Goal: Communication & Community: Answer question/provide support

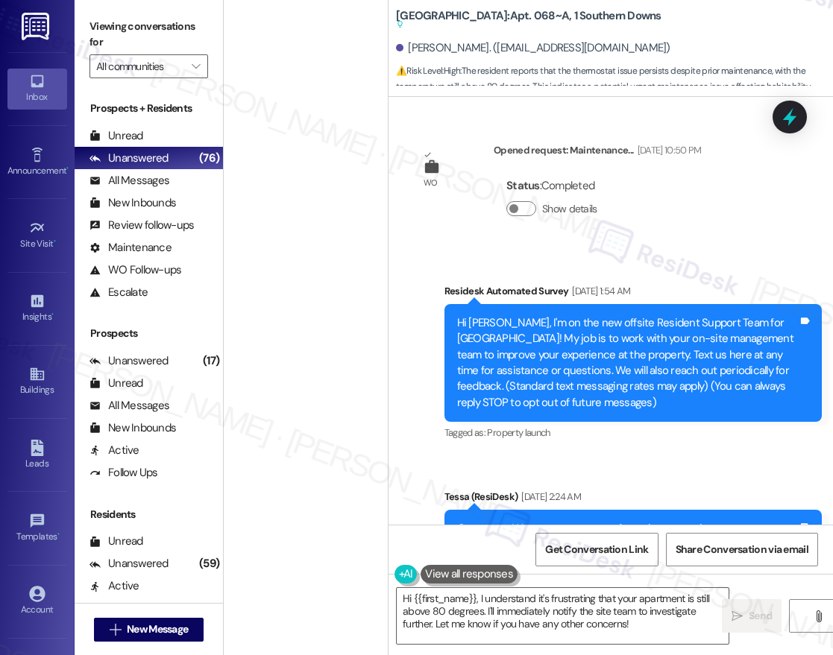
scroll to position [9906, 0]
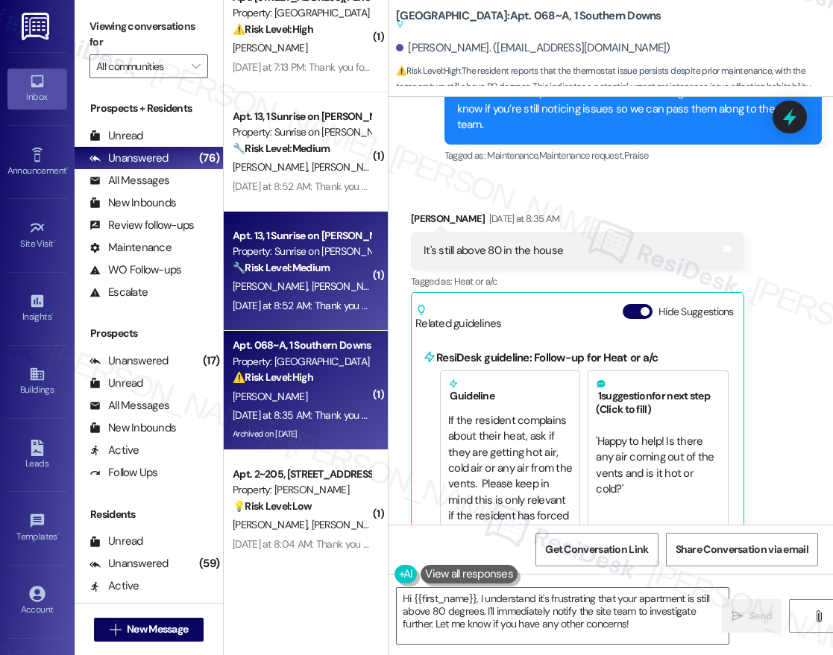
click at [283, 263] on strong "🔧 Risk Level: Medium" at bounding box center [281, 267] width 97 height 13
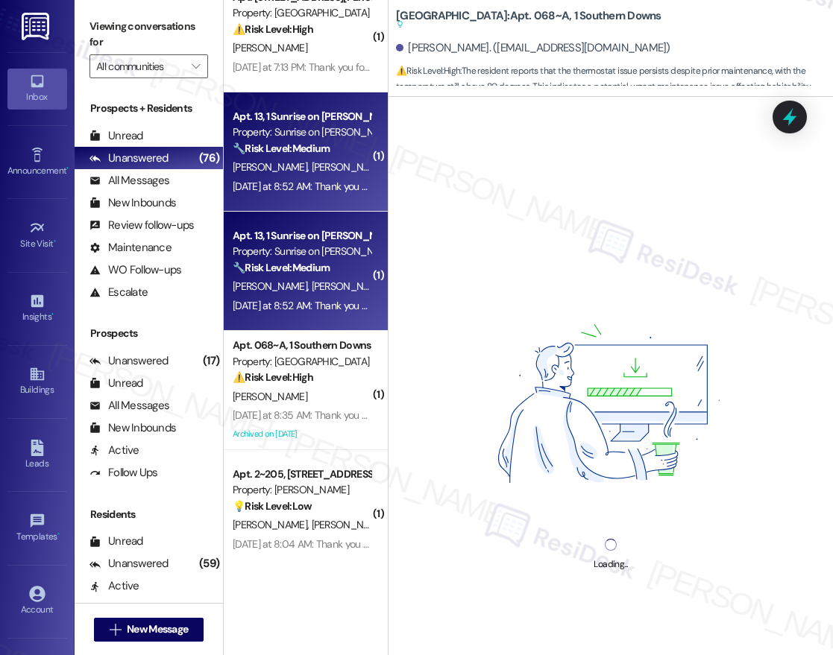
click at [325, 166] on div "[PERSON_NAME] [PERSON_NAME]" at bounding box center [301, 167] width 141 height 19
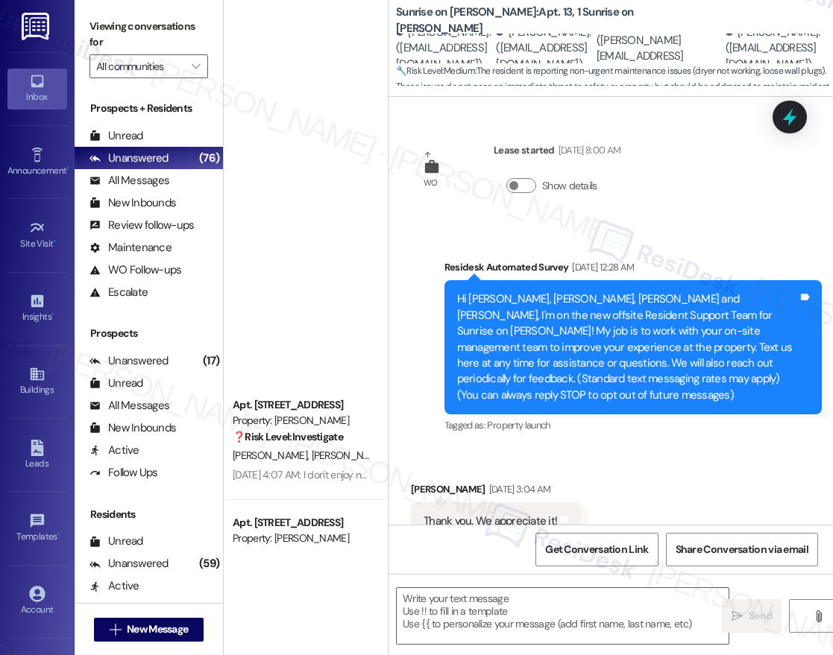
scroll to position [1669, 0]
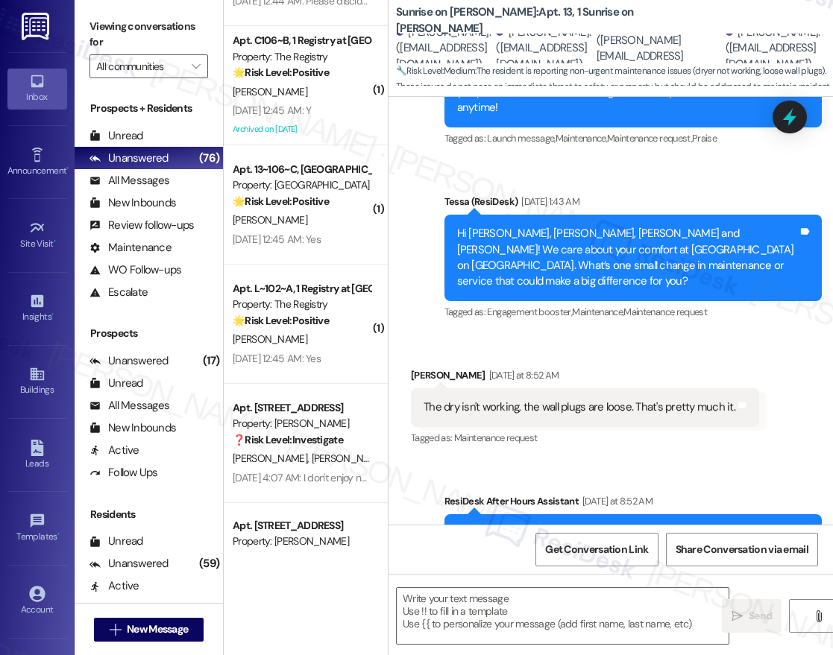
type textarea "Fetching suggested responses. Please feel free to read through the conversation…"
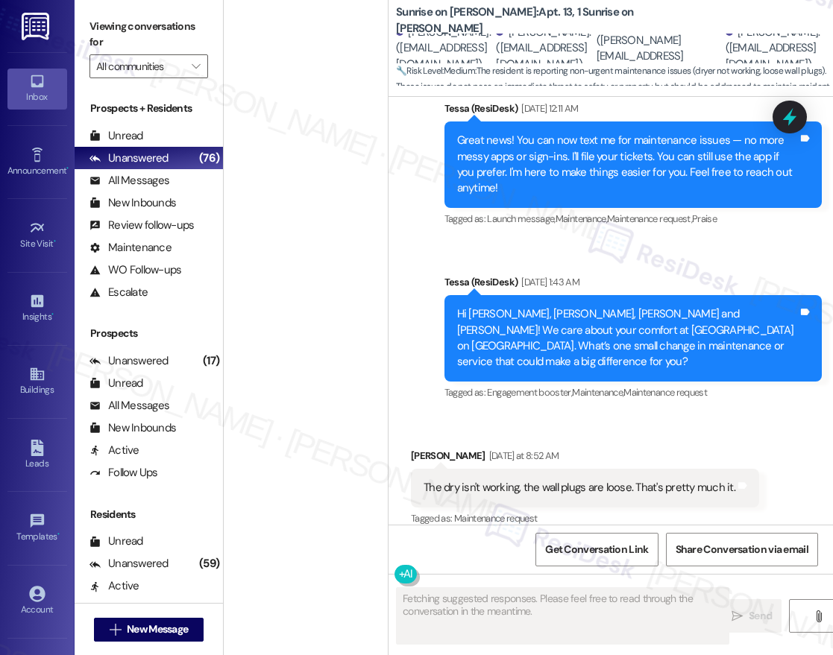
scroll to position [1572, 0]
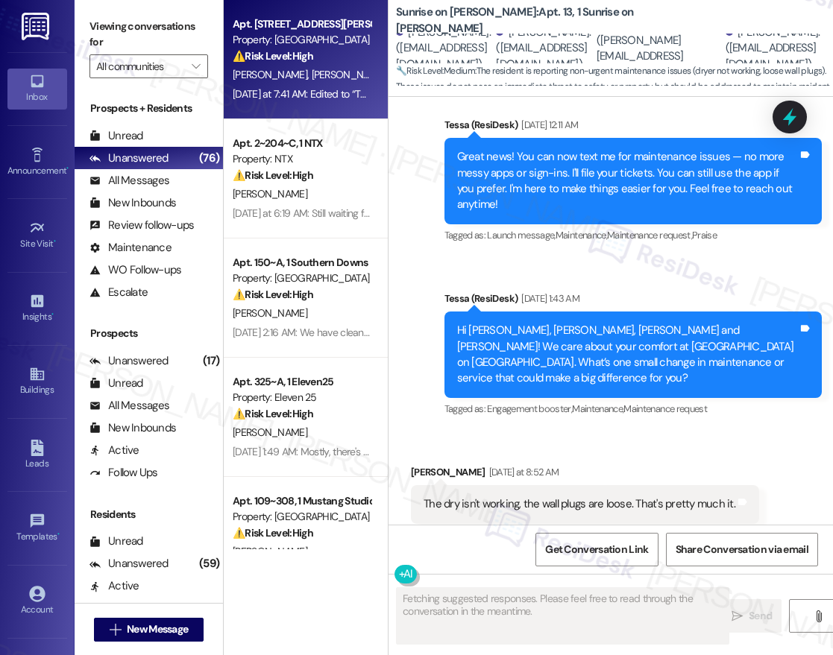
click at [345, 54] on div "⚠️ Risk Level: High The resident reports a malfunctioning AC unit, stating it's…" at bounding box center [302, 56] width 138 height 16
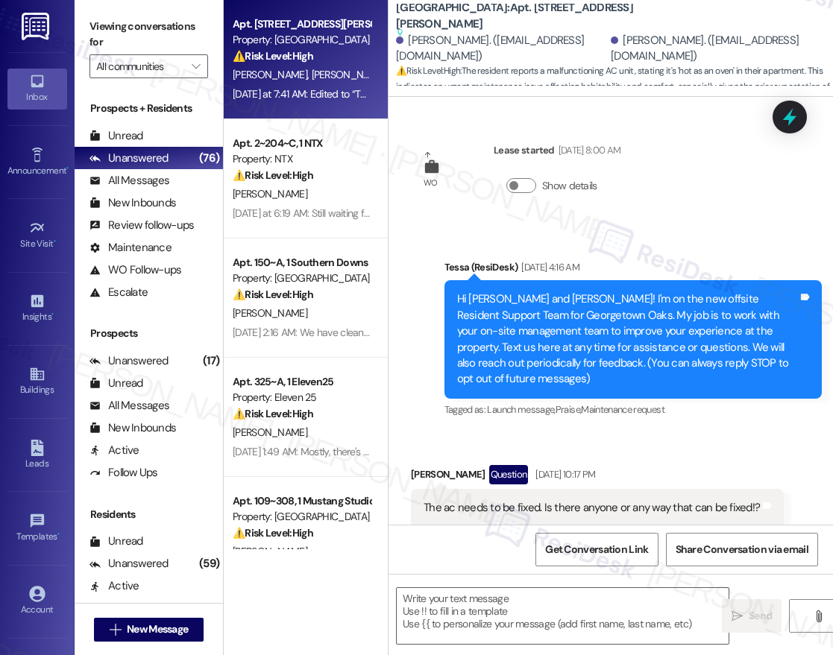
type textarea "Fetching suggested responses. Please feel free to read through the conversation…"
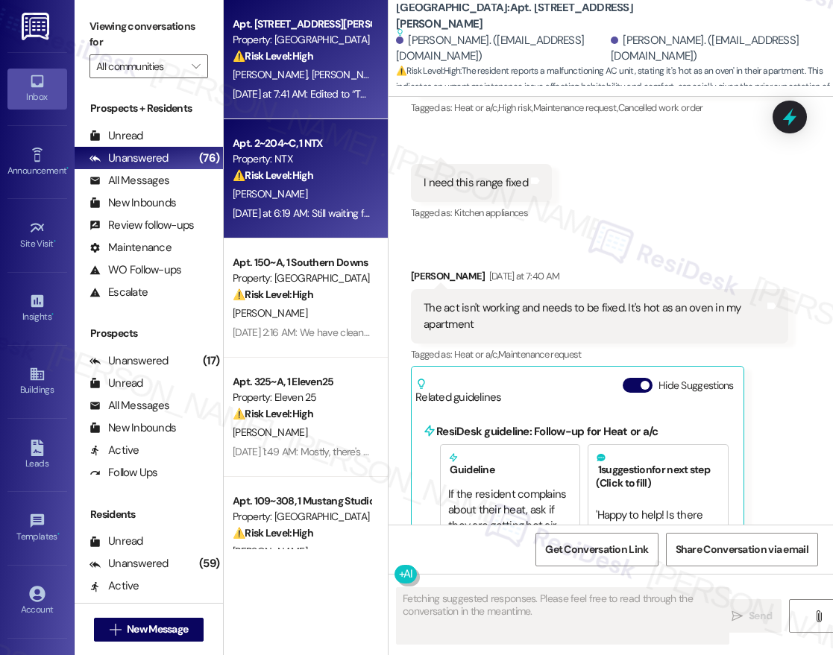
scroll to position [3905, 0]
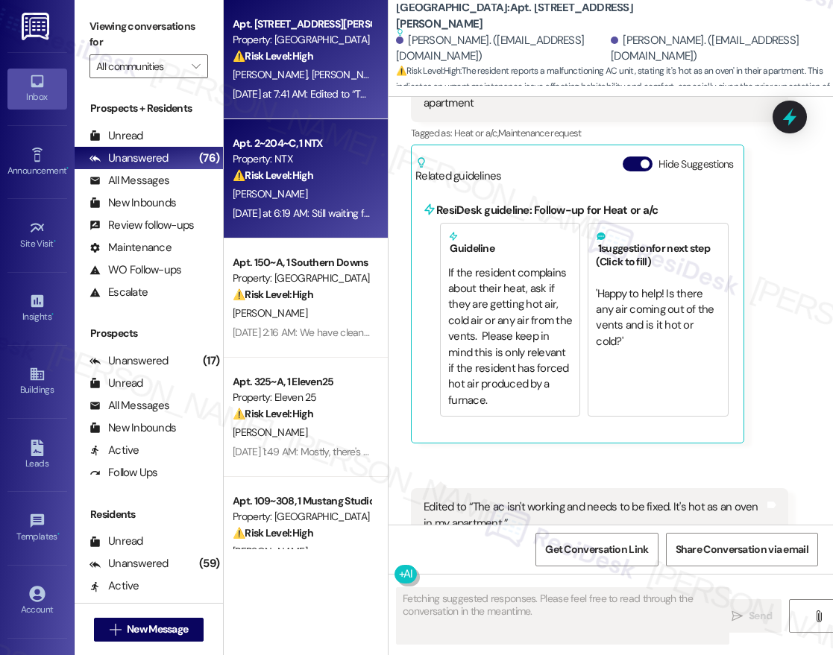
click at [307, 196] on div "[PERSON_NAME]" at bounding box center [301, 194] width 141 height 19
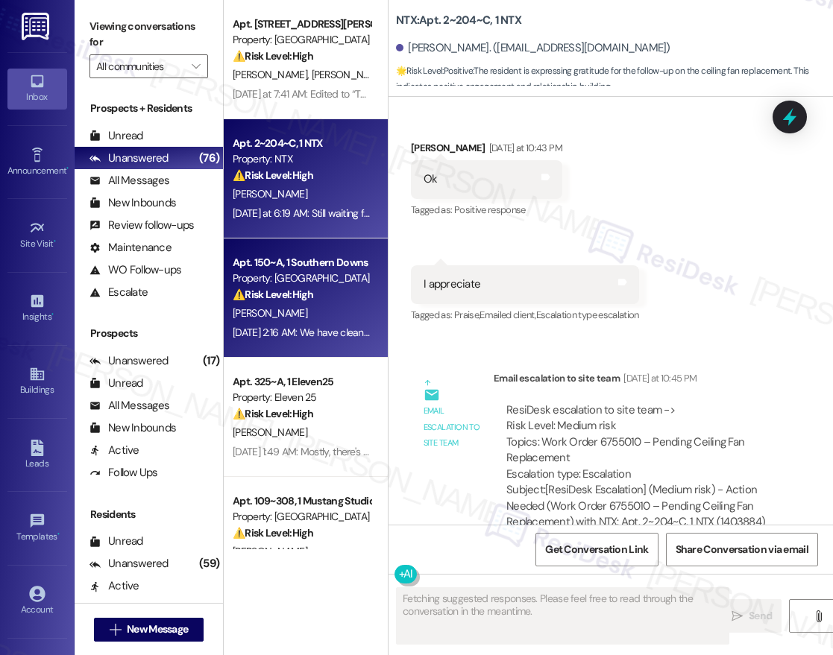
click at [292, 314] on div "[PERSON_NAME]" at bounding box center [301, 313] width 141 height 19
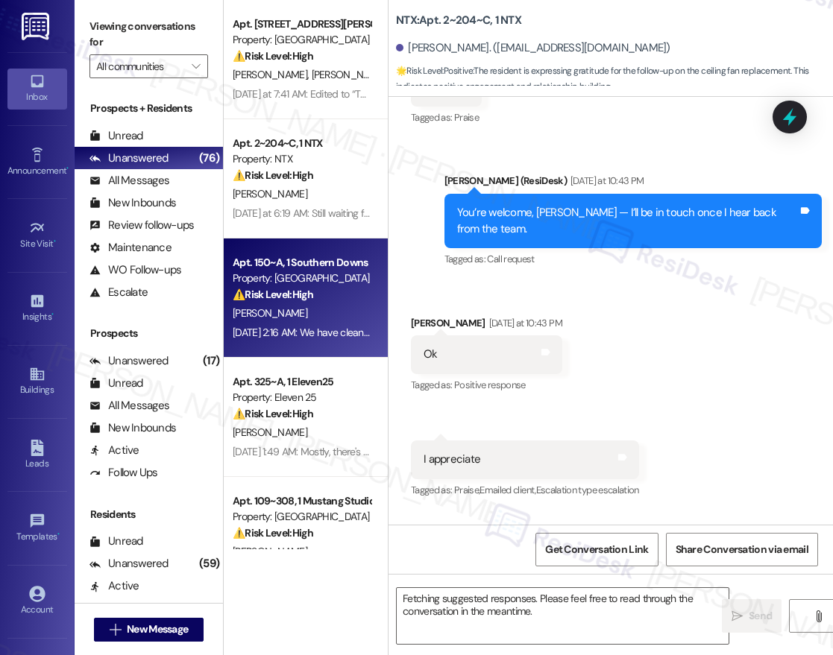
scroll to position [1237, 0]
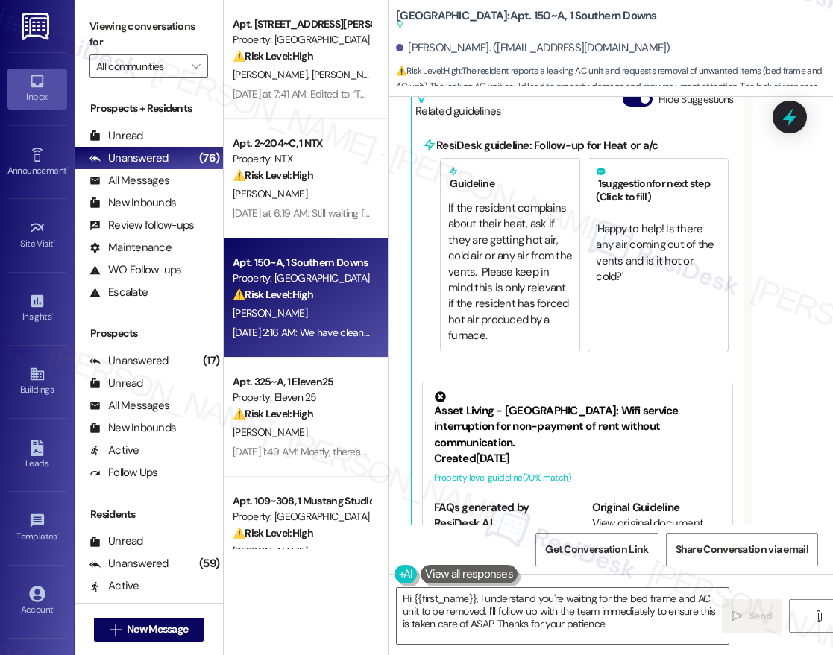
type textarea "Hi {{first_name}}, I understand you're waiting for the bed frame and AC unit to…"
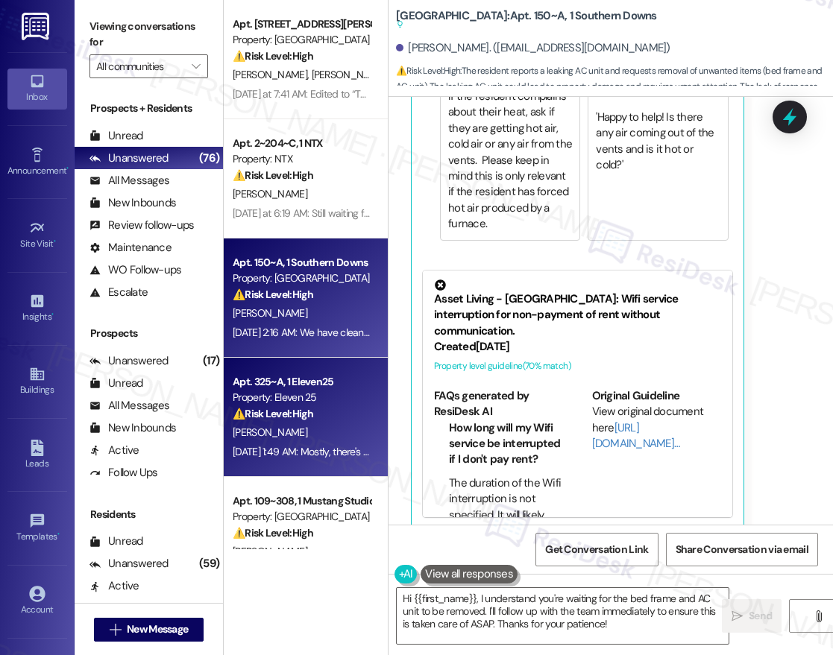
click at [312, 415] on strong "⚠️ Risk Level: High" at bounding box center [273, 413] width 81 height 13
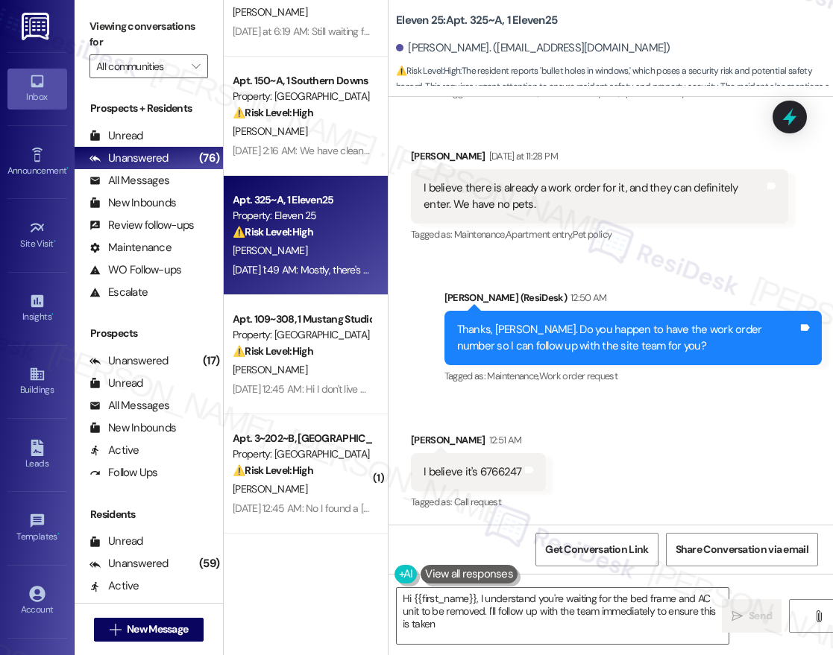
scroll to position [781, 0]
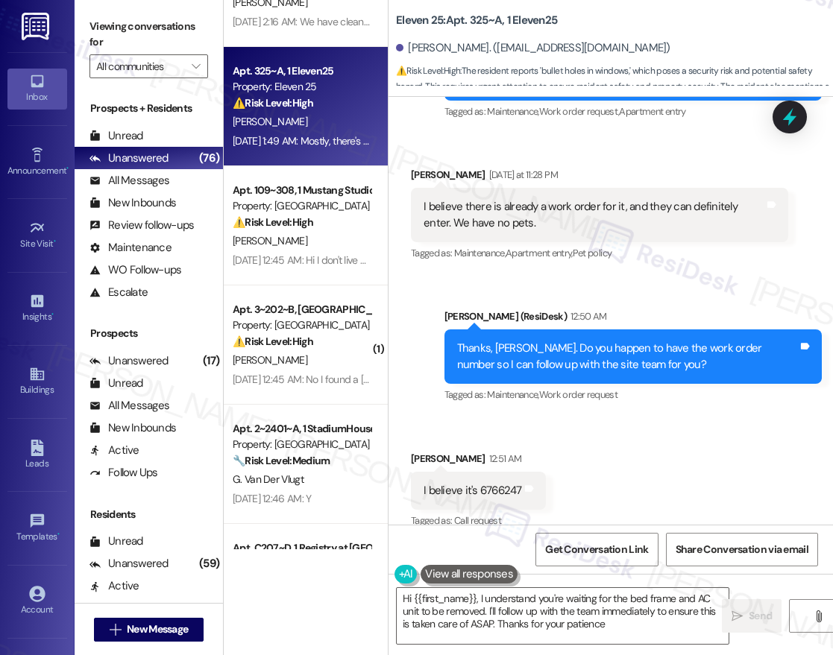
type textarea "Hi {{first_name}}, I understand you're waiting for the bed frame and AC unit to…"
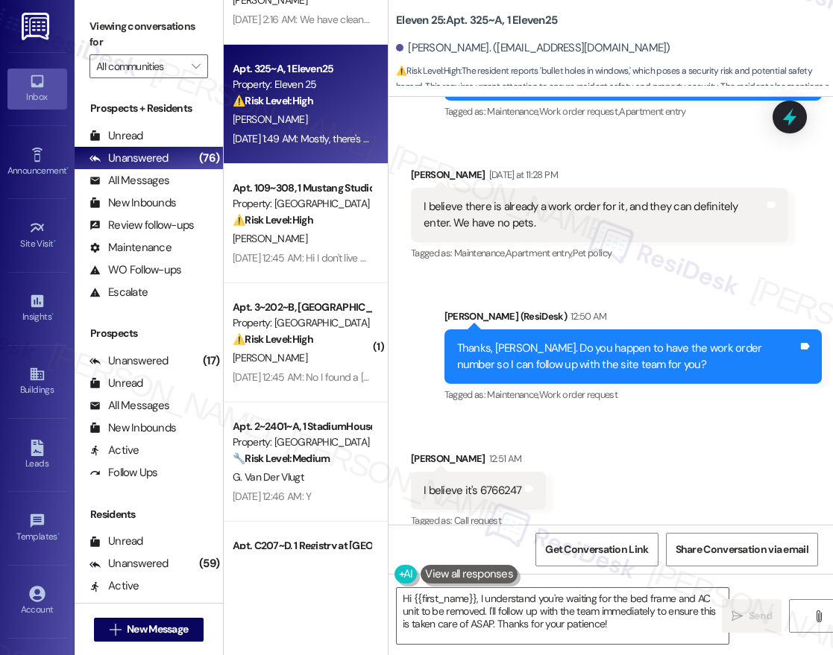
click at [330, 254] on div "Apt. 2~204~C, 1 NTX Property: NTX ⚠️ Risk Level: High The resident is still wai…" at bounding box center [306, 275] width 164 height 550
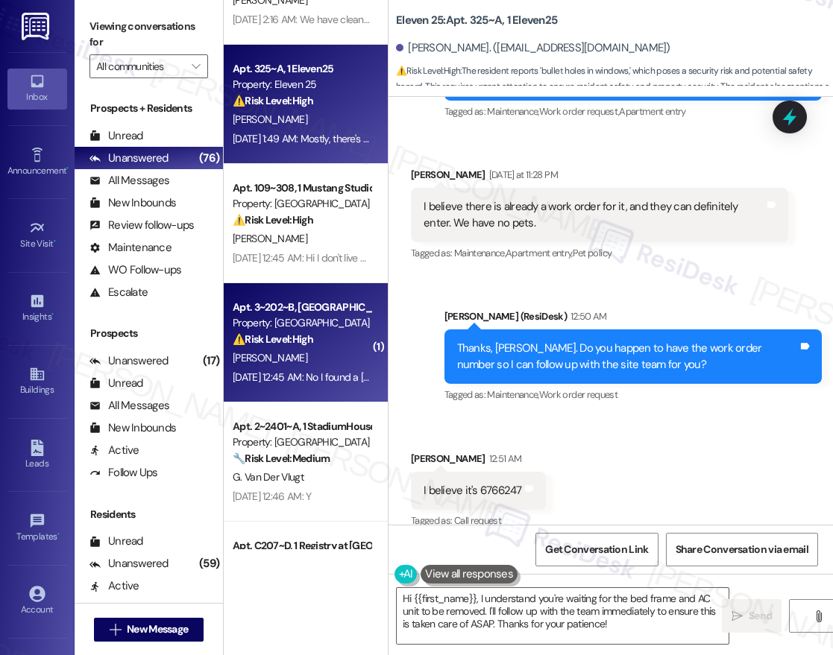
click at [324, 301] on div "Apt. 3~202~B, [GEOGRAPHIC_DATA]" at bounding box center [302, 308] width 138 height 16
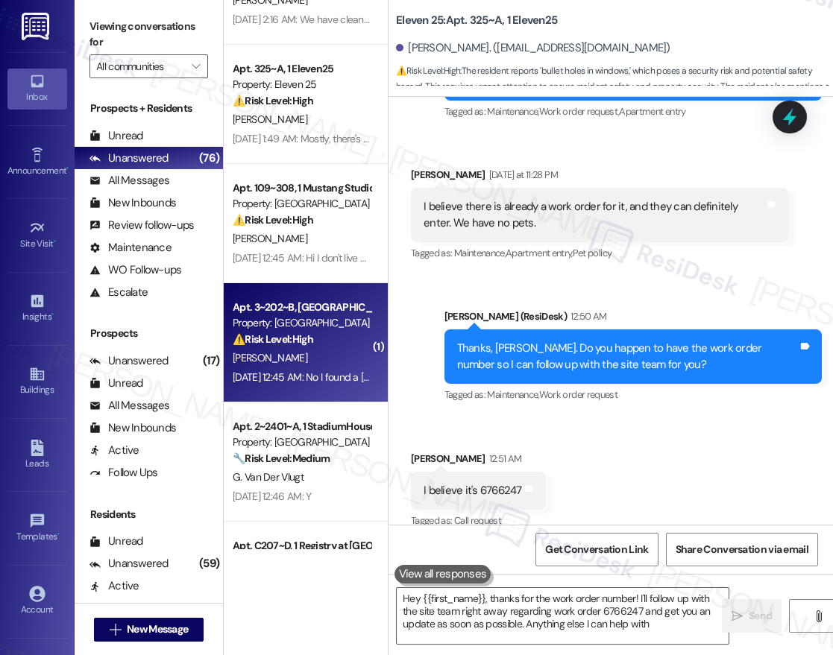
type textarea "Hey {{first_name}}, thanks for the work order number! I'll follow up with the s…"
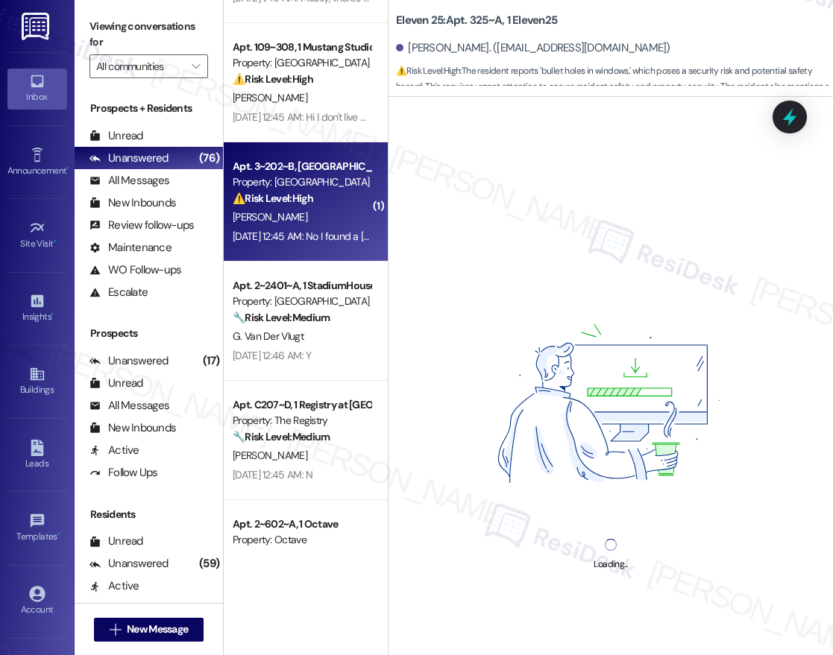
scroll to position [497, 0]
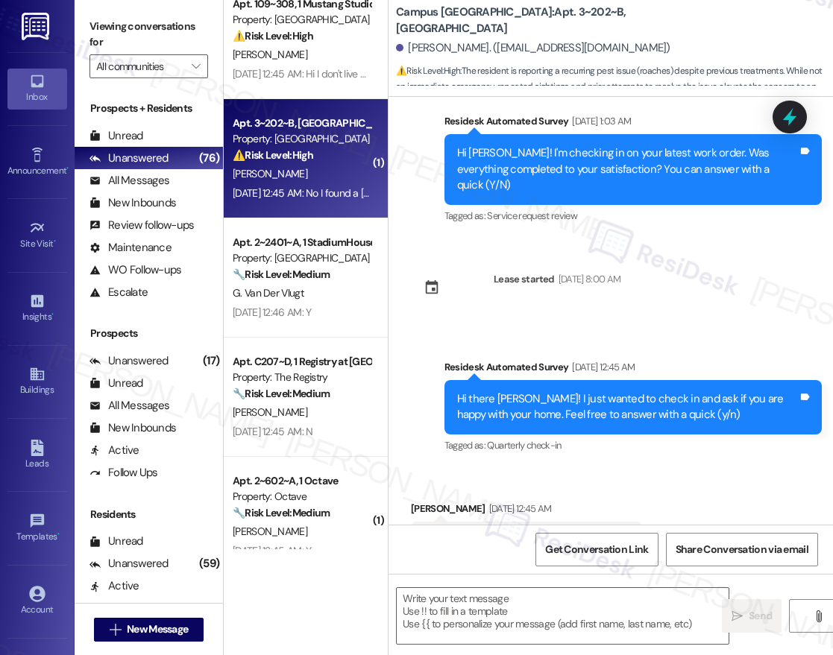
click at [353, 265] on div "Property: [GEOGRAPHIC_DATA]" at bounding box center [302, 259] width 138 height 16
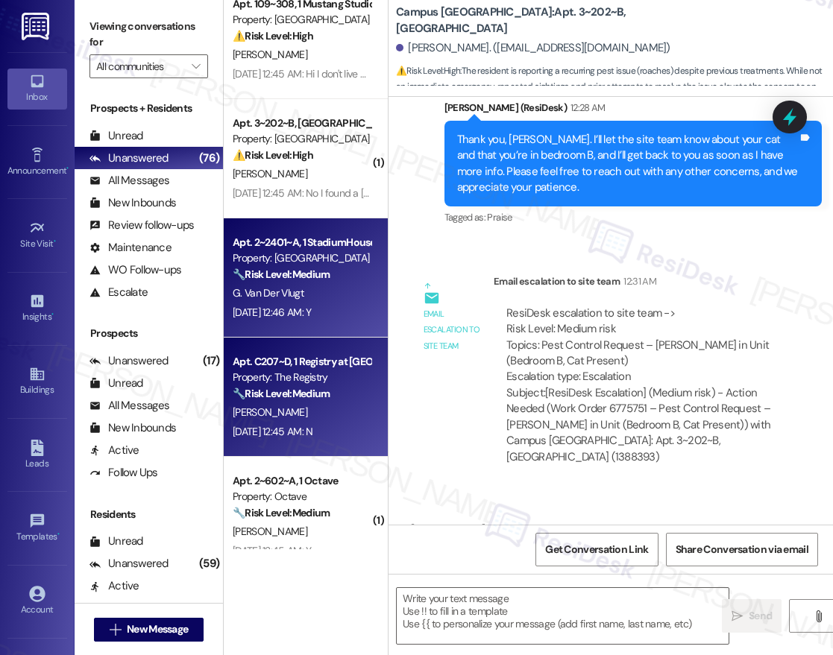
scroll to position [1410, 0]
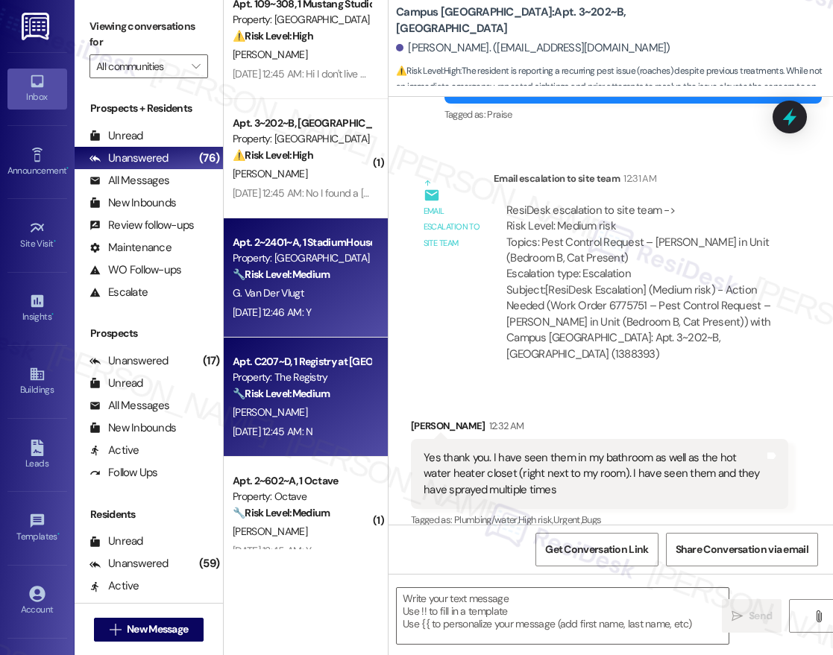
click at [282, 427] on div "[DATE] 12:45 AM: N [DATE] 12:45 AM: N" at bounding box center [273, 431] width 80 height 13
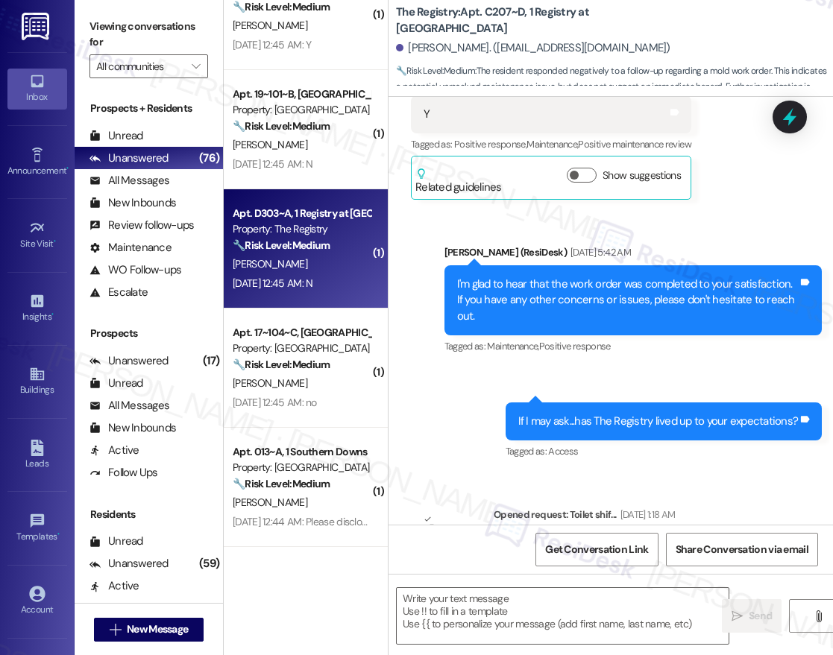
scroll to position [2234, 0]
type textarea "Fetching suggested responses. Please feel free to read through the conversation…"
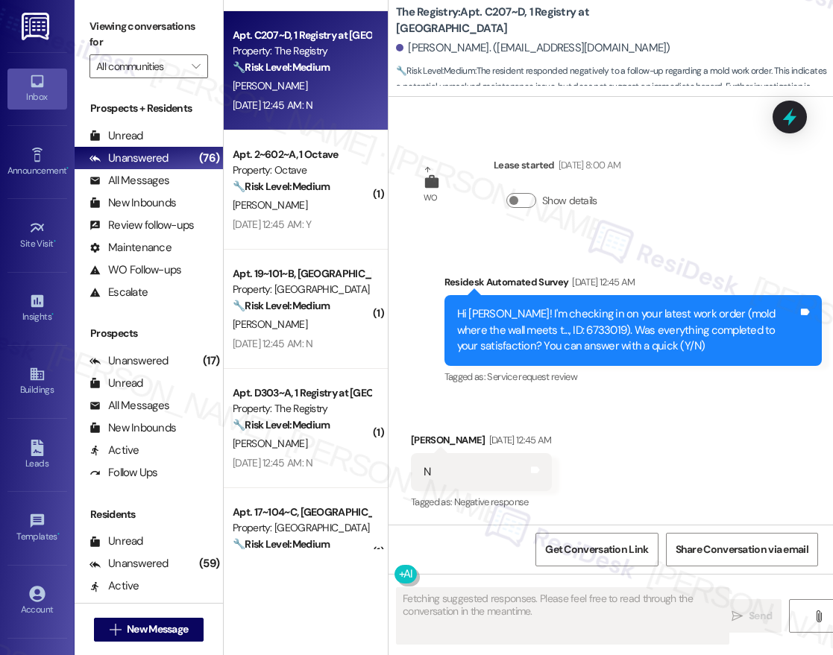
scroll to position [788, 0]
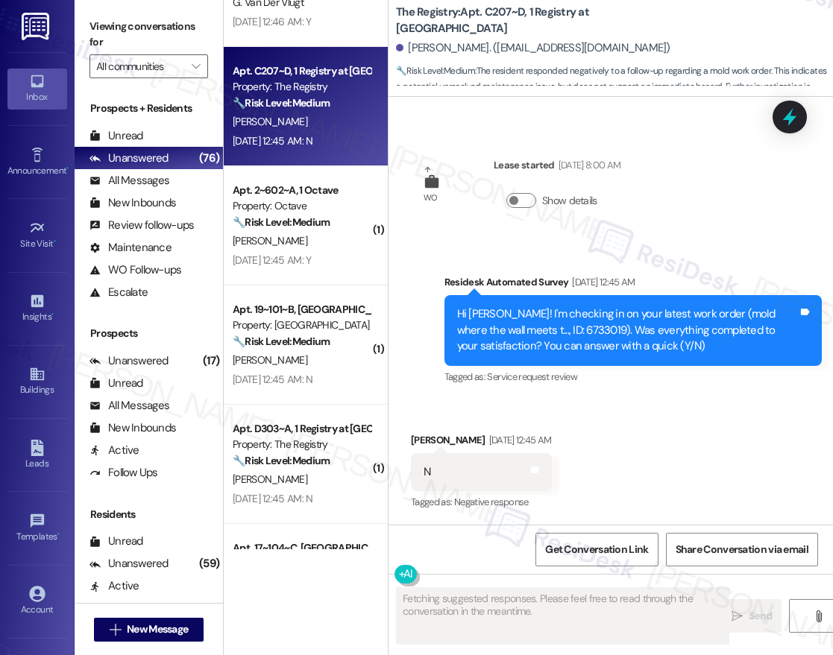
click at [323, 192] on div "Apt. 109~308, 1 Mustang Studios Property: [GEOGRAPHIC_DATA] ⚠️ Risk Level: High…" at bounding box center [306, 275] width 164 height 550
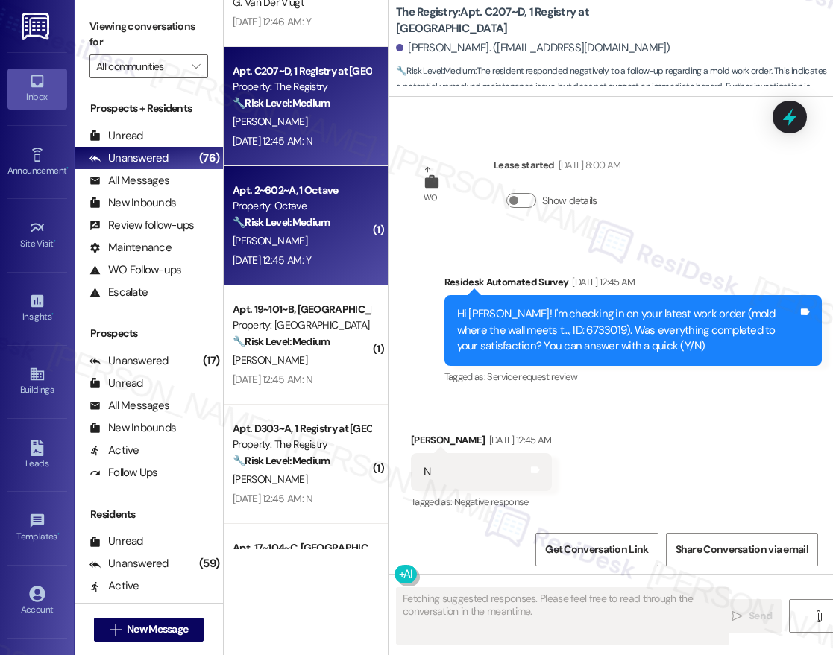
click at [301, 213] on div "Property: Octave" at bounding box center [302, 206] width 138 height 16
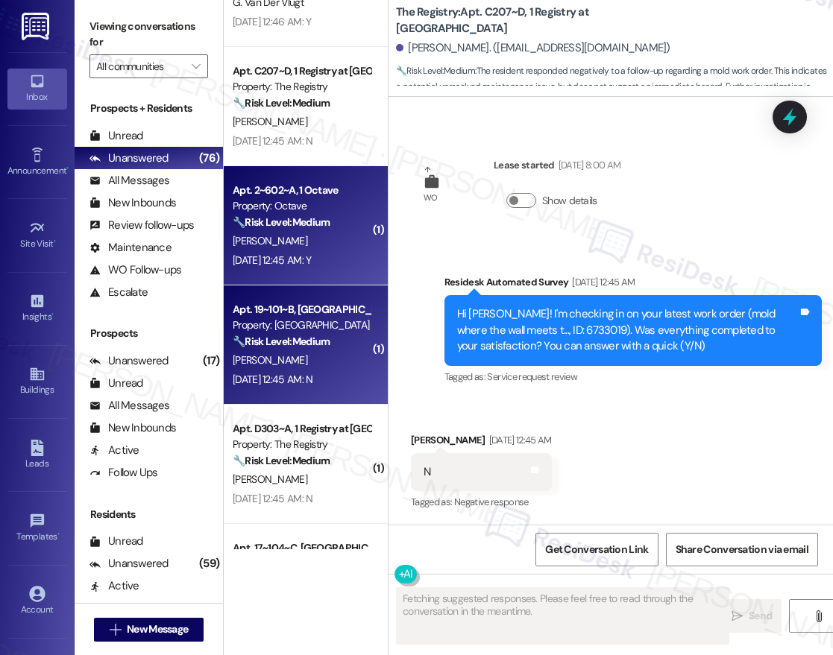
scroll to position [3049, 0]
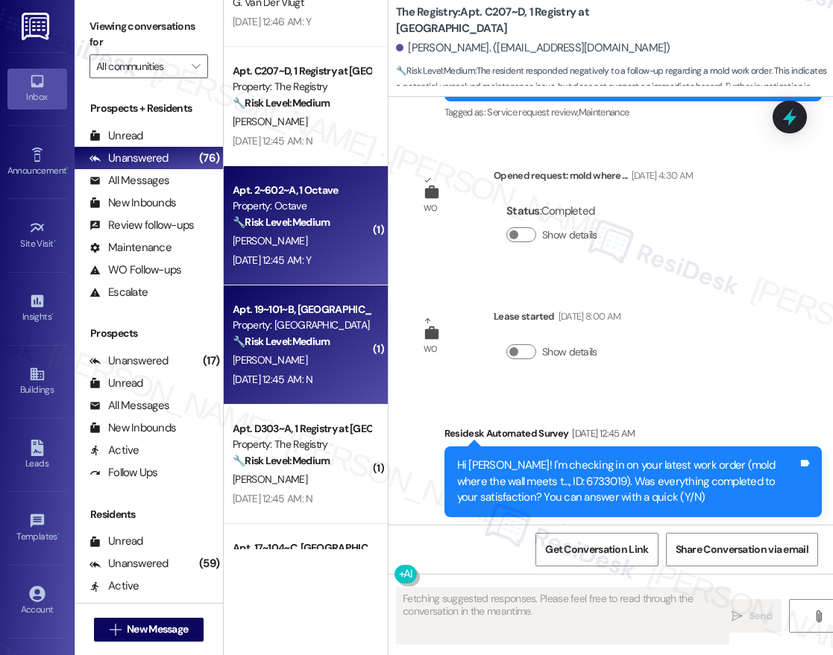
click at [300, 349] on div "🔧 Risk Level: Medium The resident responded negatively to a work order satisfac…" at bounding box center [302, 342] width 138 height 16
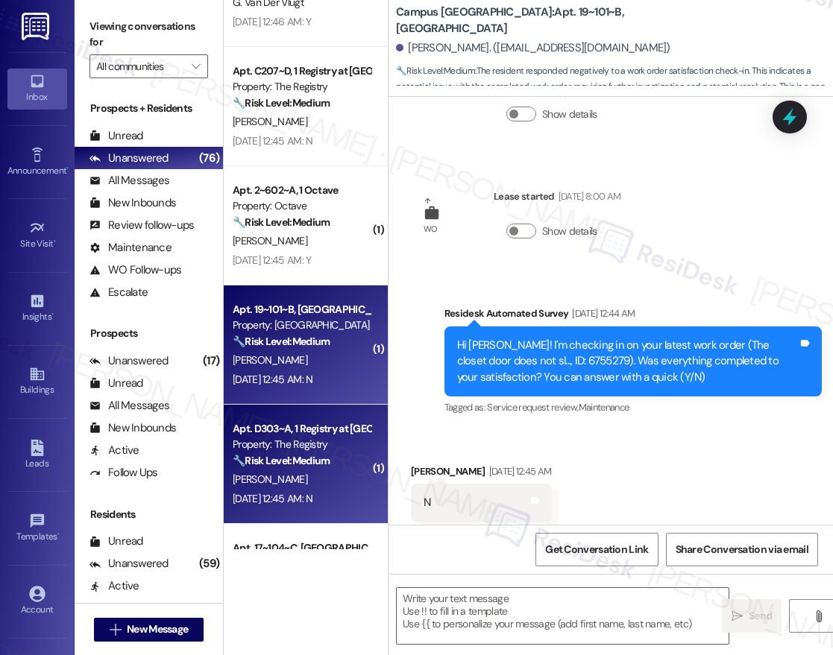
scroll to position [440, 0]
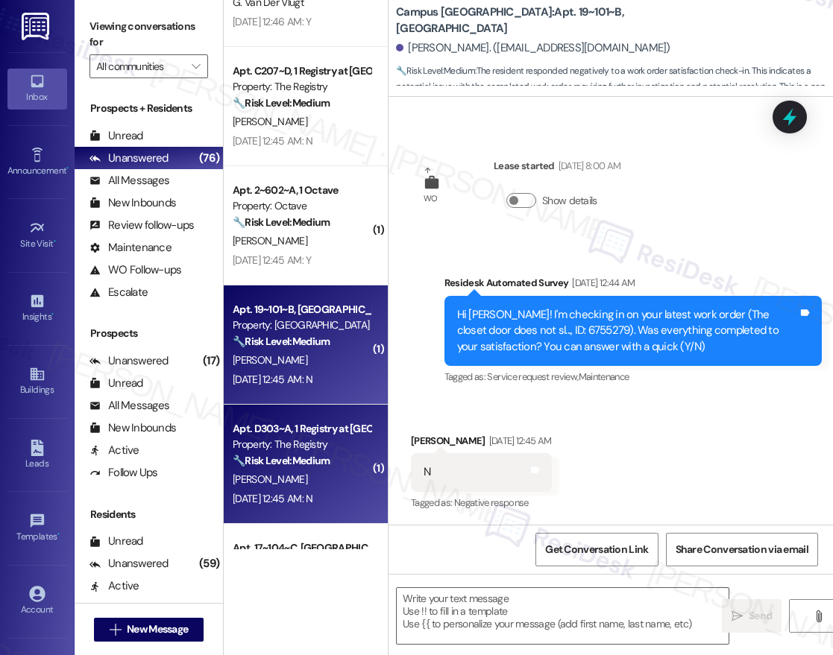
type textarea "Fetching suggested responses. Please feel free to read through the conversation…"
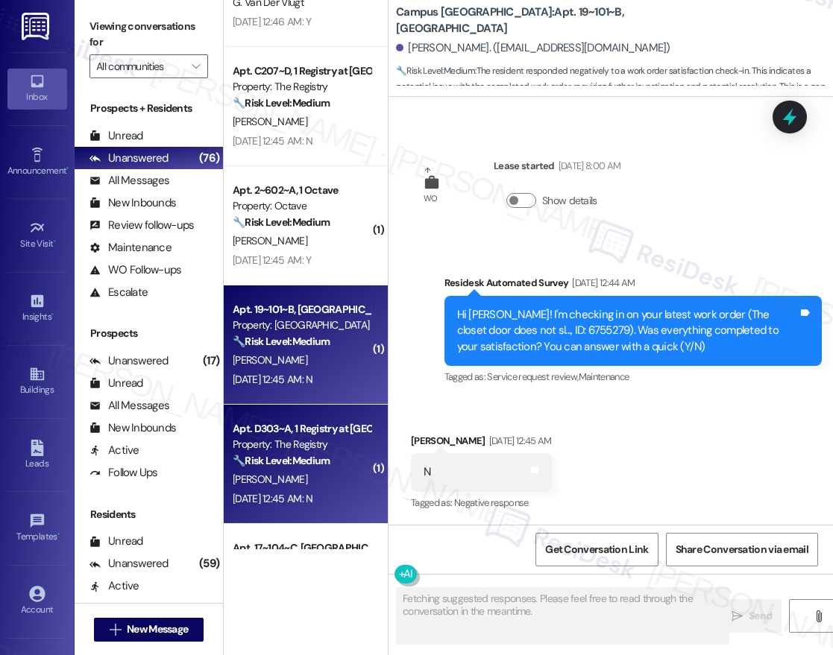
click at [306, 460] on strong "🔧 Risk Level: Medium" at bounding box center [281, 460] width 97 height 13
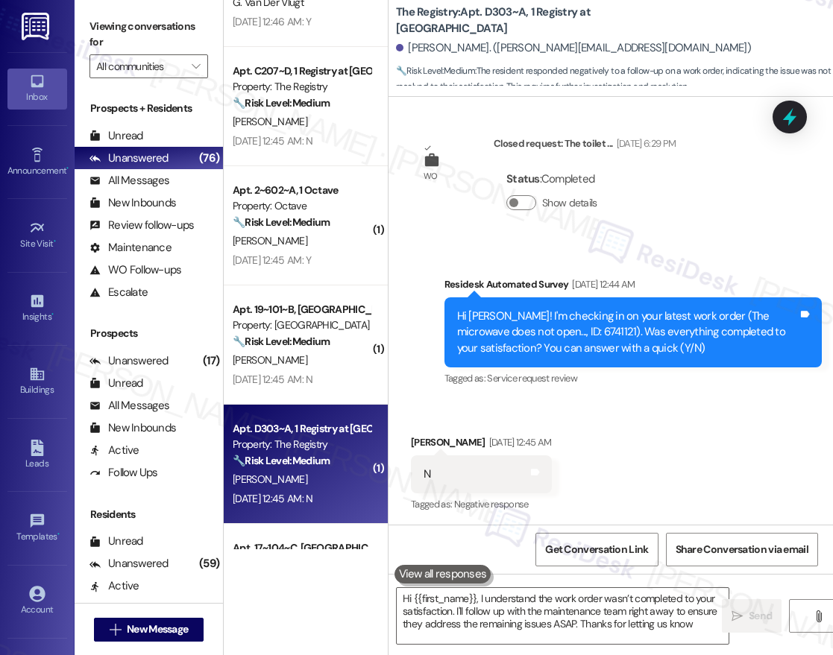
type textarea "Hi {{first_name}}, I understand the work order wasn’t completed to your satisfa…"
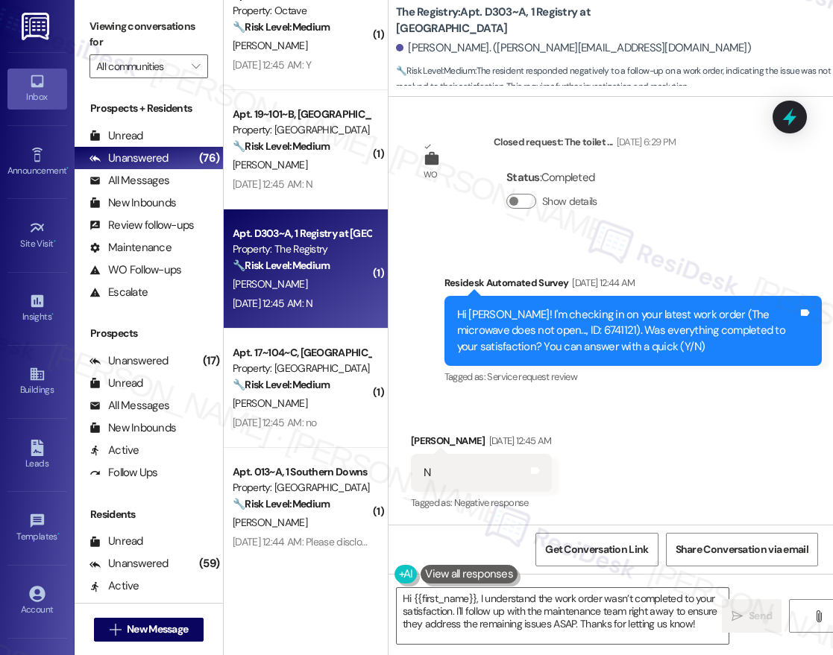
scroll to position [988, 0]
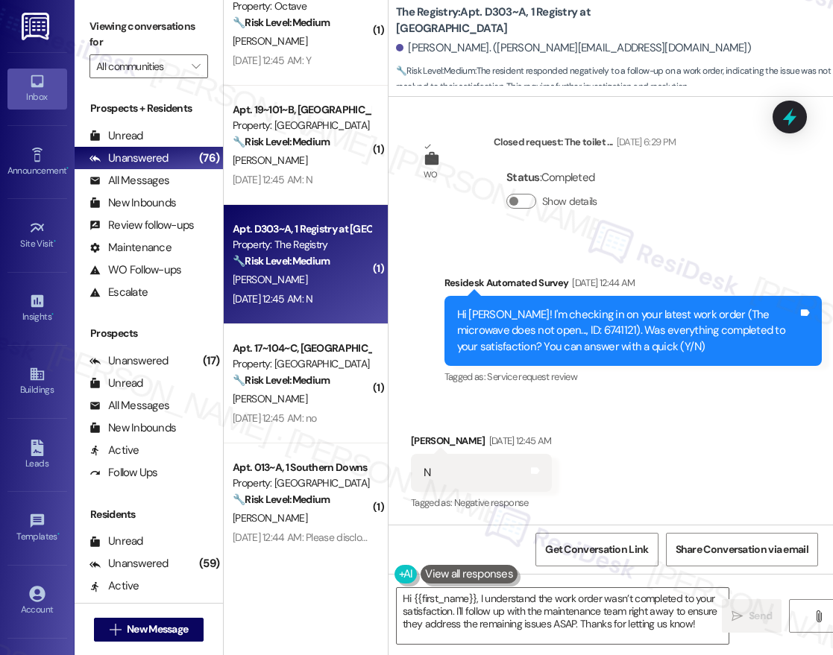
click at [306, 372] on div "Apt. C207~D, 1 Registry at [GEOGRAPHIC_DATA] Property: The Registry 🔧 Risk Leve…" at bounding box center [306, 275] width 164 height 550
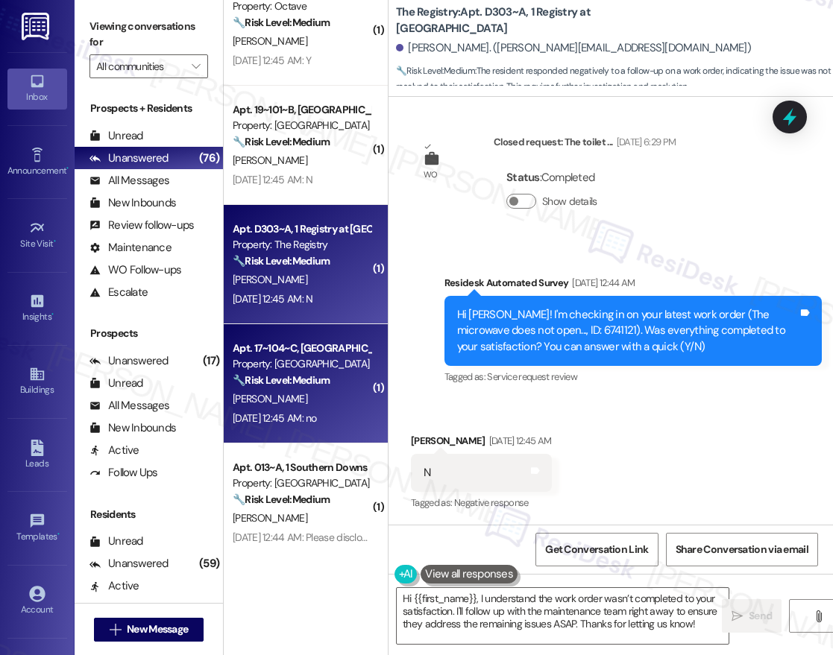
click at [312, 385] on strong "🔧 Risk Level: Medium" at bounding box center [281, 380] width 97 height 13
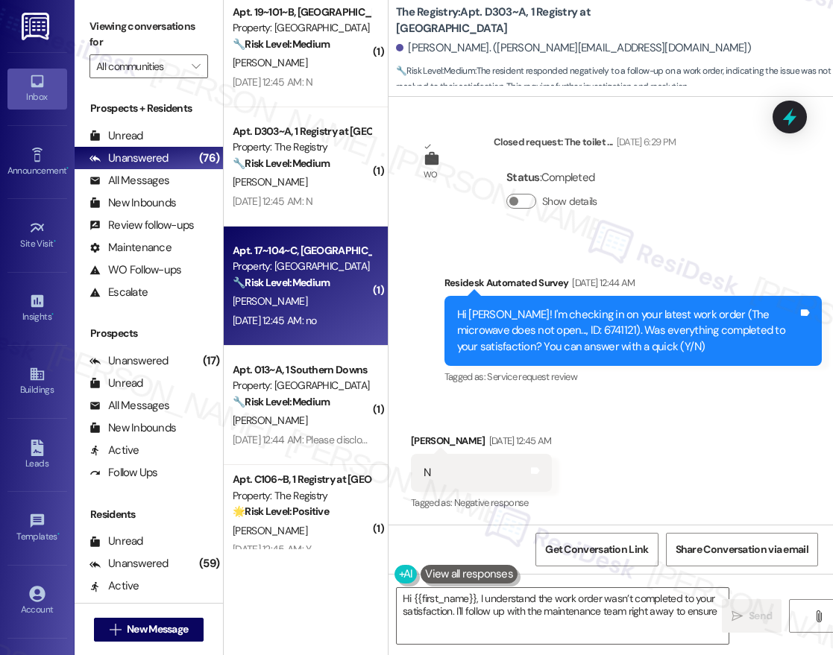
scroll to position [0, 0]
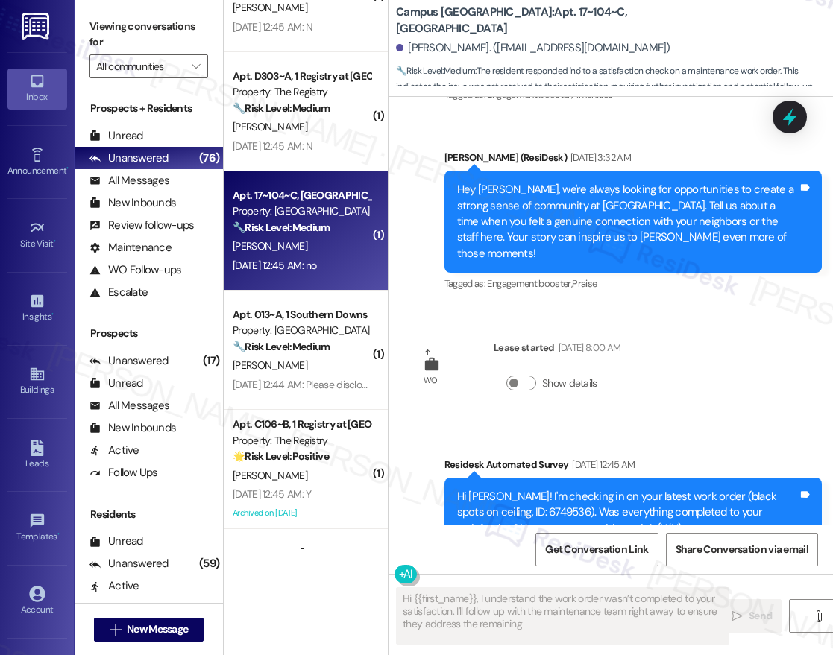
click at [349, 336] on div "( 1 ) Apt. 2~602~A, 1 Octave Property: Octave 🔧 Risk Level: Medium The resident…" at bounding box center [306, 275] width 164 height 550
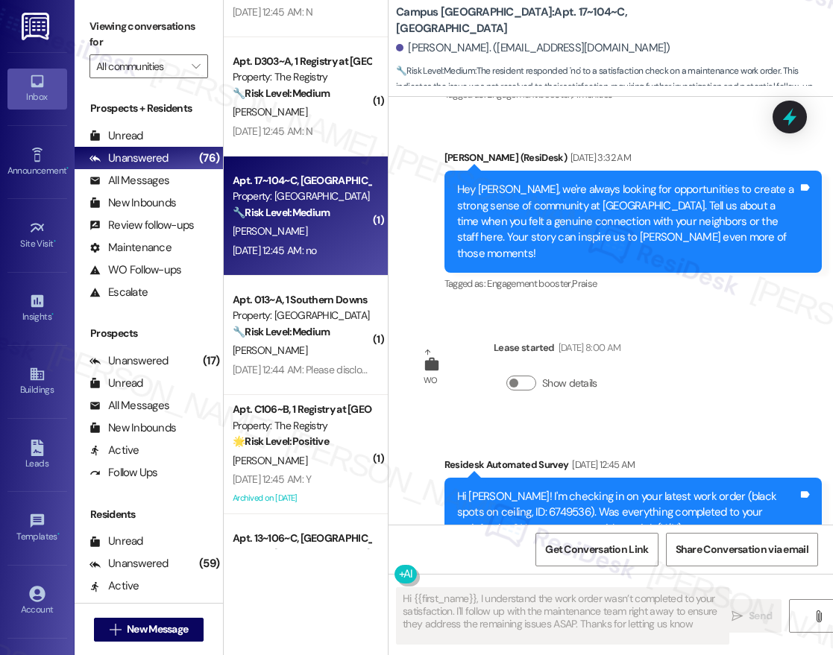
type textarea "Hi {{first_name}}, I understand the work order wasn’t completed to your satisfa…"
click at [349, 336] on div "🔧 Risk Level: Medium The resident is requesting information about potential roo…" at bounding box center [302, 332] width 138 height 16
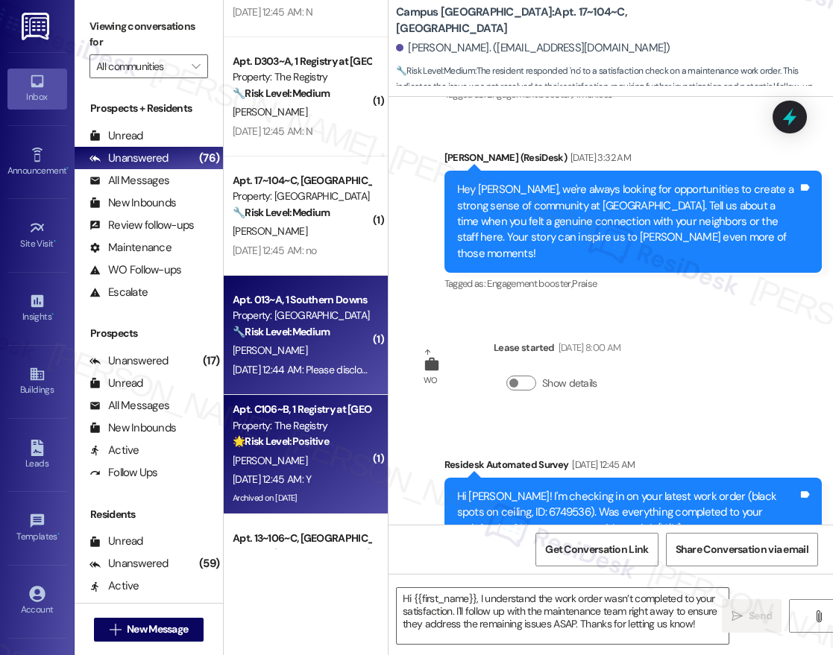
type textarea "Fetching suggested responses. Please feel free to read through the conversation…"
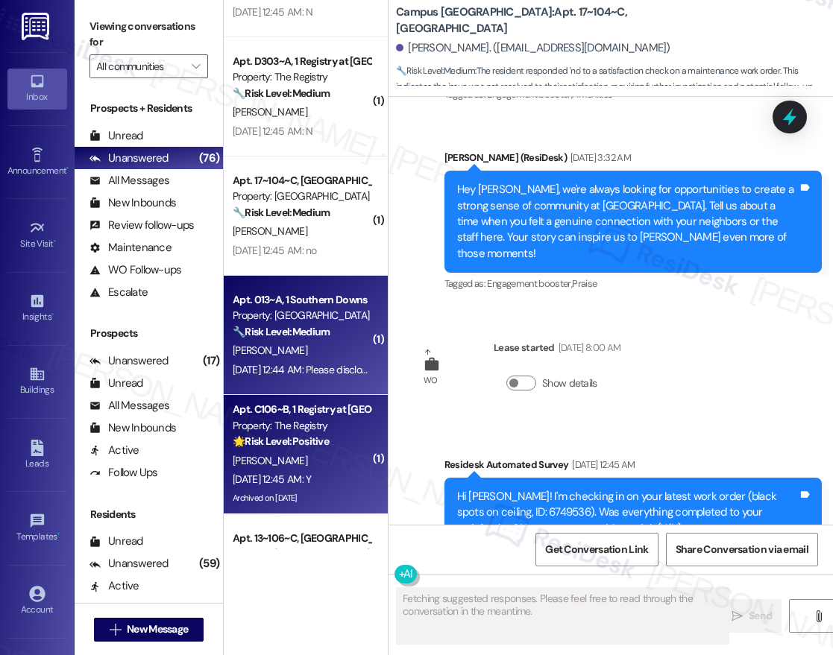
click at [337, 457] on div "[PERSON_NAME]" at bounding box center [301, 461] width 141 height 19
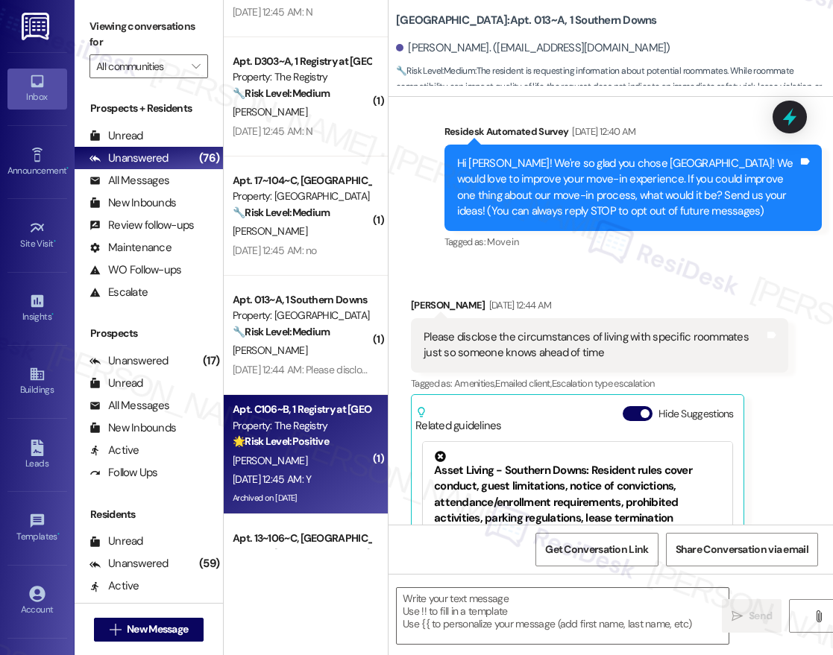
type textarea "Fetching suggested responses. Please feel free to read through the conversation…"
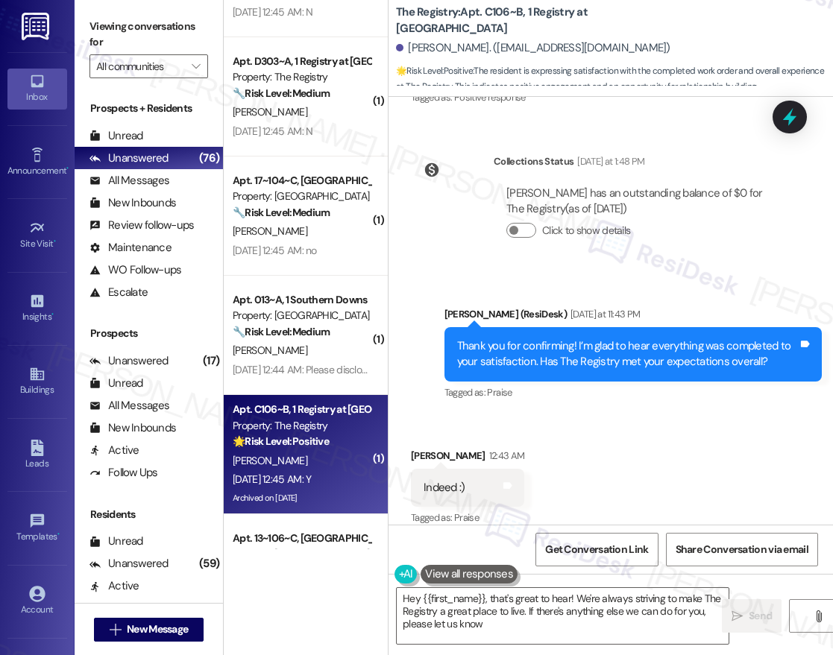
type textarea "Hey {{first_name}}, that's great to hear! We're always striving to make The Reg…"
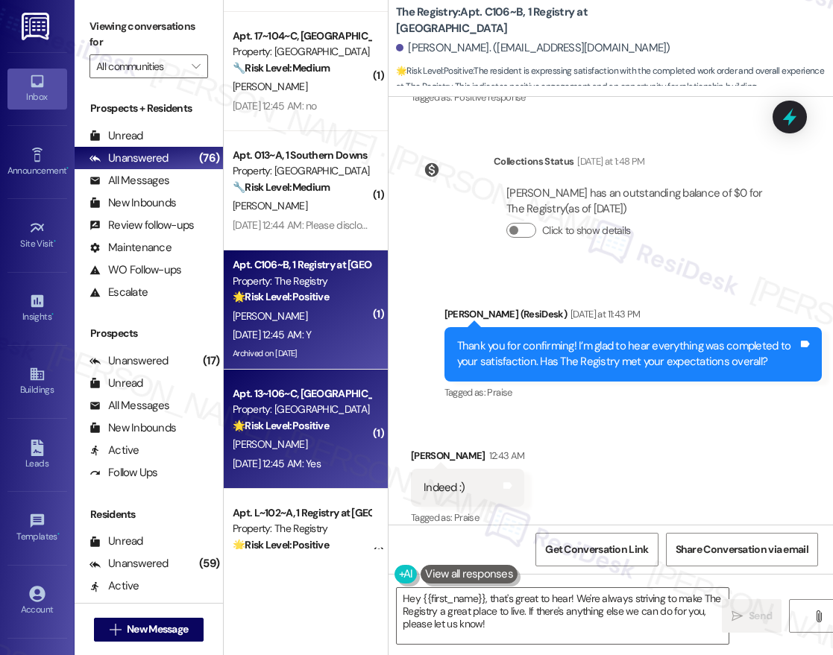
click at [315, 419] on strong "🌟 Risk Level: Positive" at bounding box center [281, 425] width 96 height 13
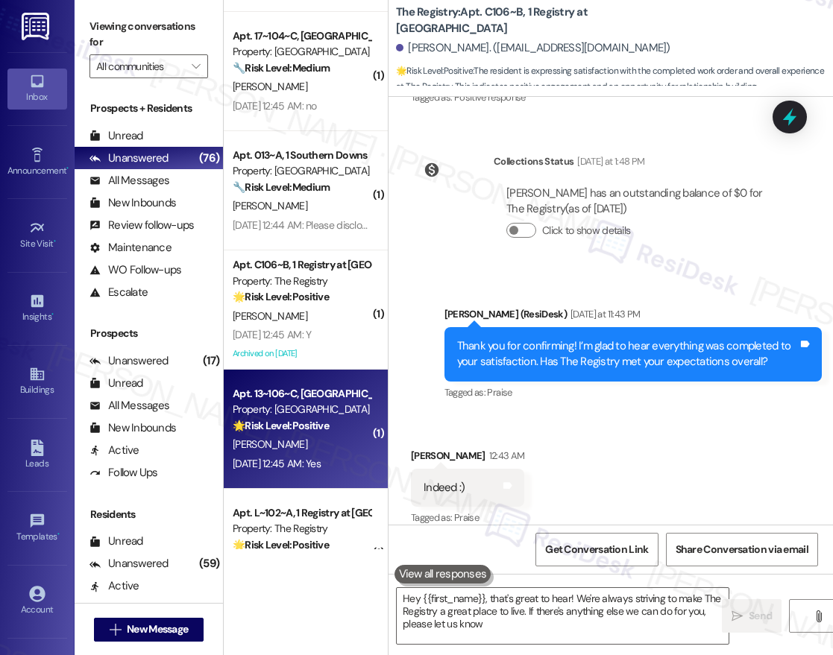
type textarea "Hey {{first_name}}, that's great to hear! We're always striving to make The Reg…"
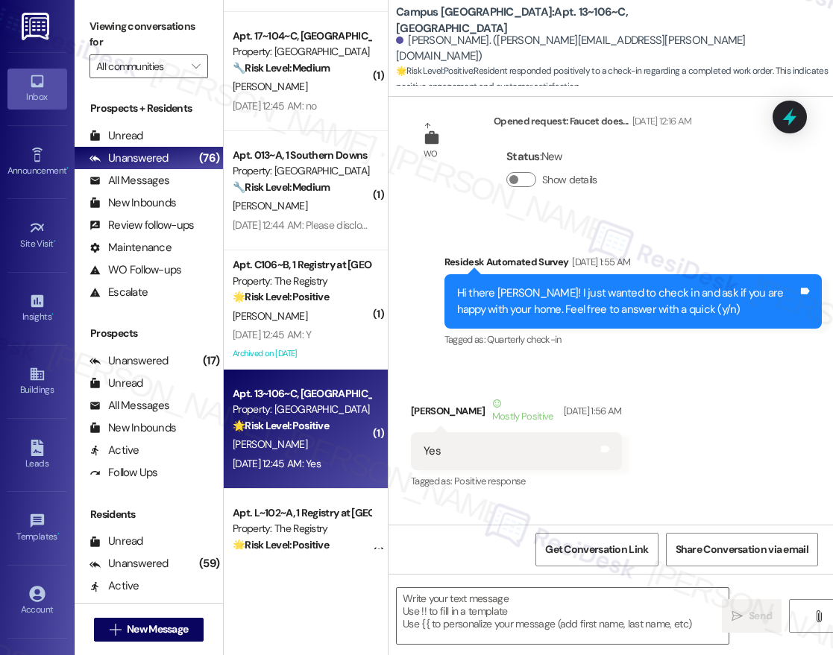
type textarea "Fetching suggested responses. Please feel free to read through the conversation…"
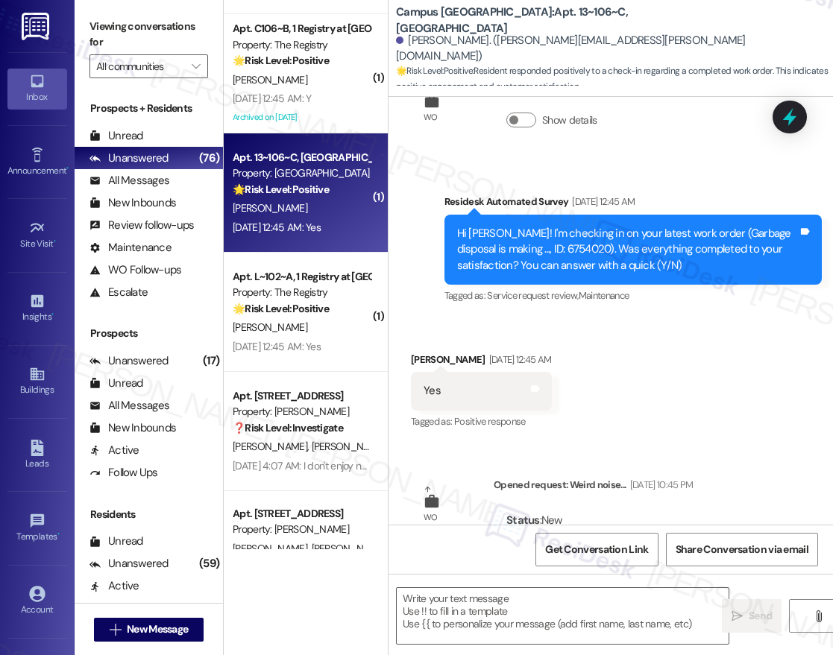
click at [322, 377] on div "( 1 ) Apt. 17~104~C, 1 Campus [GEOGRAPHIC_DATA] Property: Campus [GEOGRAPHIC_DA…" at bounding box center [306, 275] width 164 height 550
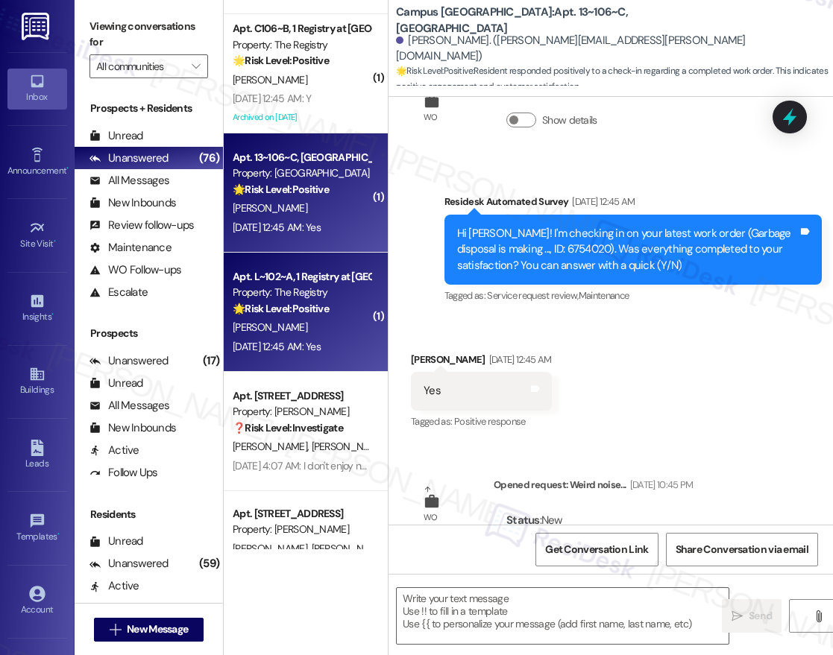
click at [321, 338] on div "[DATE] 12:45 AM: Yes [DATE] 12:45 AM: Yes" at bounding box center [301, 347] width 141 height 19
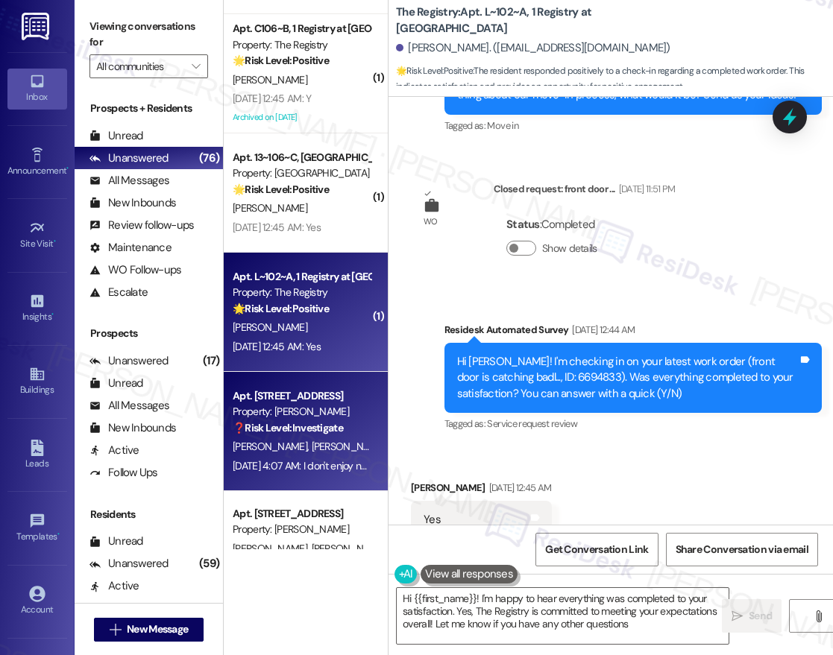
type textarea "Hi {{first_name}}! I'm happy to hear everything was completed to your satisfact…"
click at [297, 397] on div "Apt. [STREET_ADDRESS]" at bounding box center [302, 397] width 138 height 16
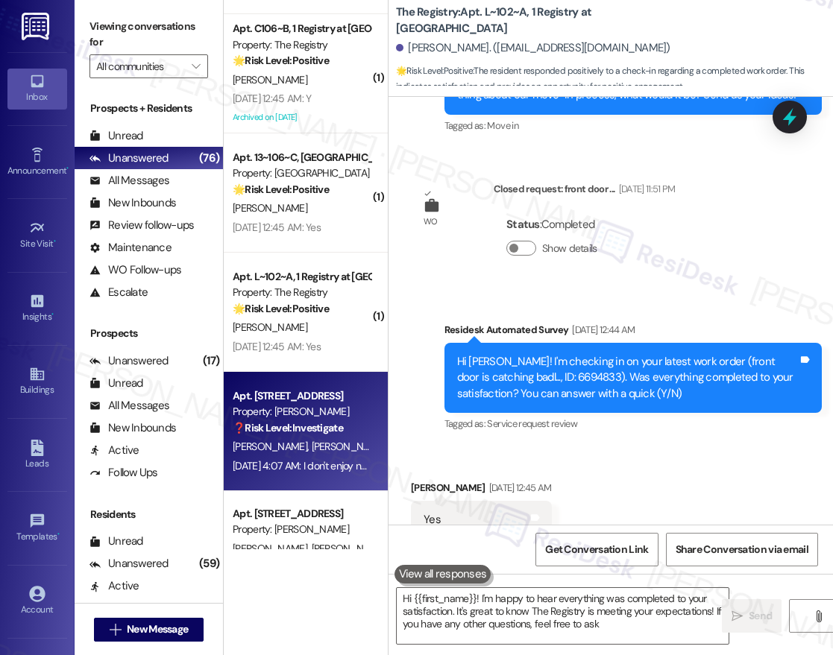
type textarea "Hi {{first_name}}! I'm happy to hear everything was completed to your satisfact…"
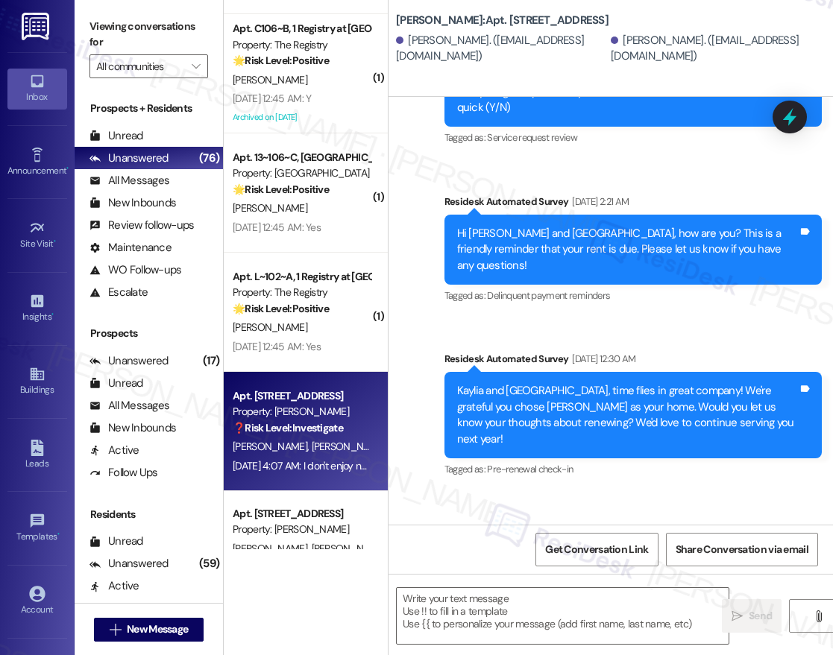
type textarea "Fetching suggested responses. Please feel free to read through the conversation…"
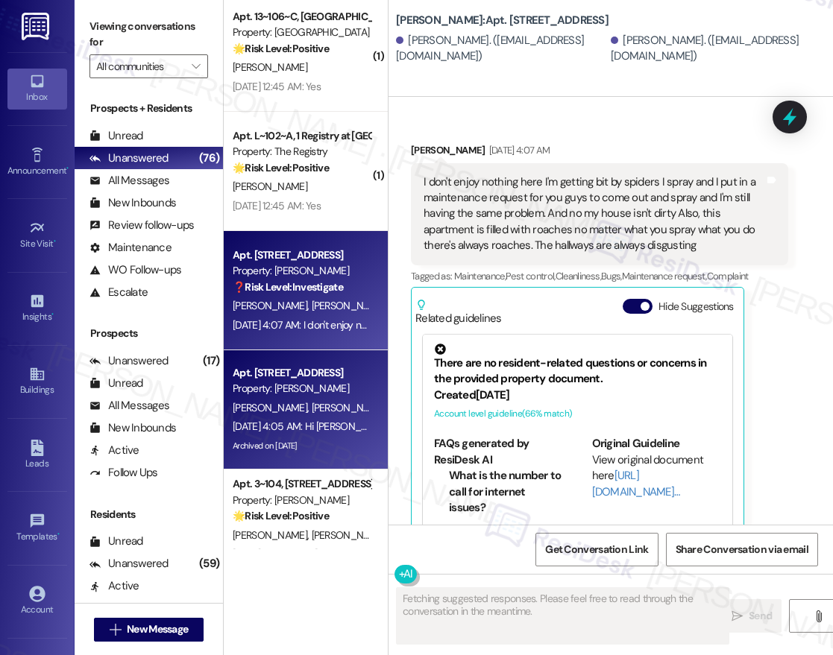
click at [318, 376] on div "Apt. [STREET_ADDRESS]" at bounding box center [302, 373] width 138 height 16
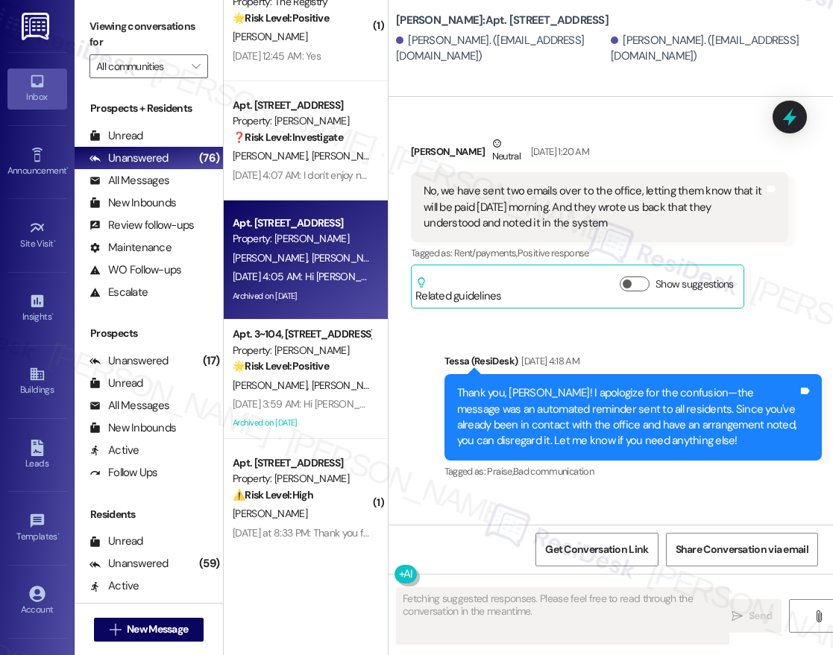
click at [317, 368] on div "( 1 ) Apt. 13~106~C, 1 Campus [GEOGRAPHIC_DATA] Property: Campus [GEOGRAPHIC_DA…" at bounding box center [306, 275] width 164 height 550
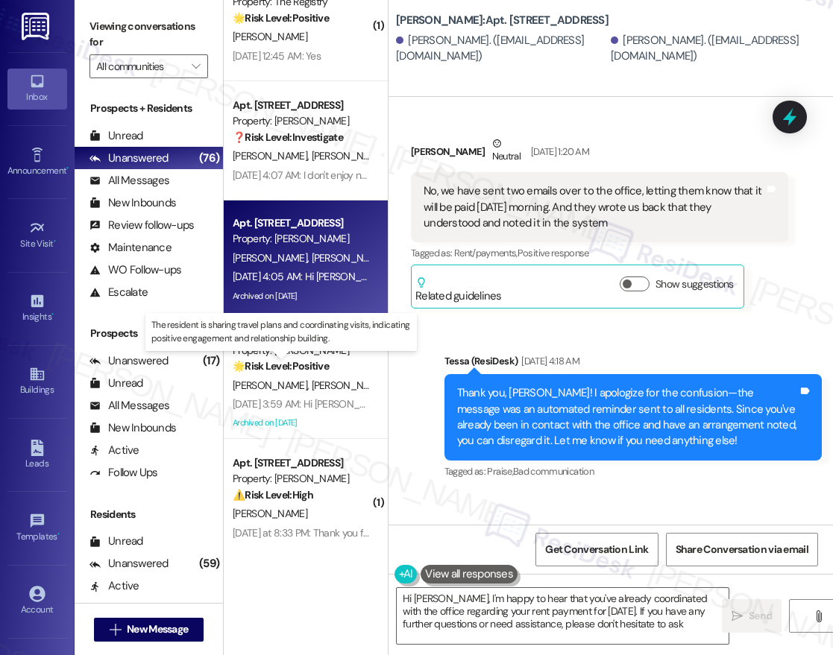
type textarea "Hi [PERSON_NAME], I'm happy to hear that you've already coordinated with the of…"
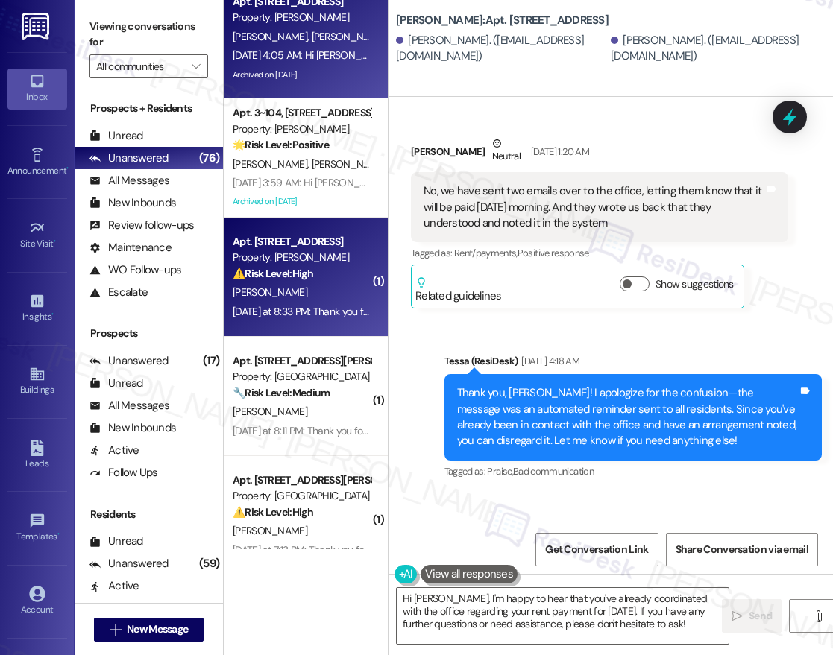
click at [346, 251] on div "Property: [PERSON_NAME]" at bounding box center [302, 258] width 138 height 16
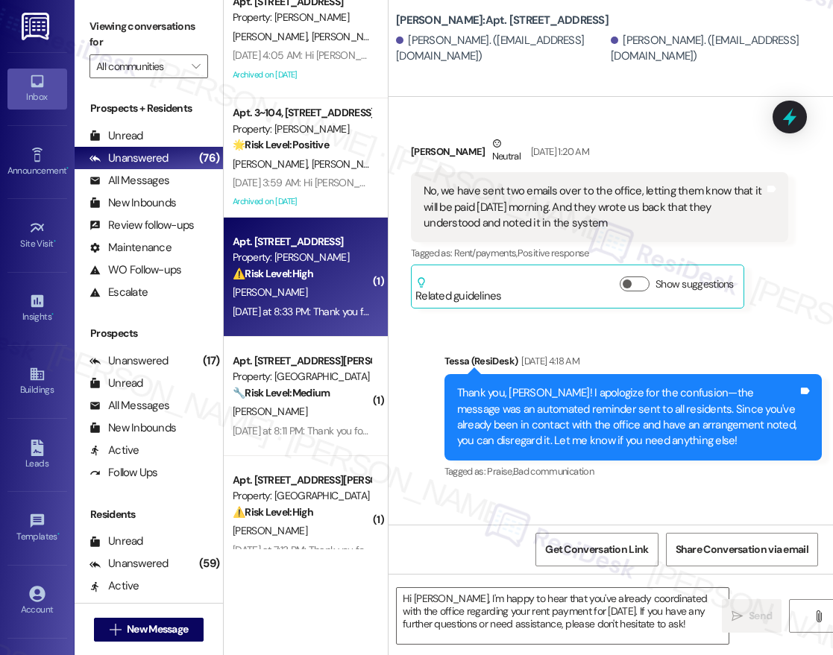
click at [321, 182] on div "[DATE] 3:59 AM: Hi [PERSON_NAME] and [PERSON_NAME], we're constantly striving t…" at bounding box center [800, 182] width 1135 height 13
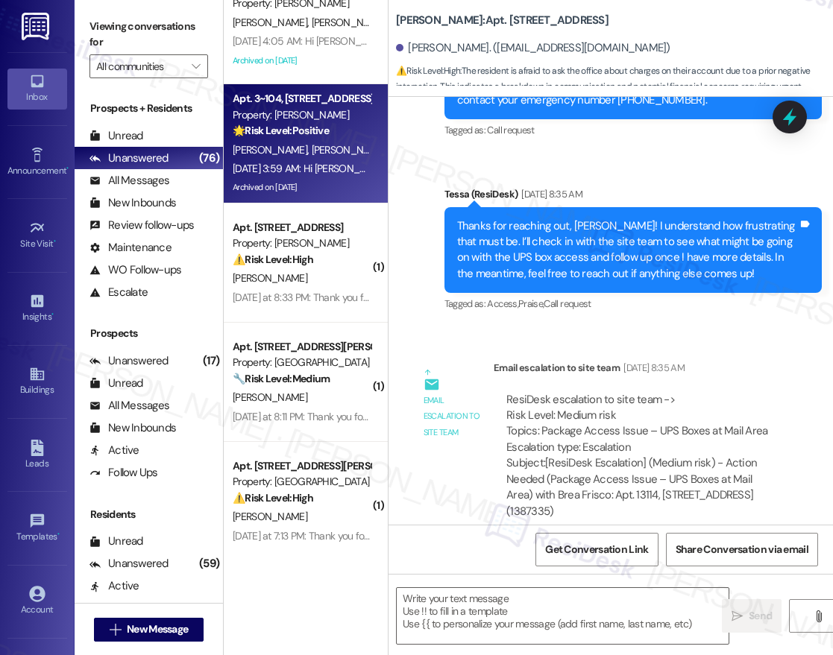
type textarea "Fetching suggested responses. Please feel free to read through the conversation…"
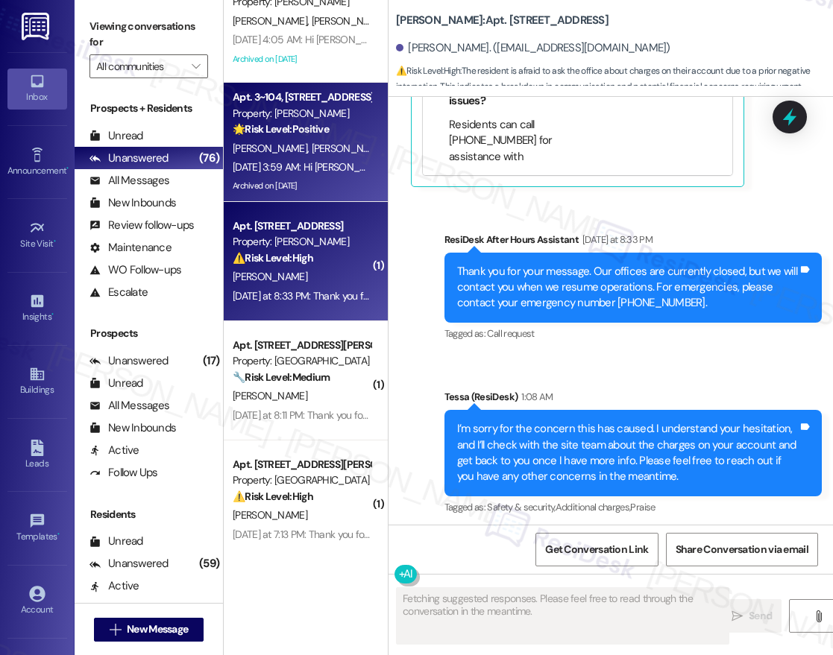
click at [312, 289] on div "Apt. [STREET_ADDRESS] Property: Brea Frisco ❓ Risk Level: Investigate [PERSON_N…" at bounding box center [306, 275] width 164 height 550
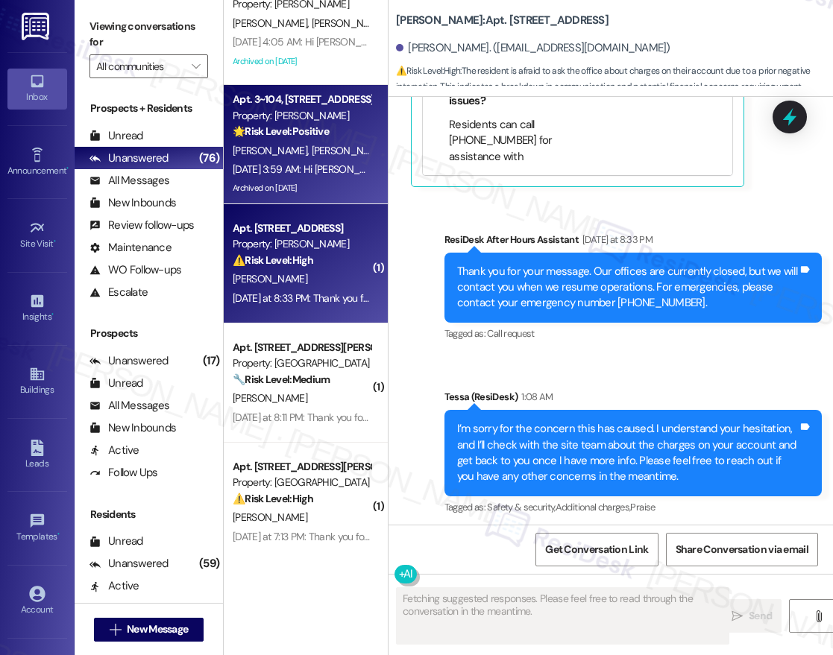
click at [342, 282] on div "[PERSON_NAME]" at bounding box center [301, 279] width 141 height 19
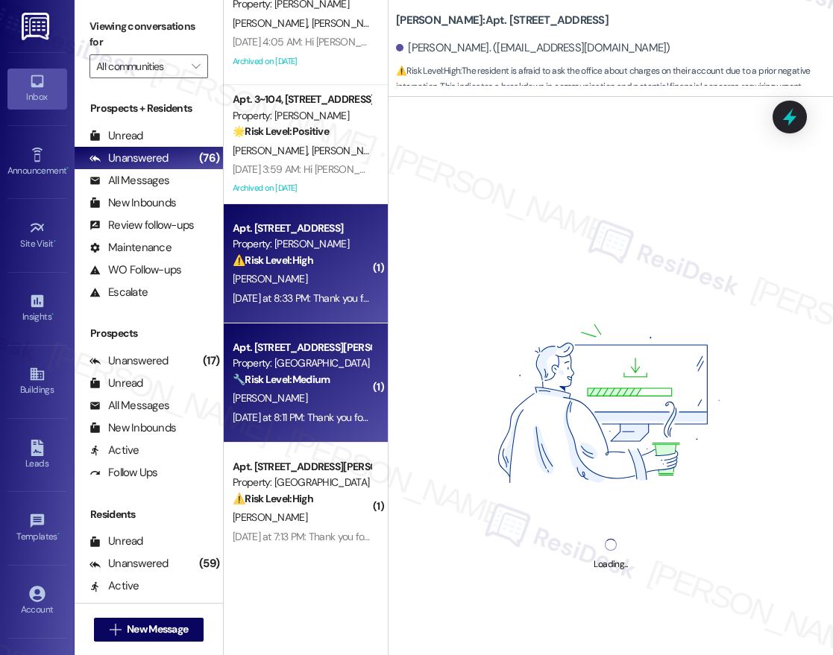
click at [312, 360] on div "Property: [GEOGRAPHIC_DATA]" at bounding box center [302, 364] width 138 height 16
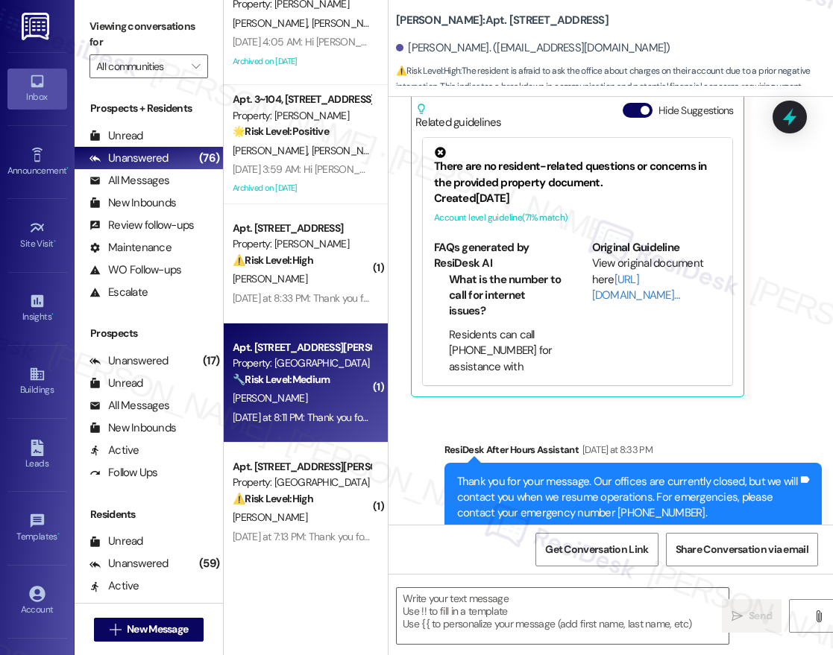
type textarea "Fetching suggested responses. Please feel free to read through the conversation…"
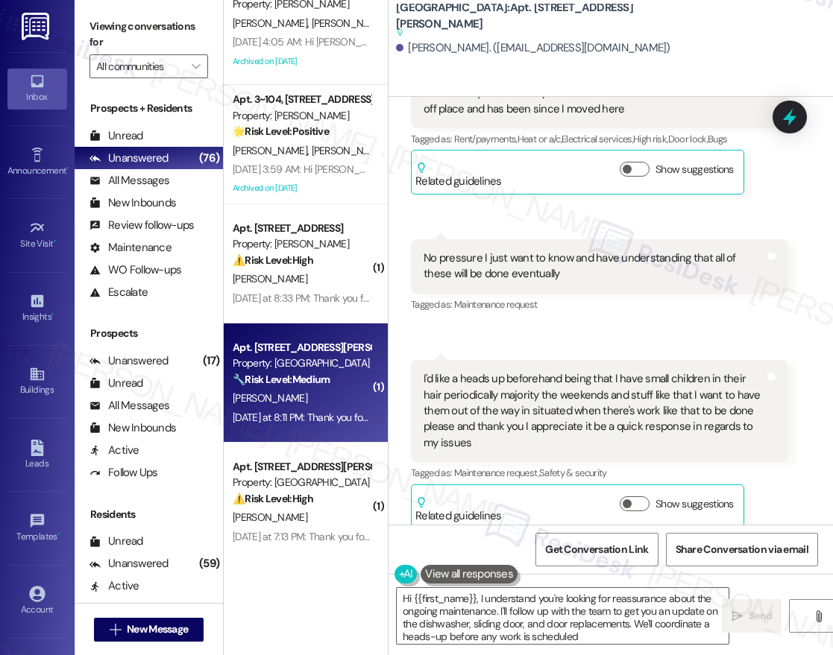
type textarea "Hi {{first_name}}, I understand you're looking for reassurance about the ongoin…"
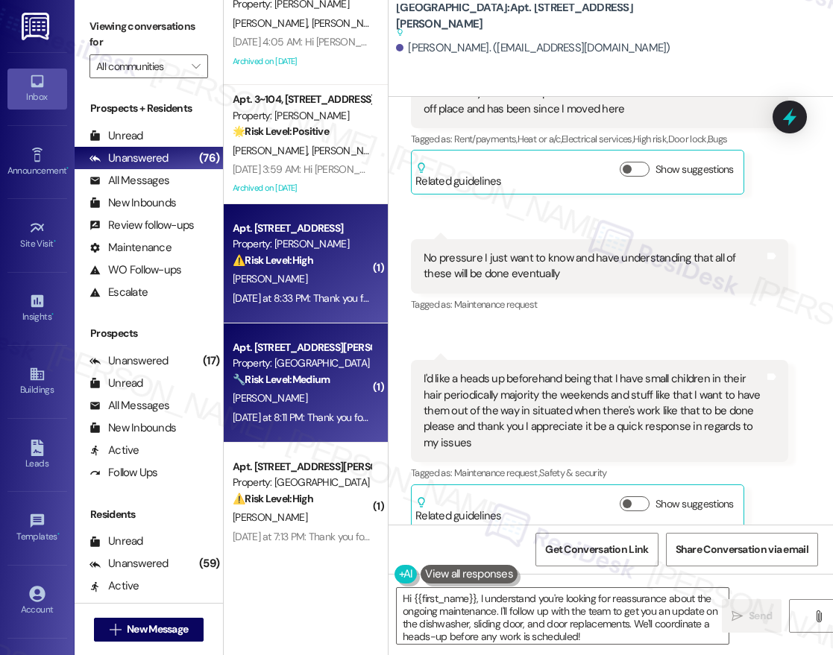
click at [281, 275] on div "[PERSON_NAME]" at bounding box center [301, 279] width 141 height 19
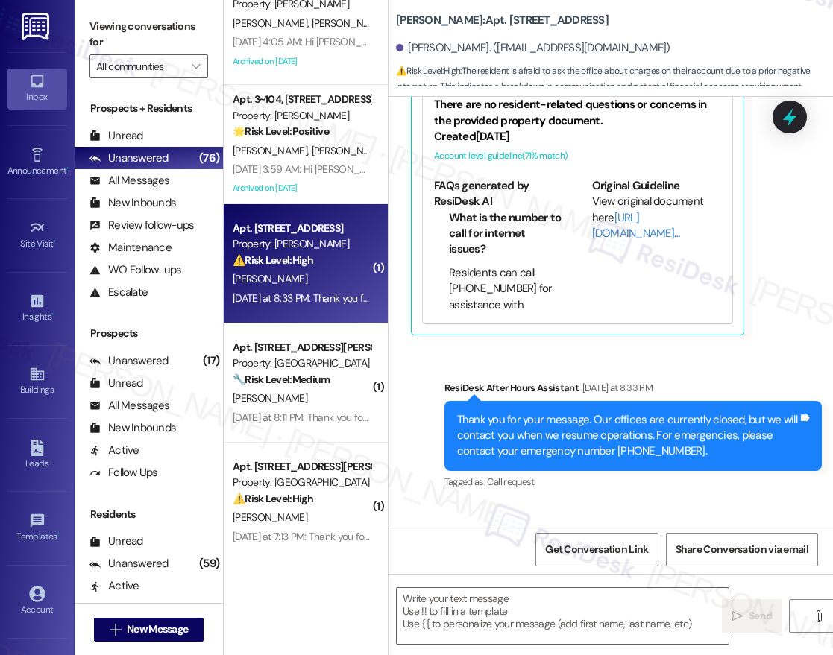
type textarea "Fetching suggested responses. Please feel free to read through the conversation…"
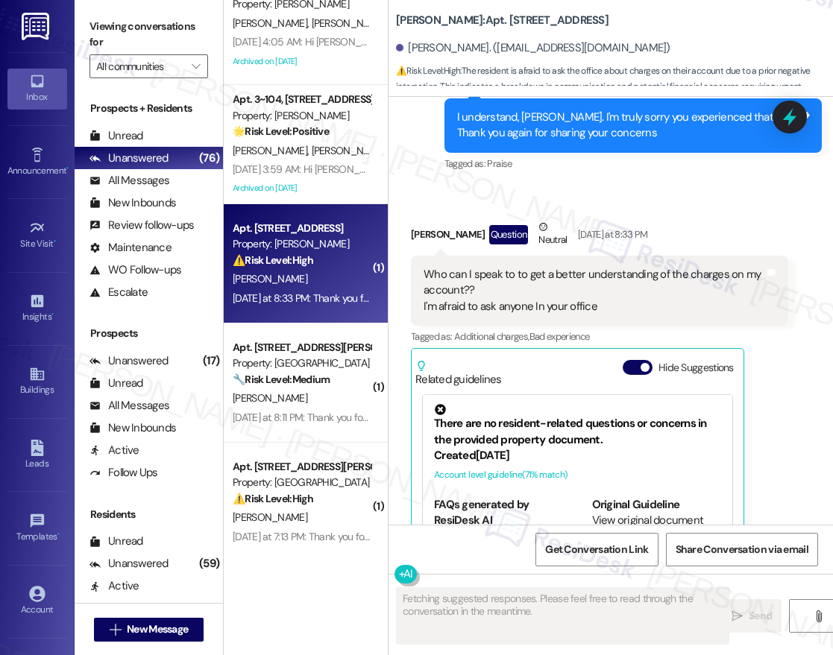
scroll to position [16173, 0]
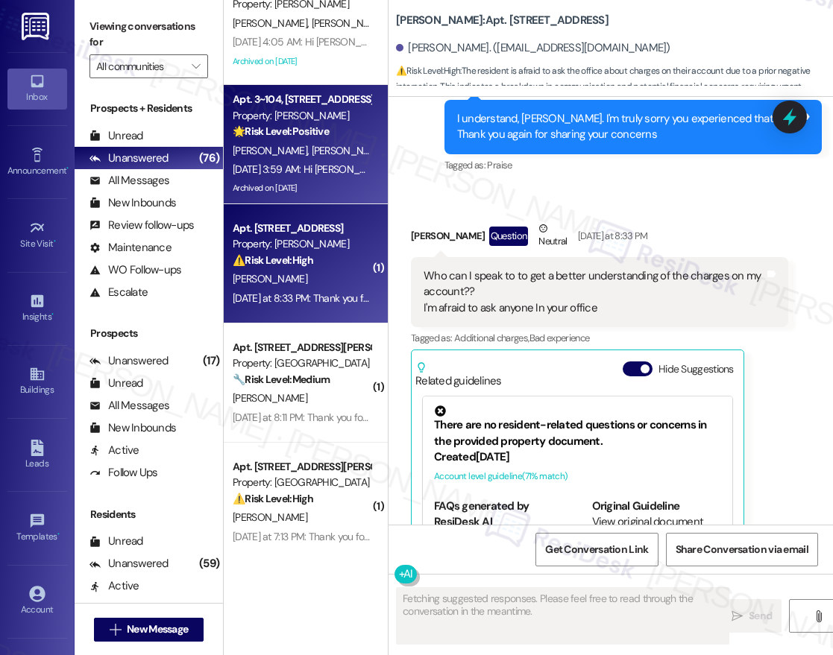
click at [250, 114] on div "Property: [PERSON_NAME]" at bounding box center [302, 116] width 138 height 16
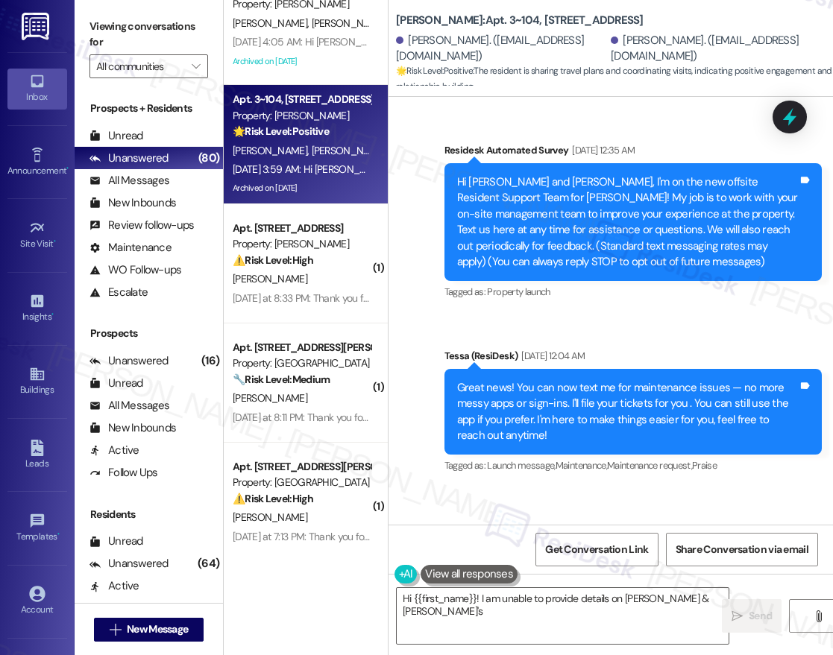
scroll to position [2302, 0]
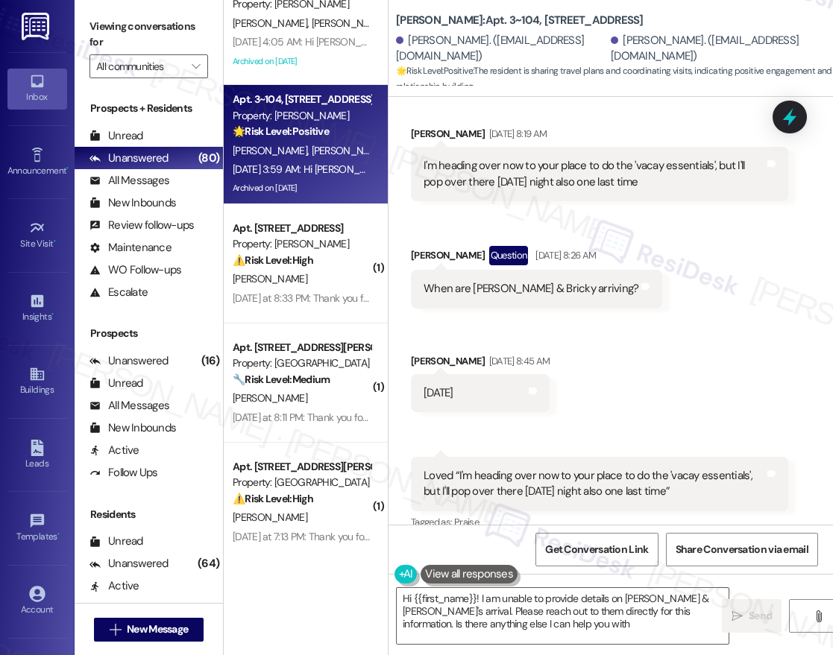
type textarea "Hi {{first_name}}! I am unable to provide details on [PERSON_NAME] & [PERSON_NA…"
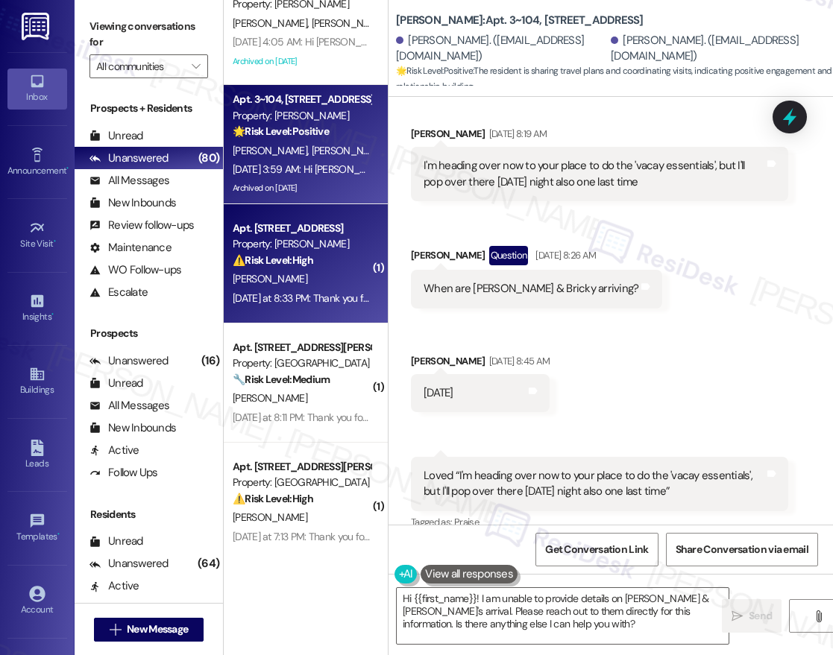
click at [287, 257] on strong "⚠️ Risk Level: High" at bounding box center [273, 260] width 81 height 13
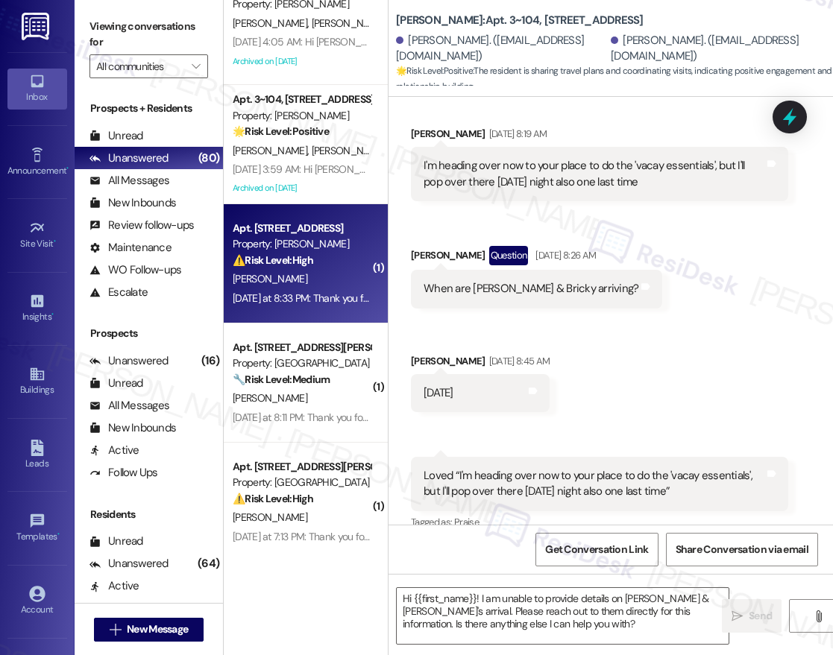
scroll to position [2062, 0]
click at [306, 257] on div "( 1 ) Apt. L~102~A, 1 Registry at [GEOGRAPHIC_DATA] Property: The Registry 🌟 Ri…" at bounding box center [306, 275] width 164 height 550
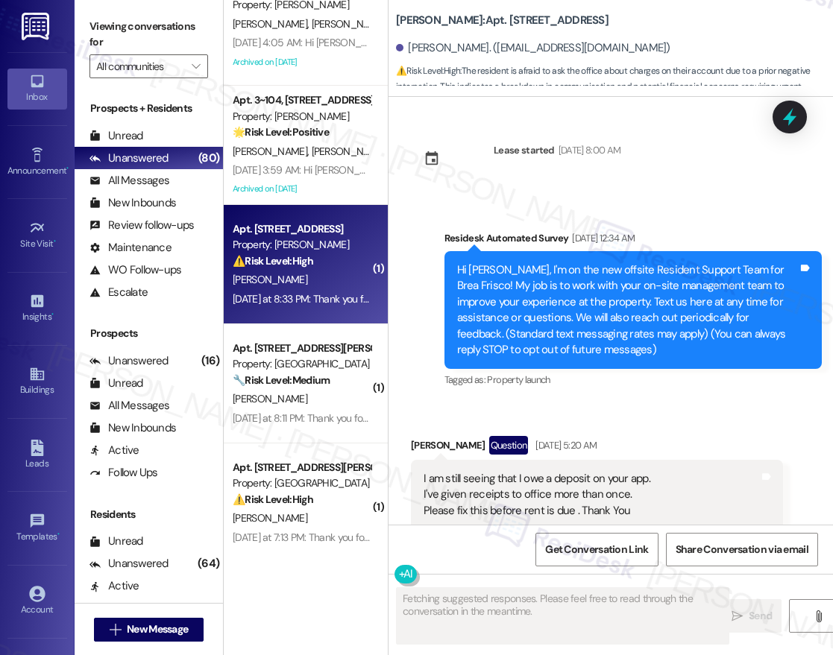
type textarea "Fetching suggested responses. Please feel free to read through the conversation…"
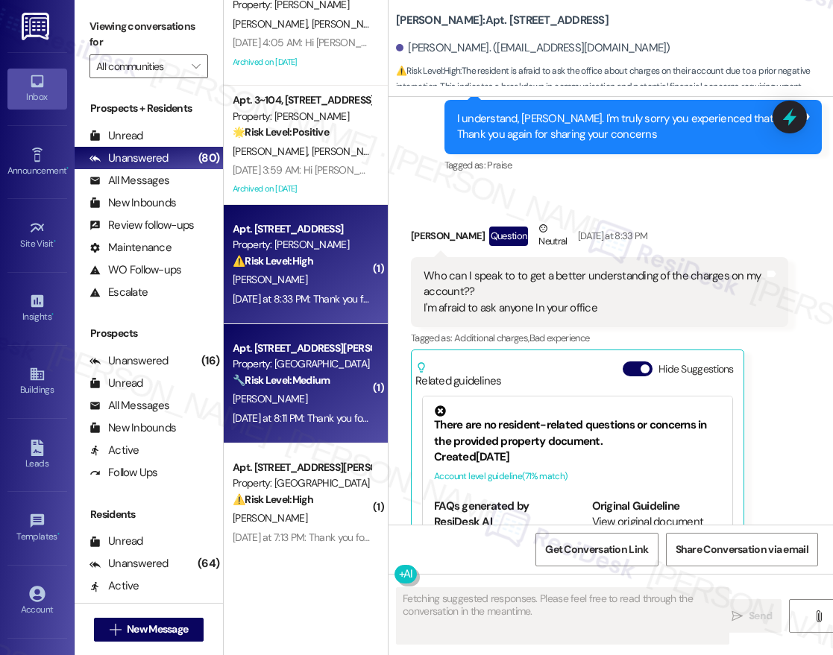
click at [309, 345] on div "Apt. [STREET_ADDRESS][PERSON_NAME]" at bounding box center [302, 349] width 138 height 16
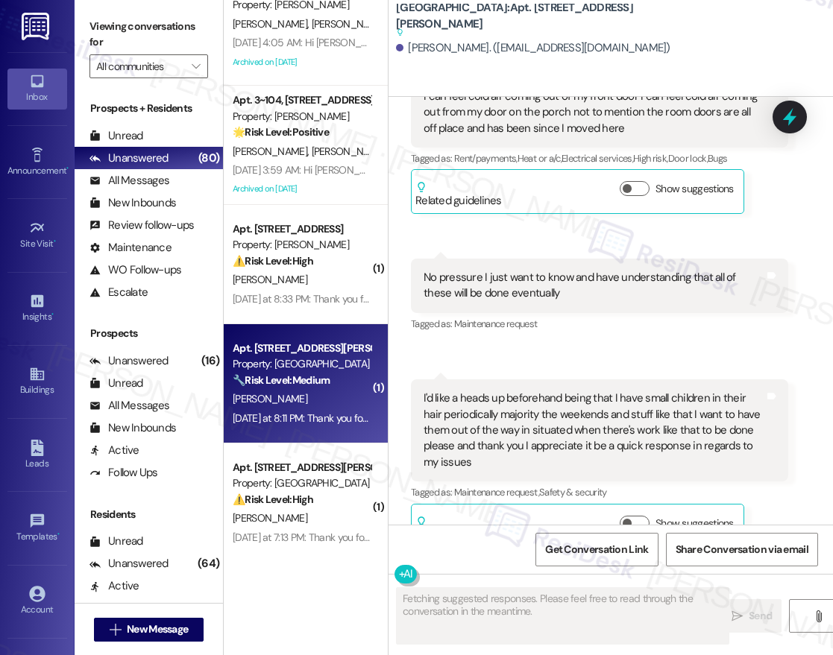
scroll to position [4337, 0]
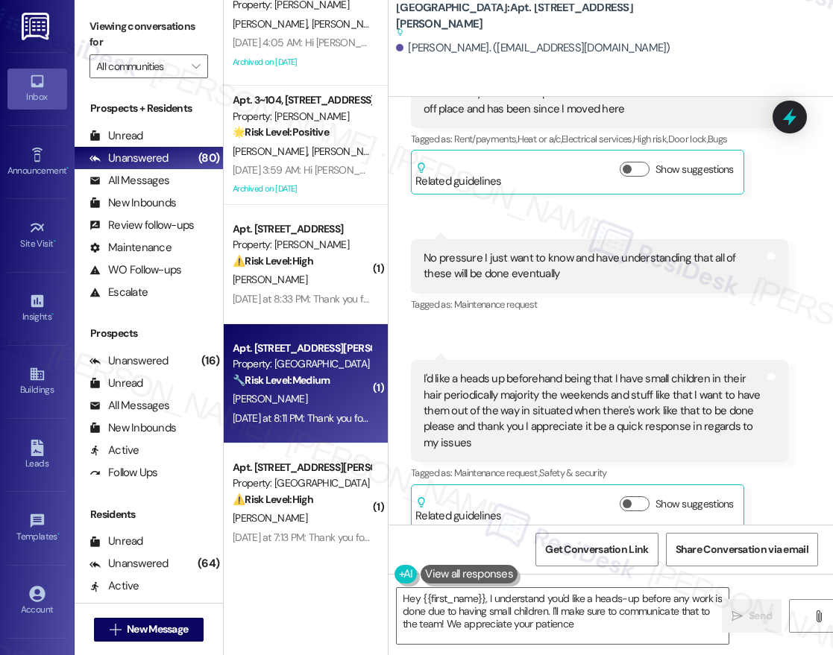
type textarea "Hey {{first_name}}, I understand you'd like a heads-up before any work is done …"
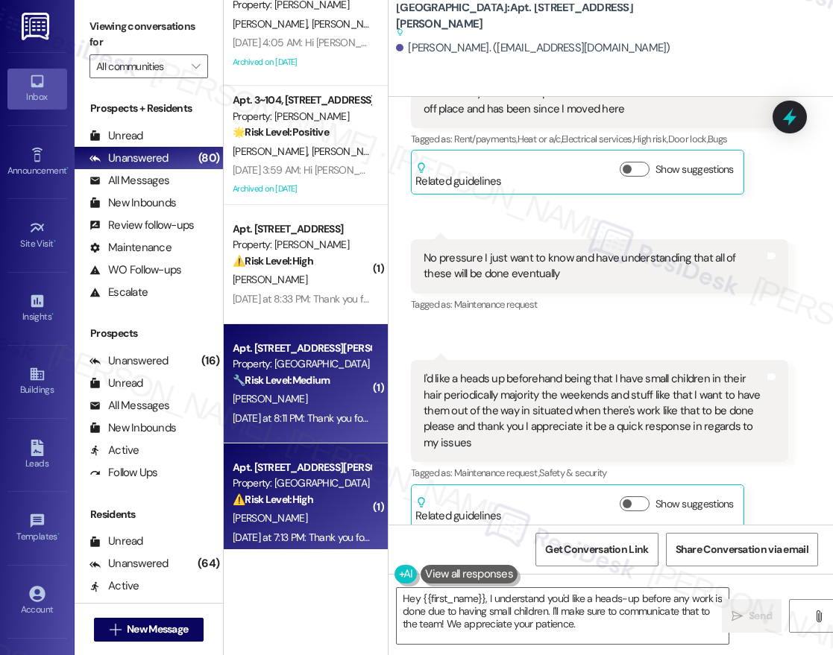
click at [328, 490] on div "Property: [GEOGRAPHIC_DATA]" at bounding box center [302, 484] width 138 height 16
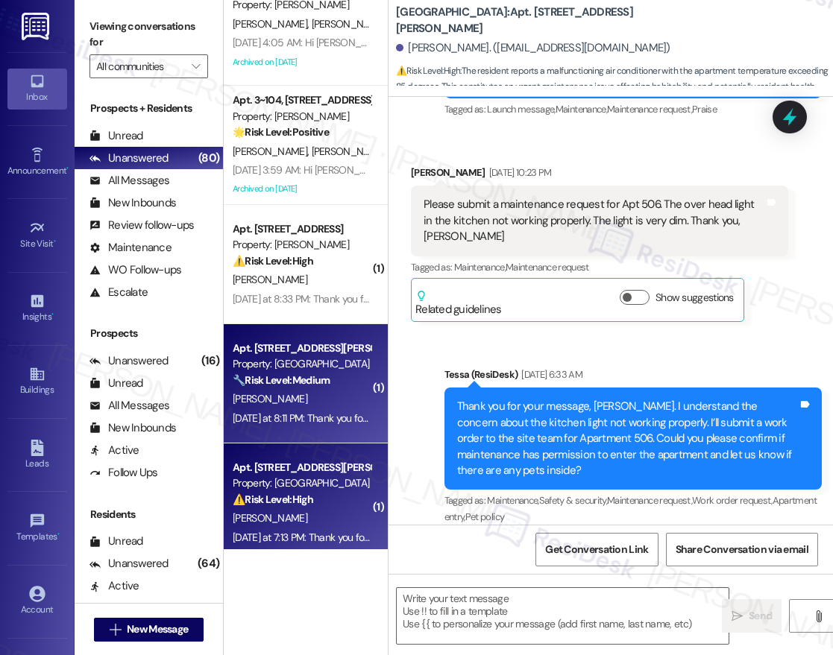
type textarea "Fetching suggested responses. Please feel free to read through the conversation…"
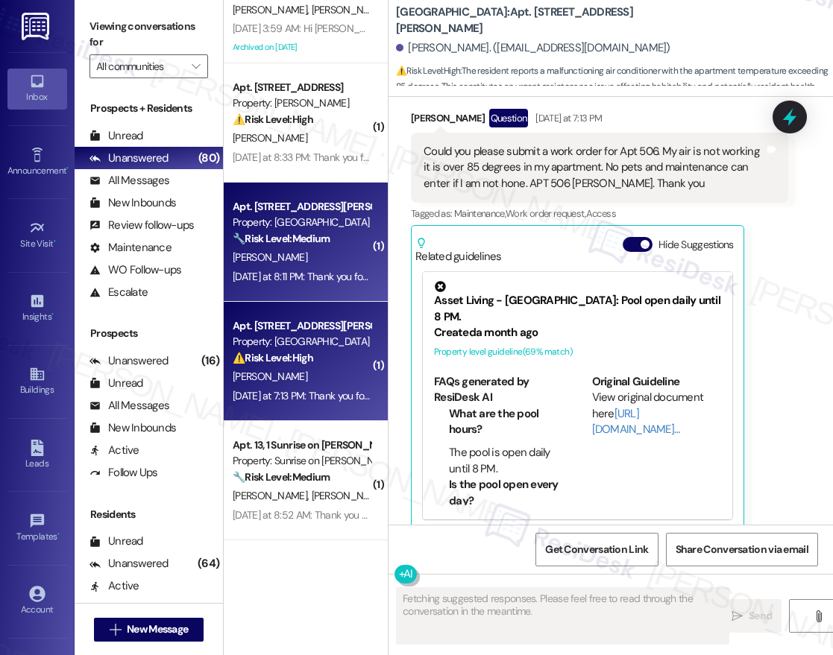
scroll to position [1409, 0]
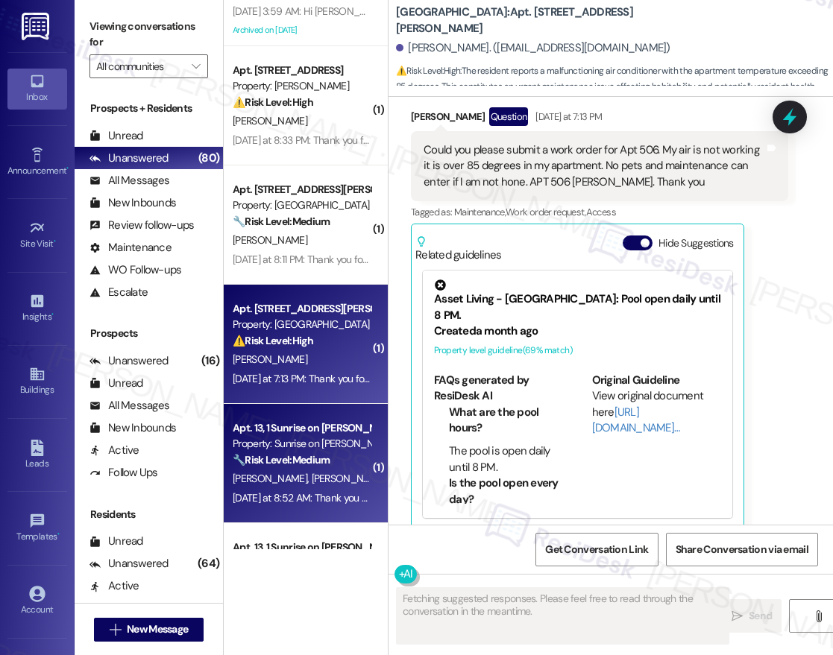
click at [316, 431] on div "Apt. 13, 1 Sunrise on [PERSON_NAME]" at bounding box center [302, 429] width 138 height 16
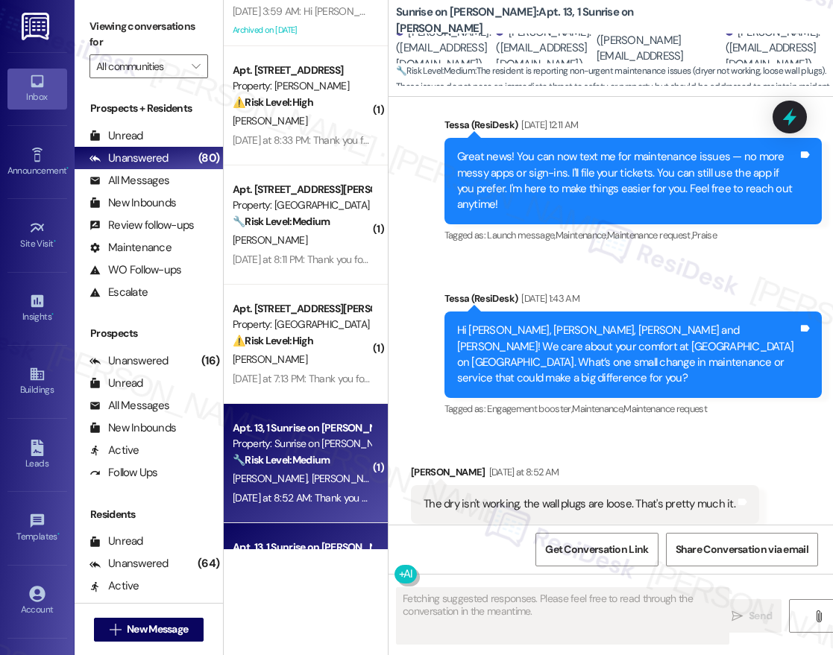
scroll to position [1572, 0]
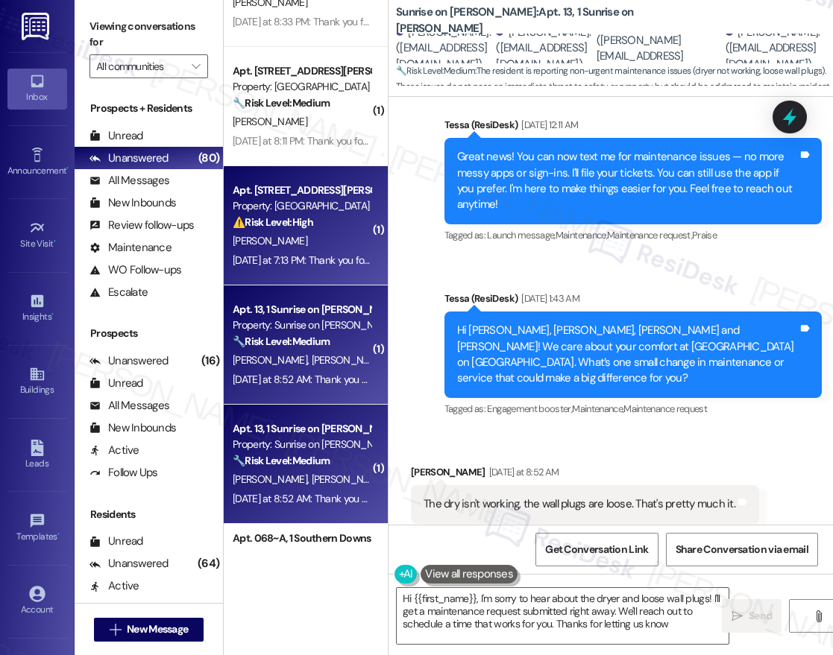
type textarea "Hi {{first_name}}, I'm sorry to hear about the dryer and loose wall plugs! I'll…"
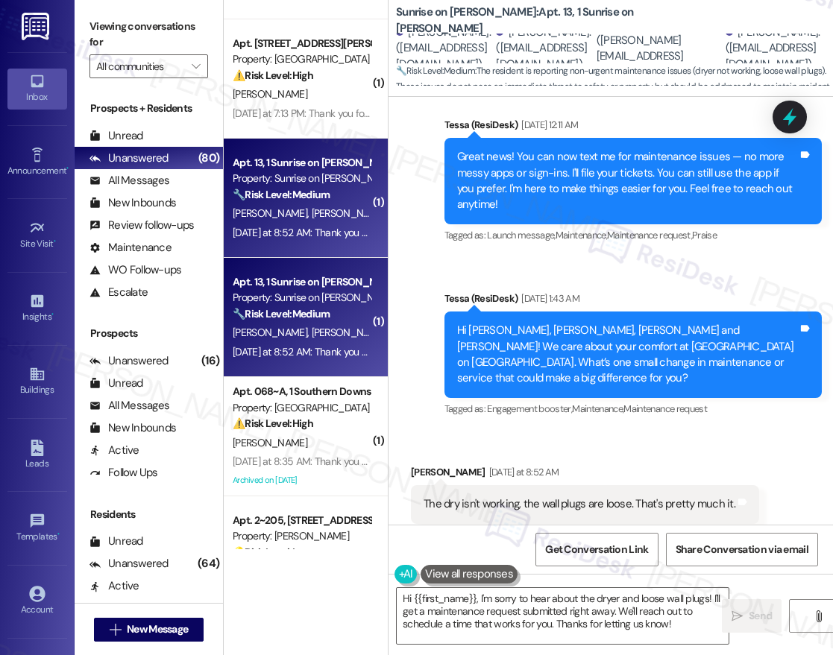
click at [336, 414] on div "( 1 ) Apt. 13114, [STREET_ADDRESS] Property: [PERSON_NAME] ⚠️ Risk Level: High …" at bounding box center [306, 275] width 164 height 550
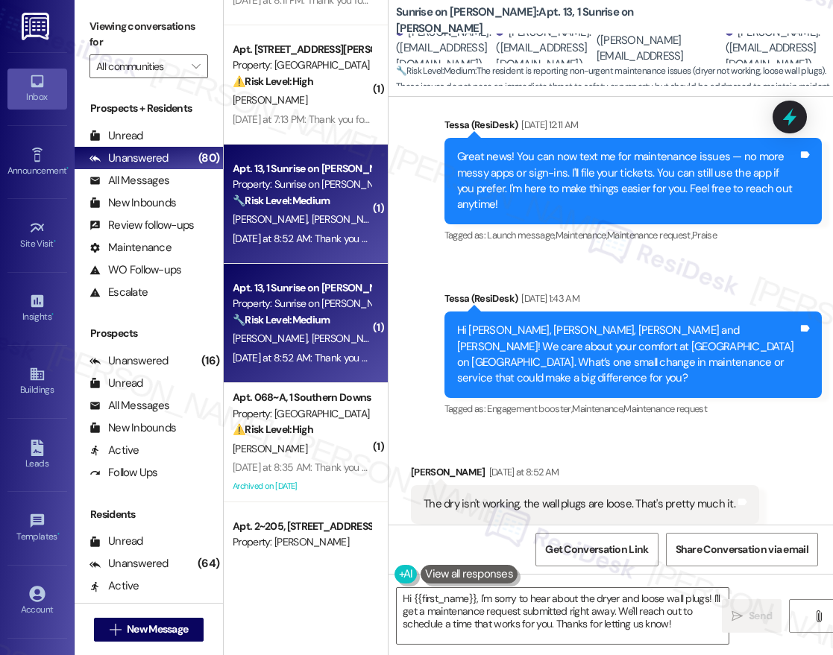
click at [336, 414] on div "Apt. 3~104, [STREET_ADDRESS] Property: [PERSON_NAME] 🌟 Risk Level: Positive The…" at bounding box center [306, 275] width 164 height 550
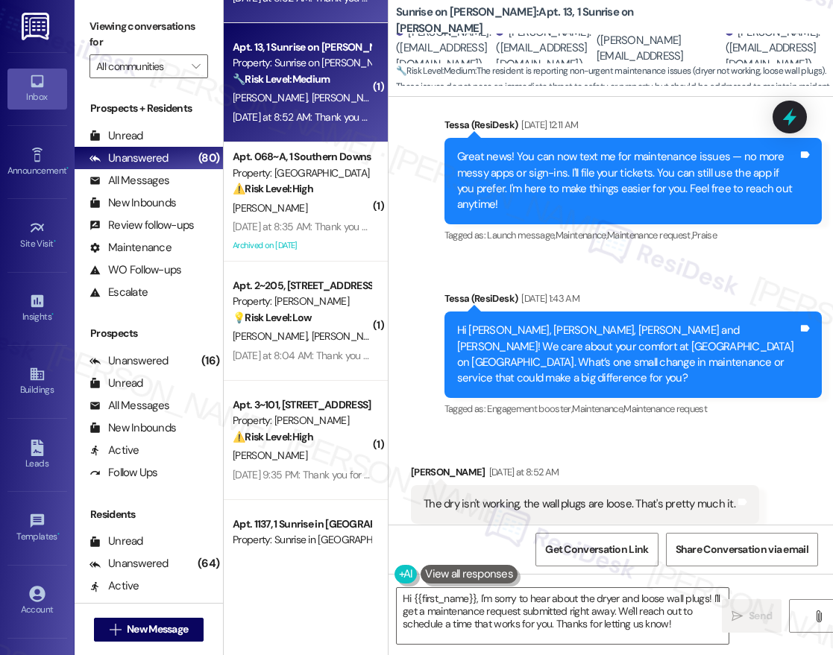
scroll to position [2760, 0]
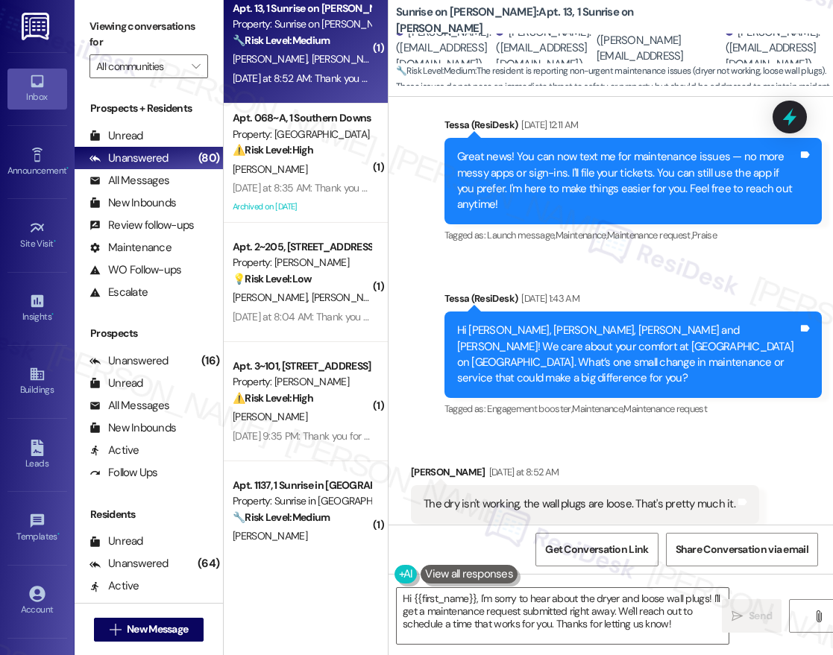
click at [303, 189] on div "[DATE] at 8:35 AM: Thank you for your message. Our offices are currently closed…" at bounding box center [691, 187] width 916 height 13
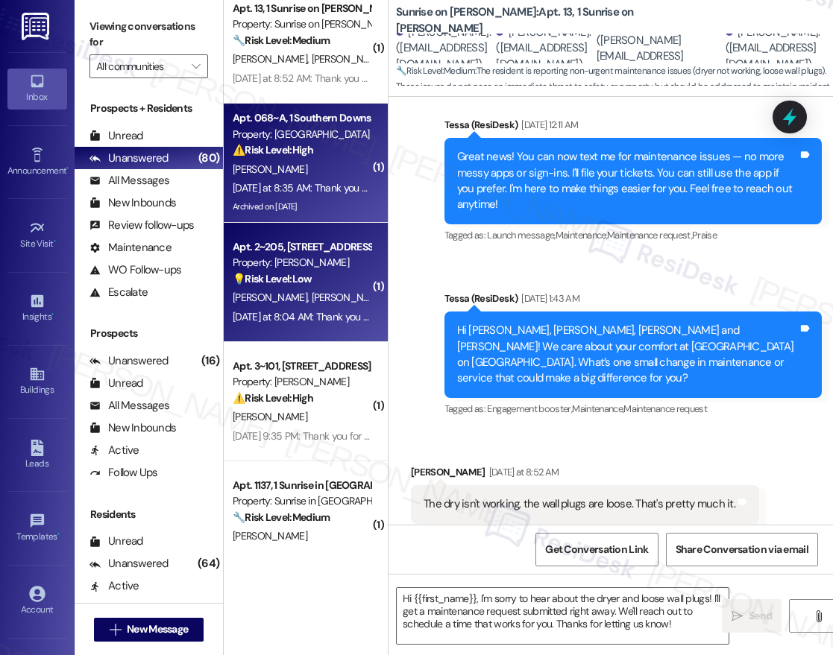
click at [307, 256] on div "Property: [PERSON_NAME]" at bounding box center [302, 263] width 138 height 16
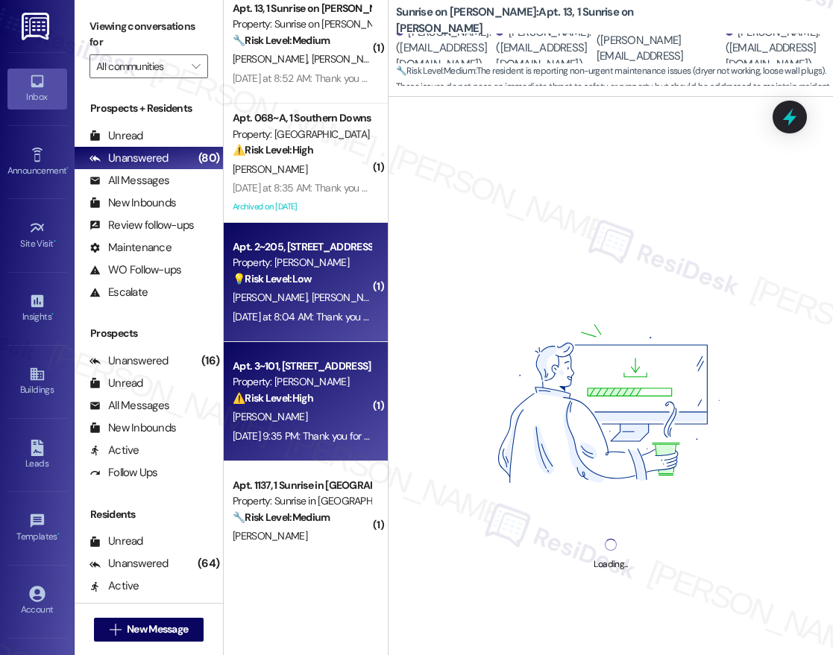
click at [295, 395] on strong "⚠️ Risk Level: High" at bounding box center [273, 397] width 81 height 13
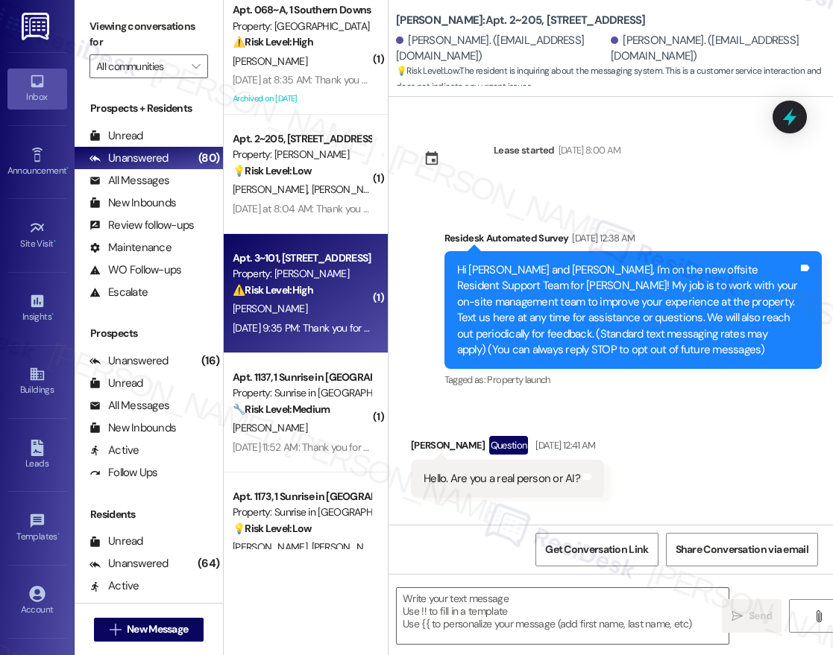
scroll to position [0, 0]
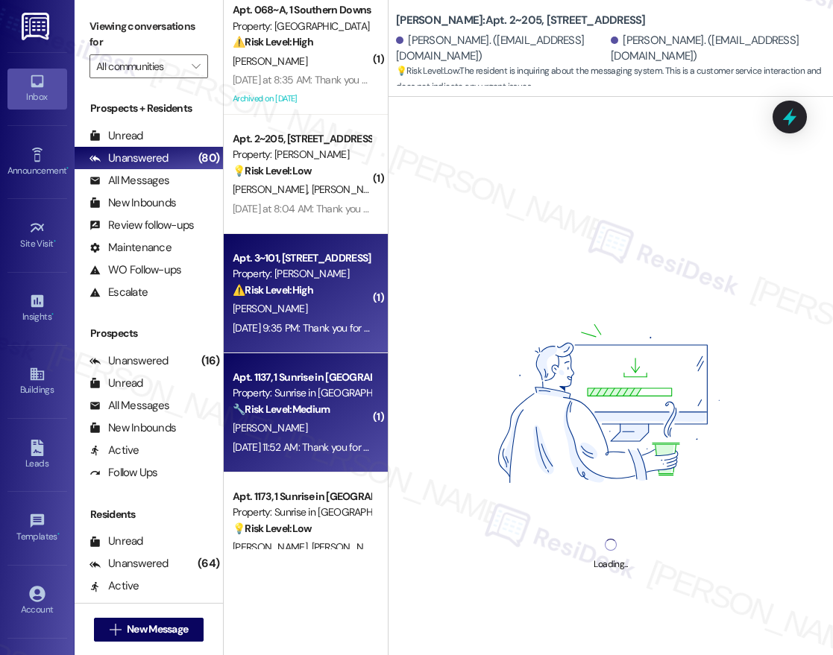
click at [328, 368] on div "Apt. 1137, 1 Sunrise in [GEOGRAPHIC_DATA] Property: Sunrise in [GEOGRAPHIC_DATA…" at bounding box center [301, 393] width 141 height 51
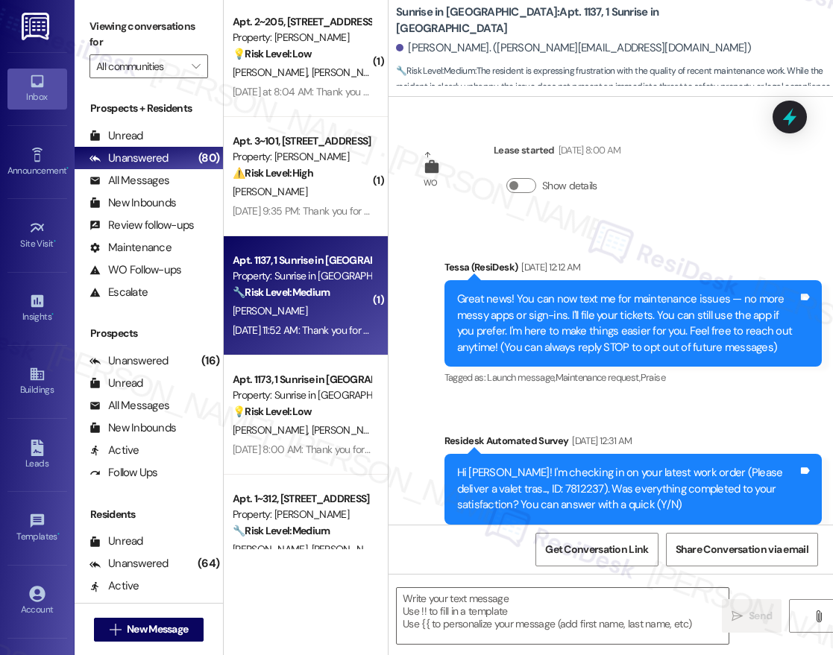
scroll to position [3039, 0]
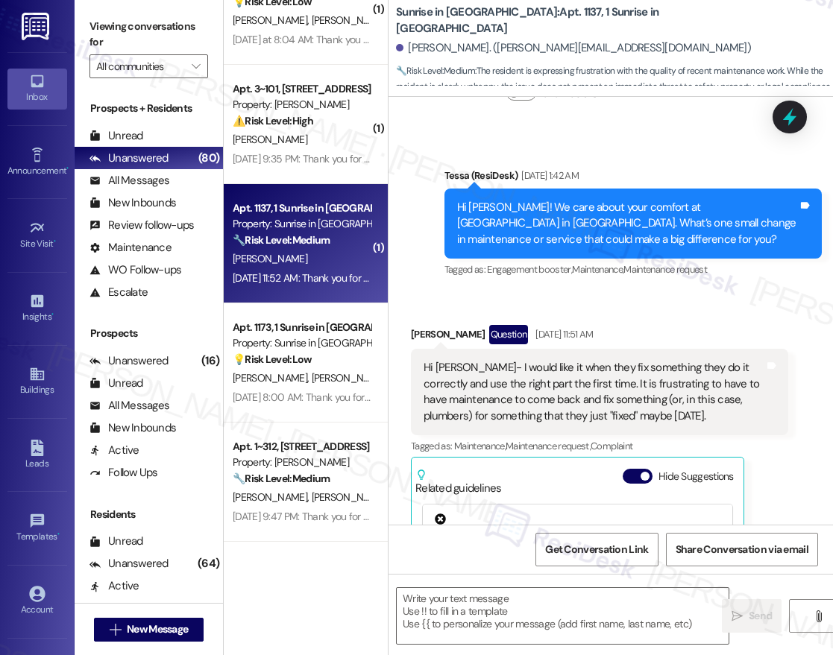
type textarea "Fetching suggested responses. Please feel free to read through the conversation…"
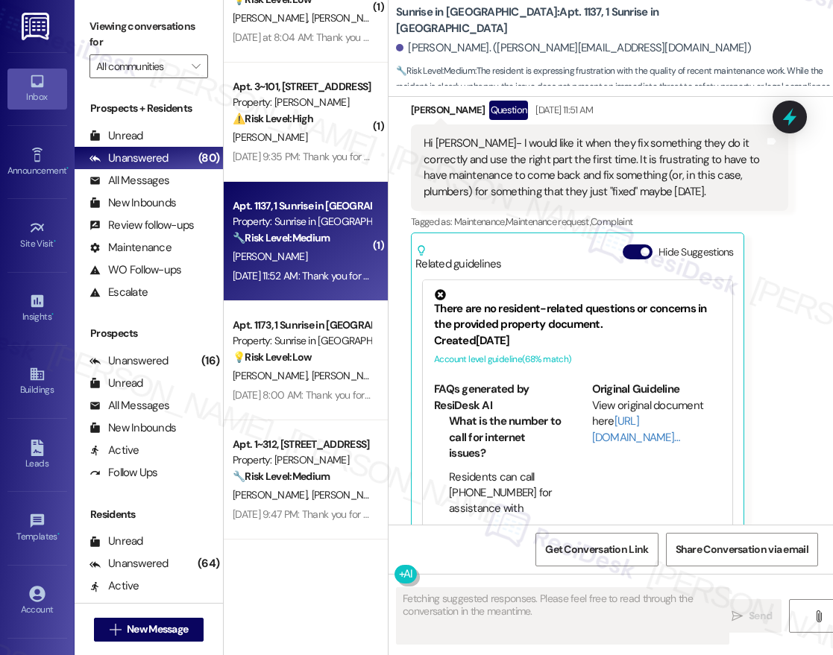
scroll to position [1399, 0]
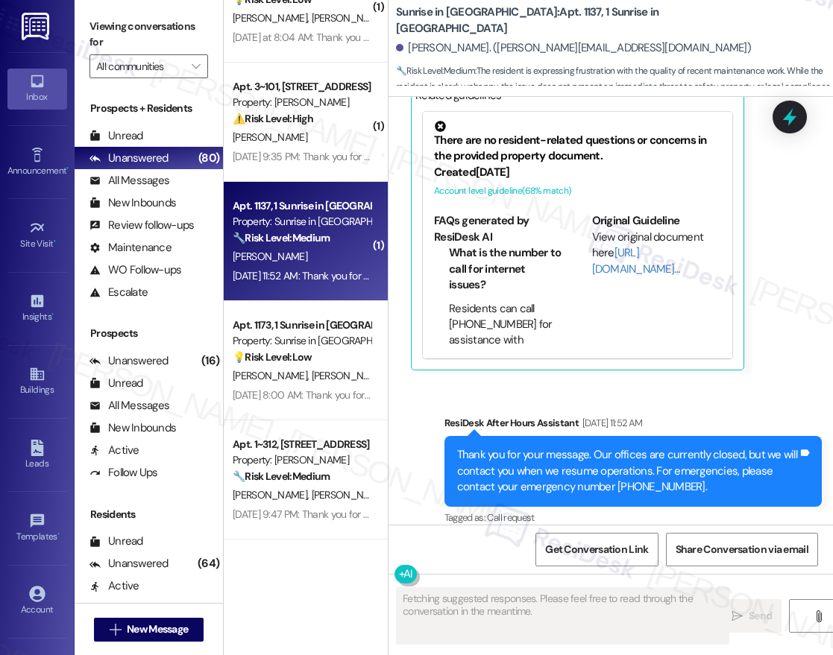
click at [330, 366] on div "( 1 ) Apt. 13, 1 Sunrise on [PERSON_NAME] Property: Sunrise on [PERSON_NAME] 🔧 …" at bounding box center [306, 275] width 164 height 550
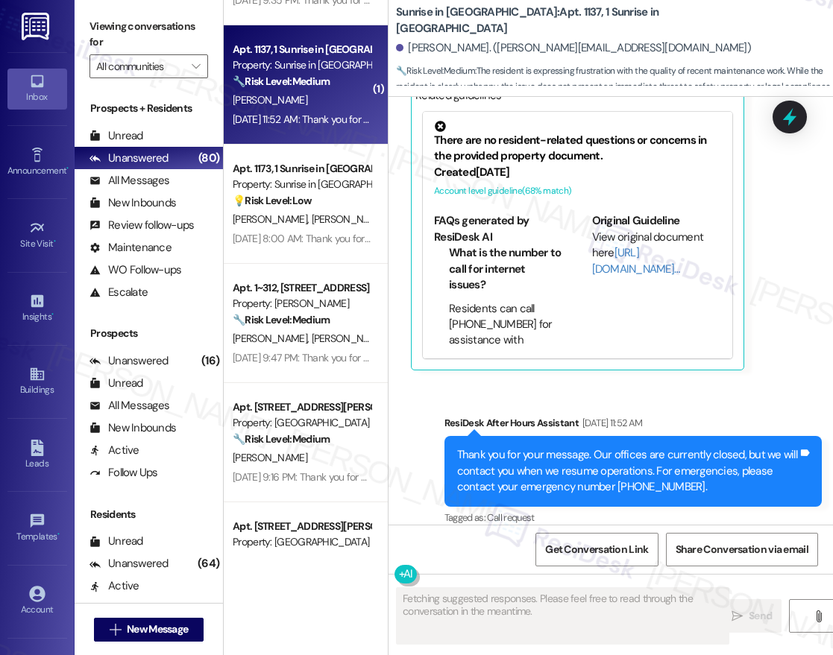
scroll to position [3211, 0]
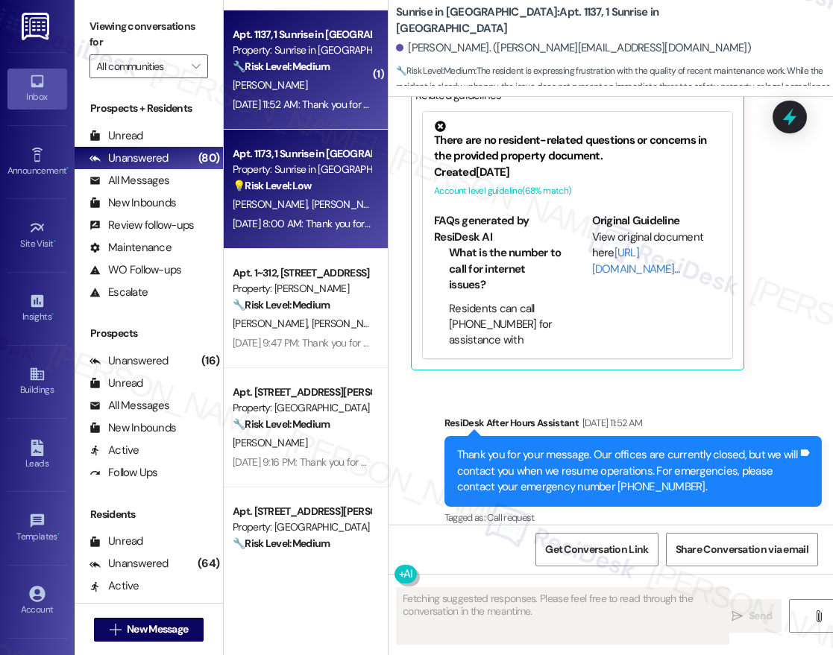
click at [332, 212] on div "[PERSON_NAME] [PERSON_NAME]" at bounding box center [301, 204] width 141 height 19
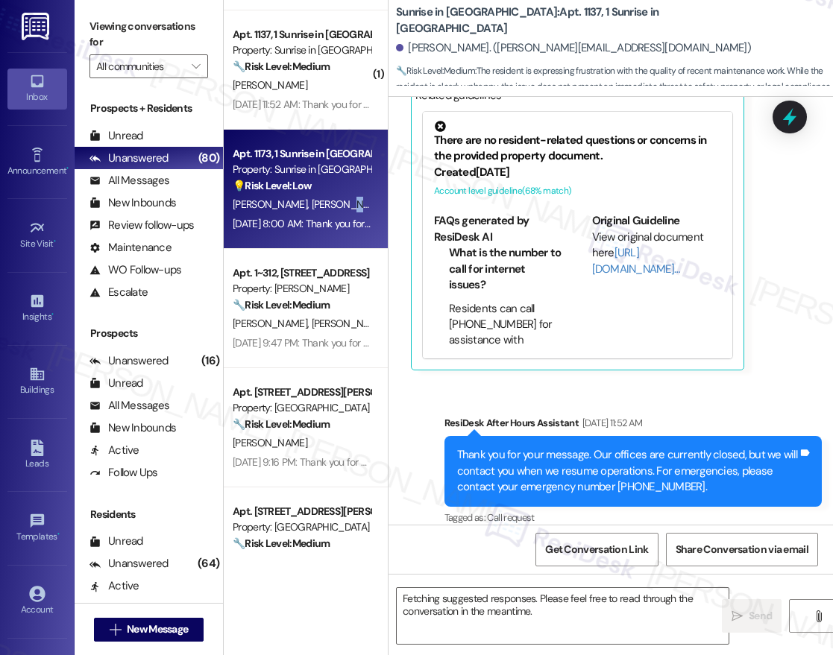
click at [332, 212] on div "[PERSON_NAME] [PERSON_NAME]" at bounding box center [301, 204] width 141 height 19
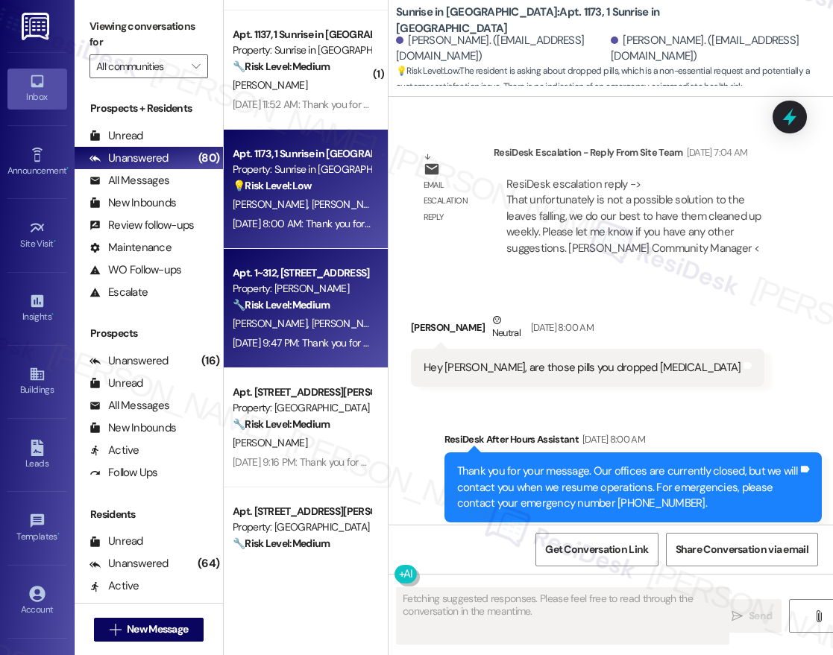
click at [327, 308] on strong "🔧 Risk Level: Medium" at bounding box center [281, 304] width 97 height 13
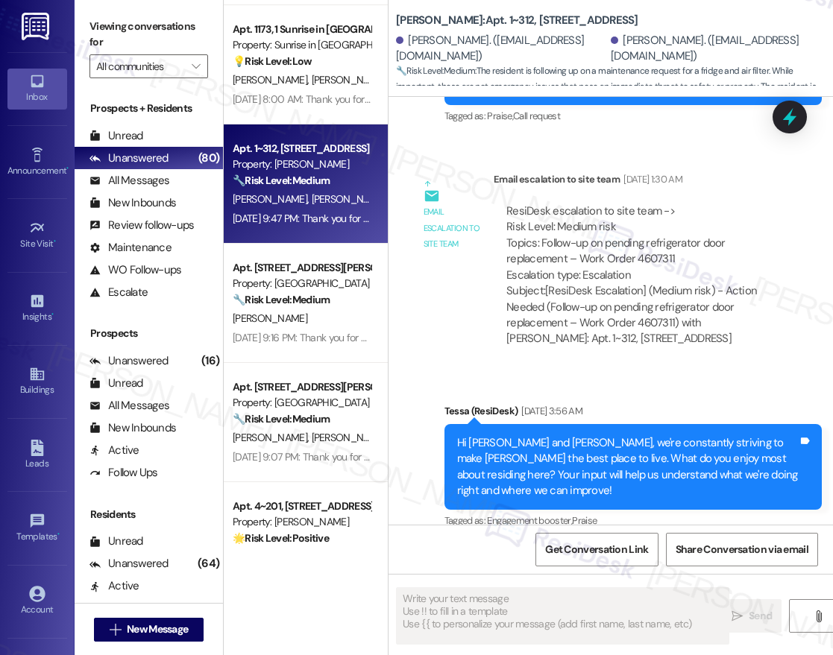
scroll to position [3406, 0]
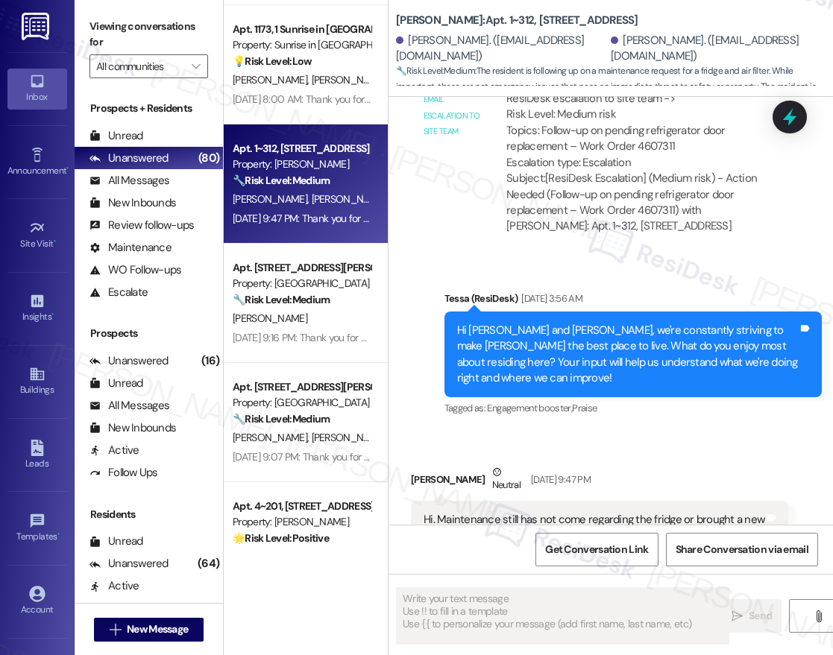
click at [339, 265] on div "Apt. [STREET_ADDRESS][PERSON_NAME]" at bounding box center [302, 268] width 138 height 16
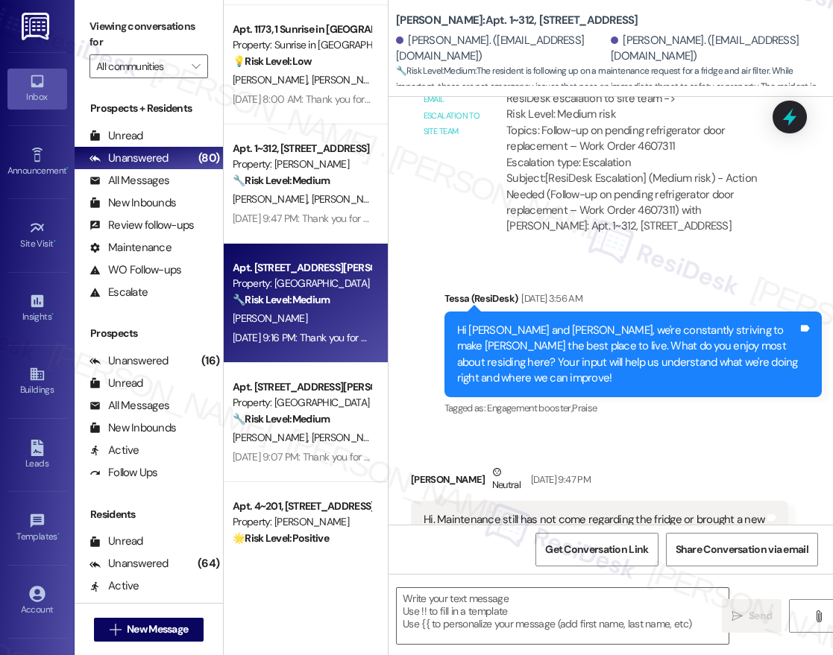
type textarea "Fetching suggested responses. Please feel free to read through the conversation…"
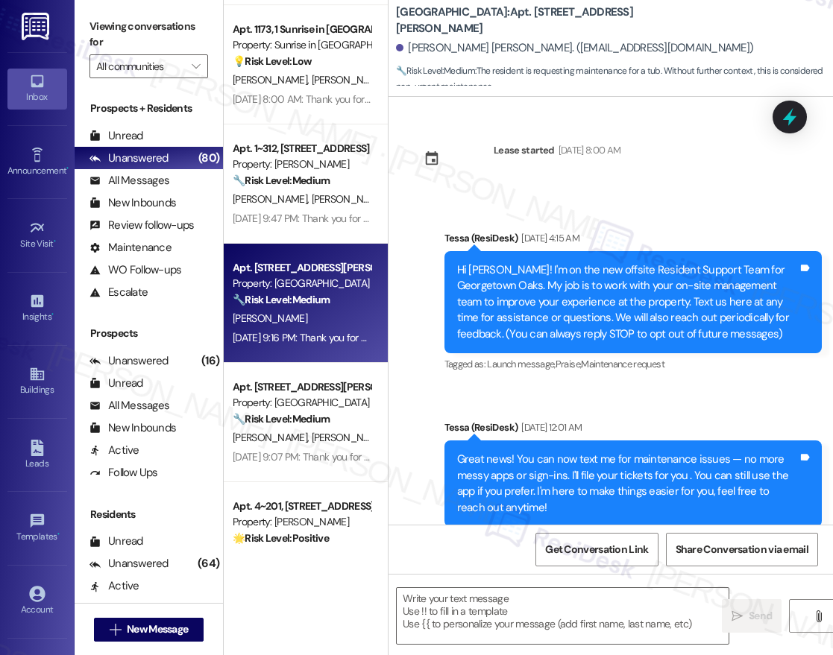
scroll to position [1536, 0]
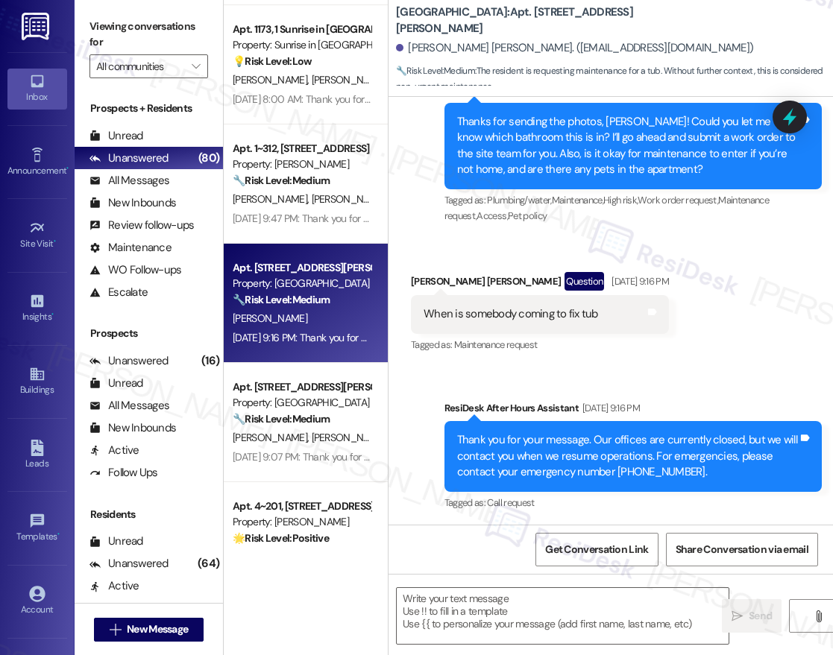
type textarea "Fetching suggested responses. Please feel free to read through the conversation…"
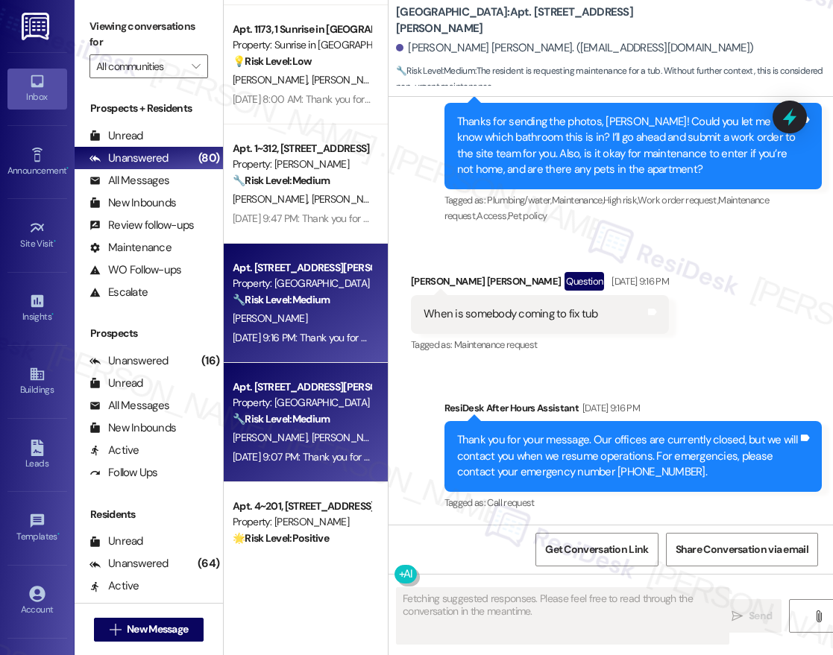
click at [327, 454] on div "[DATE] 9:07 PM: Thank you for your message. Our offices are currently closed, b…" at bounding box center [685, 456] width 904 height 13
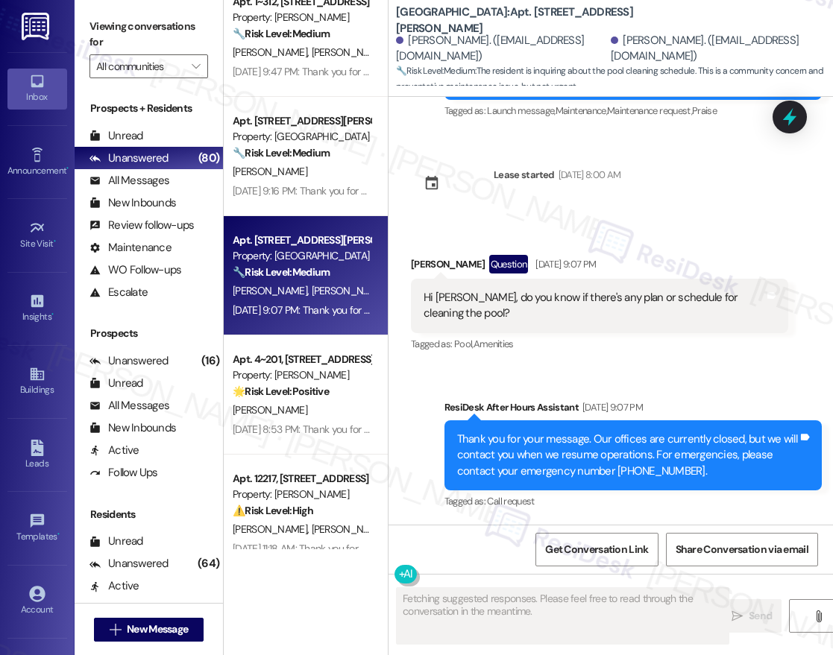
click at [298, 421] on div "Apt. 1173, 1 Sunrise in [GEOGRAPHIC_DATA] Property: Sunrise in [GEOGRAPHIC_DATA…" at bounding box center [306, 275] width 164 height 550
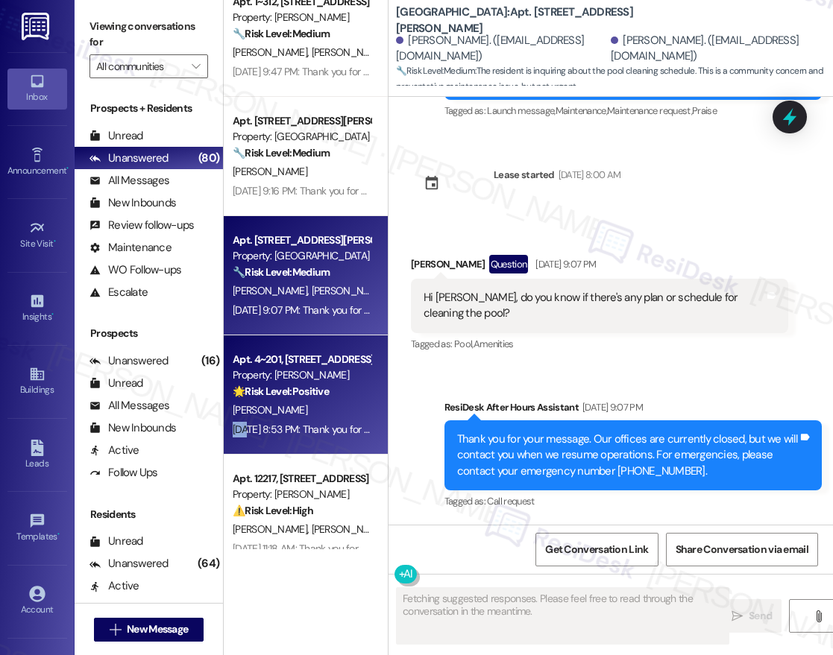
click at [298, 421] on div "[DATE] 8:53 PM: Thank you for your message. Our offices are currently closed, b…" at bounding box center [301, 430] width 141 height 19
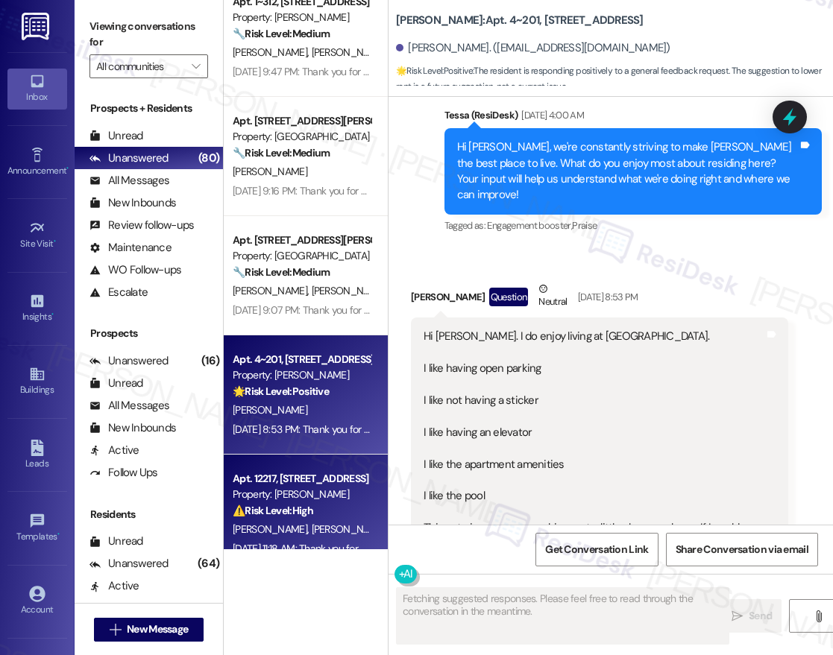
click at [327, 482] on div "Apt. 12217, [STREET_ADDRESS]" at bounding box center [302, 479] width 138 height 16
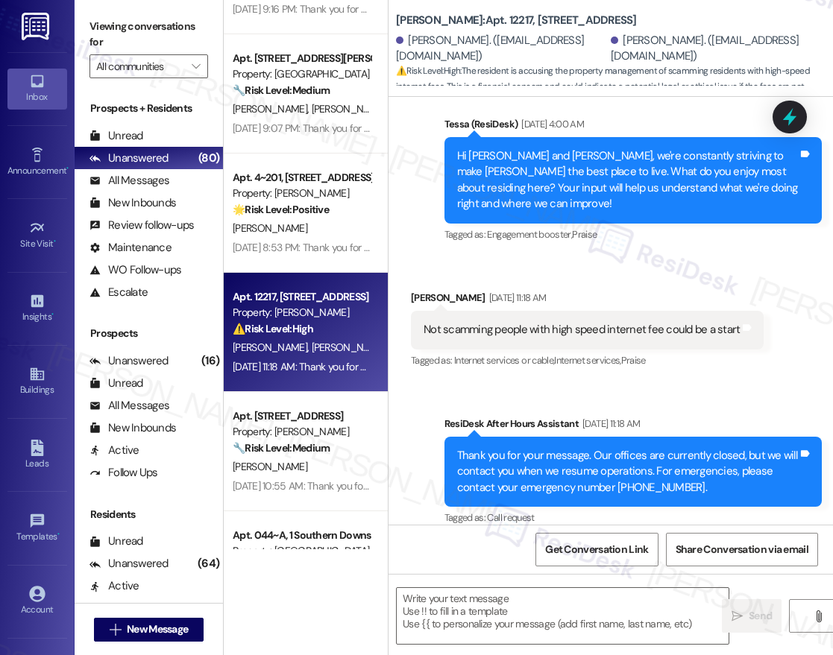
type textarea "Fetching suggested responses. Please feel free to read through the conversation…"
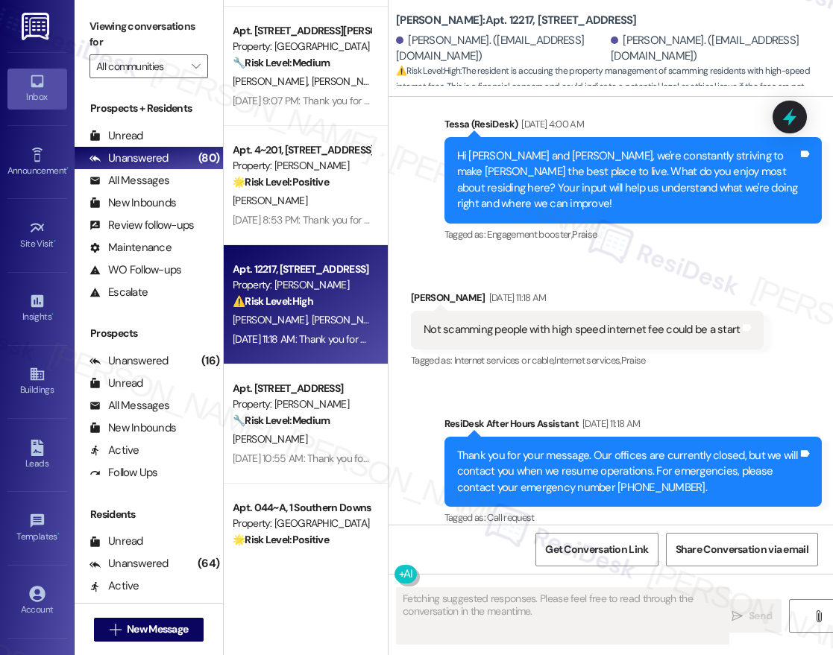
click at [327, 443] on div "Apt. 1~312, [STREET_ADDRESS] Property: [PERSON_NAME] 🔧 Risk Level: Medium The r…" at bounding box center [306, 275] width 164 height 550
click at [327, 443] on div "[PERSON_NAME]" at bounding box center [301, 439] width 141 height 19
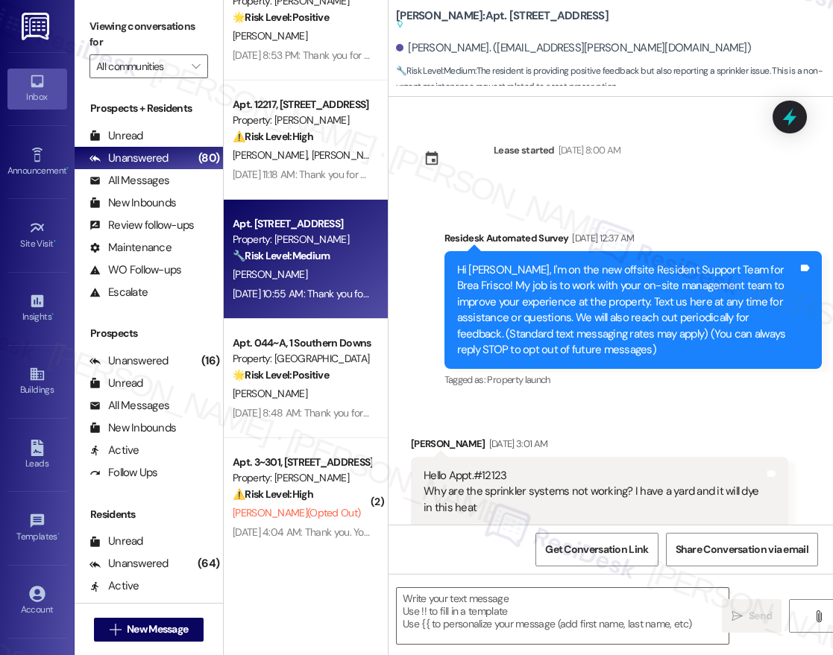
click at [271, 376] on div "Apt. 620, [STREET_ADDRESS][PERSON_NAME] Property: [GEOGRAPHIC_DATA] 🔧 Risk Leve…" at bounding box center [306, 275] width 164 height 550
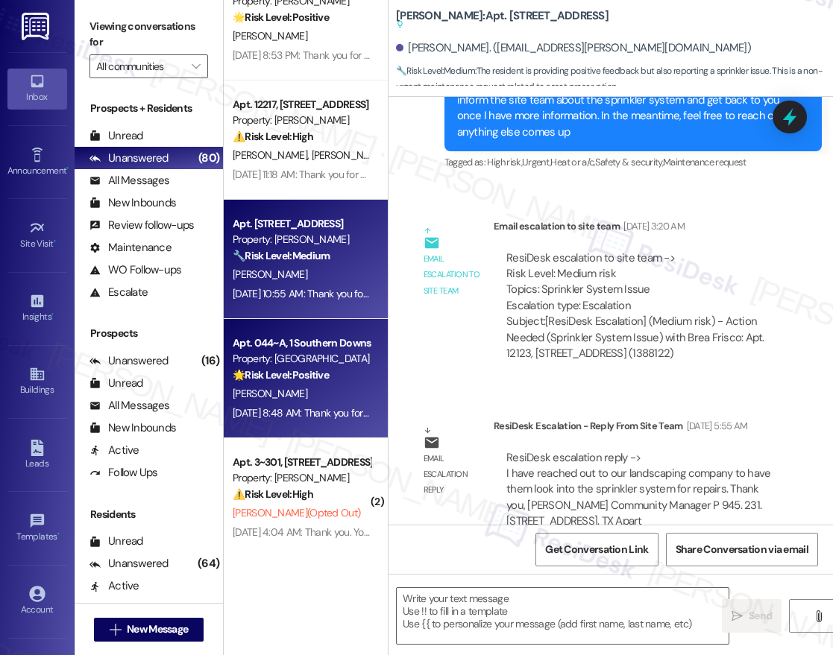
type textarea "Fetching suggested responses. Please feel free to read through the conversation…"
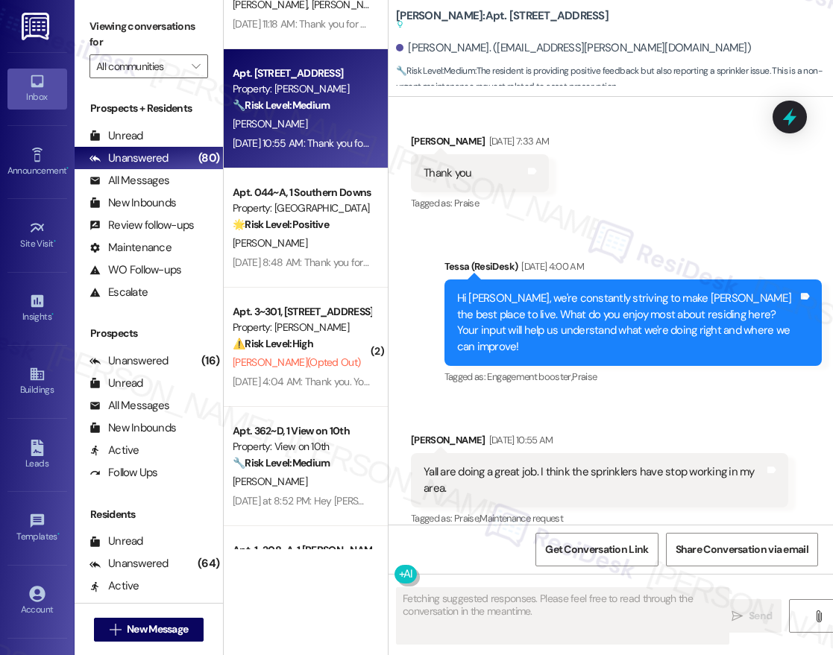
click at [316, 254] on div "Apt. 4~201, [STREET_ADDRESS] Property: [PERSON_NAME] 🌟 Risk Level: Positive The…" at bounding box center [306, 275] width 164 height 550
click at [316, 254] on div "[DATE] 8:48 AM: Thank you for your message. Our offices are currently closed, b…" at bounding box center [301, 263] width 141 height 19
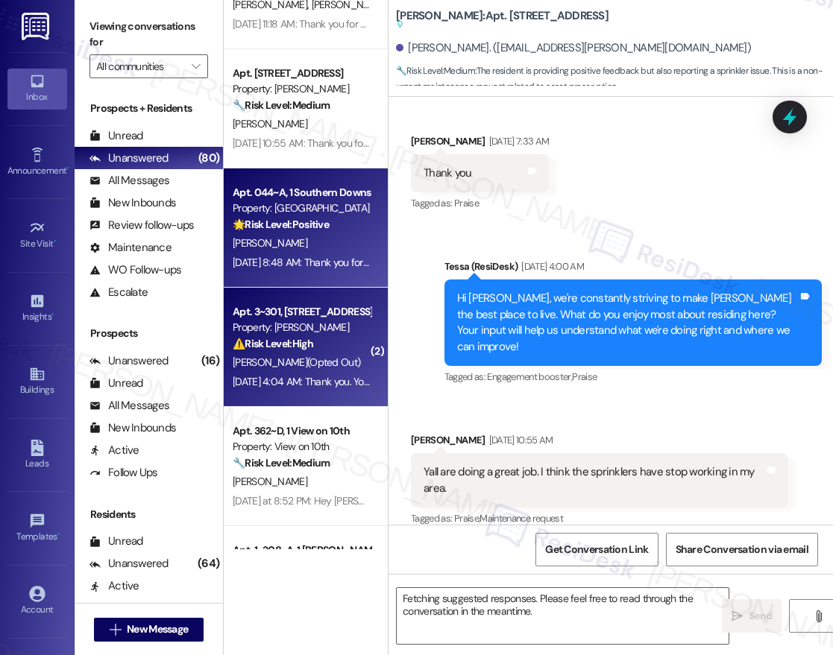
click at [316, 342] on div "⚠️ Risk Level: High The resident has opted out of communication. This requires …" at bounding box center [302, 344] width 138 height 16
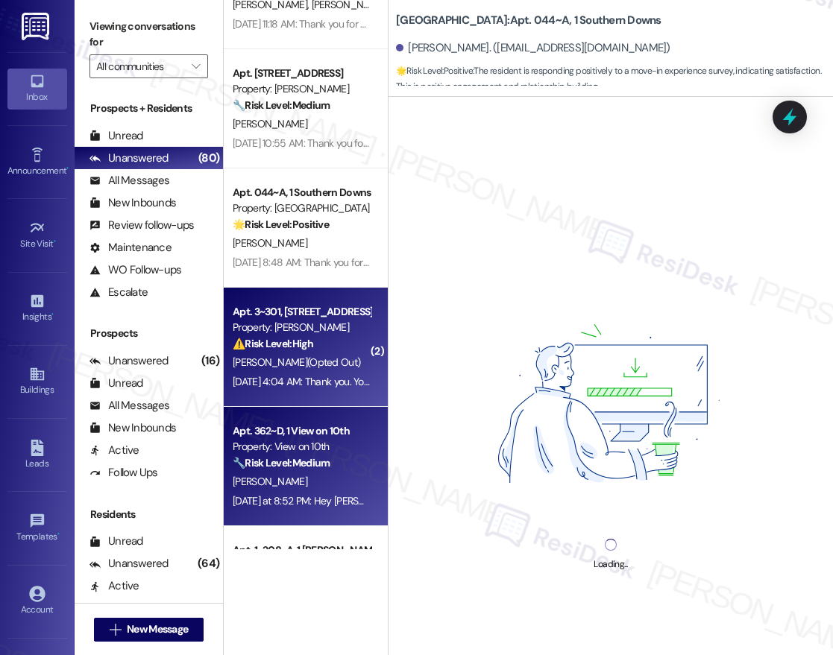
click at [311, 440] on div "Property: View on 10th" at bounding box center [302, 447] width 138 height 16
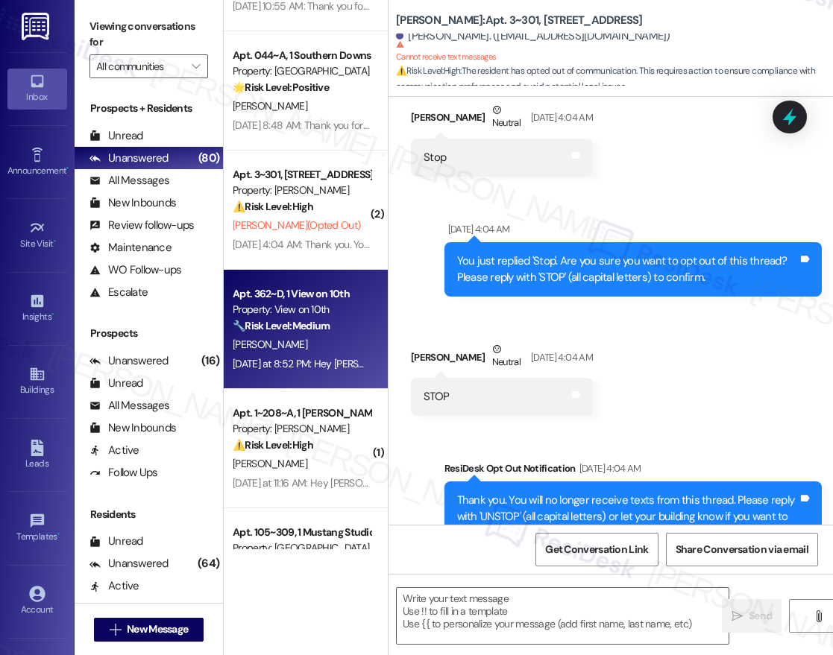
type textarea "Fetching suggested responses. Please feel free to read through the conversation…"
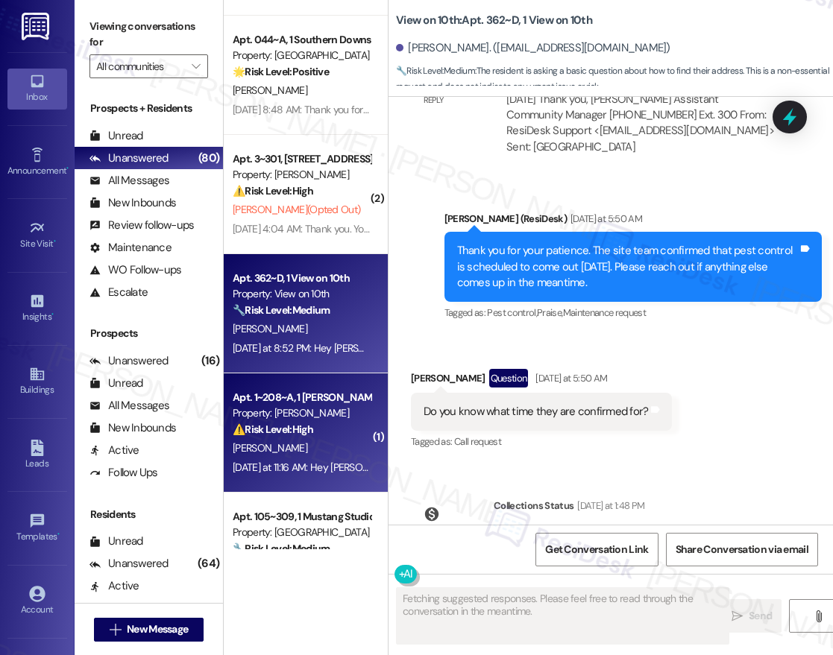
click at [327, 434] on div "⚠️ Risk Level: High The resident is reporting that the shower spout is not work…" at bounding box center [302, 430] width 138 height 16
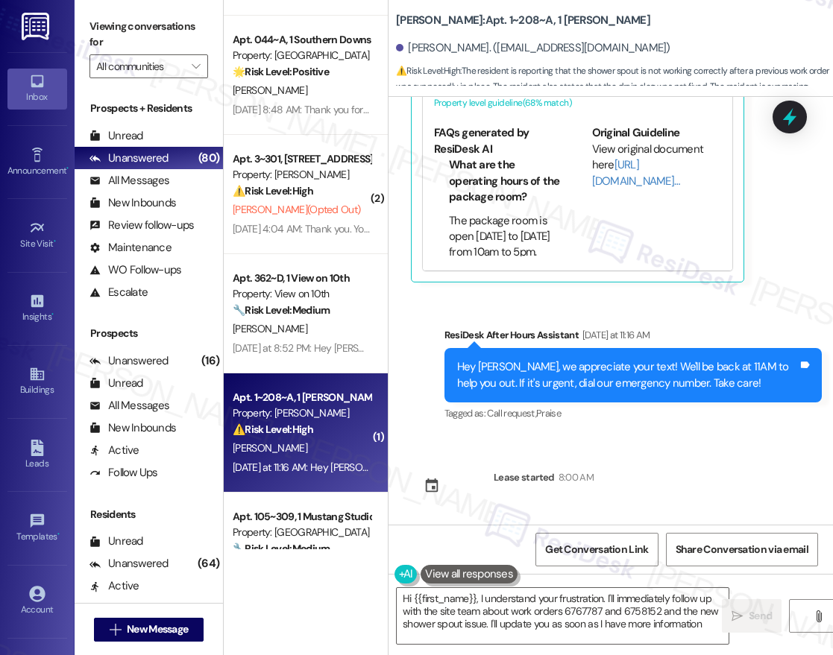
type textarea "Hi {{first_name}}, I understand your frustration. I'll immediately follow up wi…"
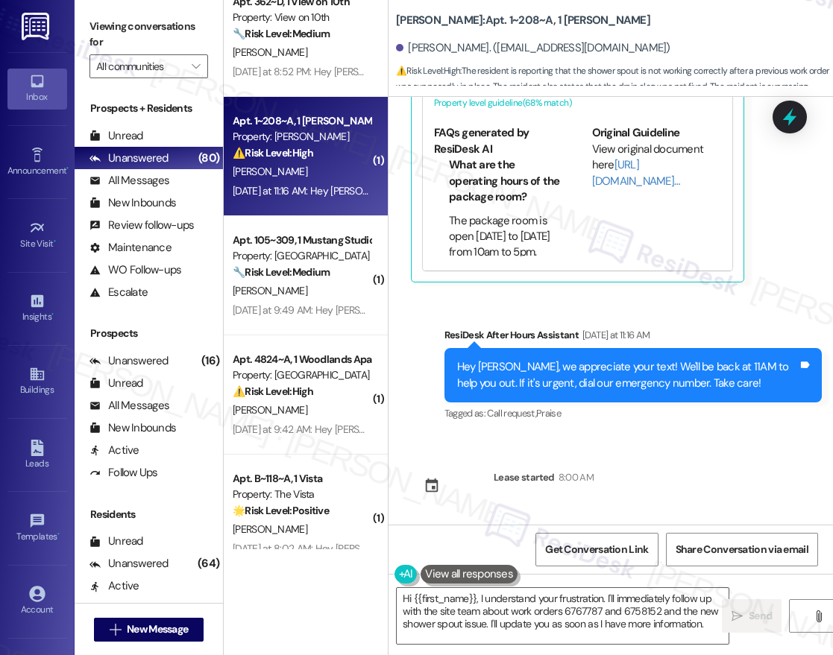
click at [295, 274] on div "( 2 ) Apt. 3~301, [STREET_ADDRESS] Property: [PERSON_NAME] ⚠️ Risk Level: High …" at bounding box center [306, 275] width 164 height 550
click at [295, 274] on strong "🔧 Risk Level: Medium" at bounding box center [281, 271] width 97 height 13
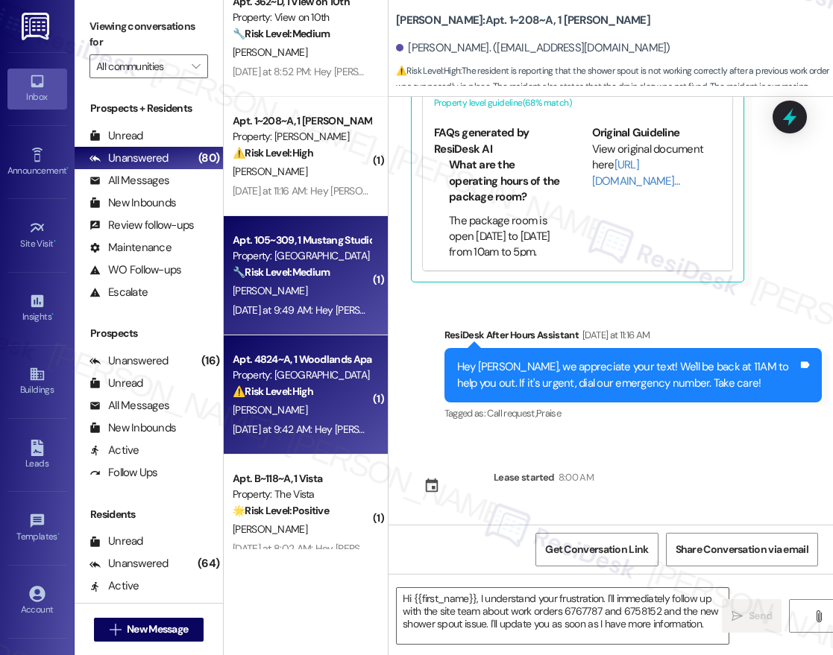
click at [306, 411] on div "[PERSON_NAME]" at bounding box center [301, 410] width 141 height 19
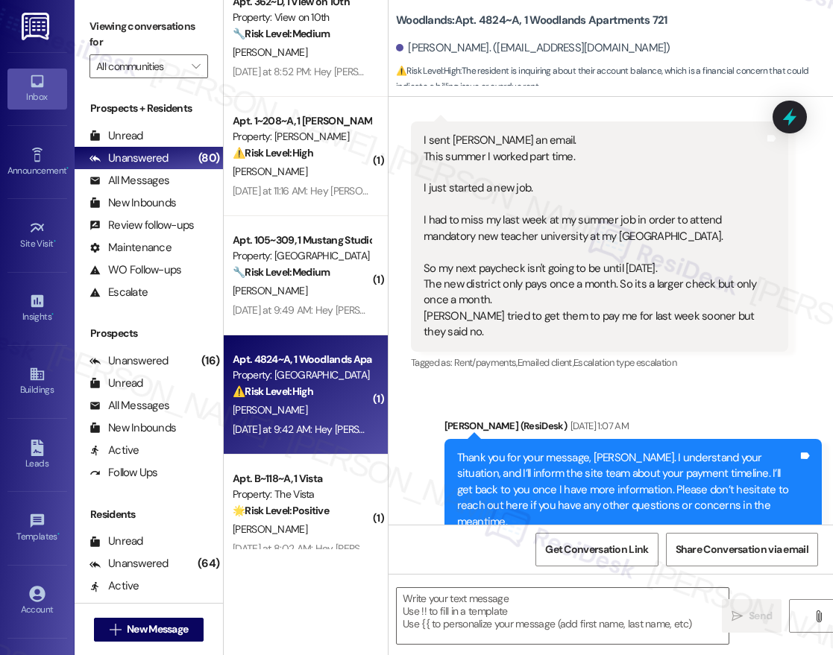
type textarea "Fetching suggested responses. Please feel free to read through the conversation…"
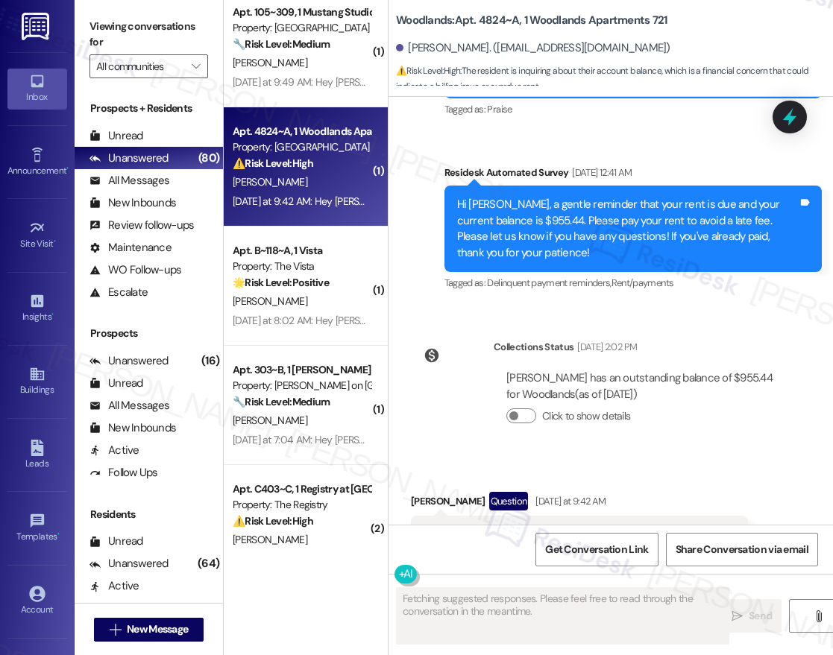
click at [289, 295] on div "Apt. 362~D, 1 View on 10th Property: View on 10th 🔧 Risk Level: Medium The resi…" at bounding box center [306, 275] width 164 height 550
click at [289, 295] on div "[PERSON_NAME]" at bounding box center [301, 301] width 141 height 19
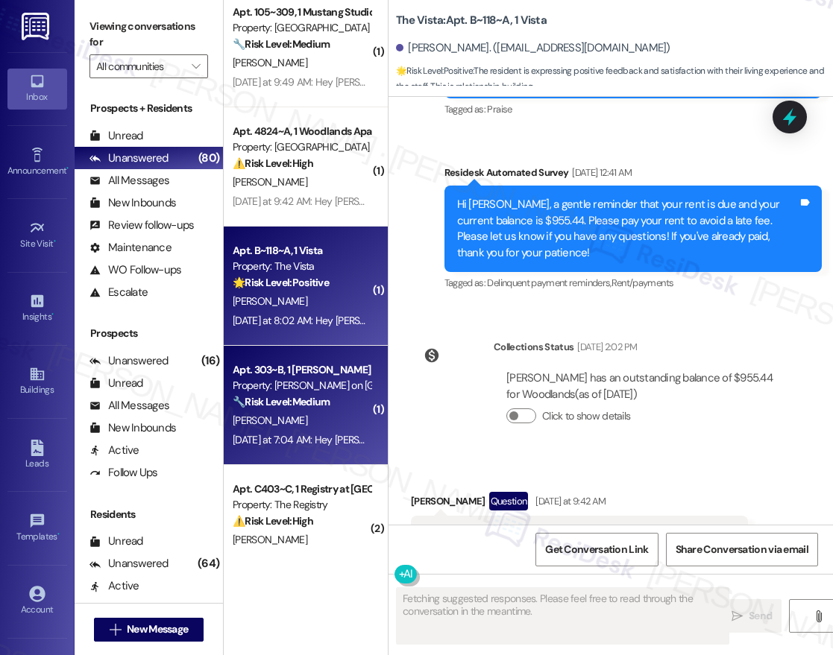
click at [307, 406] on strong "🔧 Risk Level: Medium" at bounding box center [281, 401] width 97 height 13
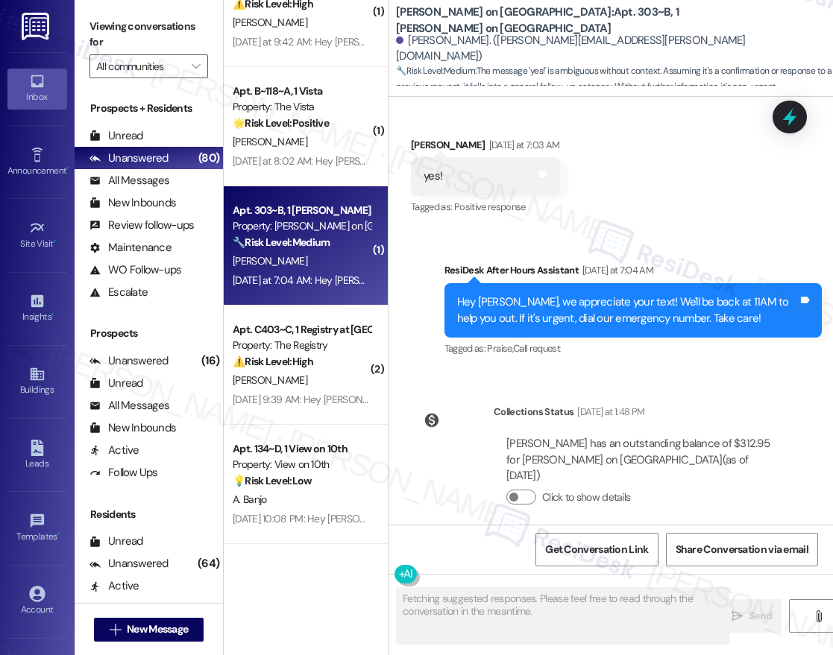
click at [308, 364] on div "( 1 ) Apt. 105~309, 1 Mustang Studios Property: Mustang Village 🔧 Risk Level: M…" at bounding box center [306, 275] width 164 height 550
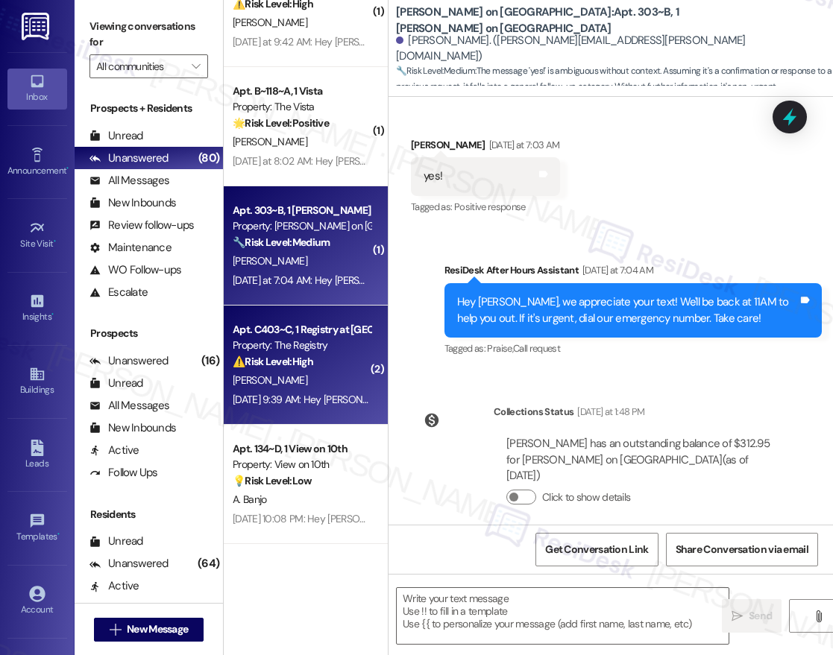
click at [318, 356] on div "⚠️ Risk Level: High The resident responded that the maintenance request (clogge…" at bounding box center [302, 362] width 138 height 16
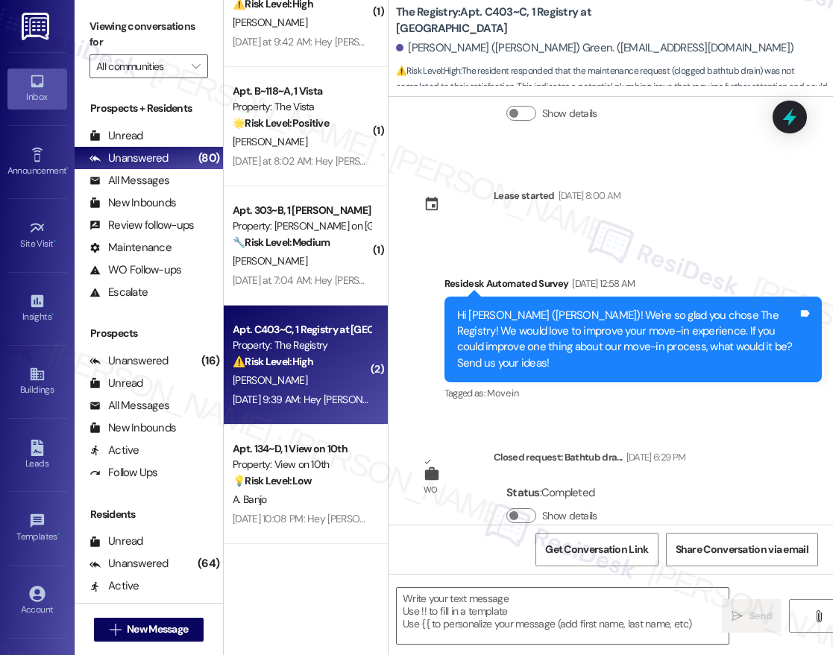
type textarea "Fetching suggested responses. Please feel free to read through the conversation…"
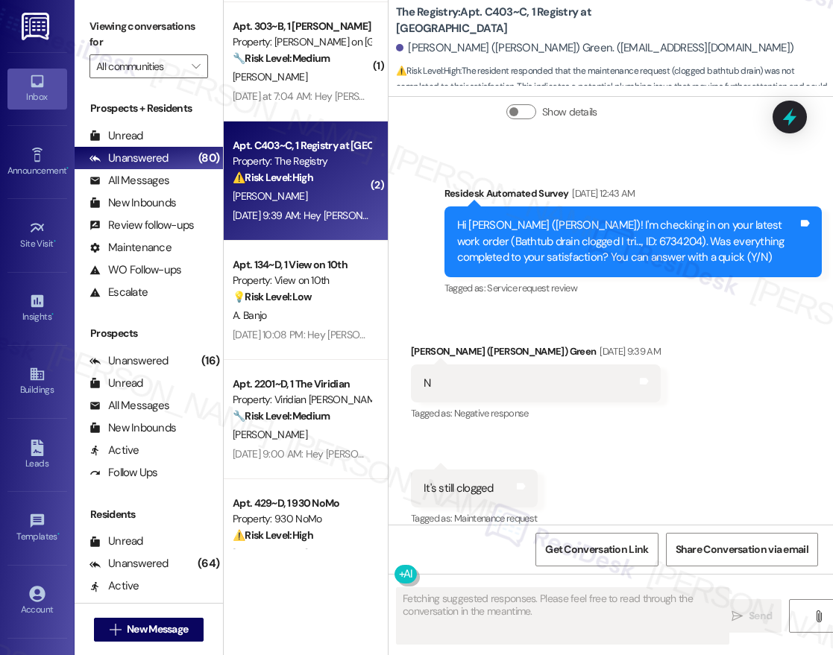
click at [253, 284] on div "( 1 ) Apt. 105~309, 1 Mustang Studios Property: Mustang Village 🔧 Risk Level: M…" at bounding box center [306, 275] width 164 height 550
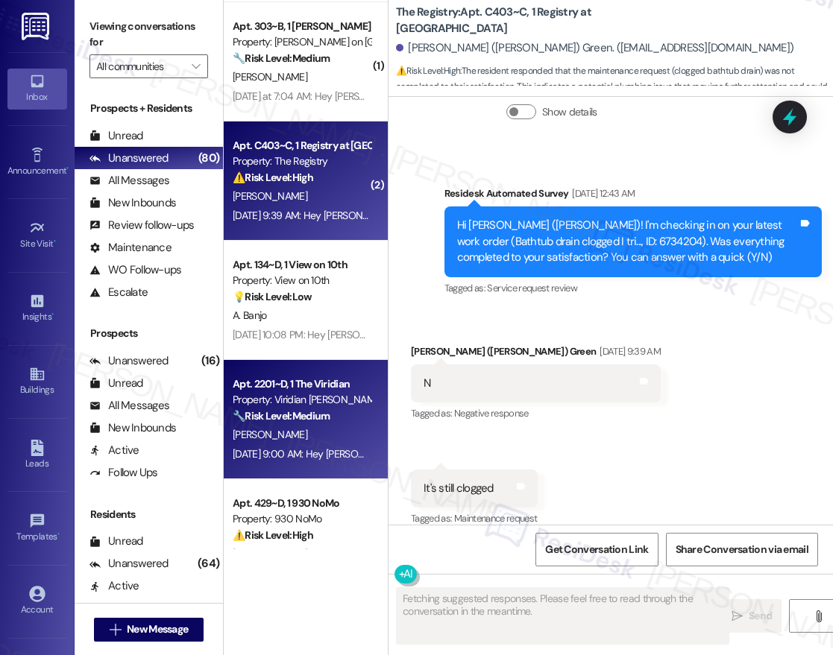
click at [308, 427] on div "[PERSON_NAME]" at bounding box center [301, 435] width 141 height 19
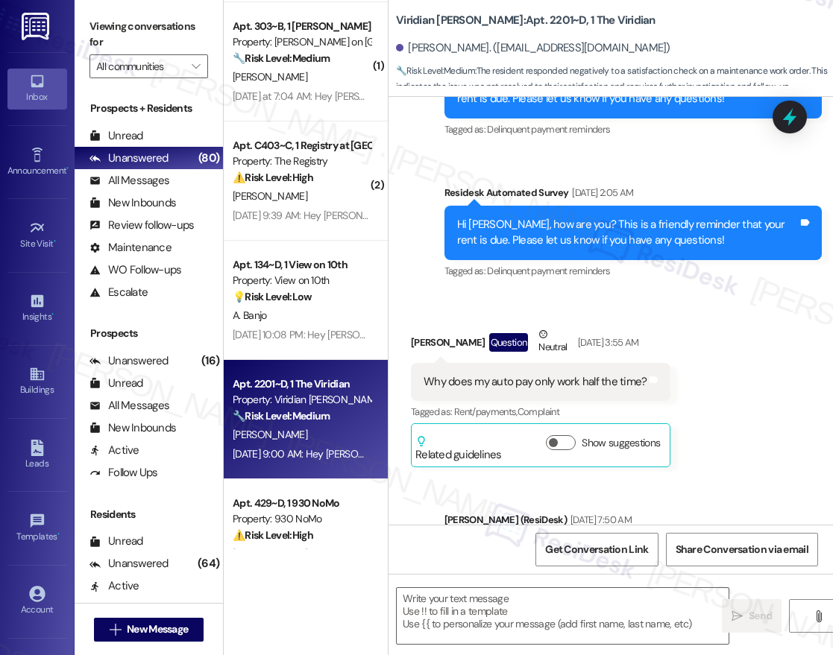
type textarea "Fetching suggested responses. Please feel free to read through the conversation…"
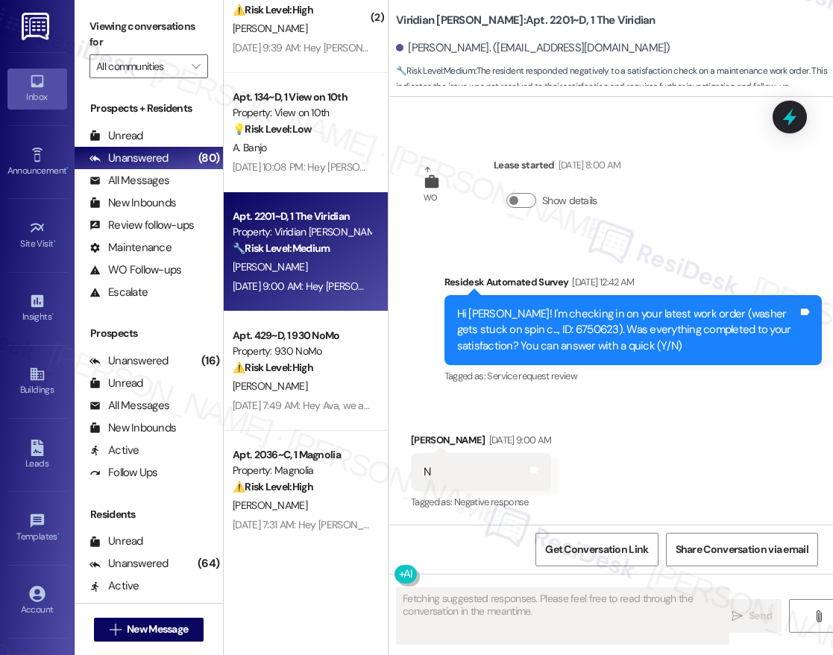
click at [351, 386] on div "( 1 ) Apt. 303~B, 1 [PERSON_NAME] on College Ave Property: [PERSON_NAME] on Col…" at bounding box center [306, 275] width 164 height 550
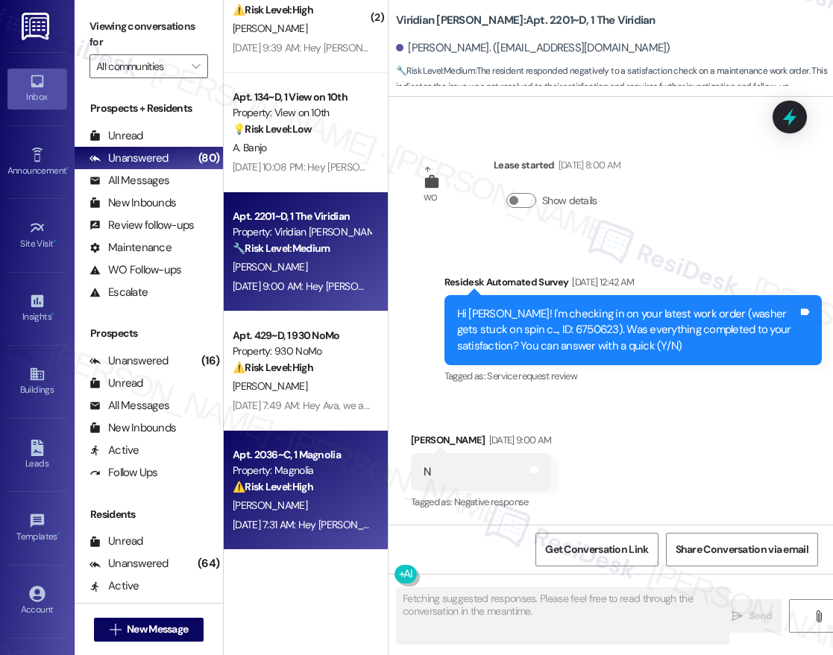
click at [297, 464] on div "Property: Magnolia" at bounding box center [302, 471] width 138 height 16
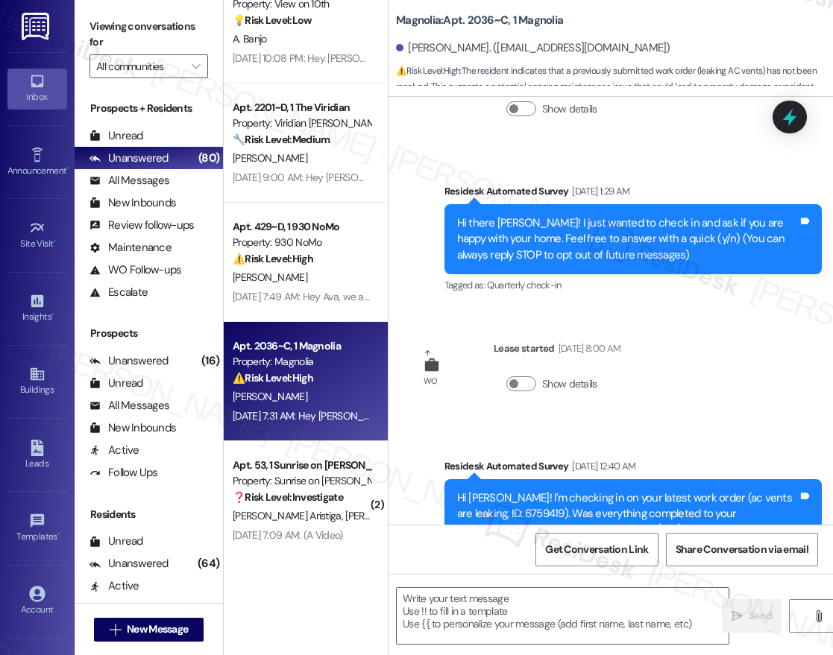
click at [327, 301] on div "( 2 ) Apt. C403~C, 1 Registry at [GEOGRAPHIC_DATA] Property: The Registry ⚠️ Ri…" at bounding box center [306, 275] width 164 height 550
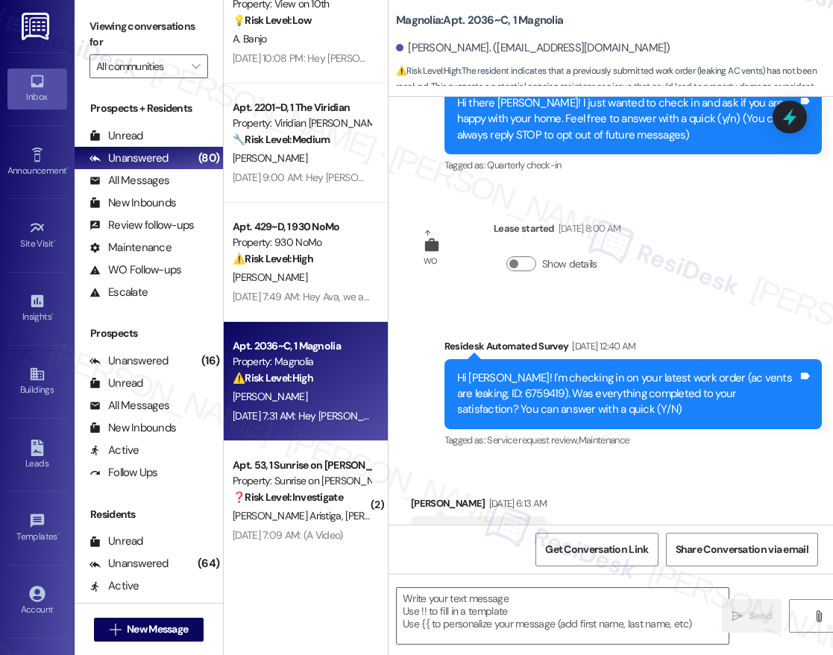
type textarea "Fetching suggested responses. Please feel free to read through the conversation…"
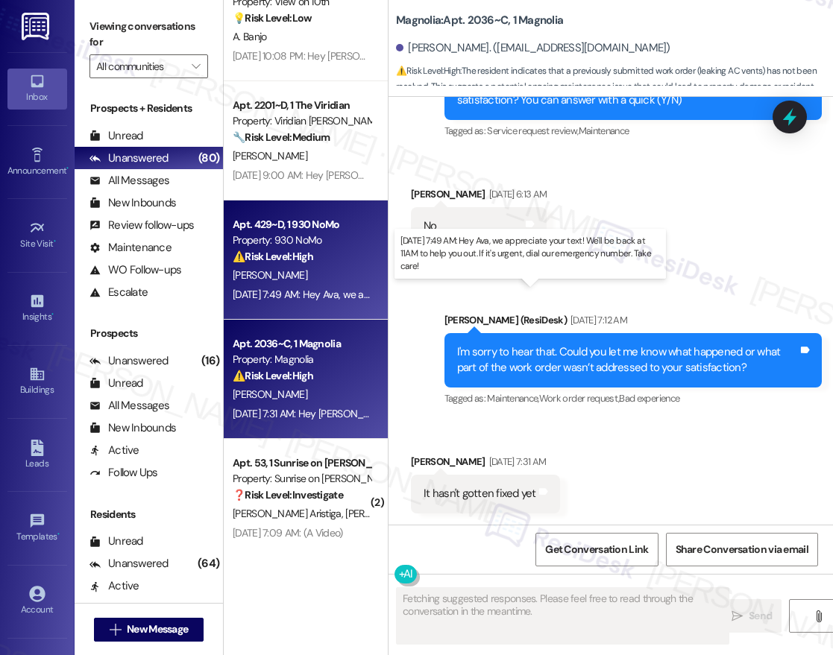
click at [332, 294] on div "[DATE] 7:49 AM: Hey Ava, we appreciate your text! We'll be back at 11AM to help…" at bounding box center [533, 294] width 601 height 13
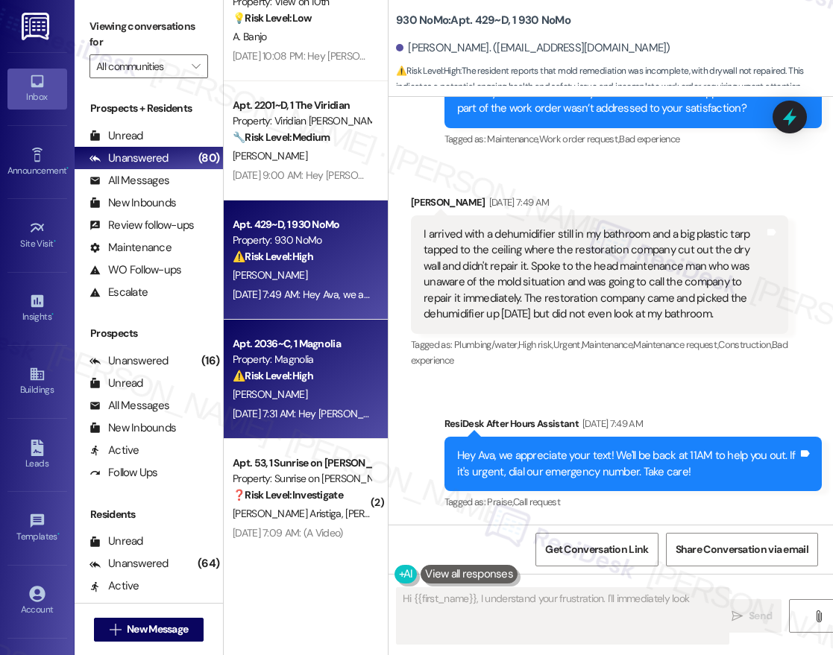
type textarea "Hi {{first_name}}, I understand your frustration. I'll immediately look"
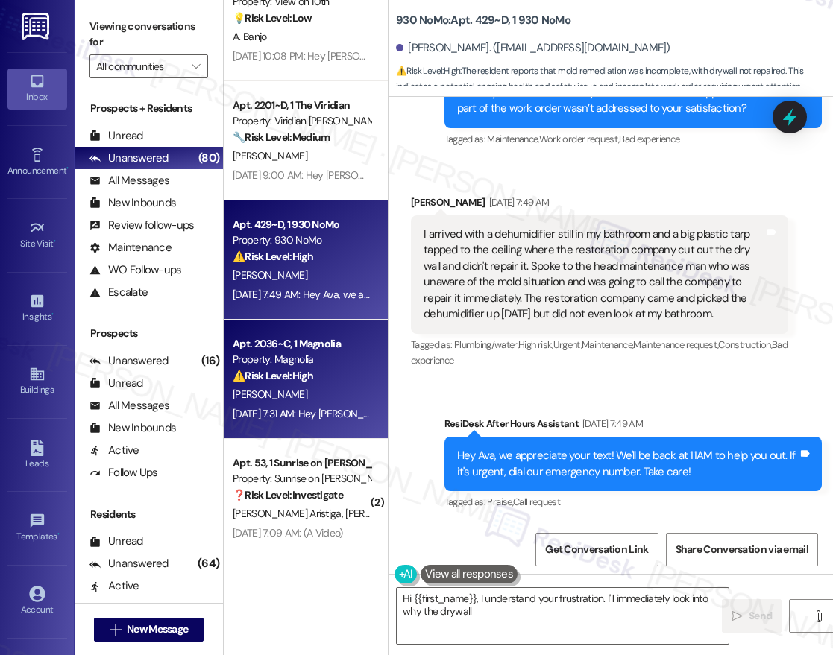
click at [311, 378] on strong "⚠️ Risk Level: High" at bounding box center [273, 375] width 81 height 13
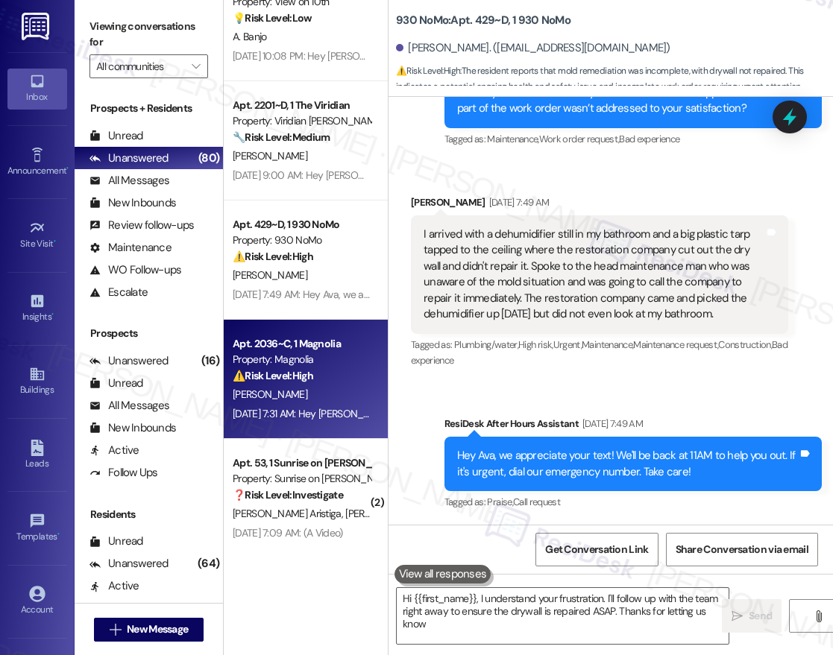
type textarea "Hi {{first_name}}, I understand your frustration. I'll follow up with the team …"
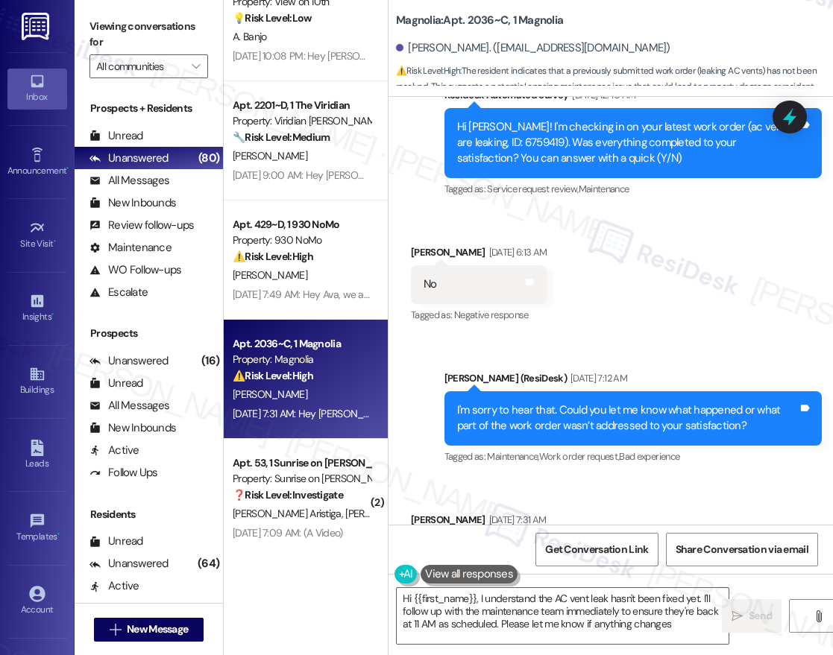
type textarea "Hi {{first_name}}, I understand the AC vent leak hasn't been fixed yet. I'll fo…"
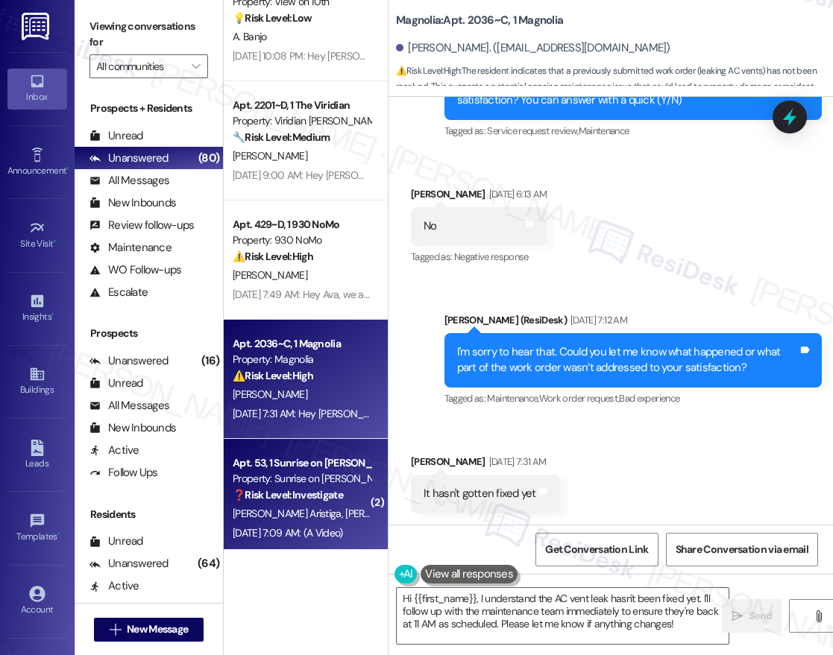
click at [308, 468] on div "Apt. 53, 1 Sunrise on [PERSON_NAME]" at bounding box center [302, 464] width 138 height 16
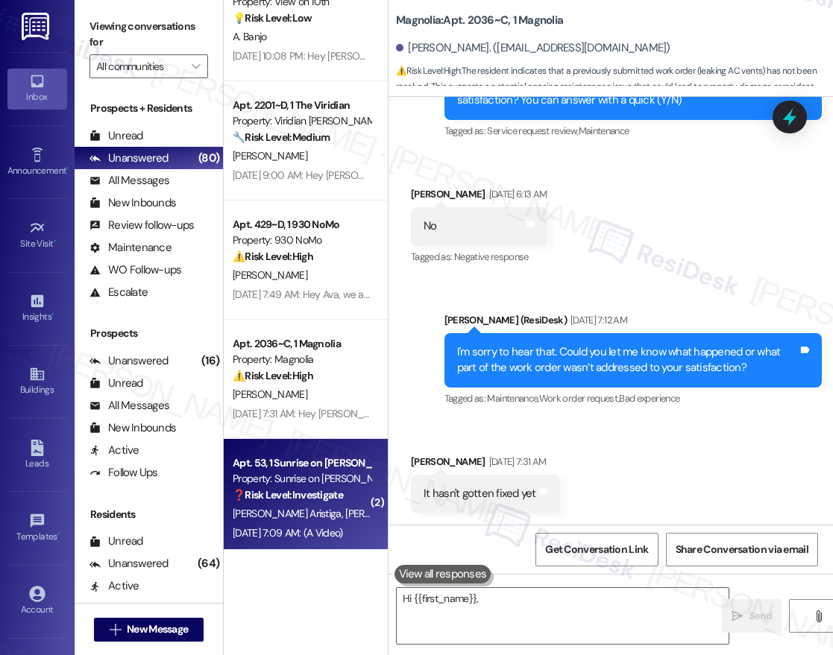
click at [320, 337] on div "( 1 ) Apt. 303~B, 1 [PERSON_NAME] on College Ave Property: [PERSON_NAME] on Col…" at bounding box center [306, 275] width 164 height 550
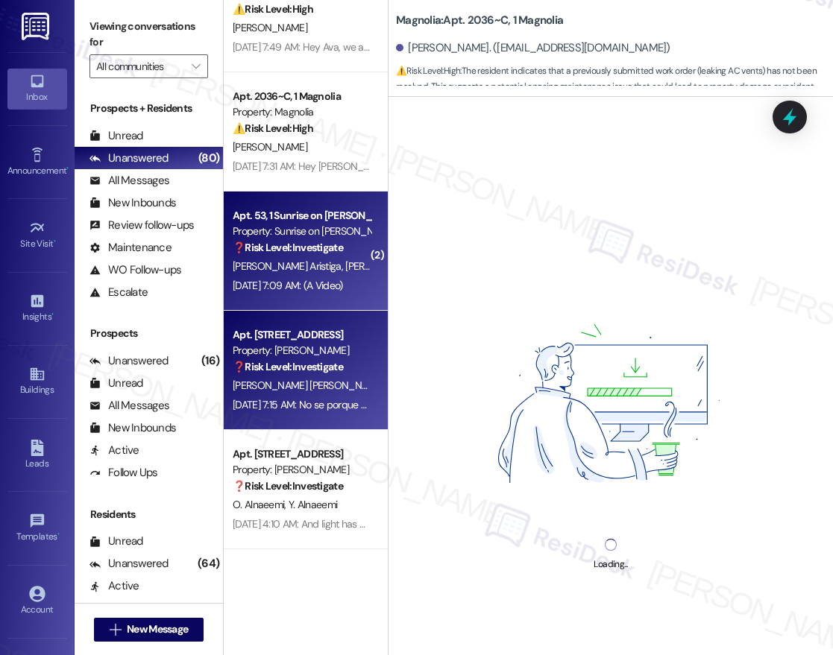
click at [328, 368] on strong "❓ Risk Level: Investigate" at bounding box center [288, 366] width 110 height 13
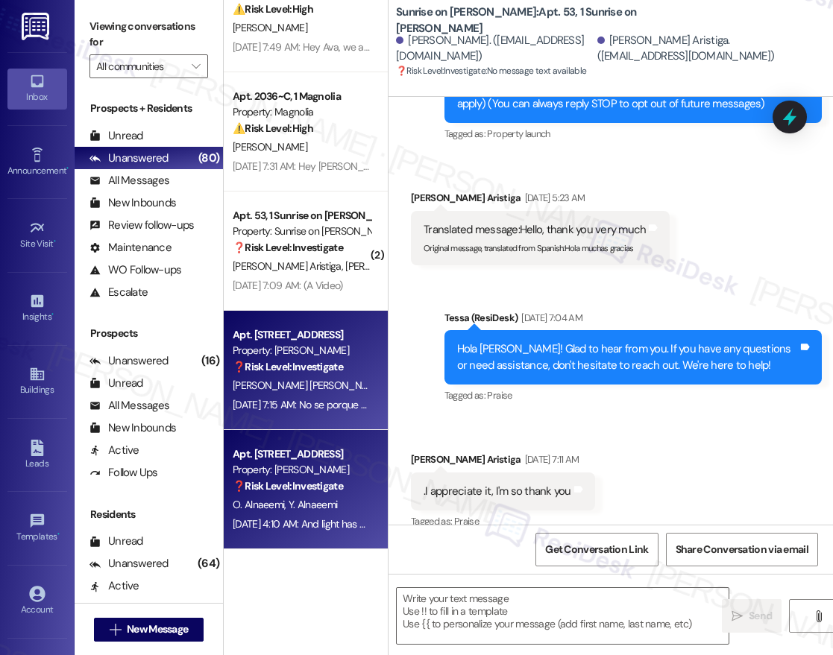
click at [322, 482] on strong "❓ Risk Level: Investigate" at bounding box center [288, 485] width 110 height 13
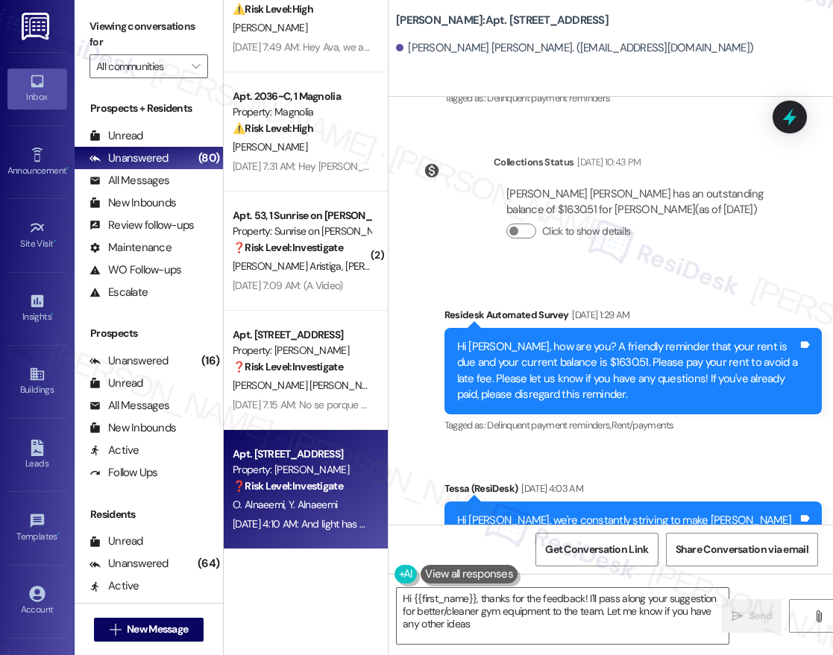
type textarea "Hi {{first_name}}, thanks for the feedback! I'll pass along your suggestion for…"
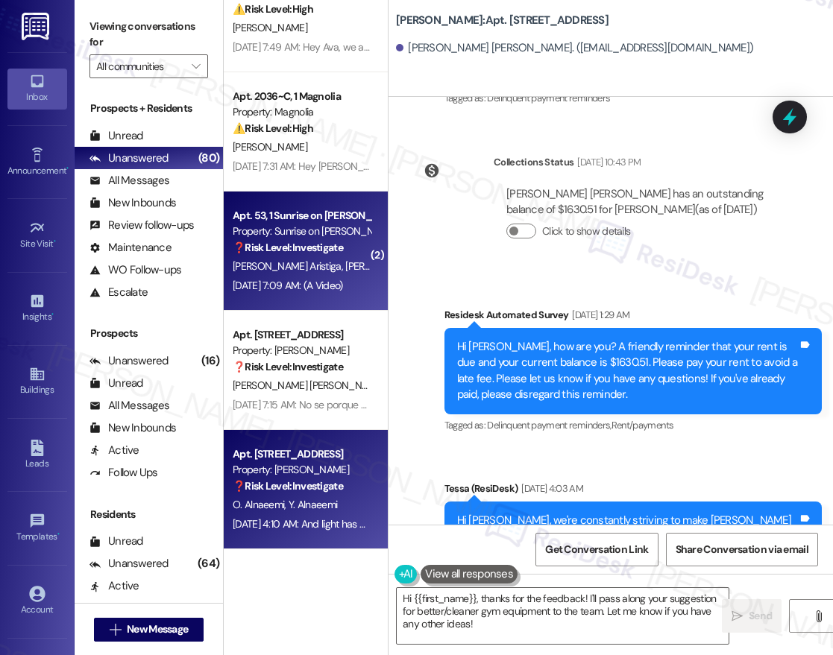
click at [340, 239] on div "Property: Sunrise on [PERSON_NAME]" at bounding box center [302, 232] width 138 height 16
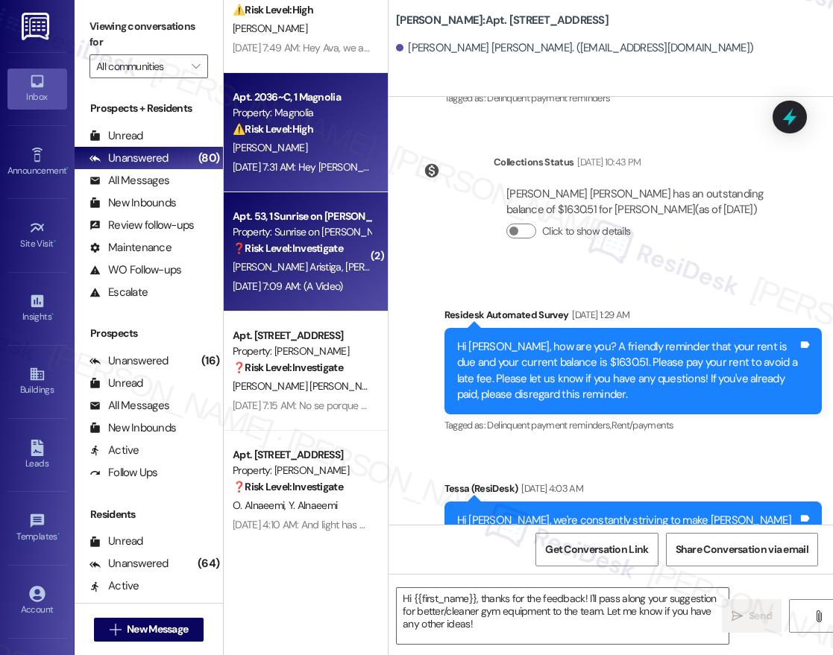
click at [315, 160] on div "[DATE] 7:31 AM: Hey [PERSON_NAME], we appreciate your text! We'll be back at 11…" at bounding box center [560, 166] width 655 height 13
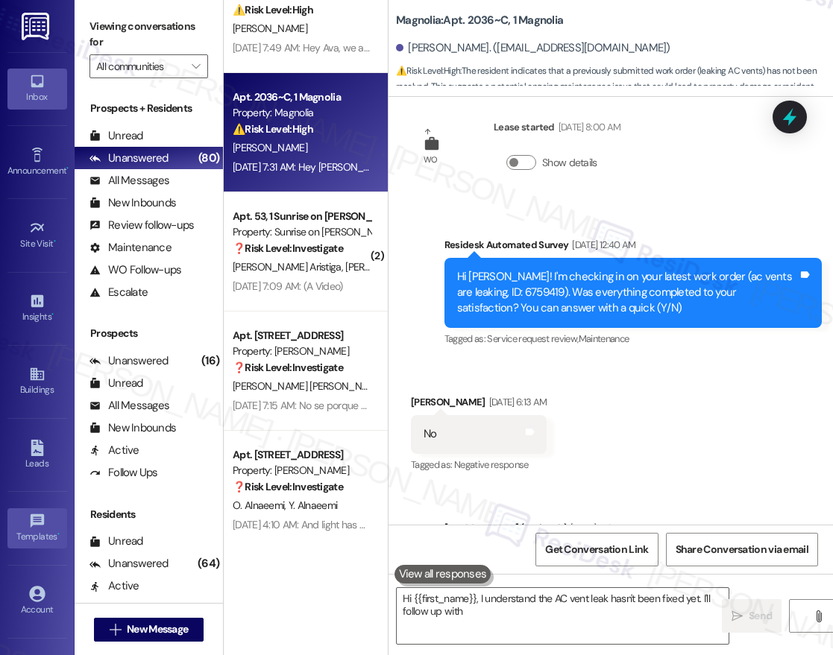
scroll to position [803, 0]
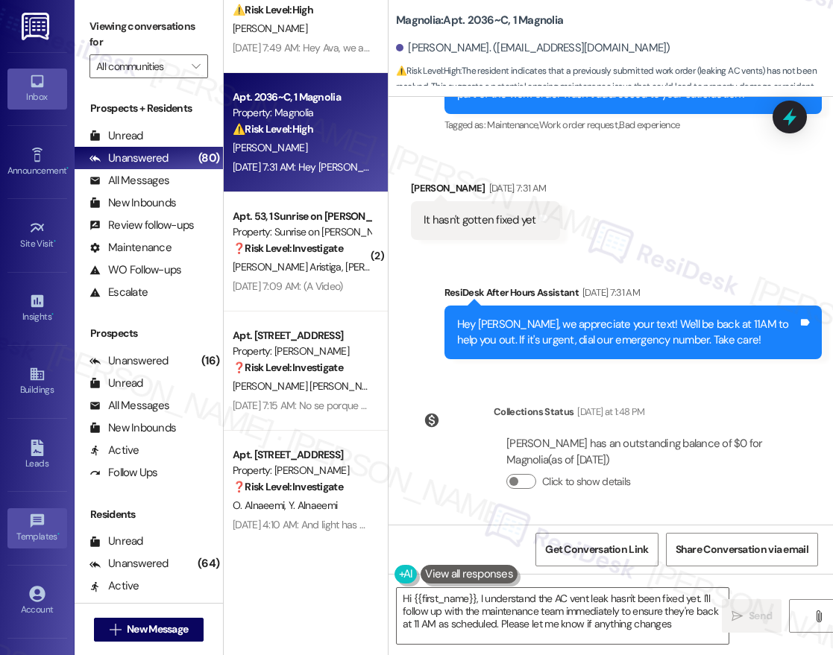
type textarea "Hi {{first_name}}, I understand the AC vent leak hasn't been fixed yet. I'll fo…"
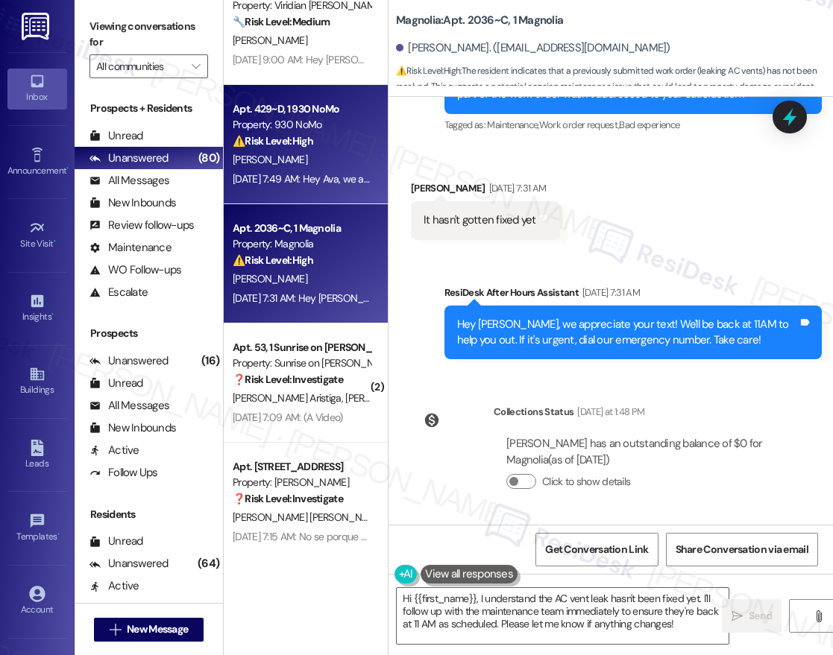
click at [312, 159] on div "[PERSON_NAME]" at bounding box center [301, 160] width 141 height 19
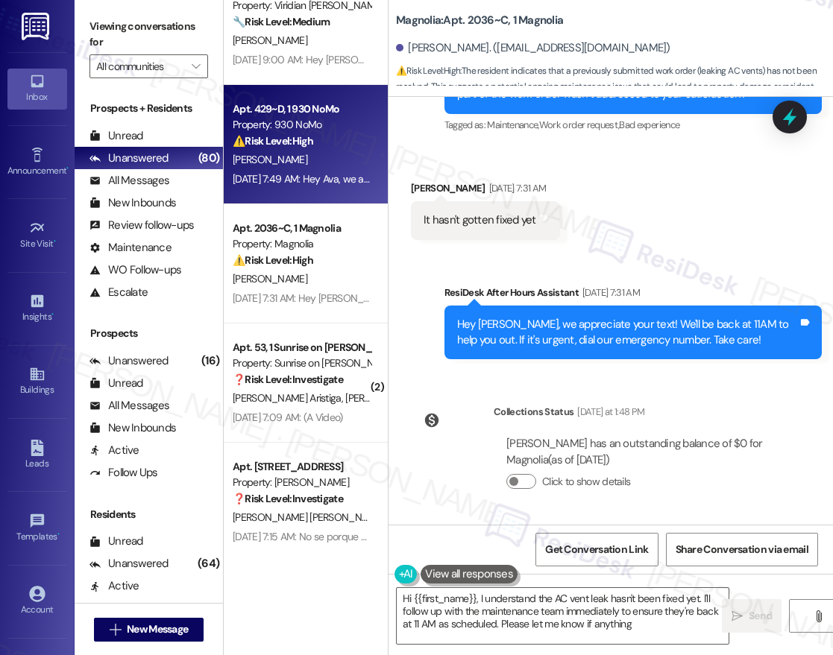
scroll to position [5337, 0]
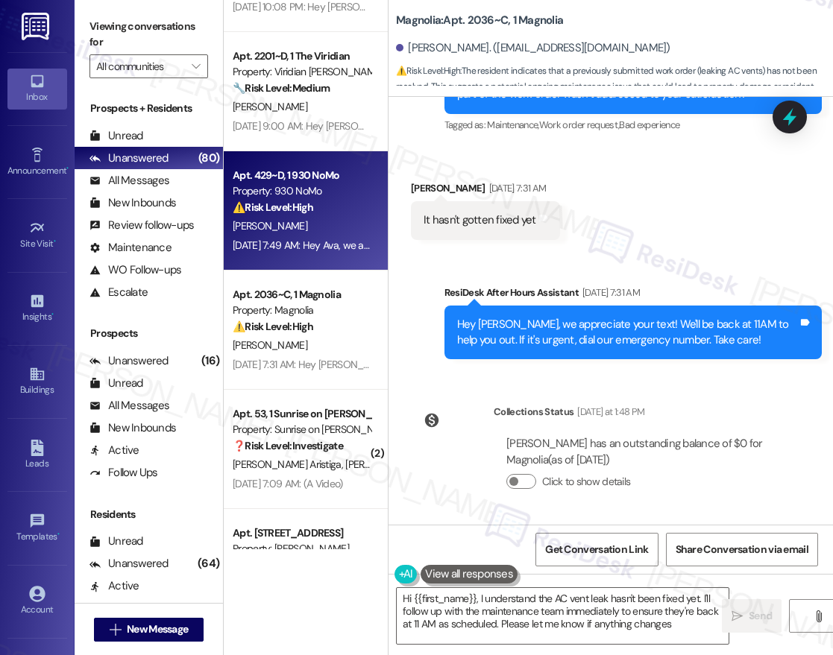
type textarea "Hi {{first_name}}, I understand the AC vent leak hasn't been fixed yet. I'll fo…"
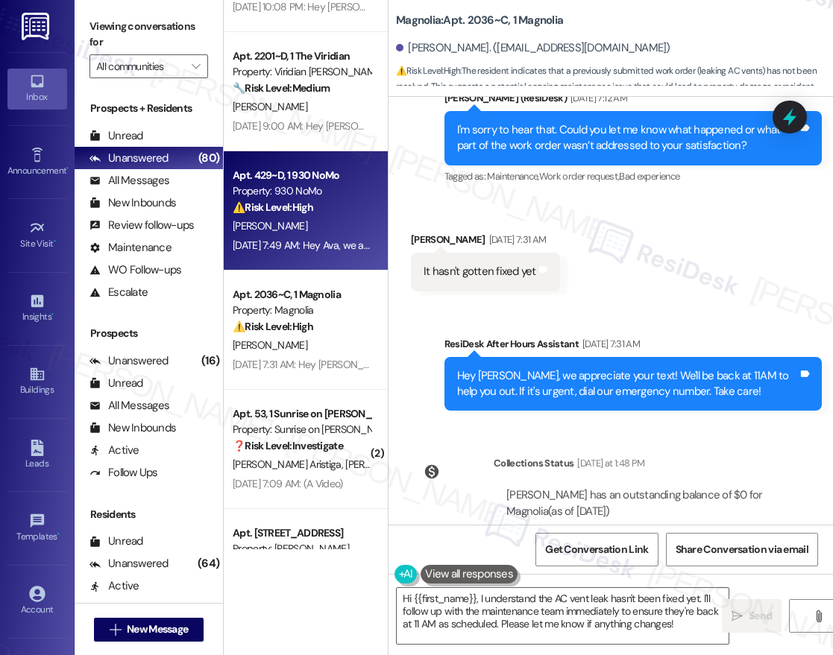
scroll to position [5300, 0]
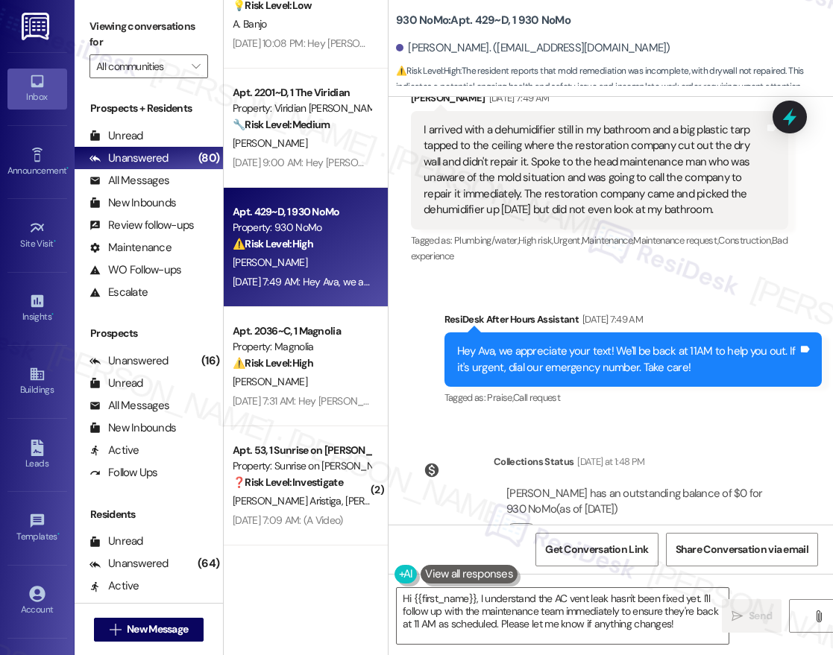
click at [327, 168] on div "( 1 ) Apt. 303~B, 1 [PERSON_NAME] on College Ave Property: [PERSON_NAME] on Col…" at bounding box center [306, 275] width 164 height 550
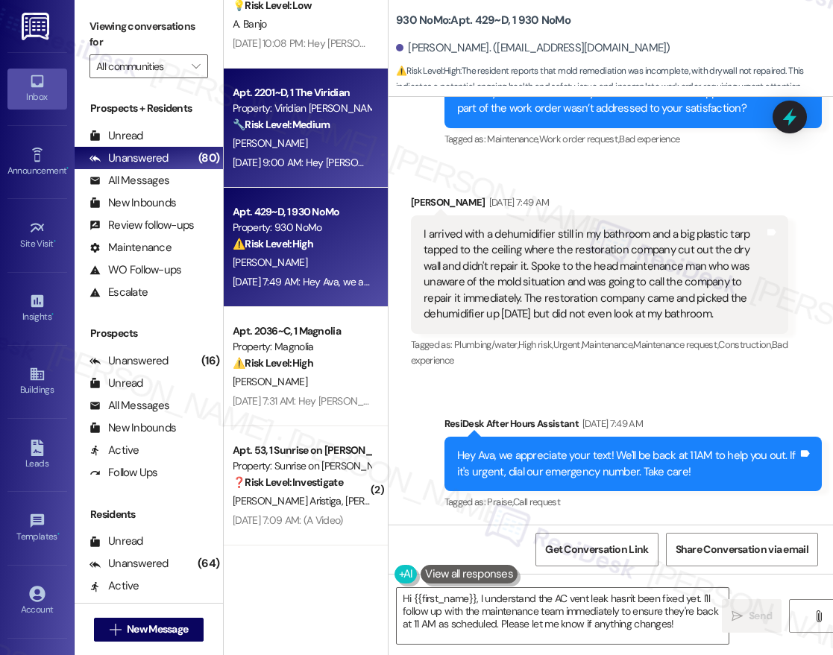
click at [328, 163] on div "[DATE] 9:00 AM: Hey [PERSON_NAME], we appreciate your text! We'll be back at 11…" at bounding box center [564, 162] width 663 height 13
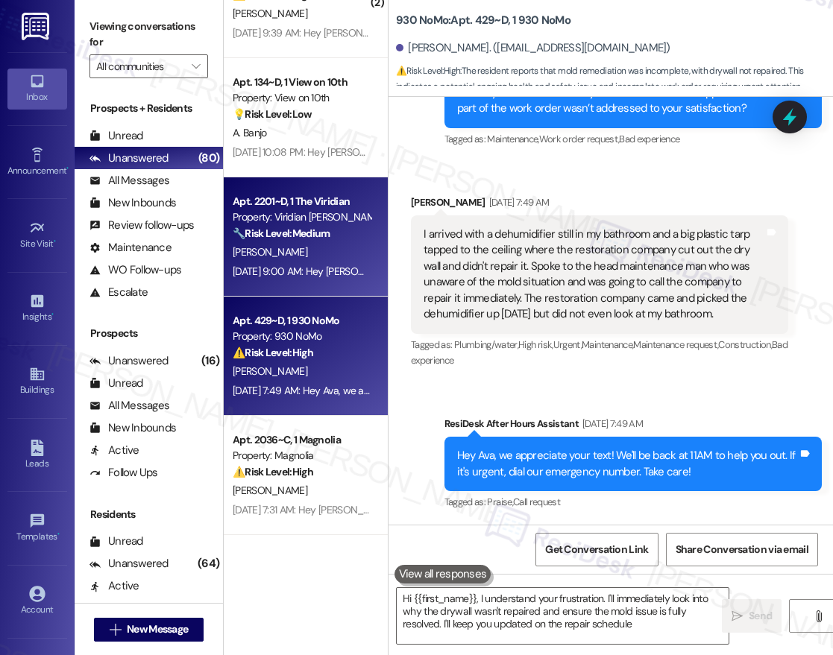
type textarea "Hi {{first_name}}, I understand your frustration. I'll immediately look into wh…"
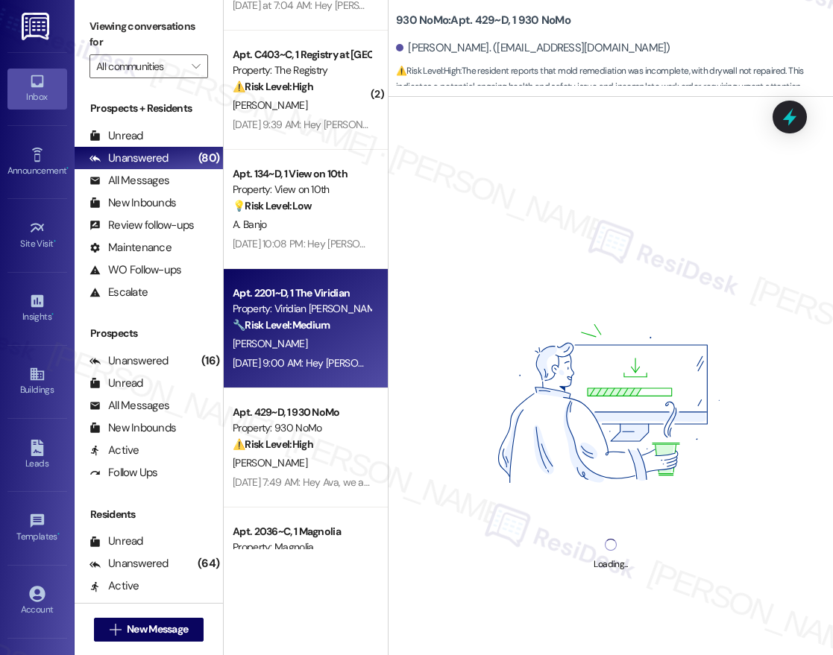
scroll to position [5076, 0]
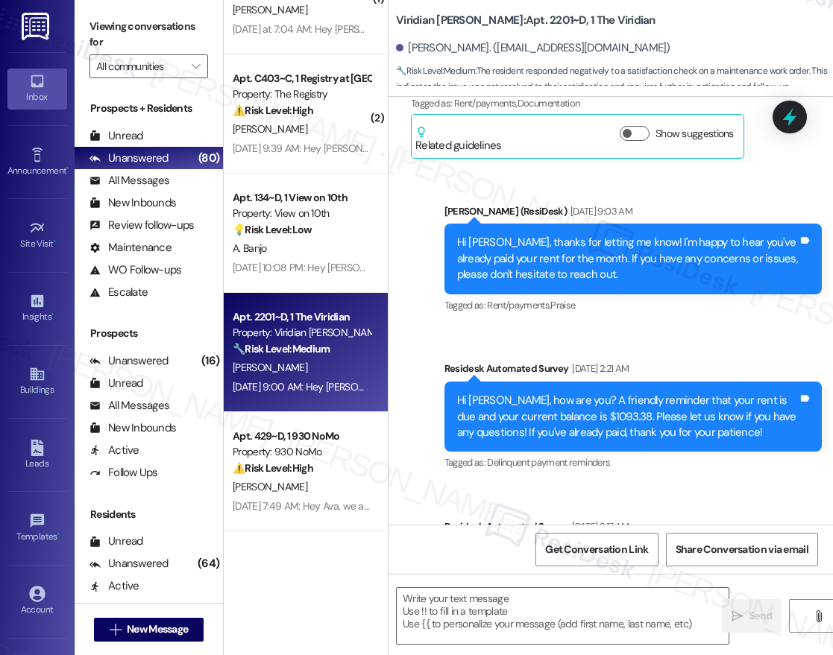
click at [302, 216] on div "Property: View on 10th" at bounding box center [302, 214] width 138 height 16
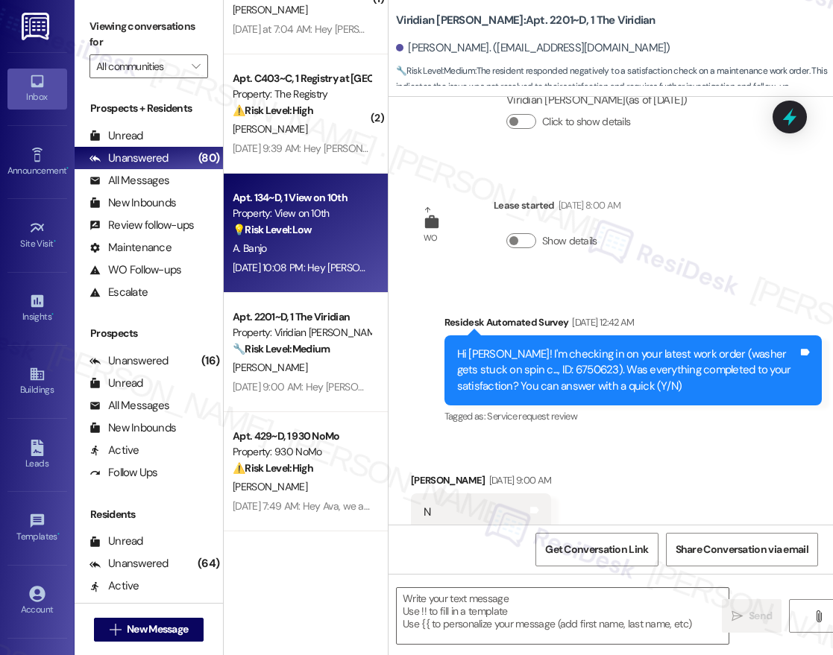
type textarea "Fetching suggested responses. Please feel free to read through the conversation…"
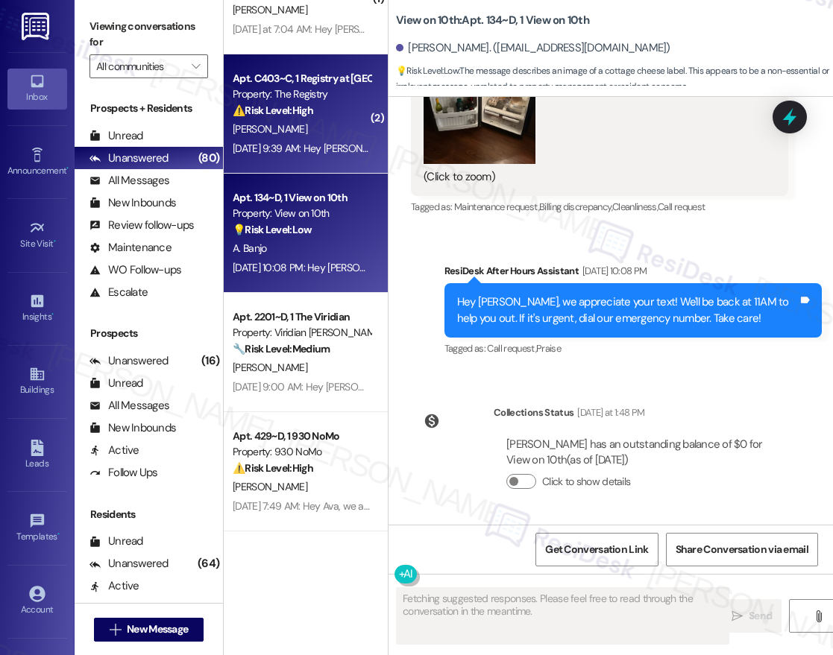
click at [311, 139] on div "[DATE] 9:39 AM: Hey [PERSON_NAME] ([PERSON_NAME]), we appreciate your text! We'…" at bounding box center [301, 148] width 141 height 19
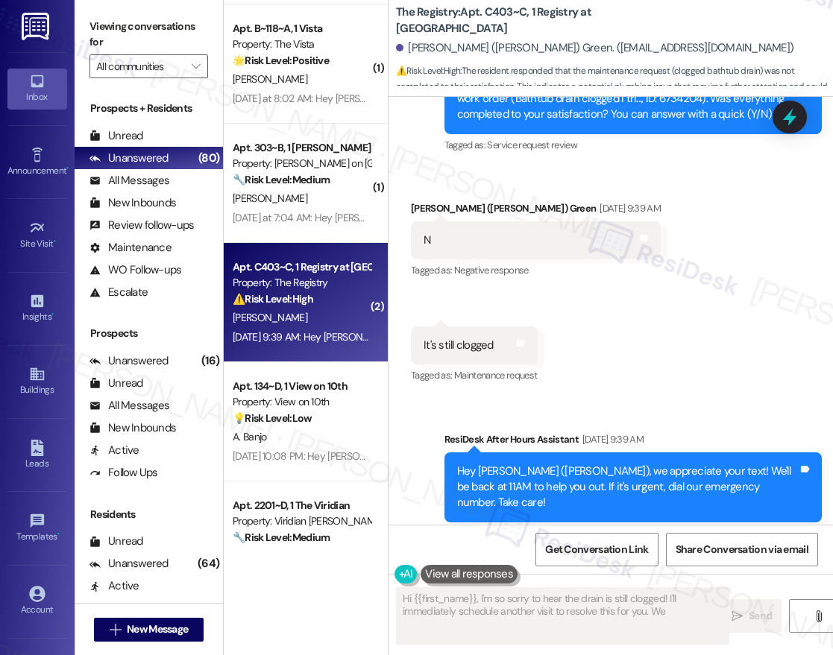
type textarea "Hi {{first_name}}, I'm so sorry to hear the drain is still clogged! I'll immedi…"
click at [328, 213] on div "[DATE] at 7:04 AM: Hey [PERSON_NAME], we appreciate your text! We'll be back at…" at bounding box center [569, 217] width 672 height 13
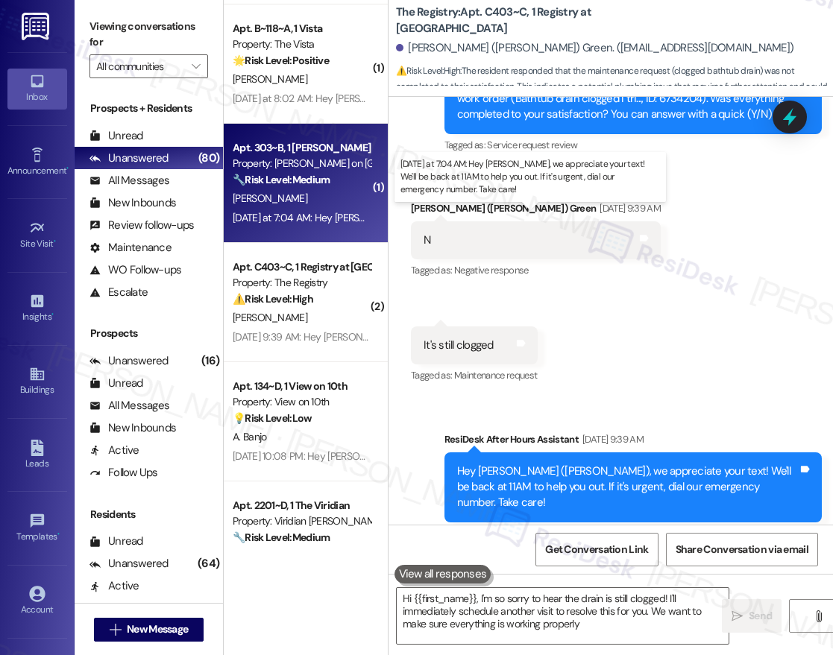
type textarea "Hi {{first_name}}, I'm so sorry to hear the drain is still clogged! I'll immedi…"
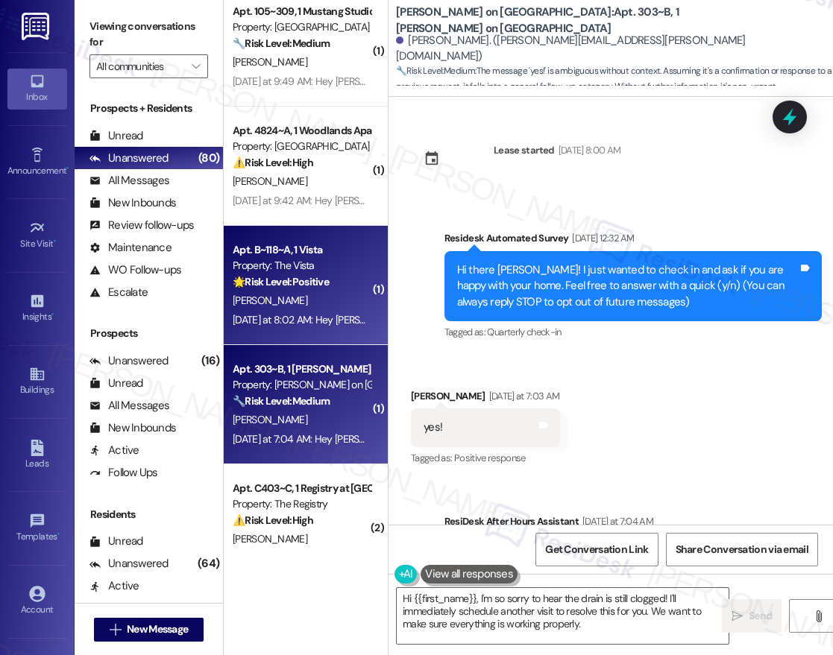
click at [313, 295] on div "[PERSON_NAME]" at bounding box center [301, 301] width 141 height 19
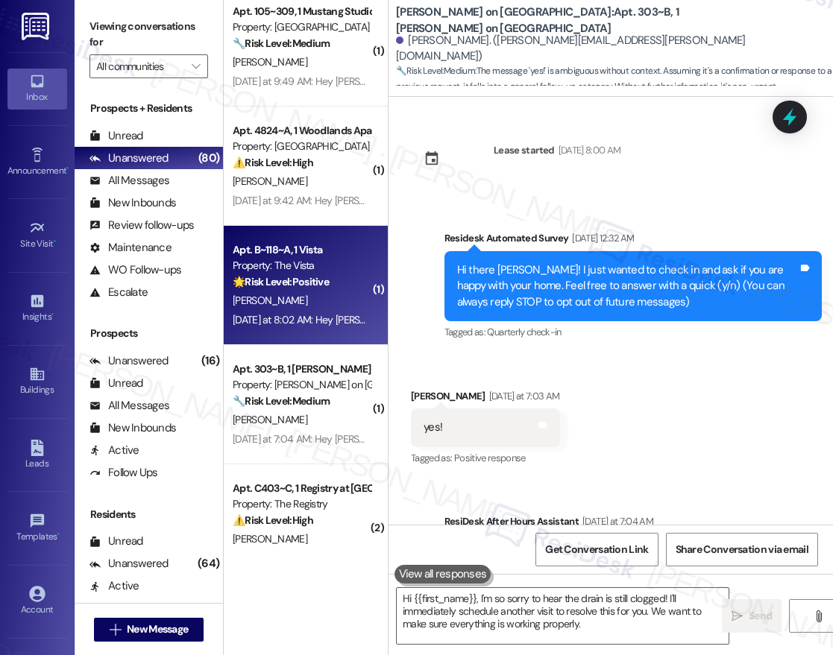
click at [306, 154] on div "Property: [GEOGRAPHIC_DATA]" at bounding box center [302, 147] width 138 height 16
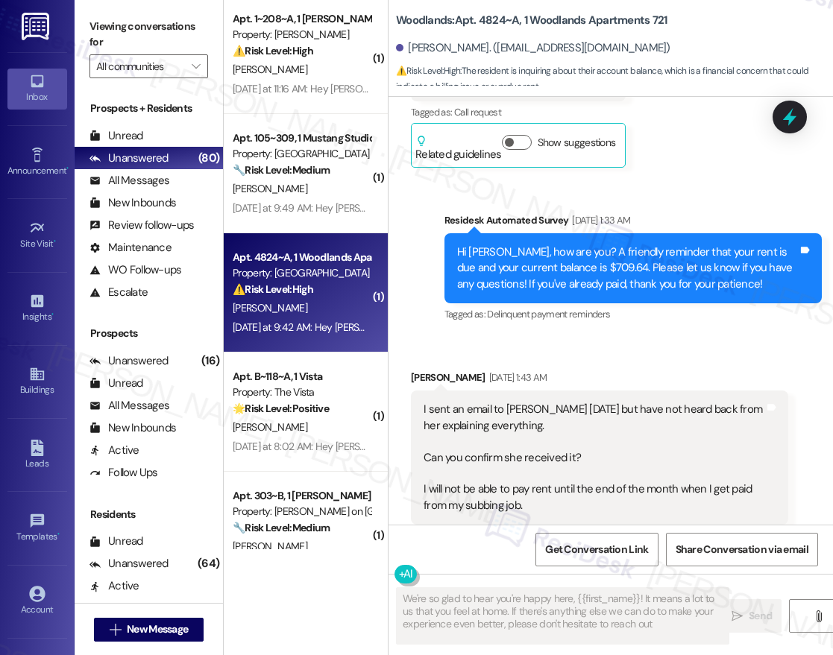
type textarea "We're so glad to hear you're happy here, {{first_name}}! It means a lot to us t…"
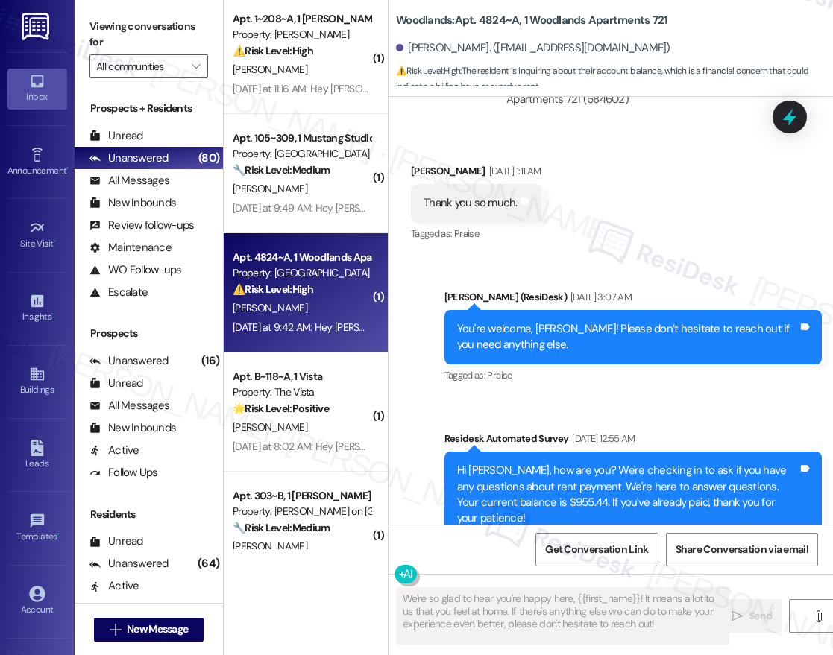
click at [332, 233] on div "Apt. 4824~A, 1 Woodlands Apartments 721 Property: Woodlands ⚠️ Risk Level: High…" at bounding box center [306, 292] width 164 height 119
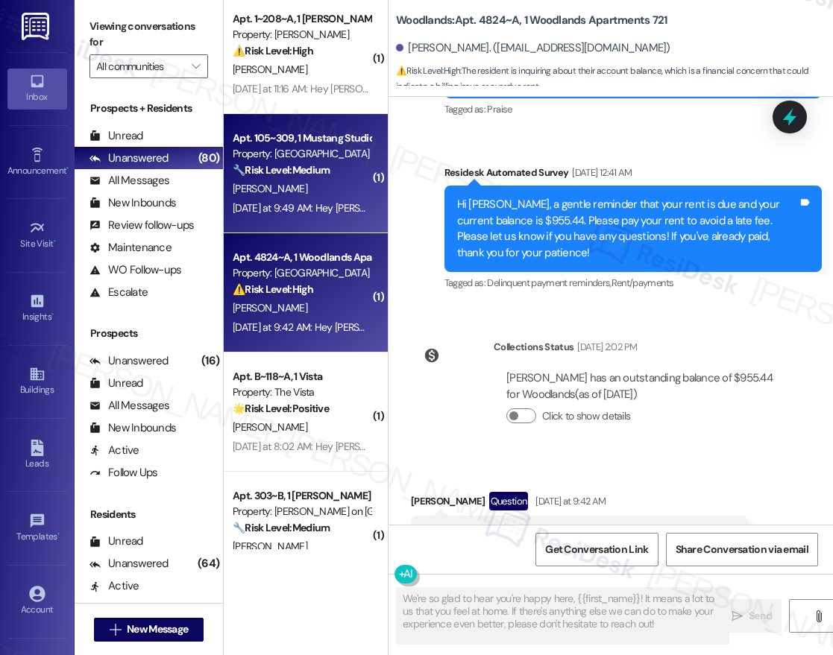
click at [328, 206] on div "[DATE] at 9:49 AM: Hey [PERSON_NAME], we appreciate your text! We'll be back at…" at bounding box center [569, 207] width 673 height 13
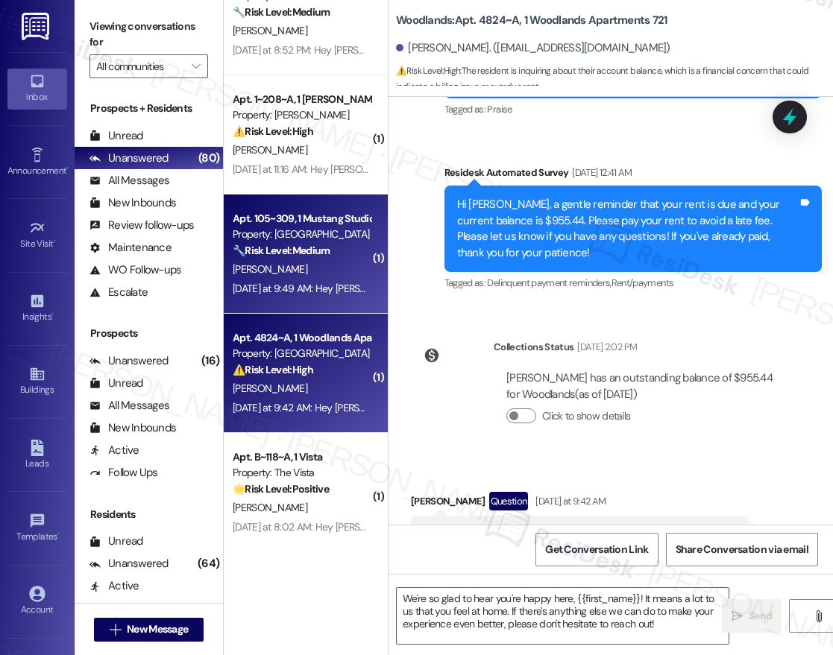
type textarea "Fetching suggested responses. Please feel free to read through the conversation…"
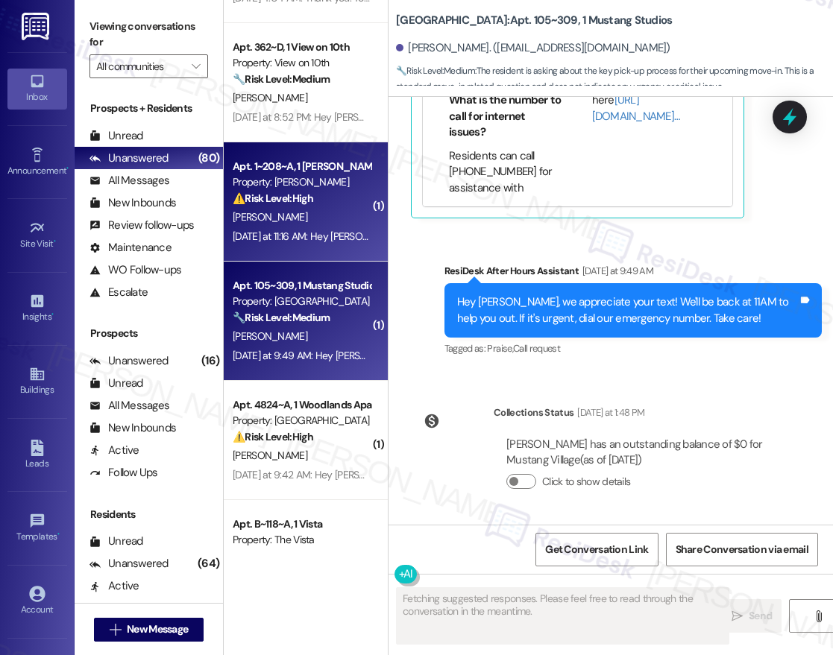
click at [322, 217] on div "[PERSON_NAME]" at bounding box center [301, 217] width 141 height 19
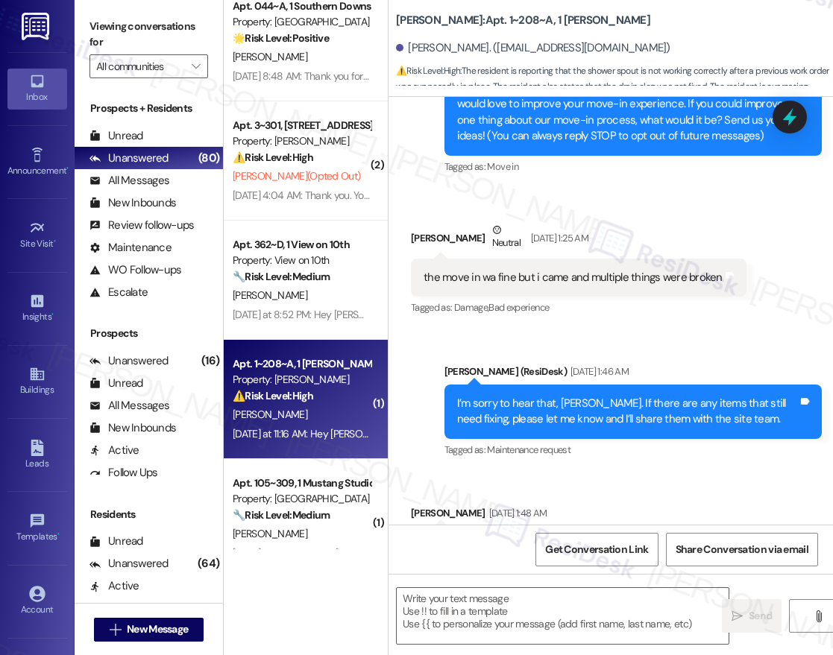
click at [296, 254] on div "Apt. 12217, [STREET_ADDRESS] Property: [PERSON_NAME] ⚠️ Risk Level: High The re…" at bounding box center [306, 275] width 164 height 550
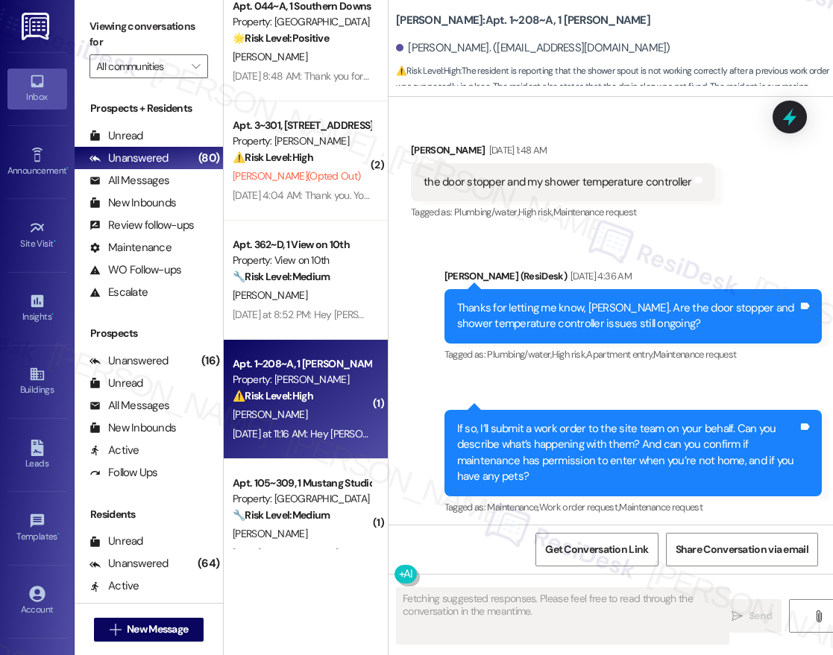
type textarea "Fetching suggested responses. Please feel free to read through the conversation…"
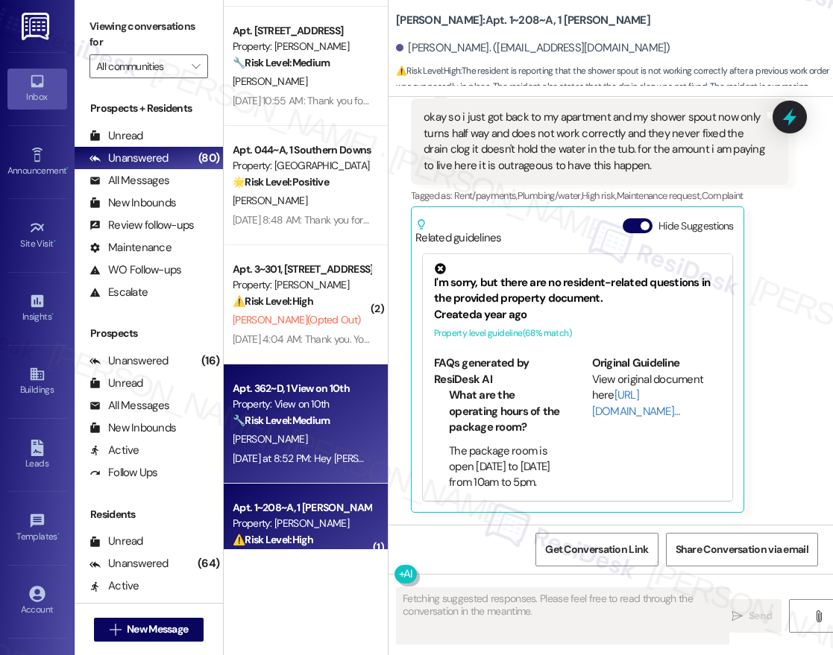
click at [329, 407] on div "Property: View on 10th" at bounding box center [302, 405] width 138 height 16
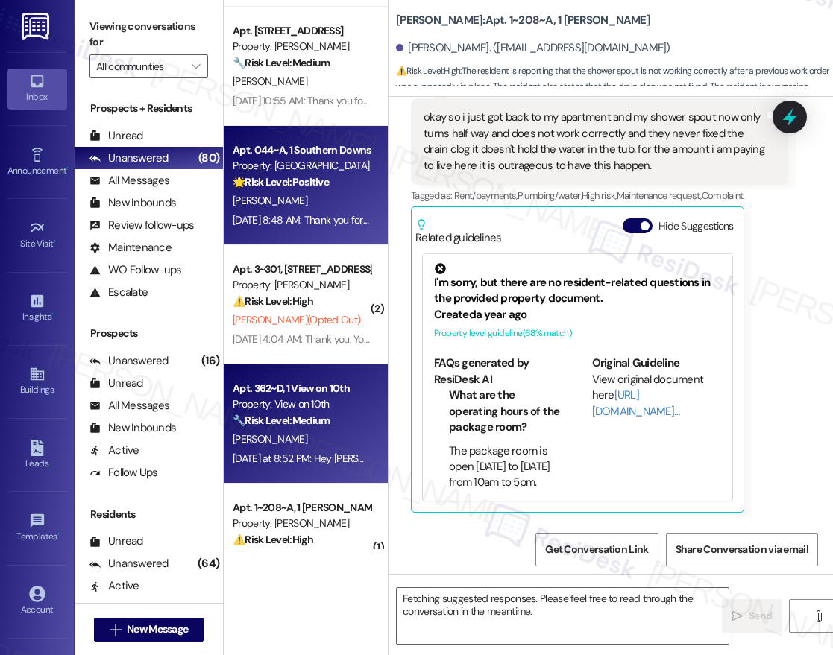
click at [329, 228] on div "[DATE] 8:48 AM: Thank you for your message. Our offices are currently closed, b…" at bounding box center [301, 220] width 141 height 19
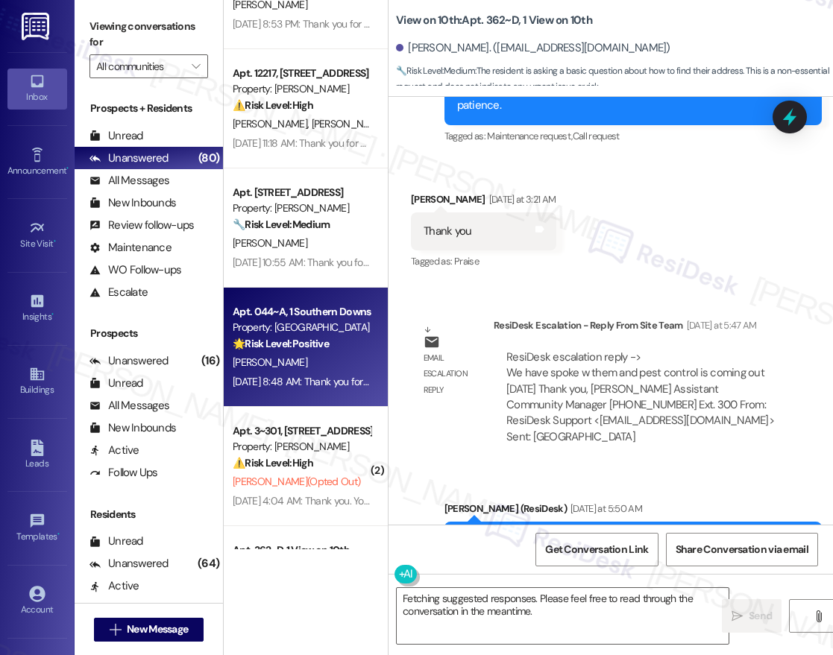
click at [325, 246] on div "Apt. 624, [STREET_ADDRESS][PERSON_NAME] Property: [GEOGRAPHIC_DATA] 🔧 Risk Leve…" at bounding box center [306, 275] width 164 height 550
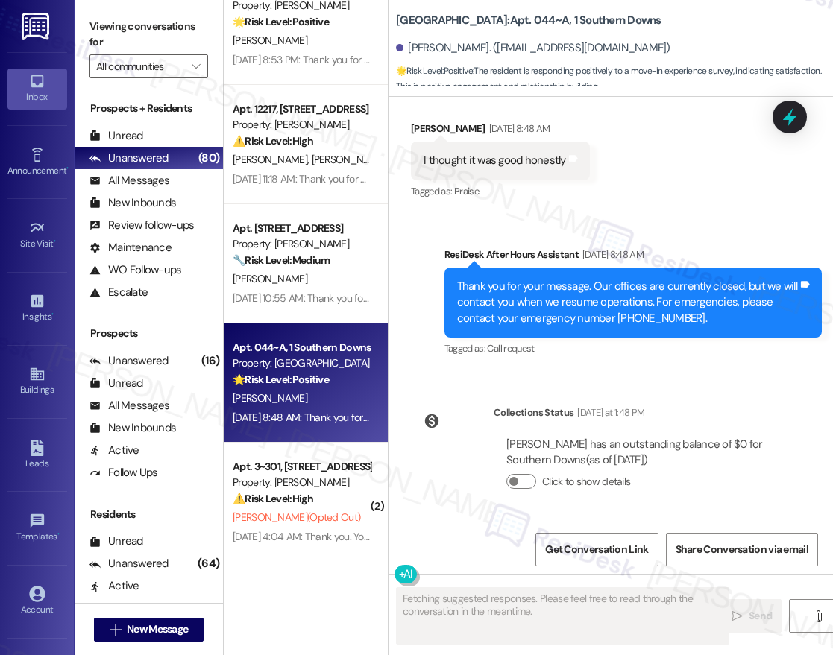
click at [325, 246] on div "Property: [PERSON_NAME]" at bounding box center [302, 244] width 138 height 16
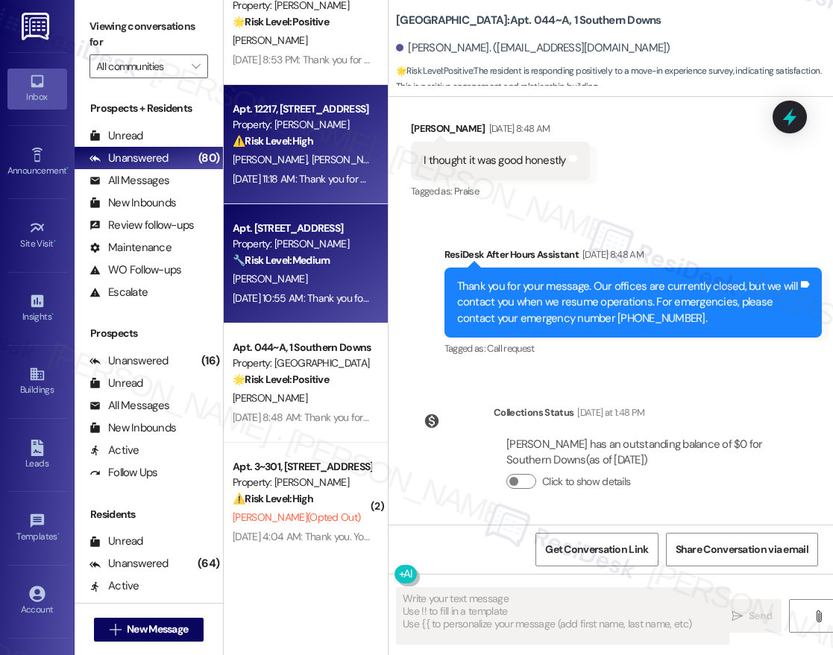
click at [290, 144] on strong "⚠️ Risk Level: High" at bounding box center [273, 140] width 81 height 13
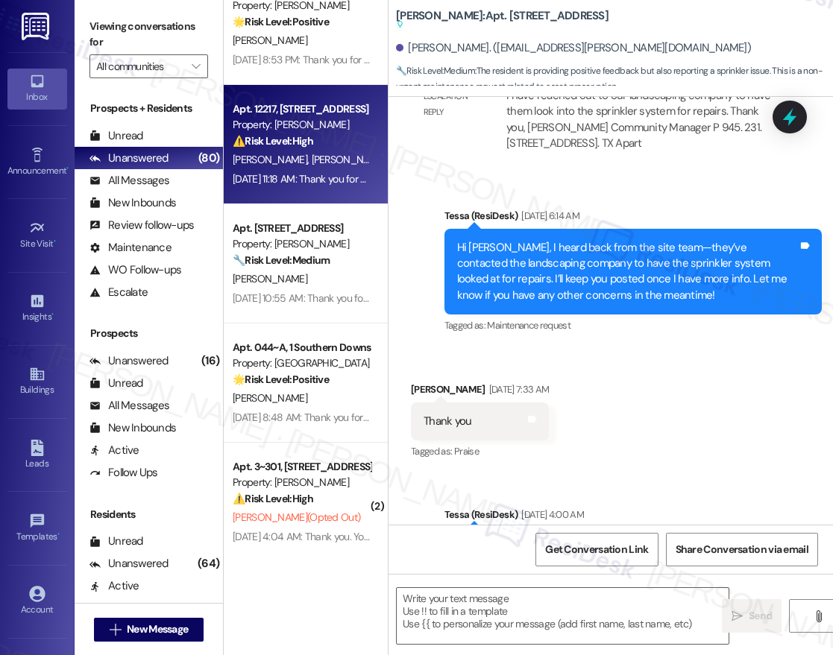
type textarea "Fetching suggested responses. Please feel free to read through the conversation…"
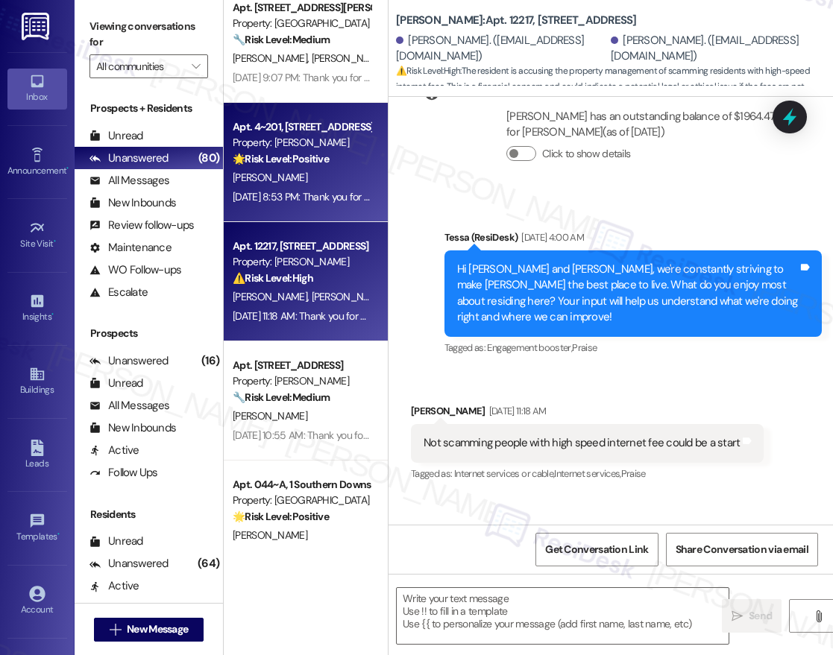
type textarea "Fetching suggested responses. Please feel free to read through the conversation…"
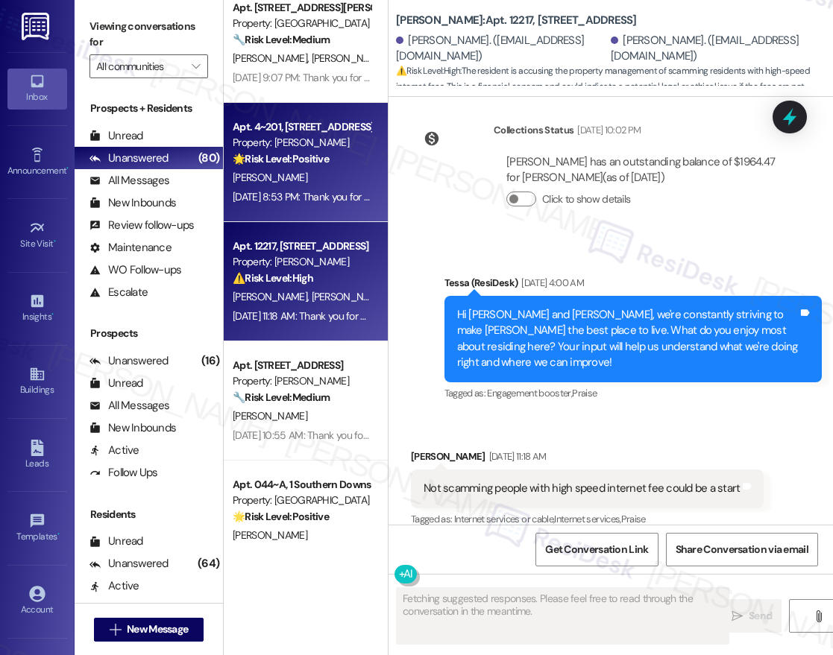
click at [286, 188] on div "[DATE] 8:53 PM: Thank you for your message. Our offices are currently closed, b…" at bounding box center [301, 197] width 141 height 19
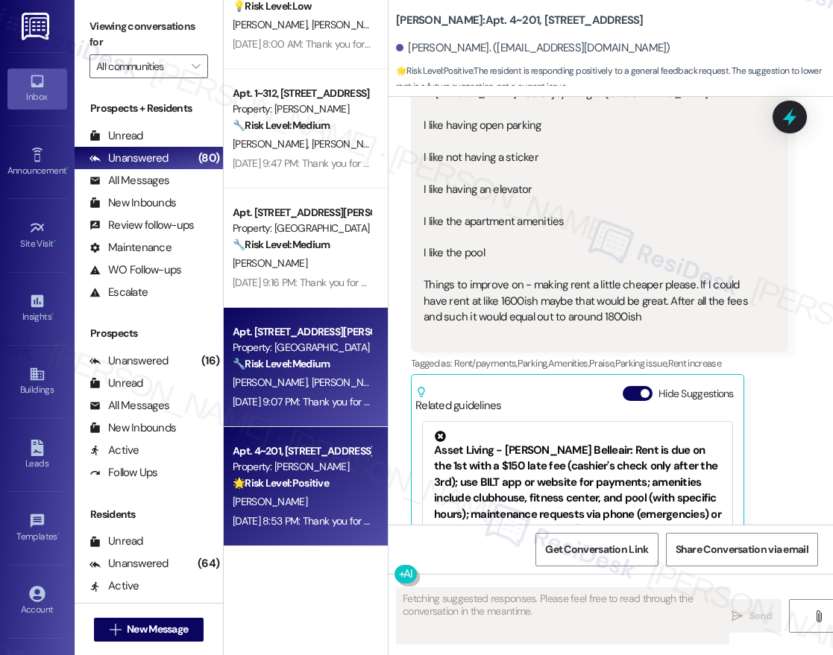
click at [293, 312] on div "Apt. 620, [STREET_ADDRESS][PERSON_NAME] Property: [GEOGRAPHIC_DATA] 🔧 Risk Leve…" at bounding box center [306, 367] width 164 height 119
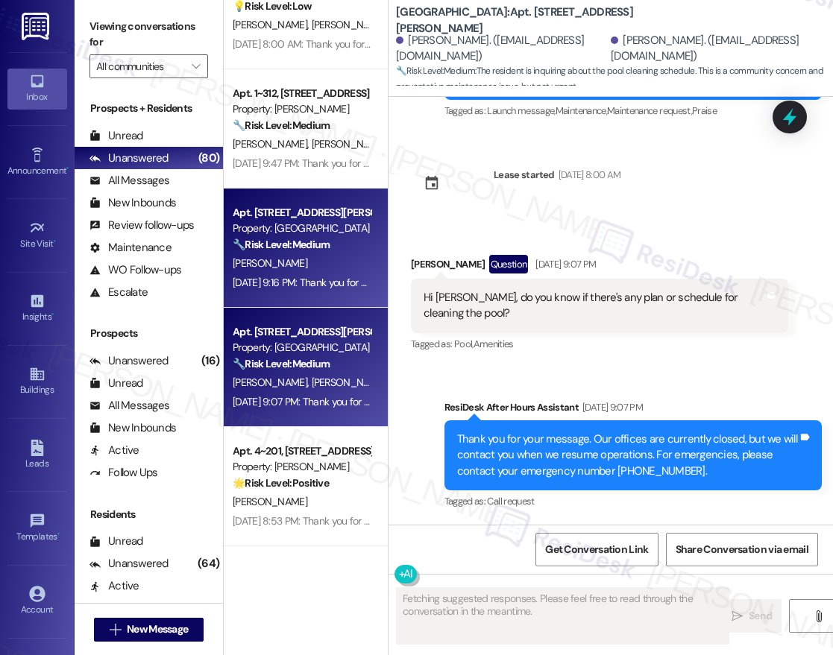
click at [311, 274] on div "[DATE] 9:16 PM: Thank you for your message. Our offices are currently closed, b…" at bounding box center [301, 283] width 141 height 19
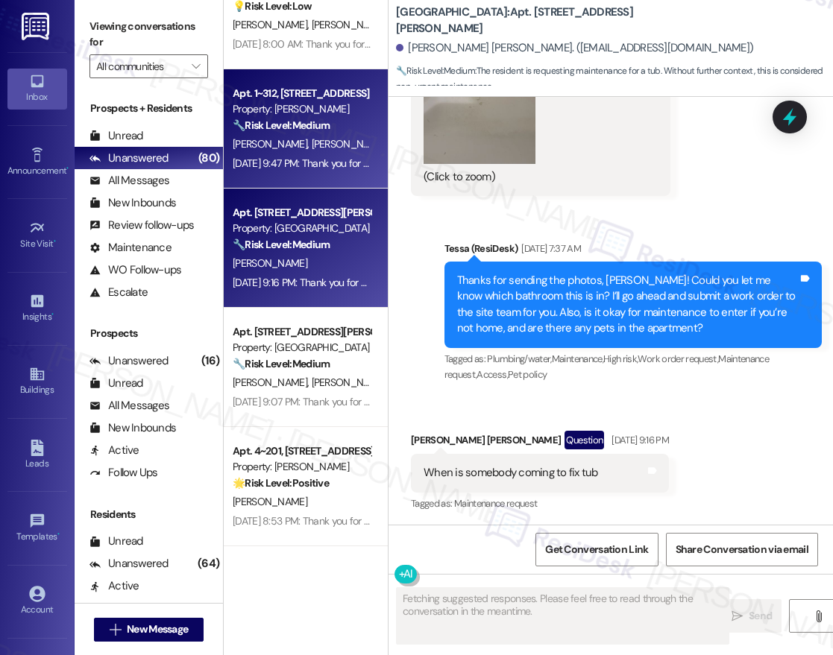
click at [317, 158] on div "[DATE] 9:47 PM: Thank you for your message. Our offices are currently closed, b…" at bounding box center [684, 163] width 903 height 13
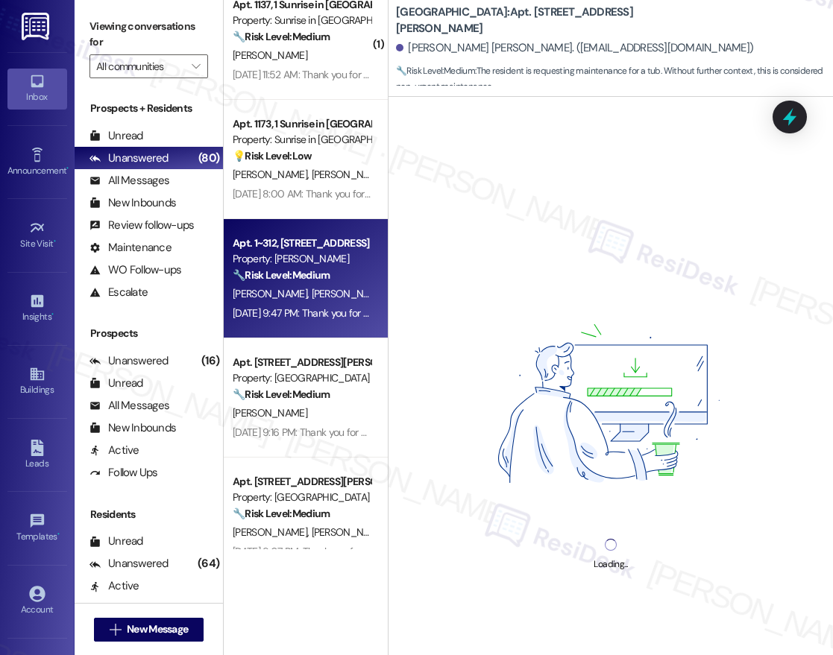
click at [339, 176] on div "( 1 ) Apt. 2~205, [STREET_ADDRESS] Property: [PERSON_NAME] 💡 Risk Level: Low Th…" at bounding box center [306, 275] width 164 height 550
click at [339, 176] on div "[PERSON_NAME] [PERSON_NAME]" at bounding box center [301, 175] width 141 height 19
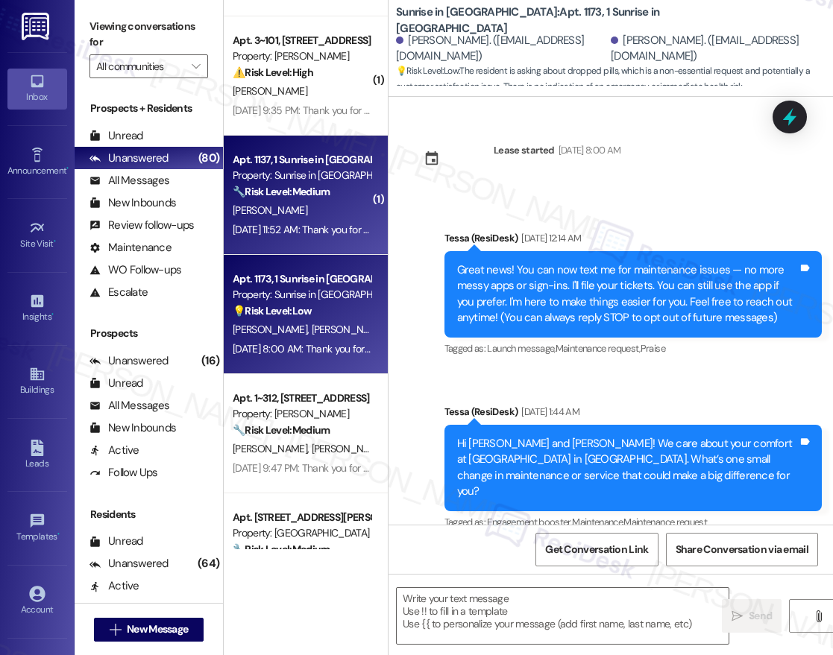
drag, startPoint x: 242, startPoint y: 303, endPoint x: 268, endPoint y: 220, distance: 87.5
click at [242, 302] on div "( 1 ) Apt. 13, 1 Sunrise on [PERSON_NAME] Property: Sunrise on [PERSON_NAME] 🔧 …" at bounding box center [306, 275] width 164 height 550
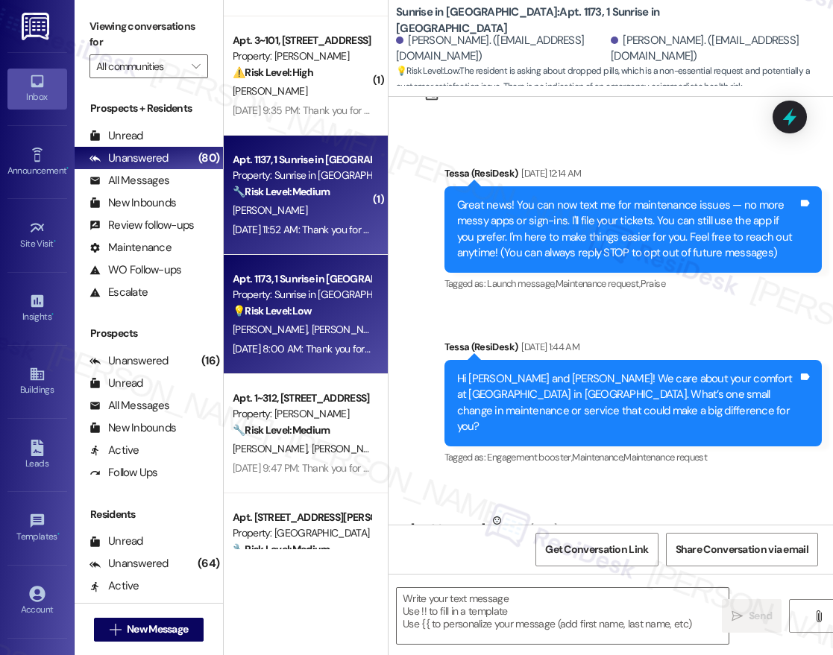
type textarea "Fetching suggested responses. Please feel free to read through the conversation…"
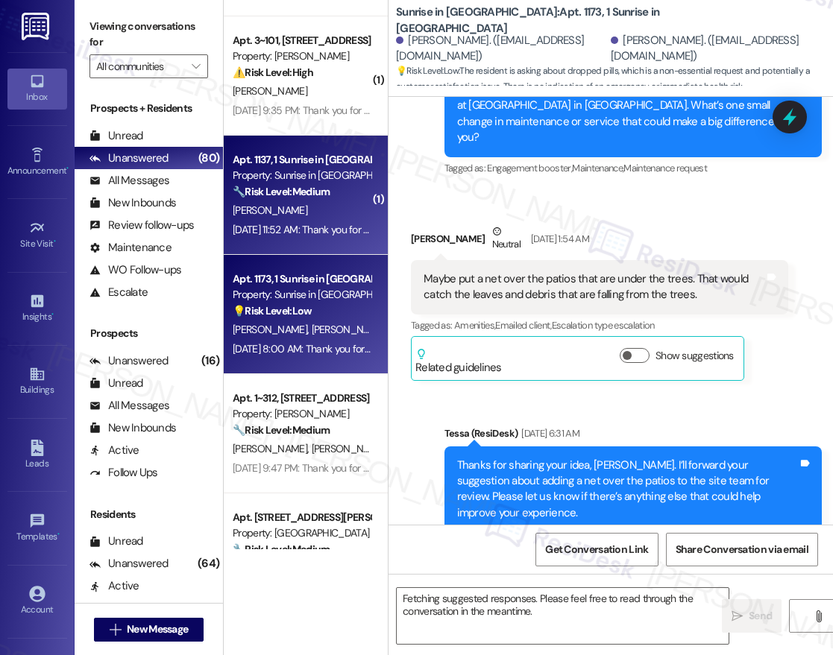
click at [268, 221] on div "[DATE] 11:52 AM: Thank you for your message. Our offices are currently closed, …" at bounding box center [301, 230] width 141 height 19
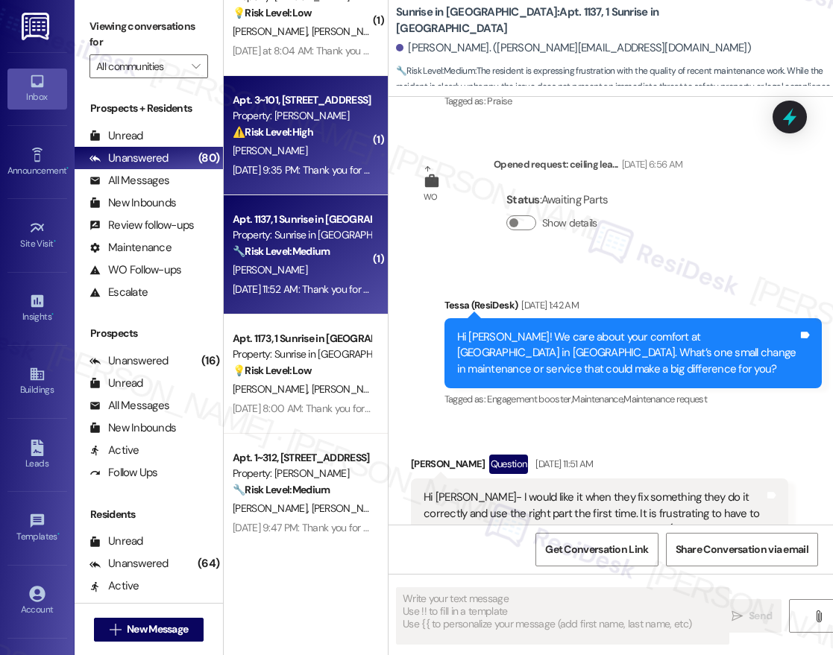
click at [329, 154] on div "[PERSON_NAME]" at bounding box center [301, 151] width 141 height 19
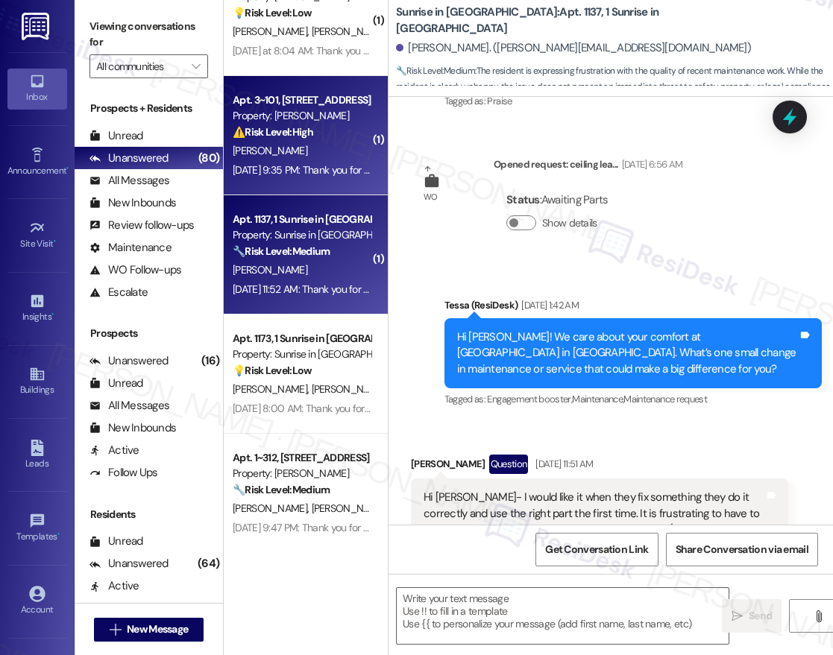
type textarea "Fetching suggested responses. Please feel free to read through the conversation…"
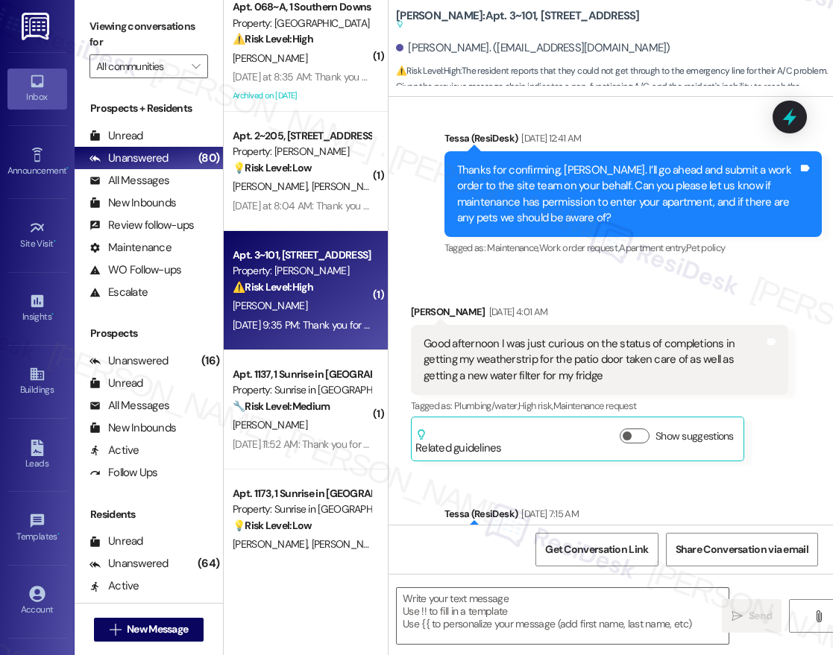
type textarea "Fetching suggested responses. Please feel free to read through the conversation…"
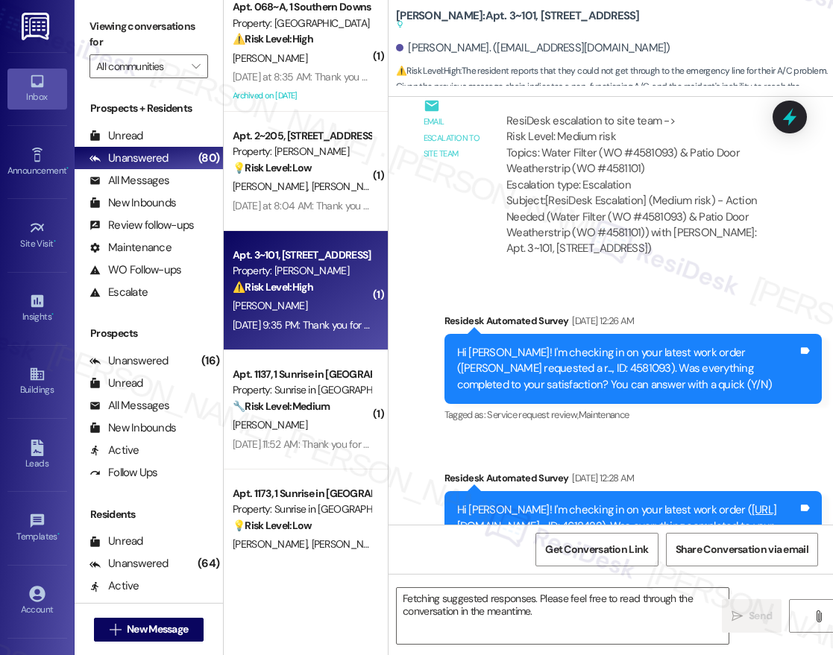
click at [330, 171] on div "( 1 ) Apt. 13, 1 Sunrise on [PERSON_NAME] Property: Sunrise on [PERSON_NAME] 🔧 …" at bounding box center [306, 275] width 164 height 550
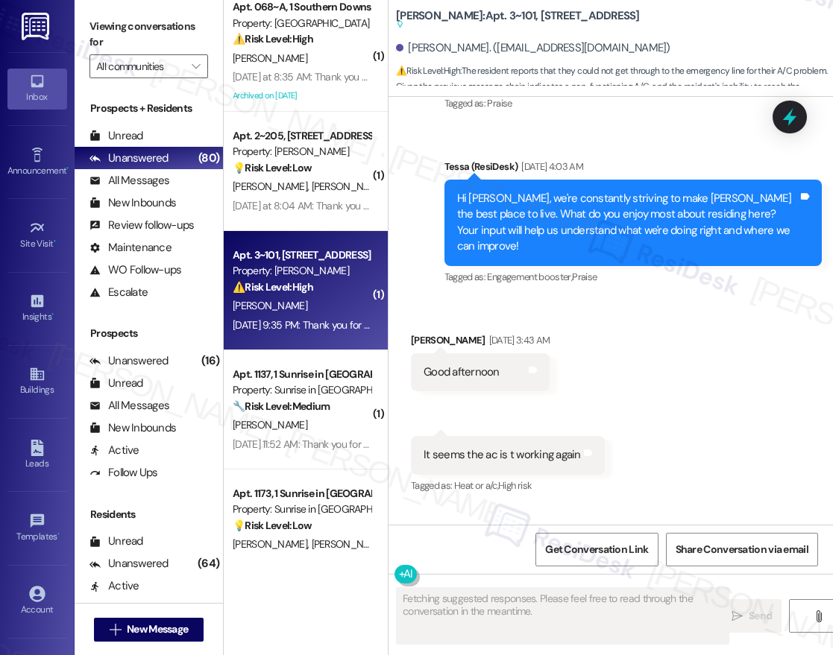
click at [330, 171] on div "💡 Risk Level: Low The resident is inquiring about the messaging system. This is…" at bounding box center [302, 168] width 138 height 16
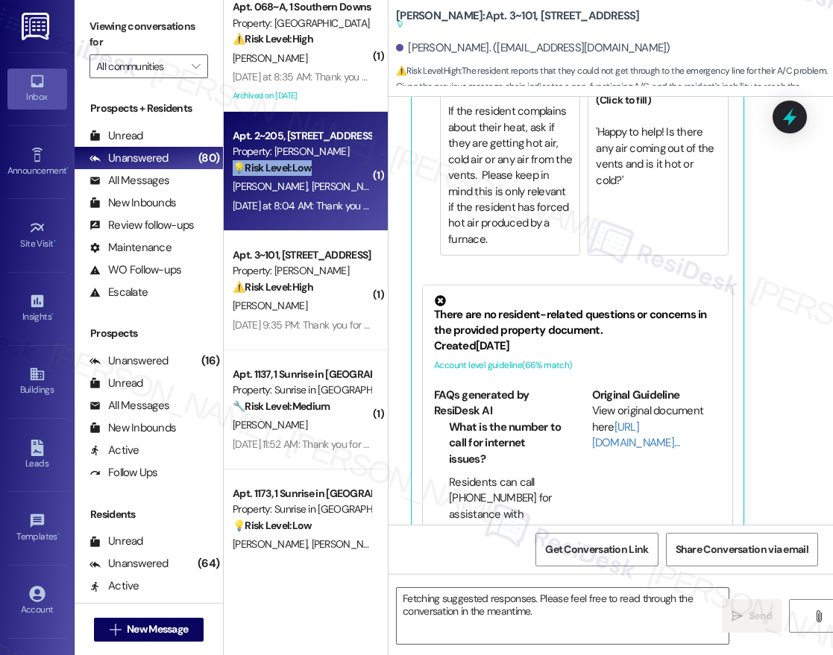
click at [330, 171] on div "💡 Risk Level: Low The resident is inquiring about the messaging system. This is…" at bounding box center [302, 168] width 138 height 16
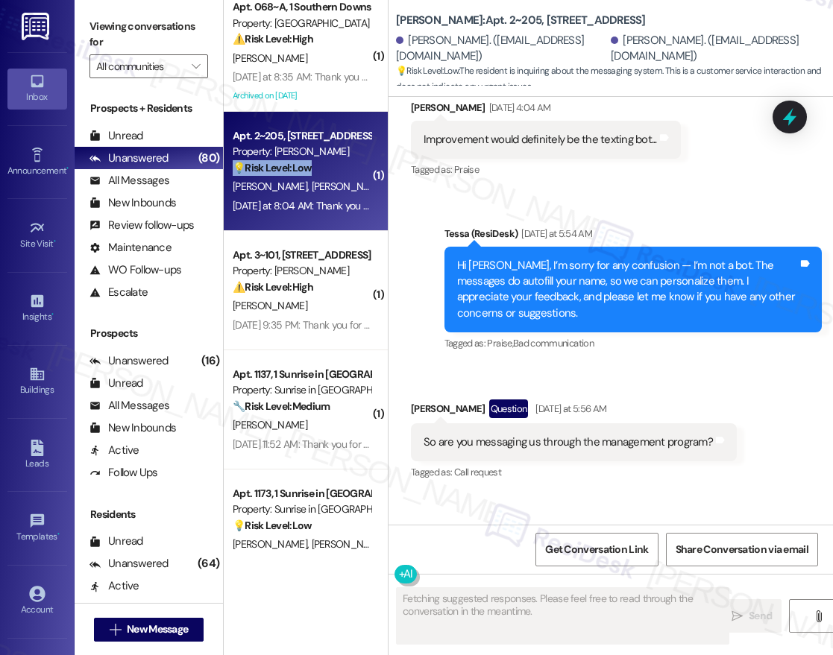
click at [329, 201] on div "( 1 ) Apt. 506, [STREET_ADDRESS][PERSON_NAME] Property: [GEOGRAPHIC_DATA] ⚠️ Ri…" at bounding box center [306, 275] width 164 height 550
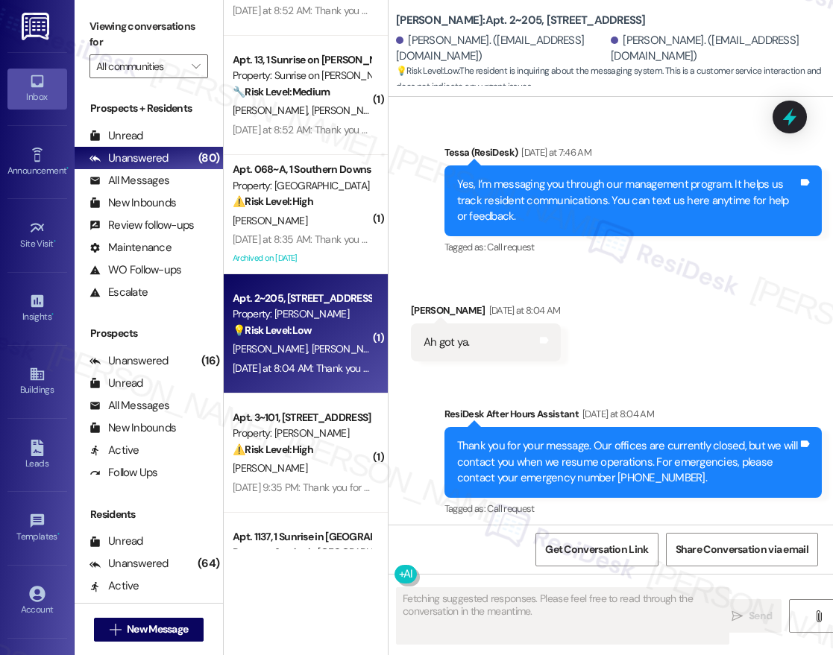
click at [329, 201] on div "( 1 ) Apt. [STREET_ADDRESS][PERSON_NAME] Property: [GEOGRAPHIC_DATA] 🔧 Risk Lev…" at bounding box center [306, 275] width 164 height 550
click at [301, 219] on div "( 1 ) Apt. [STREET_ADDRESS][PERSON_NAME] Property: [GEOGRAPHIC_DATA] 🔧 Risk Lev…" at bounding box center [306, 275] width 164 height 550
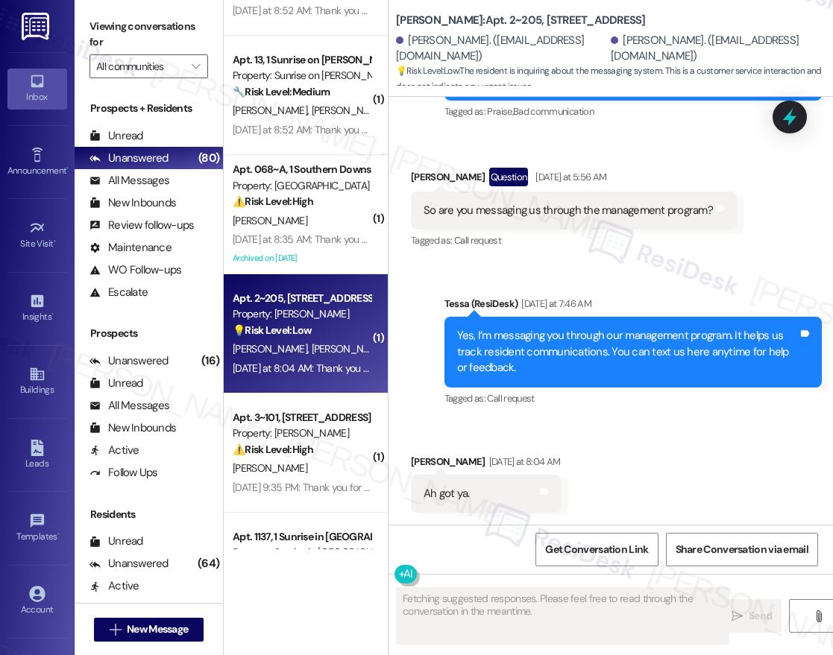
click at [285, 227] on div "[PERSON_NAME]" at bounding box center [301, 221] width 141 height 19
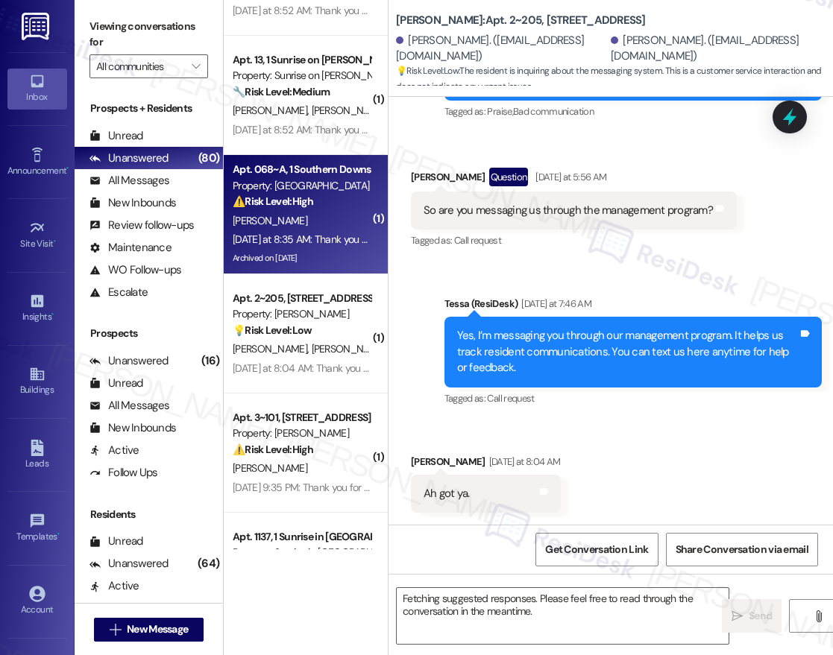
click at [274, 218] on div "( 1 ) Apt. [STREET_ADDRESS][PERSON_NAME] Property: [GEOGRAPHIC_DATA] 🔧 Risk Lev…" at bounding box center [306, 275] width 164 height 550
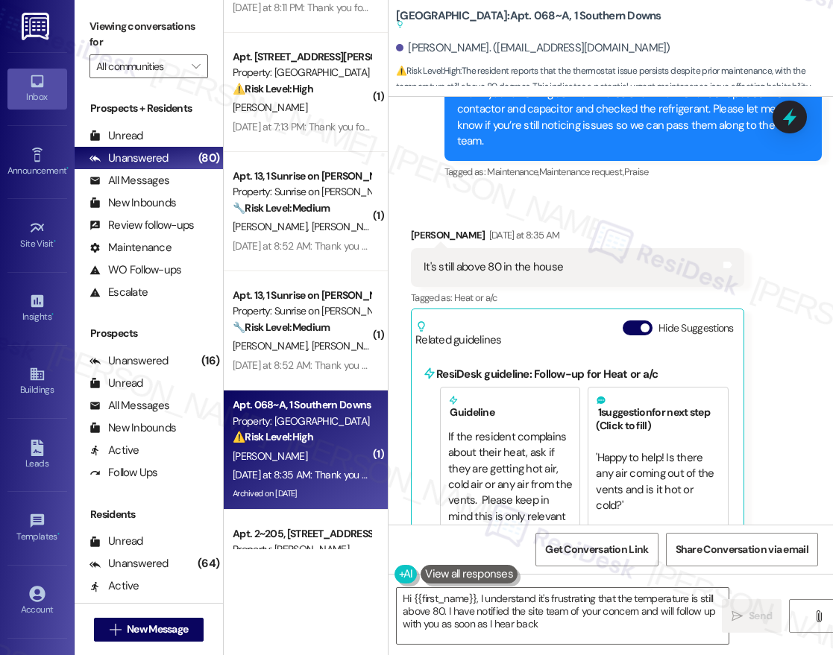
type textarea "Hi {{first_name}}, I understand it's frustrating that the temperature is still …"
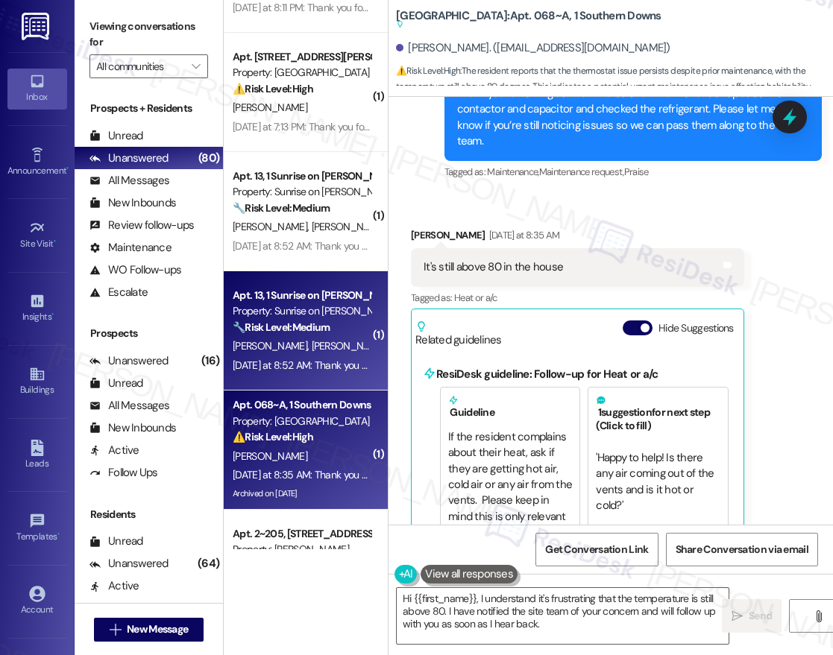
click at [250, 340] on span "[PERSON_NAME]" at bounding box center [272, 345] width 79 height 13
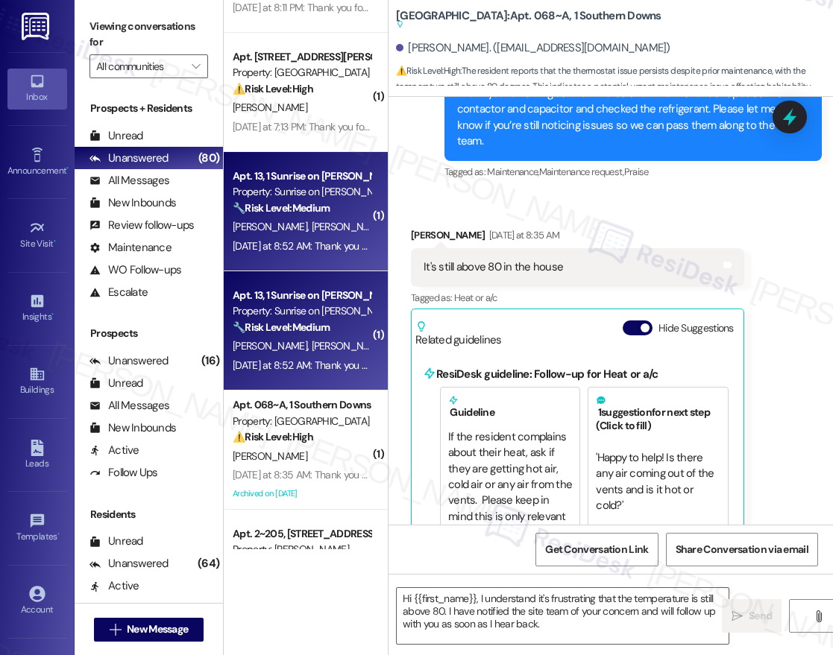
type textarea "Fetching suggested responses. Please feel free to read through the conversation…"
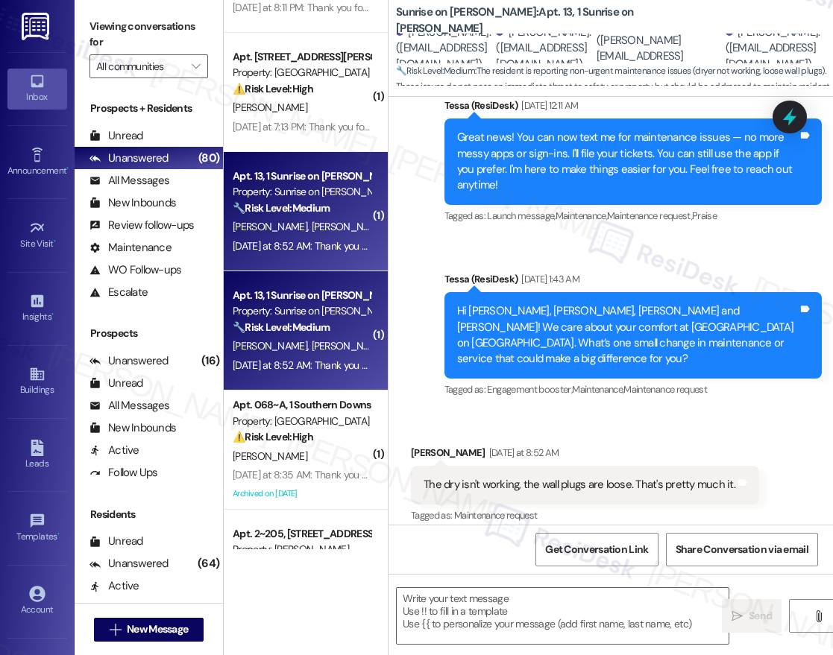
type textarea "Fetching suggested responses. Please feel free to read through the conversation…"
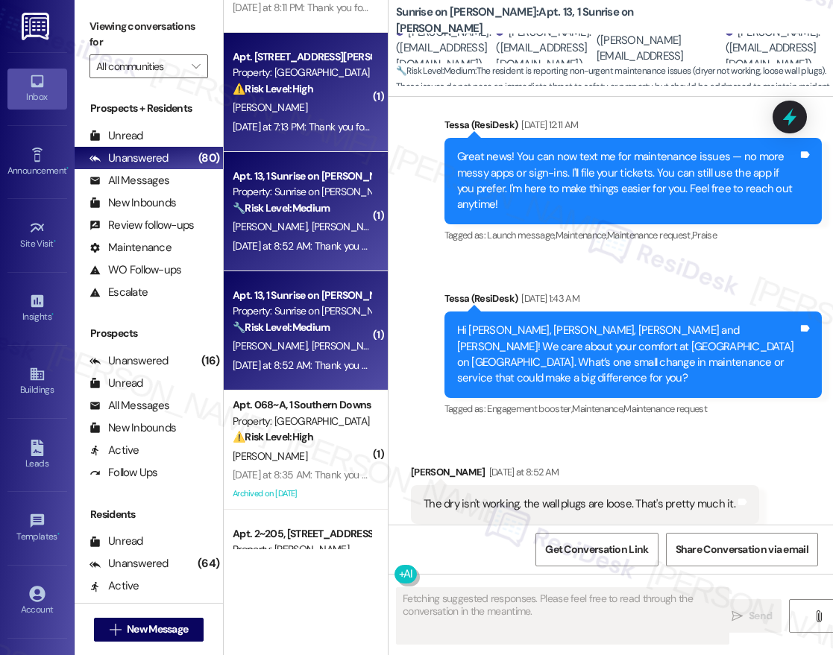
click at [314, 131] on div "[DATE] at 7:13 PM: Thank you for your message. Our offices are currently closed…" at bounding box center [688, 126] width 910 height 13
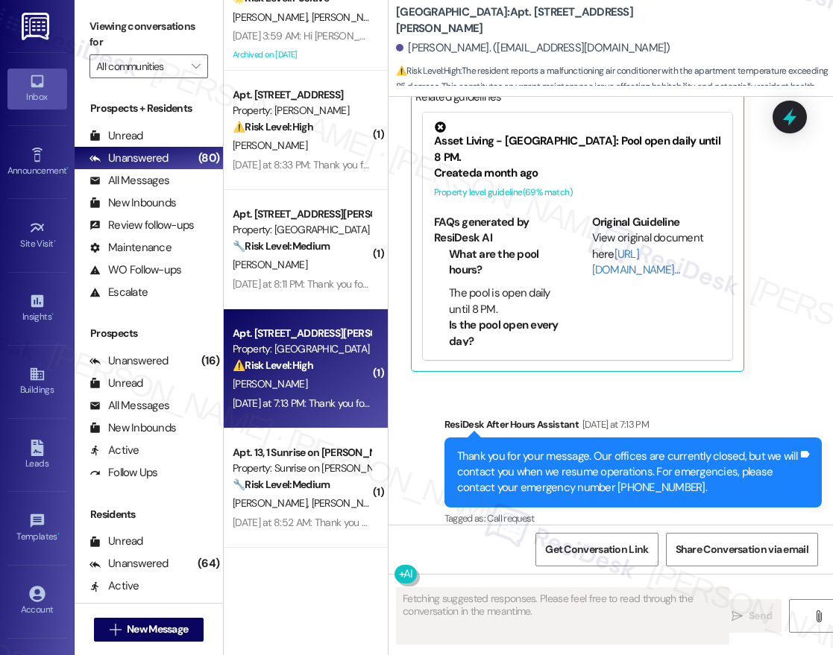
click at [283, 257] on div "Apt. [STREET_ADDRESS] Property: Brea Frisco ❓ Risk Level: Investigate [PERSON_N…" at bounding box center [306, 275] width 164 height 550
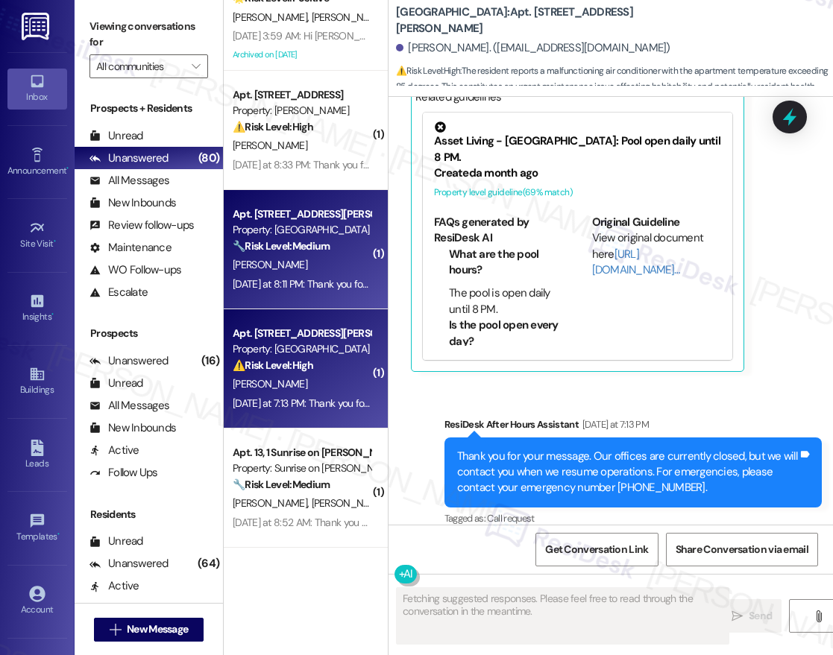
click at [281, 258] on div "[PERSON_NAME]" at bounding box center [301, 265] width 141 height 19
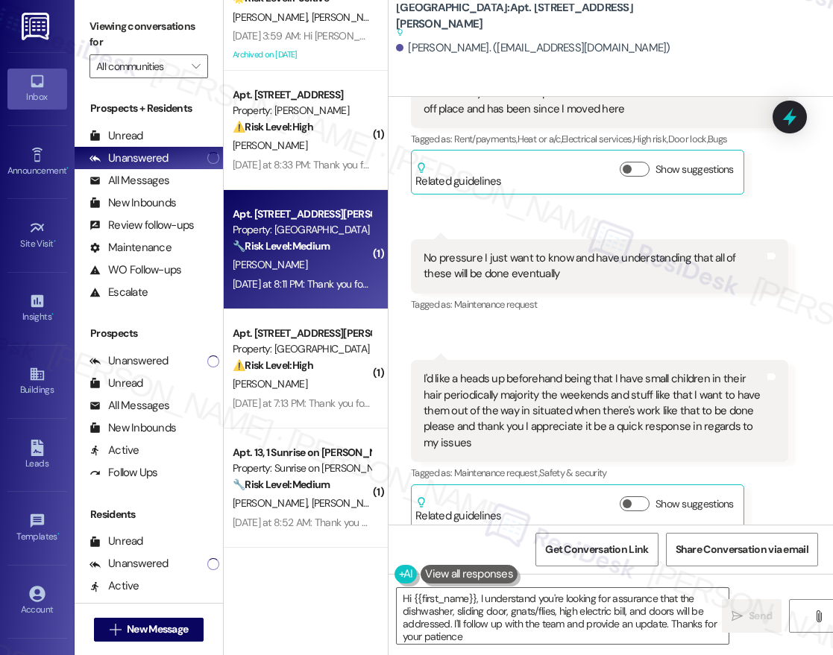
type textarea "Hi {{first_name}}, I understand you're looking for assurance that the dishwashe…"
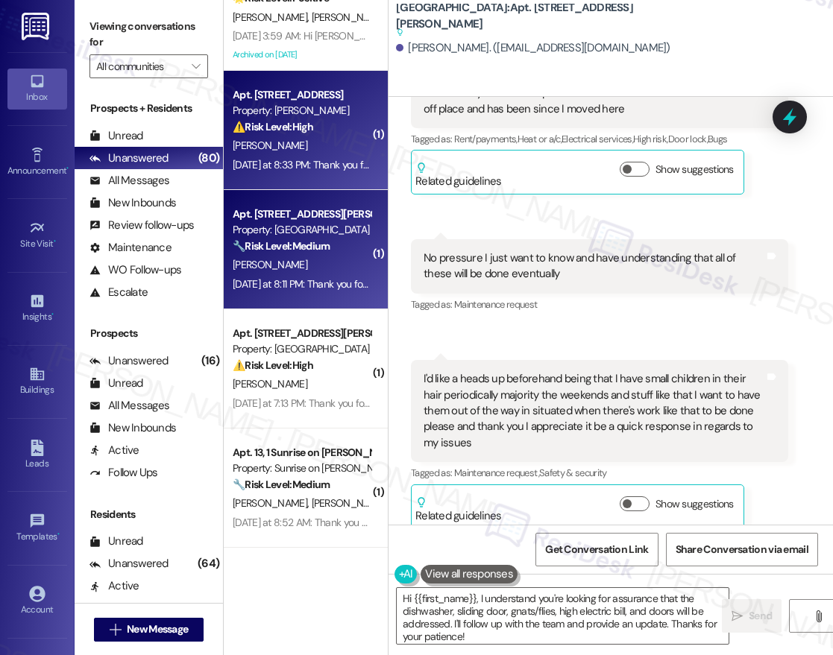
click at [325, 144] on div "[PERSON_NAME]" at bounding box center [301, 145] width 141 height 19
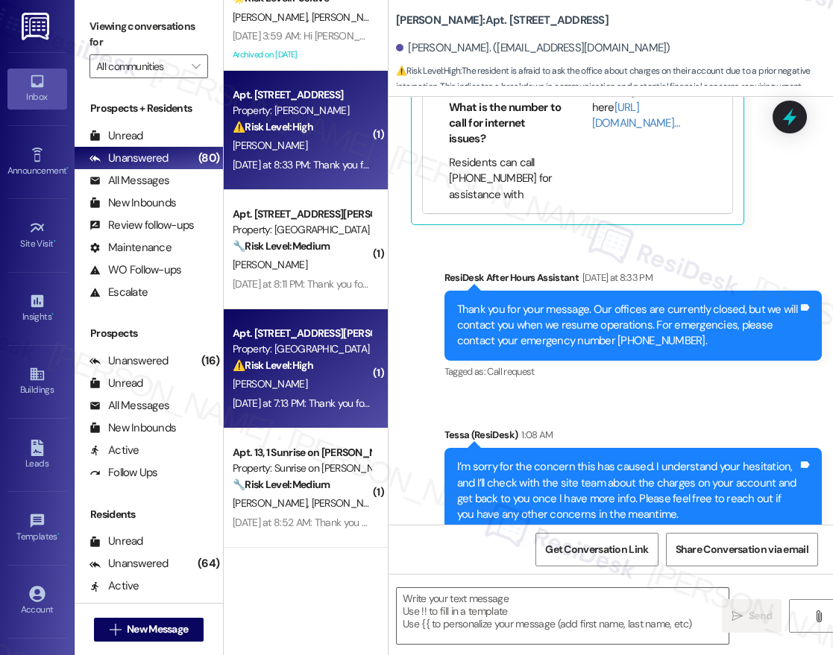
type textarea "Fetching suggested responses. Please feel free to read through the conversation…"
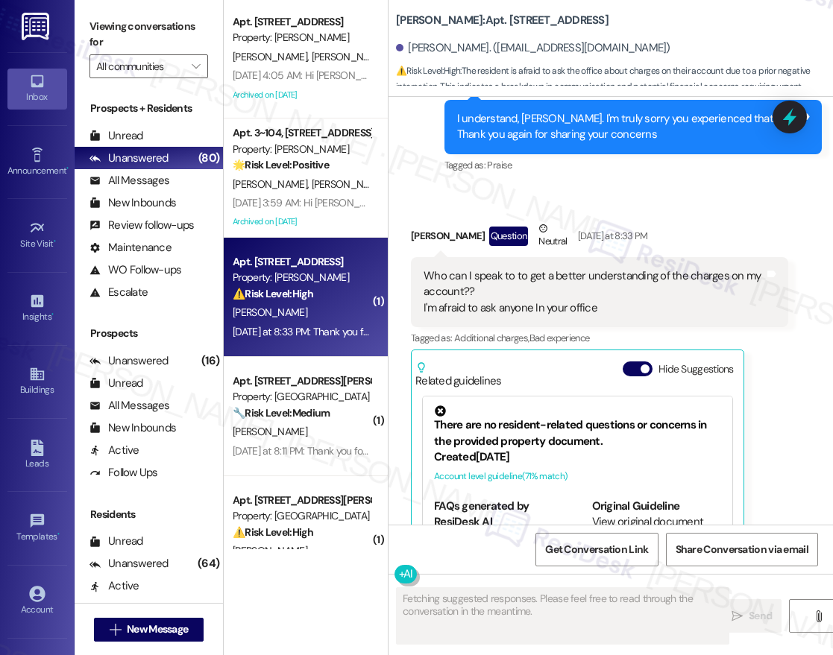
click at [298, 244] on div "Apt. [STREET_ADDRESS] Property: Brea Frisco ❓ Risk Level: Investigate [PERSON_N…" at bounding box center [306, 275] width 164 height 550
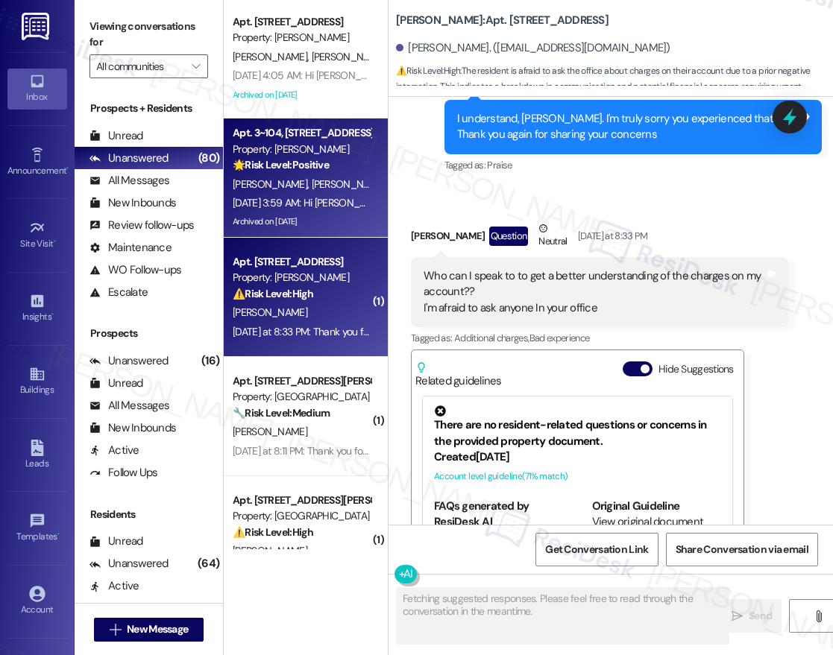
click at [301, 225] on div "Archived on [DATE]" at bounding box center [301, 222] width 141 height 19
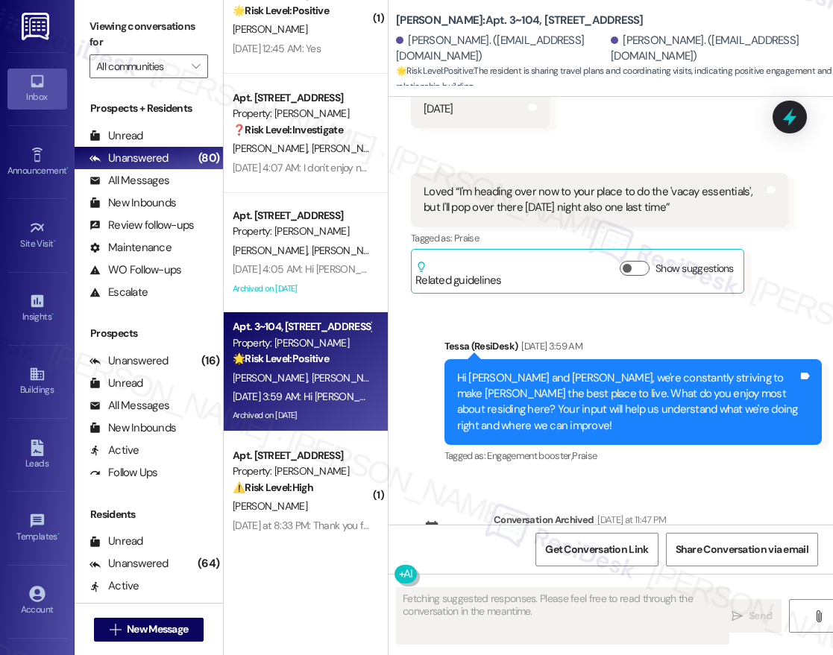
click at [324, 280] on div "( 1 ) Apt. C106~B, 1 Registry at [GEOGRAPHIC_DATA] Property: The Registry 🌟 Ris…" at bounding box center [306, 275] width 164 height 550
click at [324, 280] on div "Archived on [DATE]" at bounding box center [301, 289] width 141 height 19
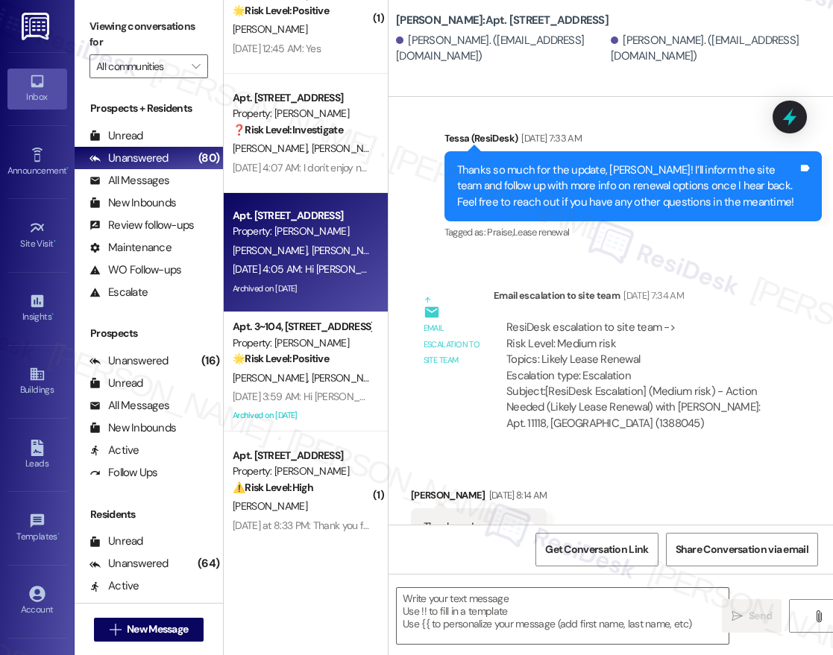
type textarea "Fetching suggested responses. Please feel free to read through the conversation…"
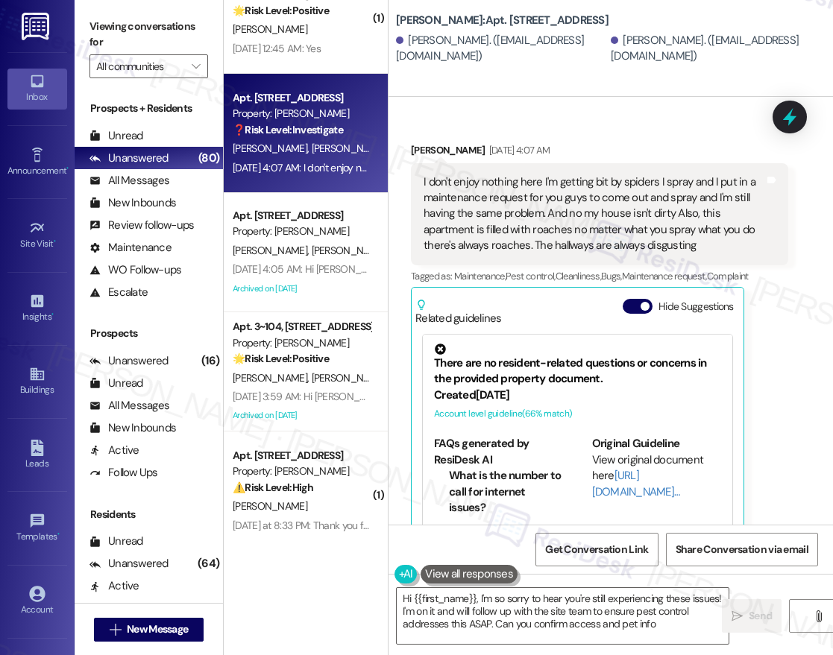
type textarea "Hi {{first_name}}, I'm so sorry to hear you're still experiencing these issues!…"
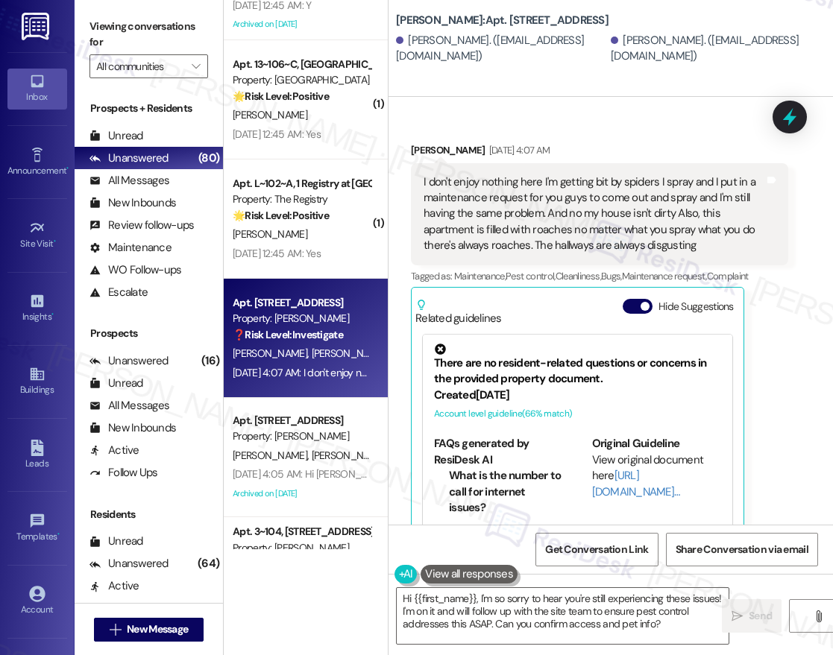
scroll to position [1621, 0]
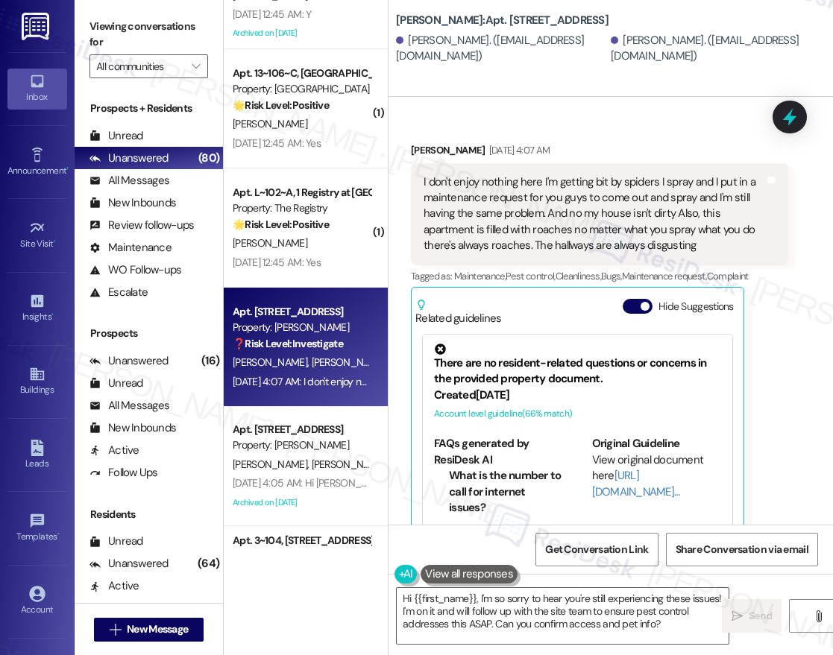
click at [323, 224] on div "( 1 ) Apt. 17~104~C, 1 Campus [GEOGRAPHIC_DATA] Property: Campus [GEOGRAPHIC_DA…" at bounding box center [306, 275] width 164 height 550
click at [323, 224] on strong "🌟 Risk Level: Positive" at bounding box center [281, 224] width 96 height 13
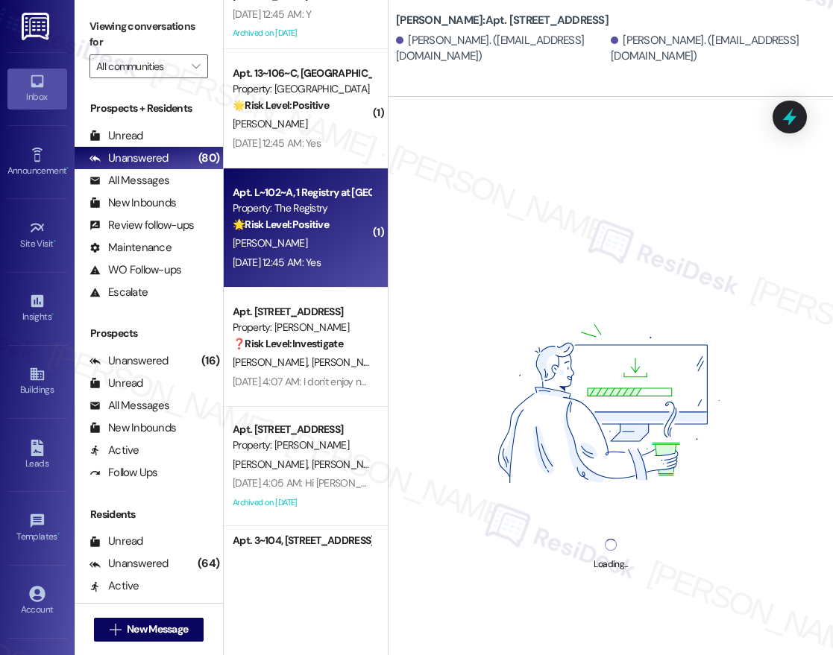
click at [334, 233] on div "Apt. L~102~A, 1 Registry at [GEOGRAPHIC_DATA] Property: The Registry 🌟 Risk Lev…" at bounding box center [301, 208] width 141 height 51
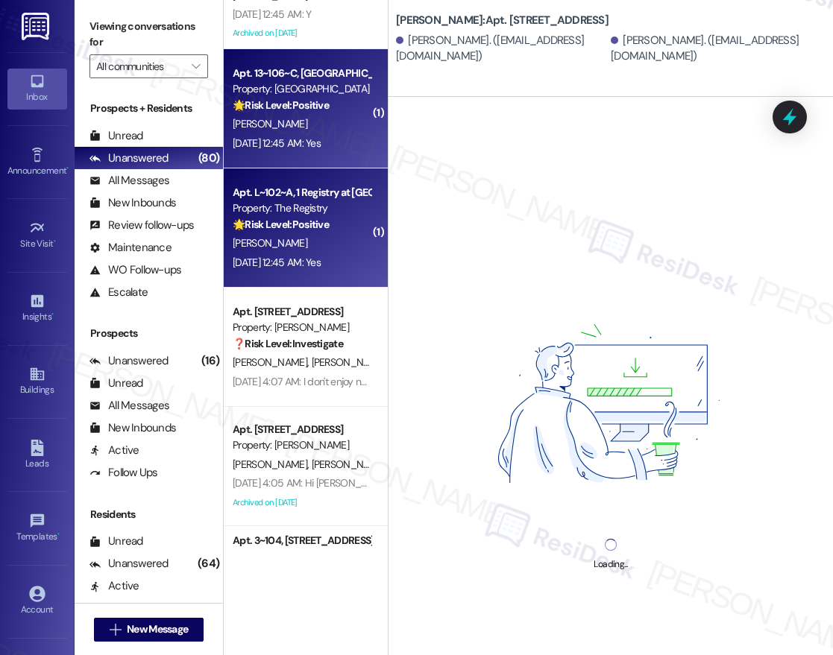
click at [321, 145] on div "[DATE] 12:45 AM: Yes [DATE] 12:45 AM: Yes" at bounding box center [277, 142] width 88 height 13
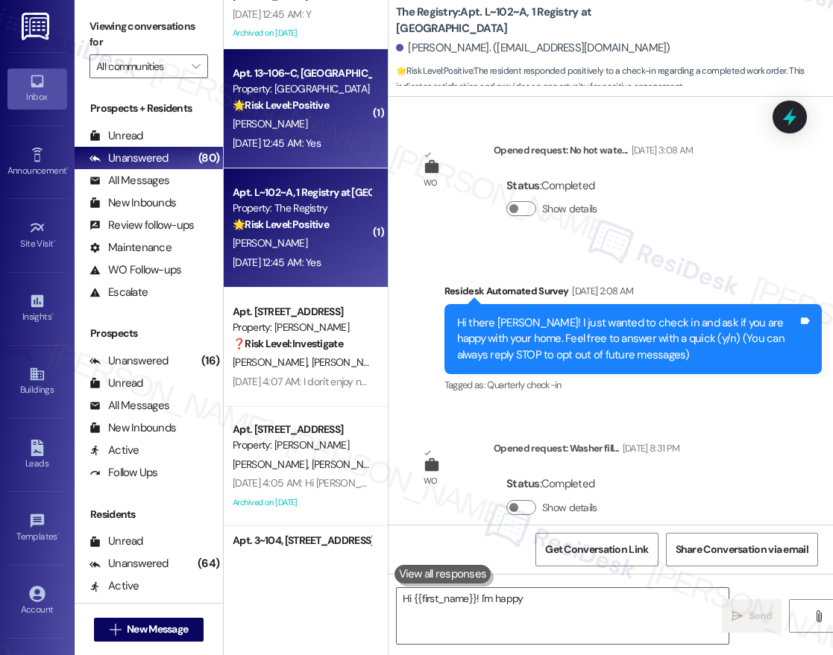
scroll to position [80, 0]
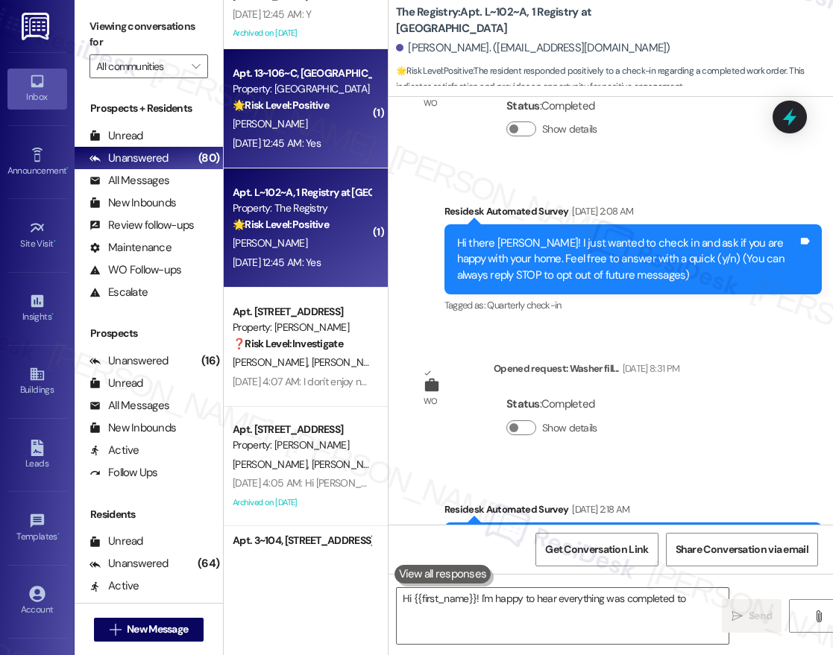
type textarea "Hi {{first_name}}! I'm happy to hear everything was completed to your"
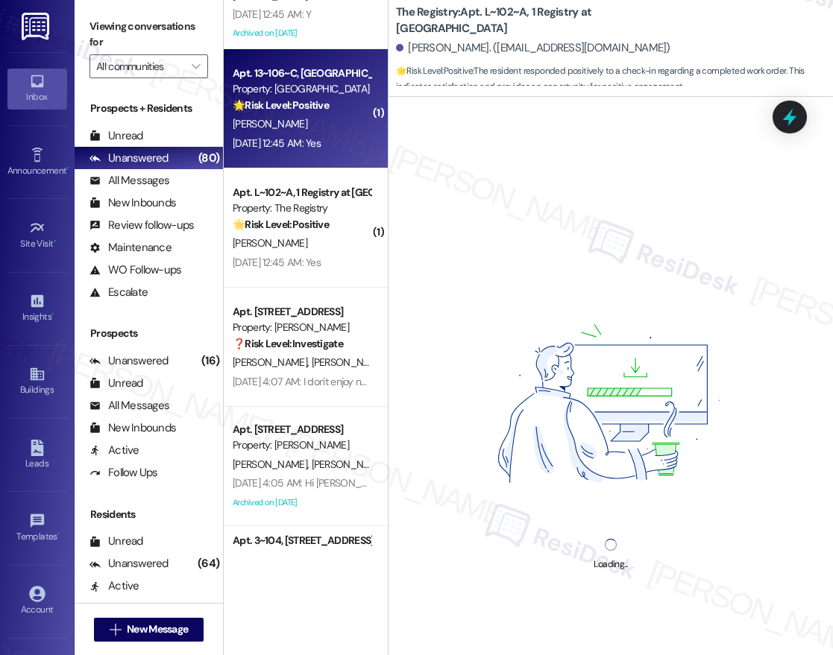
click at [321, 136] on div "[DATE] 12:45 AM: Yes [DATE] 12:45 AM: Yes" at bounding box center [277, 142] width 88 height 13
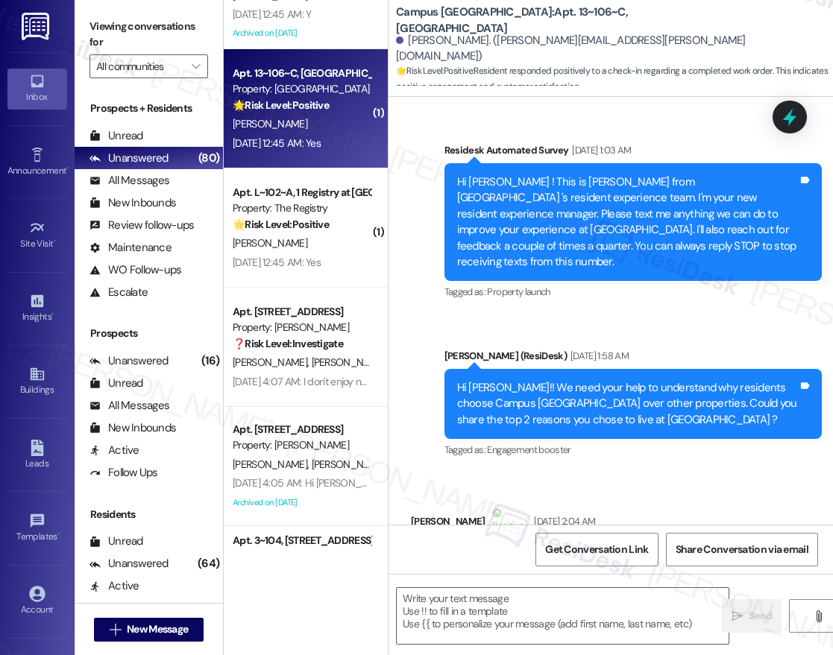
type textarea "Fetching suggested responses. Please feel free to read through the conversation…"
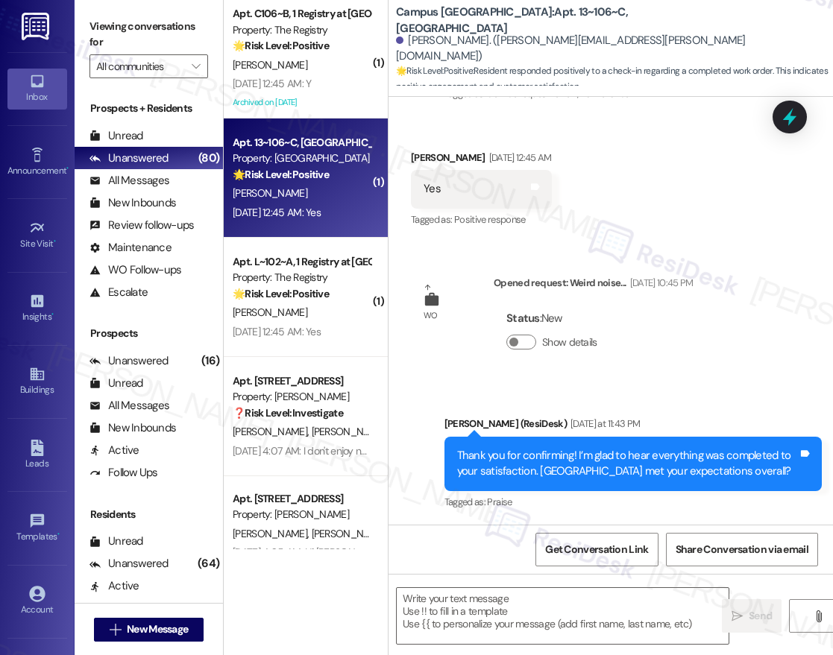
scroll to position [1530, 0]
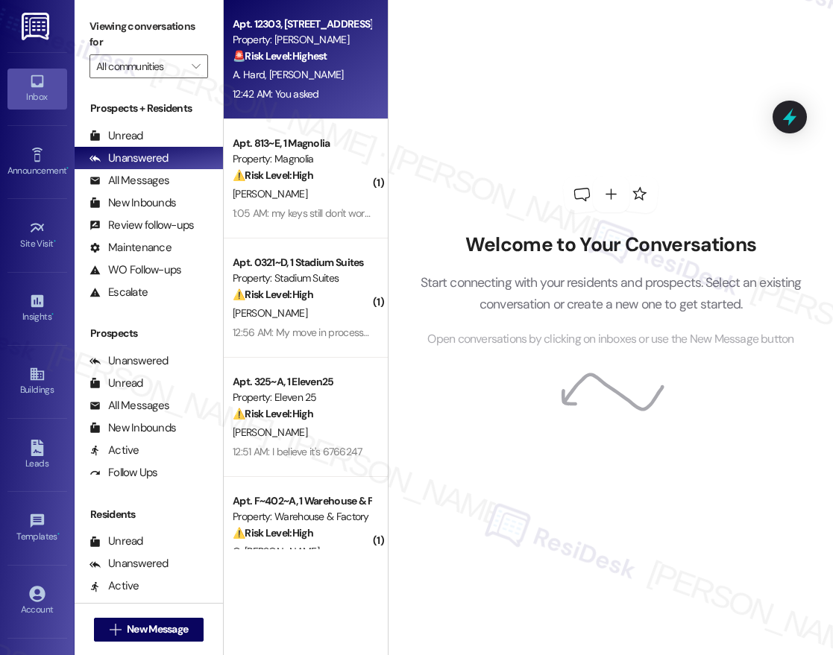
click at [297, 102] on div "12:42 AM: You asked 12:42 AM: You asked" at bounding box center [301, 94] width 141 height 19
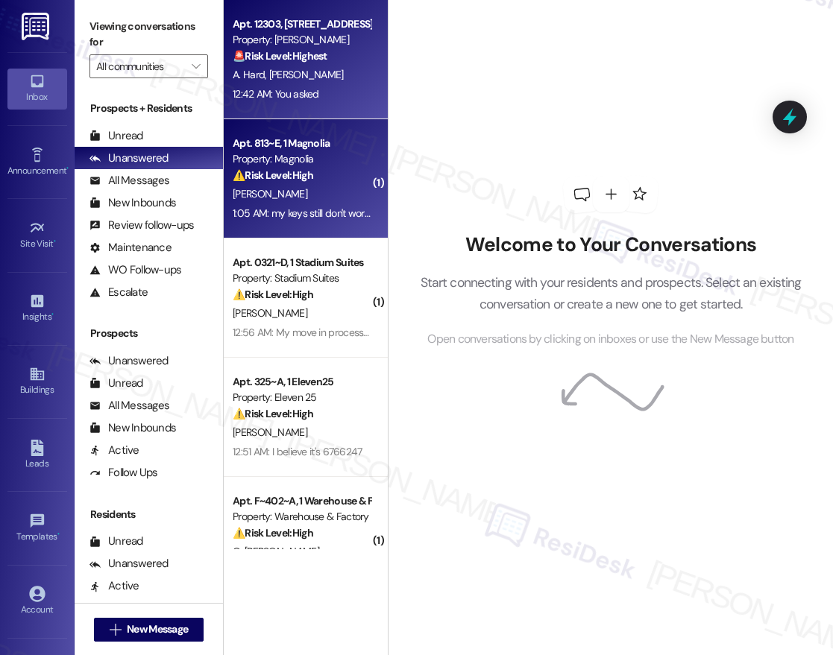
click at [305, 186] on div "[PERSON_NAME]" at bounding box center [301, 194] width 141 height 19
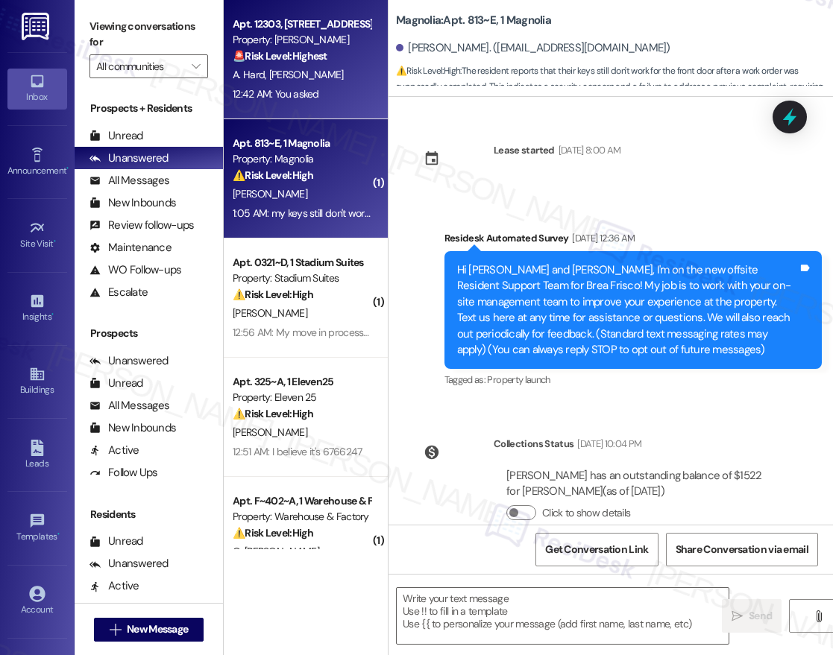
click at [318, 92] on div "12:42 AM: You asked 12:42 AM: You asked" at bounding box center [301, 94] width 141 height 19
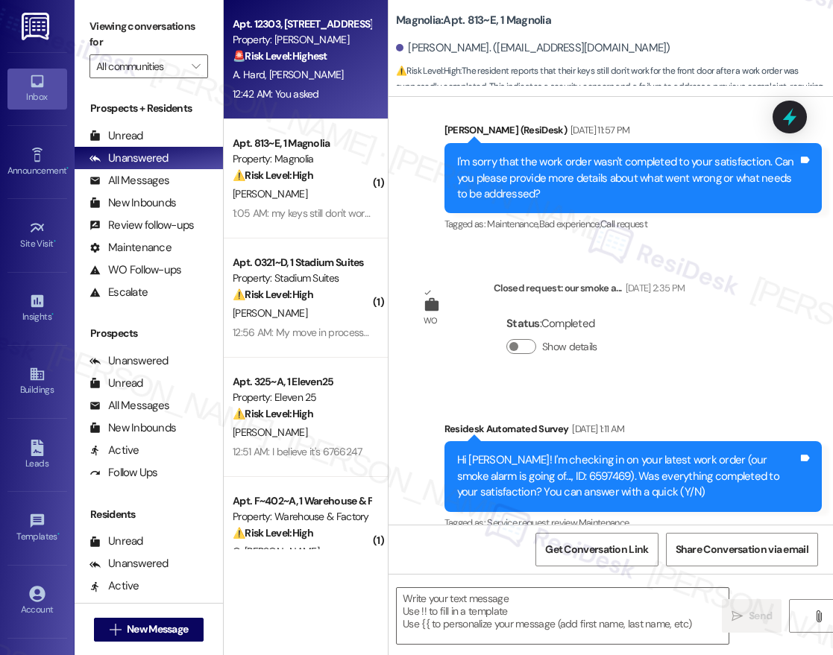
scroll to position [1841, 0]
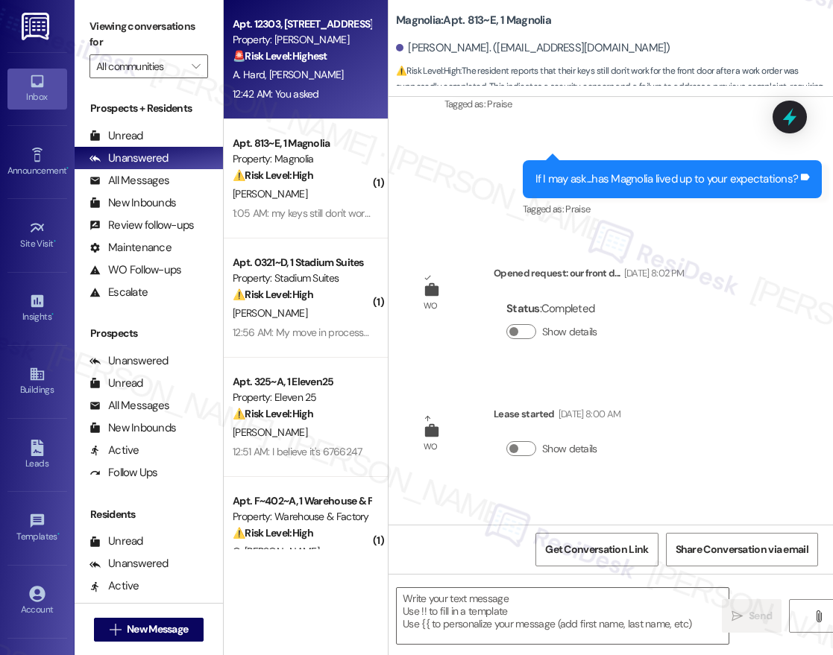
type textarea "Fetching suggested responses. Please feel free to read through the conversation…"
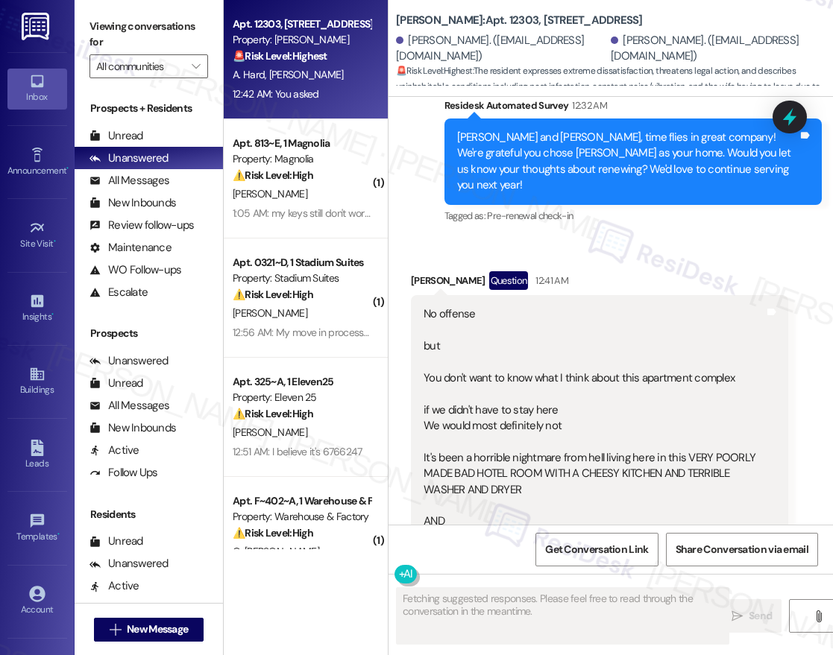
scroll to position [626, 0]
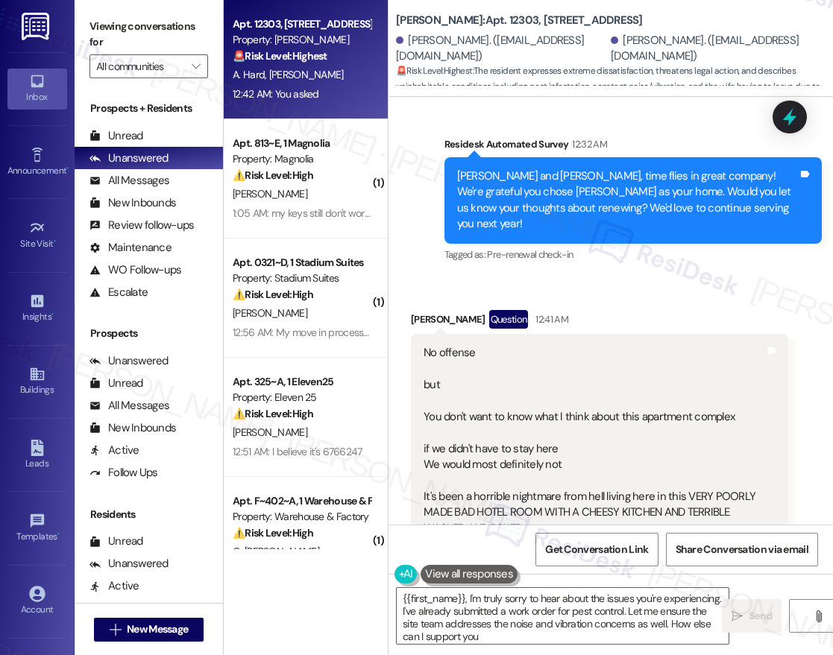
type textarea "{{first_name}}, I'm truly sorry to hear about the issues you're experiencing. I…"
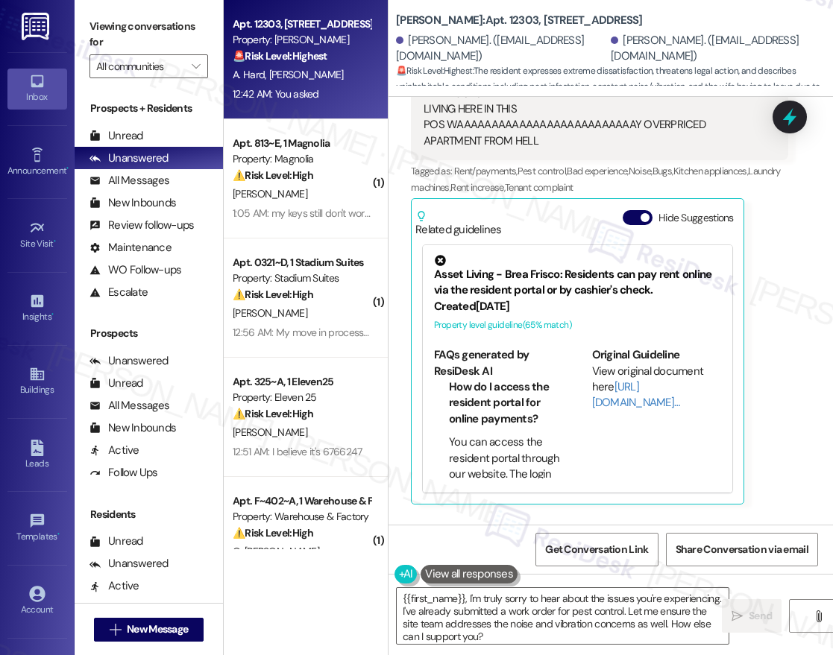
scroll to position [1822, 0]
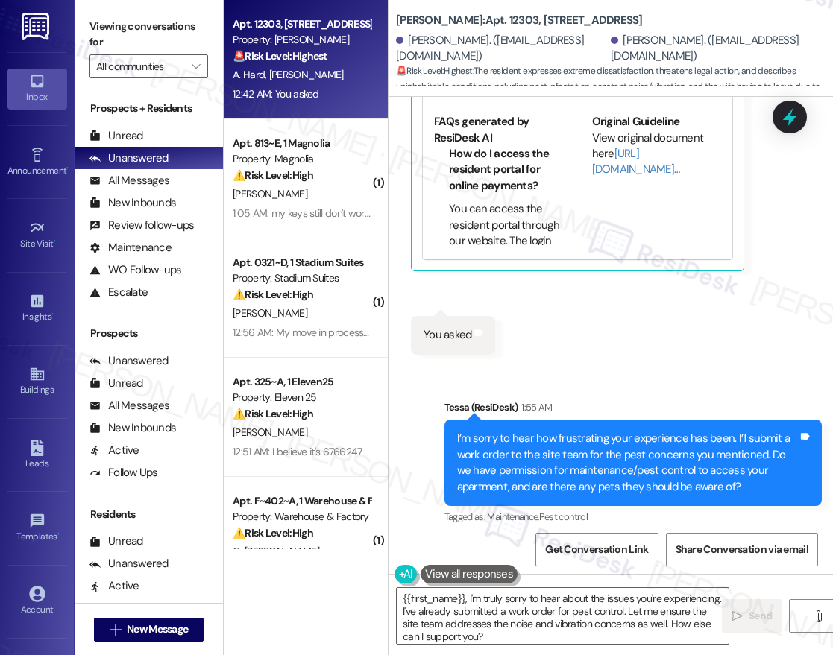
click at [318, 195] on div "A. Chastain" at bounding box center [301, 194] width 141 height 19
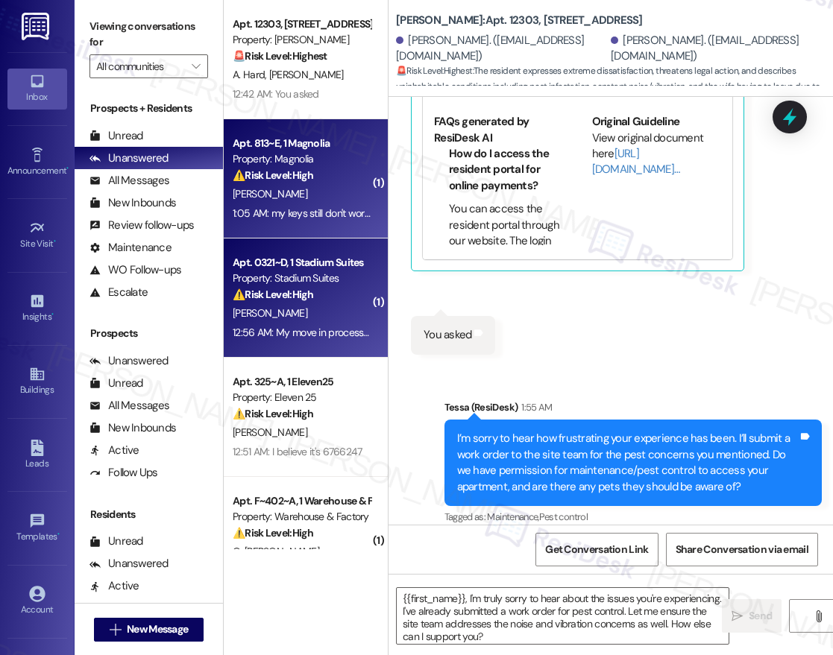
click at [312, 257] on div "Apt. 0321~D, 1 Stadium Suites" at bounding box center [302, 263] width 138 height 16
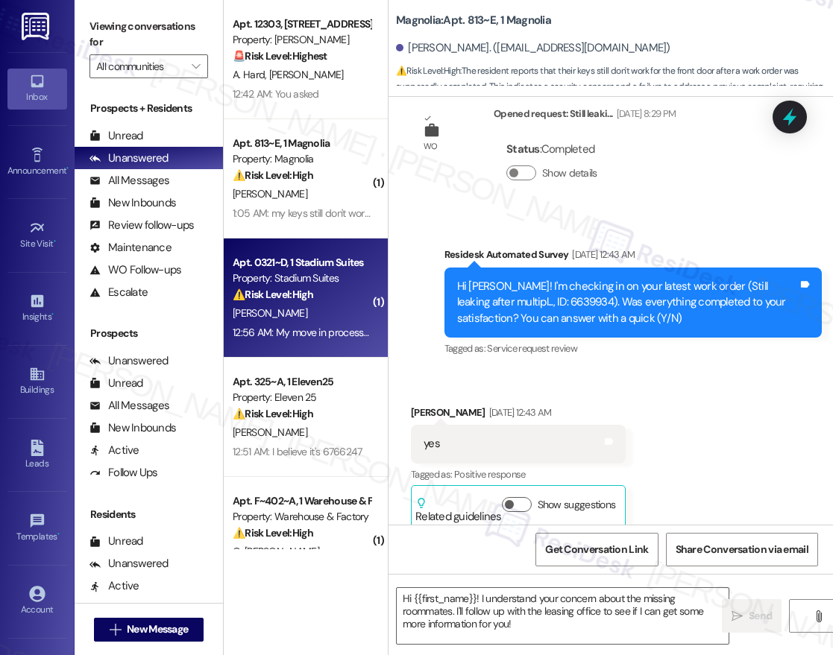
type textarea "Fetching suggested responses. Please feel free to read through the conversation…"
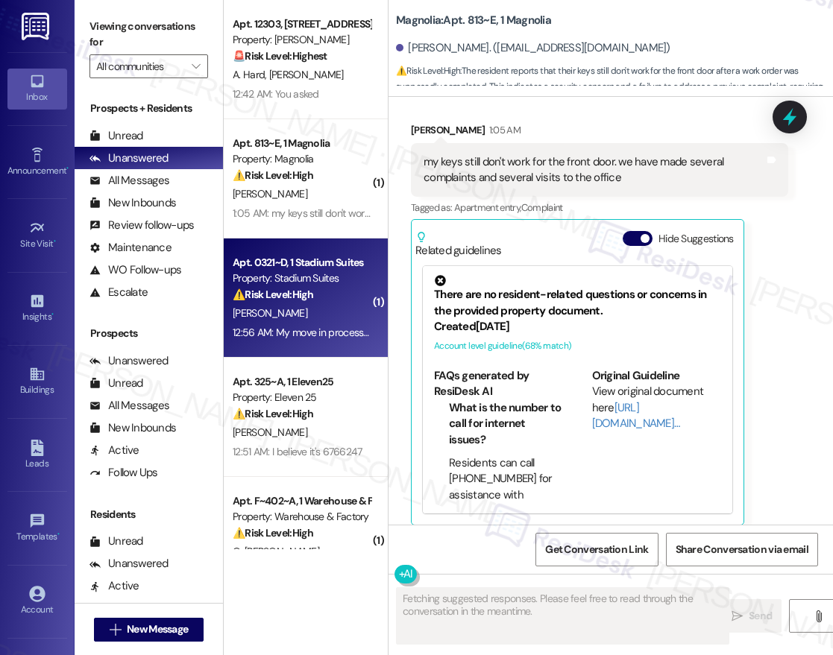
scroll to position [2667, 0]
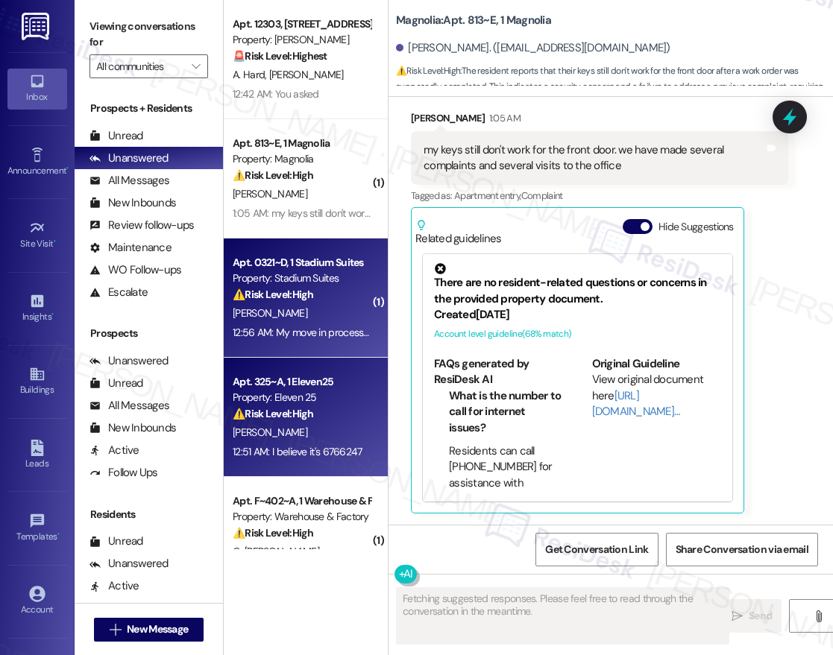
click at [320, 410] on div "⚠️ Risk Level: High The resident reports 'bullet holes in windows,' which poses…" at bounding box center [302, 414] width 138 height 16
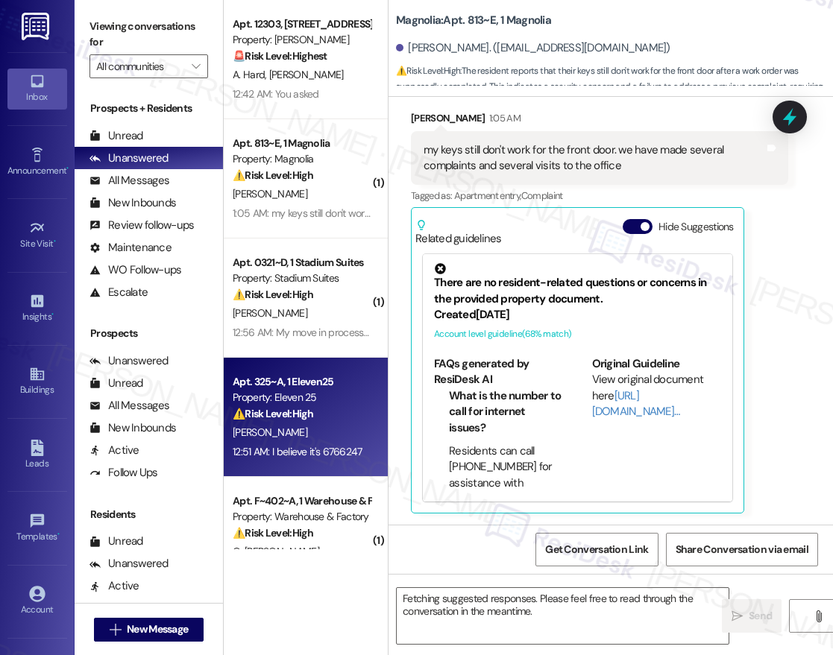
click at [320, 410] on div "⚠️ Risk Level: High The resident reports 'bullet holes in windows,' which poses…" at bounding box center [302, 414] width 138 height 16
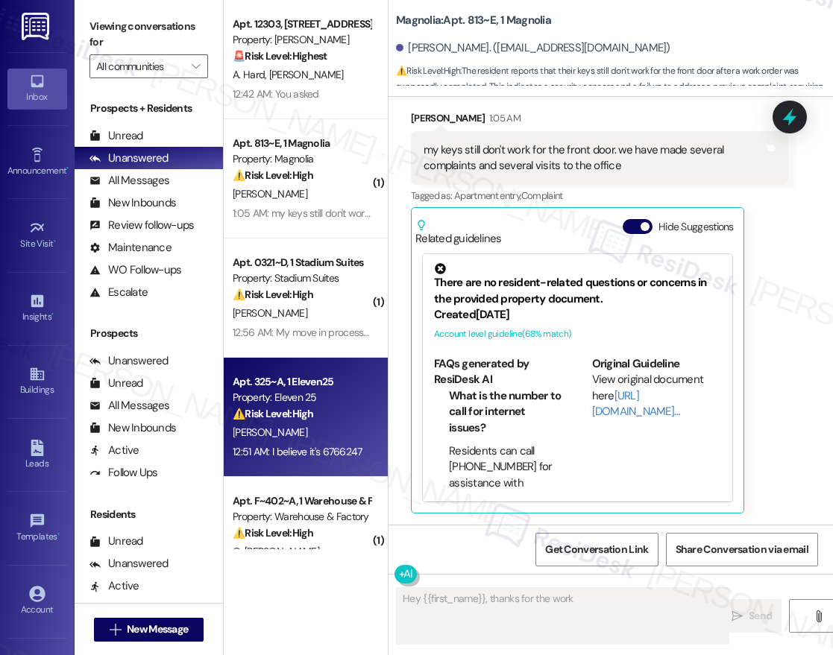
scroll to position [784, 0]
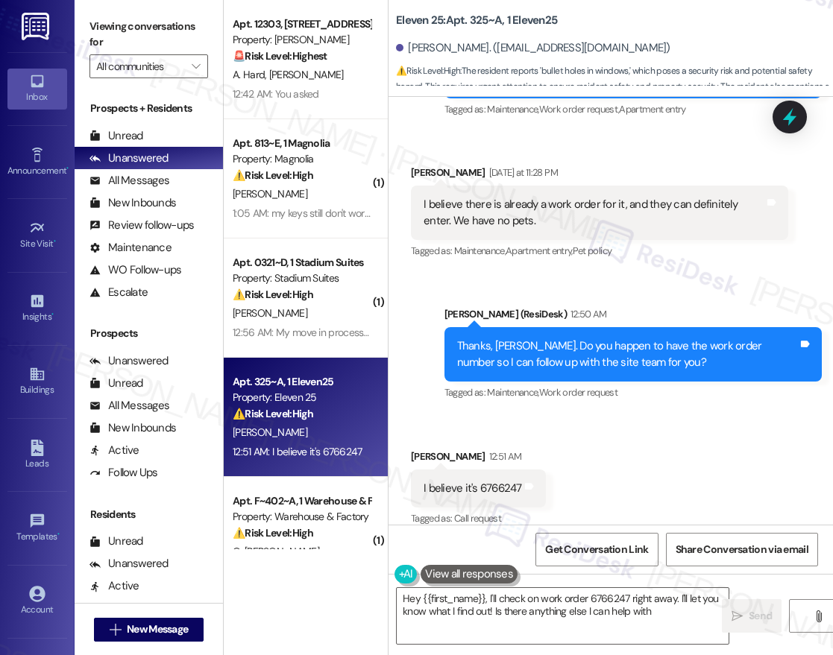
type textarea "Hey {{first_name}}, I'll check on work order 6766247 right away. I'll let you k…"
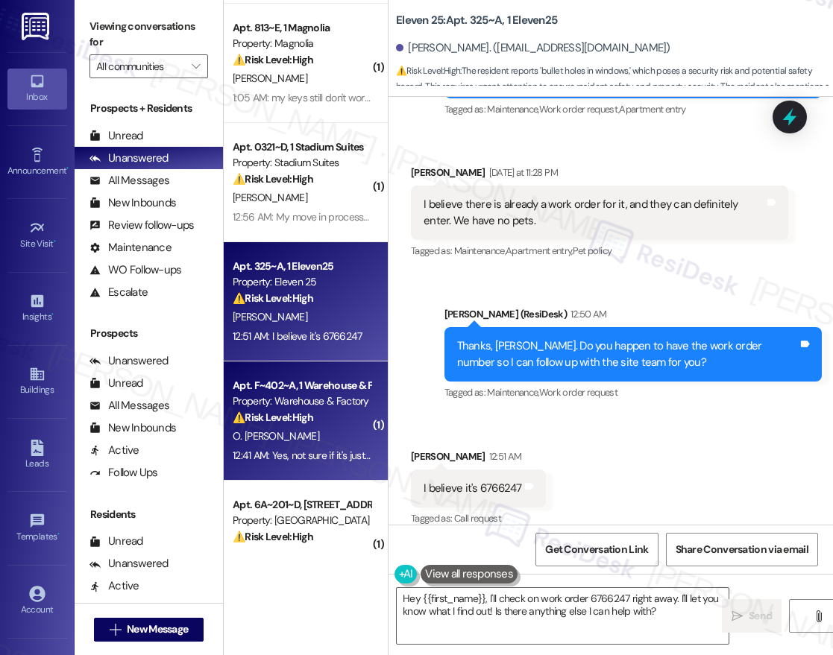
click at [345, 419] on div "⚠️ Risk Level: High The resident is reporting a potential internet outage. Whil…" at bounding box center [302, 418] width 138 height 16
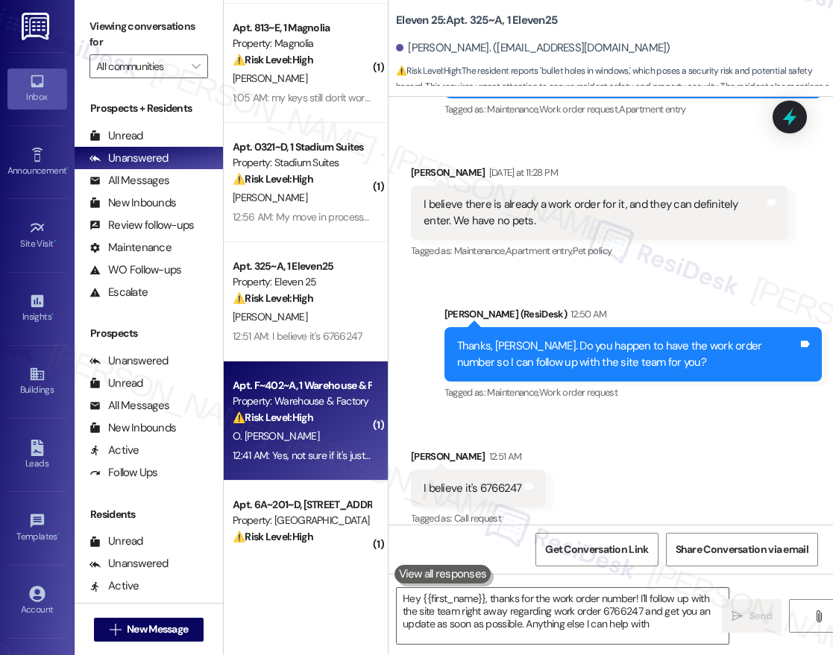
type textarea "Hey {{first_name}}, thanks for the work order number! I'll follow up with the s…"
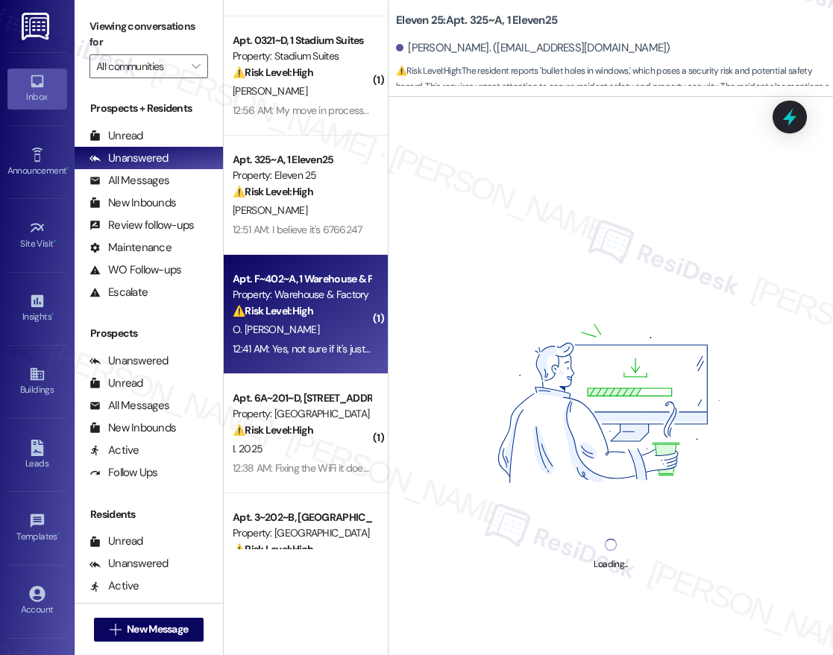
scroll to position [225, 0]
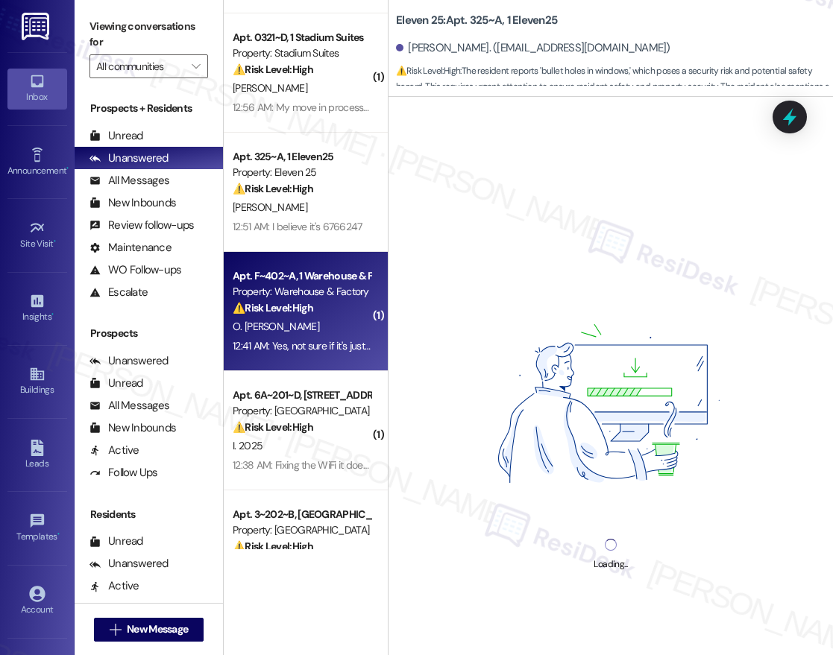
click at [327, 419] on div "Apt. 12303, 12330 Research Road Property: Brea Frisco 🚨 Risk Level: Highest The…" at bounding box center [306, 275] width 164 height 550
click at [327, 419] on div "Property: St.Joes Place" at bounding box center [302, 411] width 138 height 16
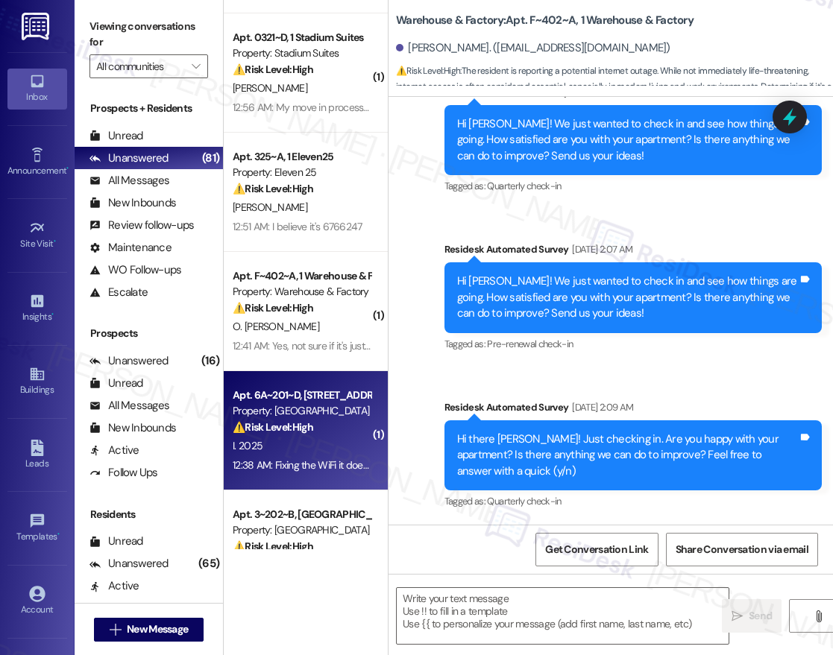
scroll to position [0, 0]
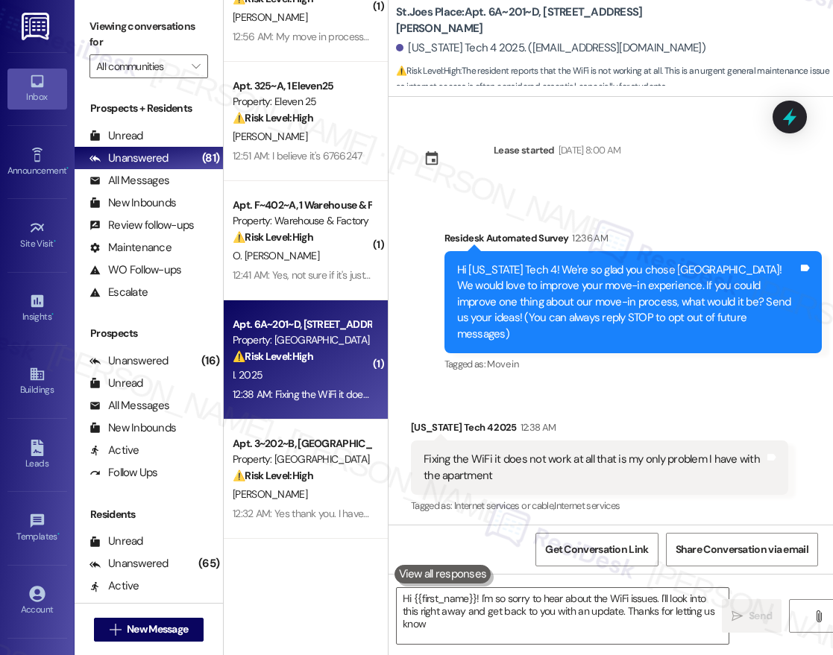
type textarea "Hi {{first_name}}! I'm so sorry to hear about the WiFi issues. I'll look into t…"
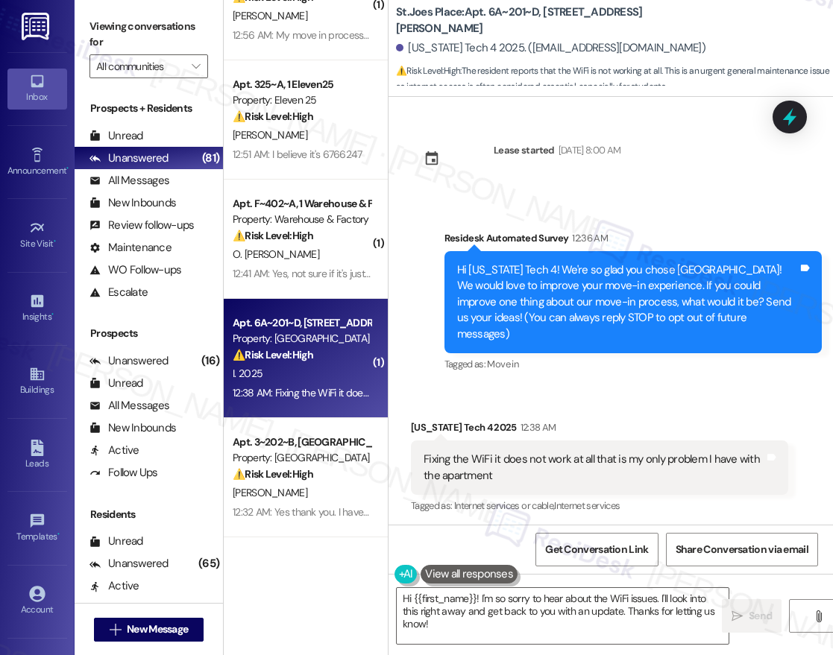
scroll to position [298, 0]
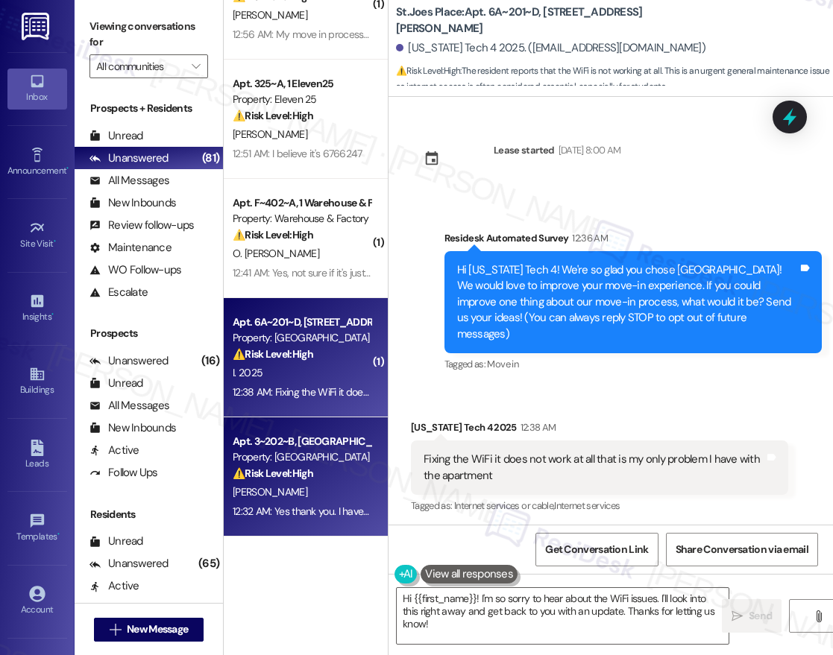
click at [301, 449] on div "Apt. 3~202~B, [GEOGRAPHIC_DATA]" at bounding box center [302, 442] width 138 height 16
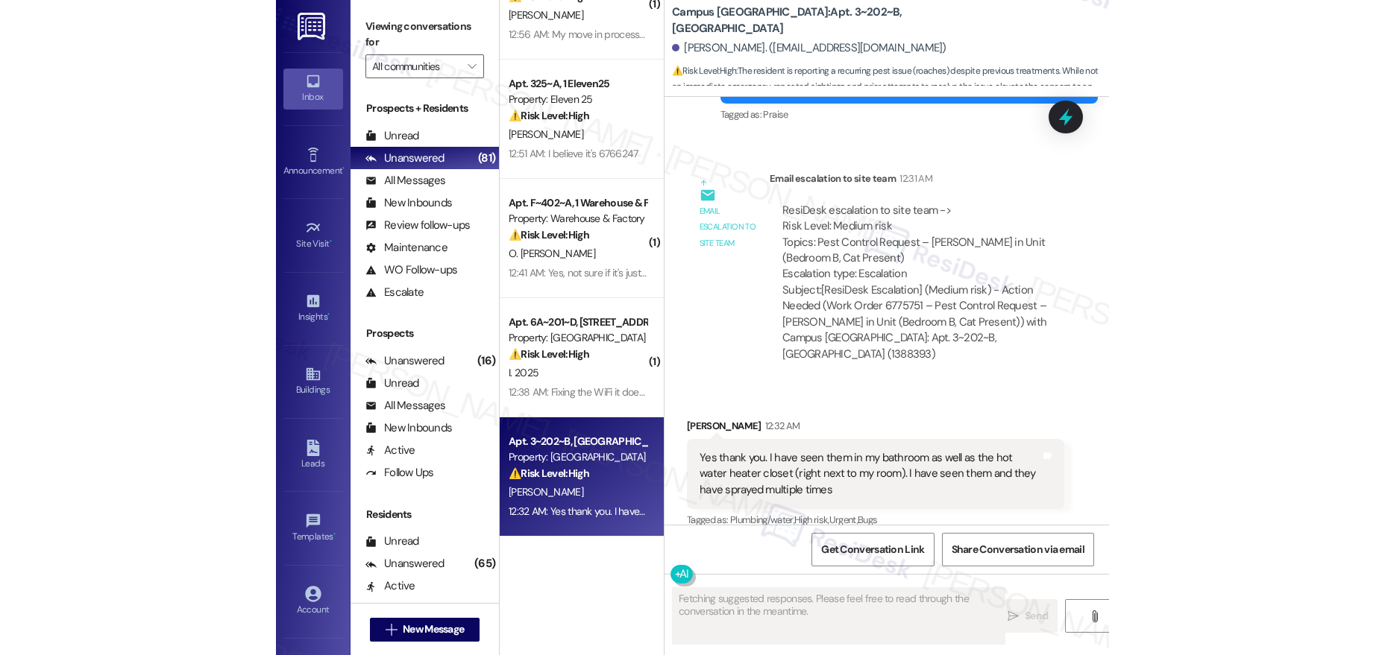
scroll to position [1412, 0]
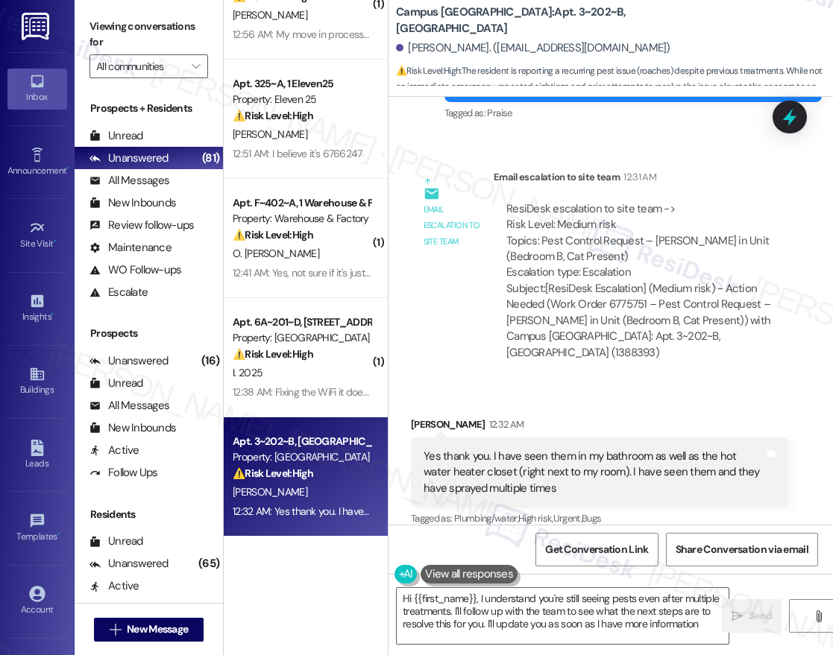
type textarea "Hi {{first_name}}, I understand you're still seeing pests even after multiple t…"
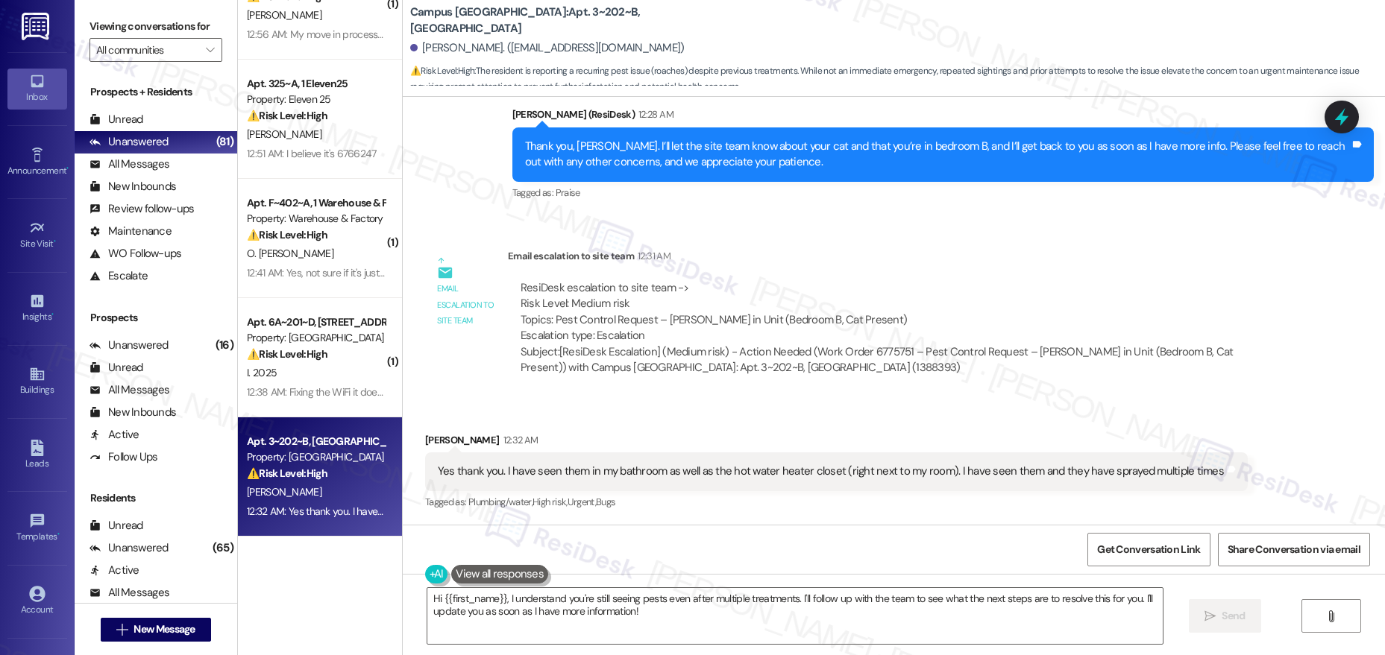
scroll to position [1189, 0]
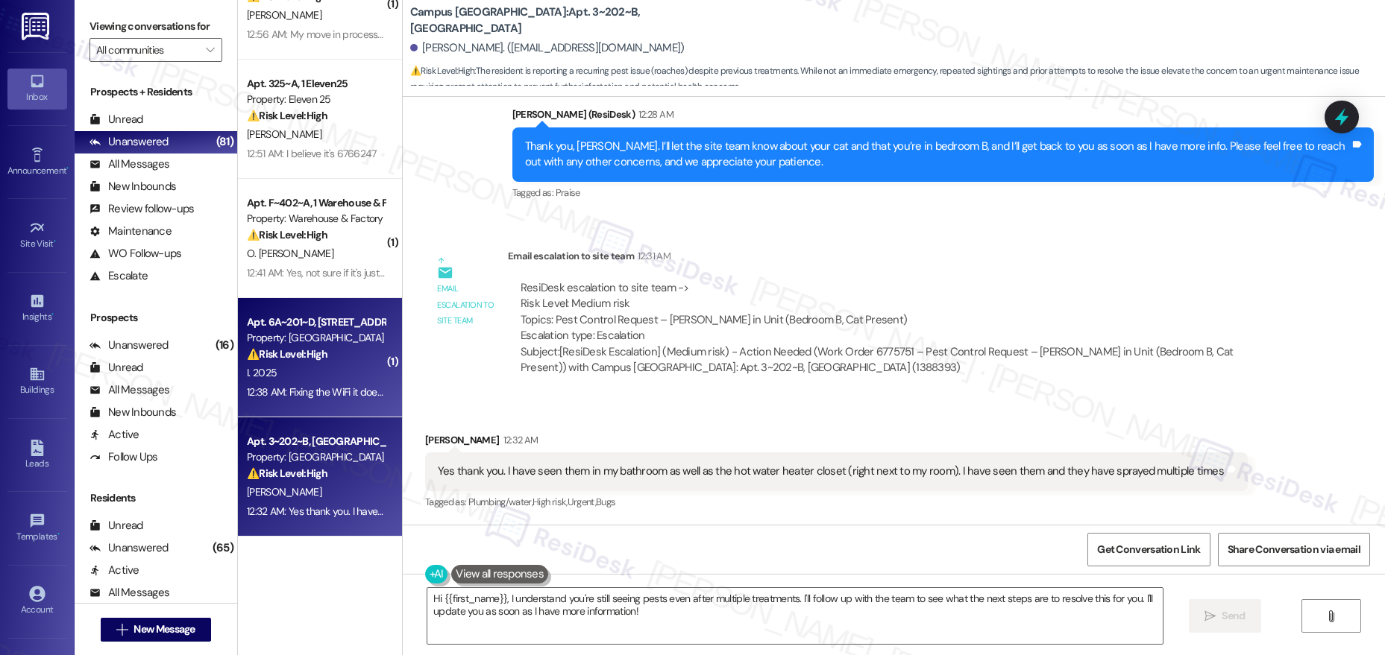
click at [319, 384] on div "12:38 AM: Fixing the WiFi it does not work at all that is my only problem I hav…" at bounding box center [315, 392] width 141 height 19
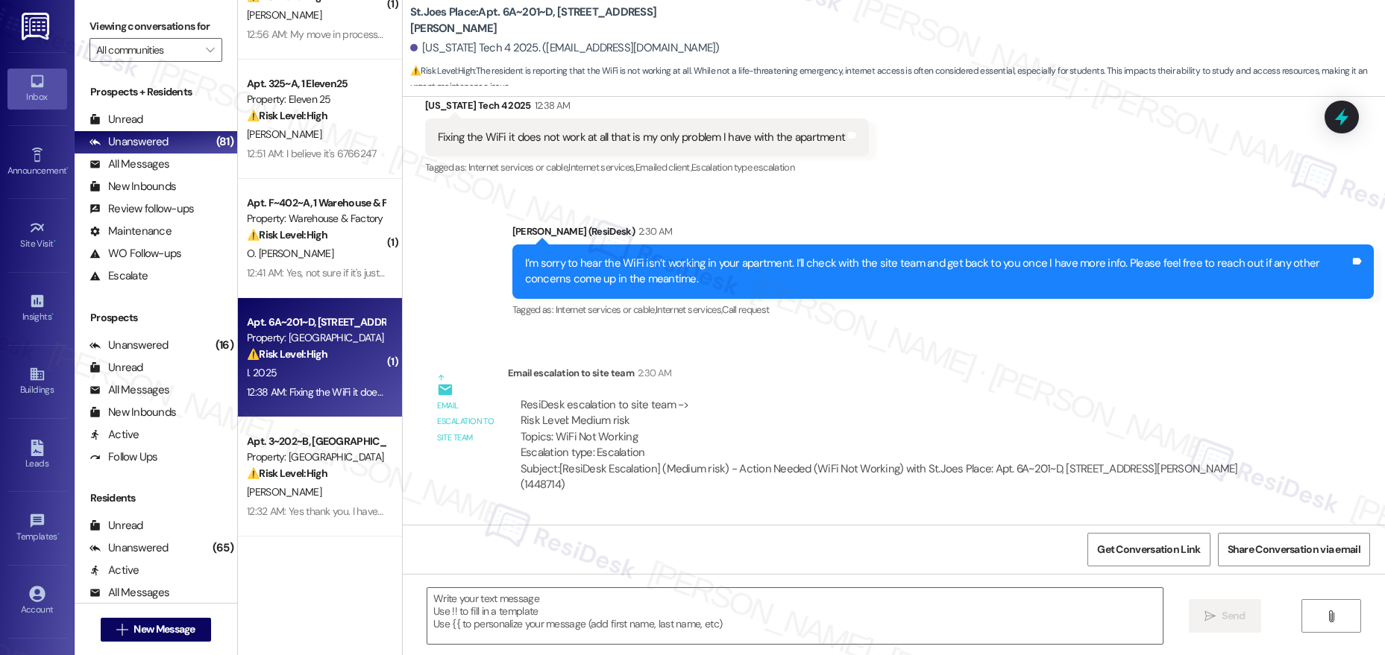
type textarea "Fetching suggested responses. Please feel free to read through the conversation…"
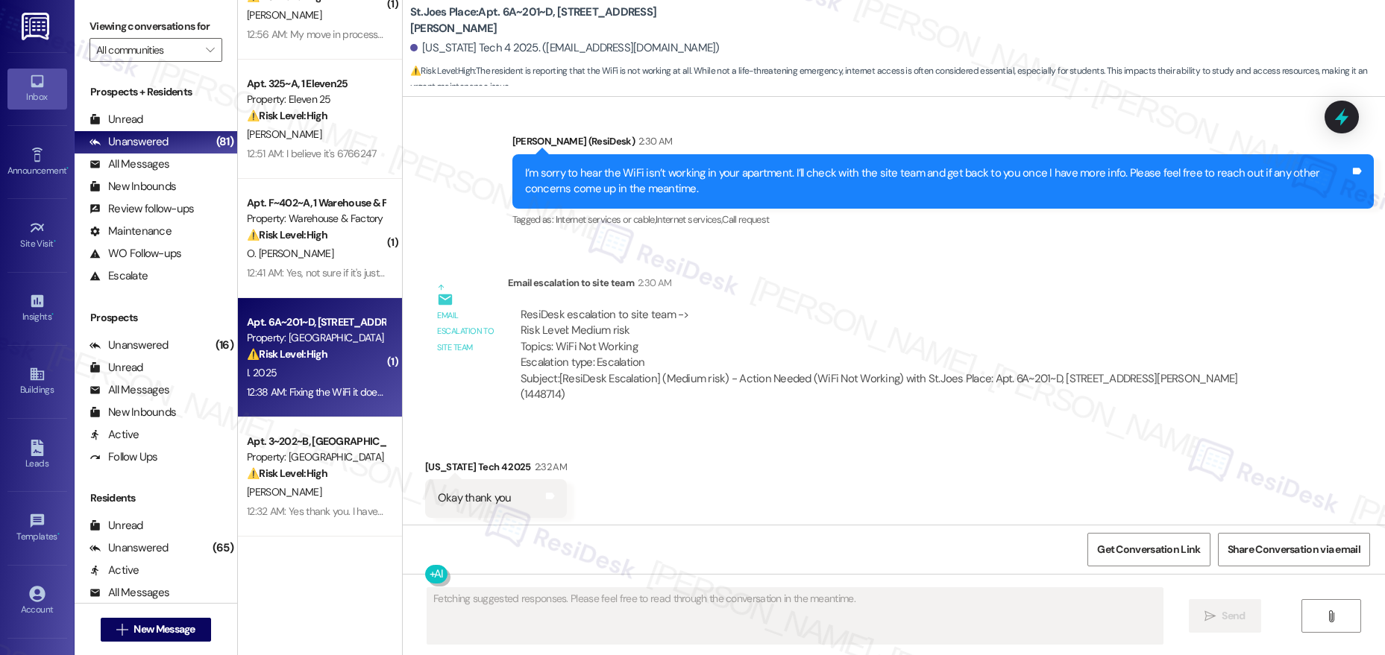
scroll to position [375, 0]
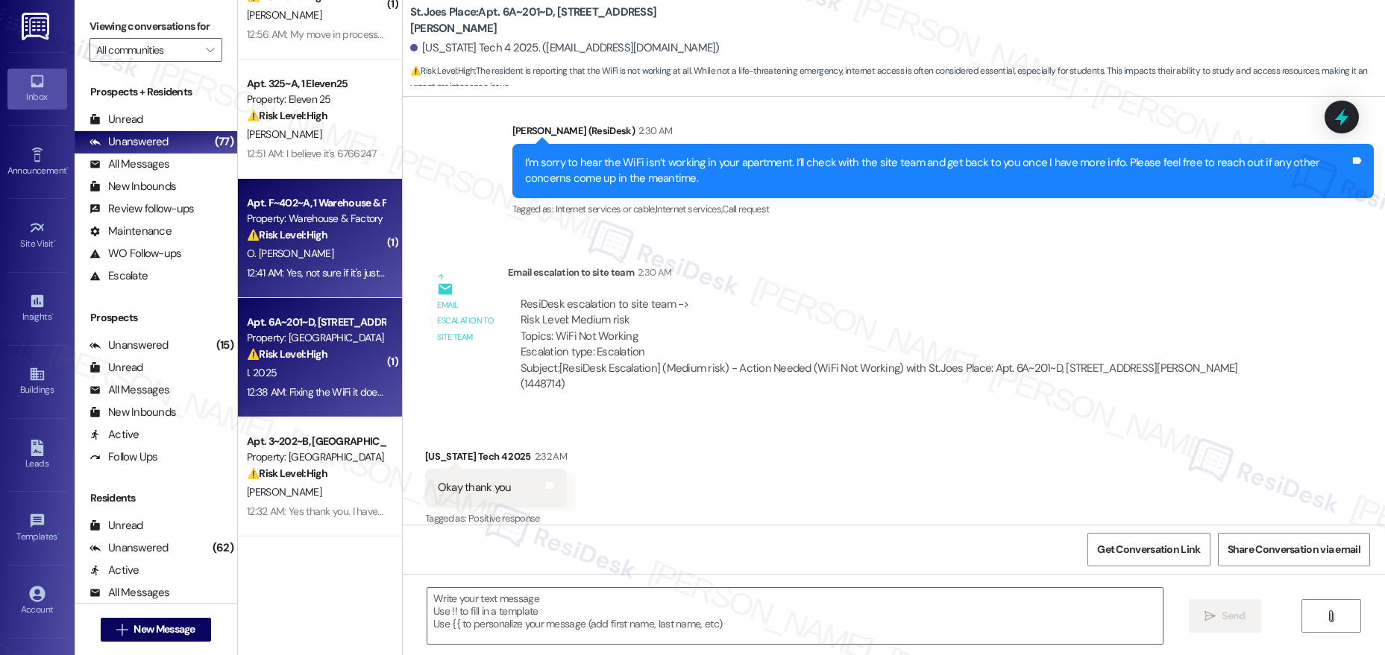
click at [322, 250] on div "O. Roberg Perez" at bounding box center [315, 254] width 141 height 19
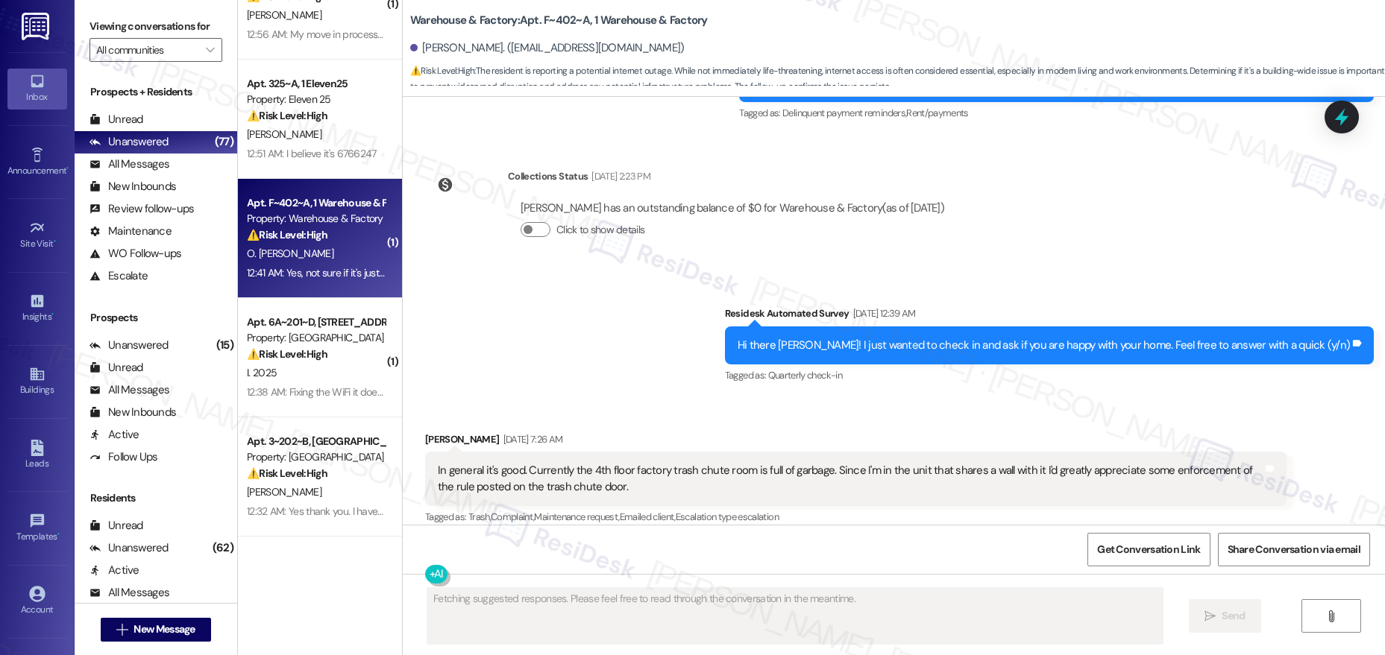
scroll to position [3986, 0]
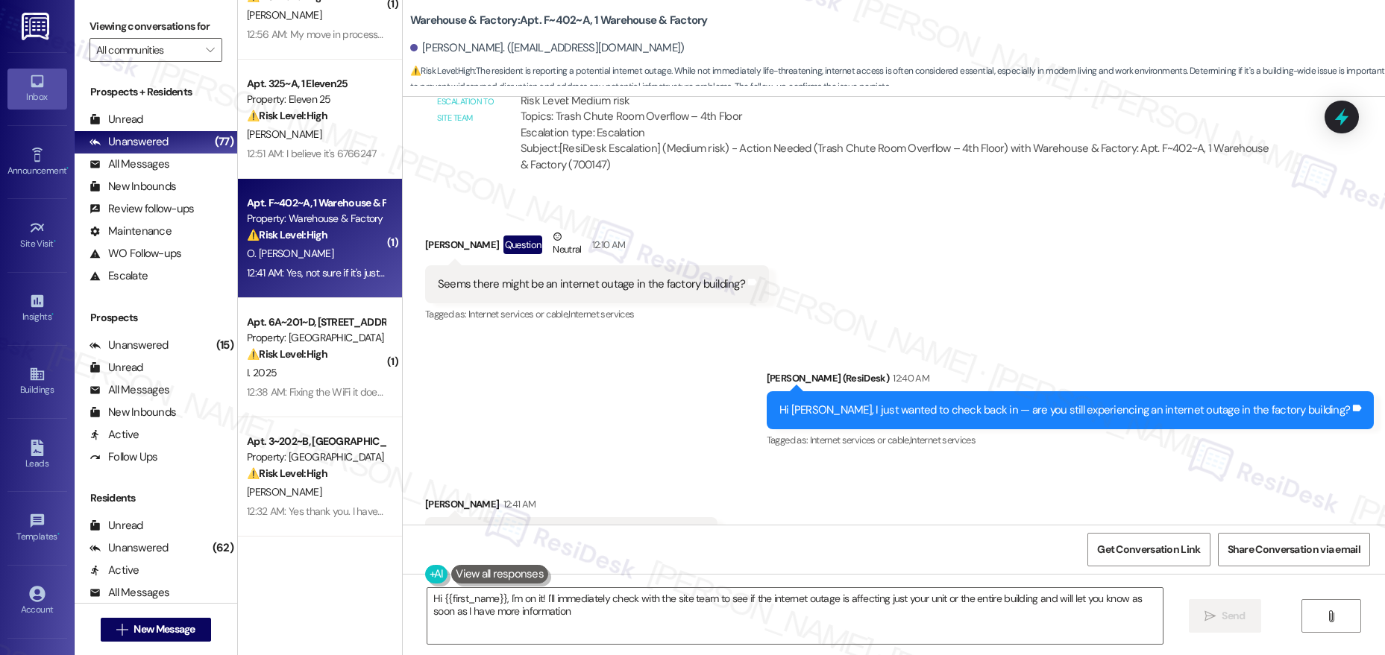
type textarea "Hi {{first_name}}, I'm on it! I'll immediately check with the site team to see …"
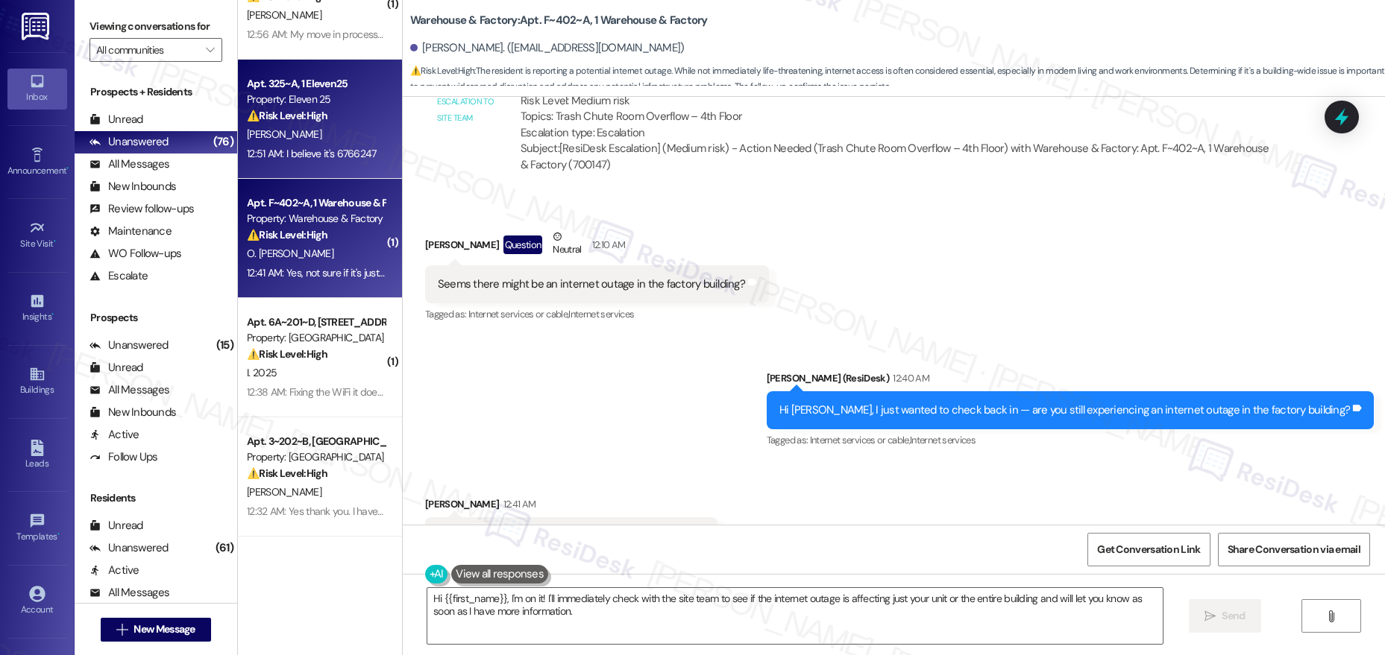
click at [303, 133] on div "[PERSON_NAME]" at bounding box center [315, 134] width 141 height 19
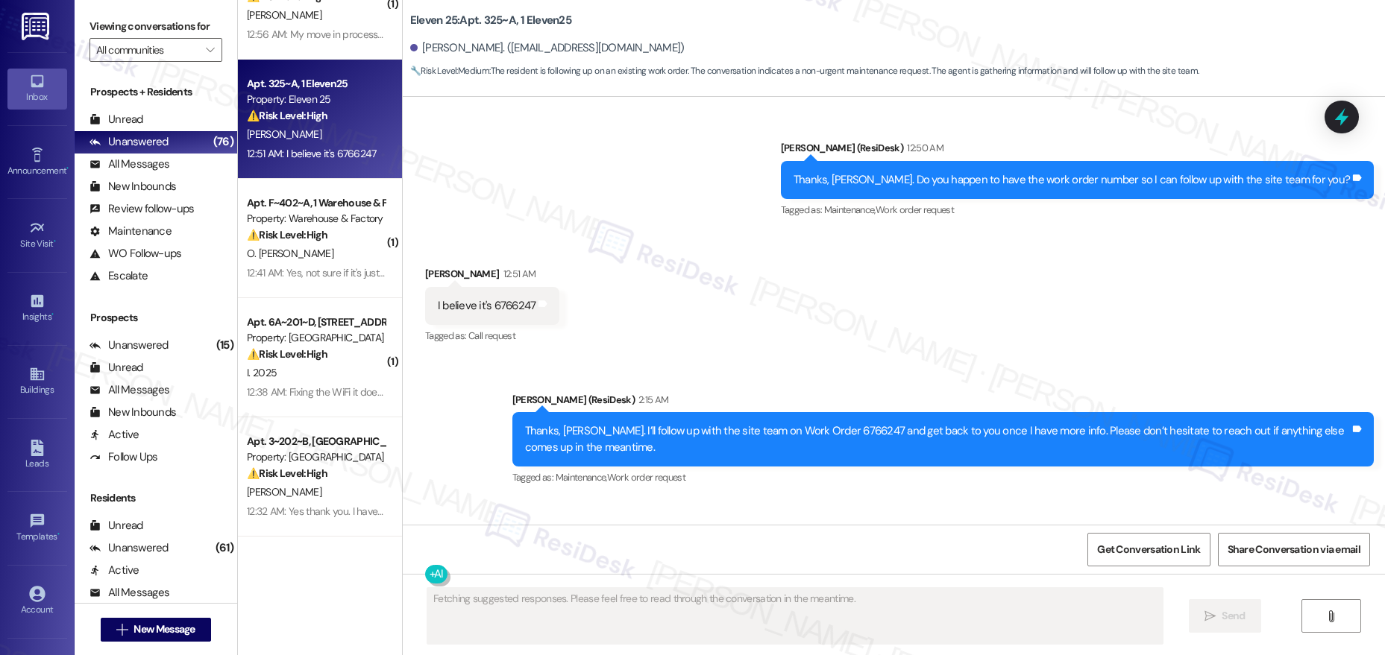
scroll to position [908, 0]
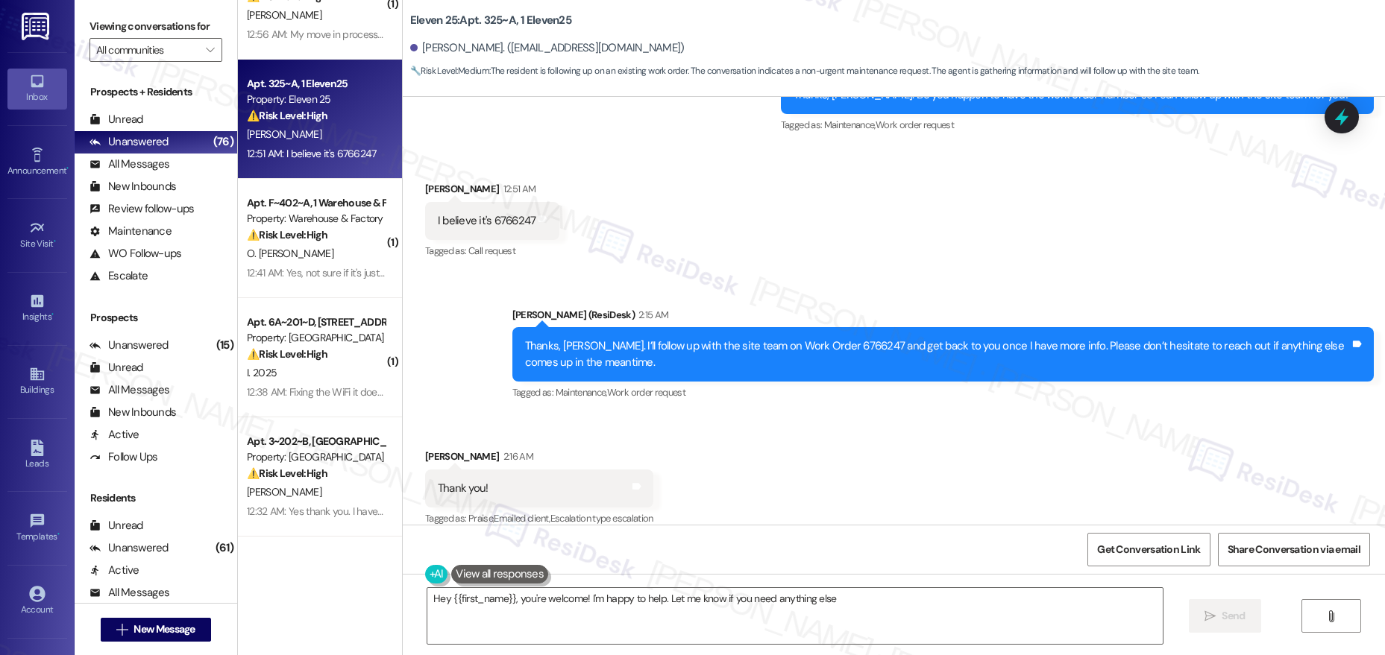
type textarea "Hey {{first_name}}, you're welcome! I'm happy to help. Let me know if you need …"
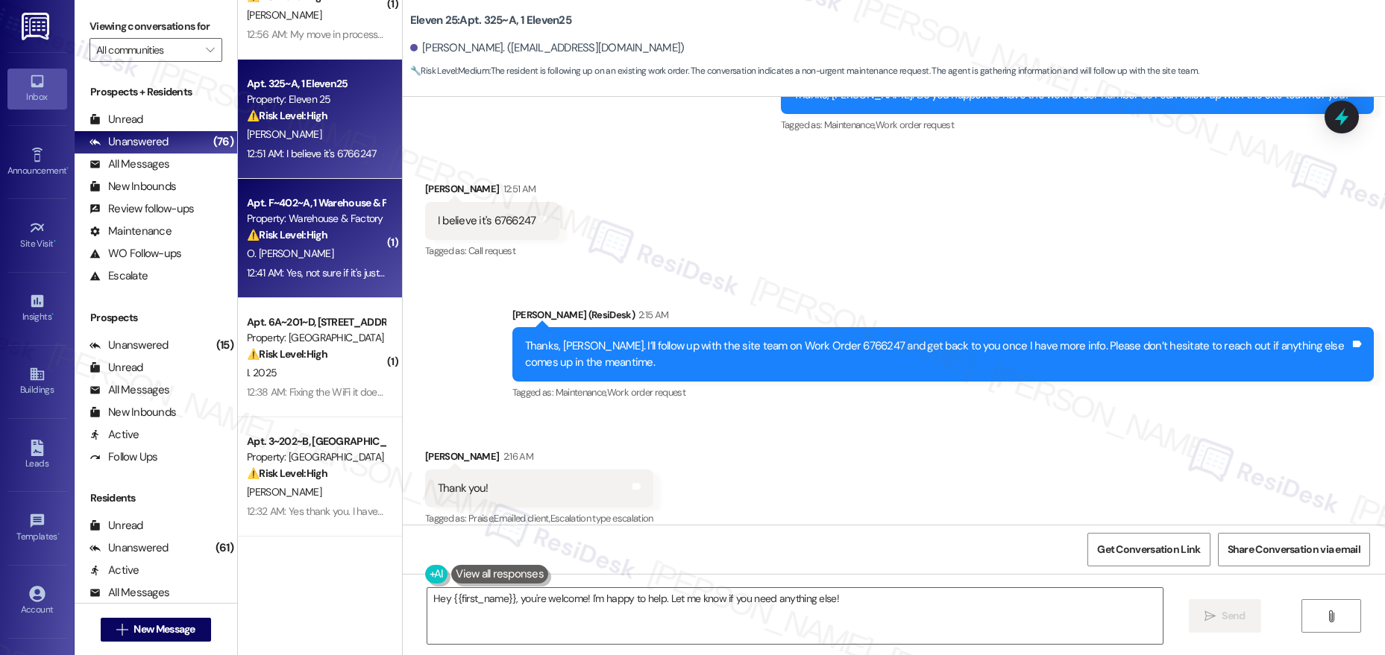
click at [282, 225] on div "Property: Warehouse & Factory" at bounding box center [316, 219] width 138 height 16
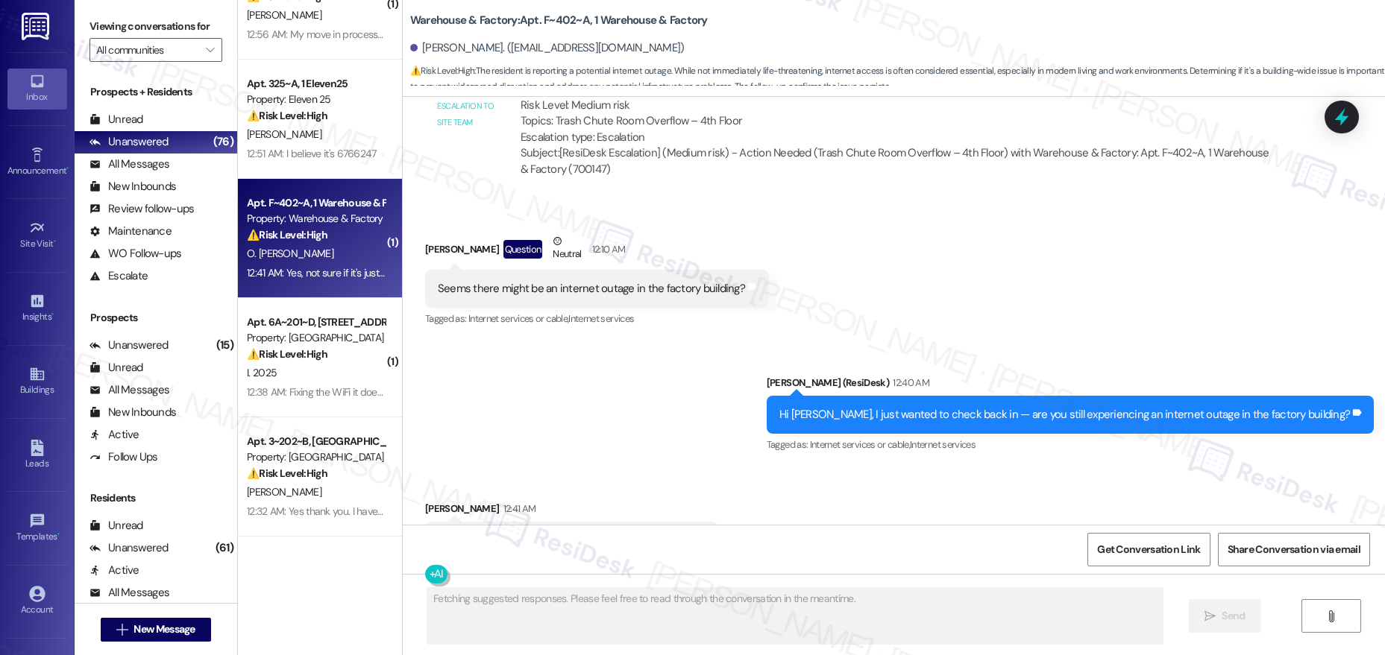
scroll to position [3986, 0]
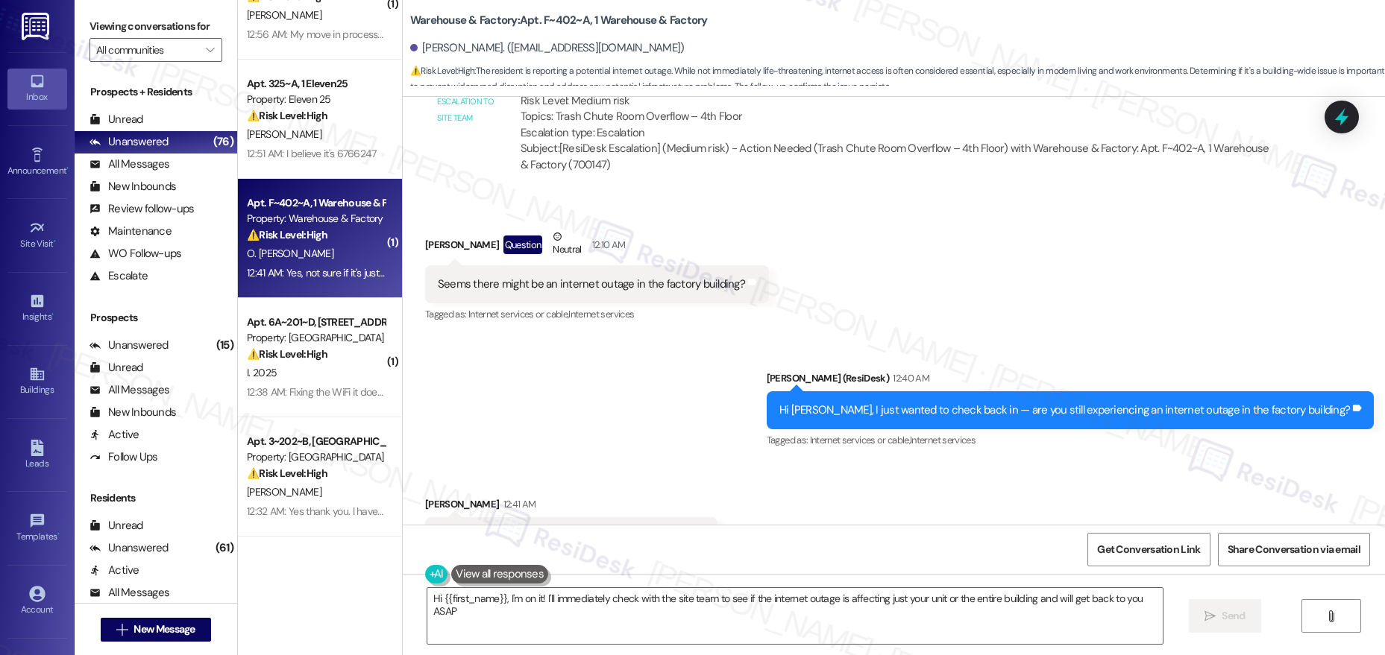
type textarea "Hi {{first_name}}, I'm on it! I'll immediately check with the site team to see …"
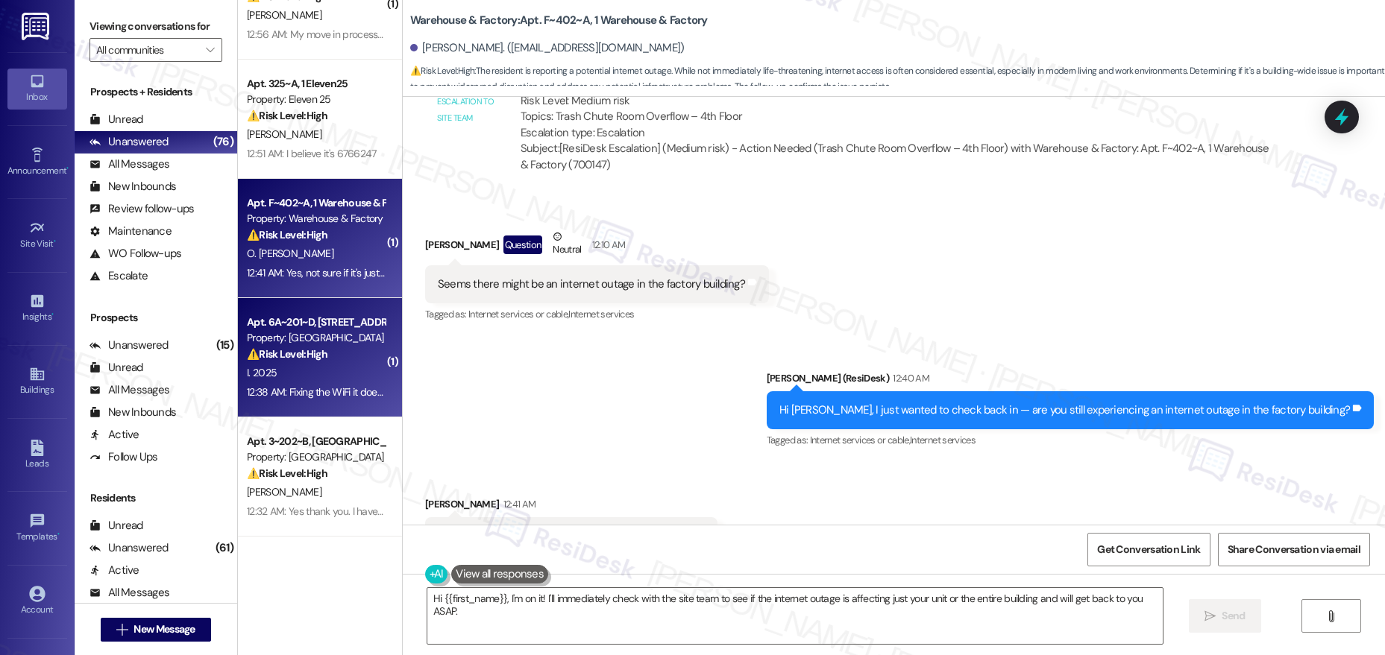
click at [365, 354] on div "⚠️ Risk Level: High The resident reports that the WiFi is not working at all. T…" at bounding box center [316, 355] width 138 height 16
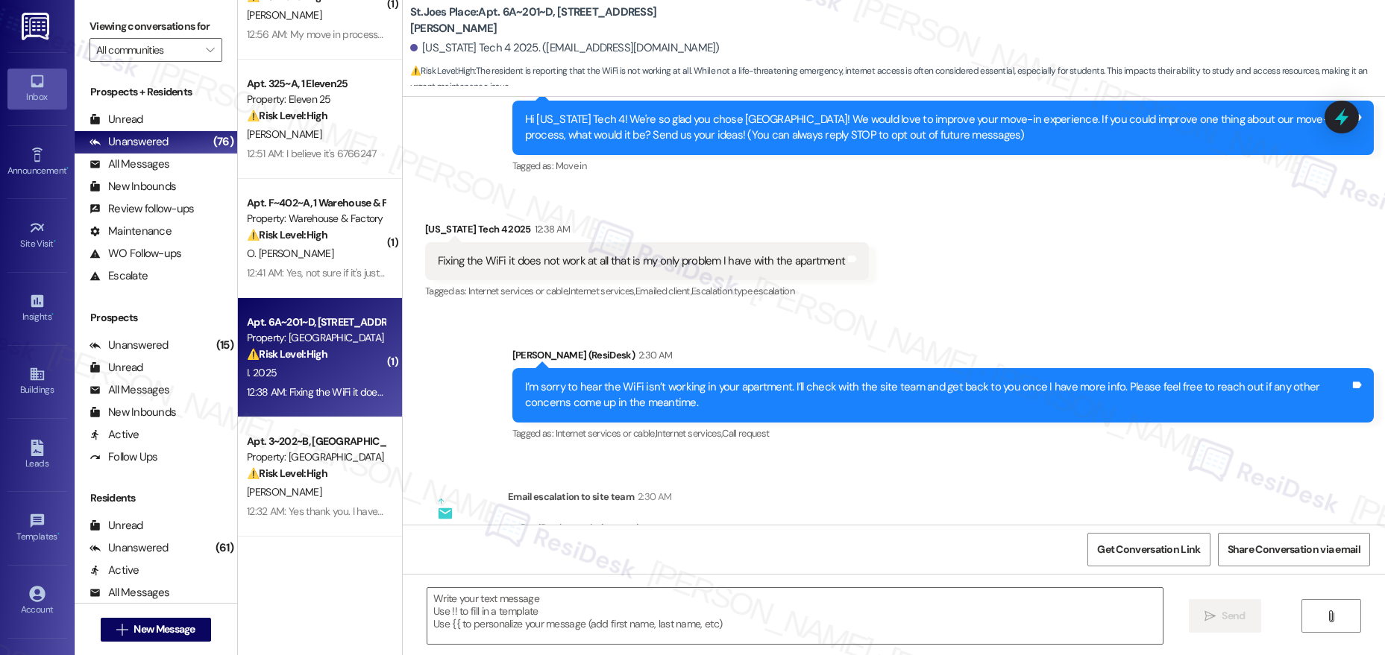
type textarea "Fetching suggested responses. Please feel free to read through the conversation…"
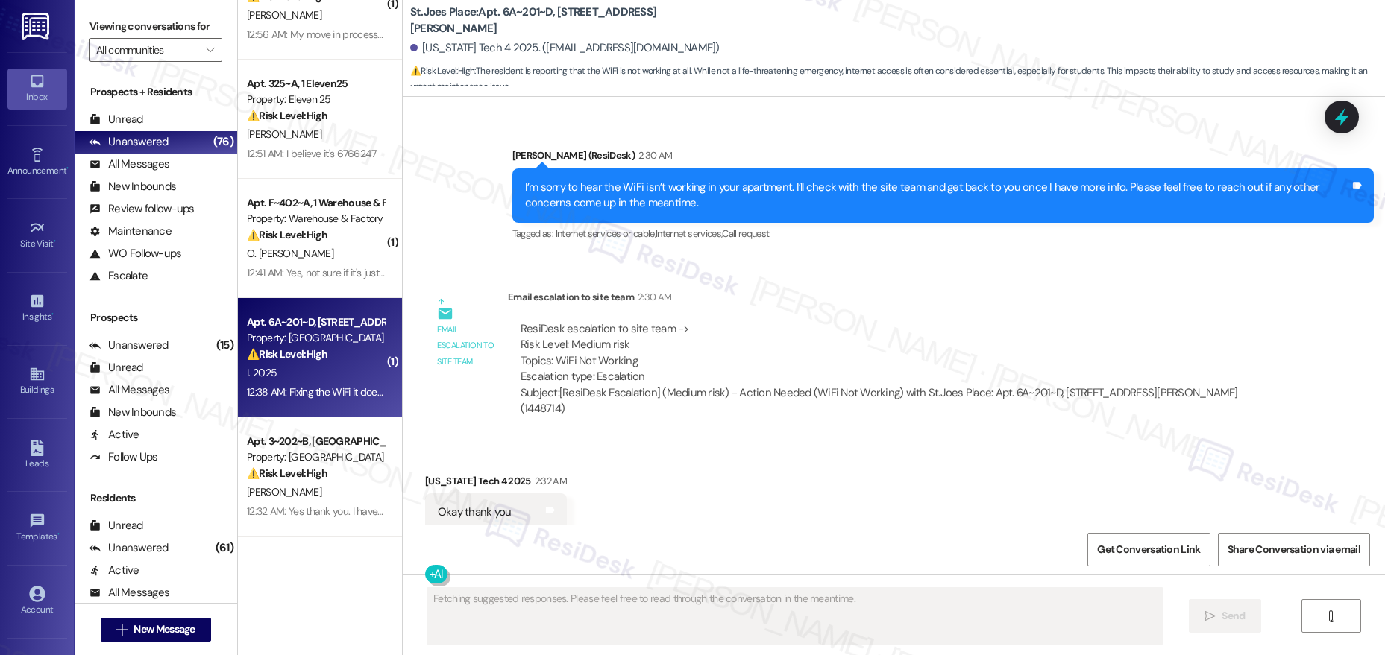
scroll to position [375, 0]
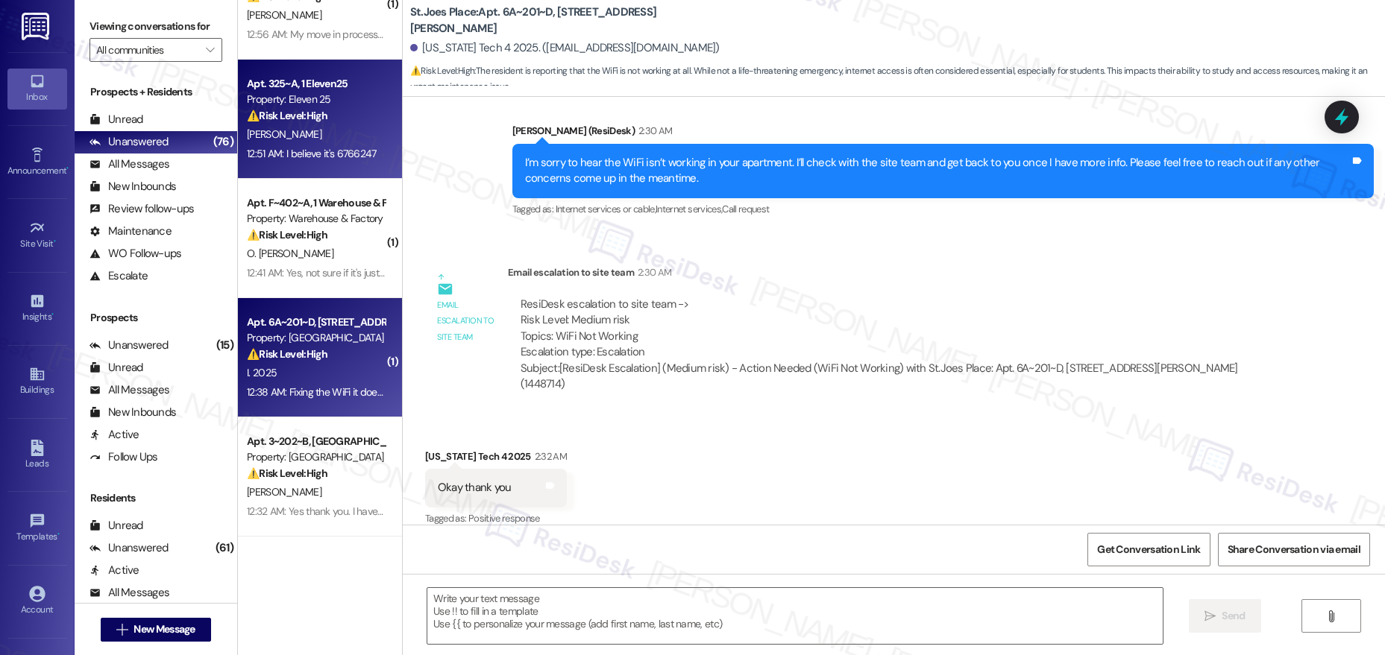
click at [319, 116] on div "⚠️ Risk Level: High The resident reports 'bullet holes in windows,' which poses…" at bounding box center [316, 116] width 138 height 16
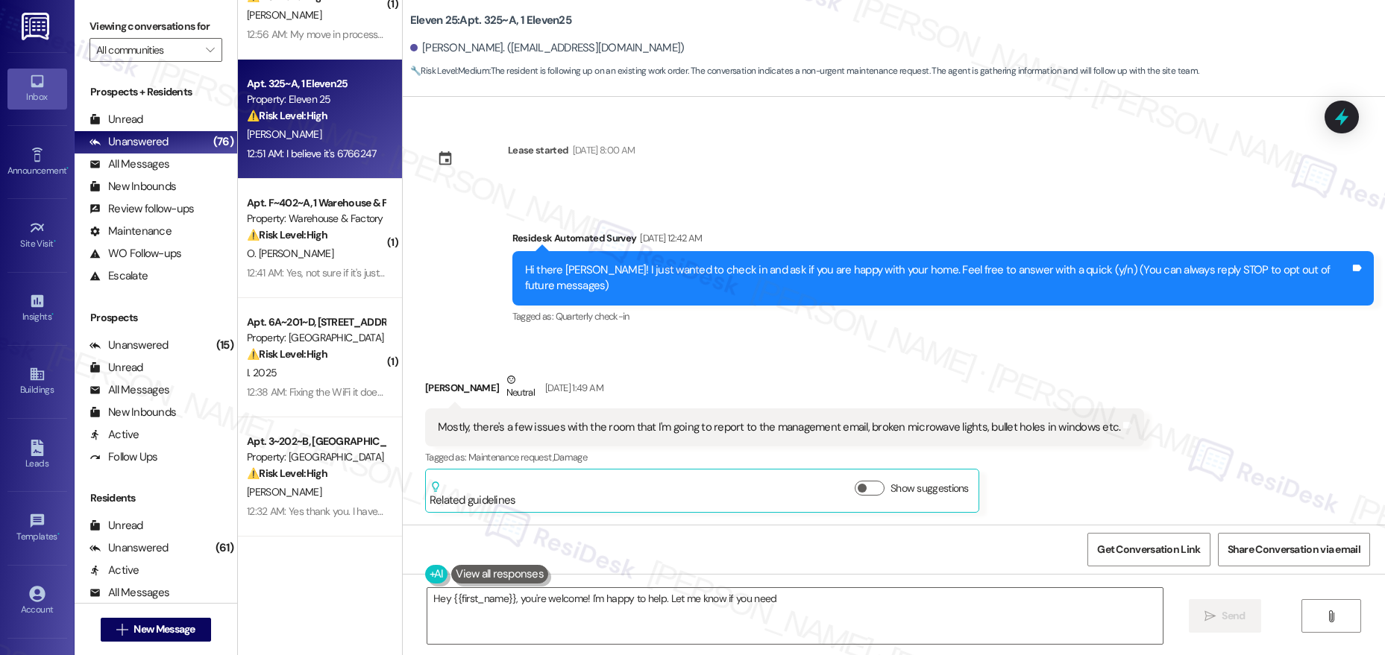
scroll to position [908, 0]
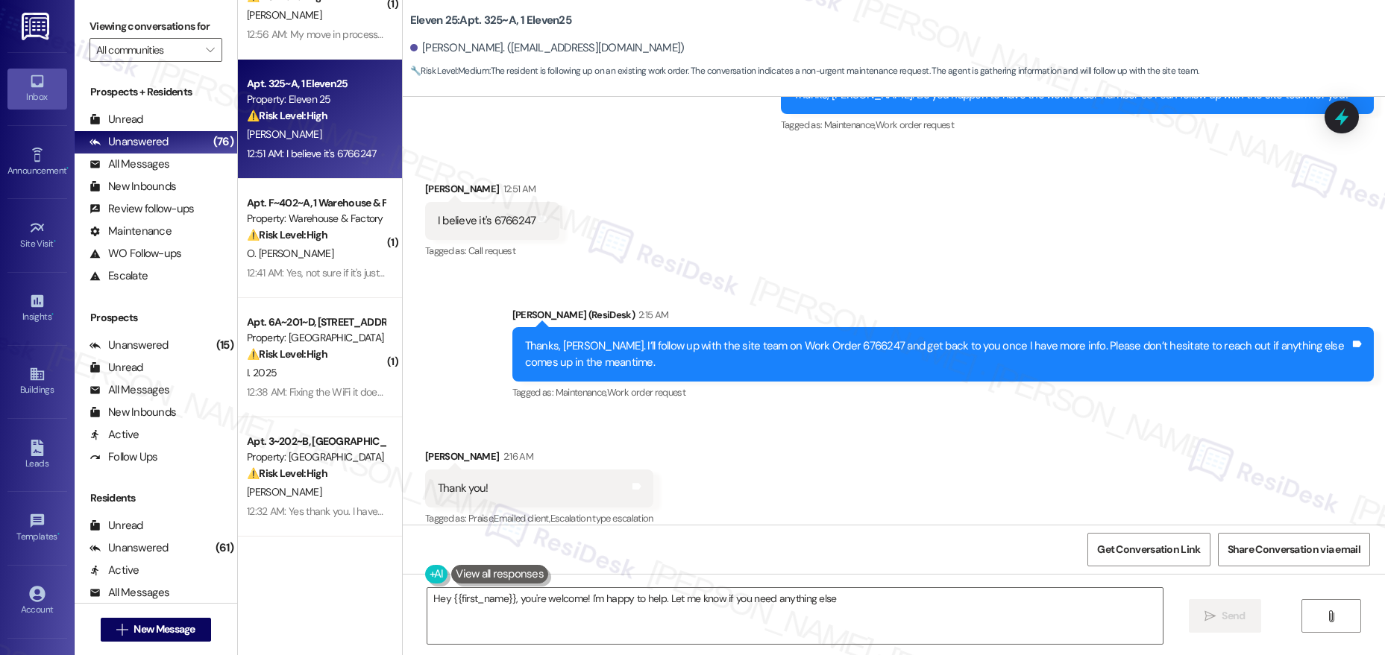
type textarea "Hey {{first_name}}, you're welcome! I'm happy to help. Let me know if you need …"
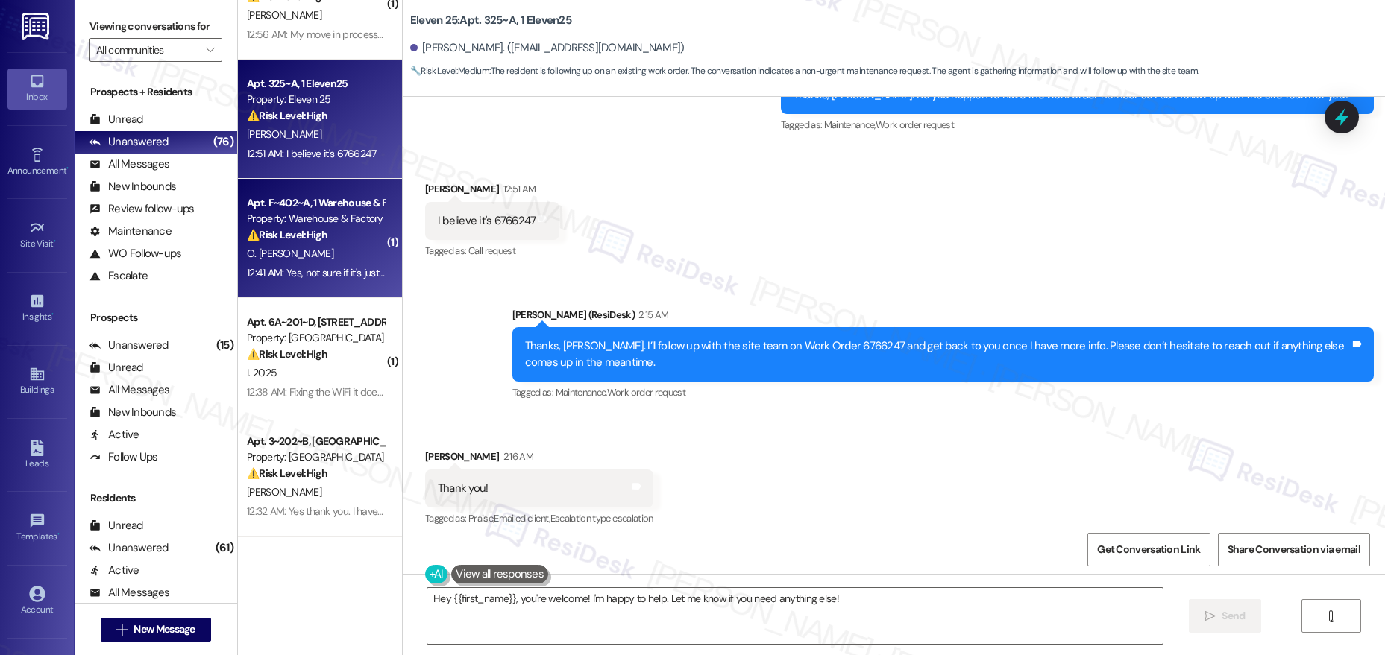
click at [311, 242] on strong "⚠️ Risk Level: High" at bounding box center [287, 234] width 81 height 13
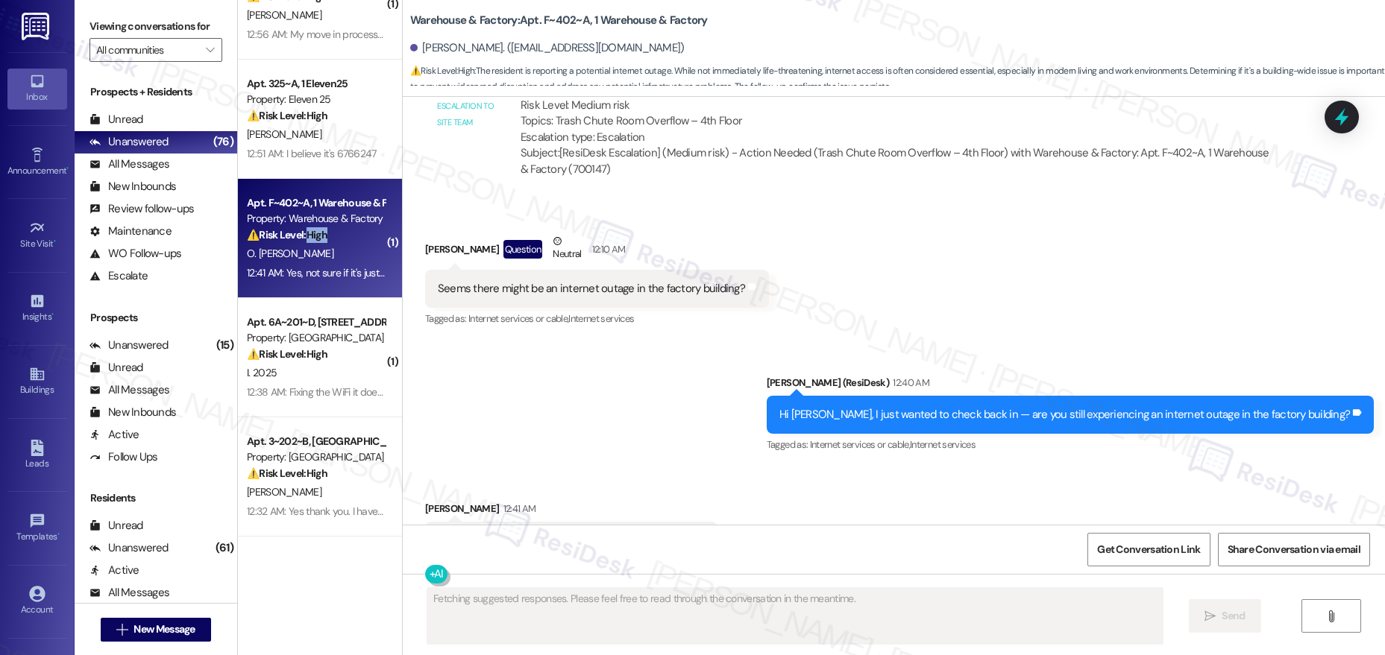
scroll to position [3986, 0]
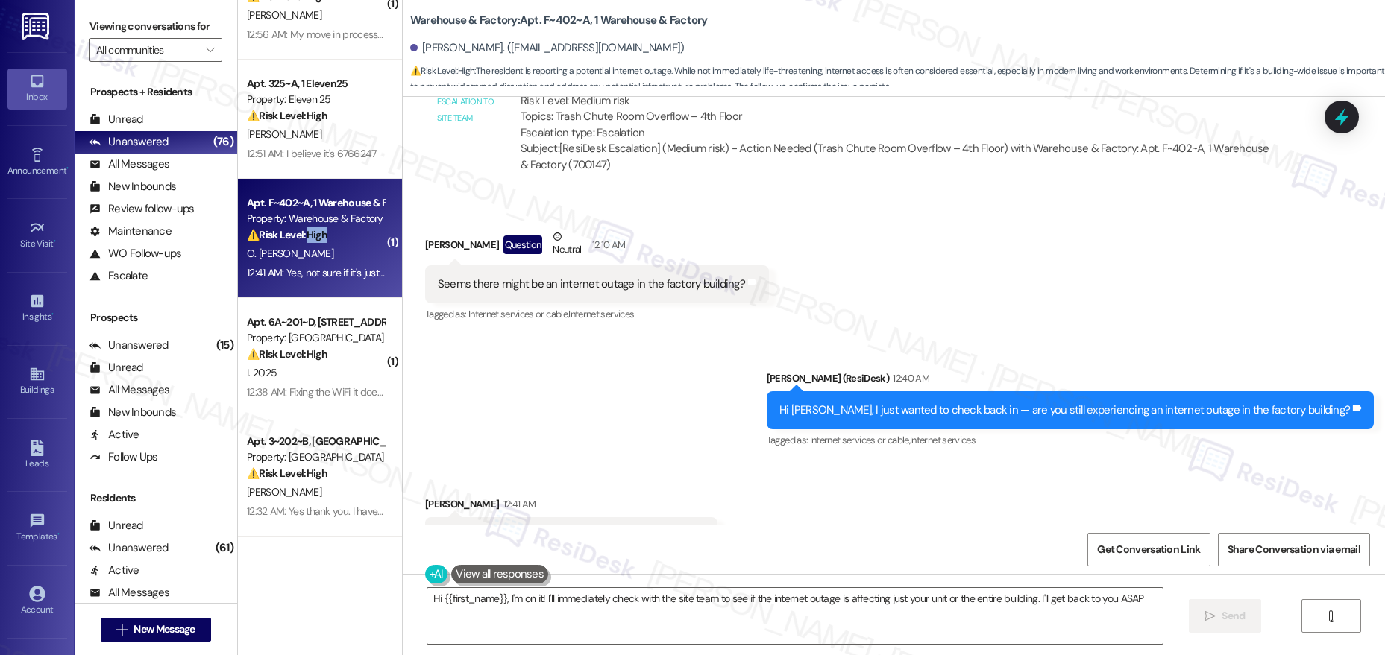
type textarea "Hi {{first_name}}, I'm on it! I'll immediately check with the site team to see …"
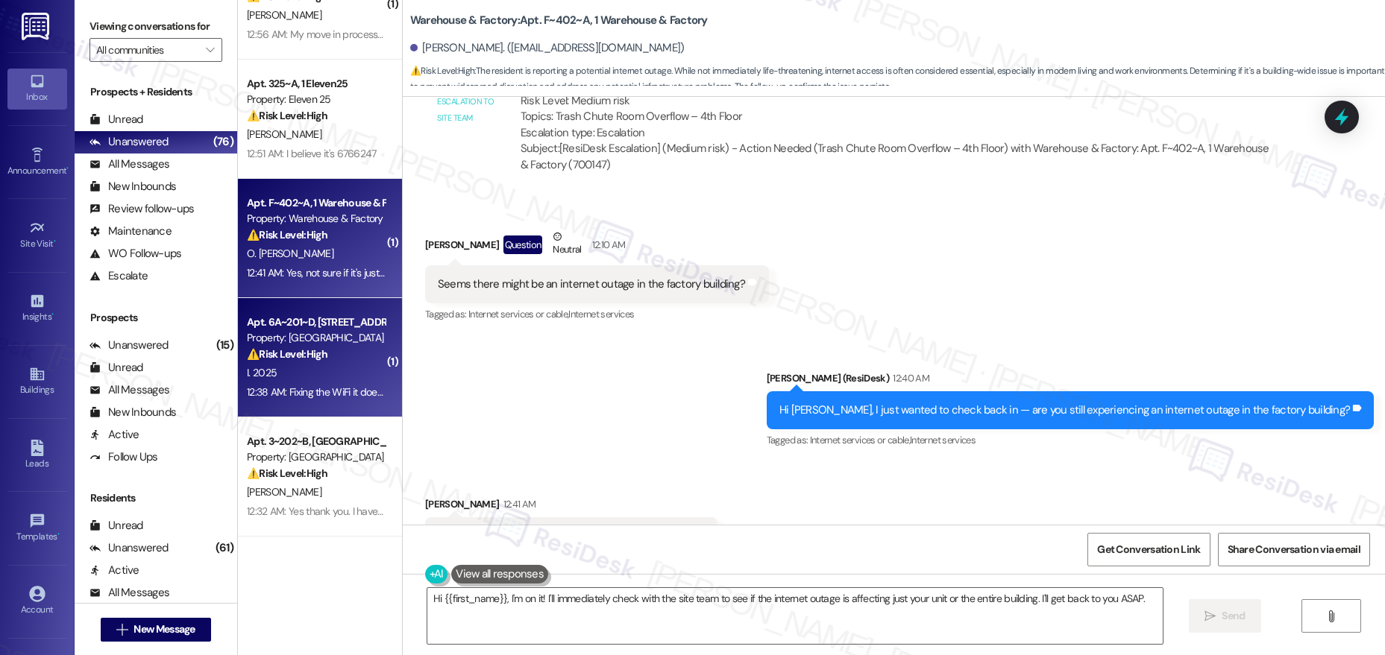
click at [307, 363] on div "Apt. 6A~201~D, 1 St Joe Place Property: St.Joes Place ⚠️ Risk Level: High The r…" at bounding box center [315, 338] width 141 height 51
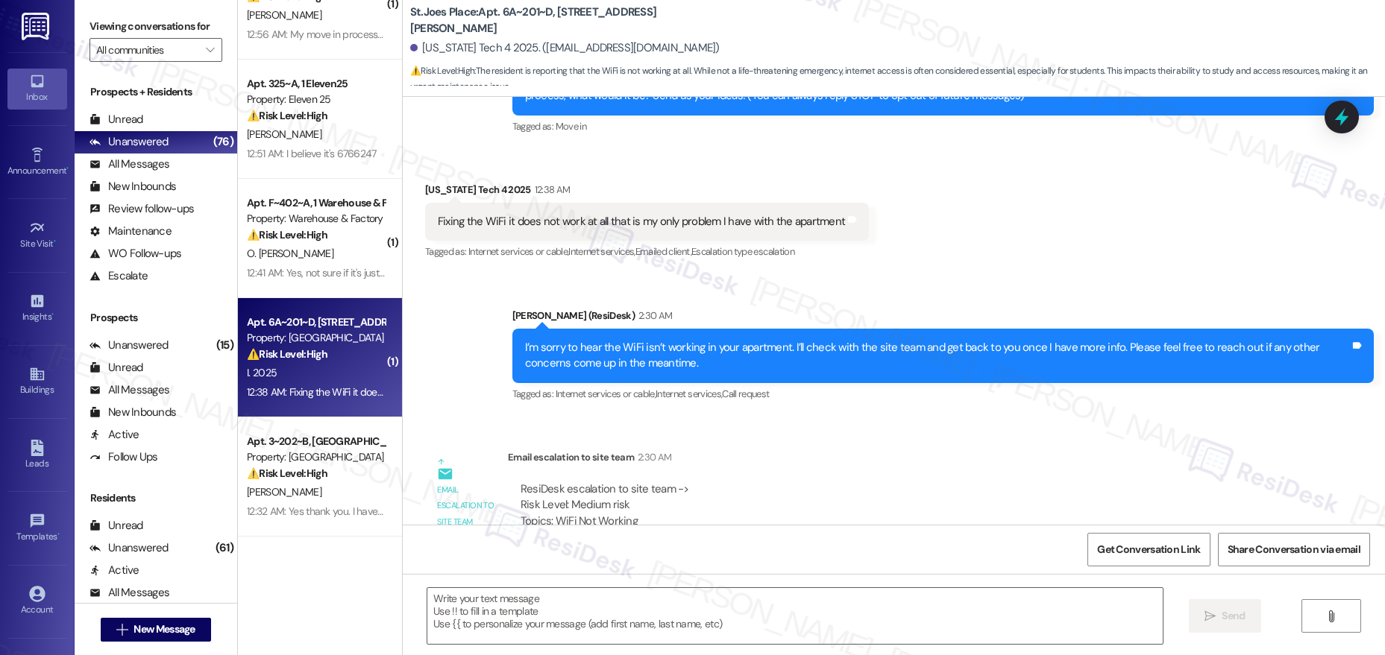
type textarea "Fetching suggested responses. Please feel free to read through the conversation…"
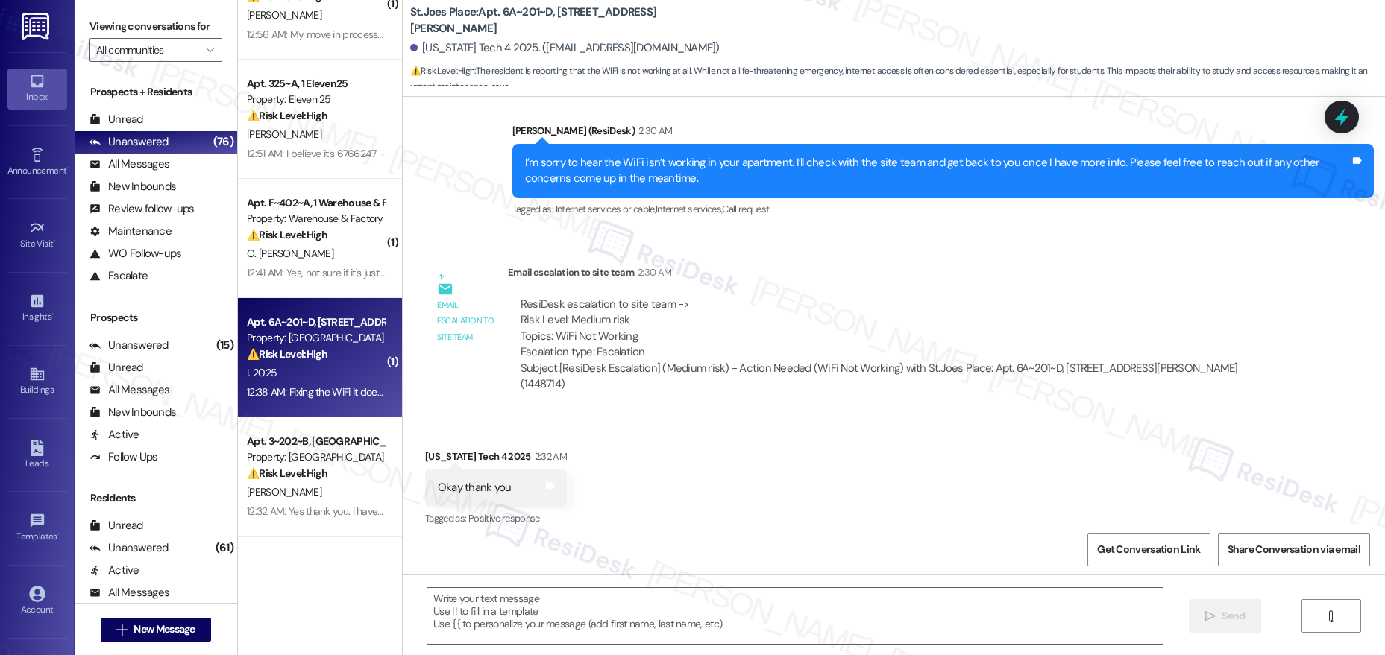
scroll to position [299, 0]
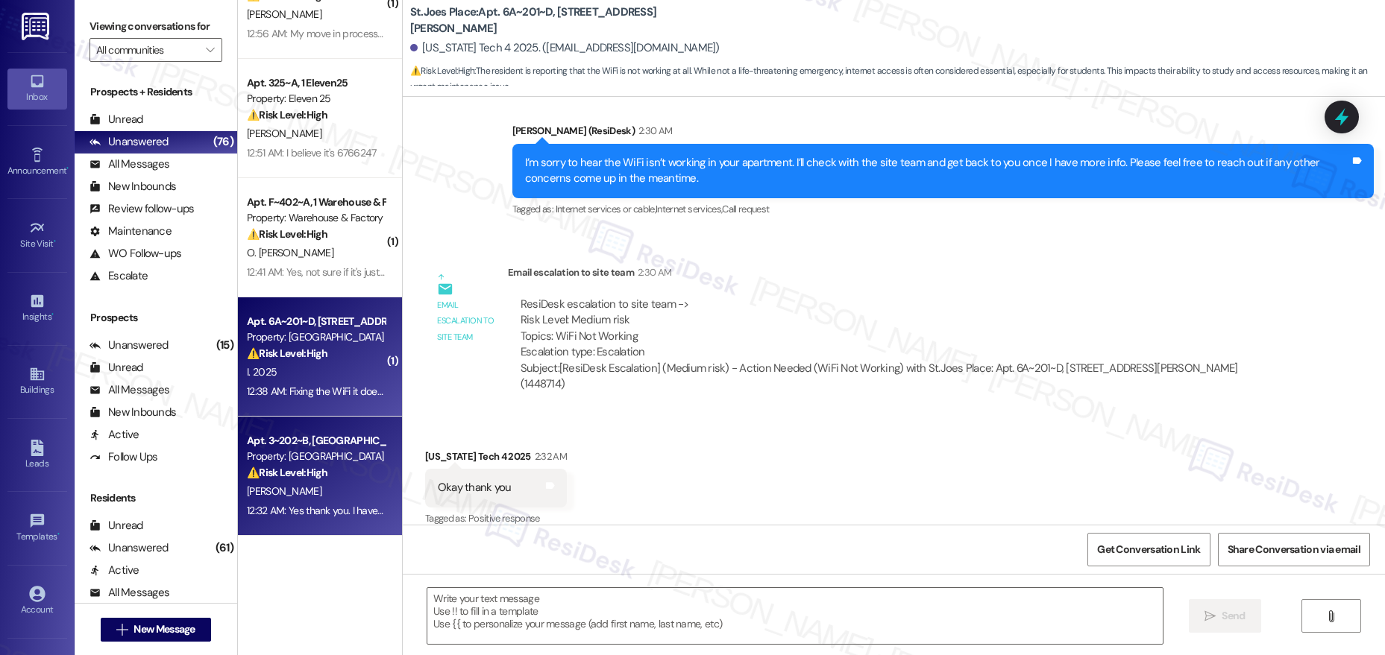
click at [289, 490] on div "[PERSON_NAME]" at bounding box center [315, 491] width 141 height 19
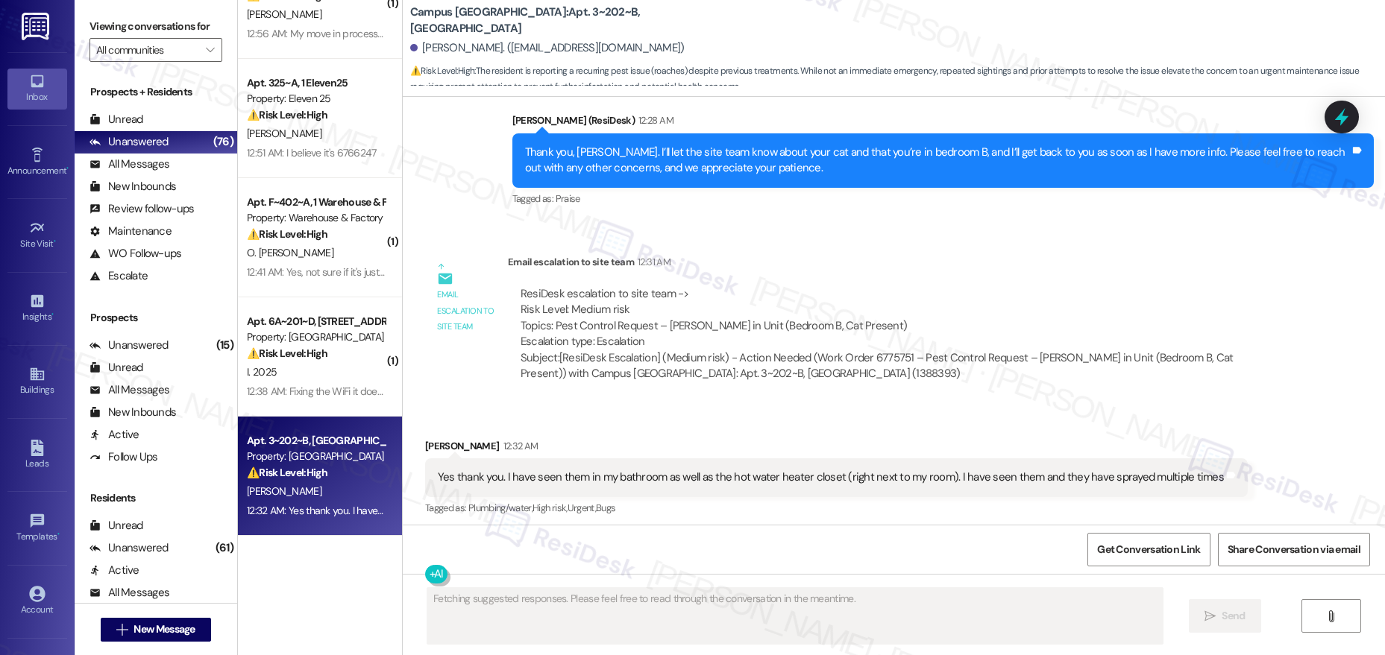
scroll to position [1188, 0]
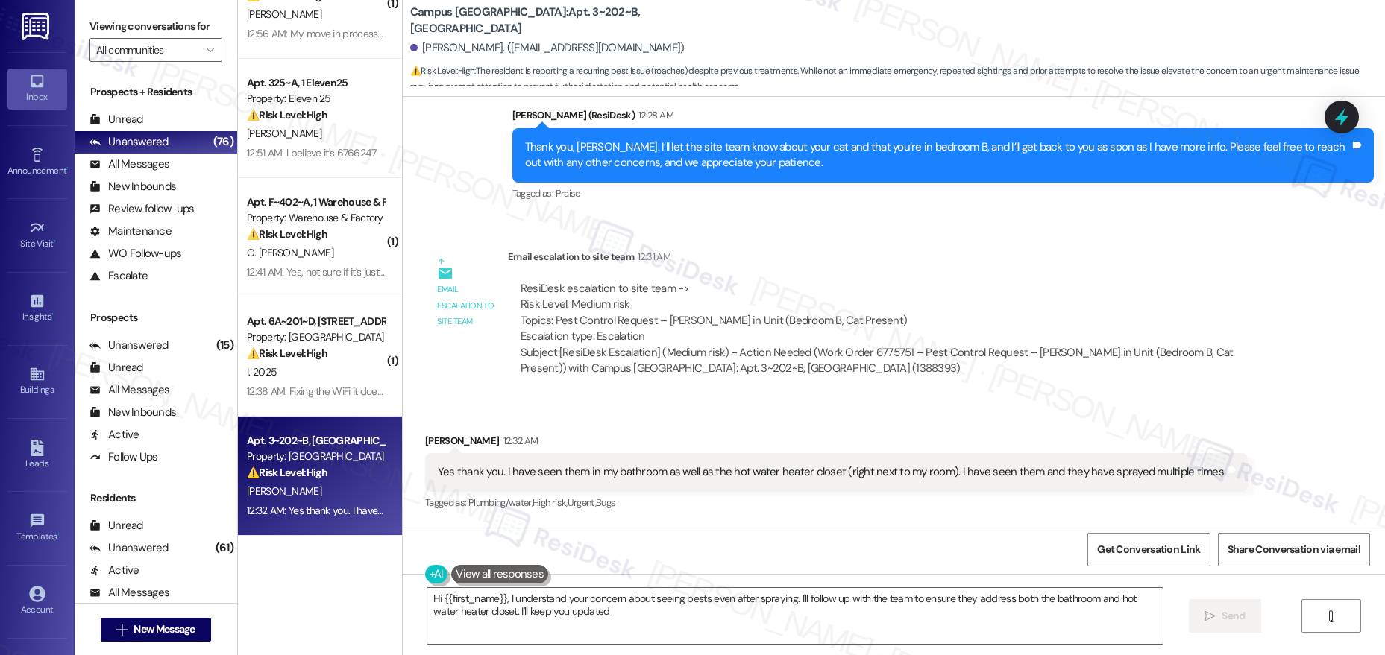
type textarea "Hi {{first_name}}, I understand your concern about seeing pests even after spra…"
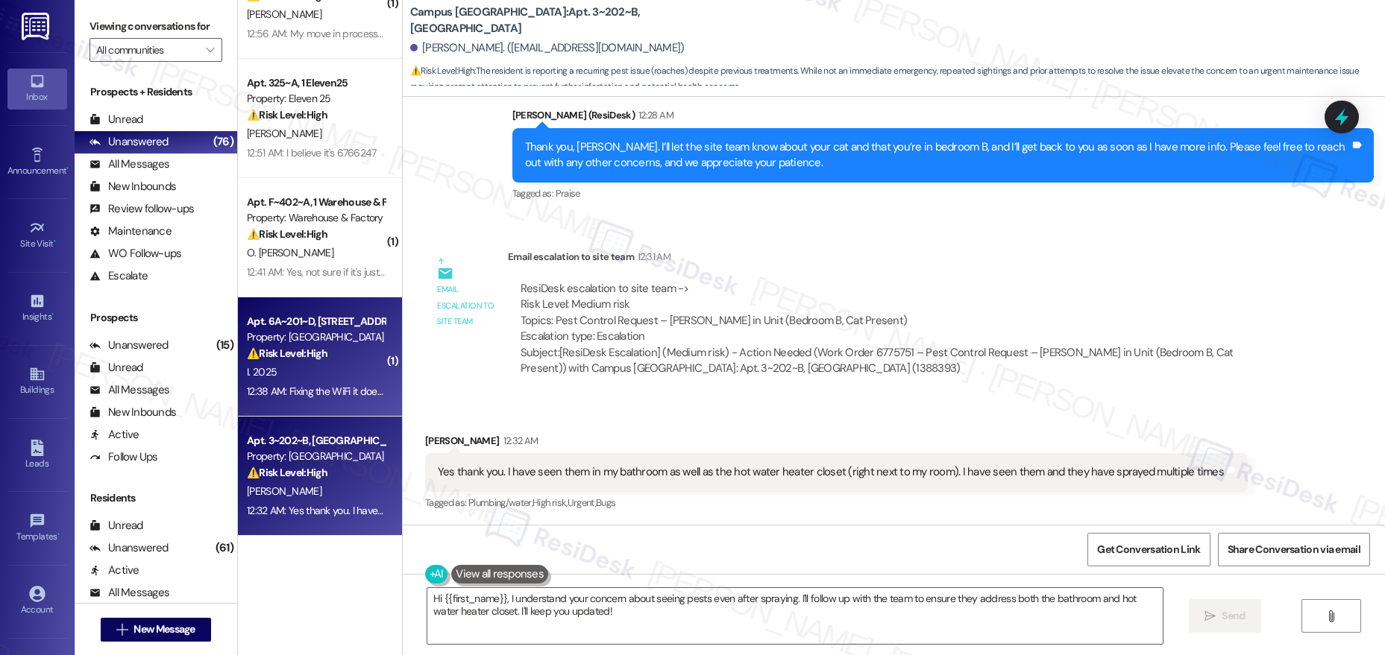
click at [323, 356] on div "⚠️ Risk Level: High The resident reports that the WiFi is not working at all. T…" at bounding box center [316, 354] width 138 height 16
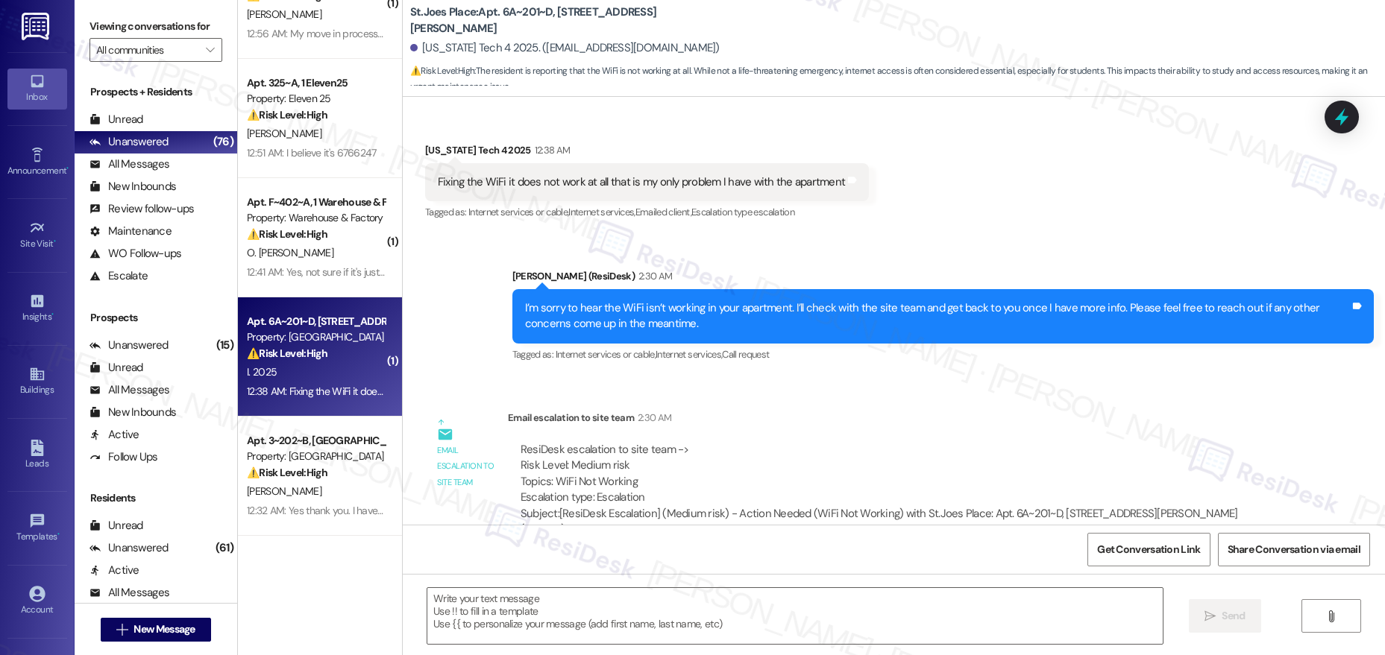
type textarea "Fetching suggested responses. Please feel free to read through the conversation…"
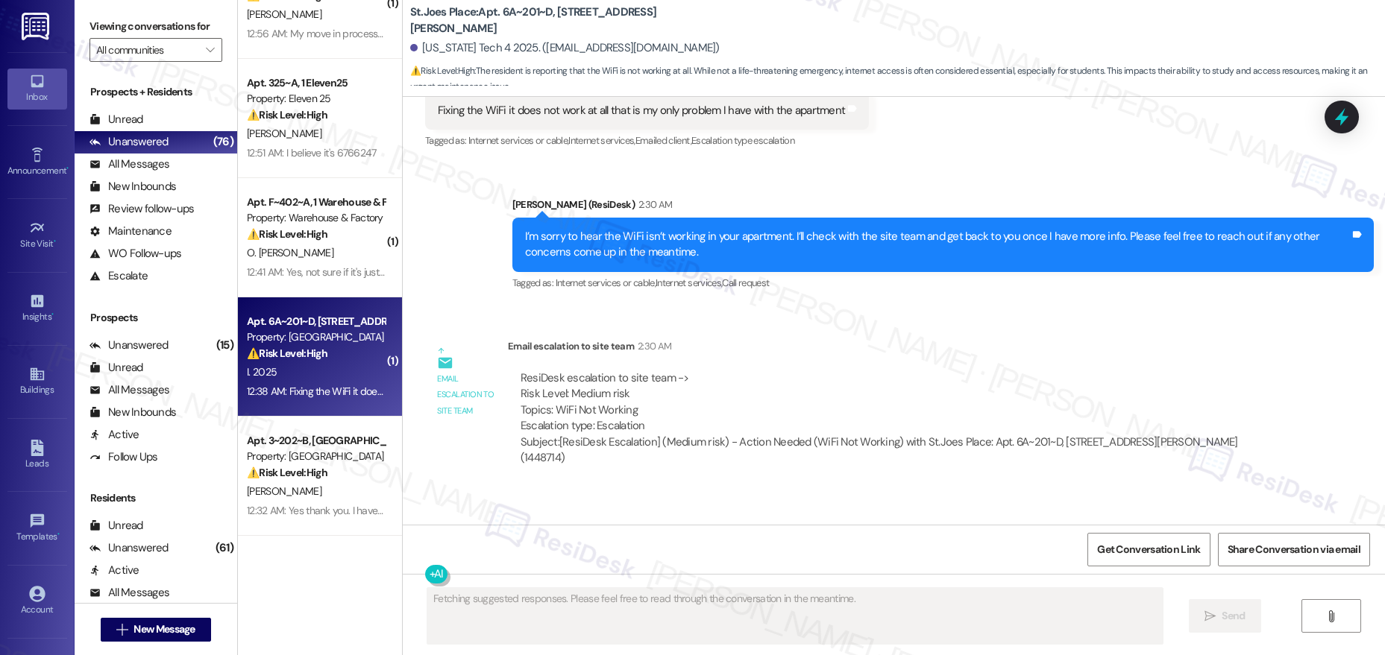
scroll to position [375, 0]
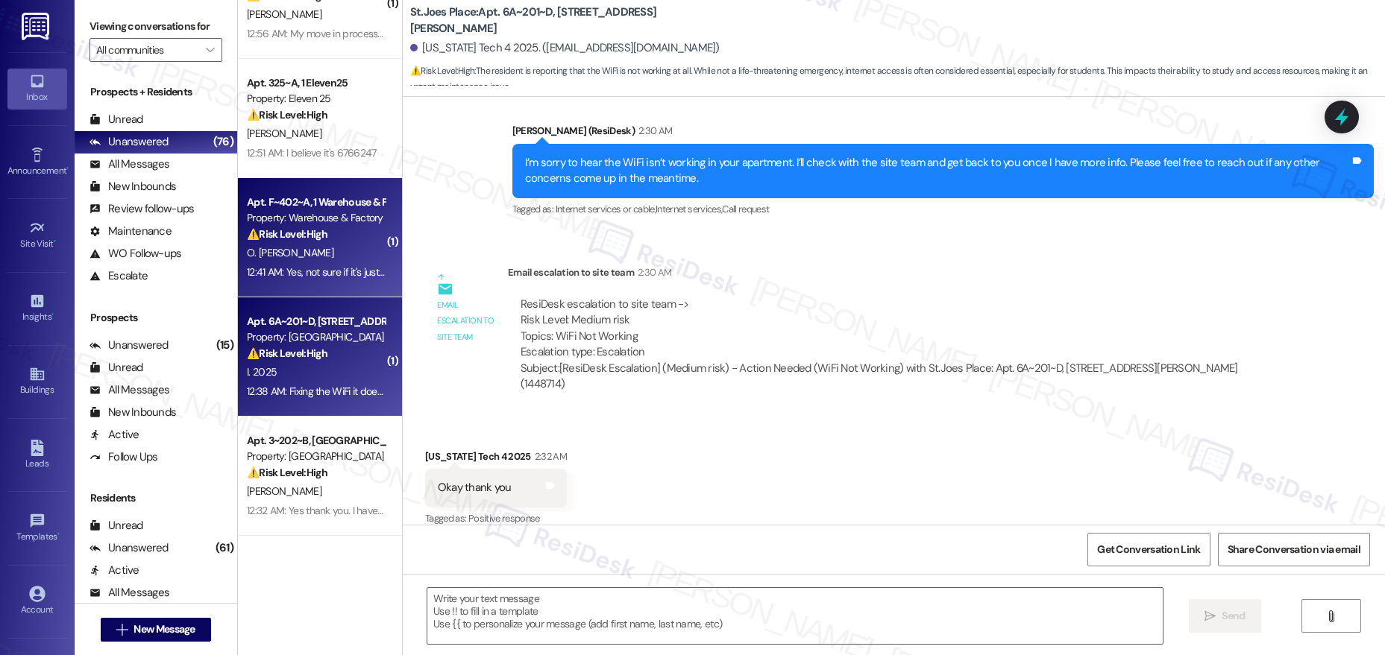
click at [308, 273] on div "12:41 AM: Yes, not sure if it's just my unit or if everything is down 12:41 AM:…" at bounding box center [381, 271] width 269 height 13
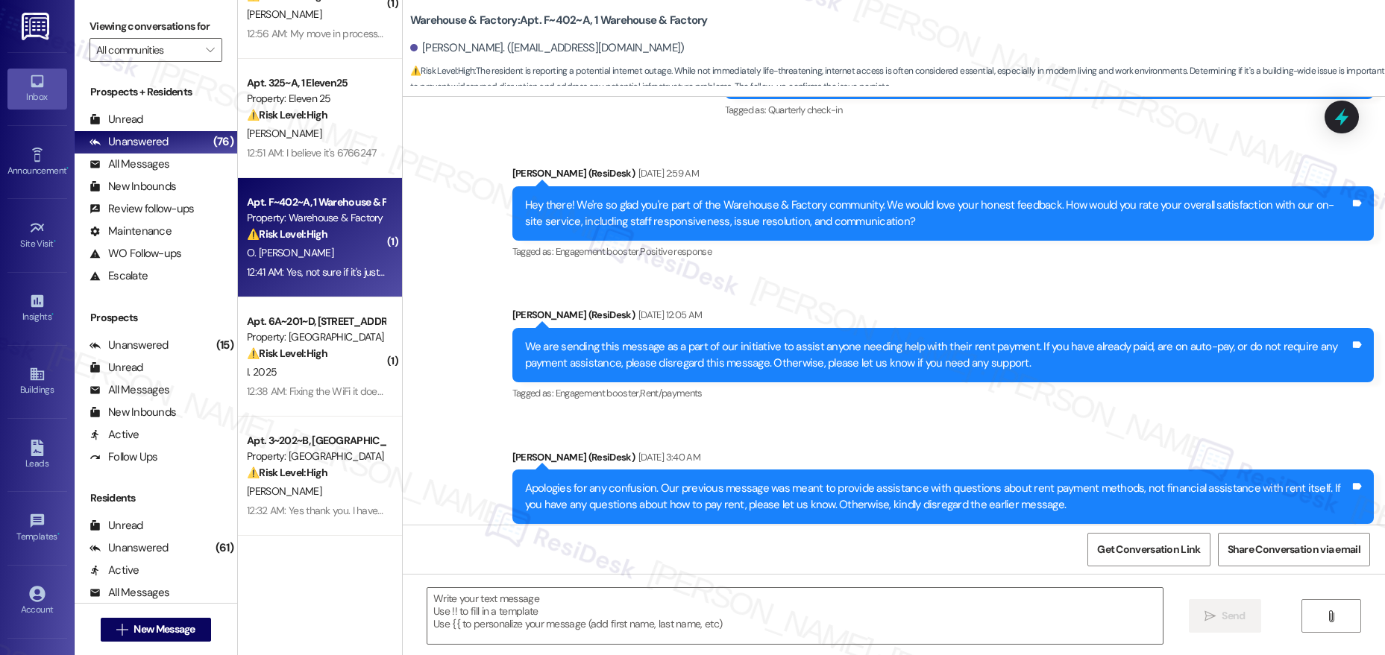
type textarea "Fetching suggested responses. Please feel free to read through the conversation…"
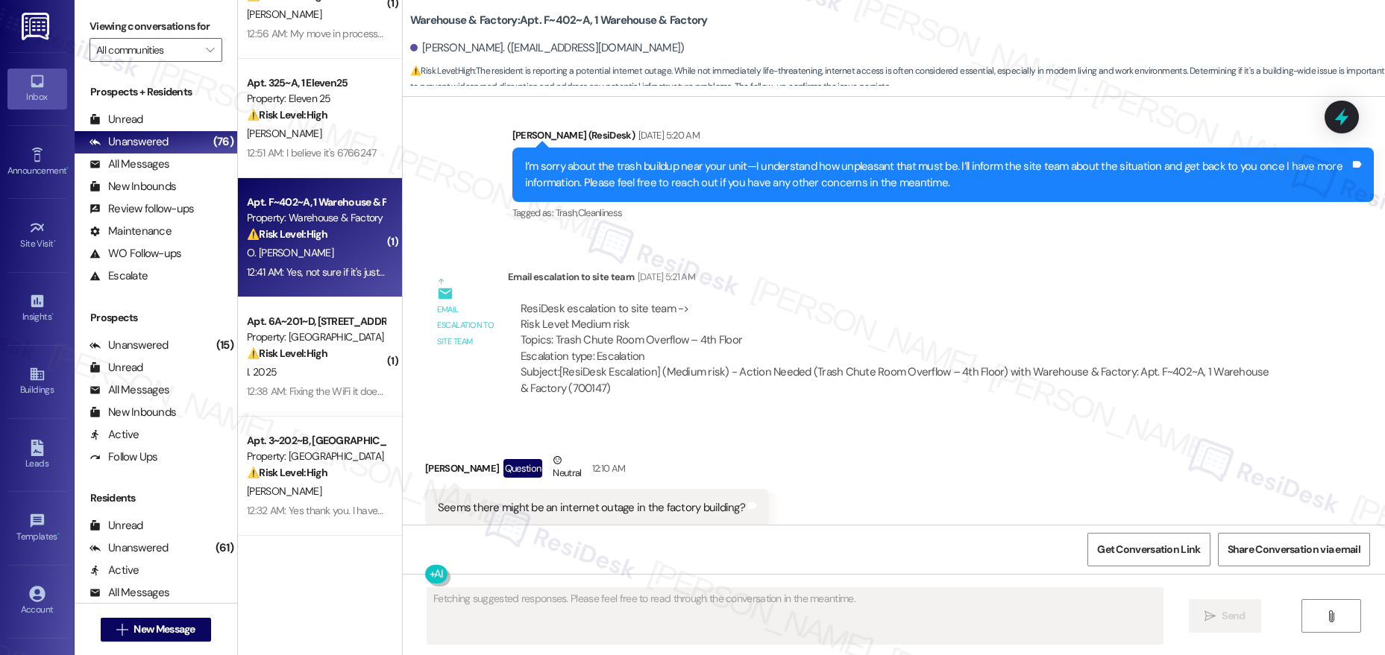
scroll to position [3986, 0]
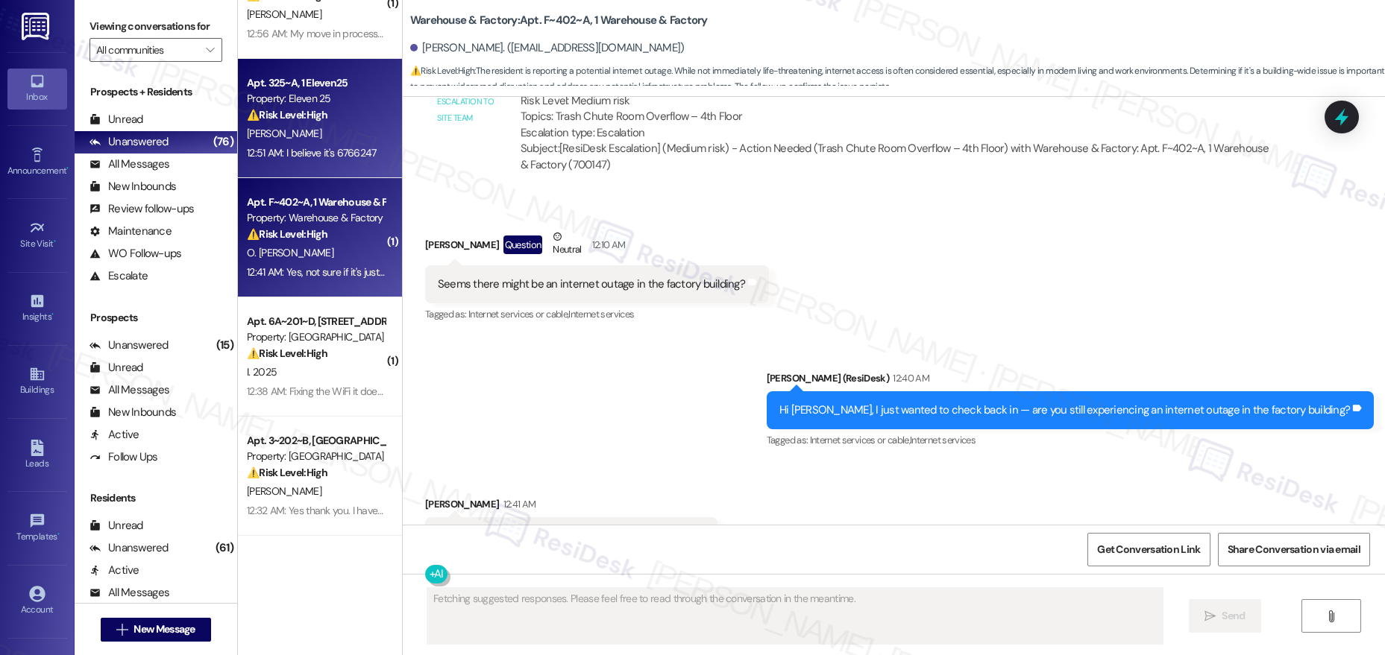
click at [298, 107] on div "Property: Eleven 25" at bounding box center [316, 99] width 138 height 16
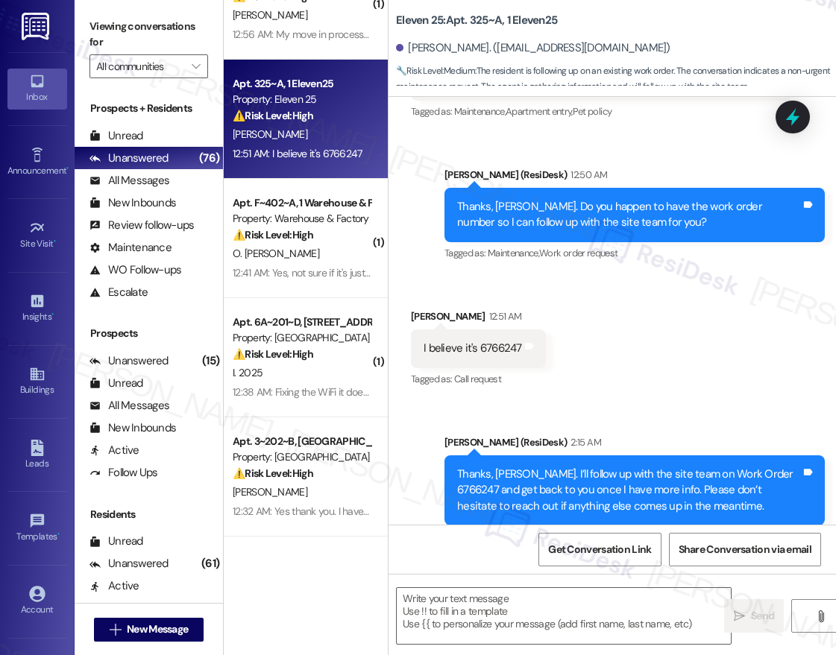
scroll to position [1036, 0]
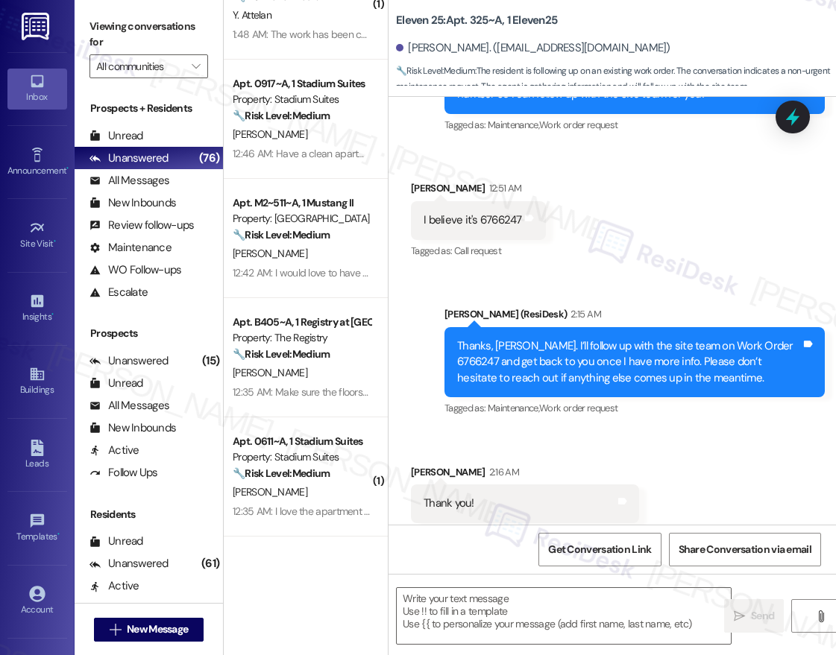
click at [479, 268] on div "Received via SMS Parker Cobb 12:51 AM I believe it's 6766247 Tags and notes Tag…" at bounding box center [478, 221] width 157 height 104
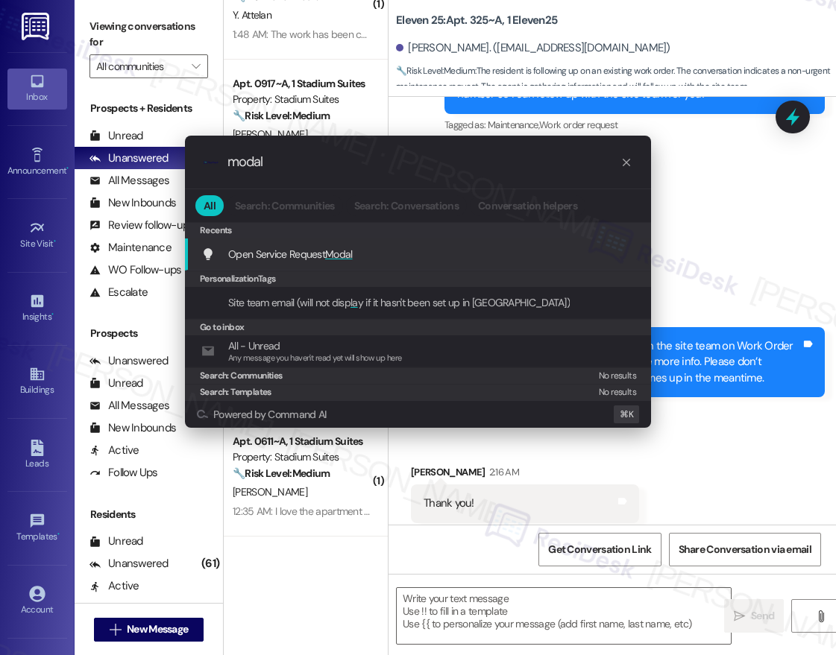
type input "modal"
click at [347, 254] on span "Modal" at bounding box center [339, 254] width 28 height 13
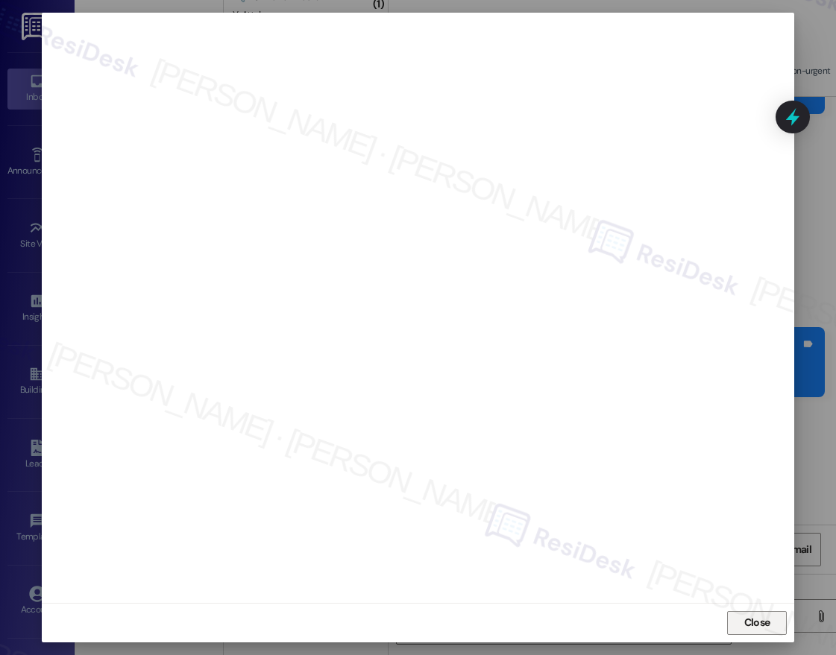
click at [759, 621] on span "Close" at bounding box center [757, 623] width 26 height 16
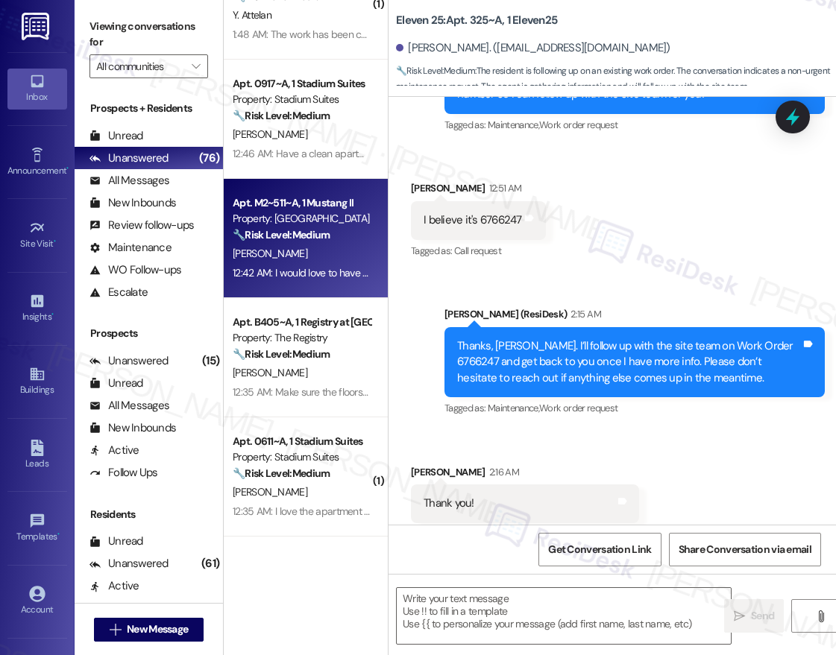
click at [278, 221] on div "Property: [GEOGRAPHIC_DATA]" at bounding box center [302, 219] width 138 height 16
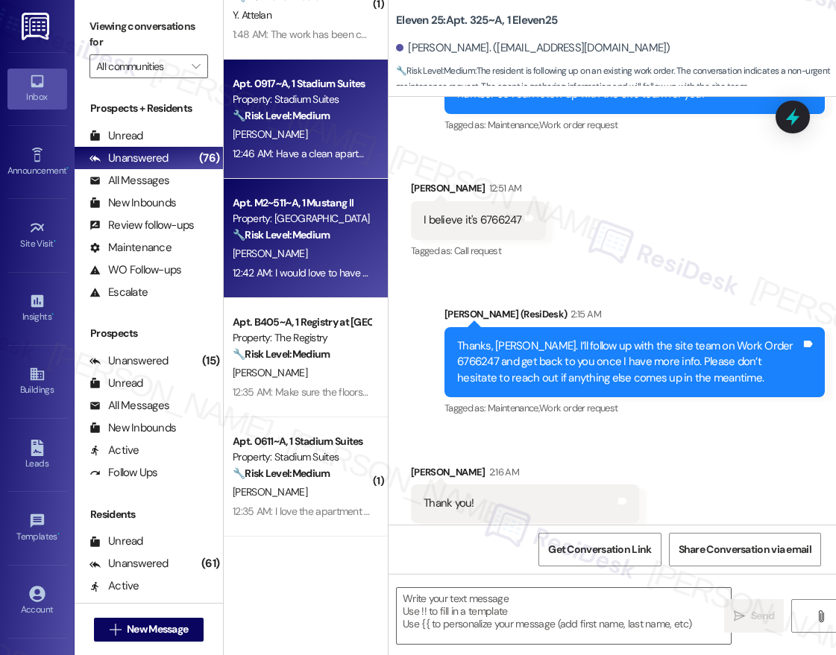
click at [295, 128] on div "A. Forsyth" at bounding box center [301, 134] width 141 height 19
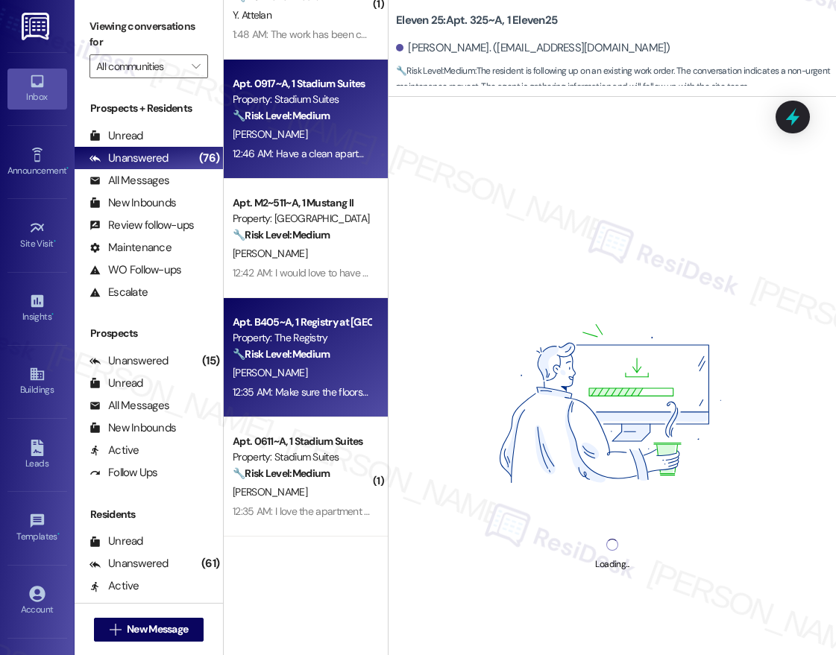
click at [301, 345] on div "Property: The Registry" at bounding box center [302, 338] width 138 height 16
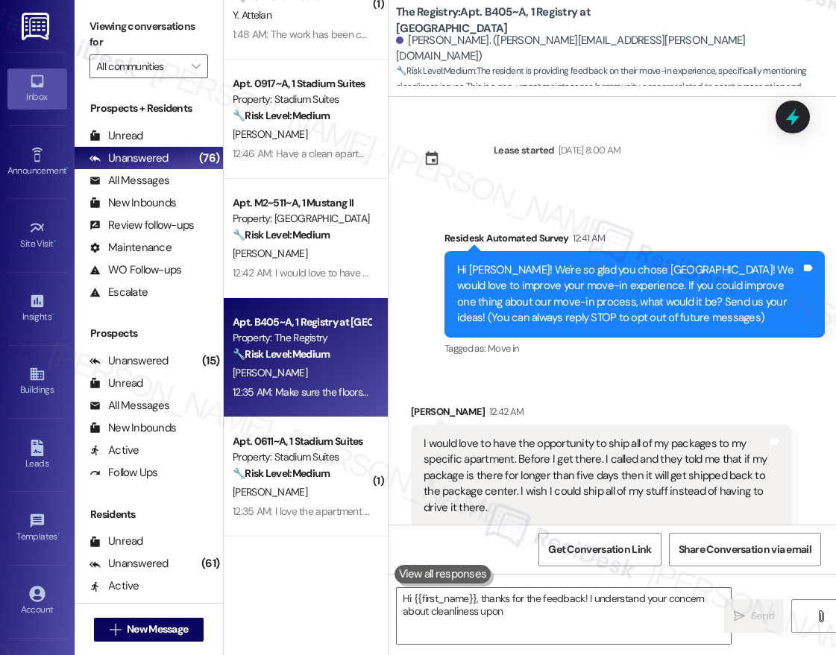
scroll to position [0, 0]
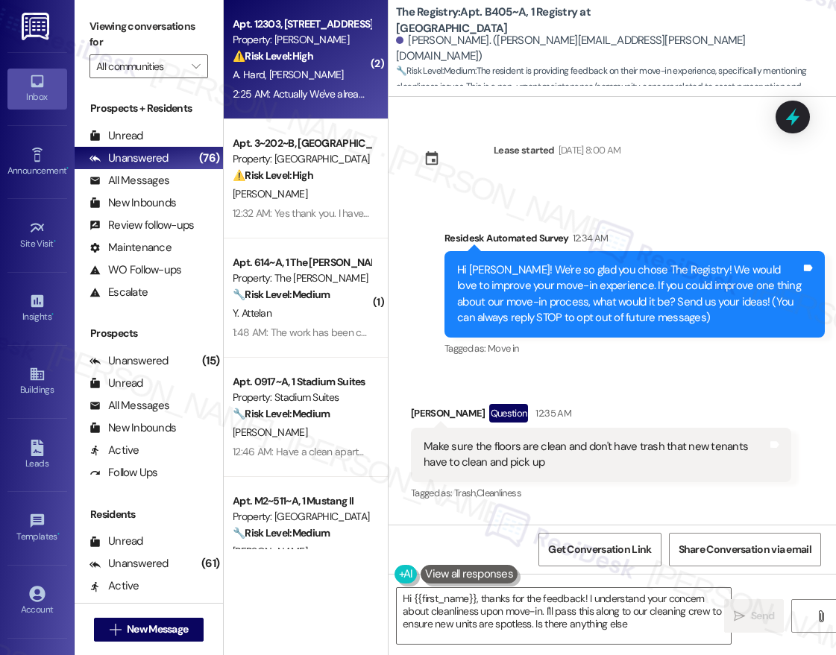
type textarea "Hi {{first_name}}, thanks for the feedback! I understand your concern about cle…"
click at [335, 74] on div "A. Hard D. Mcswain" at bounding box center [301, 75] width 141 height 19
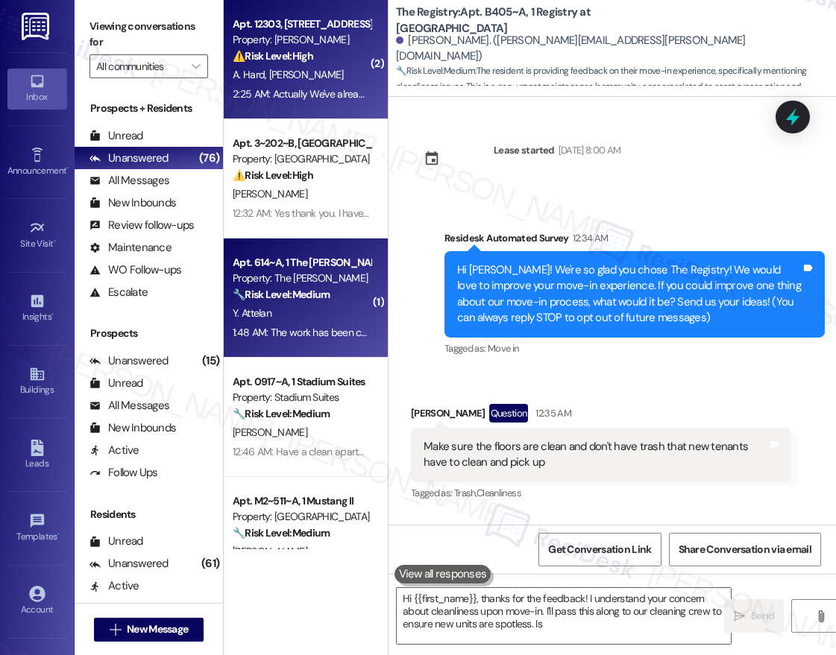
type textarea "Hi {{first_name}}, thanks for the feedback! I understand your concern about cle…"
click at [292, 252] on div "Apt. 614~A, 1 The Griffin Property: The Griffin 🔧 Risk Level: Medium The reside…" at bounding box center [306, 298] width 164 height 119
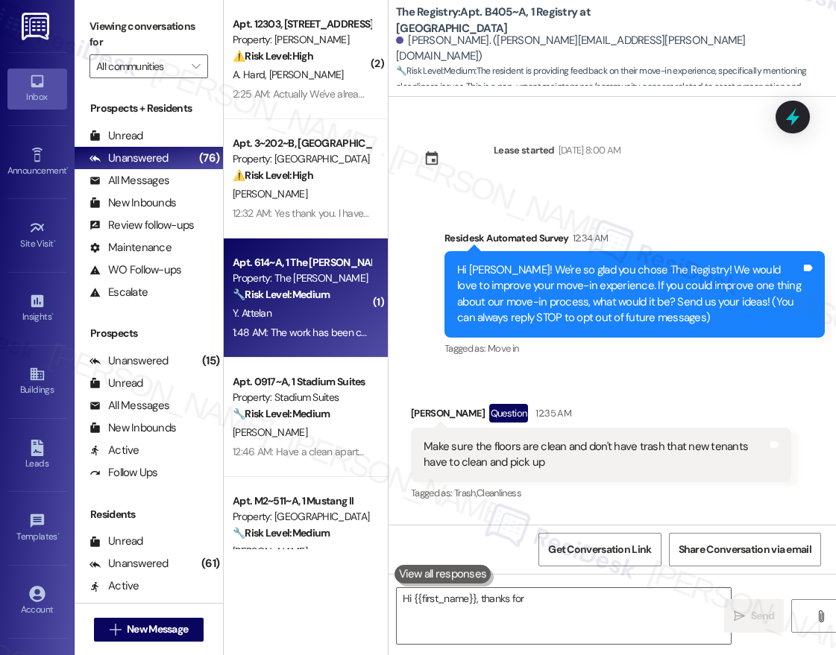
type textarea "Hi {{first_name}}, thanks for the"
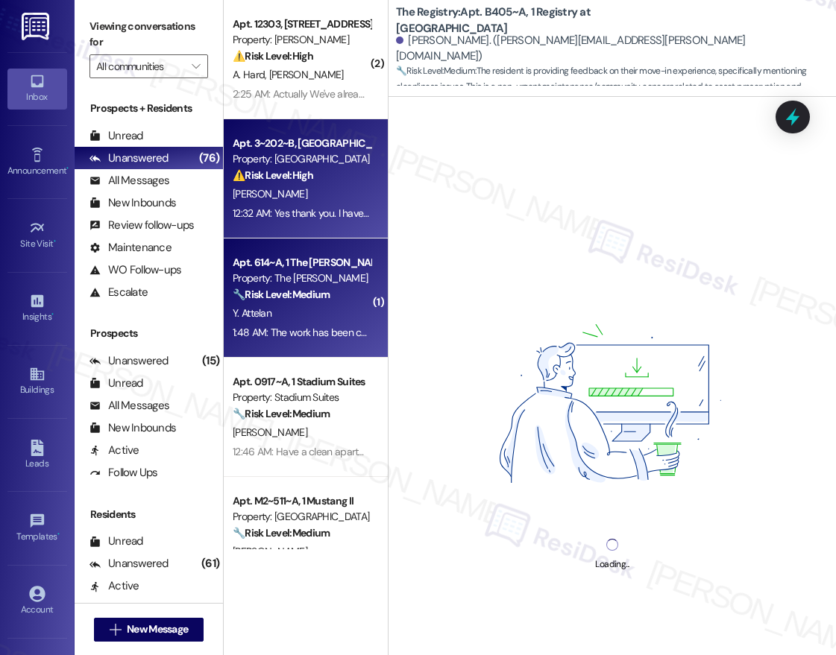
click at [302, 203] on div "[PERSON_NAME]" at bounding box center [301, 194] width 141 height 19
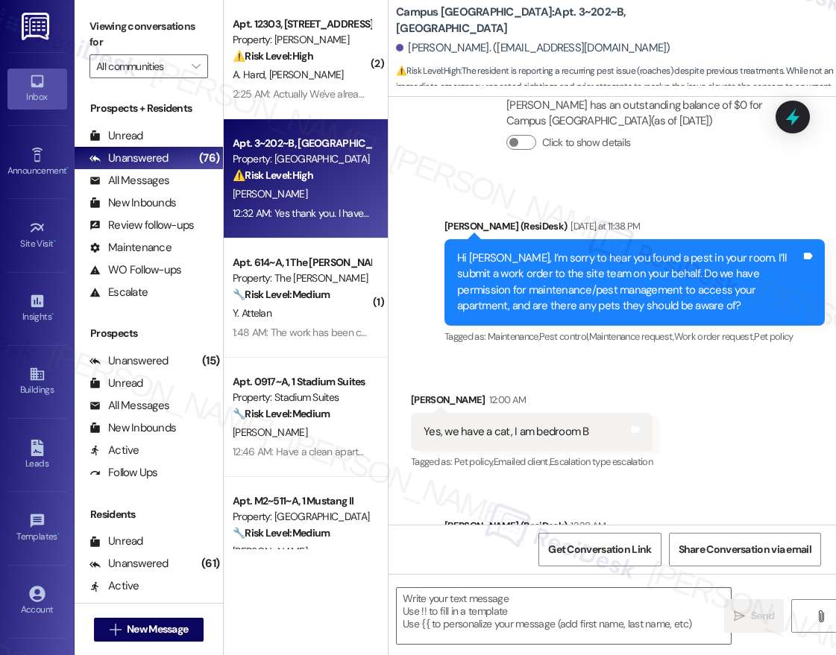
type textarea "Fetching suggested responses. Please feel free to read through the conversation…"
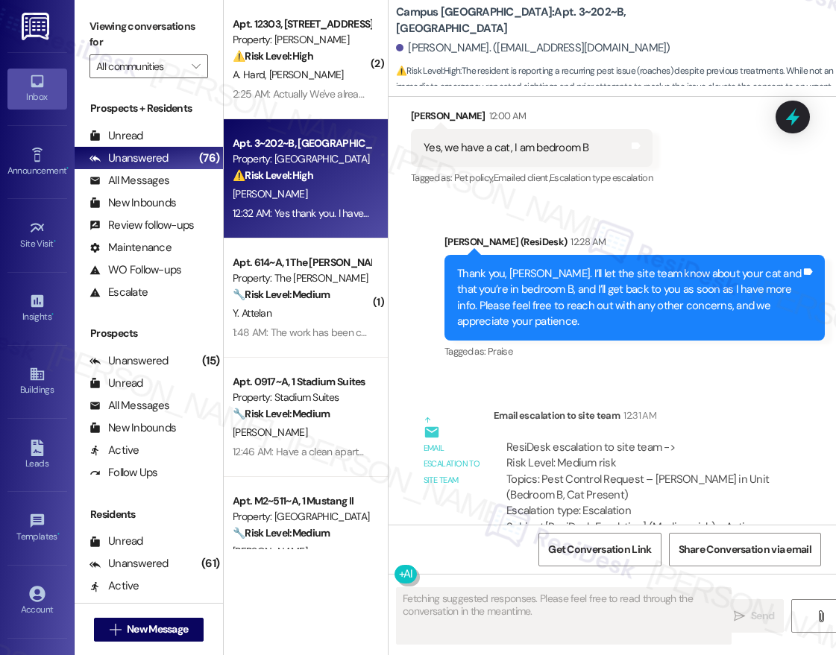
scroll to position [1412, 0]
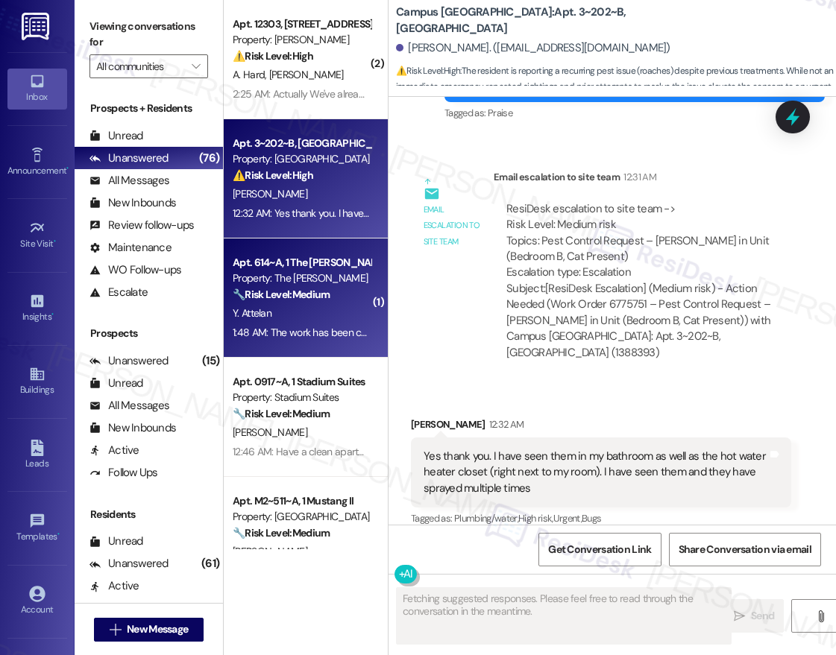
click at [333, 353] on div "Apt. 614~A, 1 The Griffin Property: The Griffin 🔧 Risk Level: Medium The reside…" at bounding box center [306, 298] width 164 height 119
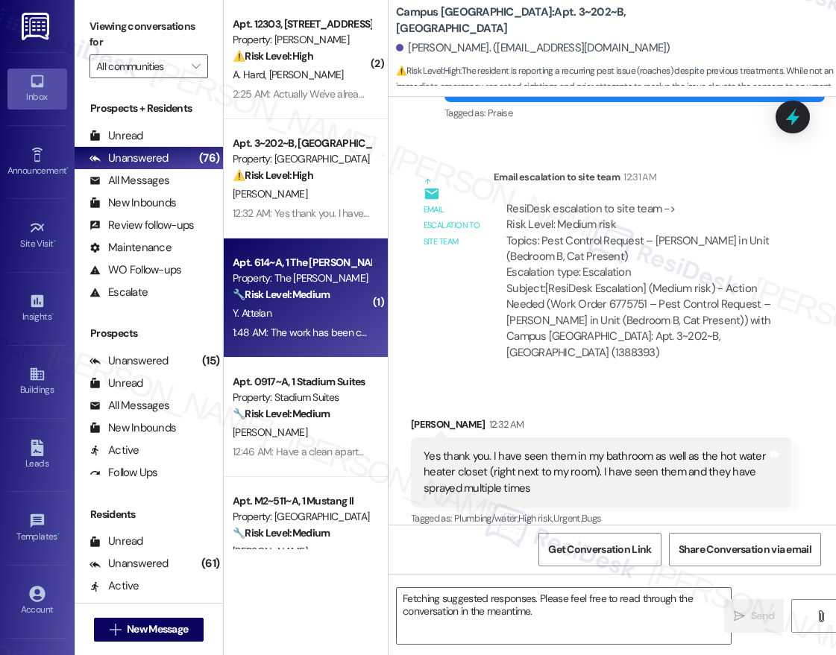
click at [264, 448] on div "12:46 AM: Have a clean apartment when I move in 12:46 AM: Have a clean apartmen…" at bounding box center [340, 451] width 215 height 13
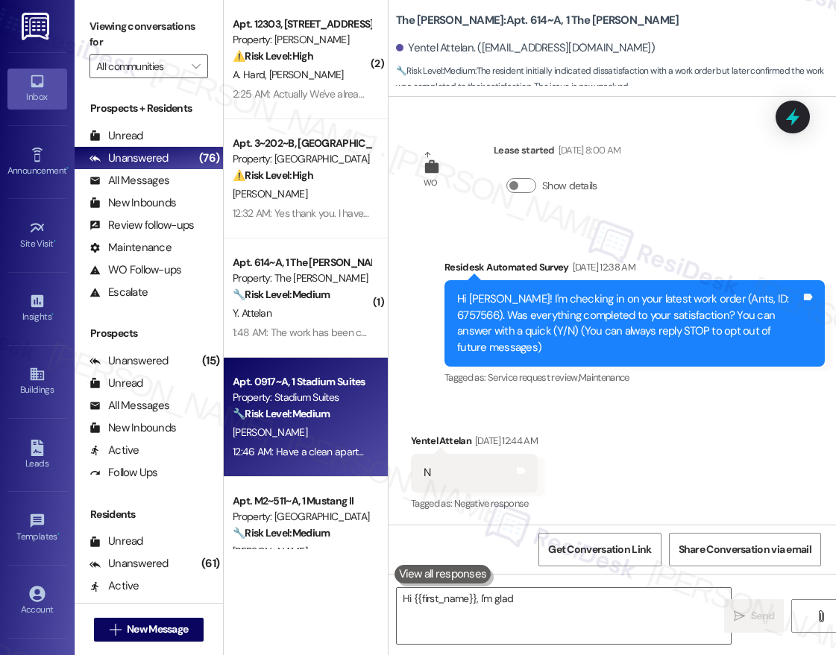
type textarea "Hi {{first_name}}, I'm glad to"
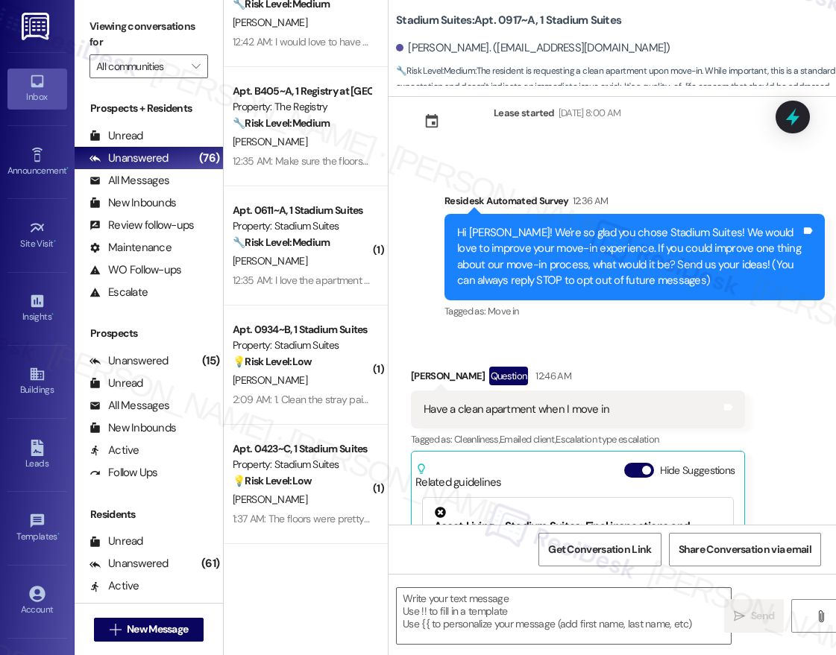
scroll to position [553, 0]
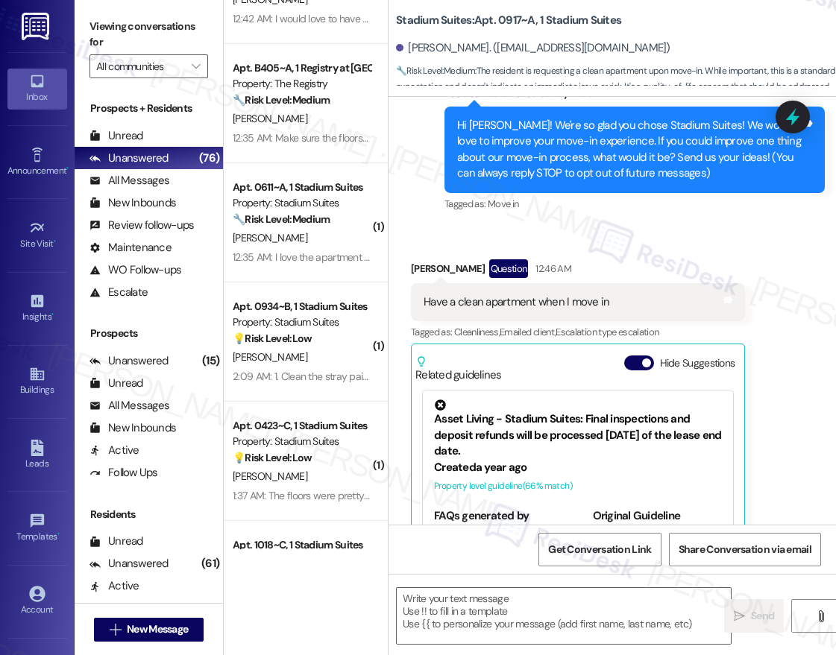
type textarea "Fetching suggested responses. Please feel free to read through the conversation…"
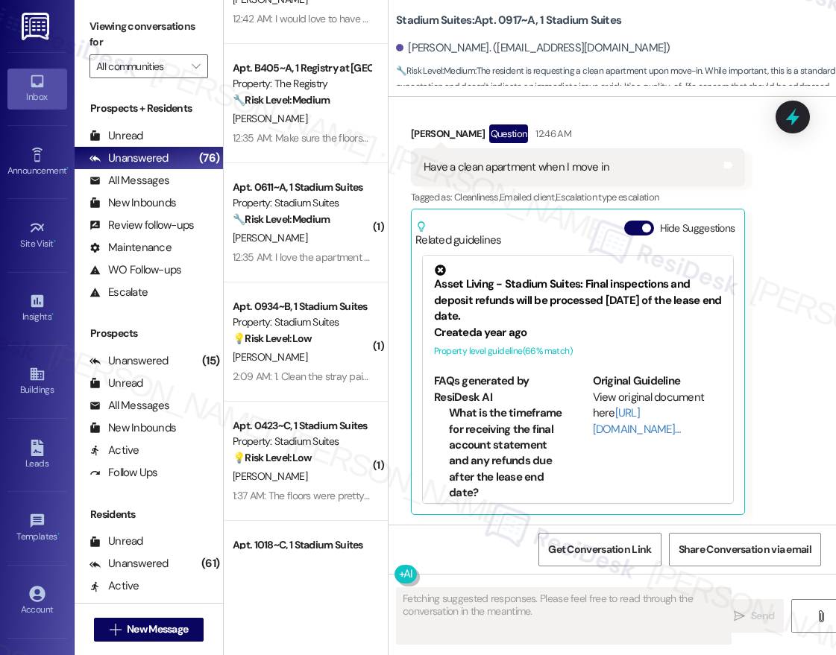
click at [292, 180] on div "Apt. 0611~A, 1 Stadium Suites" at bounding box center [302, 188] width 138 height 16
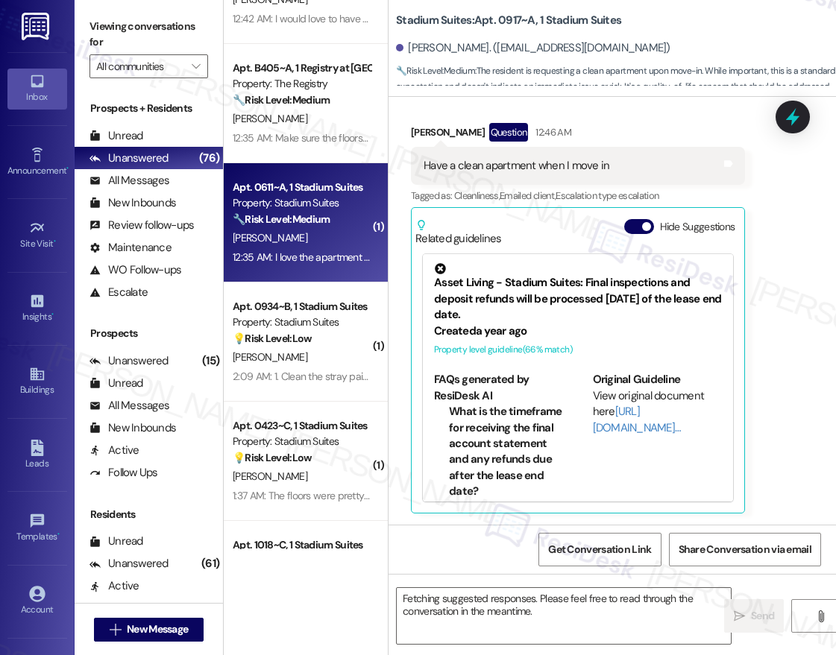
click at [303, 133] on div "12:35 AM: Make sure the floors are clean and don't have trash that new tenants …" at bounding box center [459, 137] width 453 height 13
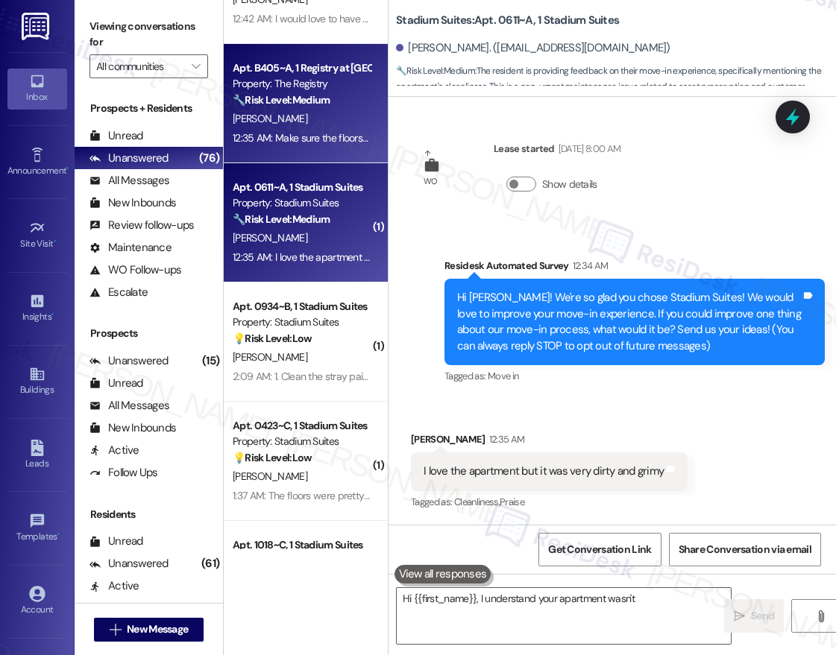
scroll to position [1, 0]
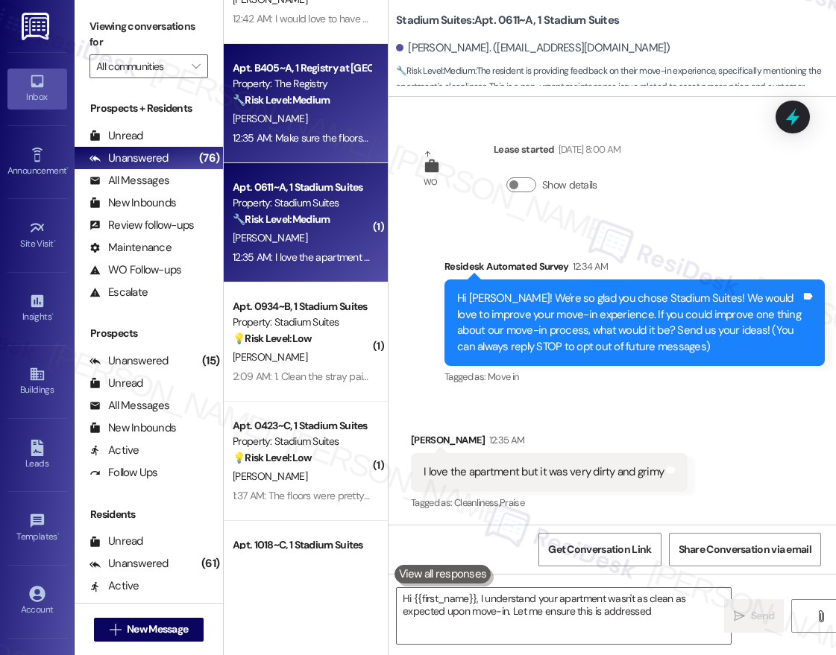
type textarea "Hi {{first_name}}, I understand your apartment wasn't as clean as expected upon…"
click at [319, 260] on div "12:35 AM: I love the apartment but it was very dirty and grimy 12:35 AM: I love…" at bounding box center [365, 257] width 264 height 13
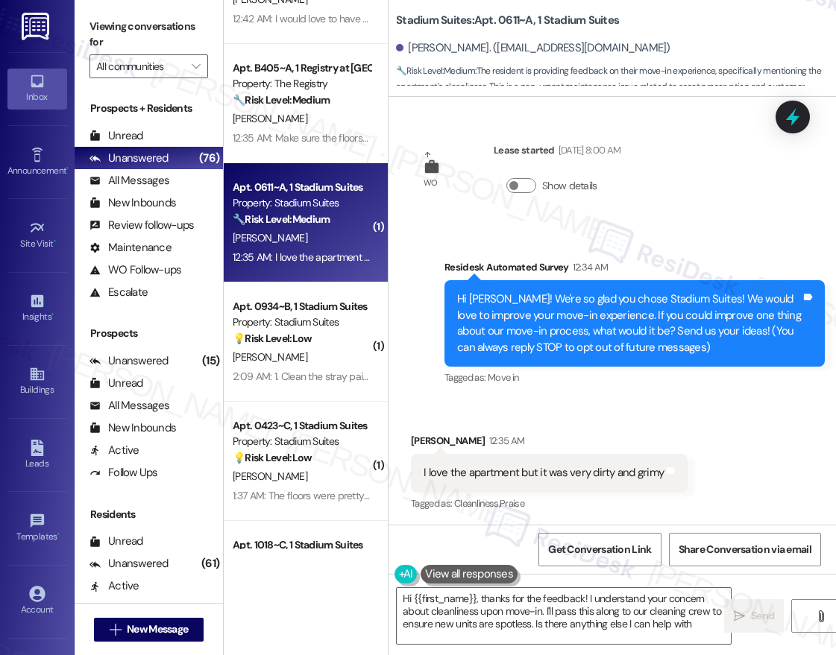
type textarea "Hi {{first_name}}, thanks for the feedback! I understand your concern about cle…"
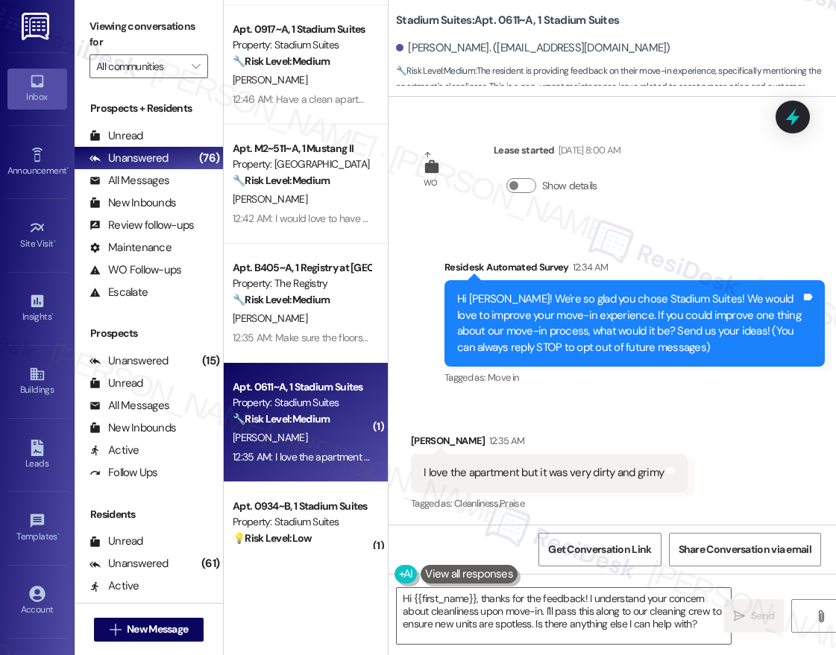
scroll to position [324, 0]
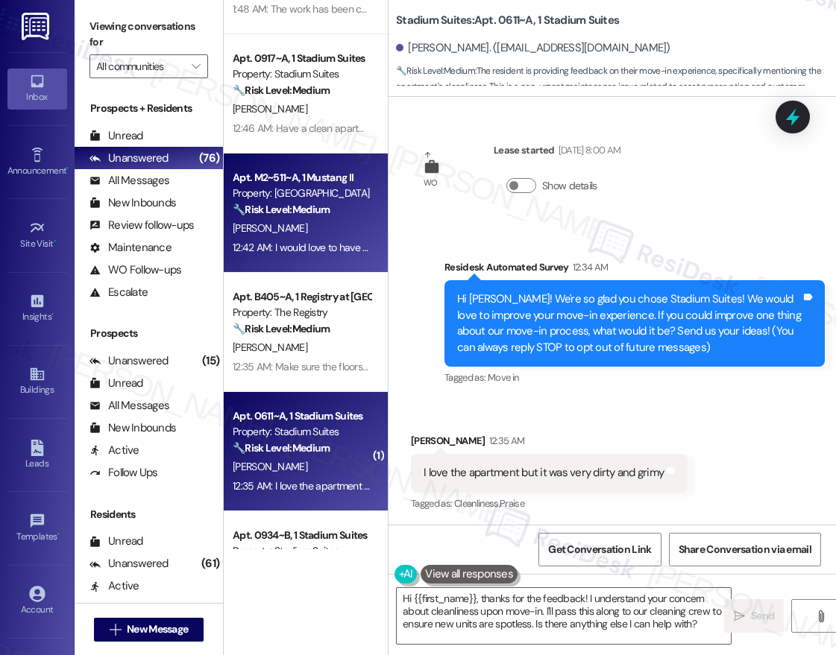
click at [296, 198] on div "Property: [GEOGRAPHIC_DATA]" at bounding box center [302, 194] width 138 height 16
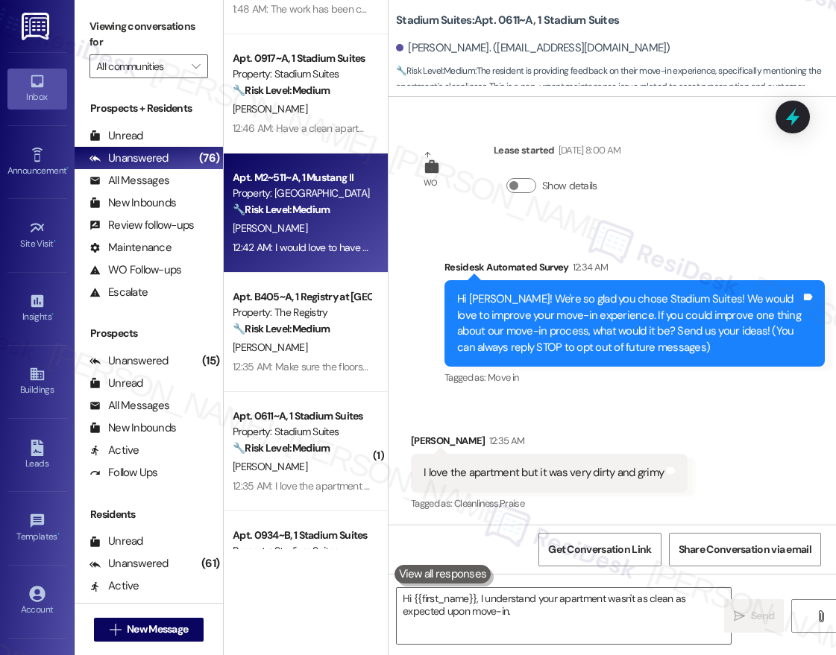
type textarea "Hi {{first_name}}, I understand your apartment wasn't as clean as expected upon…"
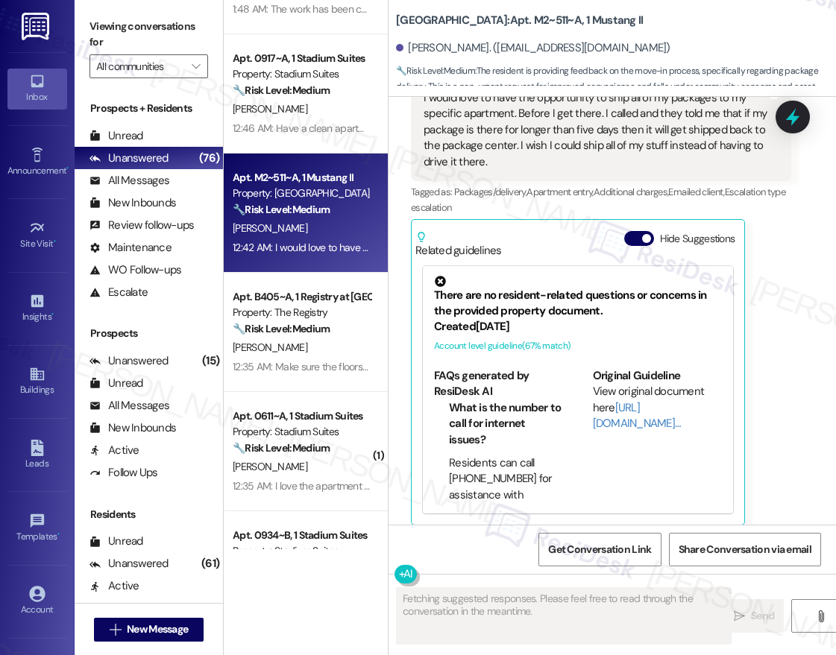
scroll to position [358, 0]
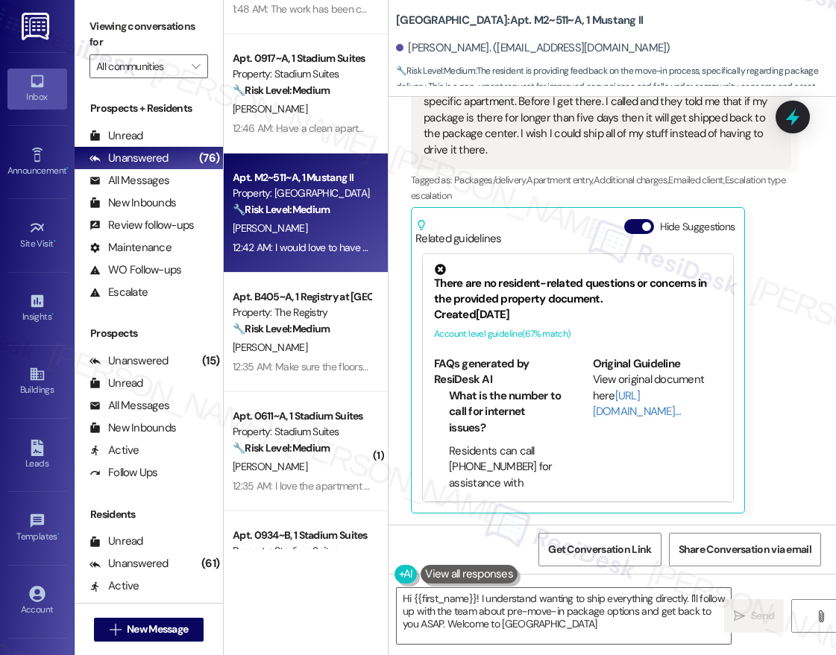
type textarea "Hi {{first_name}}! I understand wanting to ship everything directly. I'll follo…"
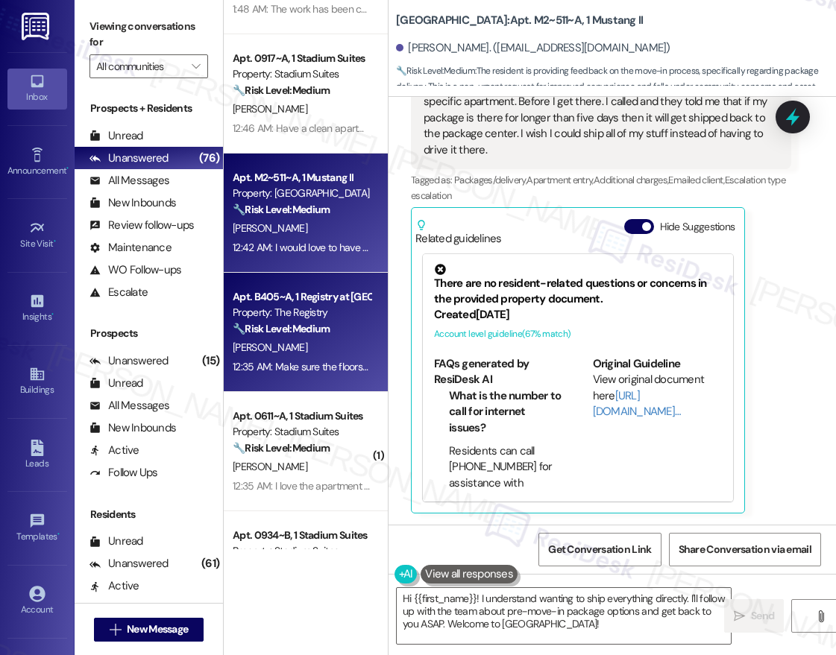
click at [271, 311] on div "Property: The Registry" at bounding box center [302, 313] width 138 height 16
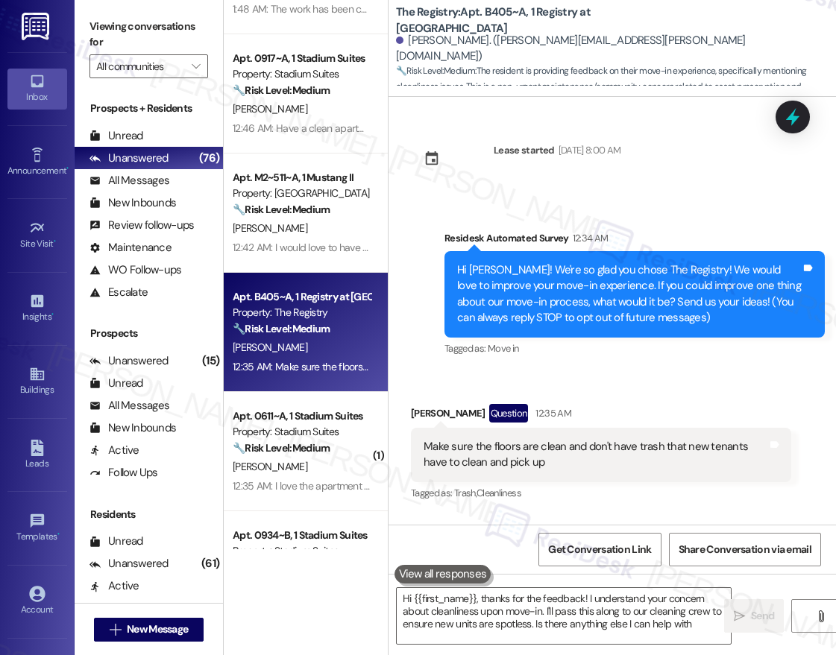
type textarea "Hi {{first_name}}, thanks for the feedback! I understand your concern about cle…"
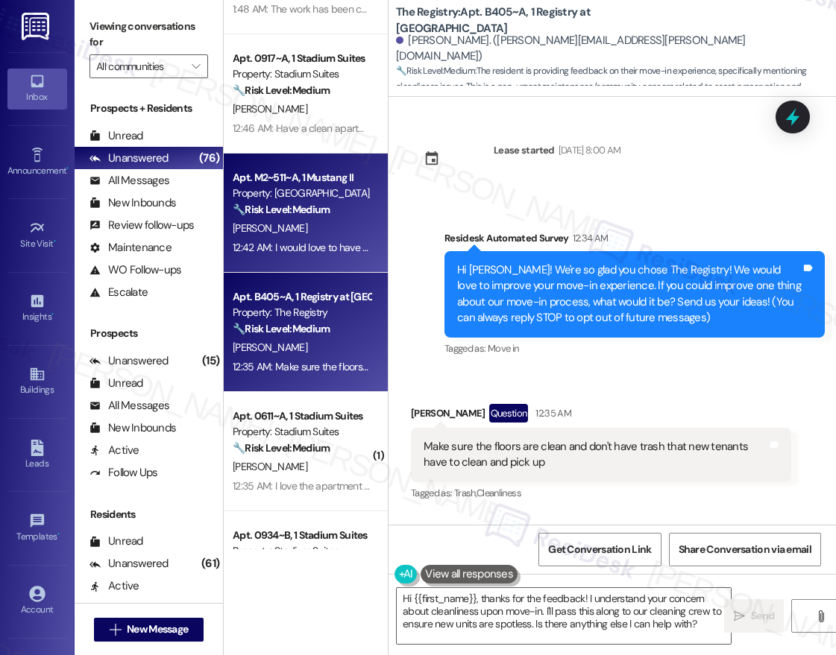
click at [298, 203] on strong "🔧 Risk Level: Medium" at bounding box center [281, 209] width 97 height 13
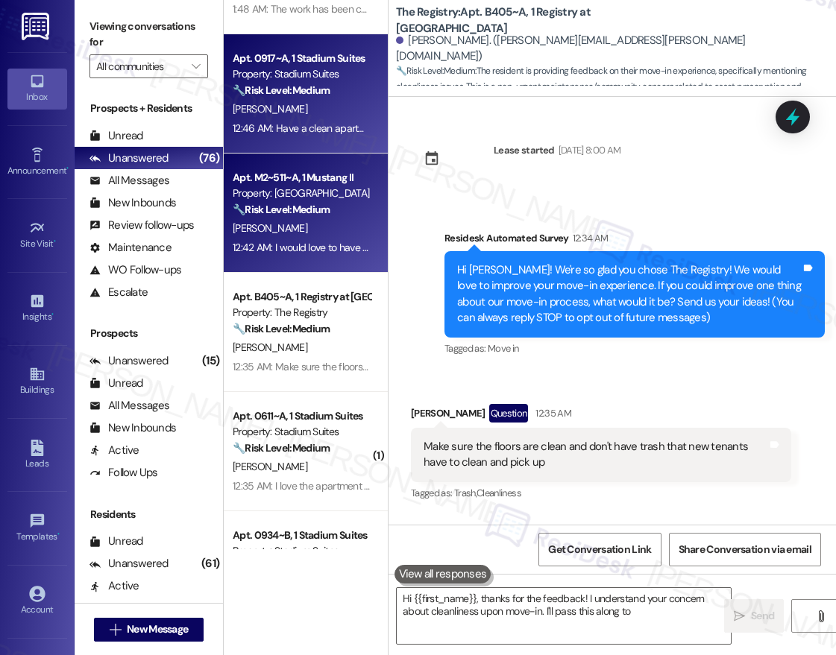
type textarea "Hi {{first_name}}, thanks for the feedback! I understand your concern about cle…"
click at [289, 95] on strong "🔧 Risk Level: Medium" at bounding box center [281, 90] width 97 height 13
type textarea "Hi {{first_name}}, thanks for the feedback! I understand your concern about cle…"
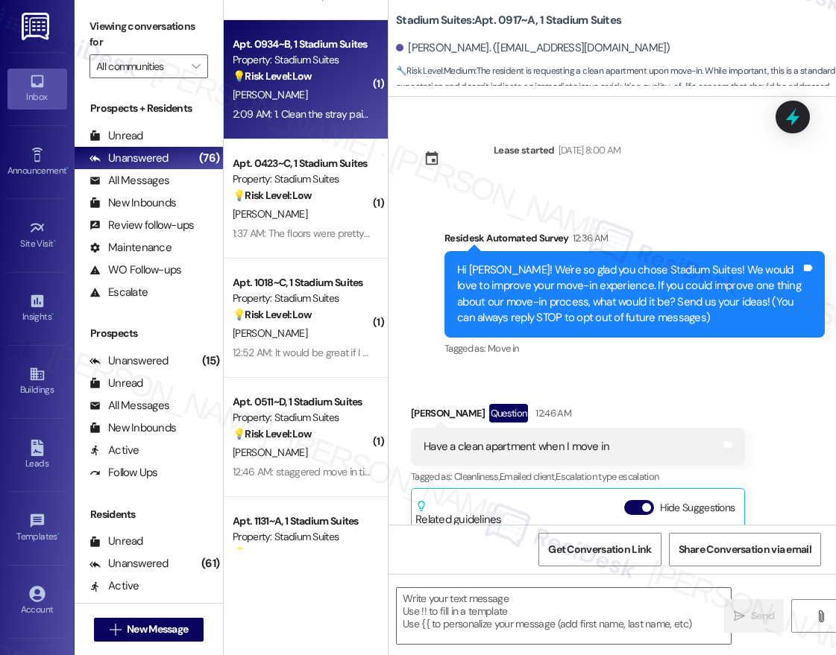
scroll to position [820, 0]
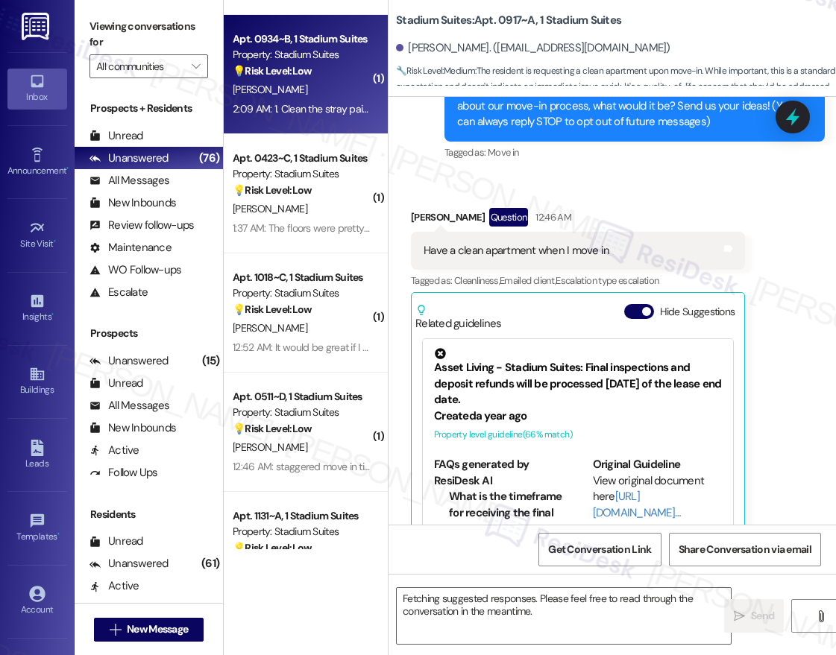
click at [318, 89] on div "A. Jambard" at bounding box center [301, 90] width 141 height 19
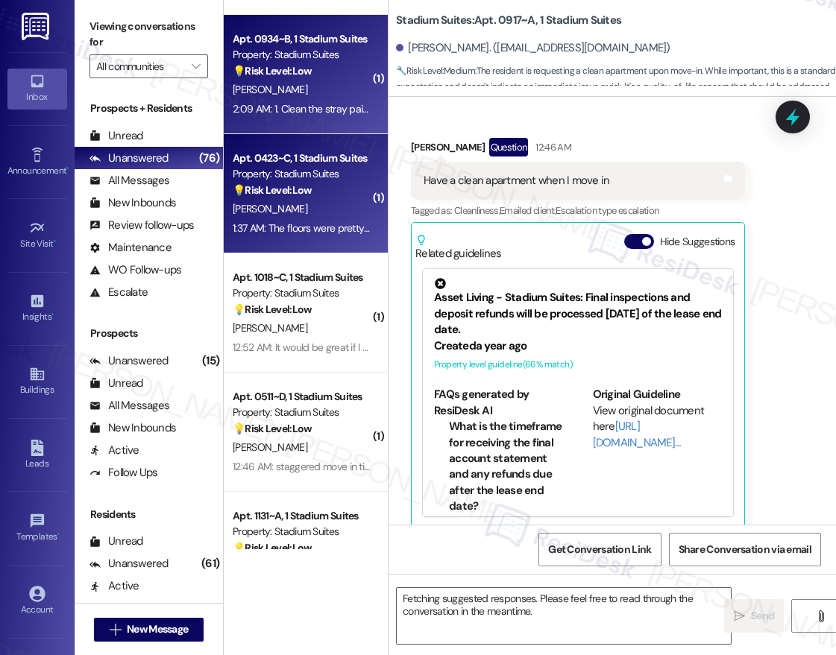
scroll to position [281, 0]
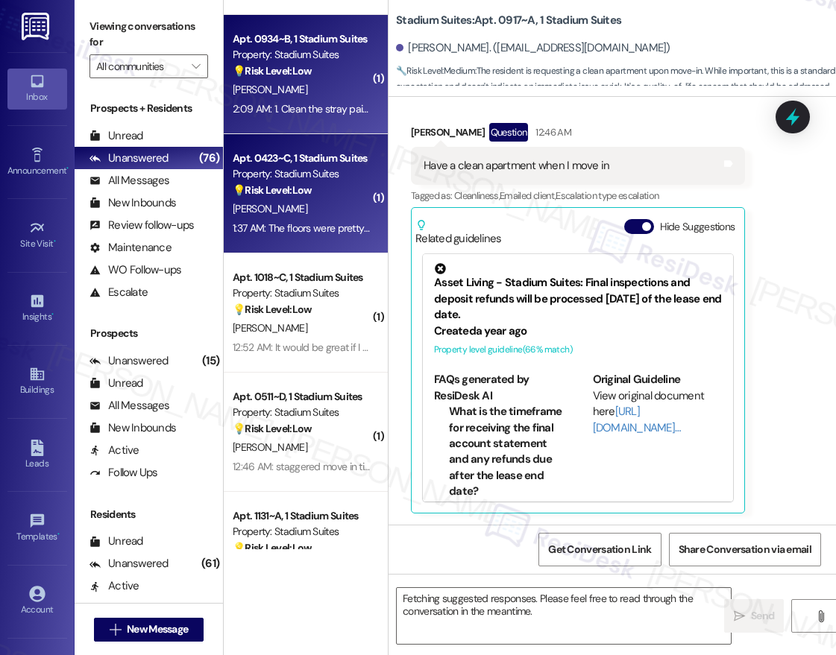
click at [313, 218] on div "R. Harleston Ii" at bounding box center [301, 209] width 141 height 19
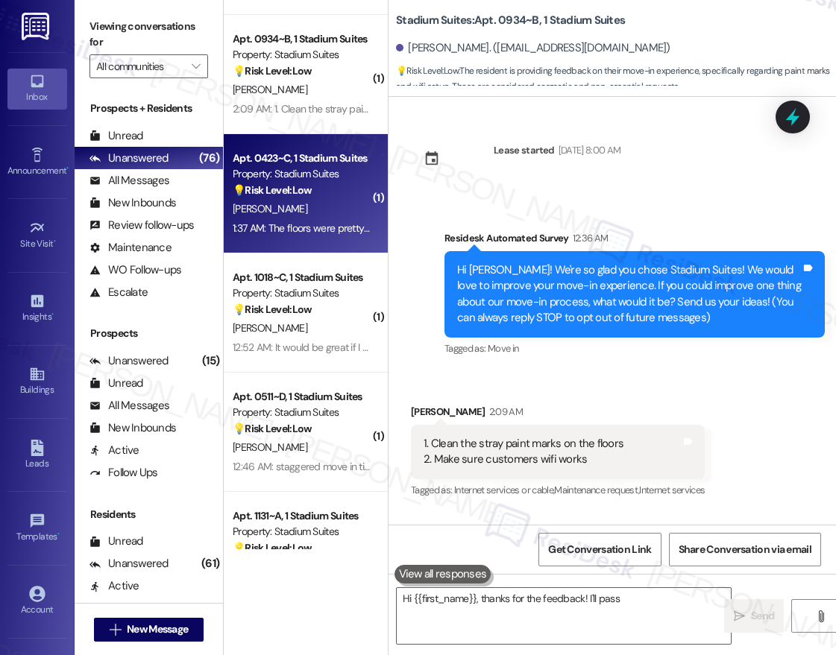
scroll to position [0, 0]
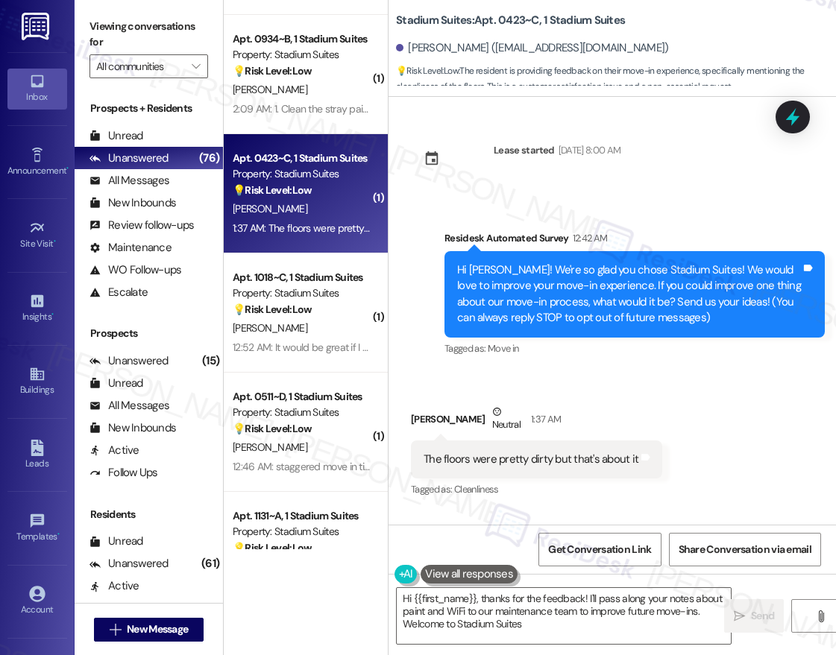
type textarea "Hi {{first_name}}, thanks for the feedback! I'll pass along your notes about pa…"
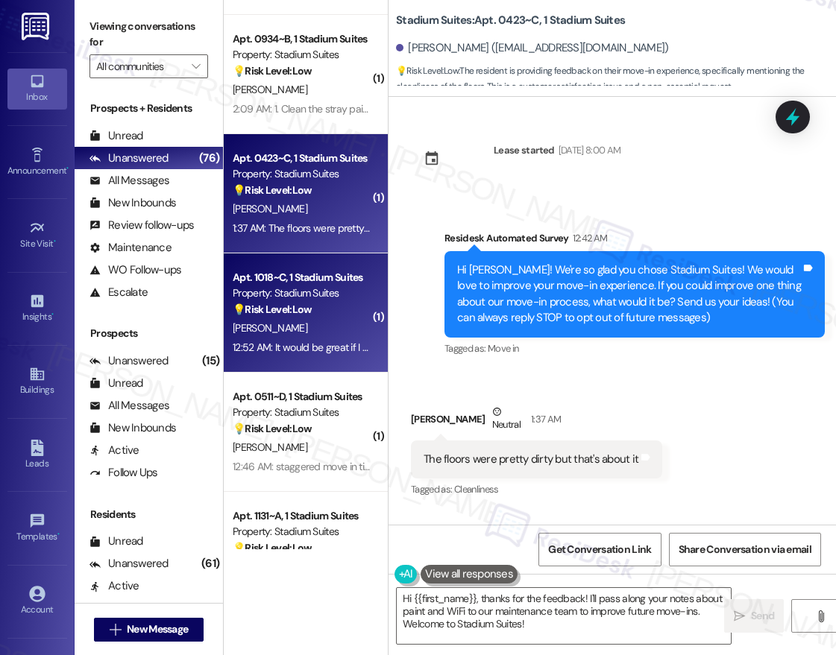
click at [301, 314] on strong "💡 Risk Level: Low" at bounding box center [272, 309] width 79 height 13
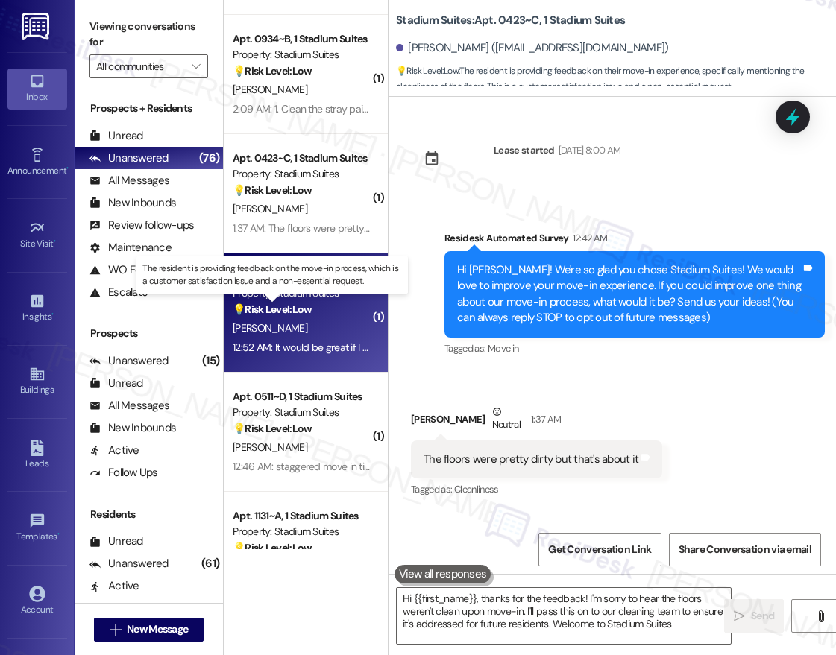
type textarea "Hi {{first_name}}, thanks for the feedback! I'm sorry to hear the floors weren'…"
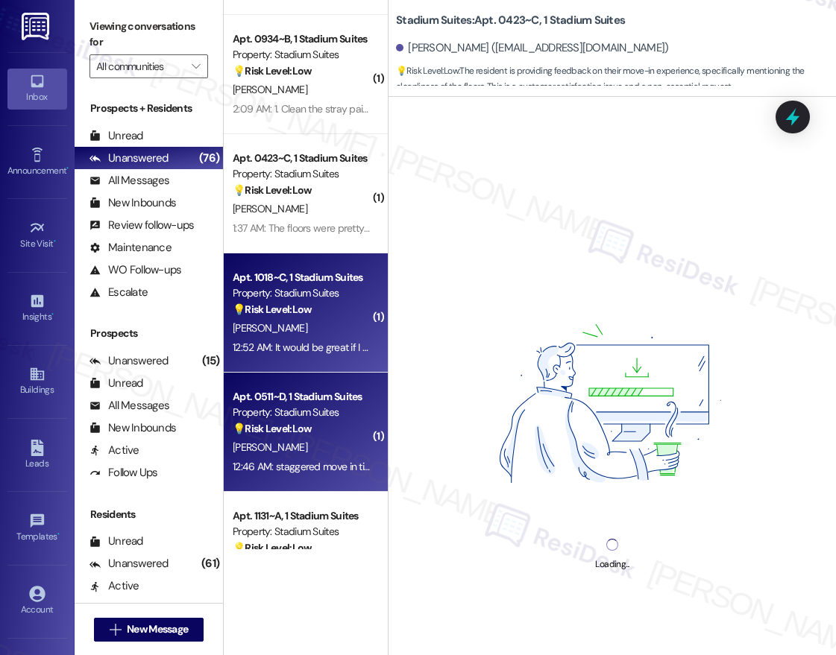
click at [368, 461] on div "Apt. 0511~D, 1 Stadium Suites Property: Stadium Suites 💡 Risk Level: Low The re…" at bounding box center [306, 432] width 164 height 119
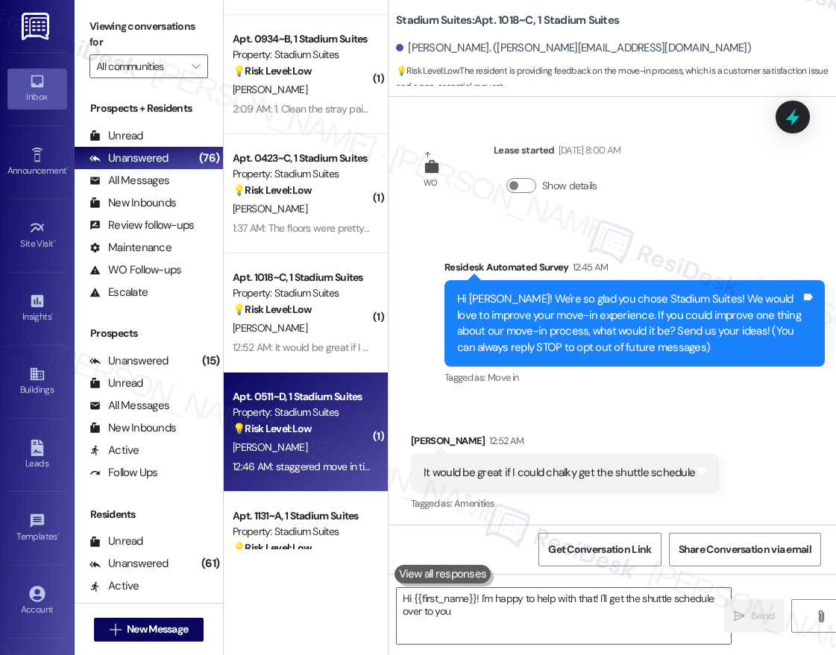
scroll to position [1, 0]
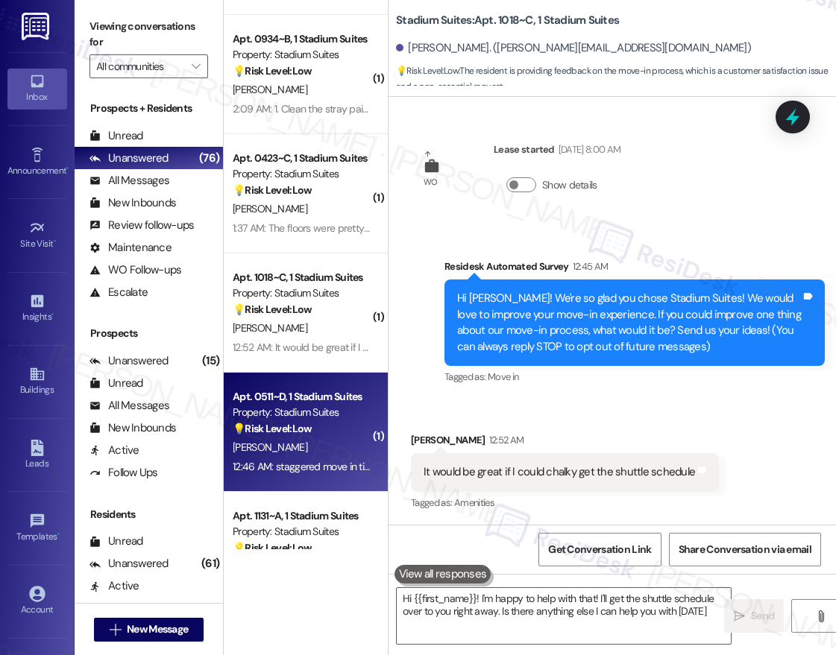
type textarea "Hi {{first_name}}! I'm happy to help with that! I'll get the shuttle schedule o…"
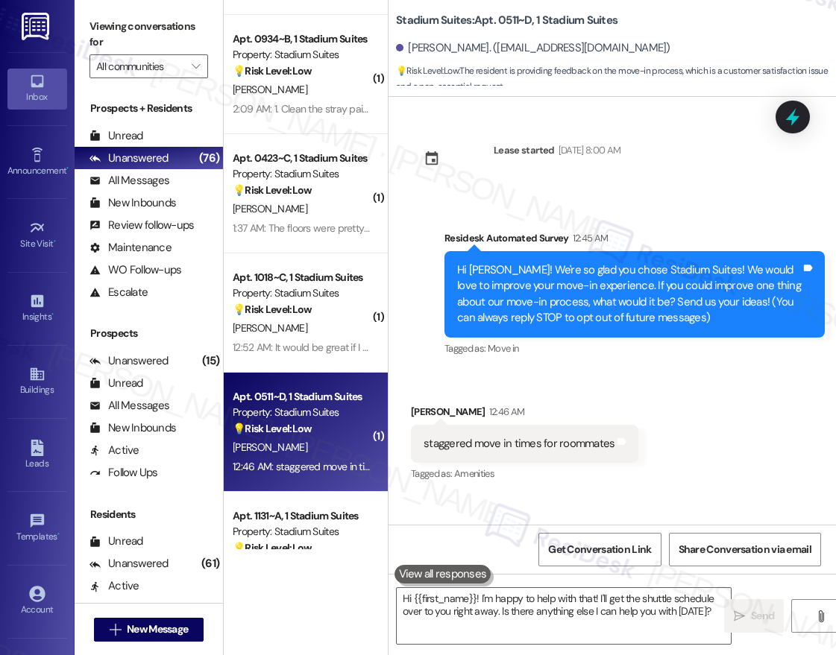
scroll to position [0, 0]
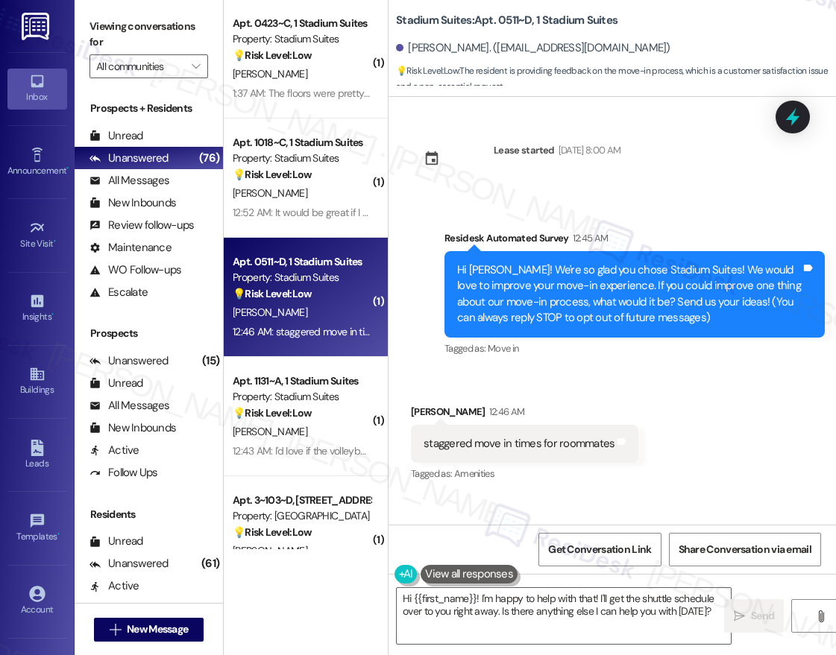
click at [329, 422] on div "( 1 ) Apt. 0611~A, 1 Stadium Suites Property: Stadium Suites 🔧 Risk Level: Medi…" at bounding box center [306, 275] width 164 height 550
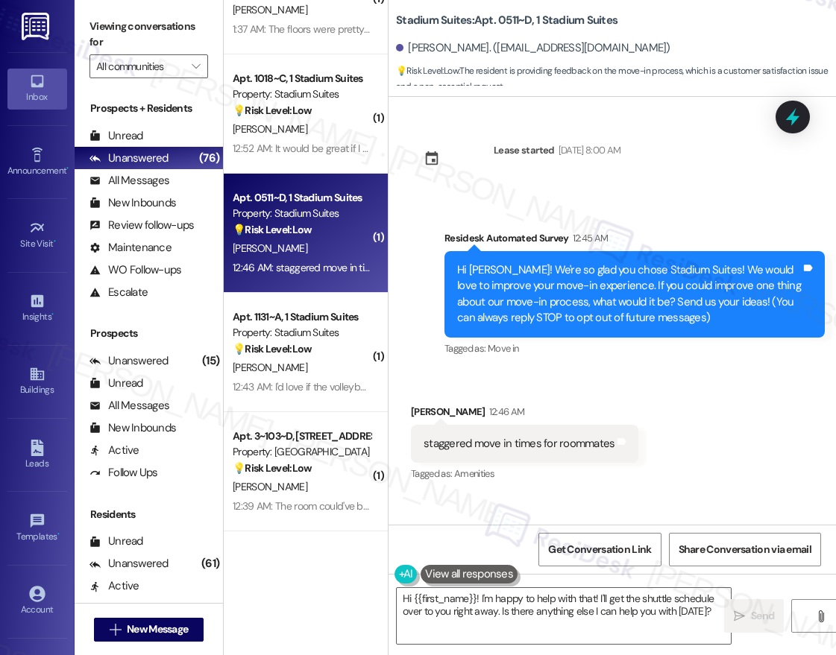
scroll to position [1058, 0]
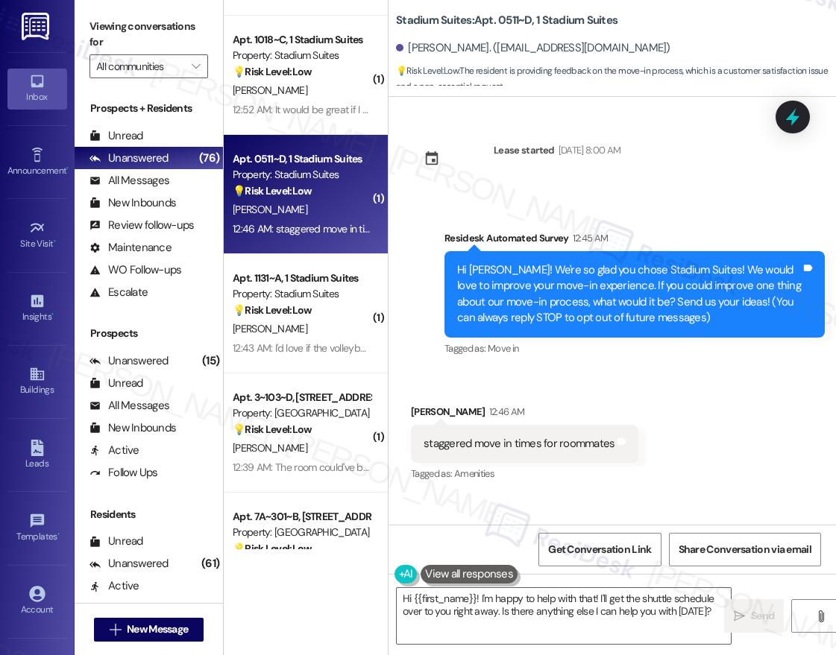
click at [313, 285] on div "( 1 ) Apt. 0934~B, 1 Stadium Suites Property: Stadium Suites 💡 Risk Level: Low …" at bounding box center [306, 275] width 164 height 550
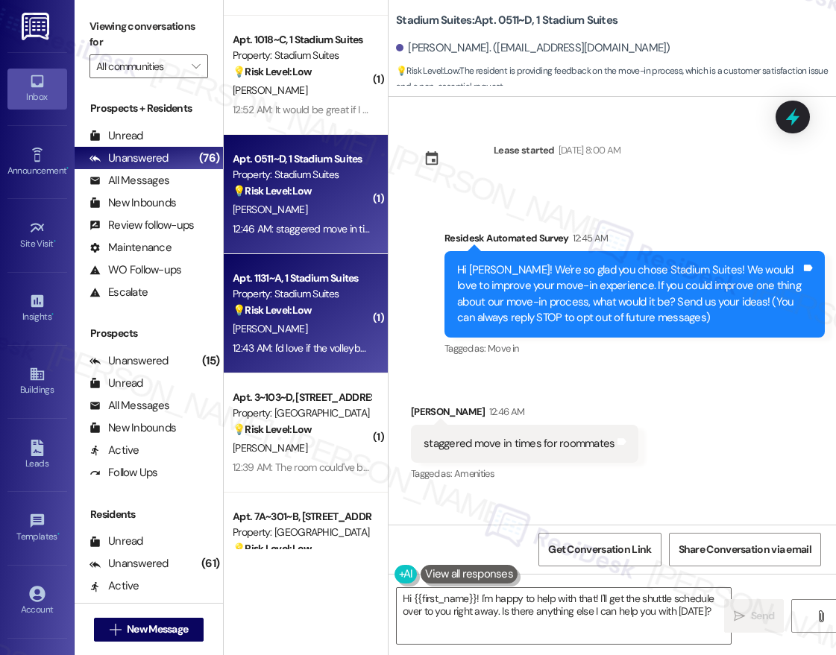
click at [313, 285] on div "Apt. 1131~A, 1 Stadium Suites" at bounding box center [302, 279] width 138 height 16
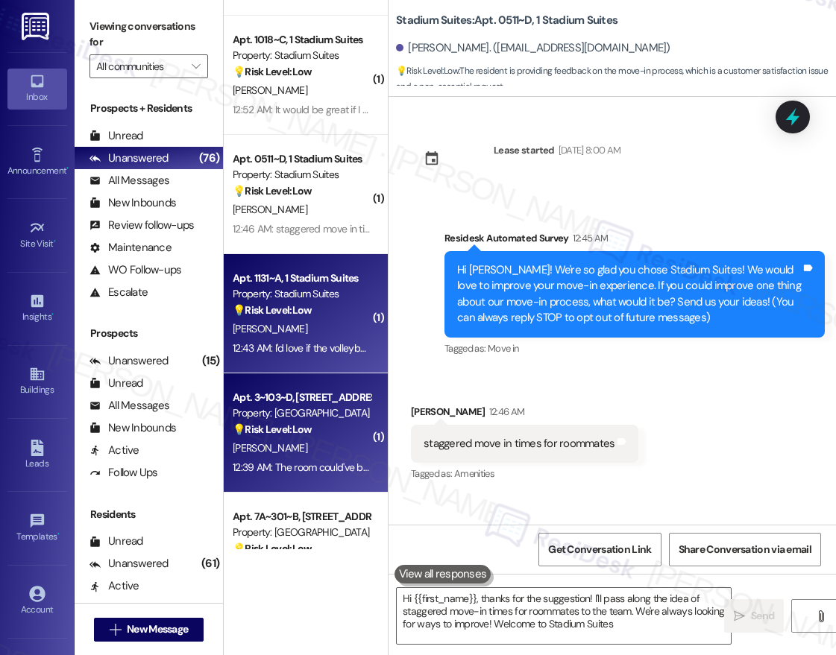
type textarea "Hi {{first_name}}, thanks for the suggestion! I'll pass along the idea of stagg…"
click at [276, 438] on div "Apt. 3~103~D, 1 St Joe Place Property: St.Joes Place 💡 Risk Level: Low The resi…" at bounding box center [301, 414] width 141 height 51
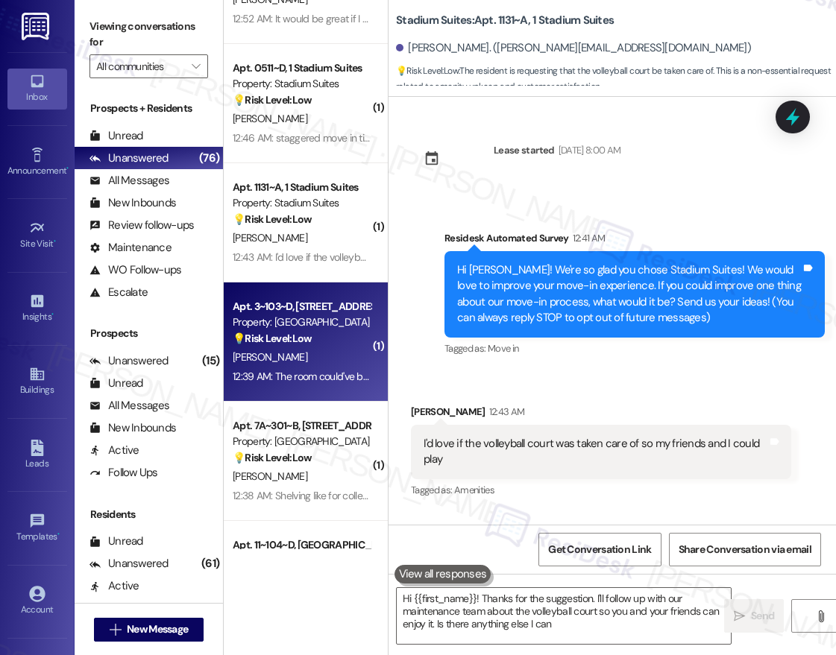
type textarea "Hi {{first_name}}! Thanks for the suggestion. I'll follow up with our maintenan…"
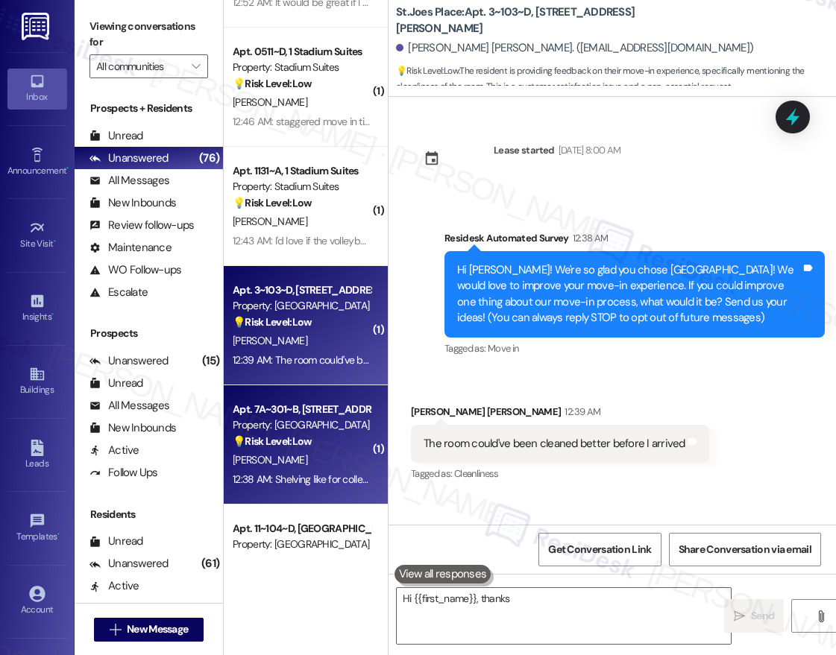
type textarea "Hi {{first_name}}, thanks"
click at [315, 420] on div "Property: St.Joes Place" at bounding box center [302, 426] width 138 height 16
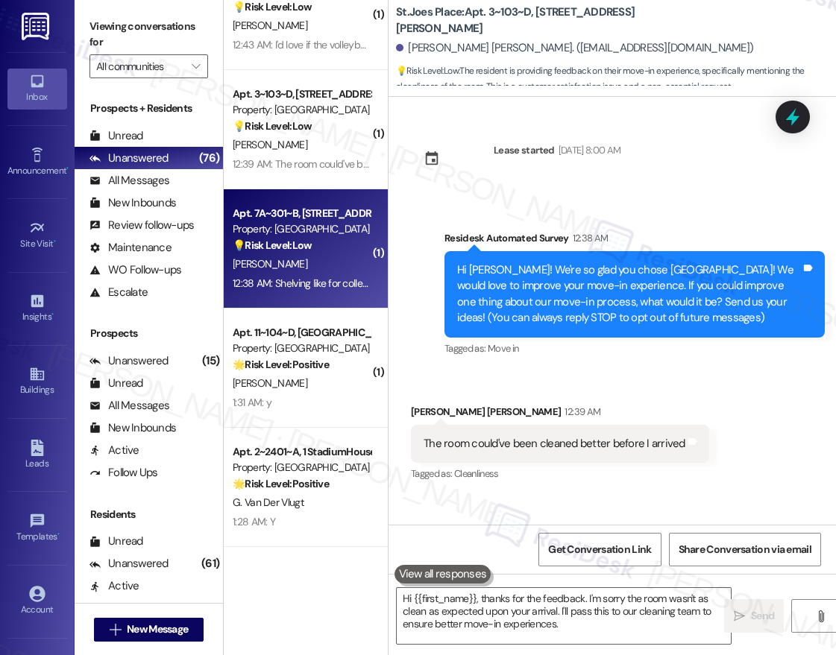
type textarea "Hi {{first_name}}, thanks for the feedback. I'm sorry the room wasn't as clean …"
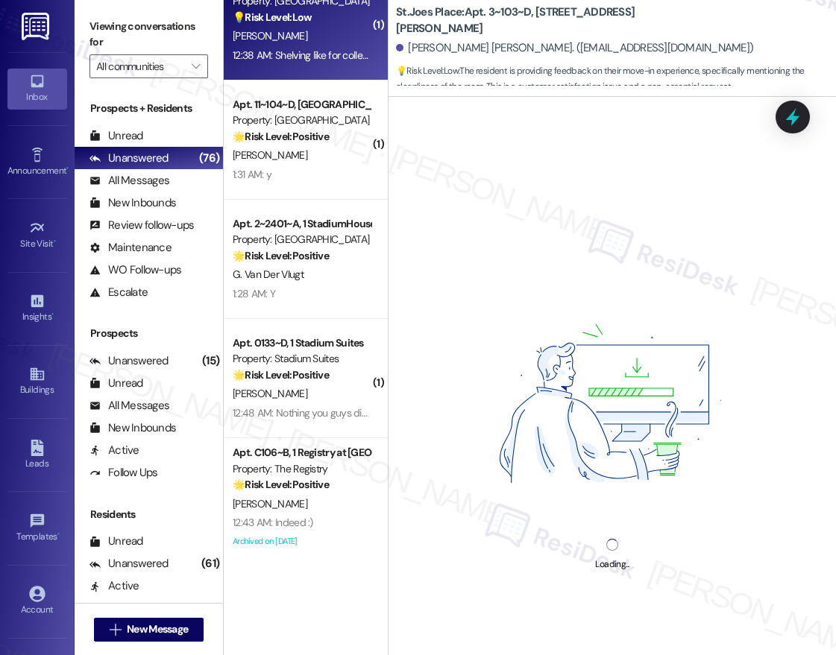
scroll to position [1616, 0]
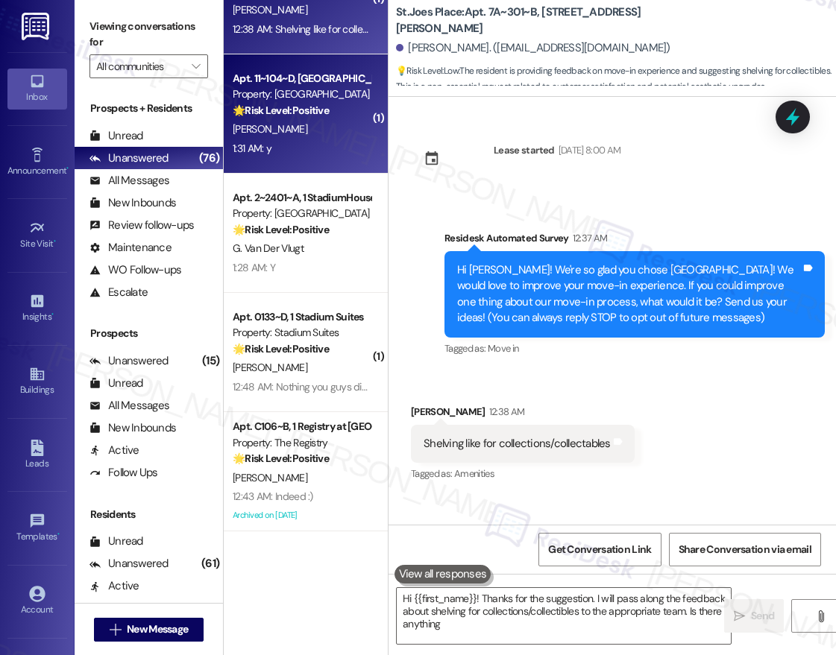
type textarea "Hi {{first_name}}! Thanks for the suggestion. I will pass along the feedback ab…"
click at [326, 145] on div "1:31 AM: y 1:31 AM: y" at bounding box center [301, 148] width 141 height 19
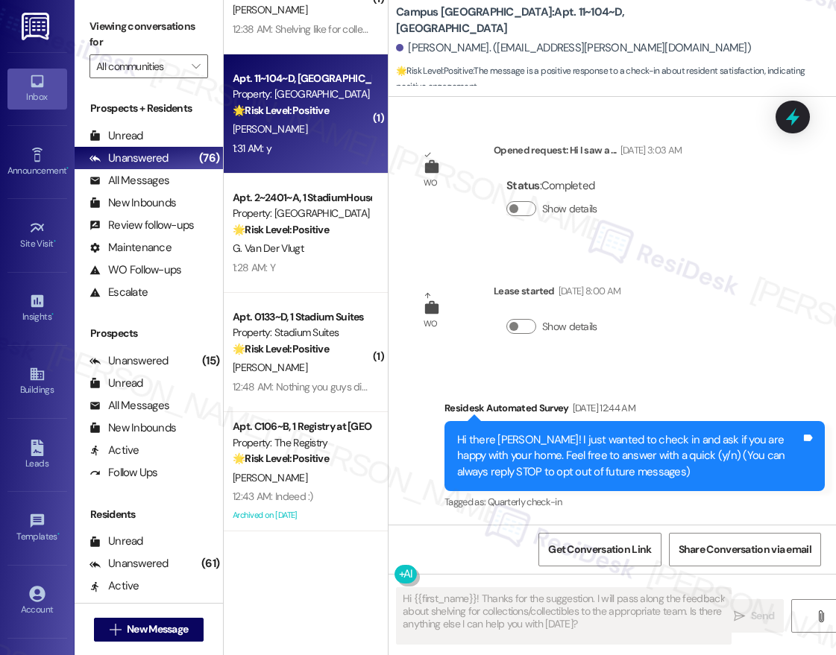
type textarea "Fetching suggested responses. Please feel free to read through the conversation…"
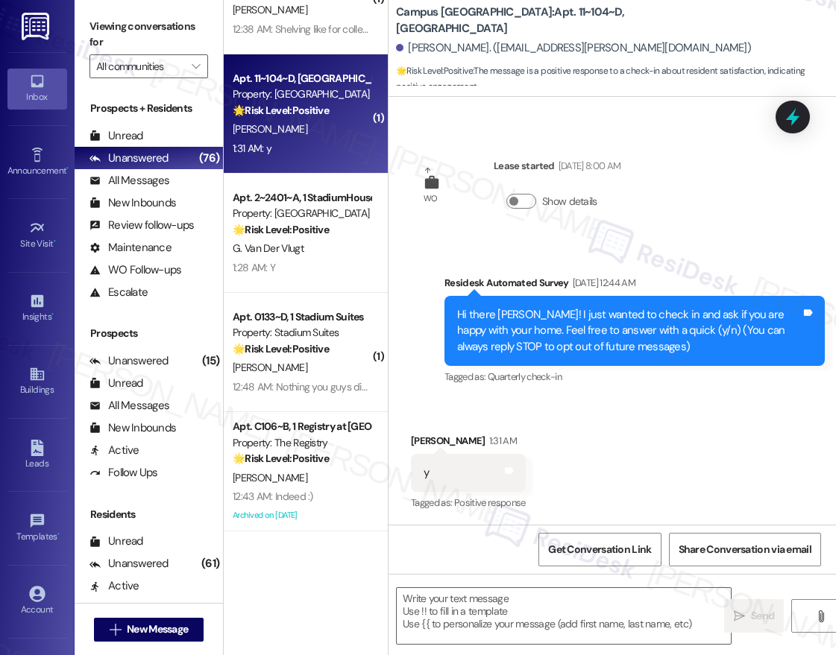
scroll to position [126, 0]
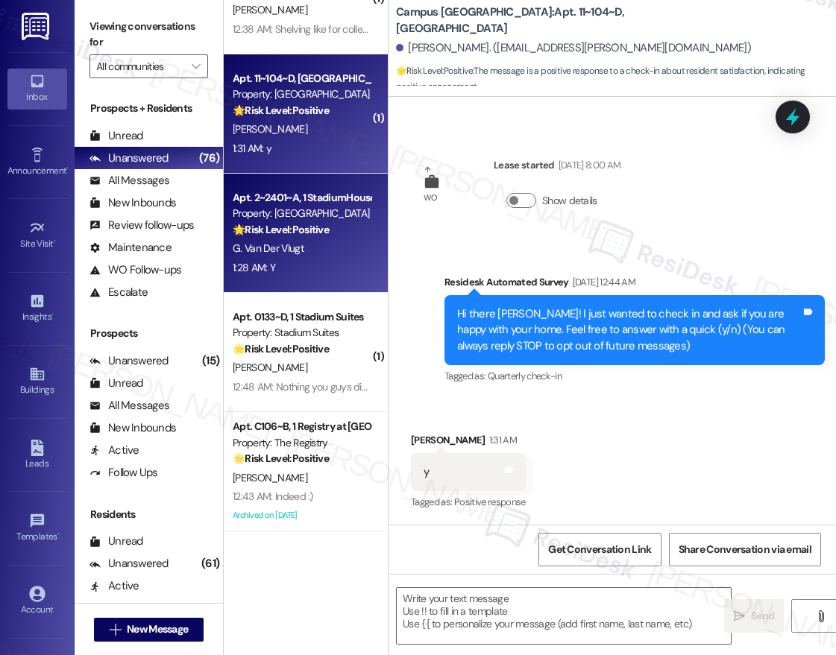
click at [308, 259] on div "1:28 AM: Y 1:28 AM: Y" at bounding box center [301, 268] width 141 height 19
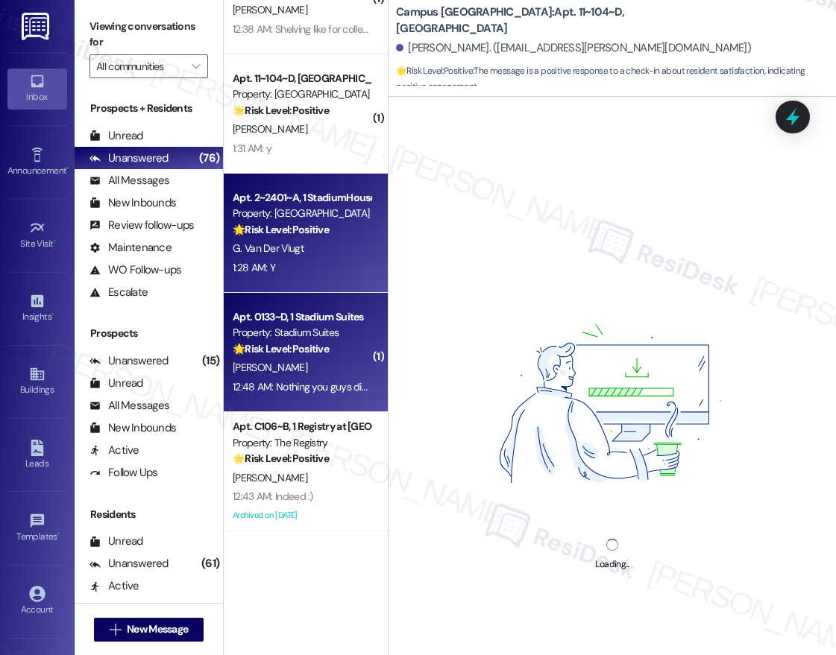
click at [289, 383] on div "12:48 AM: Nothing you guys did great 12:48 AM: Nothing you guys did great" at bounding box center [313, 386] width 160 height 13
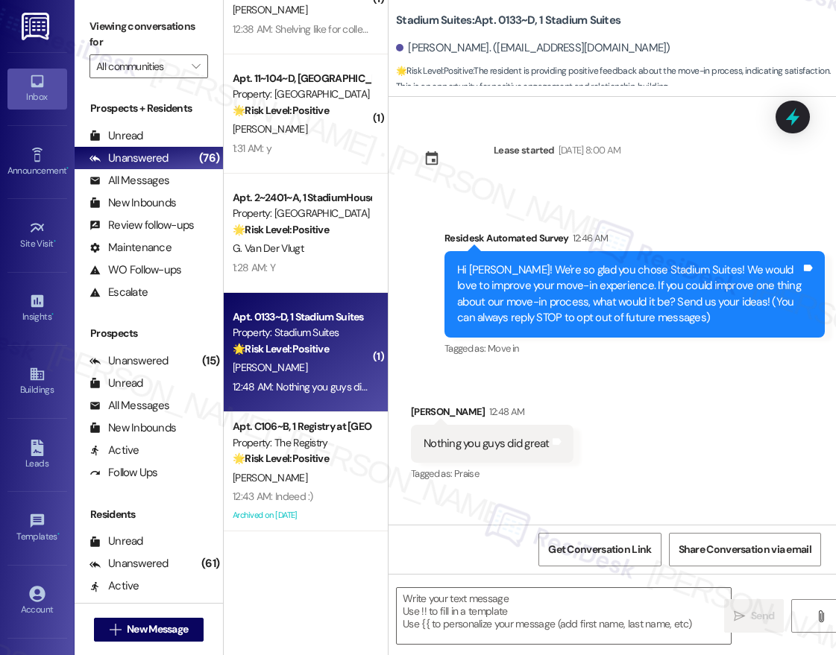
type textarea "Fetching suggested responses. Please feel free to read through the conversation…"
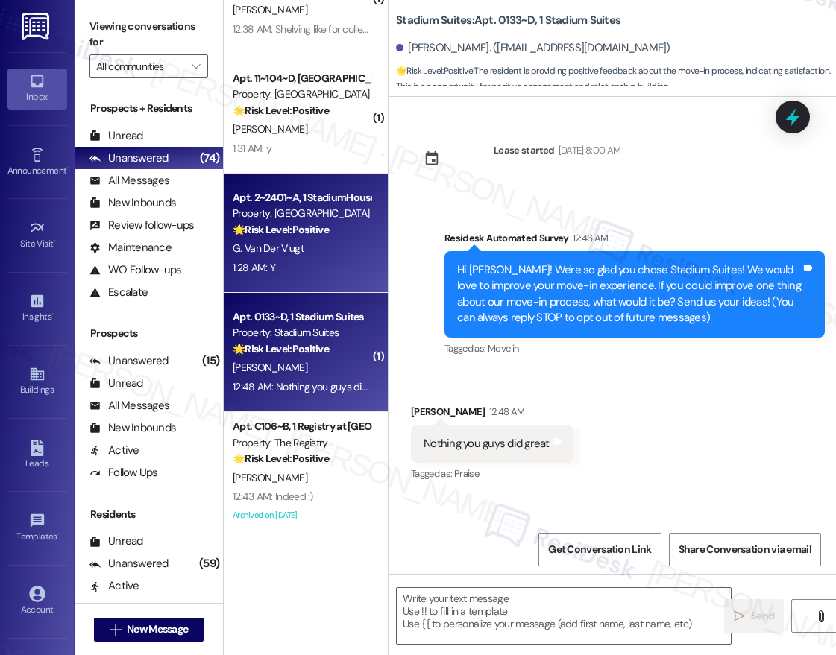
click at [313, 251] on div "G. Van Der Vlugt" at bounding box center [301, 248] width 141 height 19
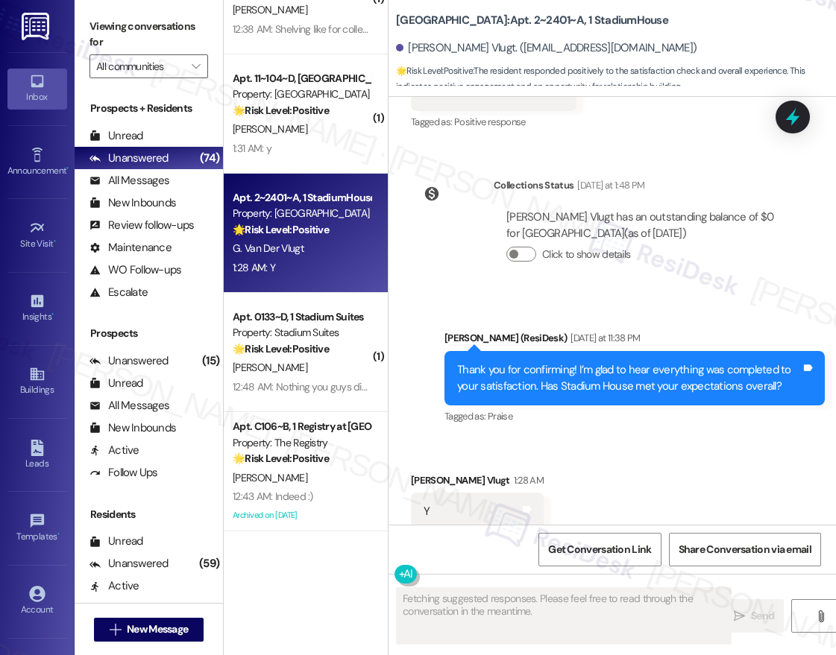
scroll to position [5690, 0]
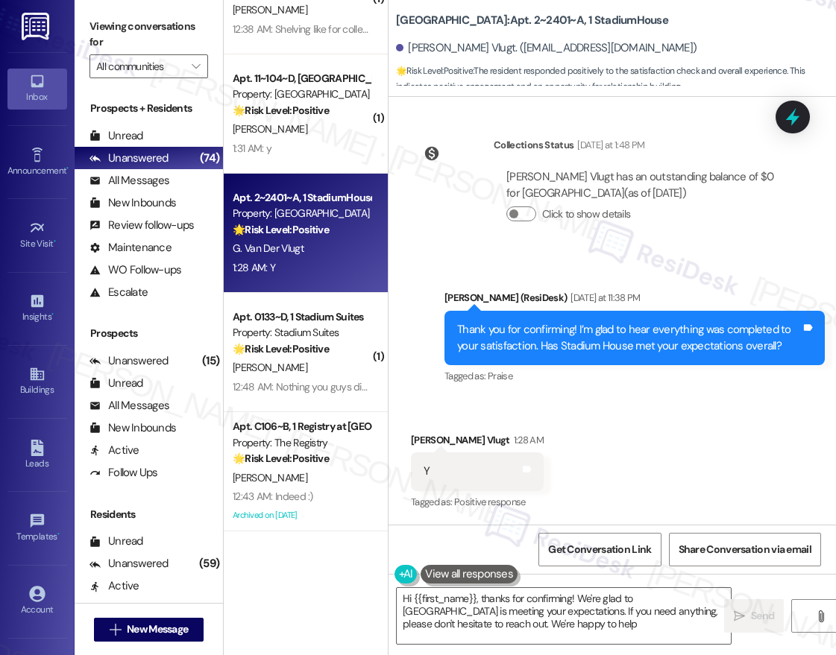
type textarea "Hi {{first_name}}, thanks for confirming! We're glad to hear Stadium House is m…"
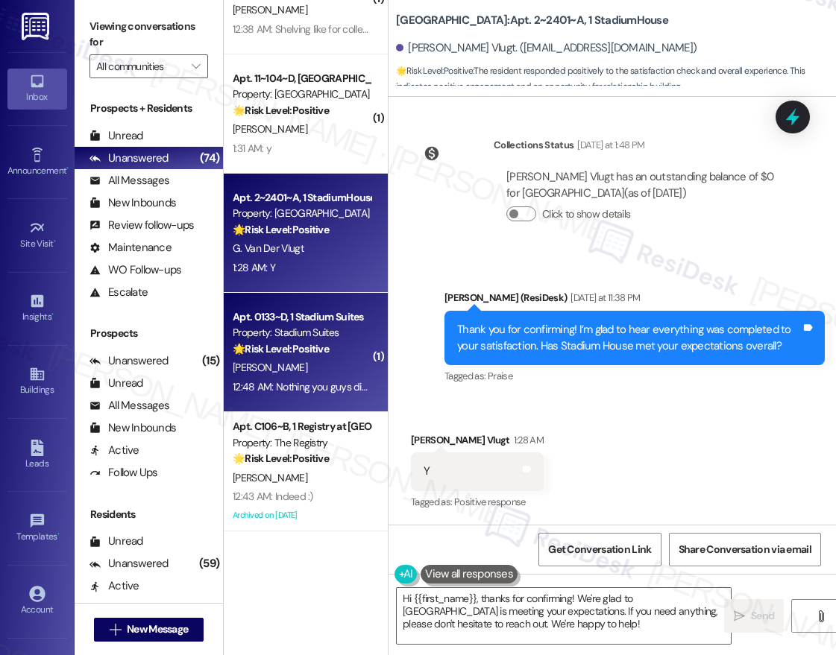
click at [295, 379] on div "12:48 AM: Nothing you guys did great 12:48 AM: Nothing you guys did great" at bounding box center [301, 387] width 141 height 19
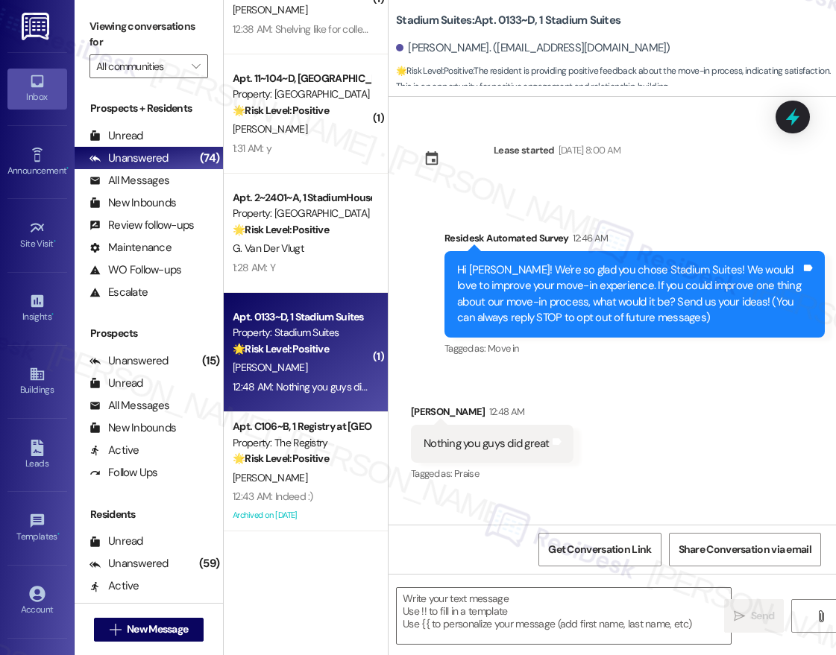
type textarea "Fetching suggested responses. Please feel free to read through the conversation…"
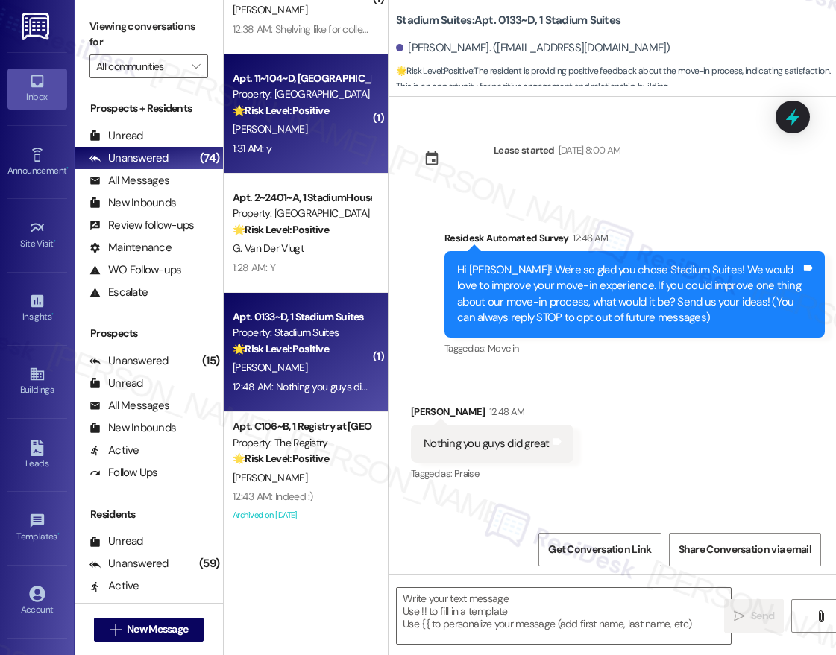
click at [291, 151] on div "1:31 AM: y 1:31 AM: y" at bounding box center [301, 148] width 141 height 19
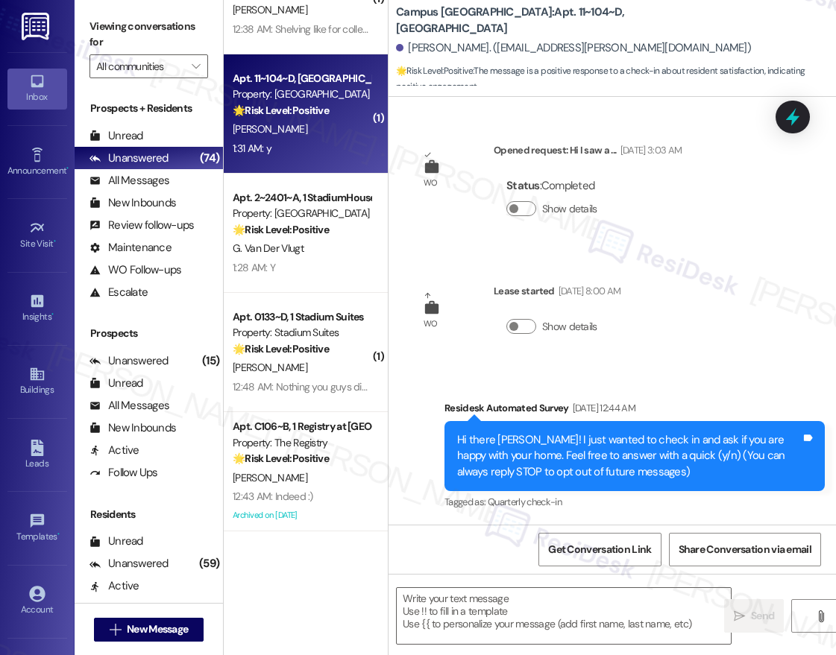
scroll to position [125, 0]
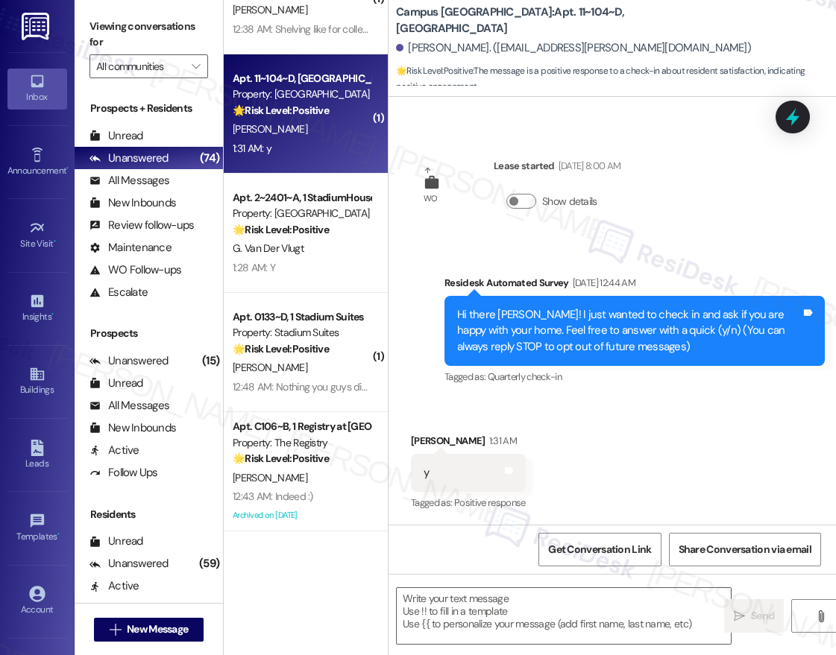
type textarea "Fetching suggested responses. Please feel free to read through the conversation…"
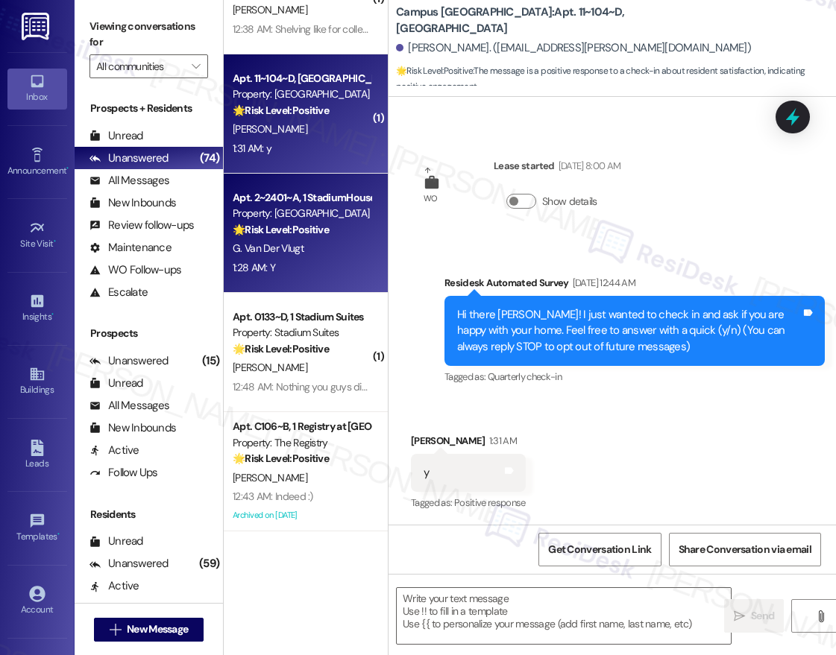
click at [321, 283] on div "Apt. 2~2401~A, 1 StadiumHouse Property: Stadium House 🌟 Risk Level: Positive Th…" at bounding box center [306, 233] width 164 height 119
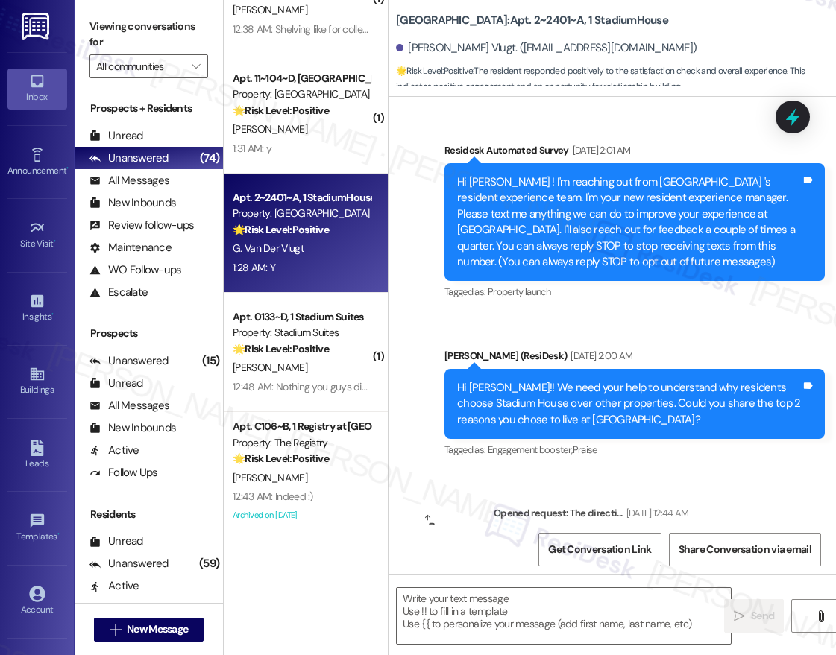
type textarea "Fetching suggested responses. Please feel free to read through the conversation…"
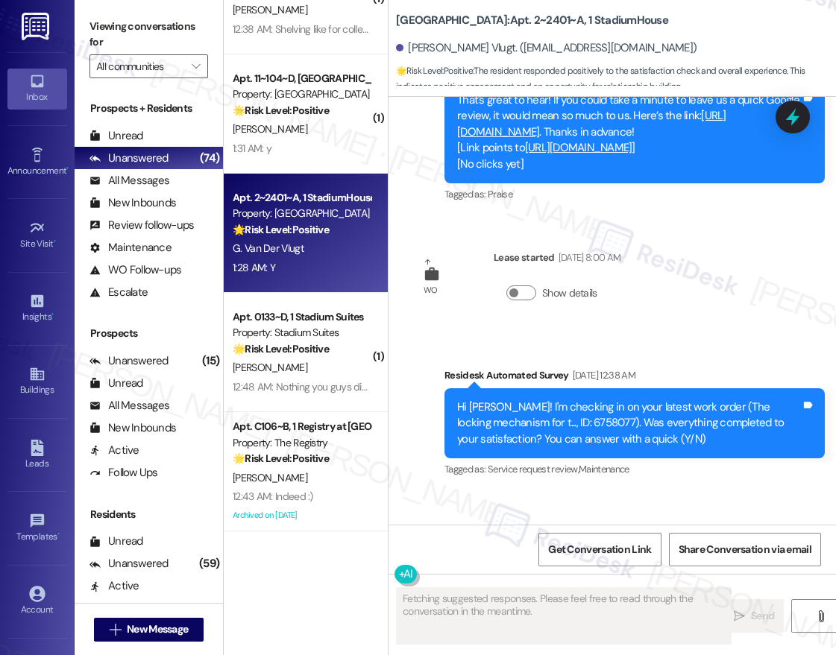
scroll to position [5690, 0]
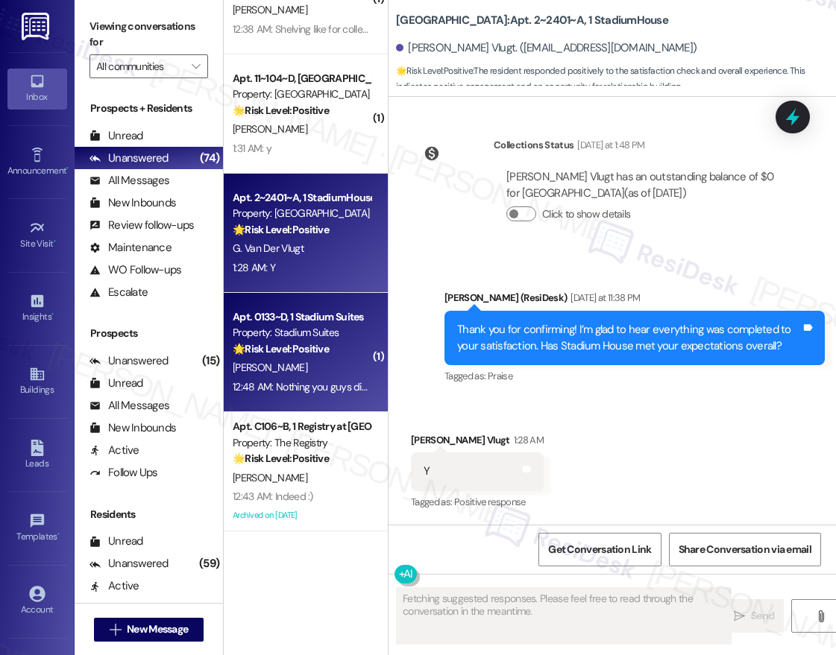
click at [318, 347] on strong "🌟 Risk Level: Positive" at bounding box center [281, 348] width 96 height 13
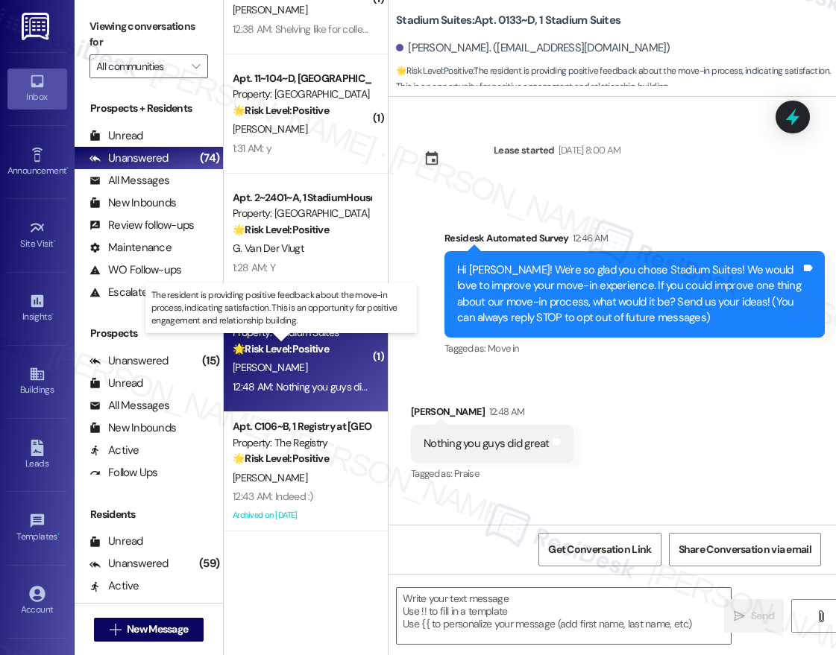
type textarea "Fetching suggested responses. Please feel free to read through the conversation…"
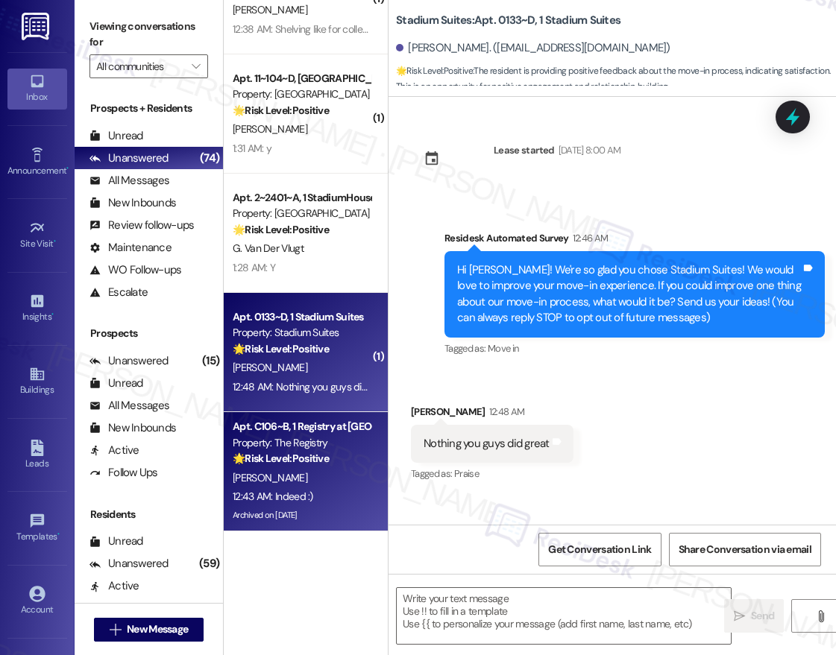
click at [257, 453] on strong "🌟 Risk Level: Positive" at bounding box center [281, 458] width 96 height 13
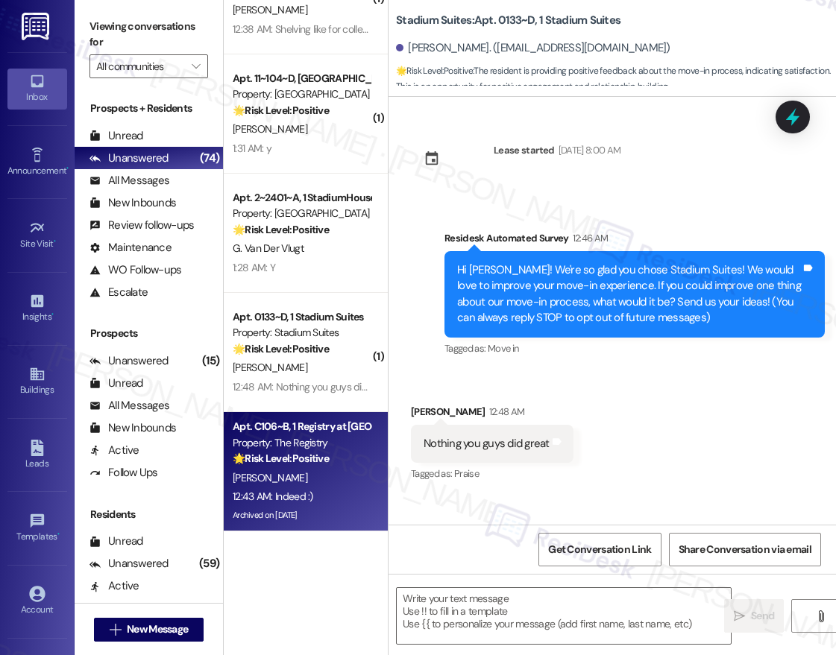
type textarea "Fetching suggested responses. Please feel free to read through the conversation…"
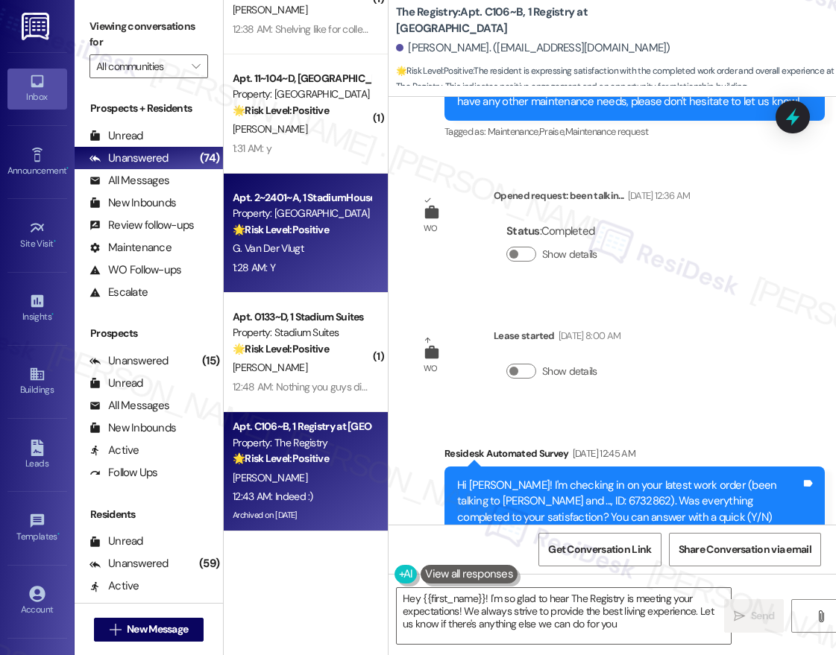
type textarea "Hey {{first_name}}! I'm so glad to hear The Registry is meeting your expectatio…"
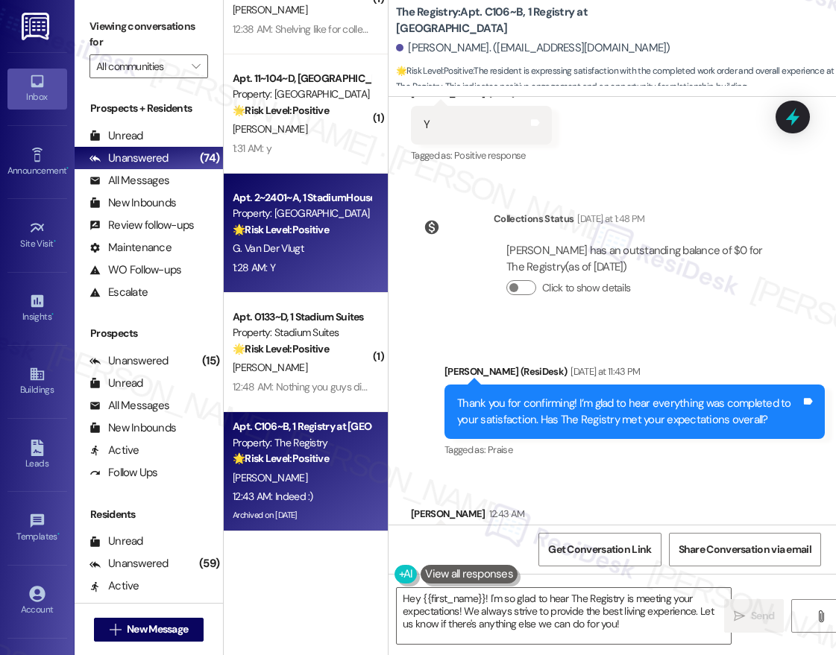
click at [293, 254] on span "G. Van Der Vlugt" at bounding box center [268, 248] width 71 height 13
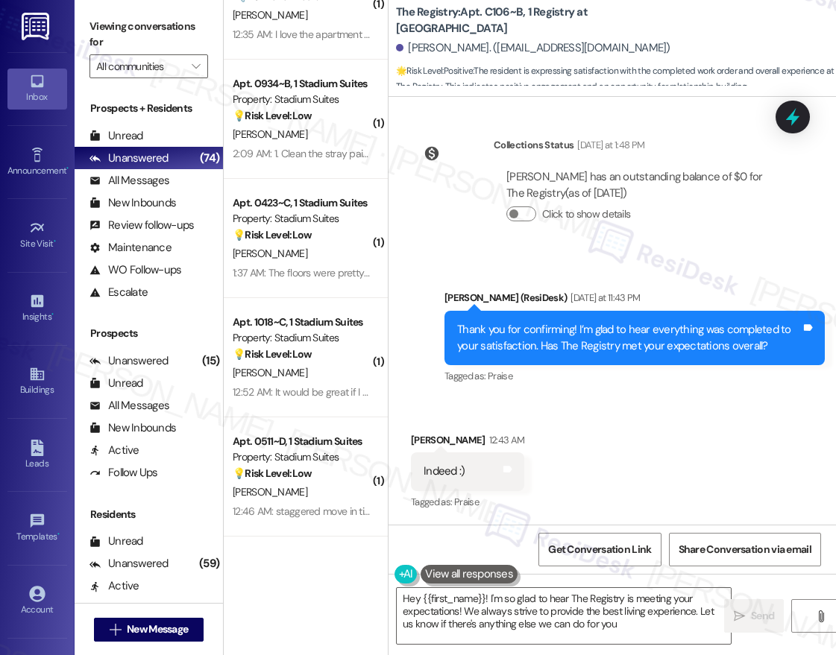
type textarea "Hey {{first_name}}! I'm so glad to hear The Registry is meeting your expectatio…"
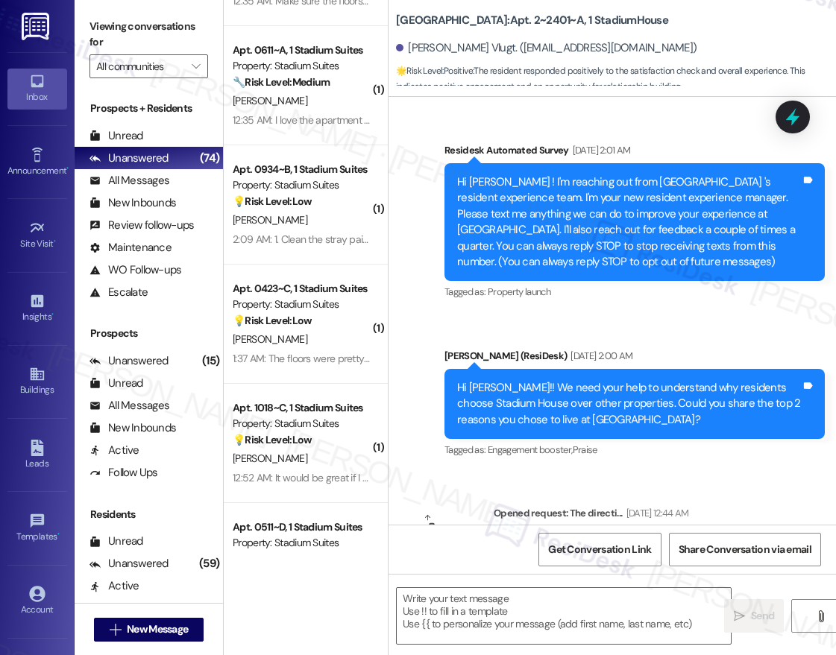
scroll to position [672, 0]
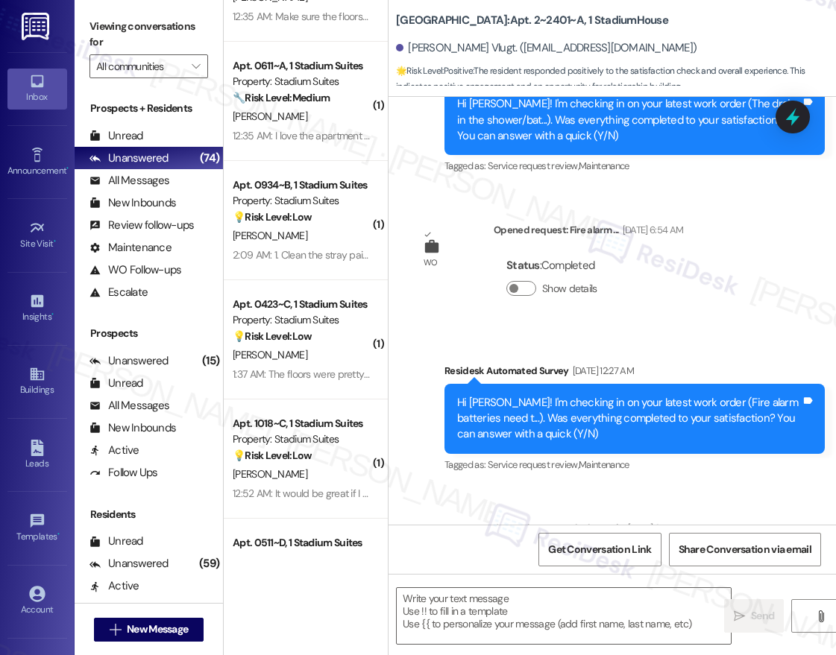
type textarea "Fetching suggested responses. Please feel free to read through the conversation…"
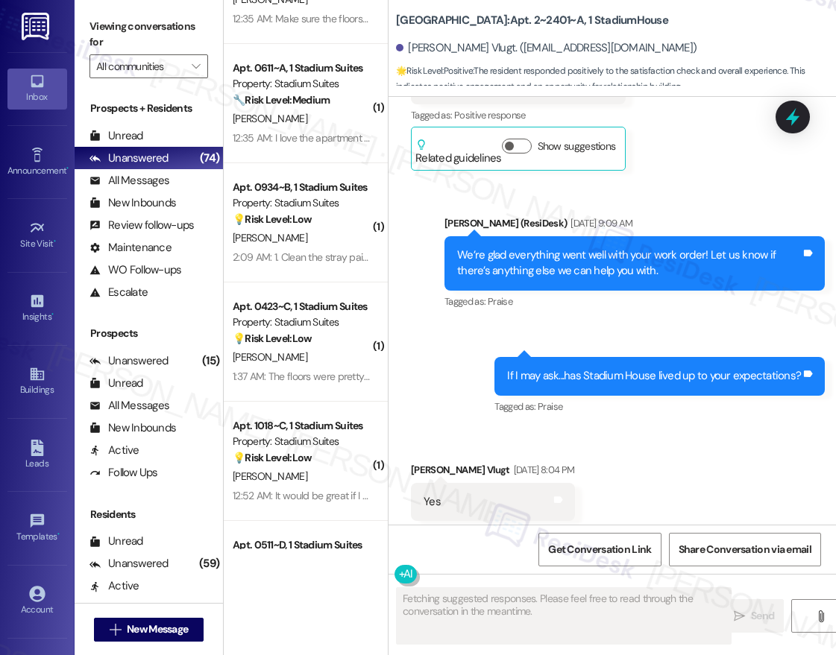
click at [317, 208] on div "Apt. 0917~A, 1 Stadium Suites Property: Stadium Suites 🔧 Risk Level: Medium The…" at bounding box center [306, 275] width 164 height 550
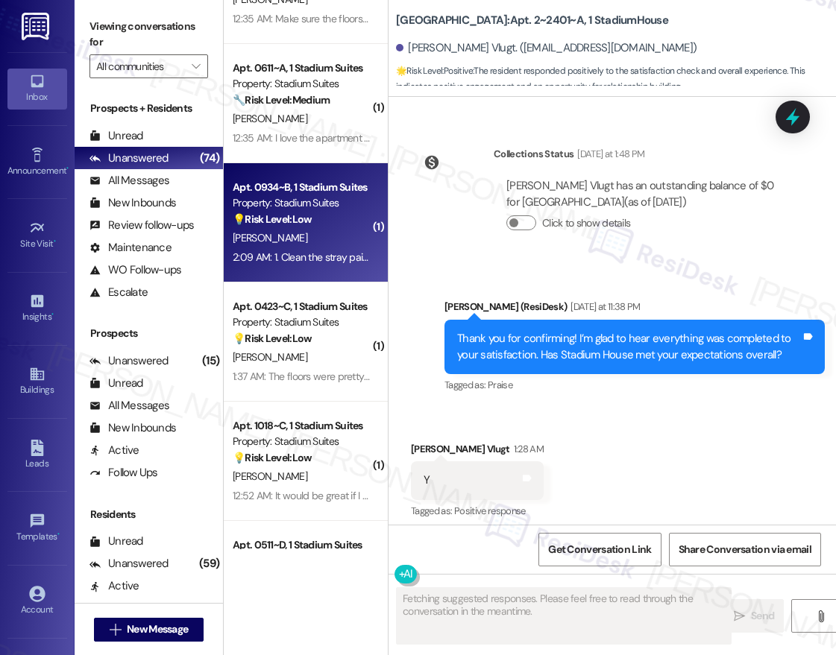
scroll to position [5690, 0]
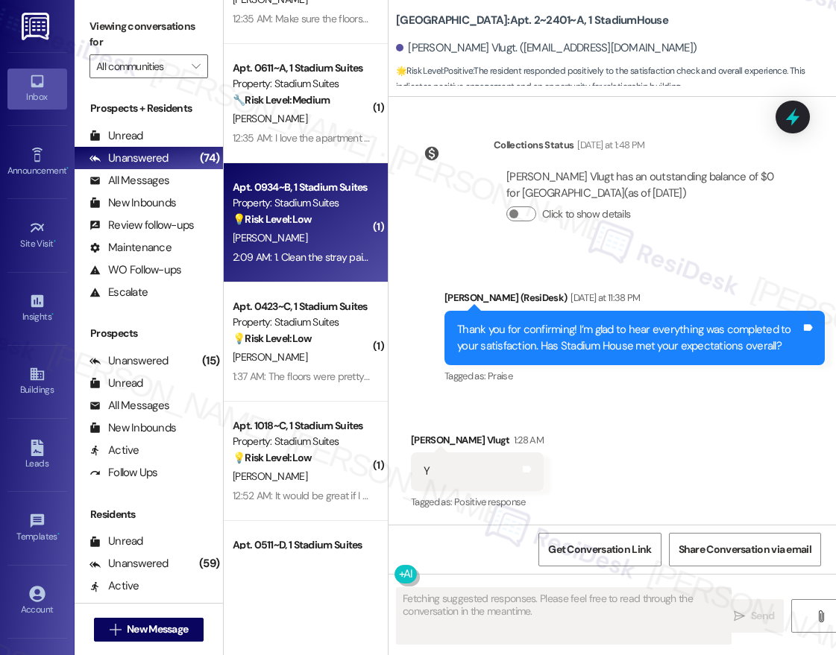
click at [315, 208] on div "Property: Stadium Suites" at bounding box center [302, 203] width 138 height 16
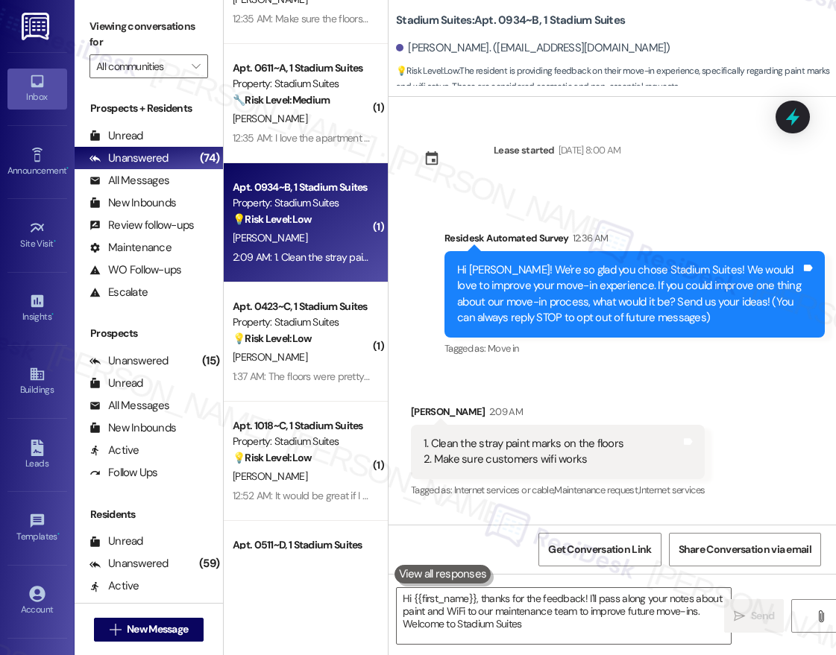
type textarea "Hi {{first_name}}, thanks for the feedback! I'll pass along your notes about pa…"
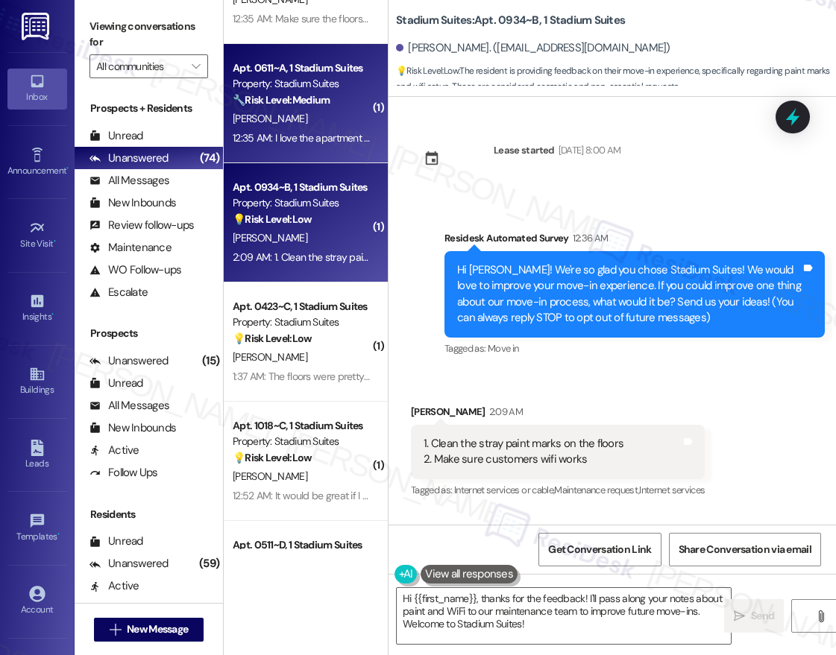
click at [311, 131] on div "12:35 AM: I love the apartment but it was very dirty and grimy 12:35 AM: I love…" at bounding box center [365, 137] width 264 height 13
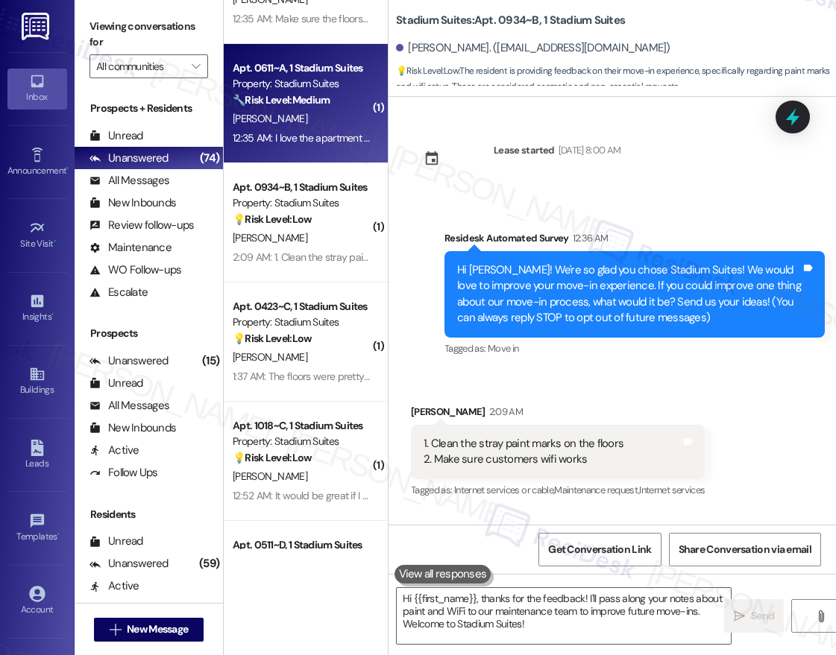
type textarea "Fetching suggested responses. Please feel free to read through the conversation…"
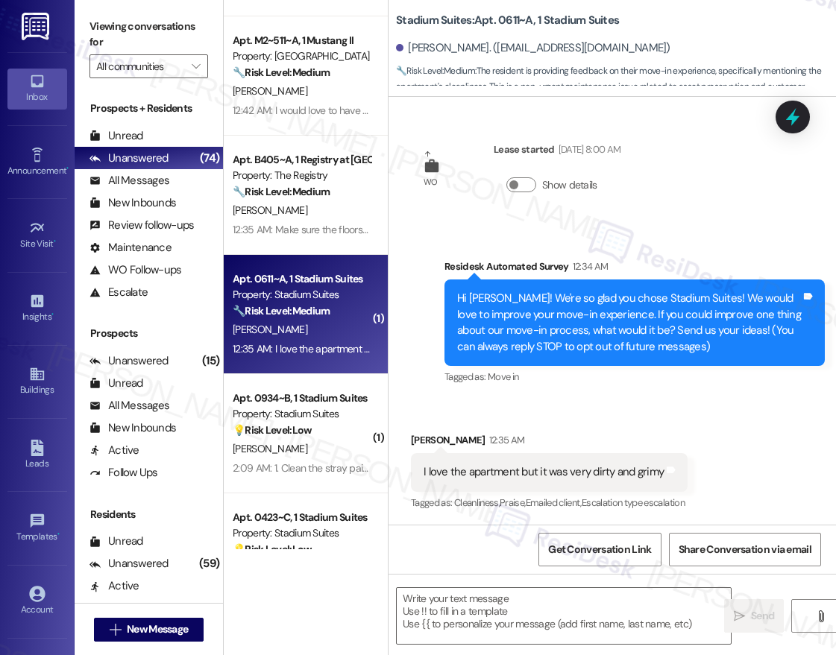
scroll to position [458, 0]
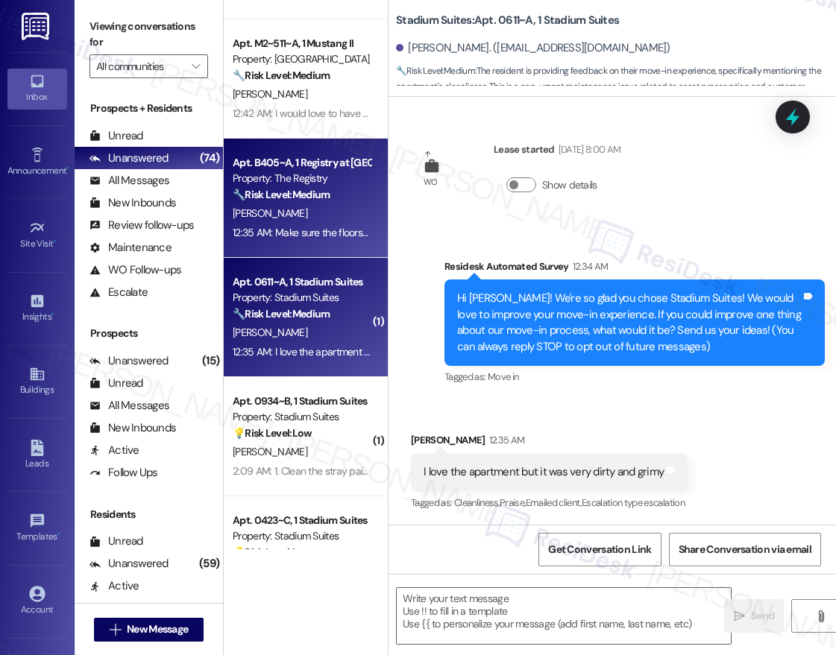
click at [333, 204] on div "M. Renshaw" at bounding box center [301, 213] width 141 height 19
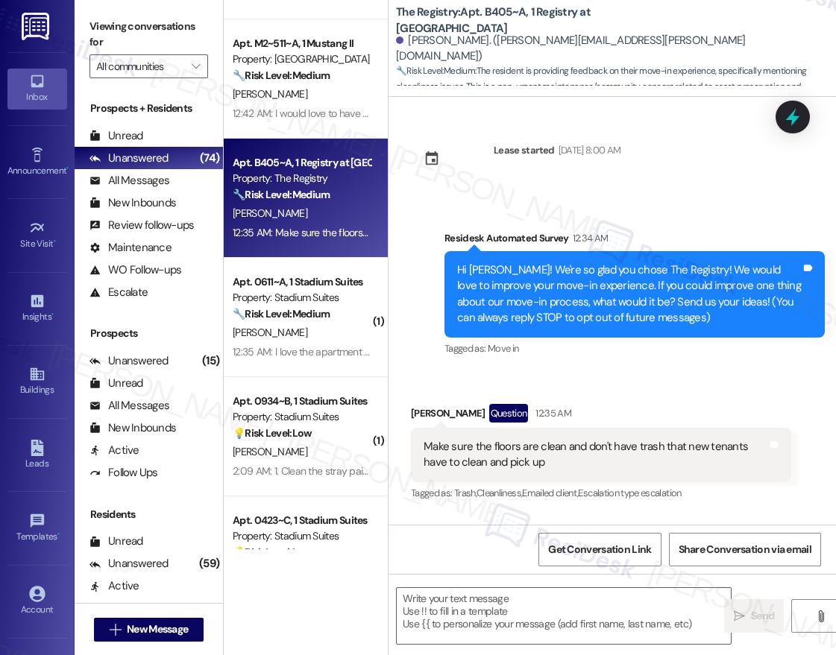
type textarea "Fetching suggested responses. Please feel free to read through the conversation…"
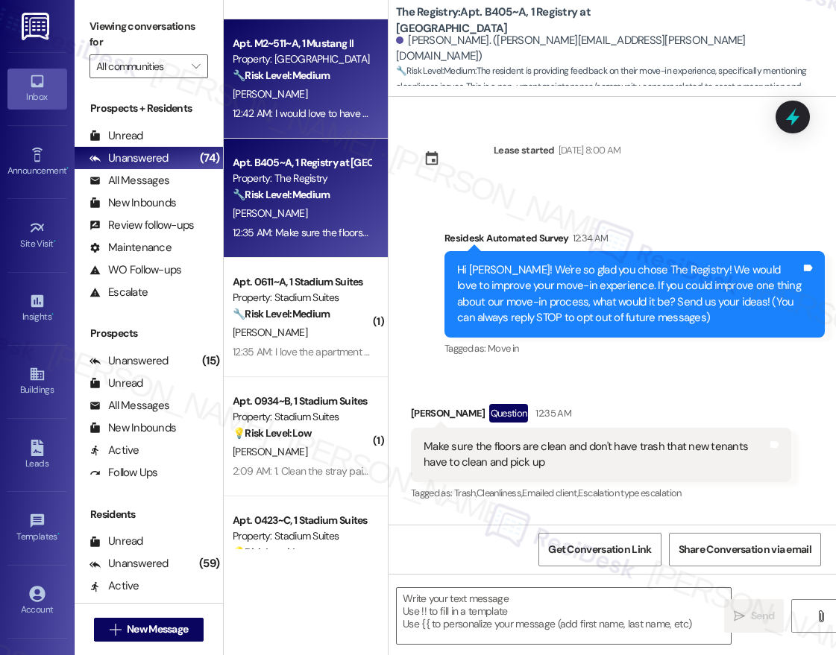
click at [336, 104] on div "12:42 AM: I would love to have the opportunity to ship all of my packages to my…" at bounding box center [301, 113] width 141 height 19
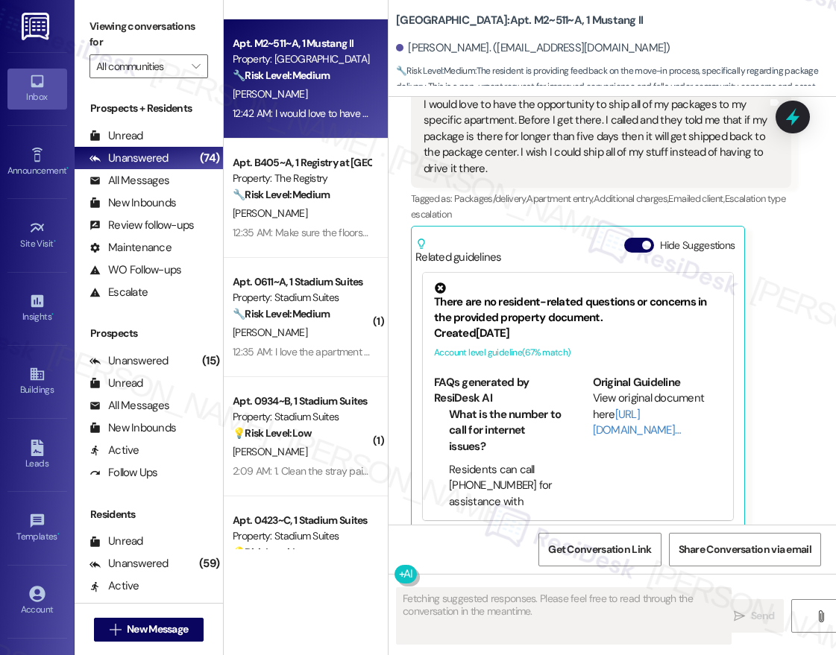
scroll to position [358, 0]
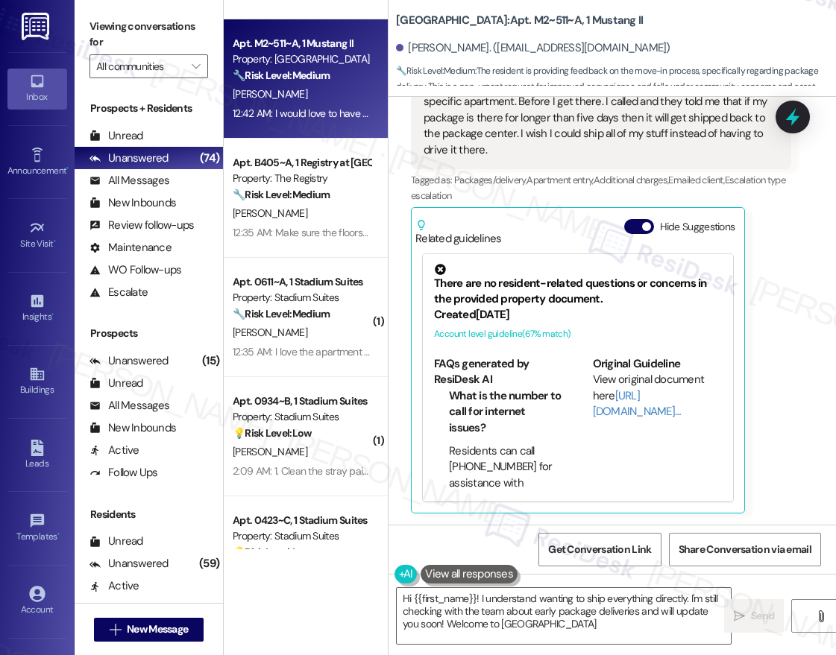
type textarea "Hi {{first_name}}! I understand wanting to ship everything directly. I'm still …"
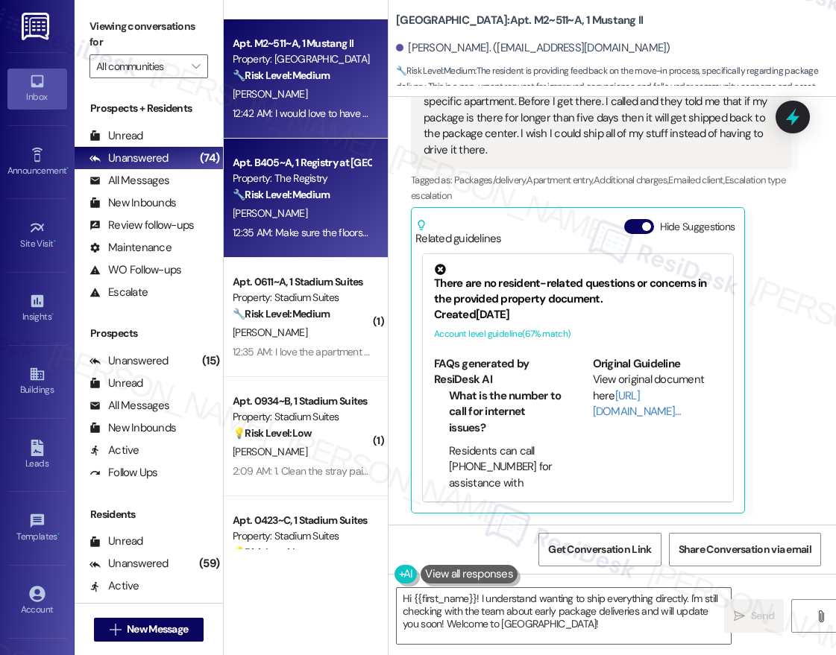
click at [335, 197] on div "🔧 Risk Level: Medium The resident is providing feedback on their move-in experi…" at bounding box center [302, 195] width 138 height 16
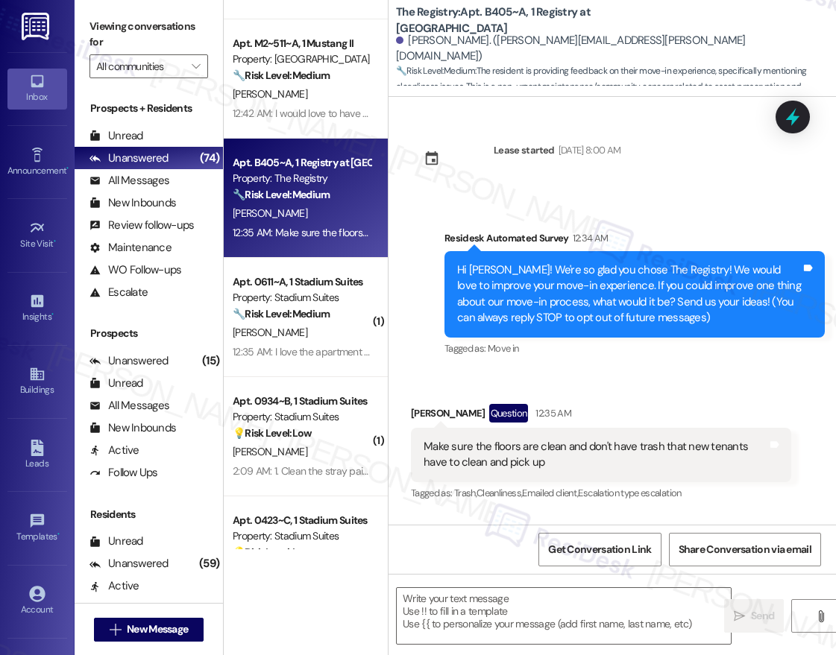
type textarea "Fetching suggested responses. Please feel free to read through the conversation…"
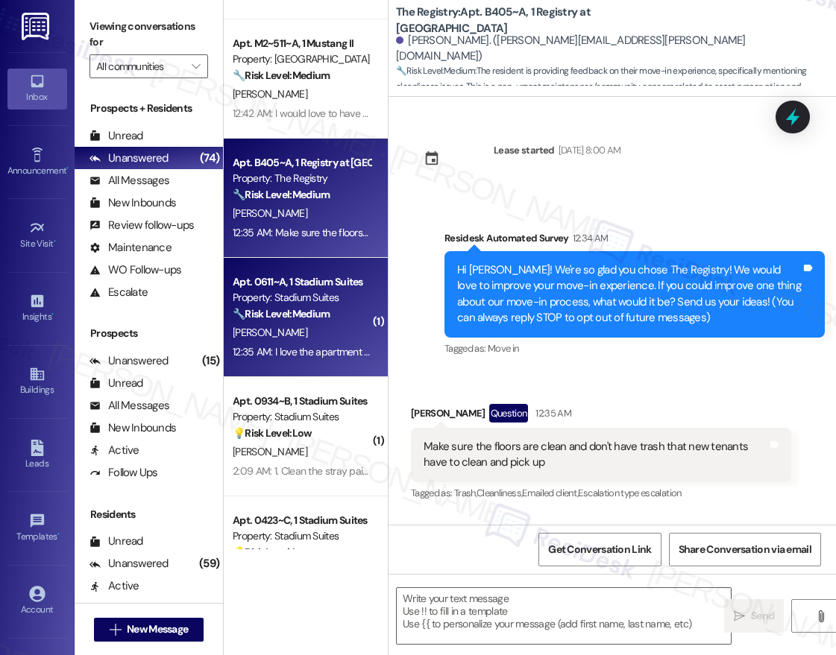
click at [317, 307] on strong "🔧 Risk Level: Medium" at bounding box center [281, 313] width 97 height 13
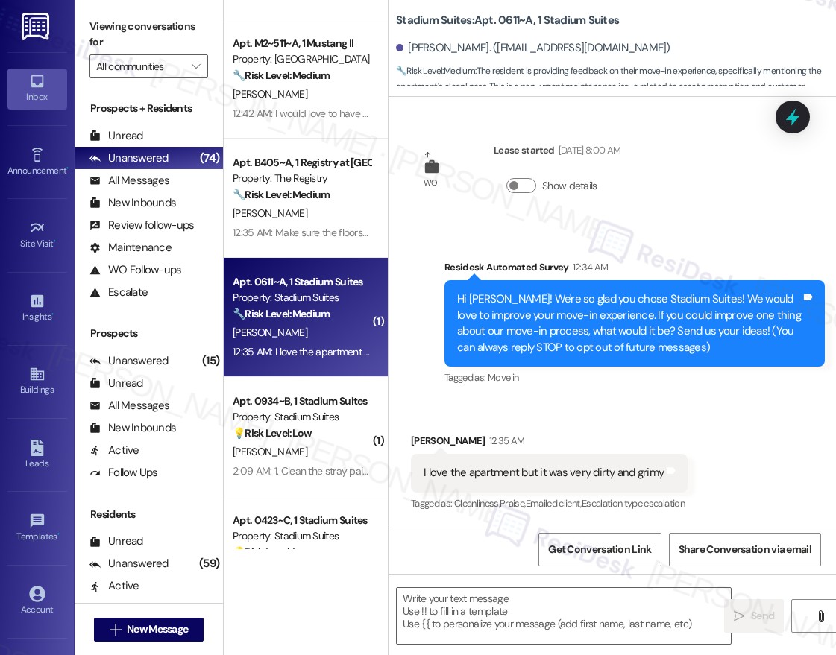
scroll to position [1, 0]
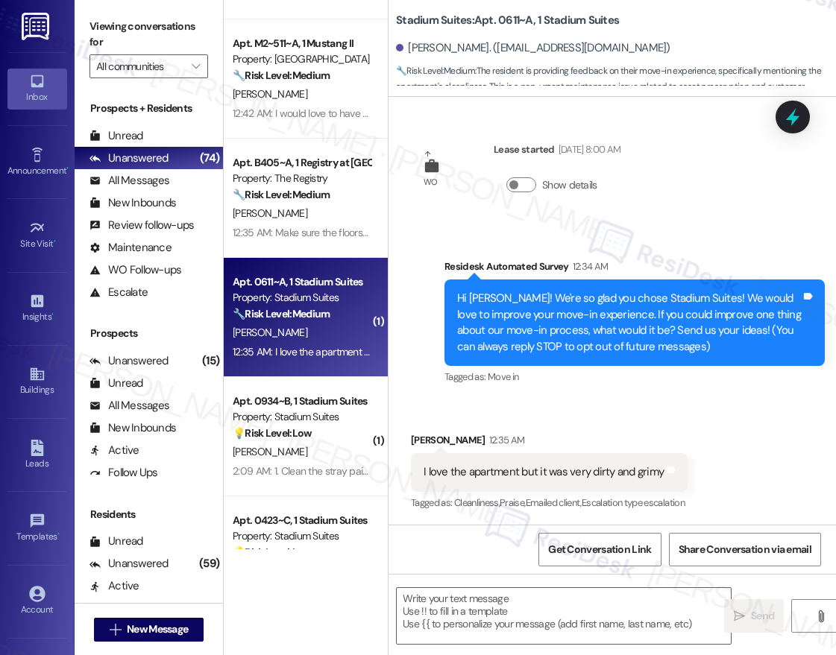
type textarea "Fetching suggested responses. Please feel free to read through the conversation…"
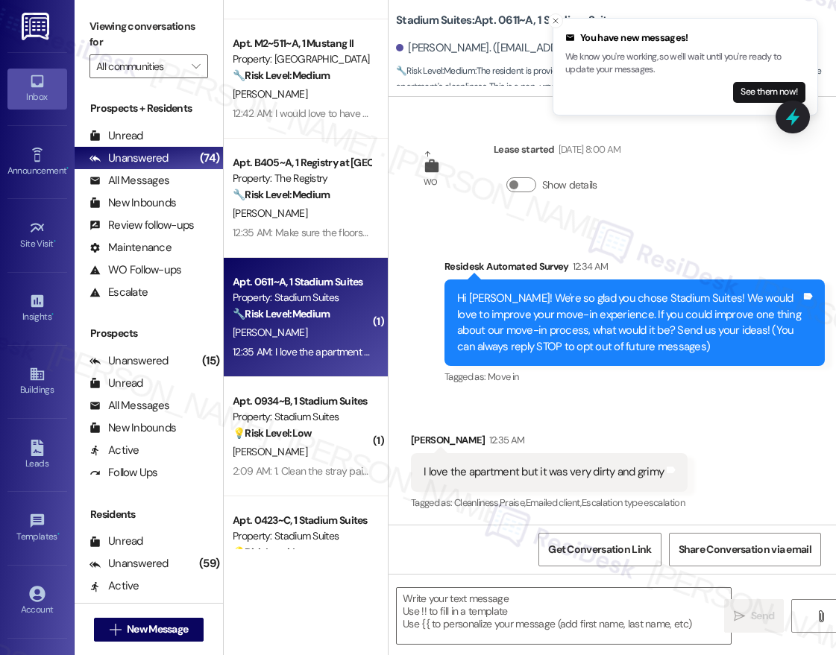
scroll to position [0, 0]
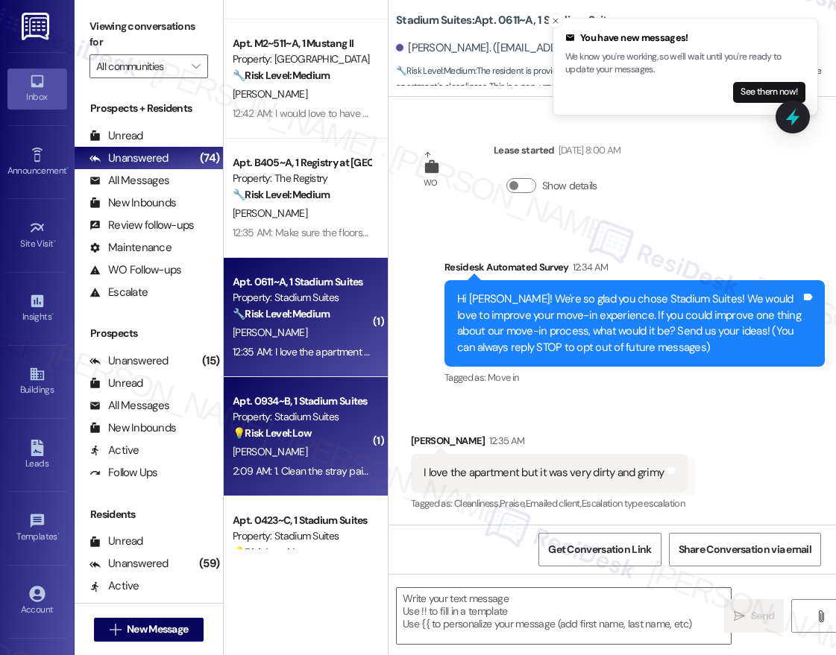
click at [280, 427] on strong "💡 Risk Level: Low" at bounding box center [272, 433] width 79 height 13
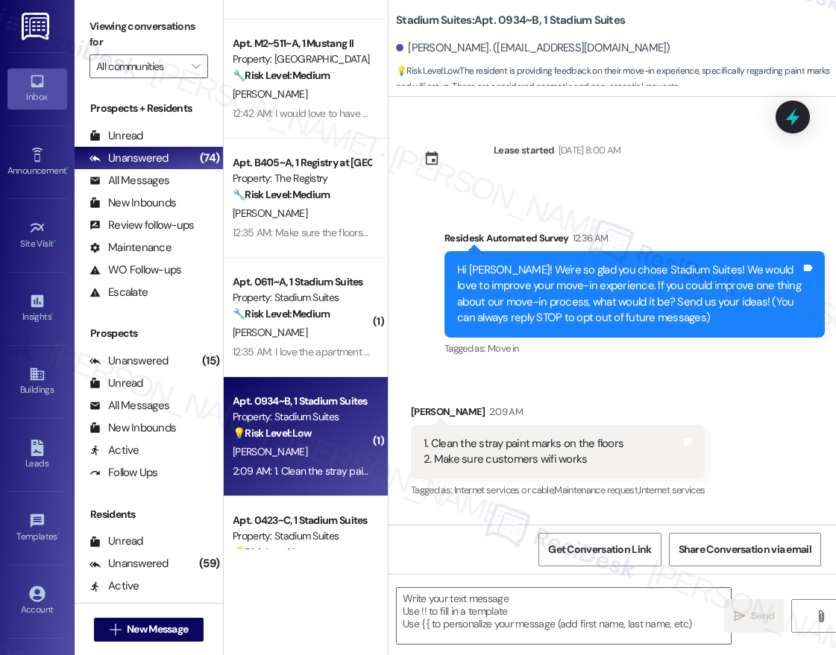
type textarea "Fetching suggested responses. Please feel free to read through the conversation…"
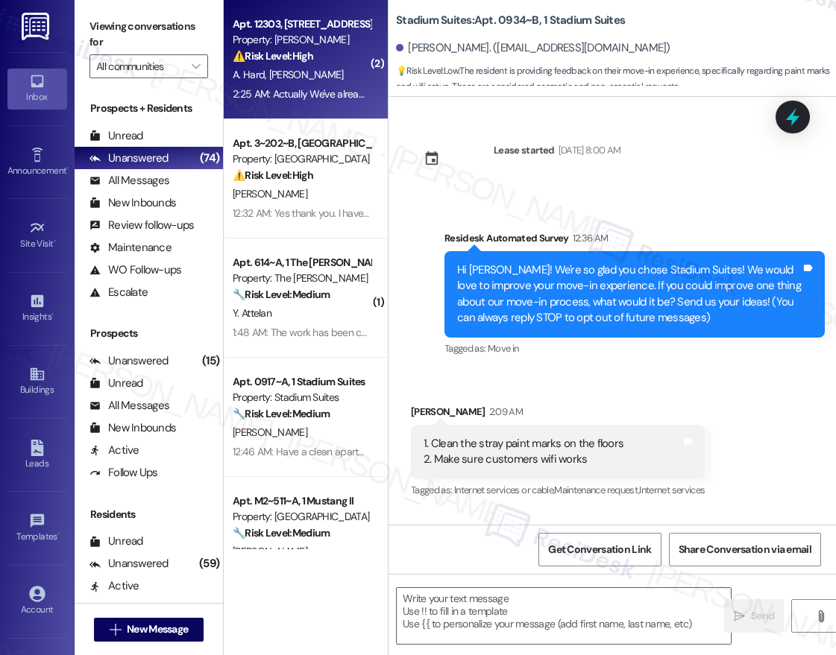
click at [311, 84] on div "A. Hard D. Mcswain" at bounding box center [301, 75] width 141 height 19
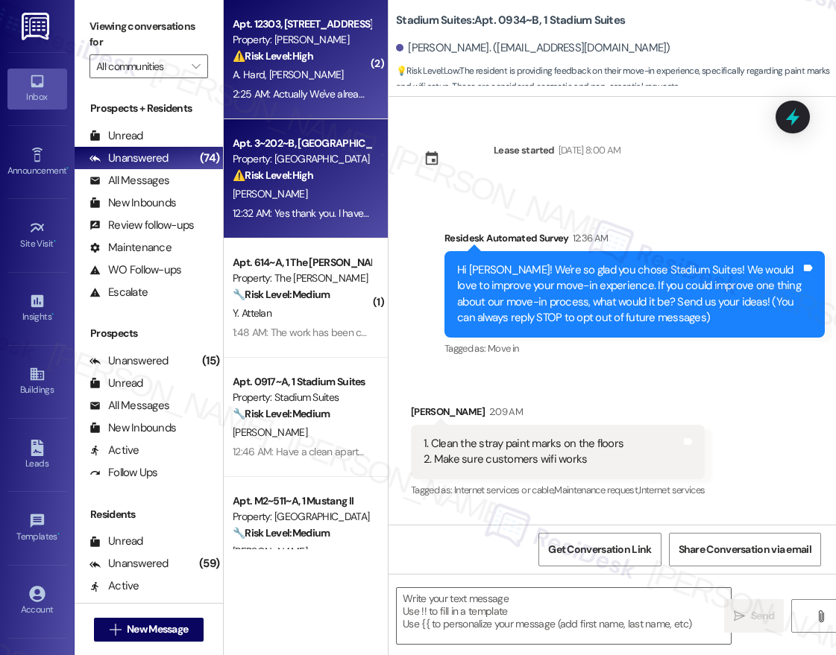
type textarea "Fetching suggested responses. Please feel free to read through the conversation…"
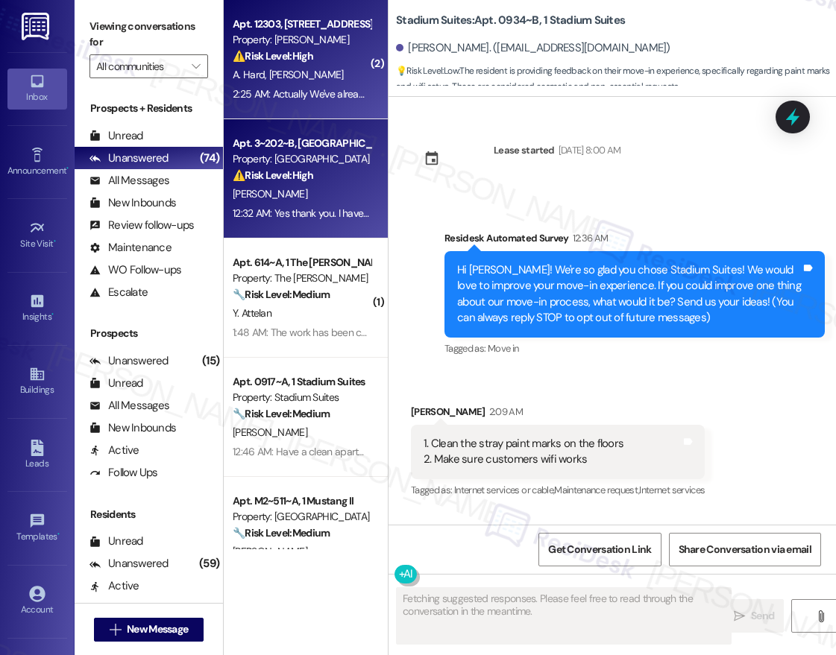
click at [319, 186] on div "[PERSON_NAME]" at bounding box center [301, 194] width 141 height 19
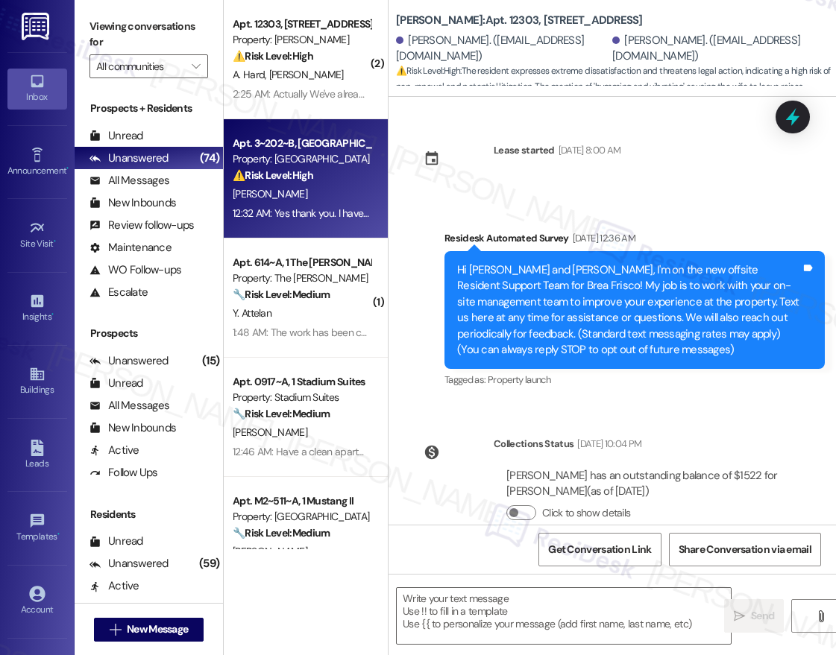
scroll to position [2618, 0]
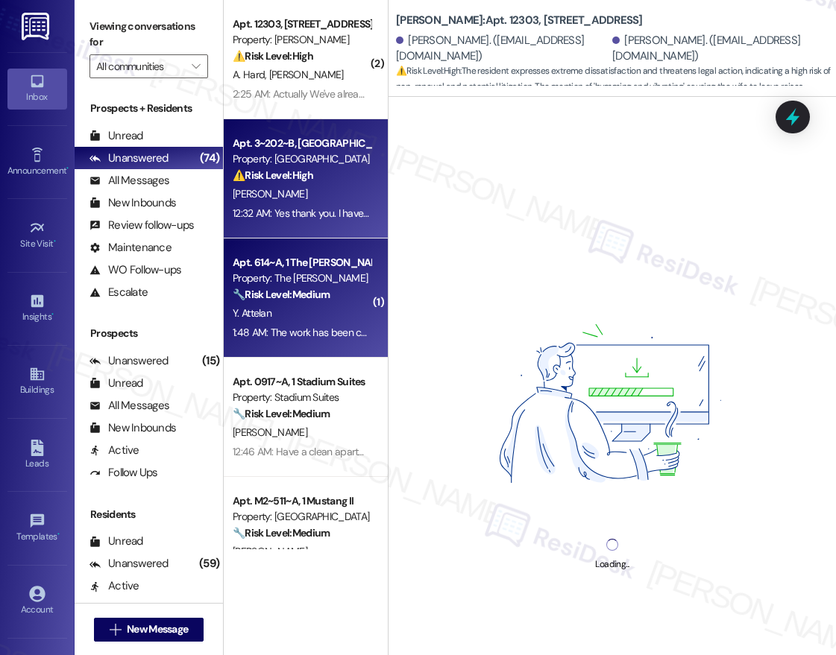
click at [318, 281] on div "Property: The Griffin" at bounding box center [302, 279] width 138 height 16
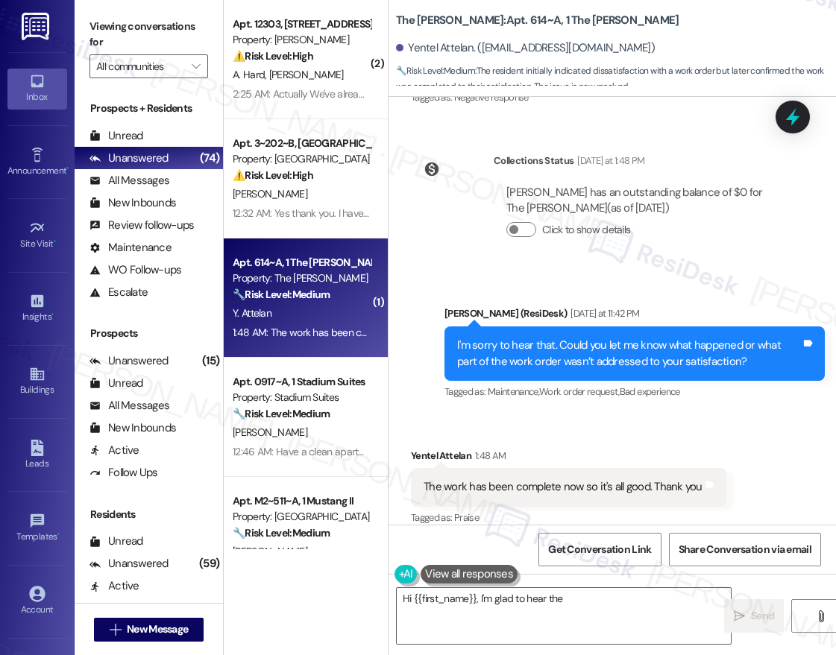
scroll to position [406, 0]
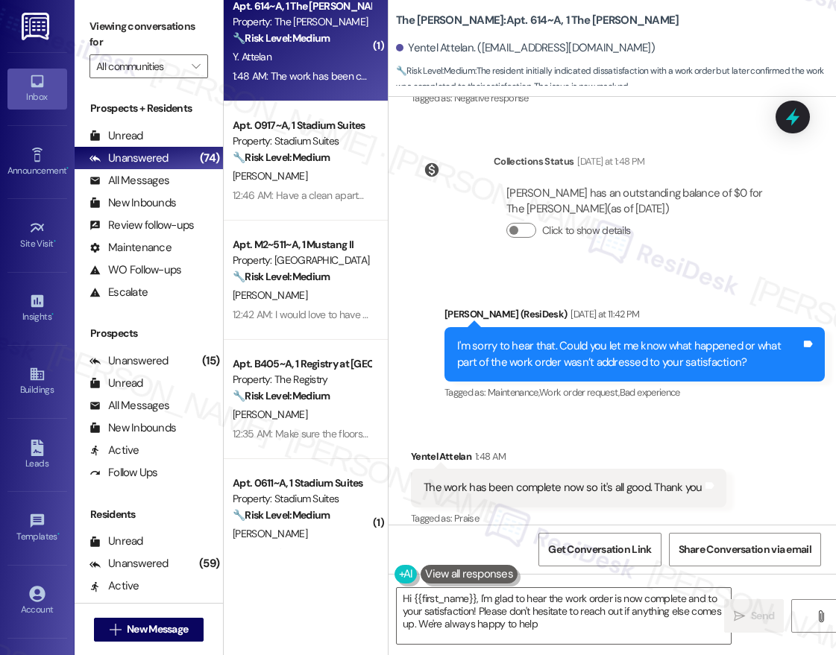
type textarea "Hi {{first_name}}, I'm glad to hear the work order is now complete and to your …"
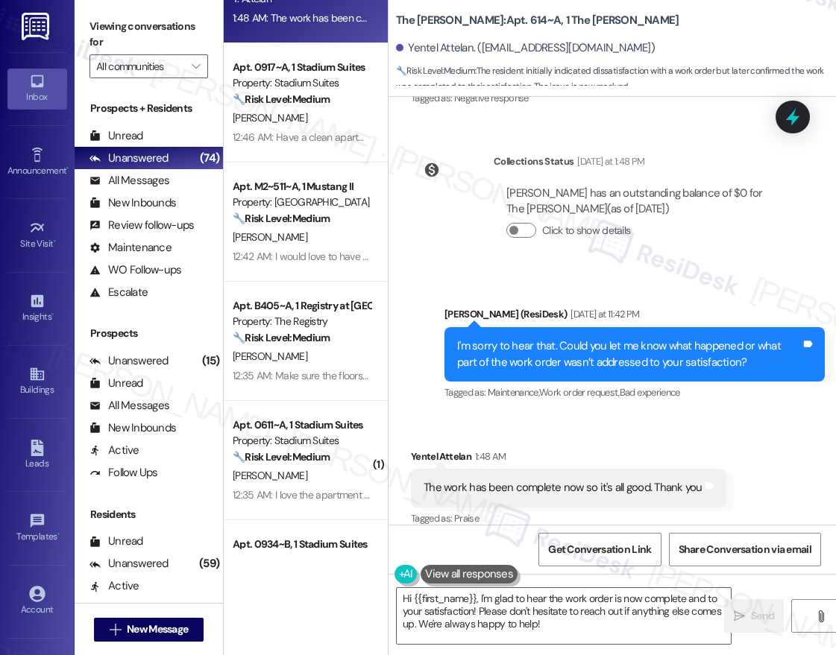
scroll to position [350, 0]
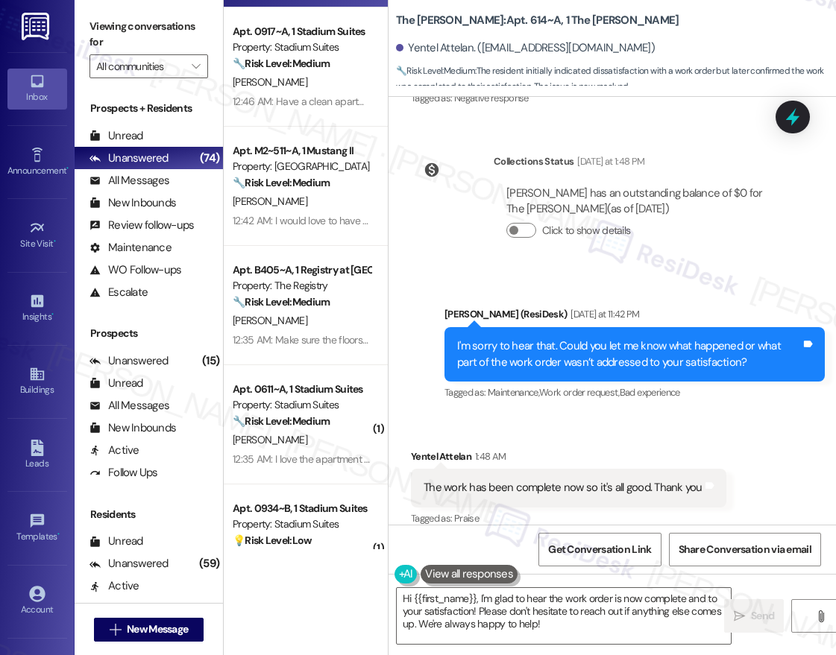
click at [281, 122] on div "Apt. 3~202~B, 1 Campus Village College Station Property: Campus Village College…" at bounding box center [306, 275] width 164 height 550
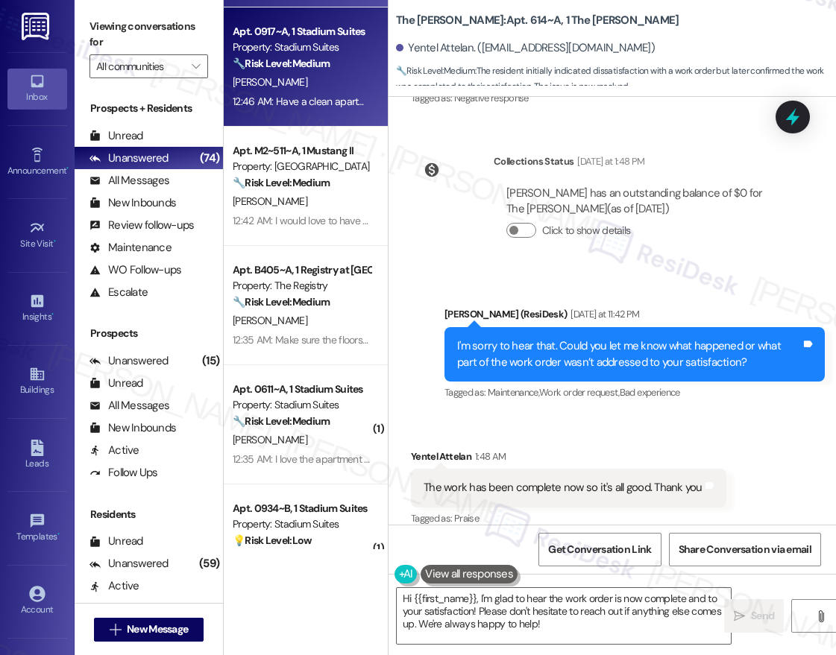
click at [297, 98] on div "12:46 AM: Have a clean apartment when I move in 12:46 AM: Have a clean apartmen…" at bounding box center [340, 101] width 215 height 13
type textarea "Hi {{first_name}}, I'm glad to hear the work order is now complete and to your …"
click at [298, 189] on strong "🔧 Risk Level: Medium" at bounding box center [281, 182] width 97 height 13
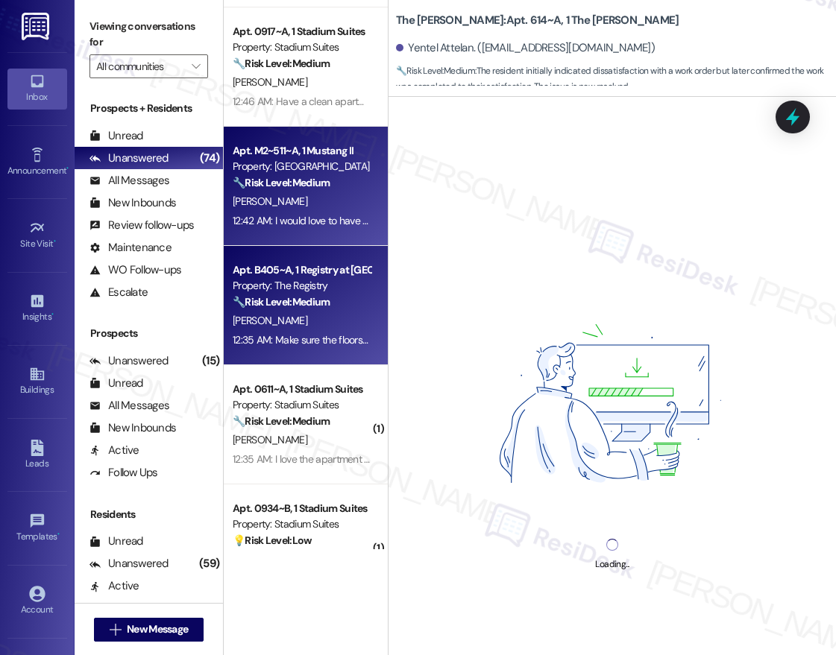
click at [295, 301] on strong "🔧 Risk Level: Medium" at bounding box center [281, 301] width 97 height 13
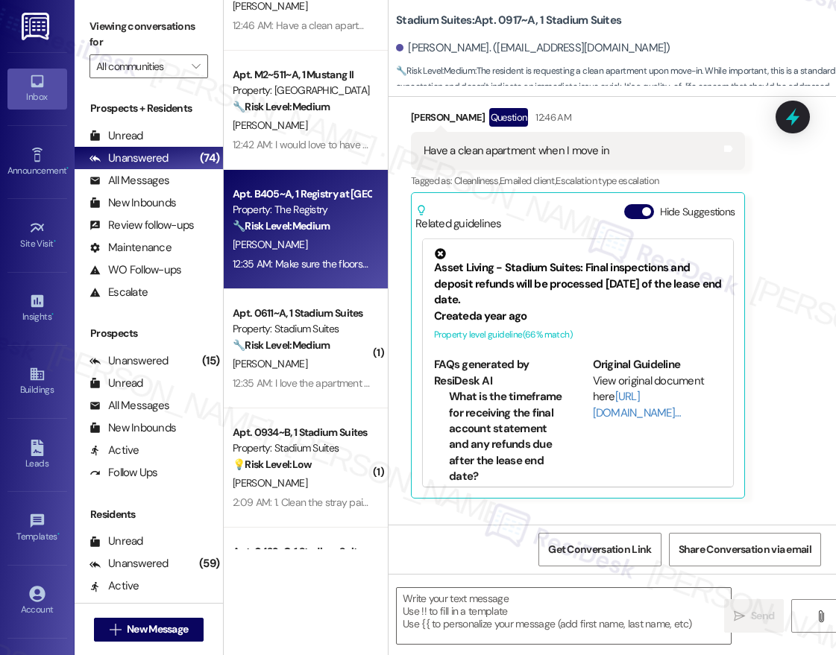
scroll to position [356, 0]
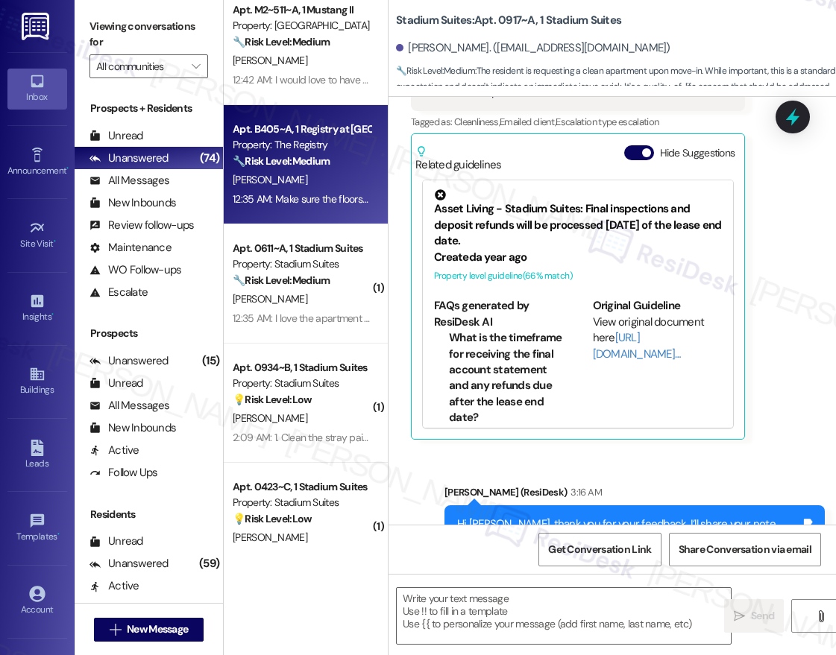
type textarea "Fetching suggested responses. Please feel free to read through the conversation…"
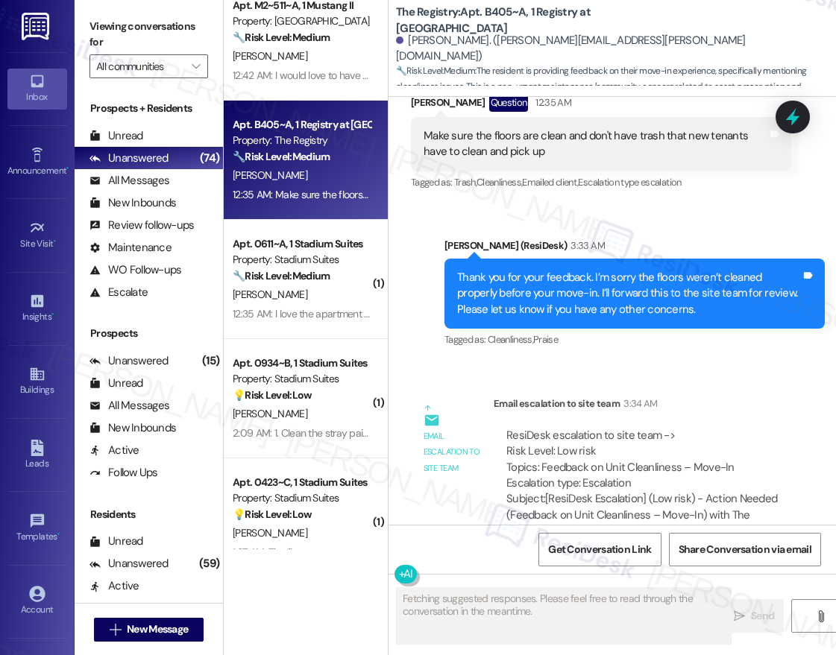
scroll to position [281, 0]
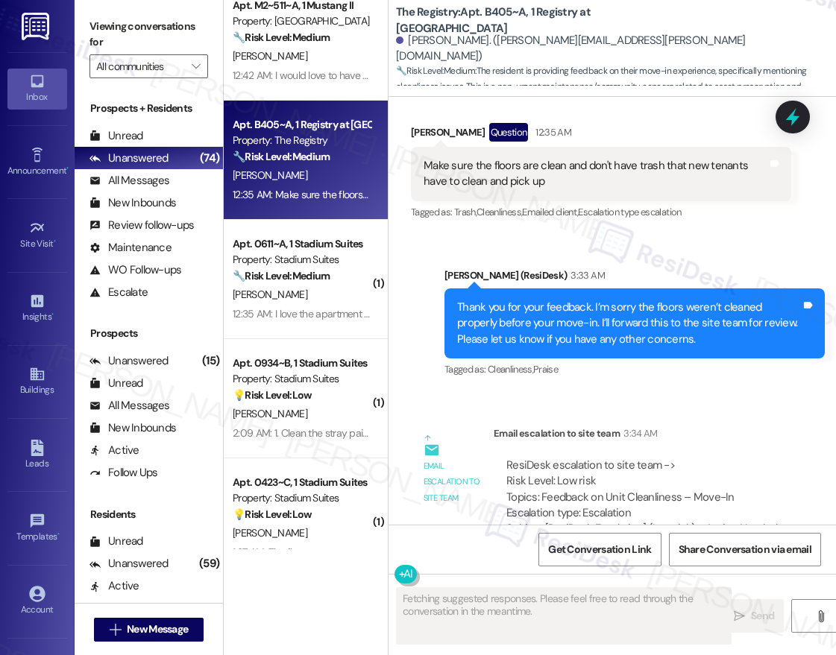
click at [326, 282] on div "Apt. 0917~A, 1 Stadium Suites Property: Stadium Suites 🔧 Risk Level: Medium The…" at bounding box center [306, 275] width 164 height 550
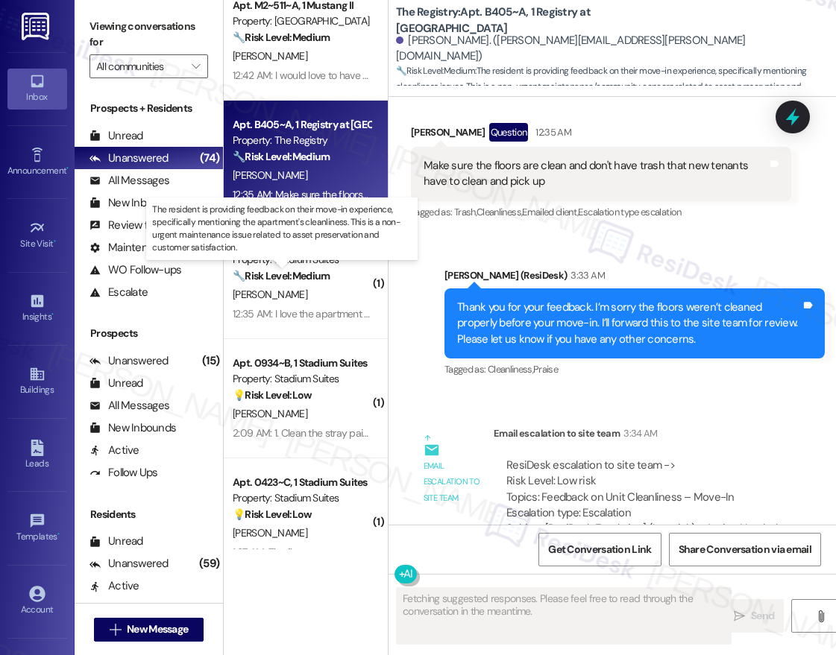
click at [326, 282] on strong "🔧 Risk Level: Medium" at bounding box center [281, 275] width 97 height 13
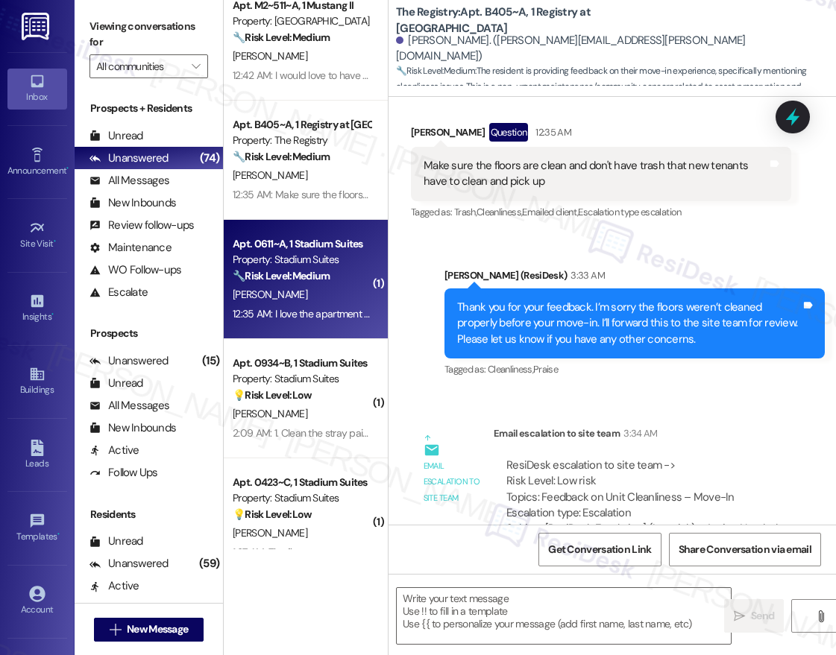
type textarea "Fetching suggested responses. Please feel free to read through the conversation…"
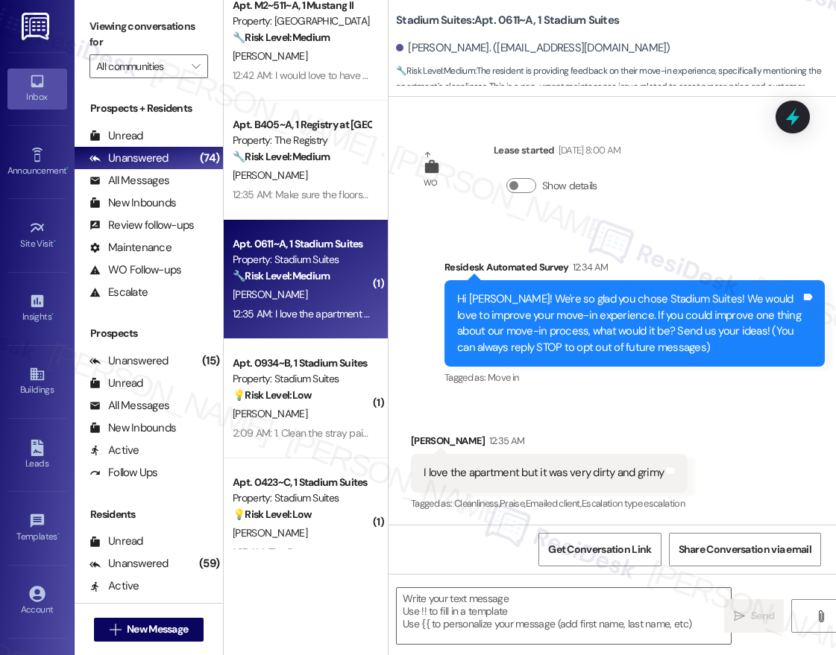
type textarea "Fetching suggested responses. Please feel free to read through the conversation…"
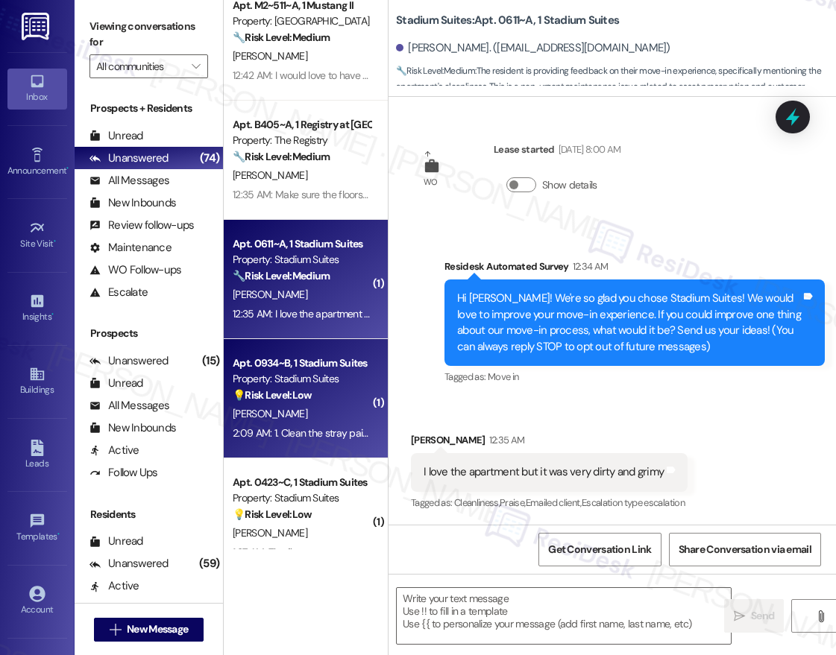
click at [333, 383] on div "Property: Stadium Suites" at bounding box center [302, 379] width 138 height 16
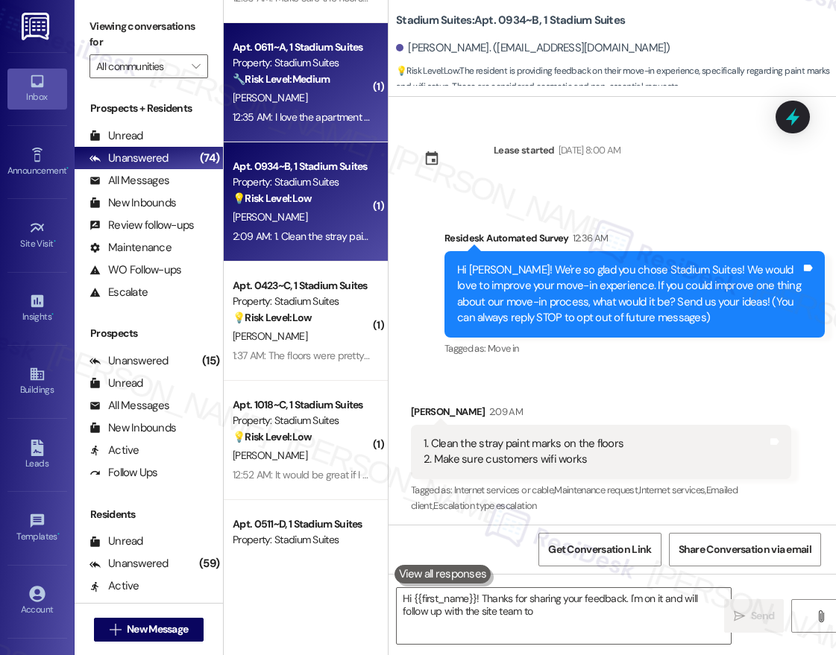
scroll to position [705, 0]
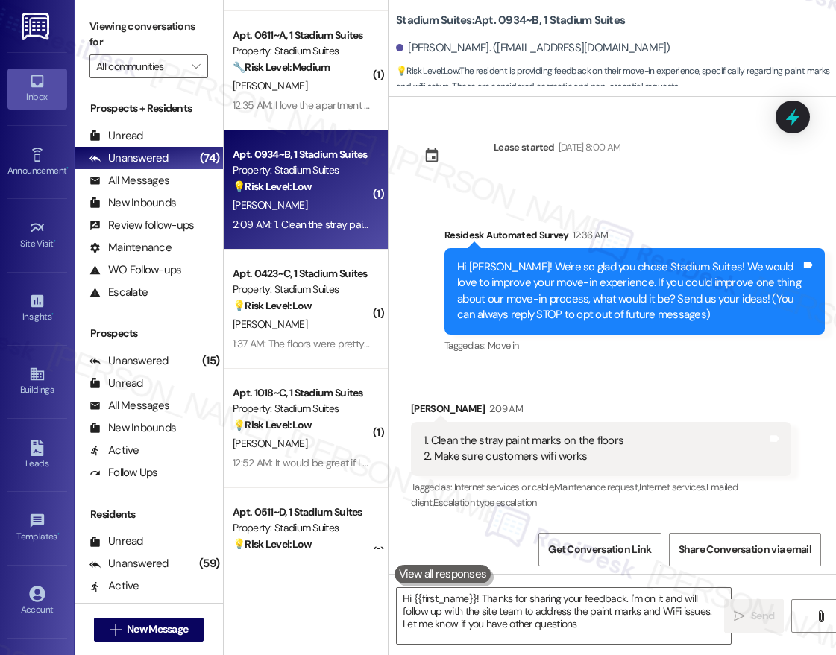
type textarea "Hi {{first_name}}! Thanks for sharing your feedback. I'm on it and will follow …"
click at [336, 307] on div "Apt. M2~511~A, 1 Mustang II Property: Mustang Village 🔧 Risk Level: Medium The …" at bounding box center [306, 275] width 164 height 550
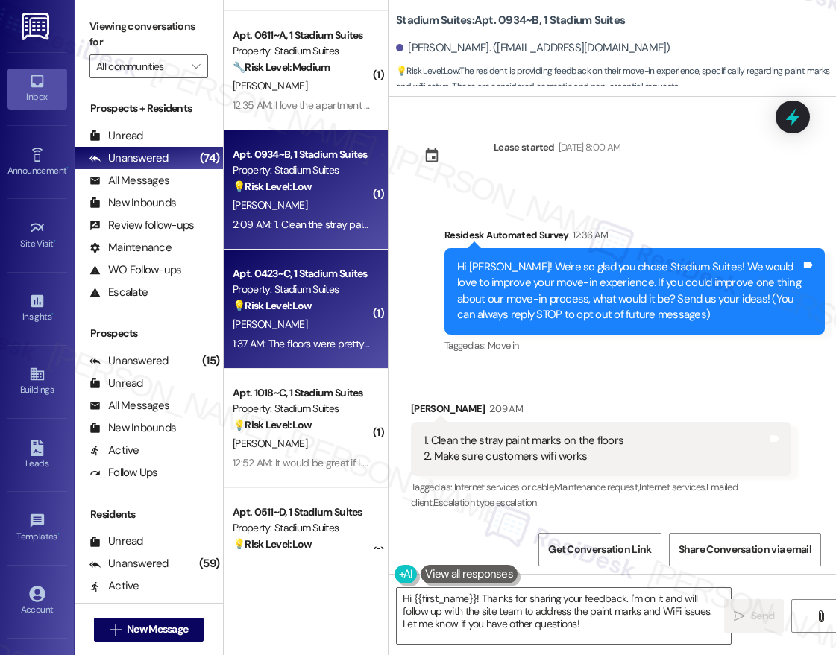
click at [329, 306] on div "💡 Risk Level: Low The resident is providing feedback on their move-in experienc…" at bounding box center [302, 306] width 138 height 16
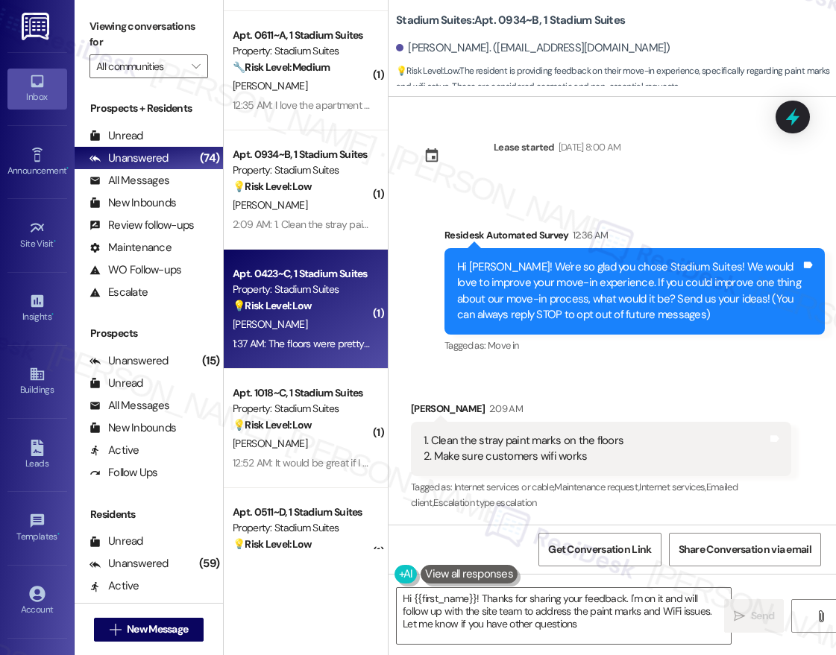
type textarea "Hi {{first_name}}! Thanks for sharing your feedback. I'm on it and will follow …"
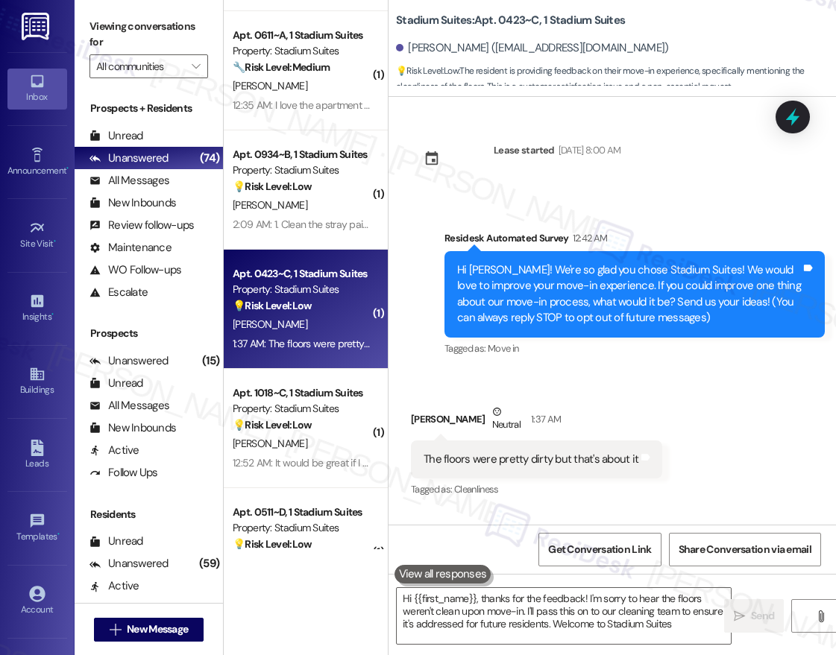
type textarea "Hi {{first_name}}, thanks for the feedback! I'm sorry to hear the floors weren'…"
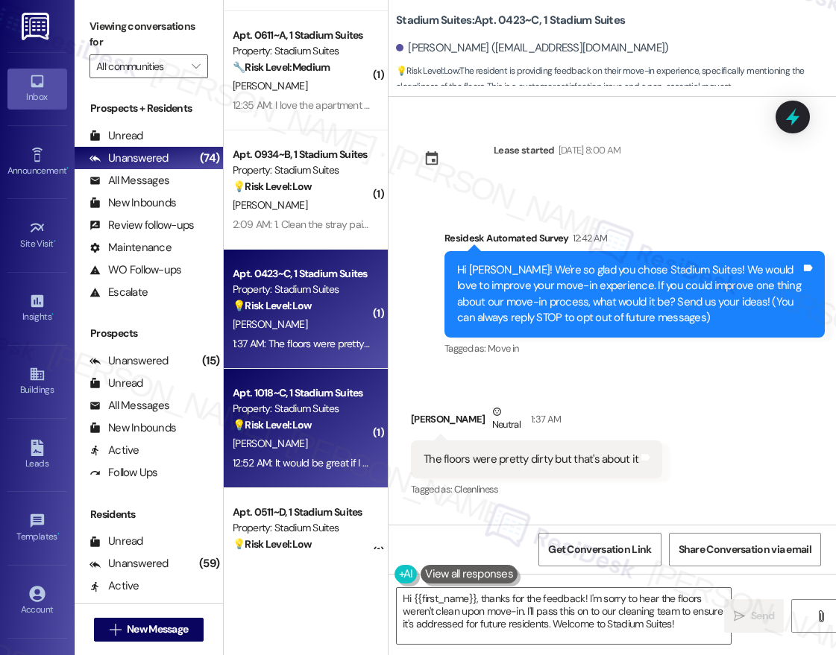
click at [251, 435] on div "M. Brasington" at bounding box center [301, 444] width 141 height 19
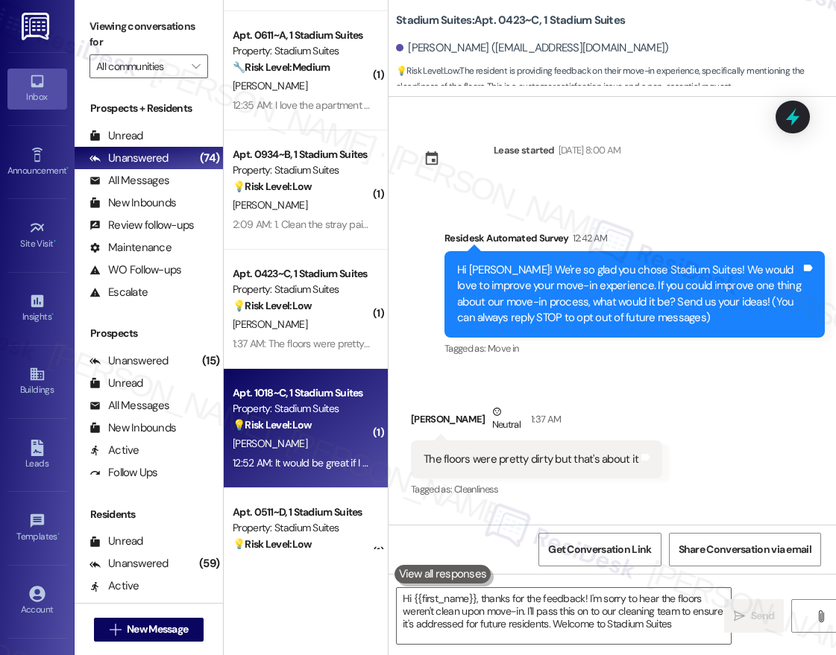
type textarea "Hi {{first_name}}, thanks for the feedback! I'm sorry to hear the floors weren'…"
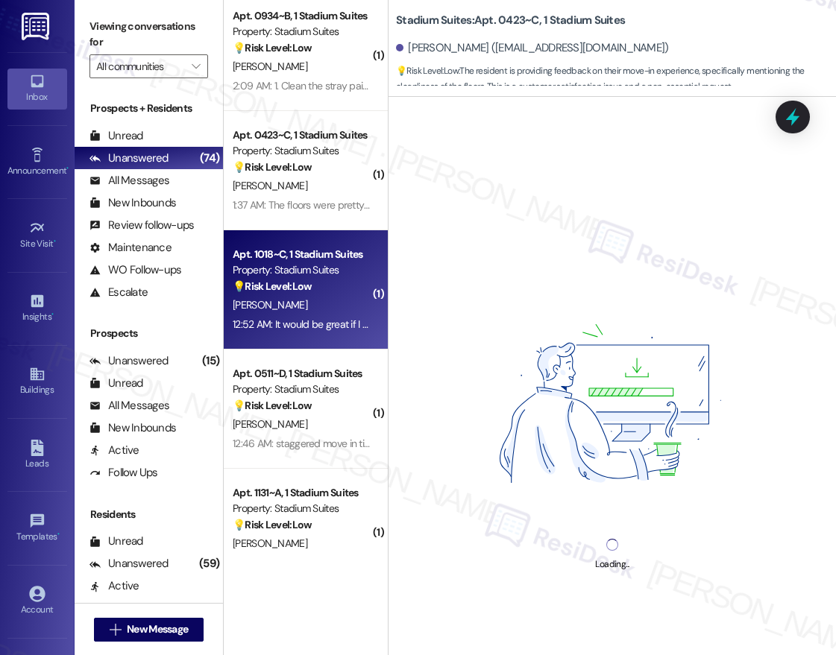
scroll to position [978, 0]
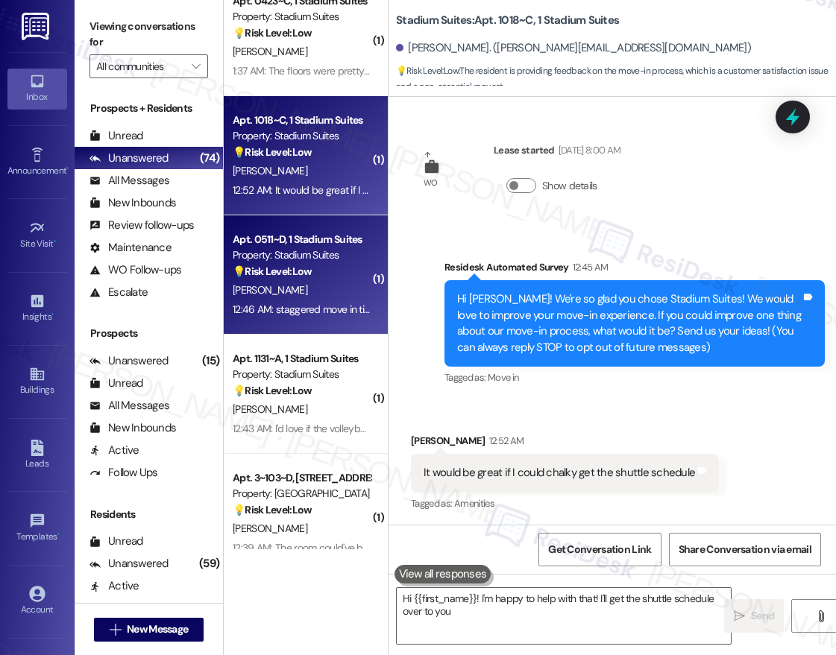
type textarea "Hi {{first_name}}! I'm happy to help with that! I'll get the shuttle schedule o…"
click at [330, 303] on div "12:46 AM: staggered move in times for roommates 12:46 AM: staggered move in tim…" at bounding box center [341, 309] width 216 height 13
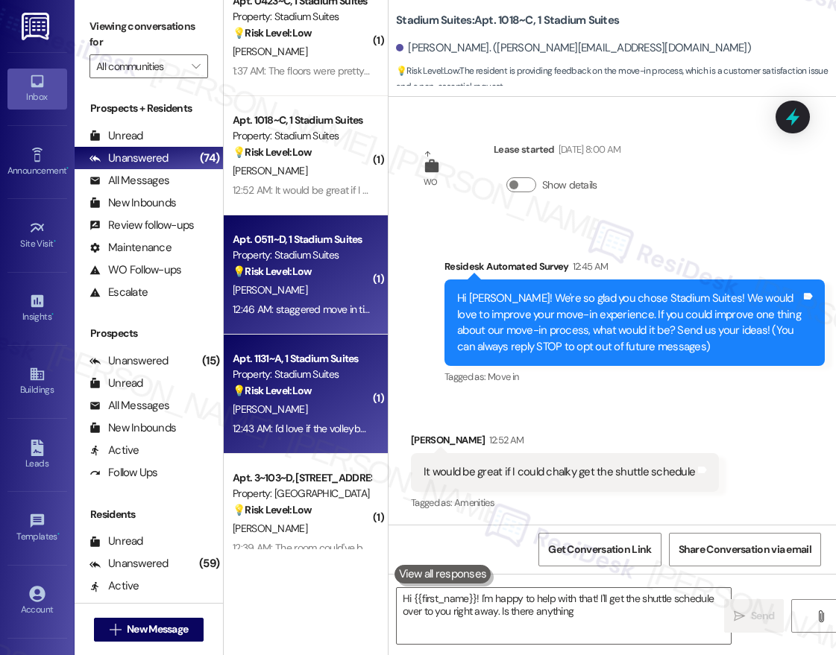
type textarea "Hi {{first_name}}! I'm happy to help with that! I'll get the shuttle schedule o…"
click at [352, 403] on div "G. West" at bounding box center [301, 409] width 141 height 19
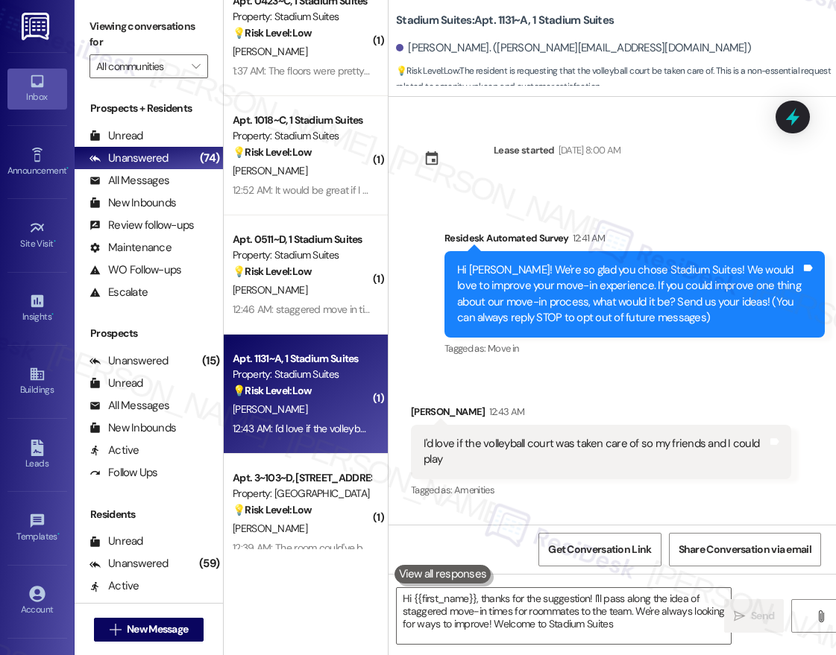
type textarea "Hi {{first_name}}, thanks for the suggestion! I'll pass along the idea of stagg…"
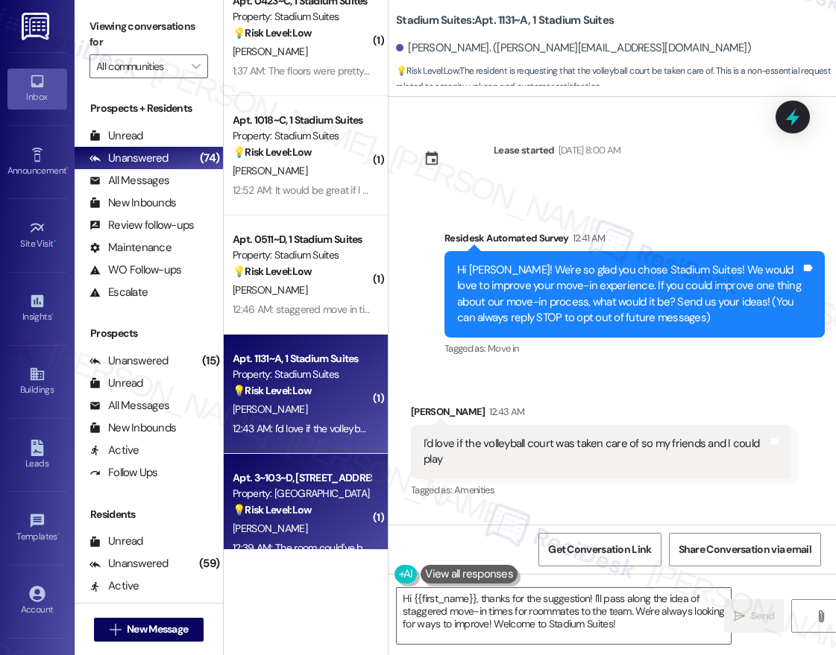
click at [304, 496] on div "Property: St.Joes Place" at bounding box center [302, 494] width 138 height 16
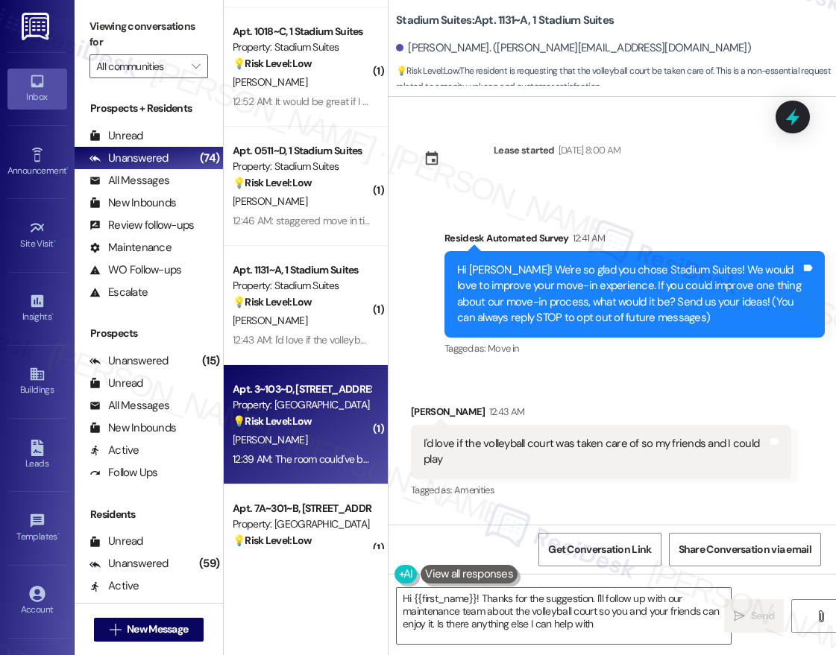
type textarea "Hi {{first_name}}! Thanks for the suggestion. I'll follow up with our maintenan…"
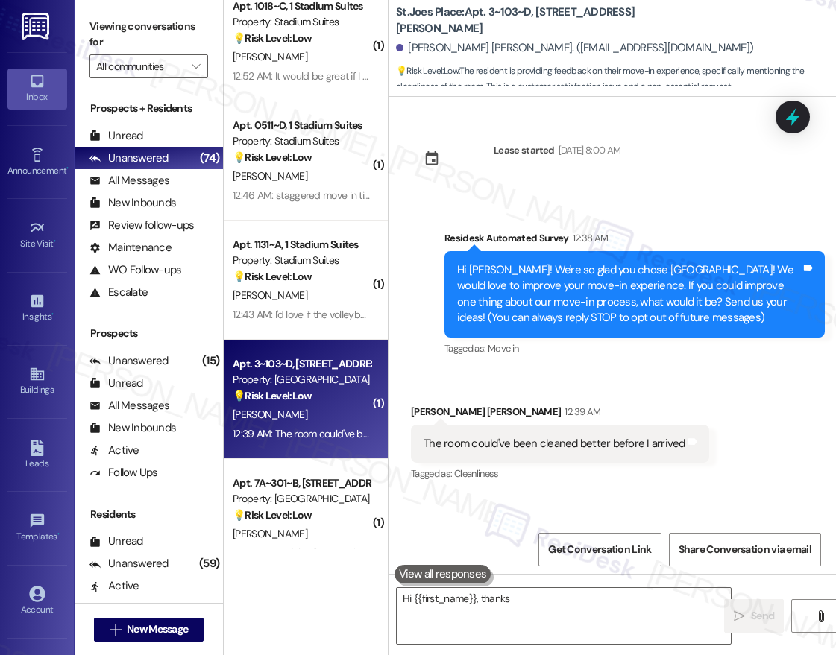
scroll to position [1129, 0]
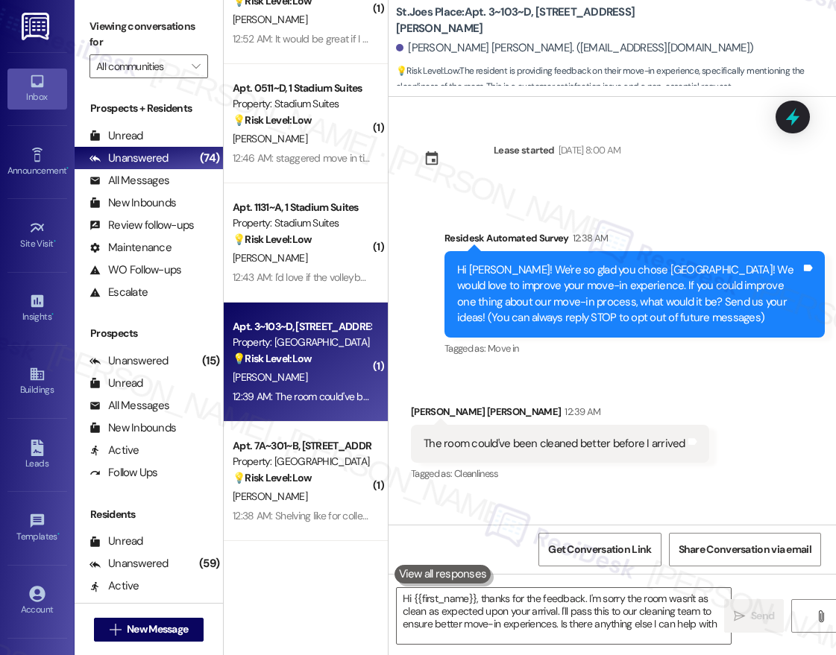
type textarea "Hi {{first_name}}, thanks for the feedback. I'm sorry the room wasn't as clean …"
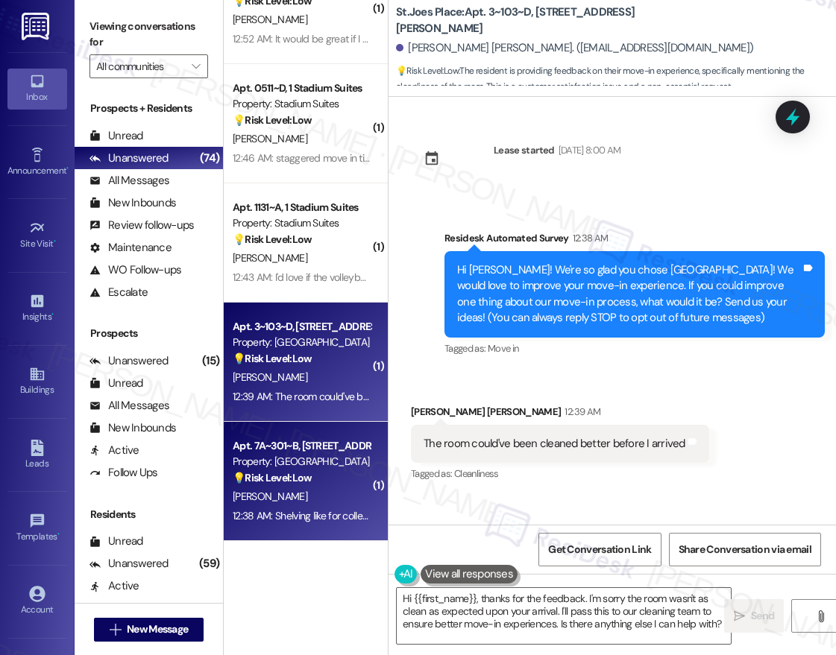
click at [348, 462] on div "( 1 ) Apt. 0934~B, 1 Stadium Suites Property: Stadium Suites 💡 Risk Level: Low …" at bounding box center [306, 275] width 164 height 550
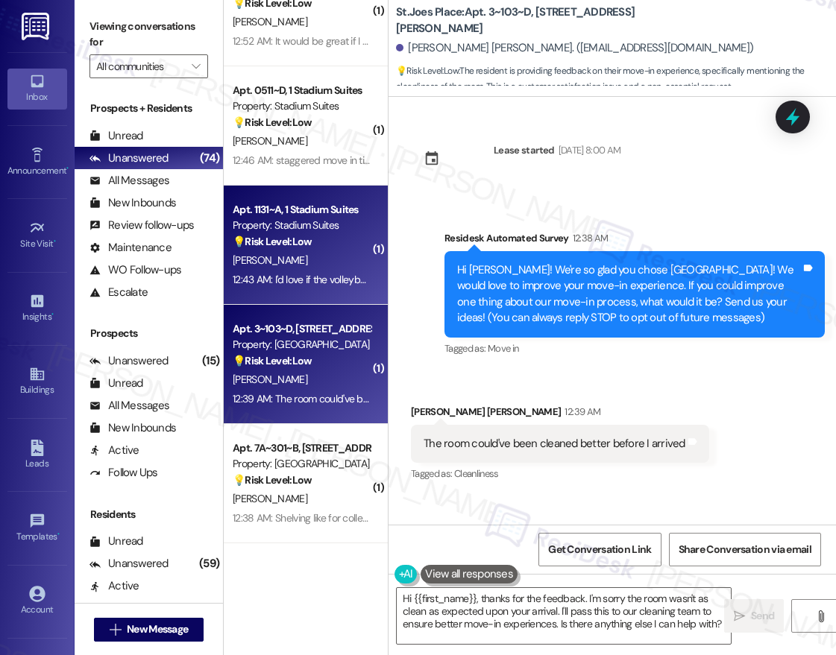
click at [235, 192] on div "Apt. 1131~A, 1 Stadium Suites Property: Stadium Suites 💡 Risk Level: Low The re…" at bounding box center [306, 245] width 164 height 119
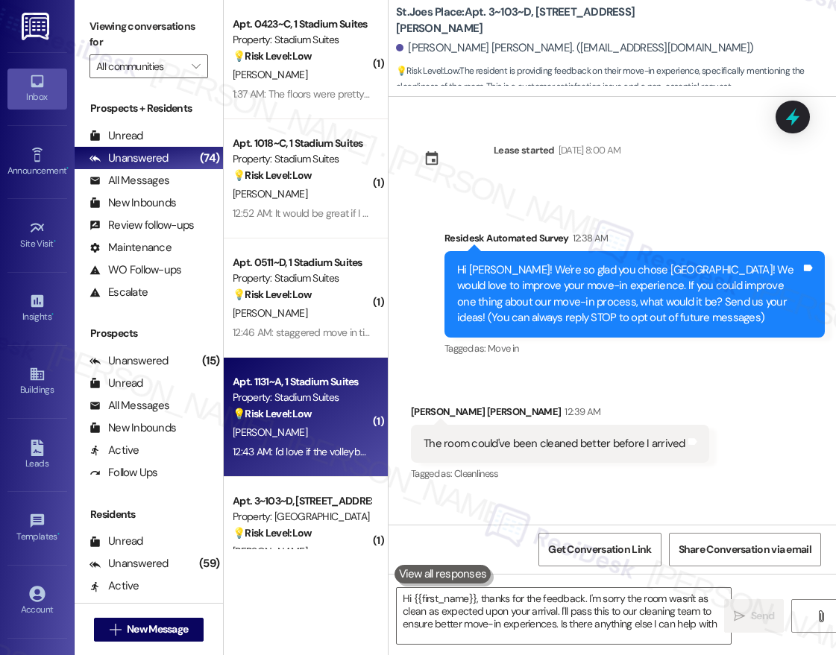
type textarea "Hi {{first_name}}, thanks for the feedback. I'm sorry the room wasn't as clean …"
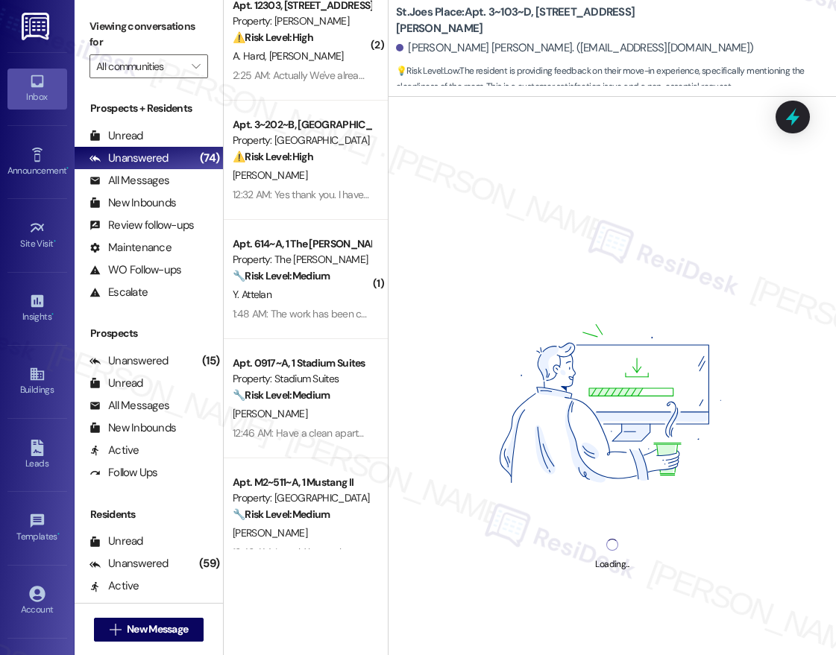
scroll to position [0, 0]
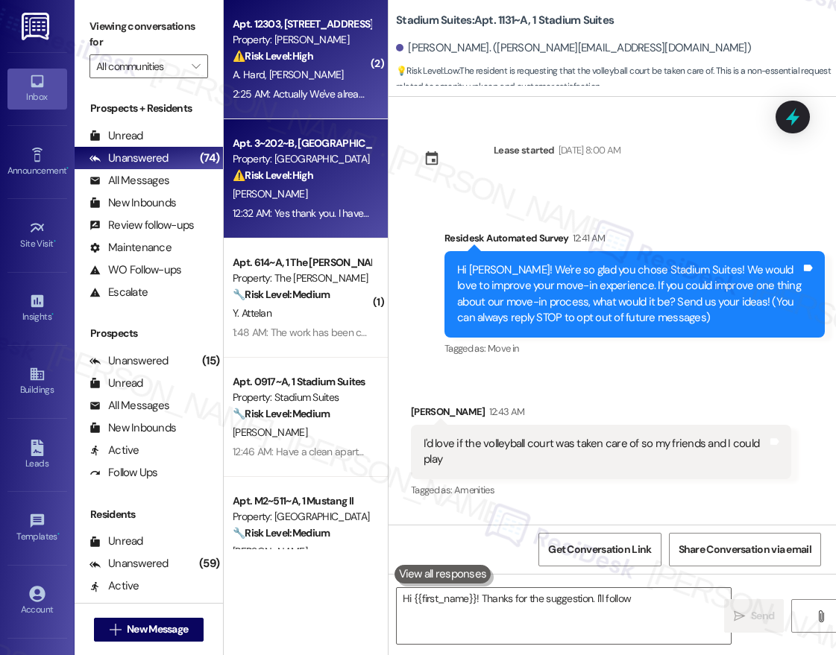
click at [291, 154] on div "Property: [GEOGRAPHIC_DATA]" at bounding box center [302, 159] width 138 height 16
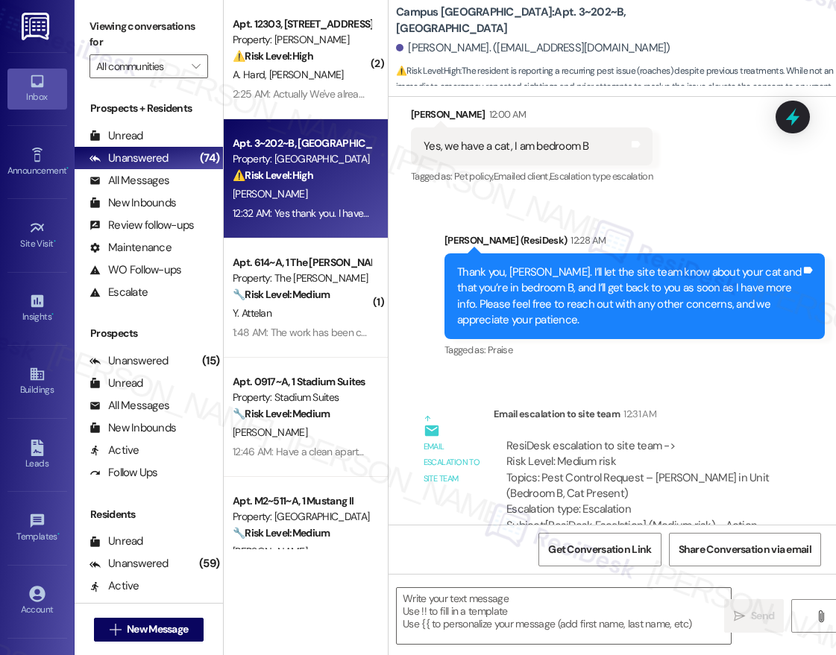
scroll to position [1412, 0]
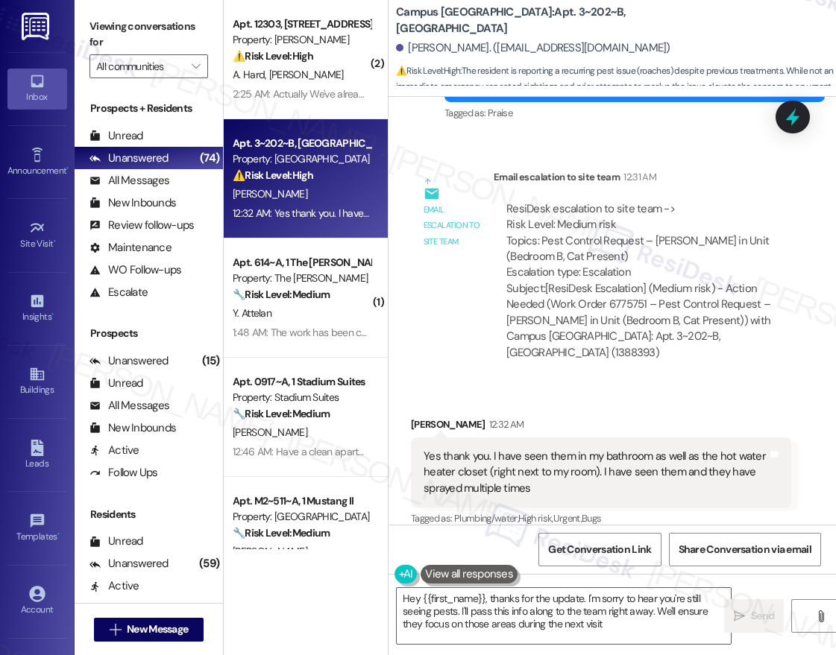
type textarea "Hey {{first_name}}, thanks for the update. I'm sorry to hear you're still seein…"
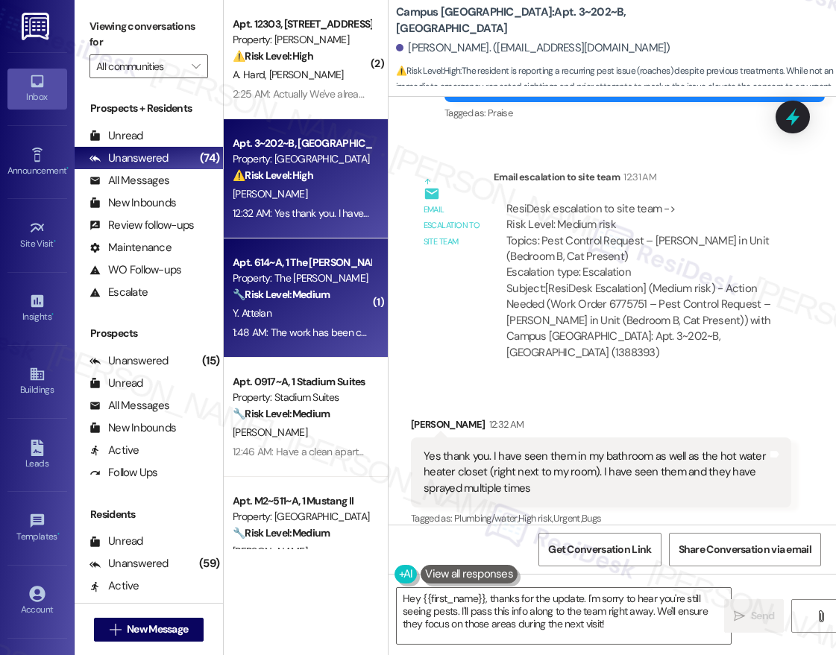
click at [326, 292] on strong "🔧 Risk Level: Medium" at bounding box center [281, 294] width 97 height 13
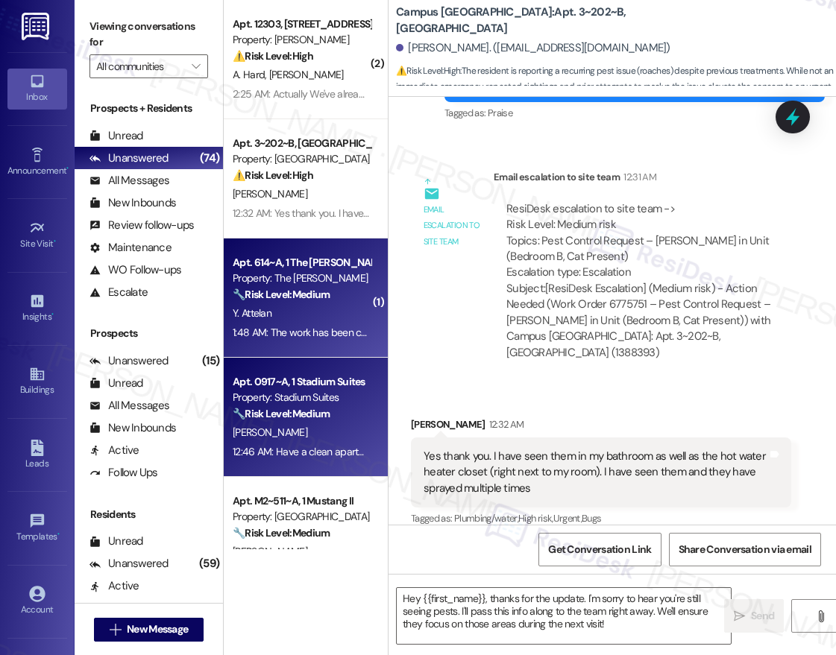
click at [305, 401] on div "Property: Stadium Suites" at bounding box center [302, 398] width 138 height 16
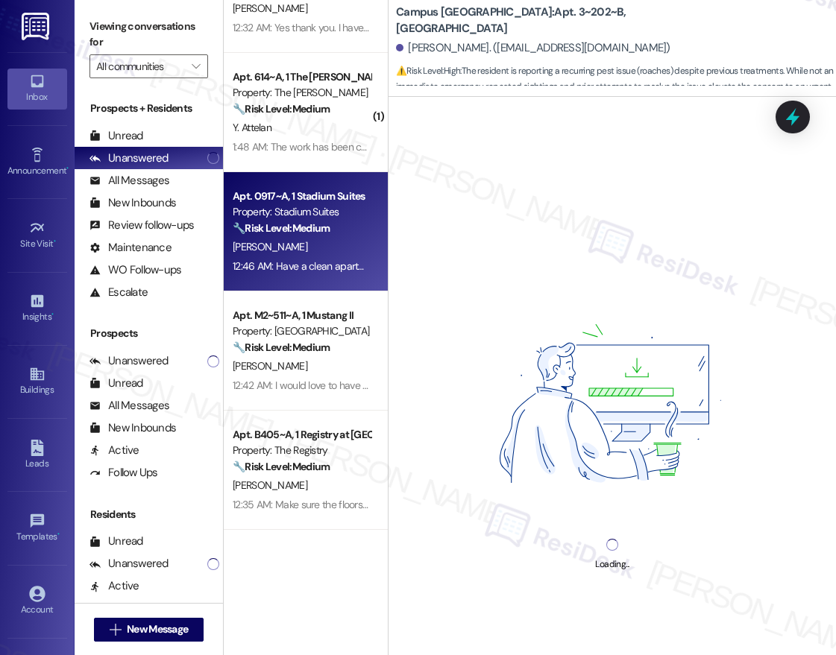
scroll to position [220, 0]
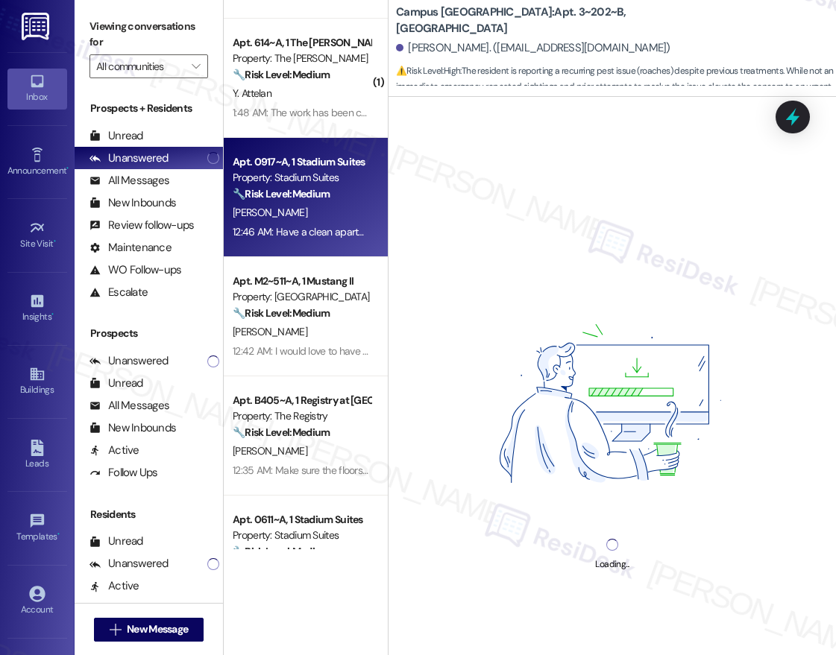
click at [306, 292] on div "( 2 ) Apt. 12303, 12330 Research Road Property: Brea Frisco ⚠️ Risk Level: High…" at bounding box center [306, 275] width 164 height 550
click at [306, 292] on div "Property: [GEOGRAPHIC_DATA]" at bounding box center [302, 297] width 138 height 16
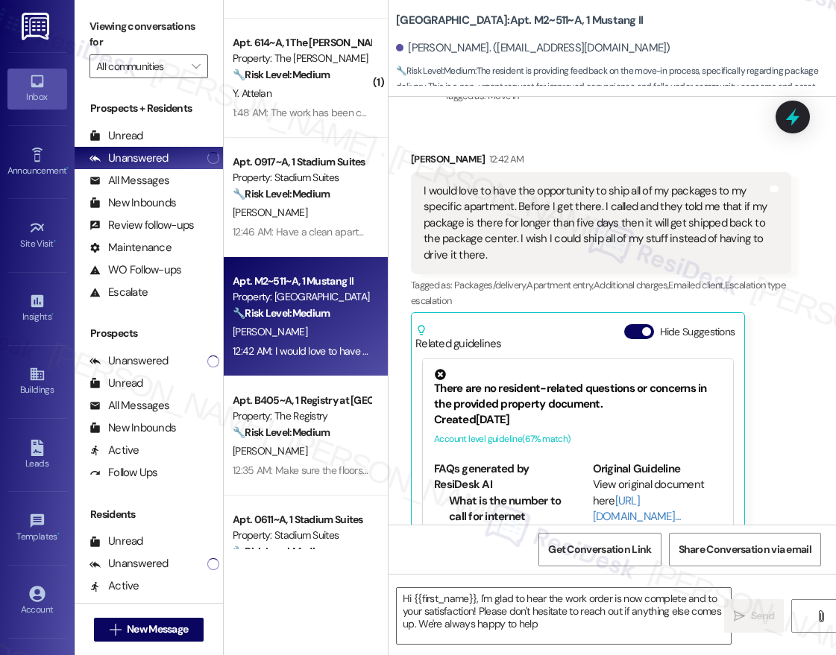
type textarea "Hi {{first_name}}, I'm glad to hear the work order is now complete and to your …"
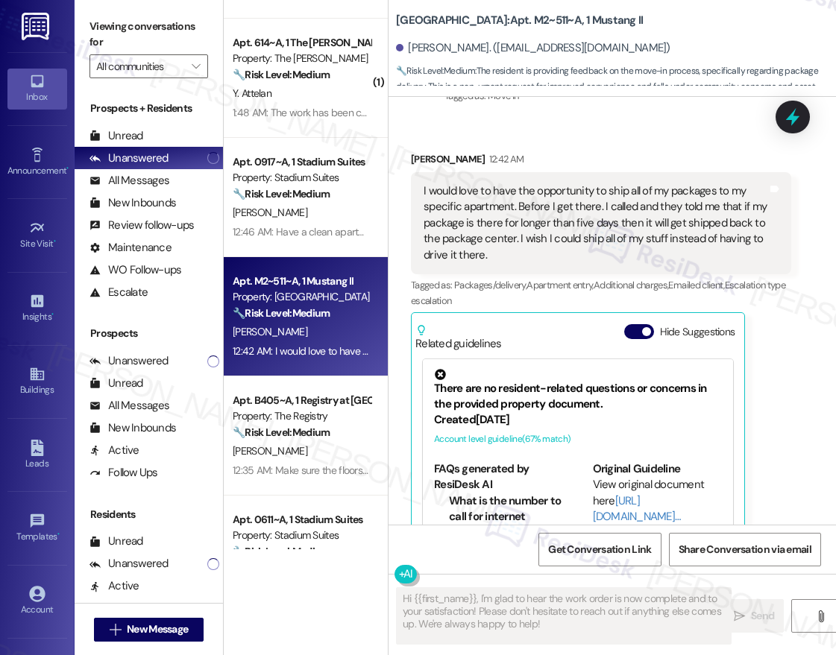
click at [345, 336] on div "E. Mackay" at bounding box center [301, 332] width 141 height 19
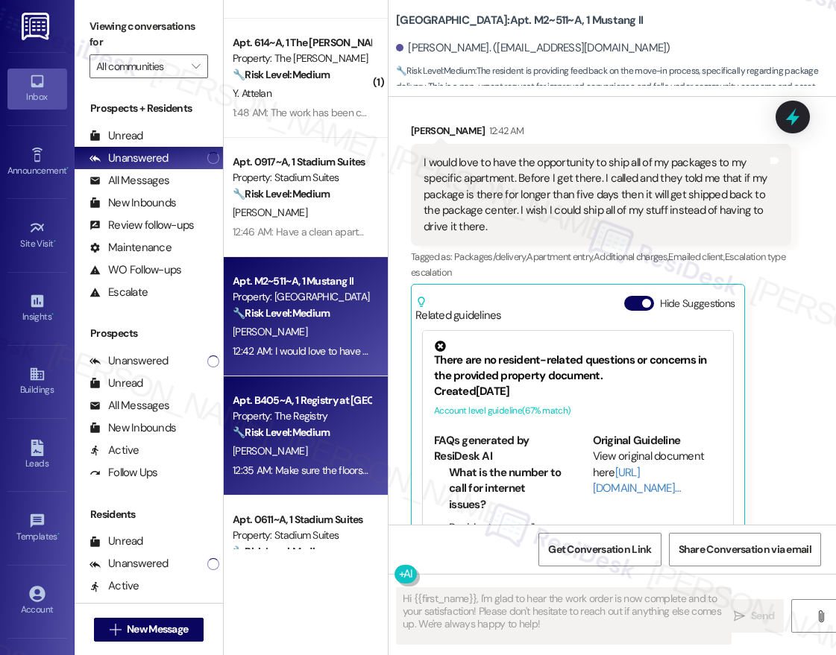
click at [309, 442] on div "M. Renshaw" at bounding box center [301, 451] width 141 height 19
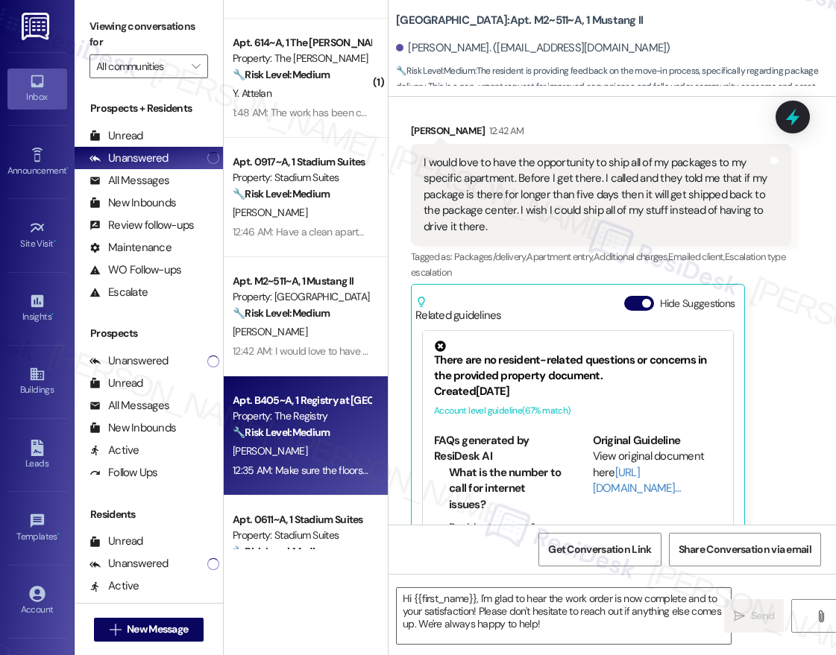
type textarea "Fetching suggested responses. Please feel free to read through the conversation…"
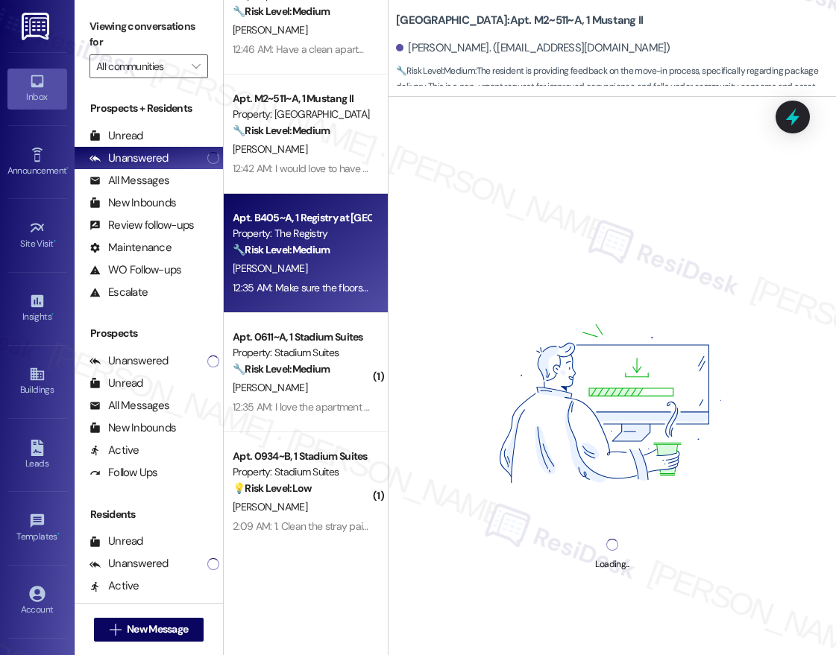
scroll to position [431, 0]
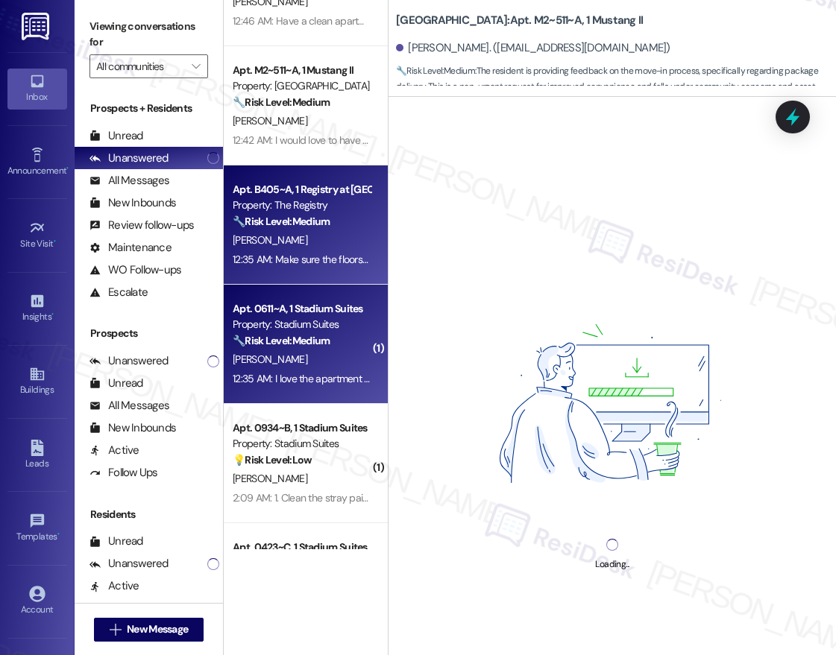
drag, startPoint x: 314, startPoint y: 390, endPoint x: 311, endPoint y: 362, distance: 28.5
click at [312, 380] on div "Apt. 3~202~B, 1 Campus Village College Station Property: Campus Village College…" at bounding box center [306, 275] width 164 height 550
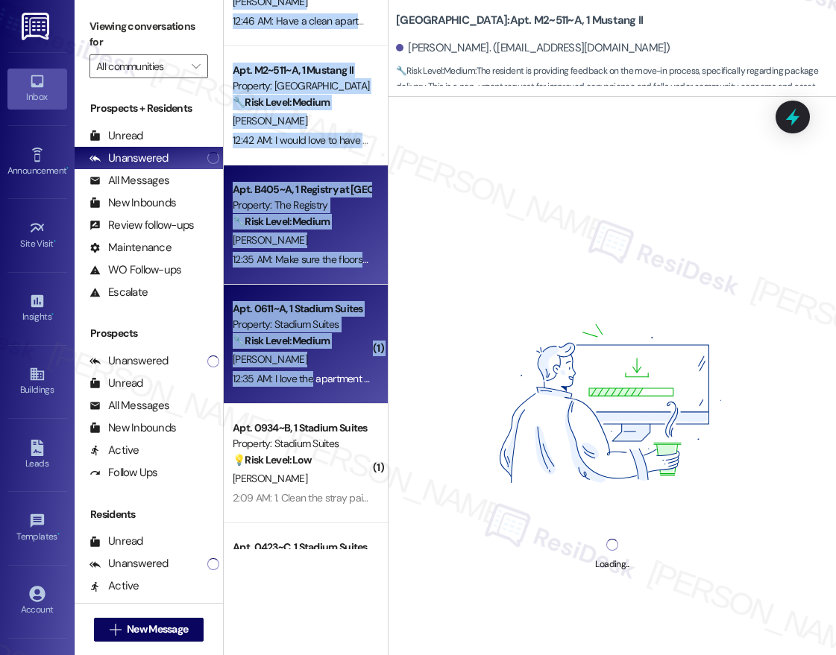
click at [311, 362] on div "H. Bush" at bounding box center [301, 359] width 141 height 19
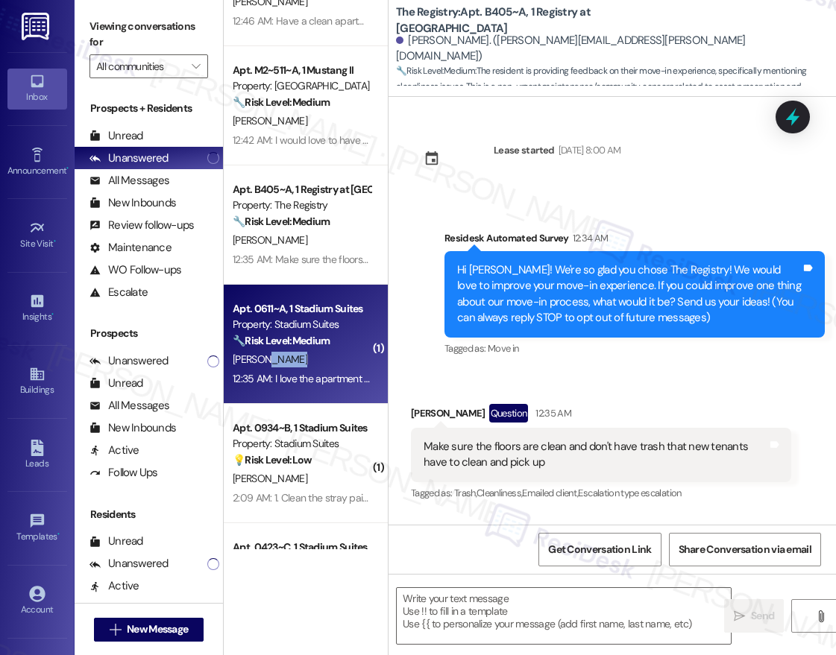
click at [311, 362] on div "H. Bush" at bounding box center [301, 359] width 141 height 19
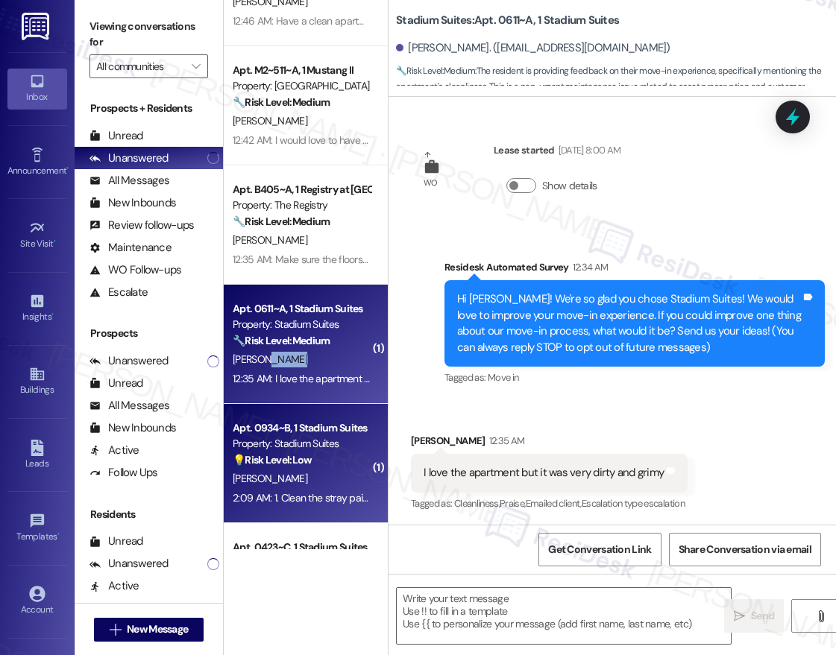
type textarea "Fetching suggested responses. Please feel free to read through the conversation…"
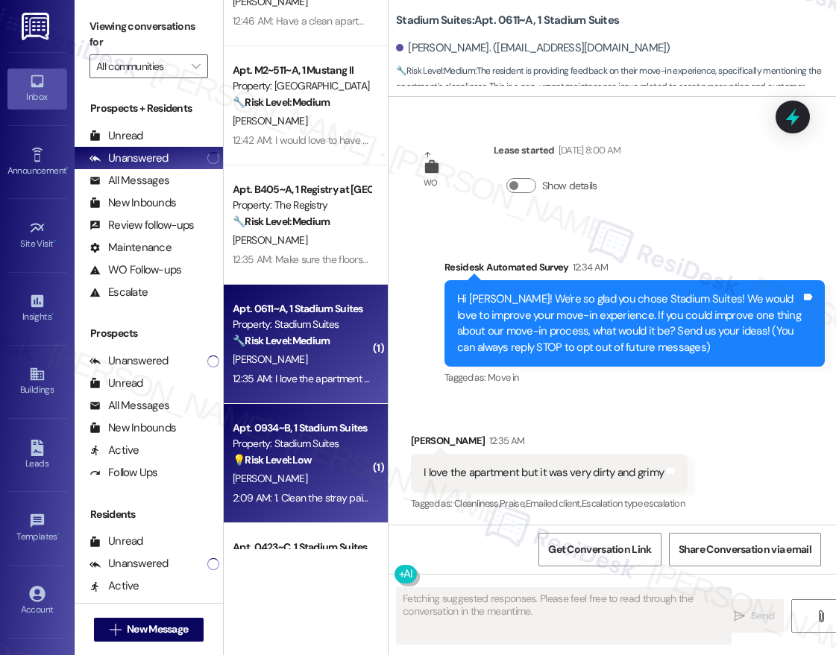
click at [324, 453] on div "💡 Risk Level: Low The resident is providing feedback on their move-in experienc…" at bounding box center [302, 461] width 138 height 16
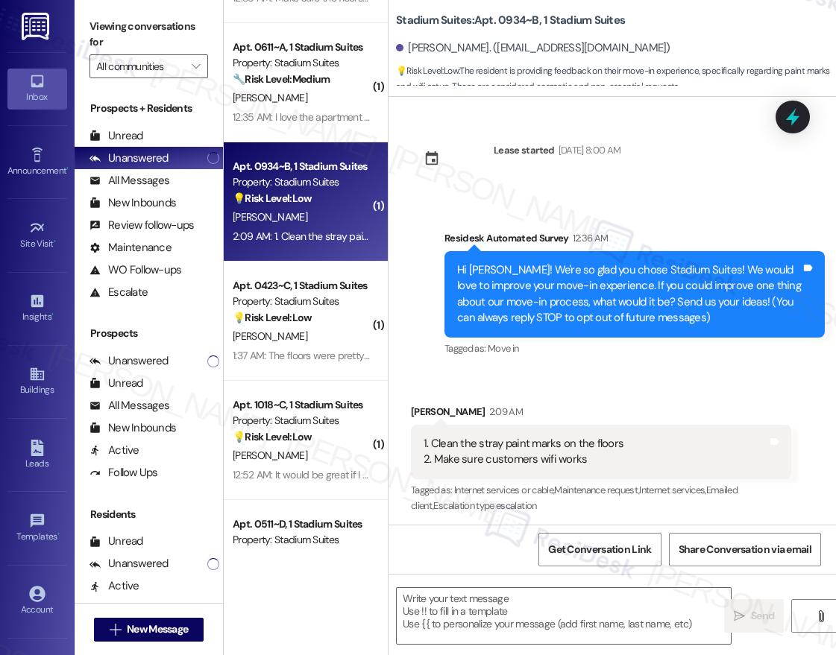
scroll to position [702, 0]
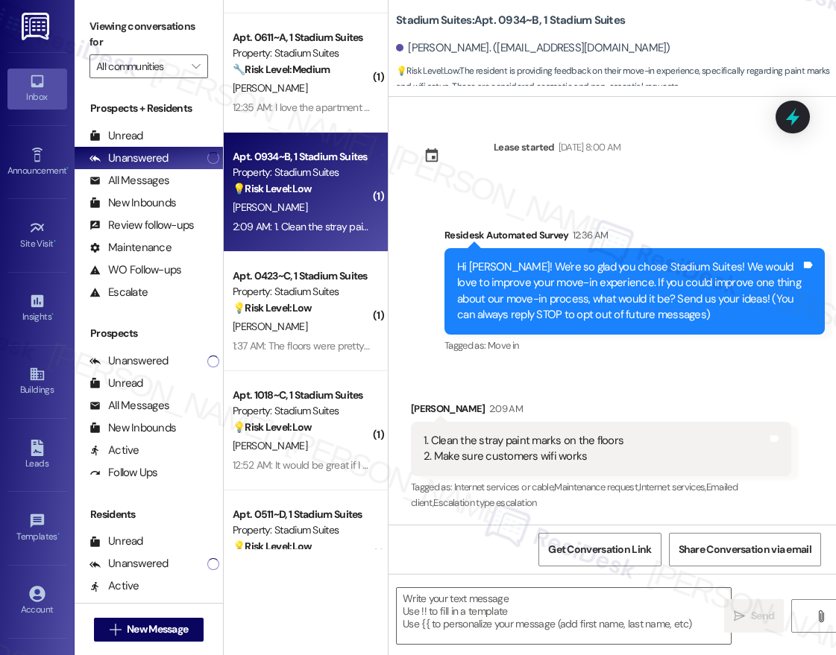
type textarea "Fetching suggested responses. Please feel free to read through the conversation…"
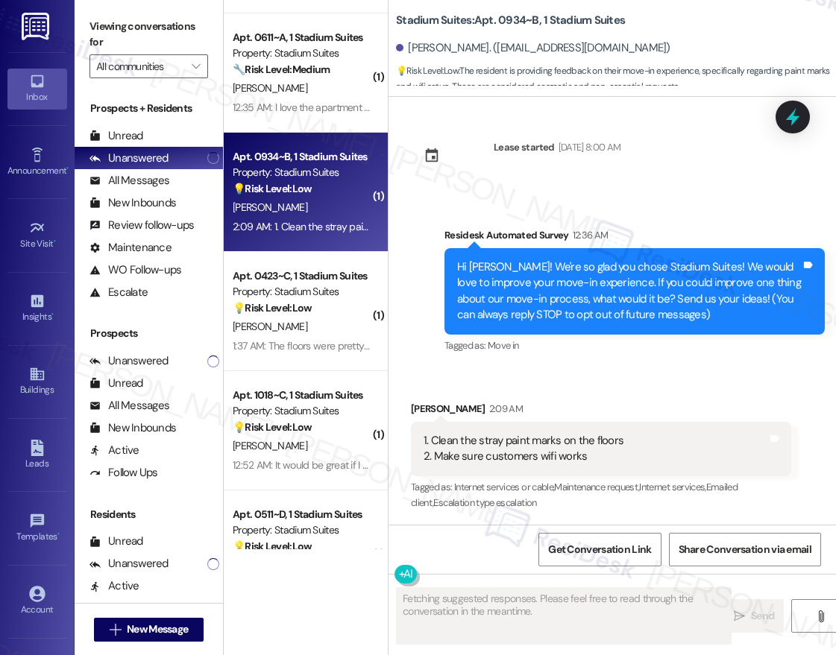
click at [323, 325] on div "Apt. 0917~A, 1 Stadium Suites Property: Stadium Suites 🔧 Risk Level: Medium The…" at bounding box center [306, 275] width 164 height 550
click at [323, 325] on div "R. Harleston Ii" at bounding box center [301, 327] width 141 height 19
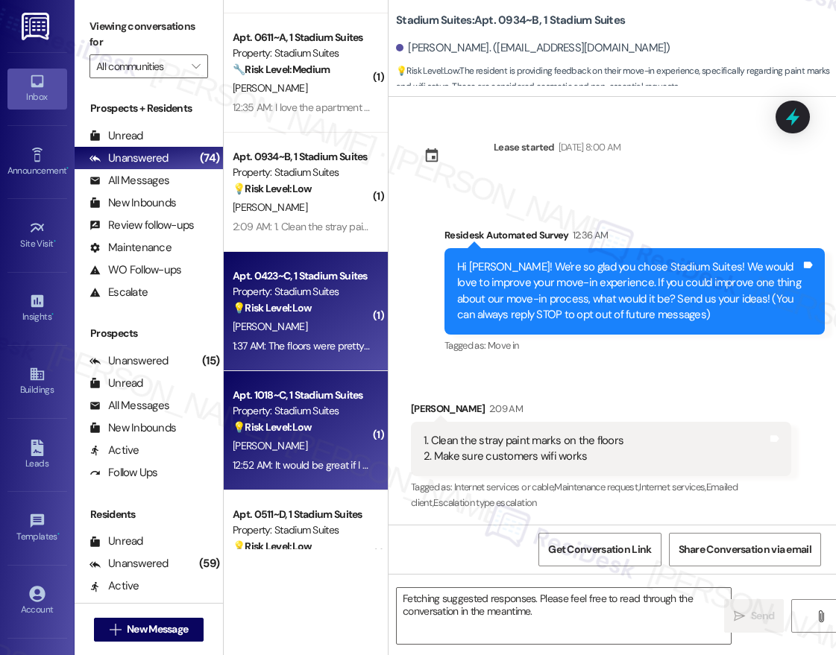
click at [327, 421] on div "💡 Risk Level: Low The resident is providing feedback on the move-in process, wh…" at bounding box center [302, 428] width 138 height 16
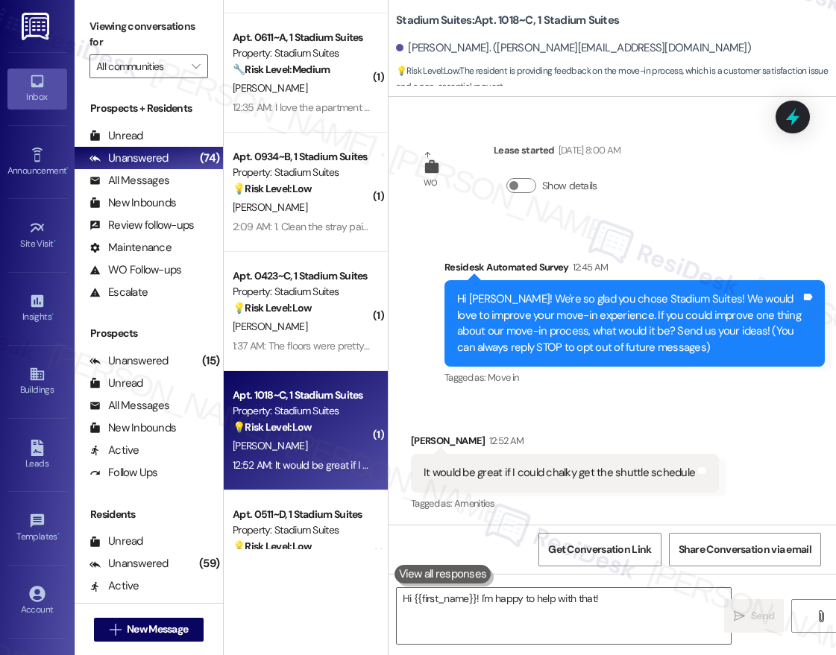
scroll to position [1, 0]
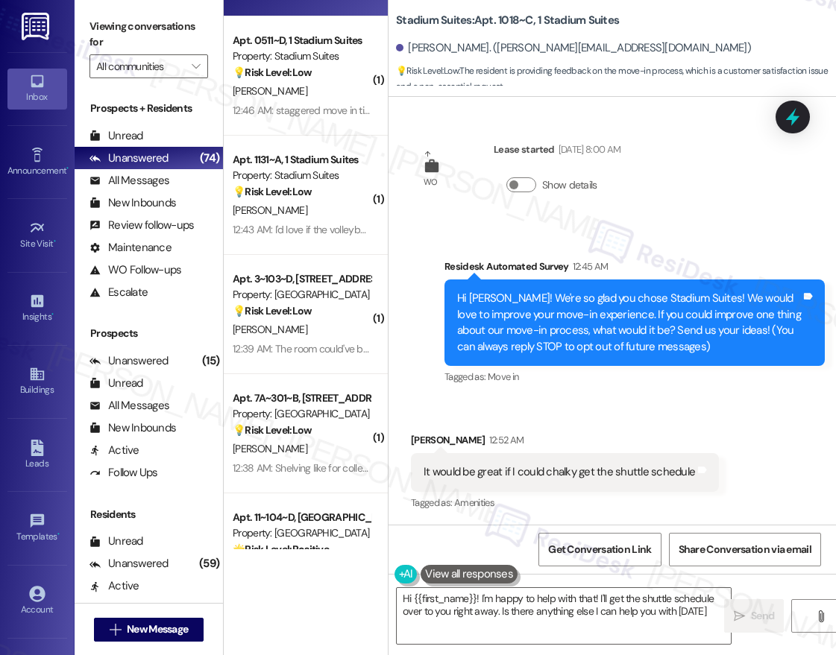
type textarea "Hi {{first_name}}! I'm happy to help with that! I'll get the shuttle schedule o…"
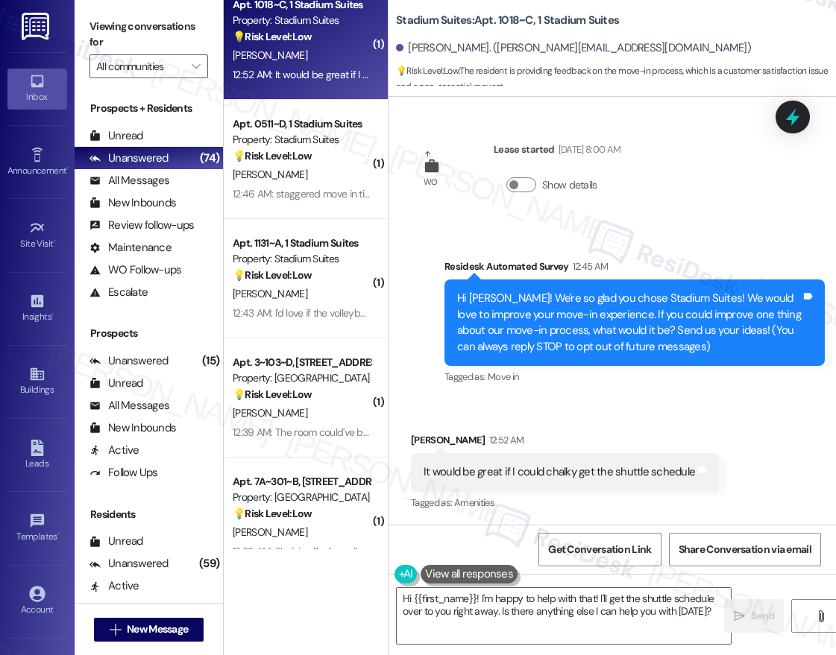
scroll to position [1091, 0]
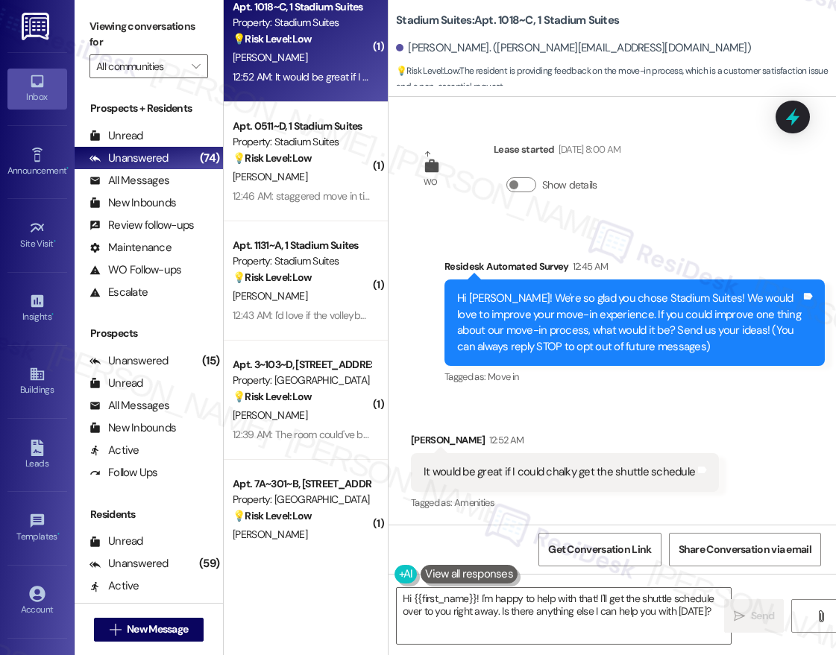
click at [345, 181] on div "( 1 ) Apt. 0934~B, 1 Stadium Suites Property: Stadium Suites 💡 Risk Level: Low …" at bounding box center [306, 275] width 164 height 550
click at [345, 181] on div "J. Wolf-Rogers" at bounding box center [301, 177] width 141 height 19
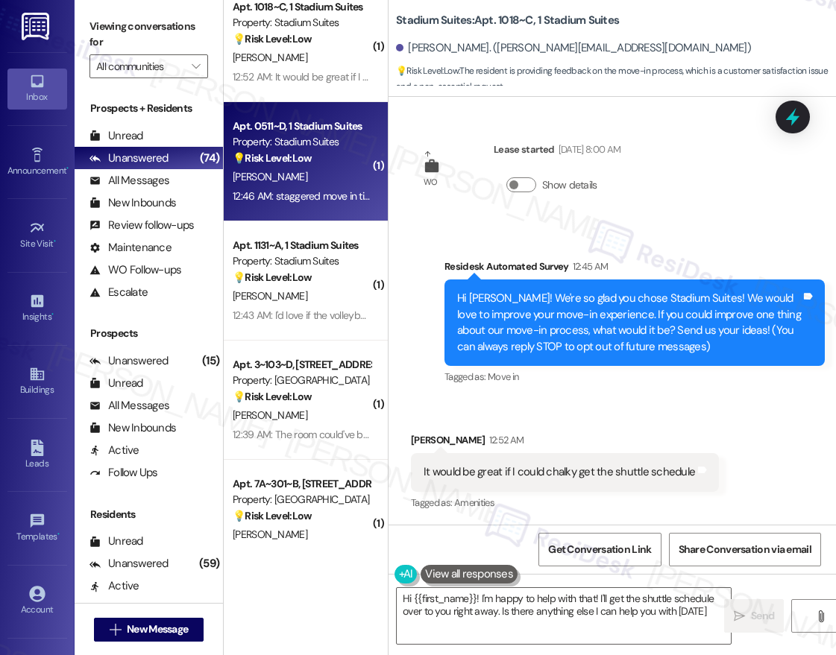
type textarea "Hi {{first_name}}! I'm happy to help with that! I'll get the shuttle schedule o…"
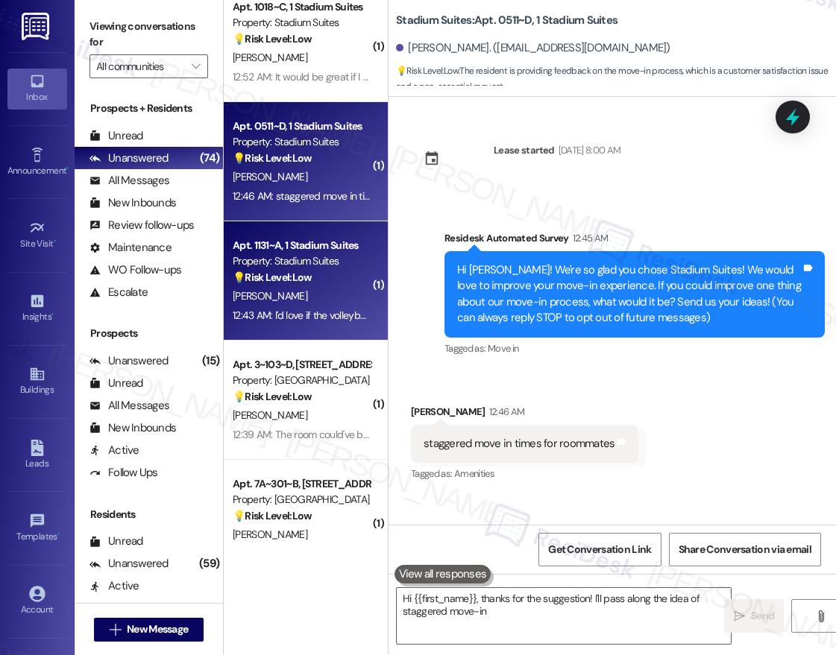
click at [329, 277] on div "💡 Risk Level: Low The resident is requesting that the volleyball court be taken…" at bounding box center [302, 278] width 138 height 16
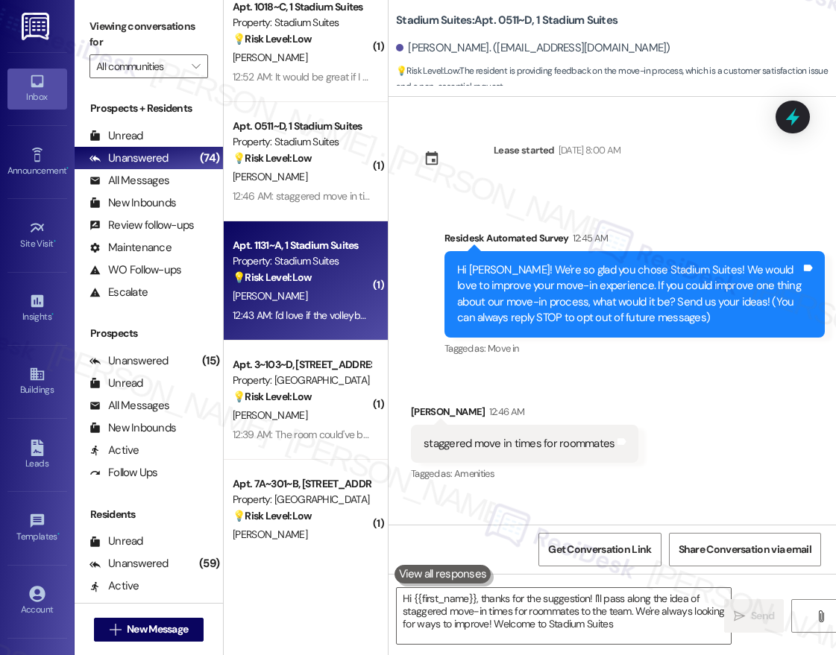
type textarea "Hi {{first_name}}, thanks for the suggestion! I'll pass along the idea of stagg…"
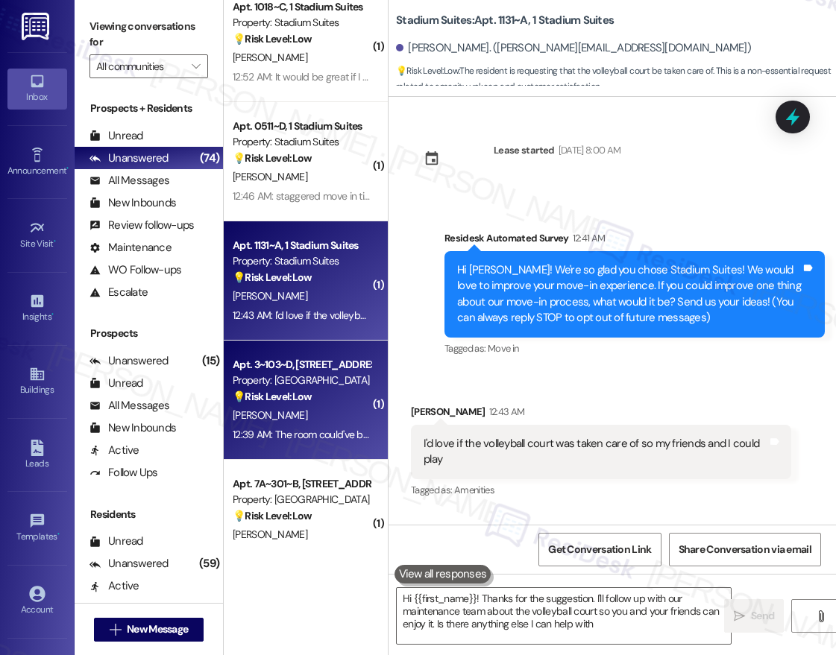
type textarea "Hi {{first_name}}! Thanks for the suggestion. I'll follow up with our maintenan…"
click at [312, 381] on div "Property: St.Joes Place" at bounding box center [302, 381] width 138 height 16
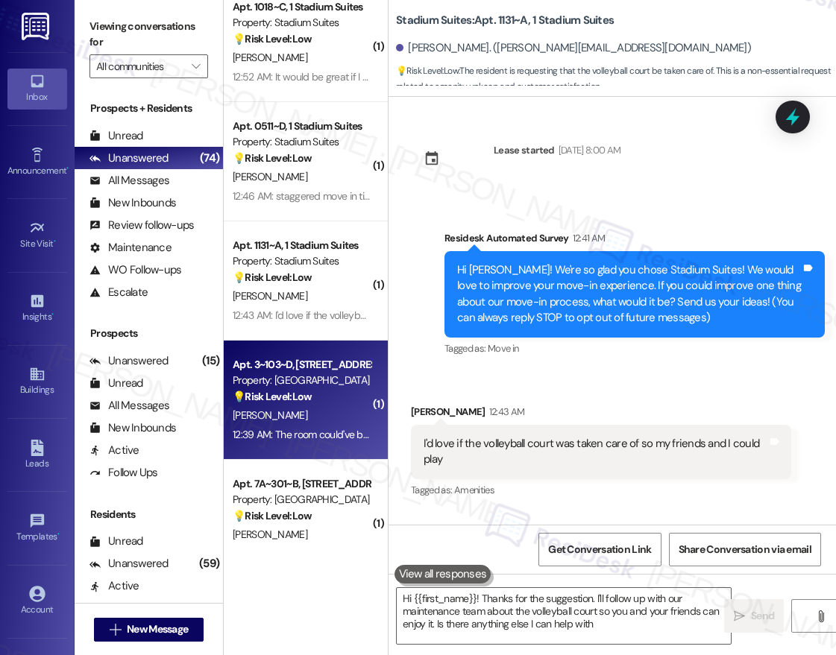
type textarea "Hi {{first_name}}! Thanks for the suggestion. I'll follow up with our maintenan…"
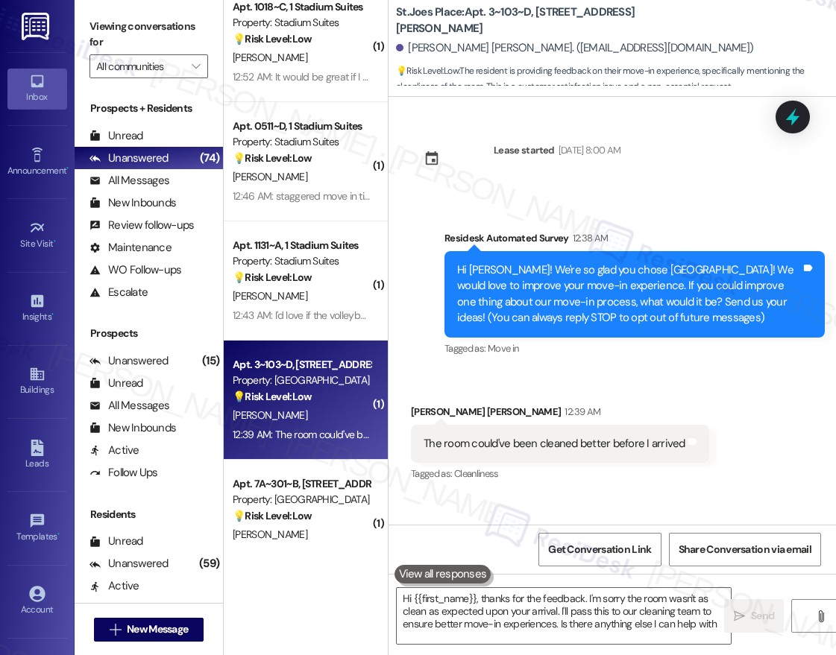
type textarea "Hi {{first_name}}, thanks for the feedback. I'm sorry the room wasn't as clean …"
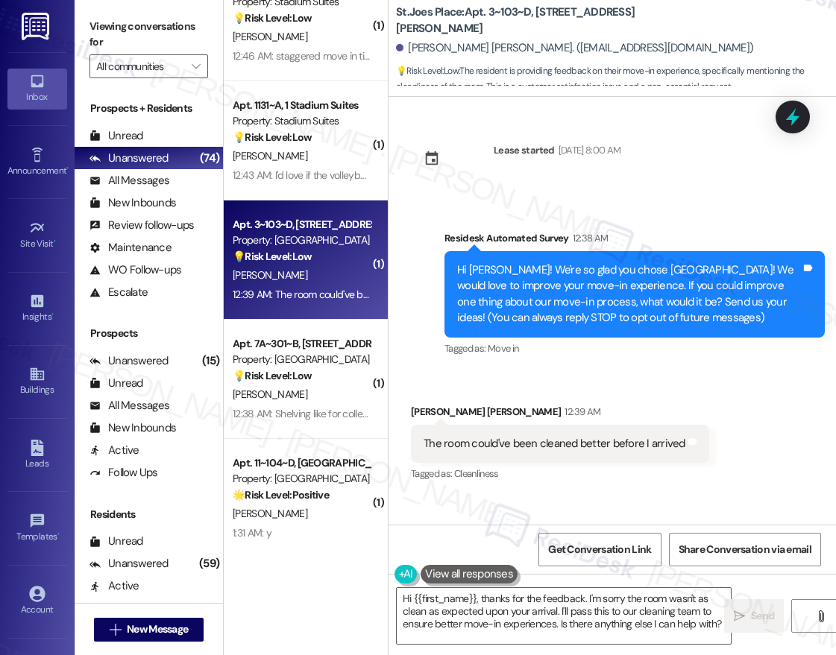
scroll to position [1254, 0]
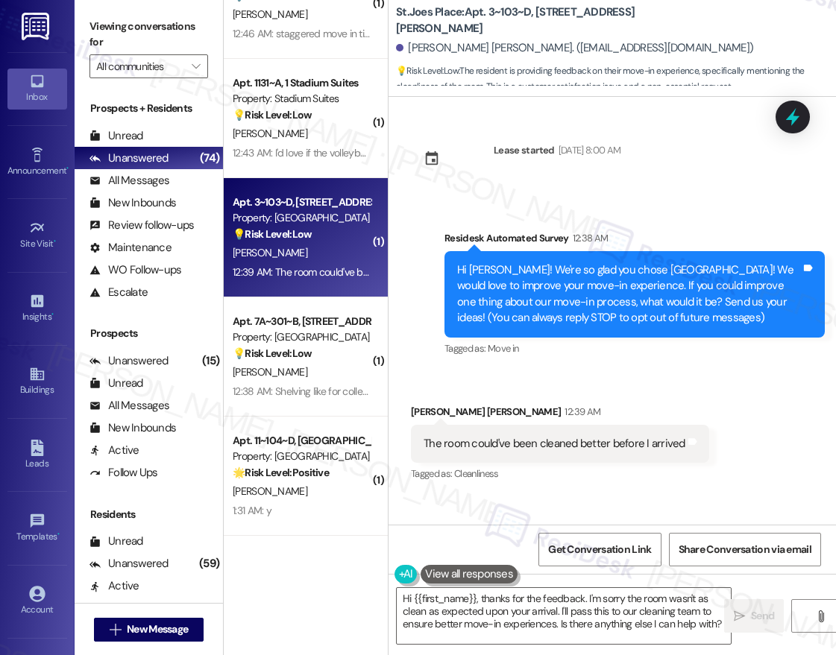
click at [306, 363] on div "( 1 ) Apt. 1018~C, 1 Stadium Suites Property: Stadium Suites 💡 Risk Level: Low …" at bounding box center [306, 275] width 164 height 550
click at [306, 363] on div "J. Bowser" at bounding box center [301, 372] width 141 height 19
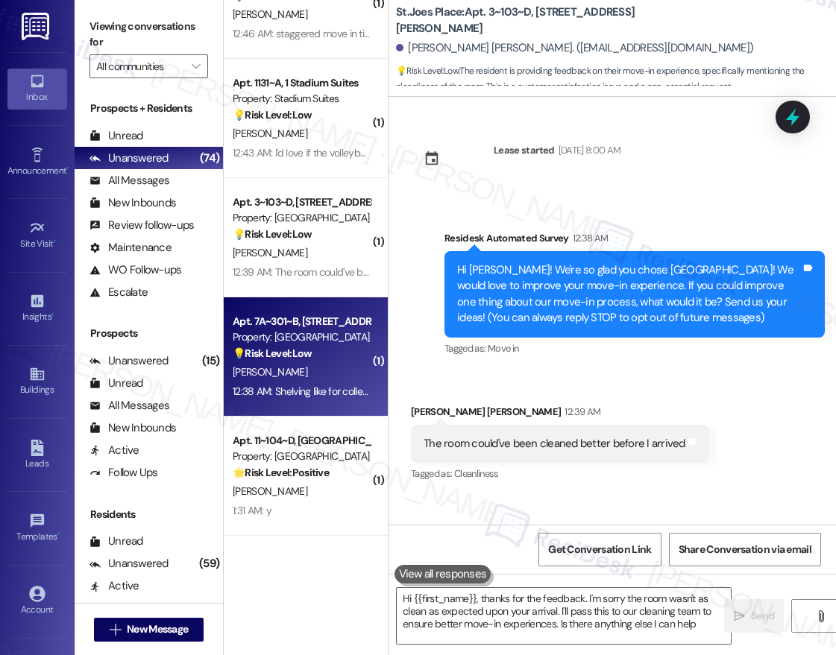
type textarea "Hi {{first_name}}, thanks for the feedback. I'm sorry the room wasn't as clean …"
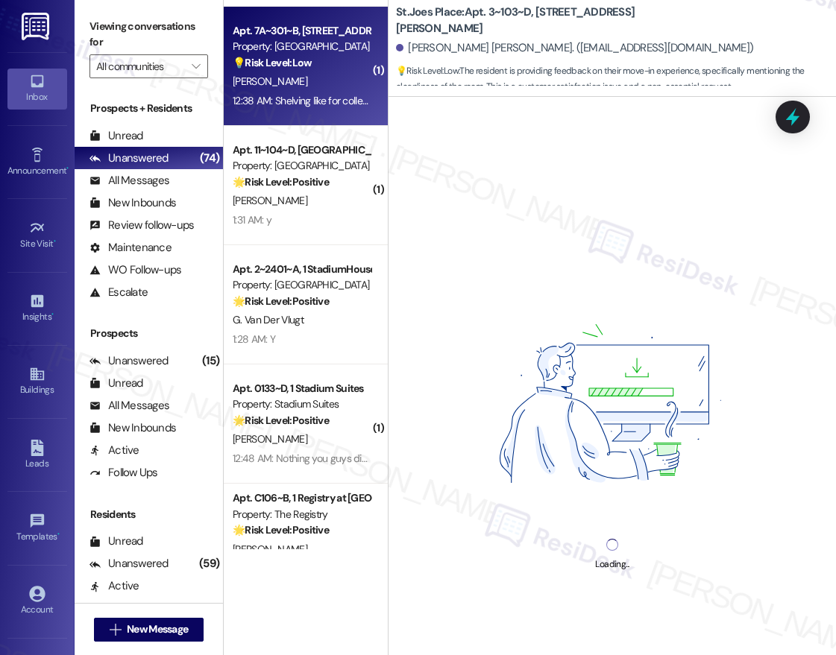
scroll to position [1553, 0]
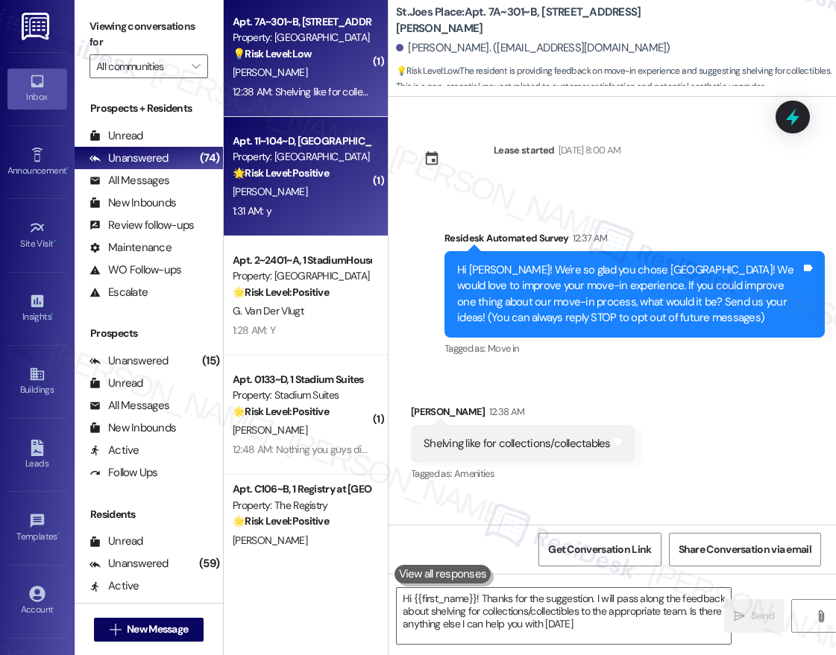
type textarea "Hi {{first_name}}! Thanks for the suggestion. I will pass along the feedback ab…"
click at [347, 199] on div "C. Mckittrick" at bounding box center [301, 192] width 141 height 19
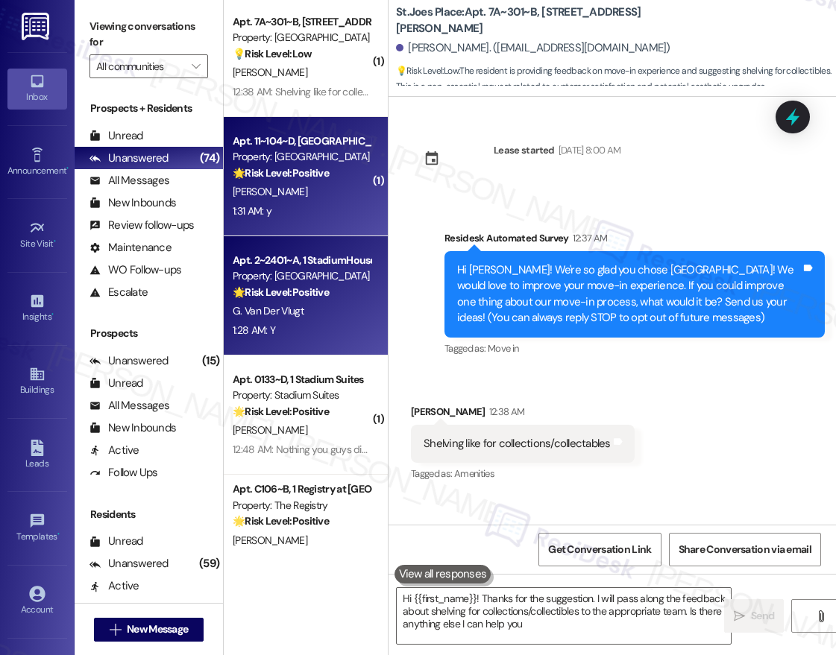
type textarea "Hi {{first_name}}! Thanks for the suggestion. I will pass along the feedback ab…"
click at [340, 280] on div "Property: [GEOGRAPHIC_DATA]" at bounding box center [302, 276] width 138 height 16
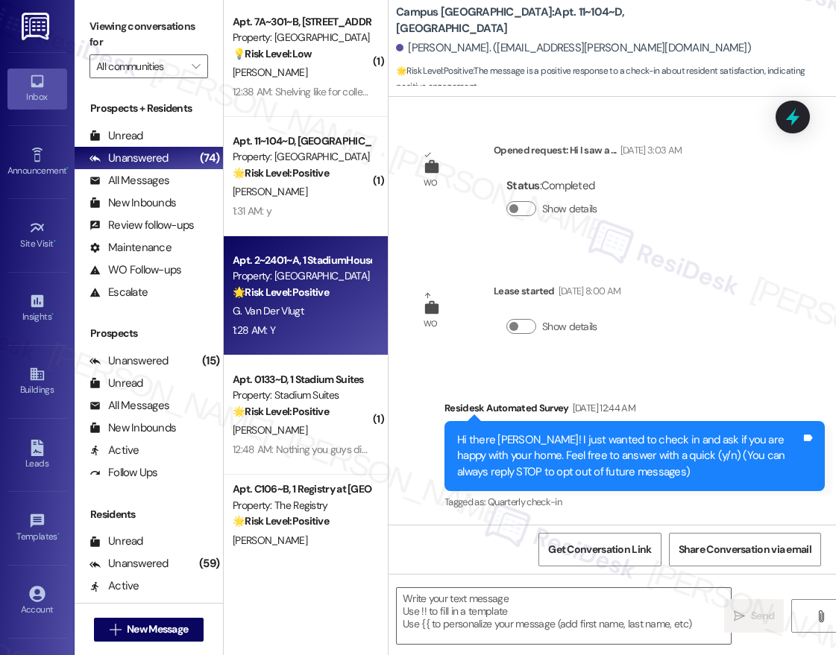
scroll to position [0, 0]
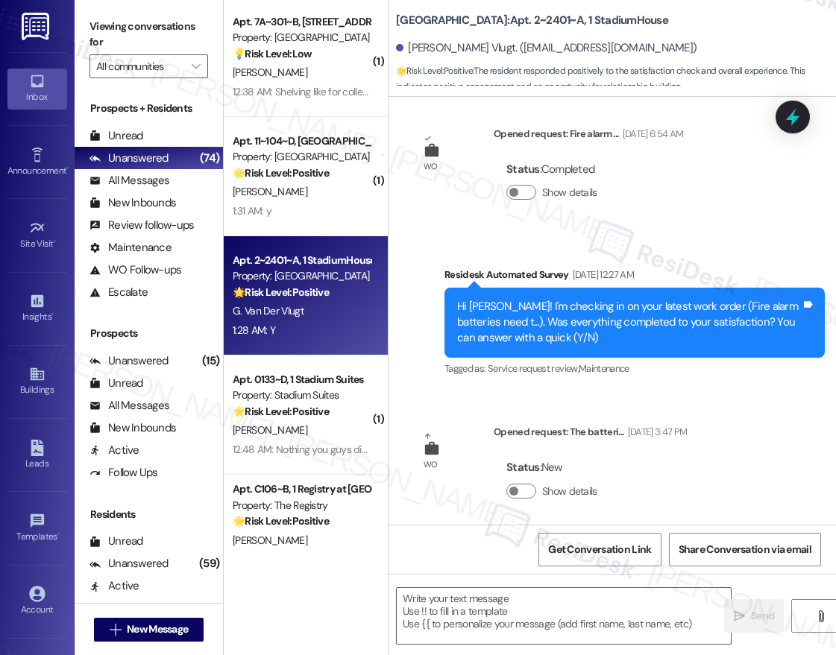
type textarea "Fetching suggested responses. Please feel free to read through the conversation…"
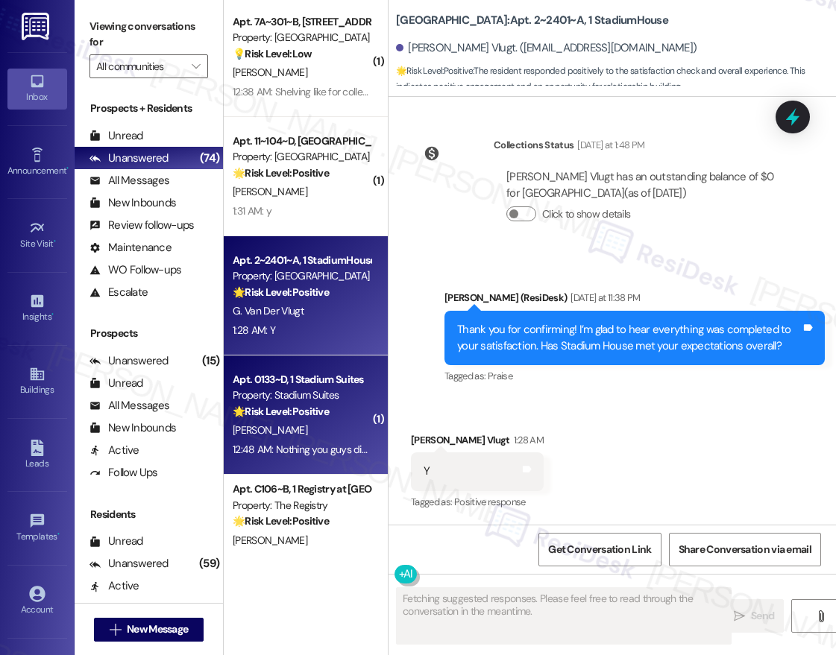
scroll to position [5690, 0]
click at [335, 388] on div "Property: Stadium Suites" at bounding box center [302, 396] width 138 height 16
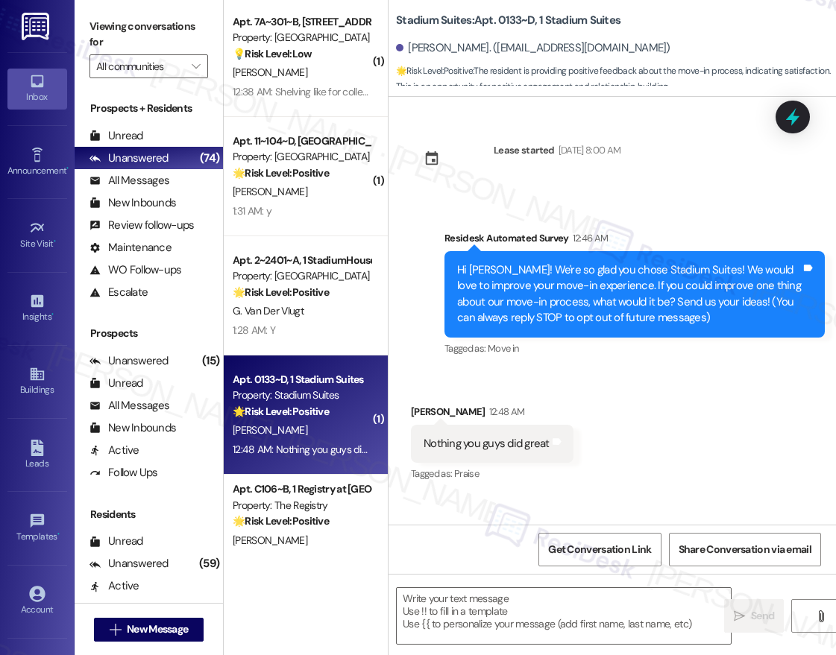
type textarea "Fetching suggested responses. Please feel free to read through the conversation…"
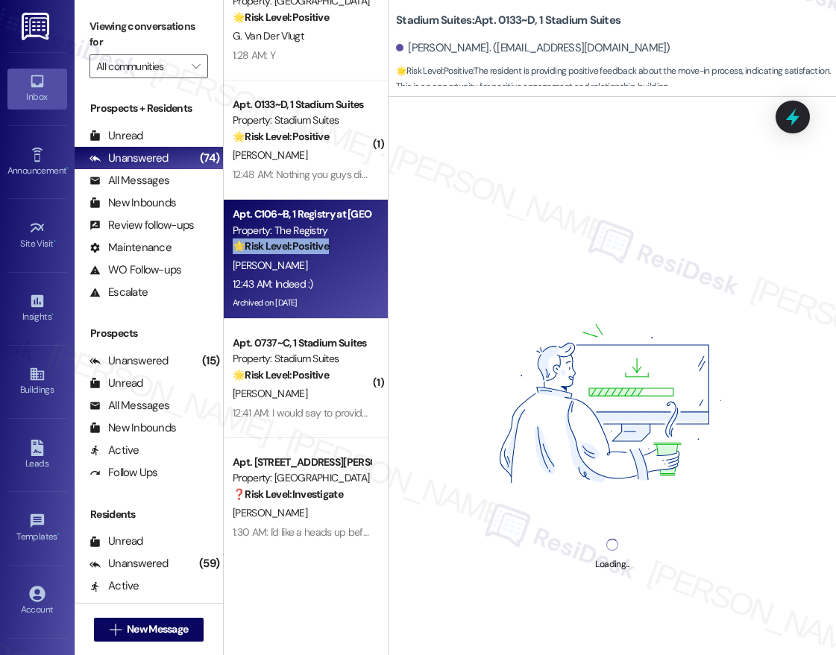
scroll to position [1831, 0]
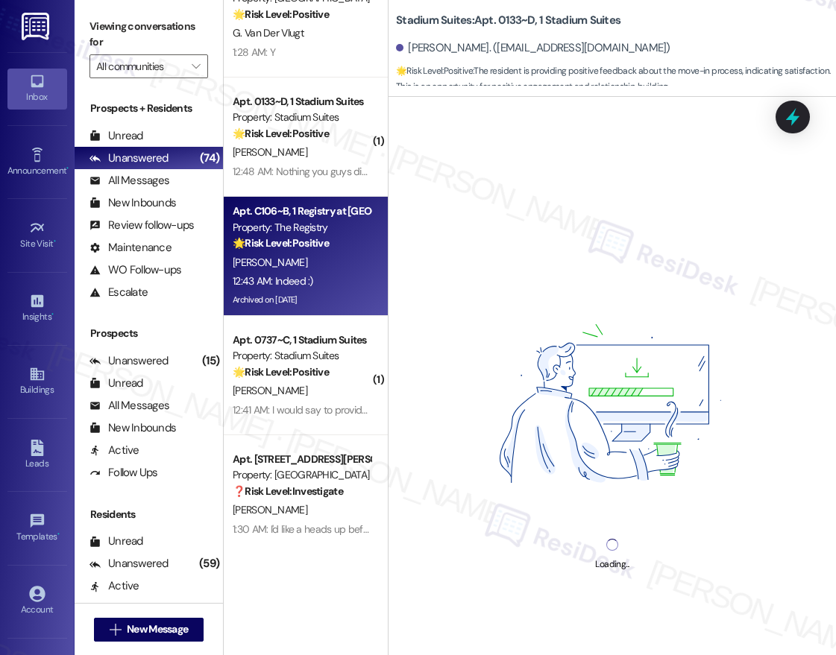
click at [327, 368] on div "( 1 ) Apt. 11~104~D, 1 Campus Village College Station Property: Campus Village …" at bounding box center [306, 275] width 164 height 550
click at [327, 368] on strong "🌟 Risk Level: Positive" at bounding box center [281, 371] width 96 height 13
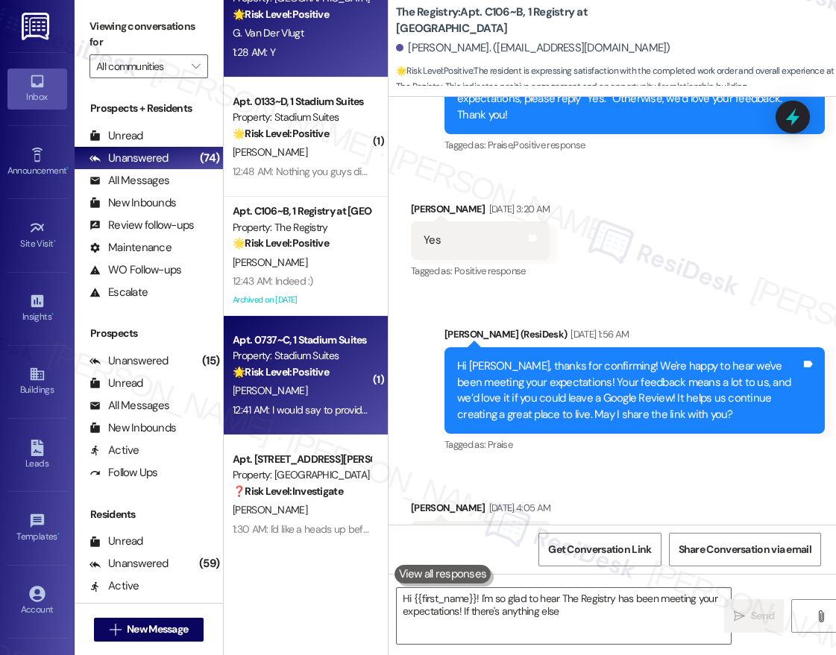
scroll to position [295, 0]
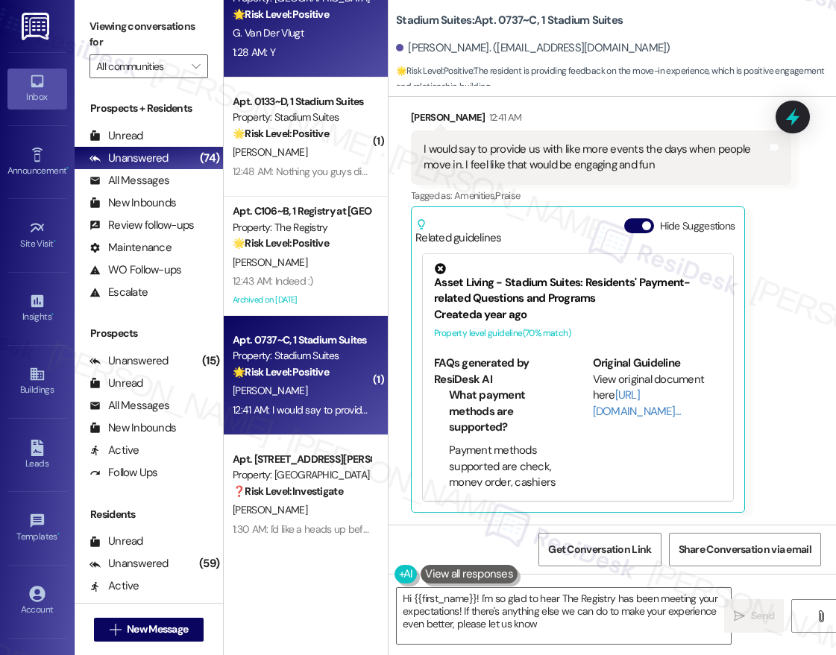
type textarea "Hi {{first_name}}! I'm so glad to hear The Registry has been meeting your expec…"
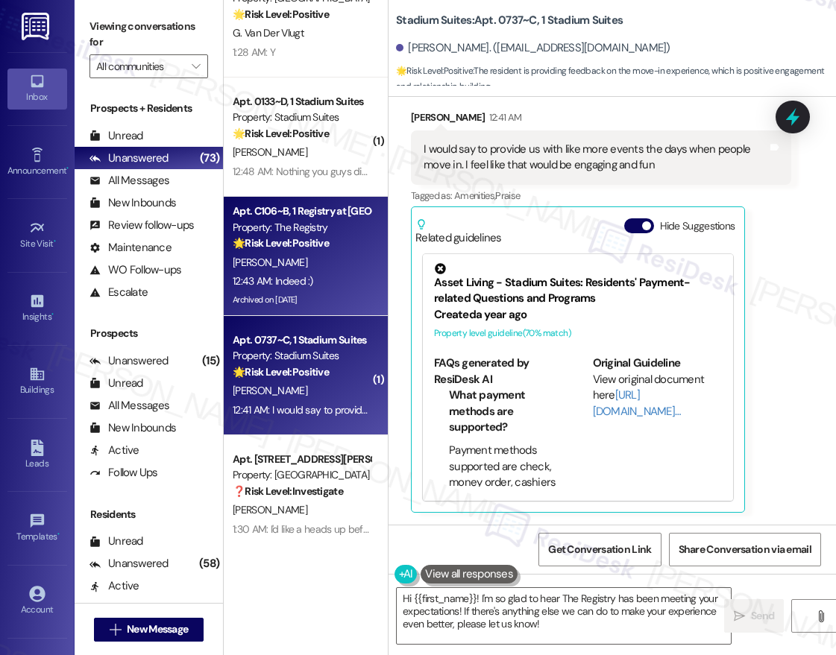
click at [286, 207] on div "Apt. C106~B, 1 Registry at [GEOGRAPHIC_DATA]" at bounding box center [302, 212] width 138 height 16
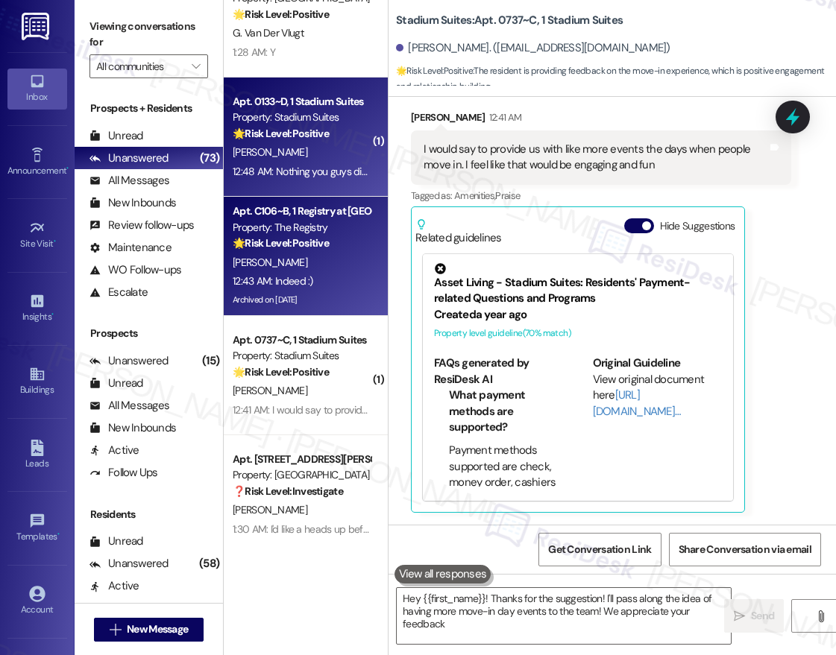
type textarea "Hey {{first_name}}! Thanks for the suggestion! I'll pass along the idea of havi…"
click at [295, 177] on div "12:48 AM: Nothing you guys did great 12:48 AM: Nothing you guys did great" at bounding box center [313, 171] width 160 height 13
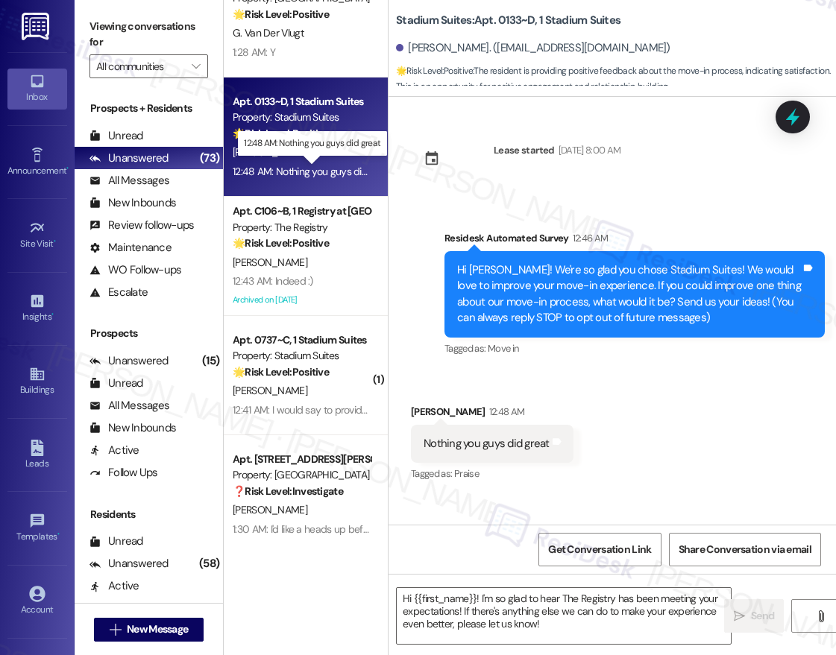
type textarea "Fetching suggested responses. Please feel free to read through the conversation…"
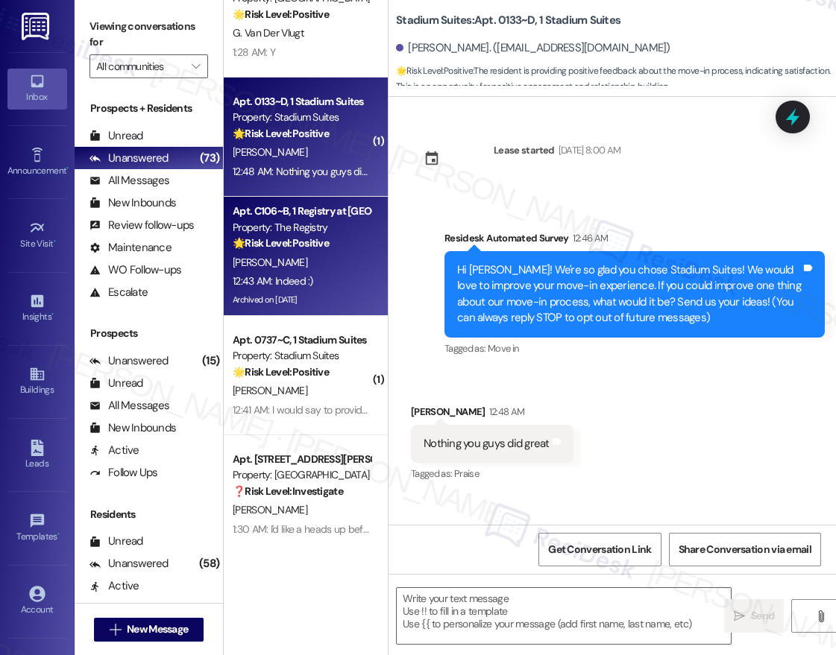
click at [312, 265] on div "[PERSON_NAME]" at bounding box center [301, 263] width 141 height 19
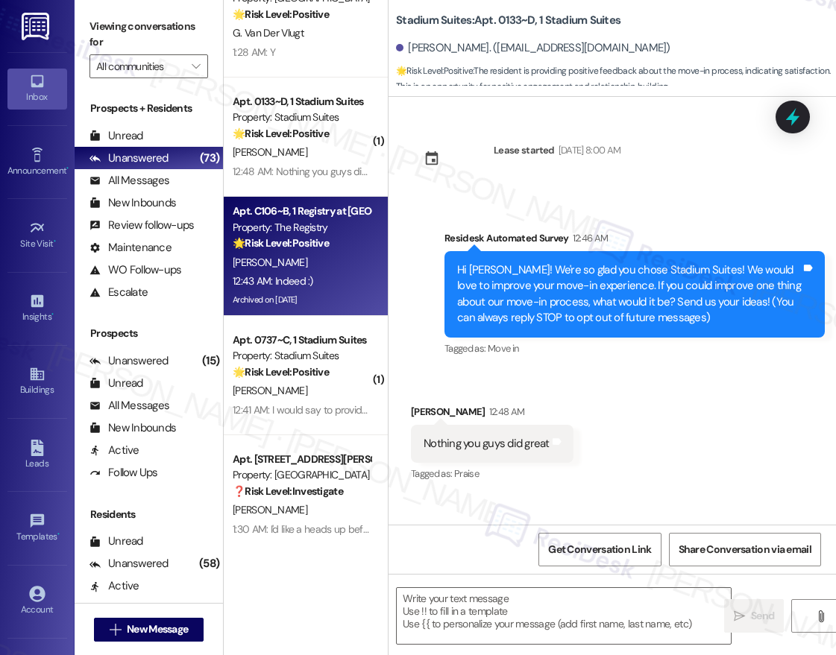
type textarea "Fetching suggested responses. Please feel free to read through the conversation…"
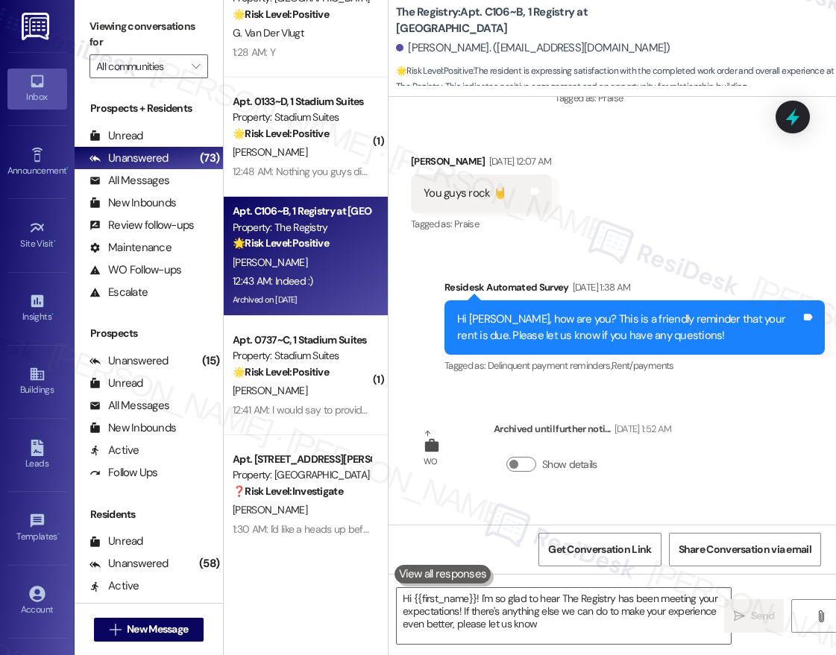
type textarea "Hi {{first_name}}! I'm so glad to hear The Registry has been meeting your expec…"
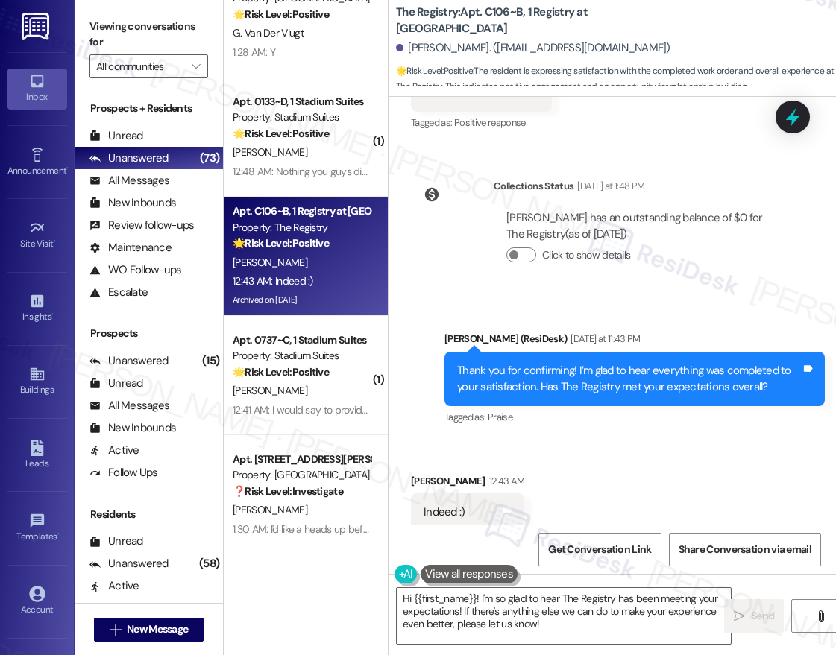
scroll to position [4124, 0]
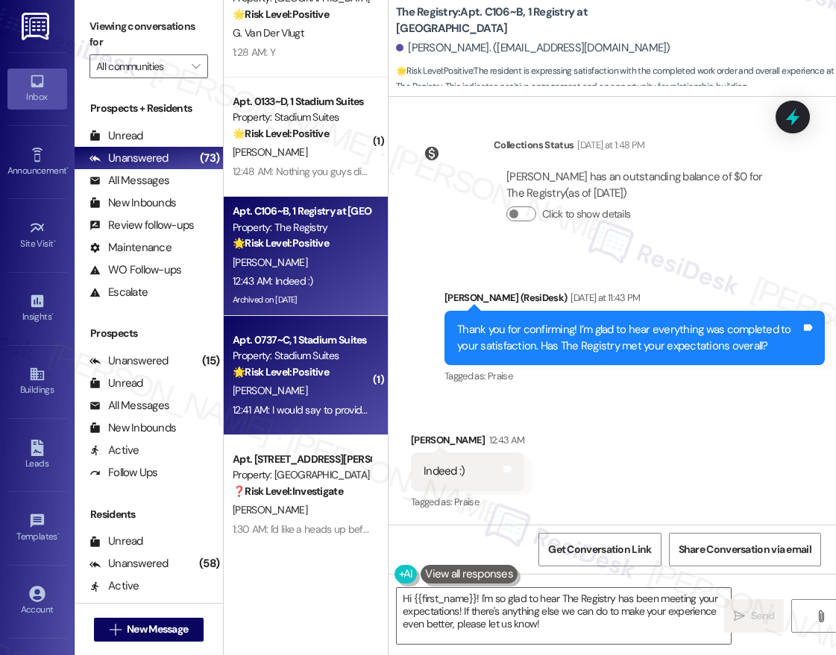
click at [271, 374] on strong "🌟 Risk Level: Positive" at bounding box center [281, 371] width 96 height 13
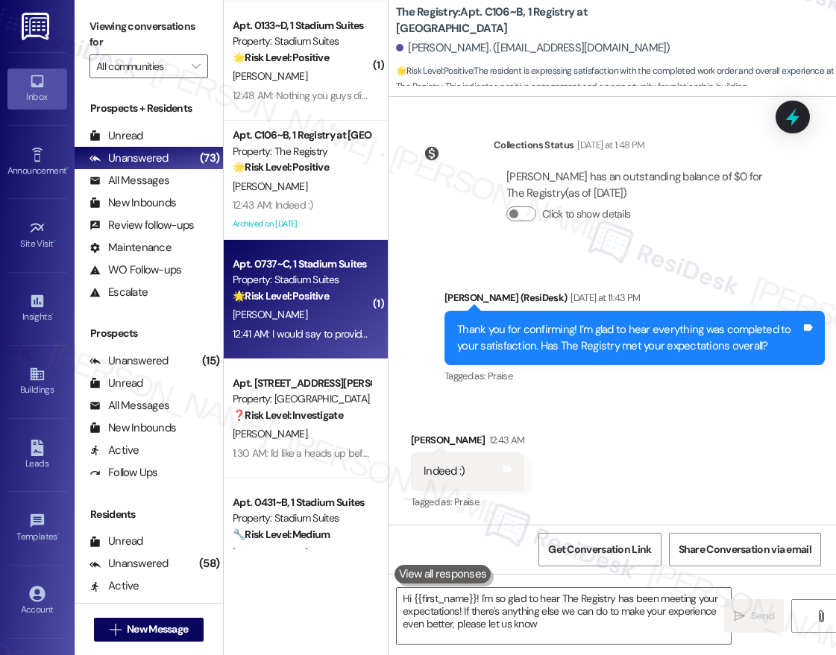
type textarea "Hi {{first_name}}! I'm so glad to hear The Registry has been meeting your expec…"
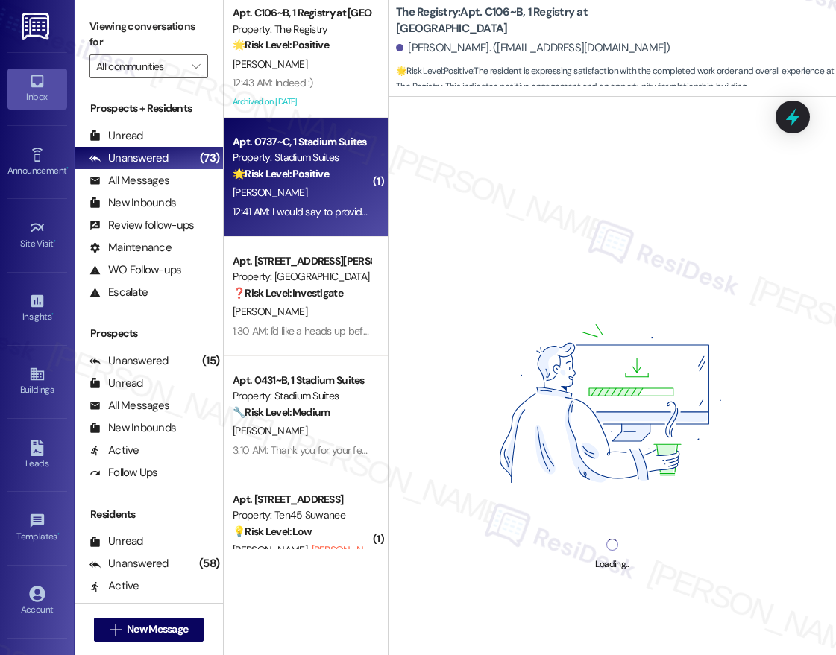
scroll to position [2036, 0]
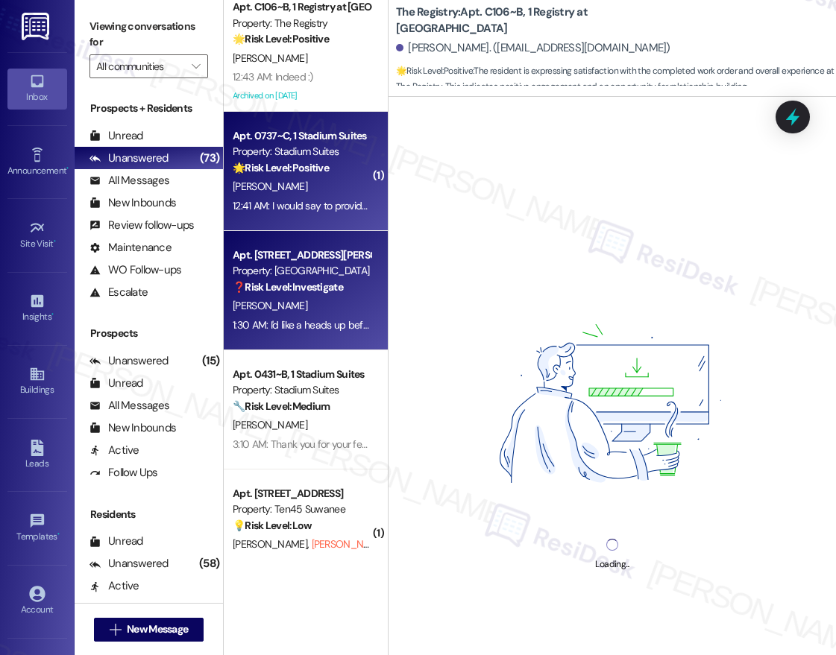
click at [310, 328] on div "Apt. 2~2401~A, 1 StadiumHouse Property: Stadium House 🌟 Risk Level: Positive Th…" at bounding box center [306, 275] width 164 height 550
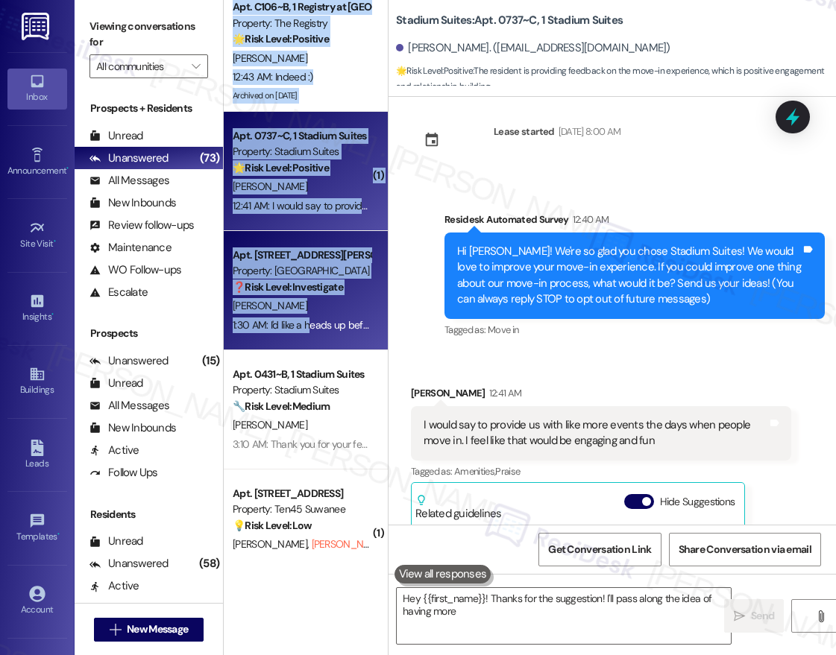
type textarea "Hey {{first_name}}! Thanks for the suggestion! I'll pass along the idea of havi…"
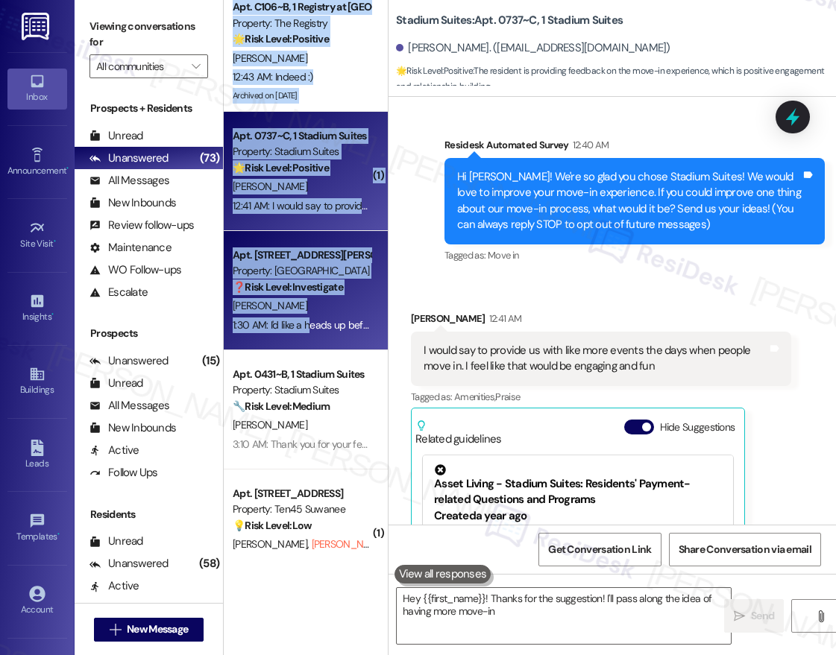
click at [309, 311] on div "[PERSON_NAME]" at bounding box center [301, 306] width 141 height 19
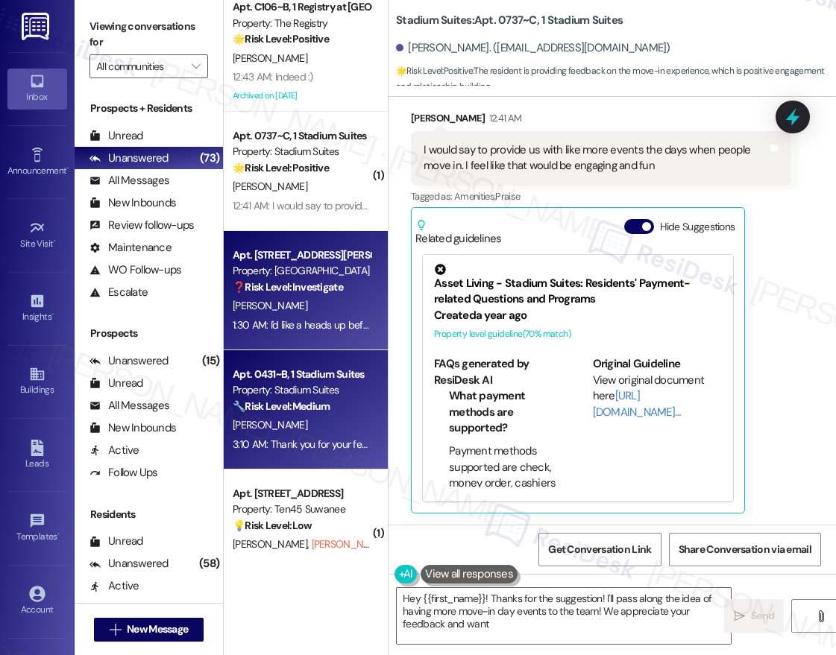
type textarea "Hey {{first_name}}! Thanks for the suggestion! I'll pass along the idea of havi…"
click at [353, 388] on div "Property: Stadium Suites" at bounding box center [302, 391] width 138 height 16
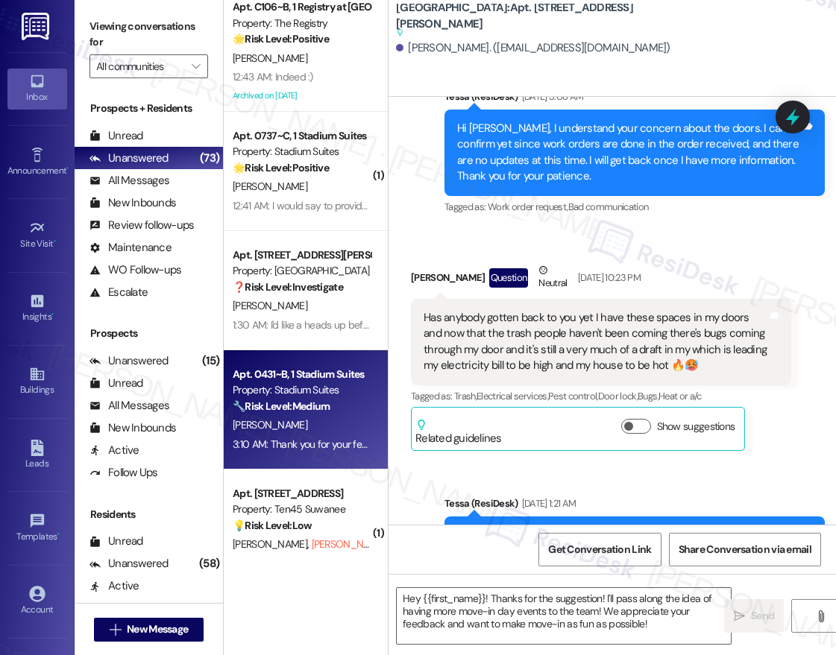
scroll to position [3151, 0]
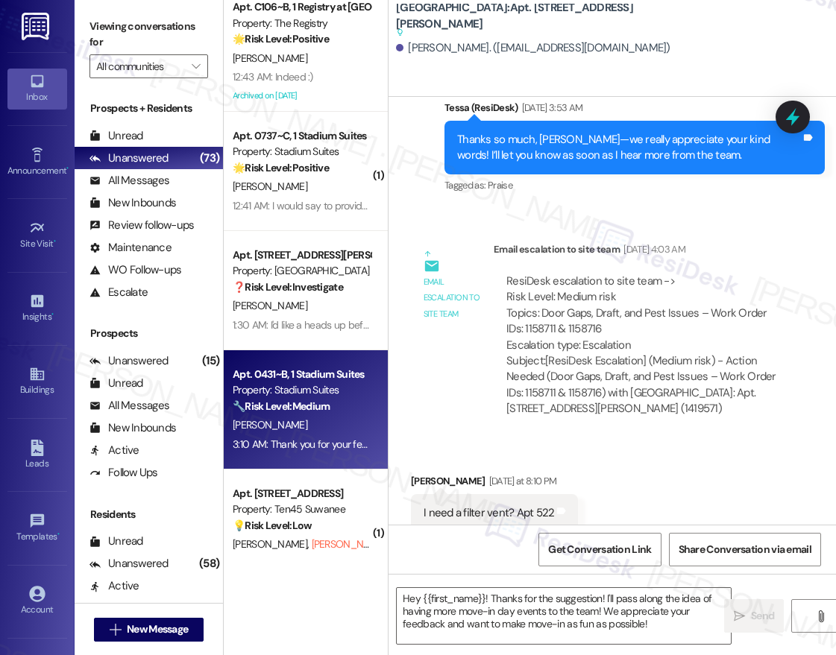
type textarea "Fetching suggested responses. Please feel free to read through the conversation…"
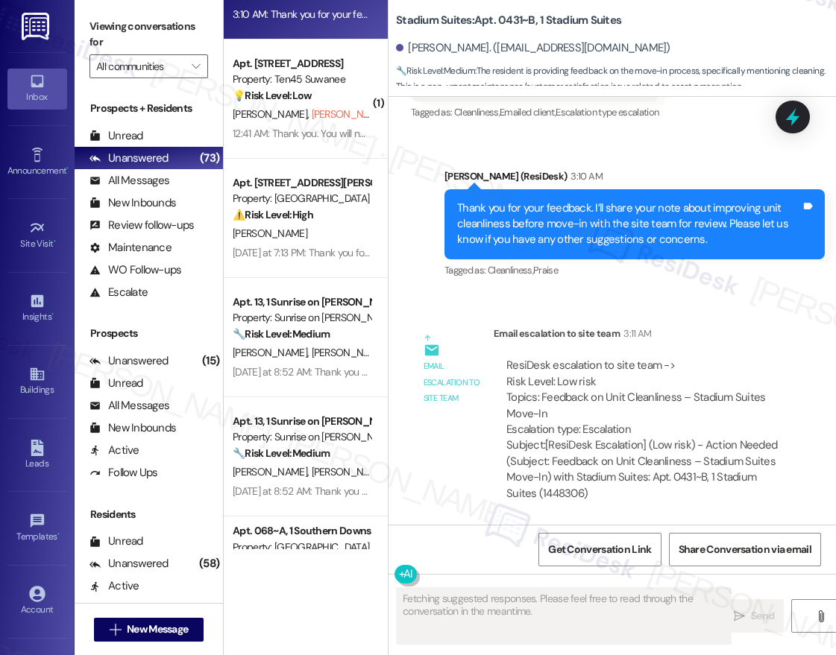
scroll to position [2473, 0]
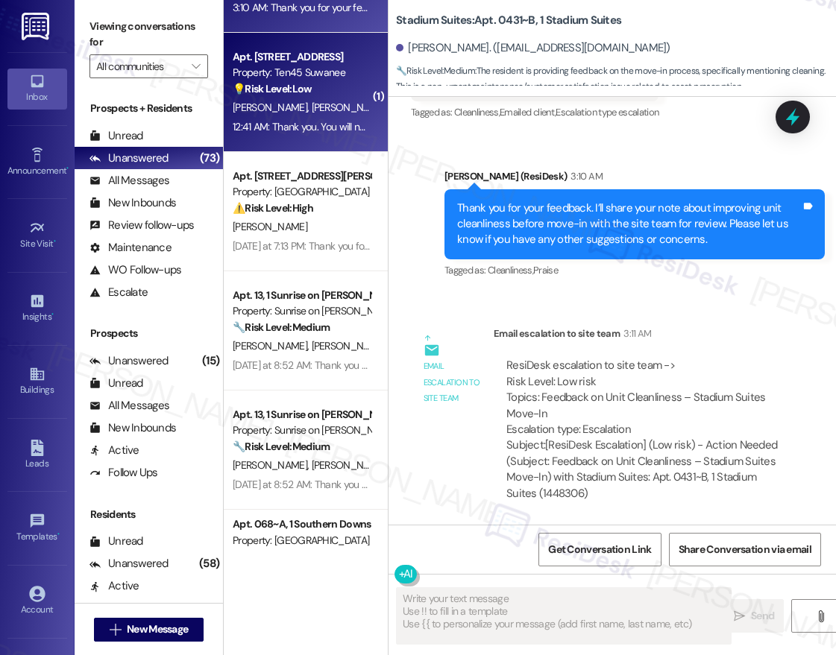
click at [315, 87] on div "💡 Risk Level: Low The resident replied 'STOP' to opt out of future messages. Th…" at bounding box center [302, 89] width 138 height 16
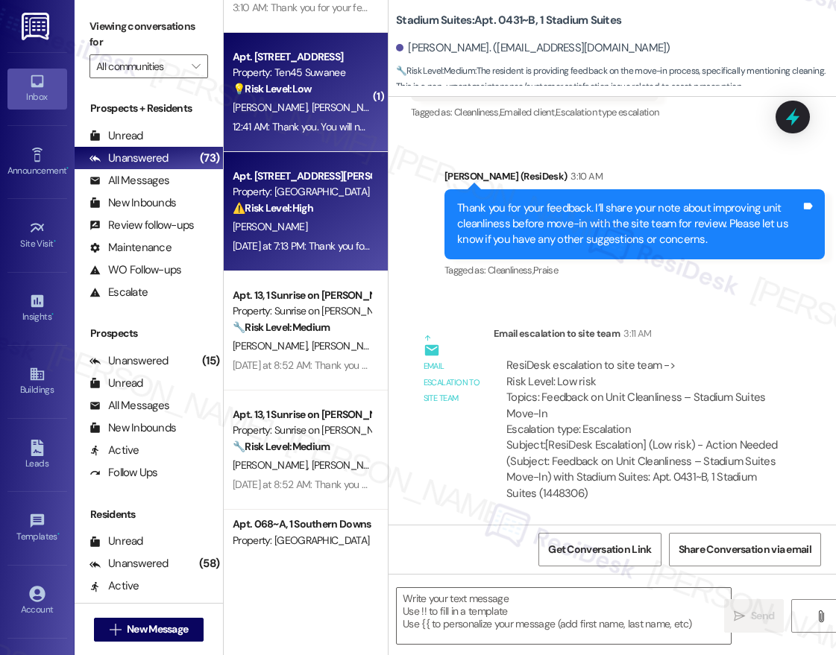
type textarea "Fetching suggested responses. Please feel free to read through the conversation…"
click at [317, 188] on div "Property: [GEOGRAPHIC_DATA]" at bounding box center [302, 192] width 138 height 16
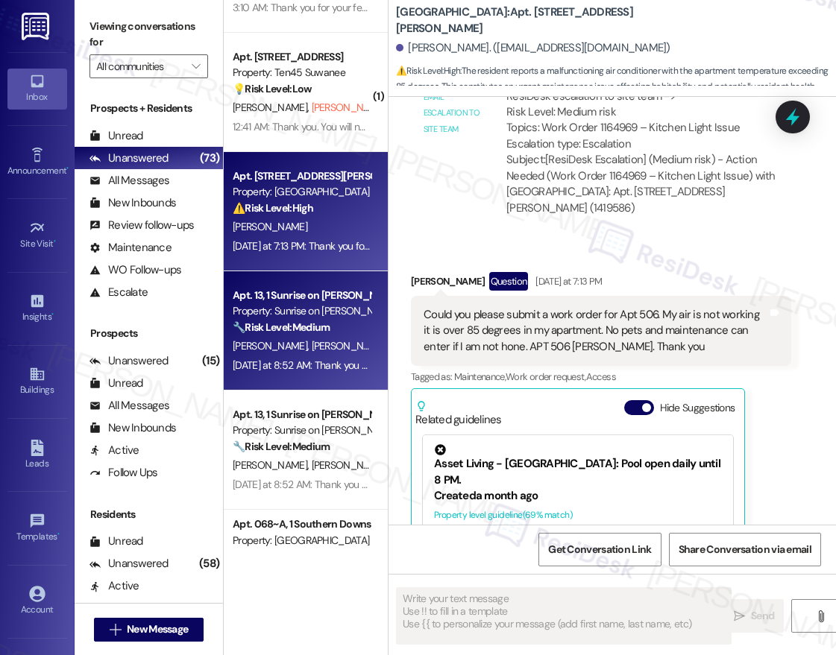
scroll to position [2473, 0]
click at [299, 272] on div "Apt. 522, 1015 King George Blvd Property: Georgetown Oaks ❓ Risk Level: Investi…" at bounding box center [306, 275] width 164 height 550
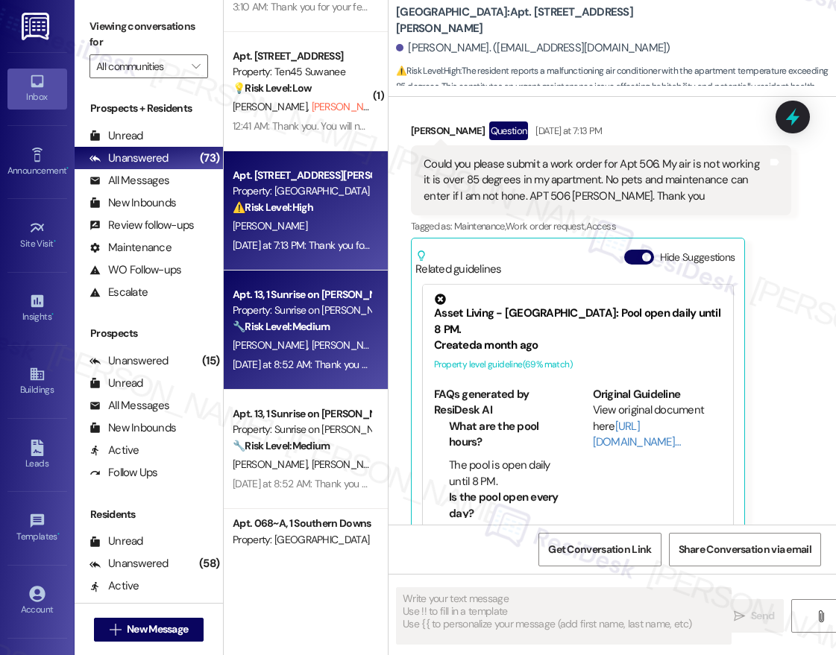
scroll to position [1409, 0]
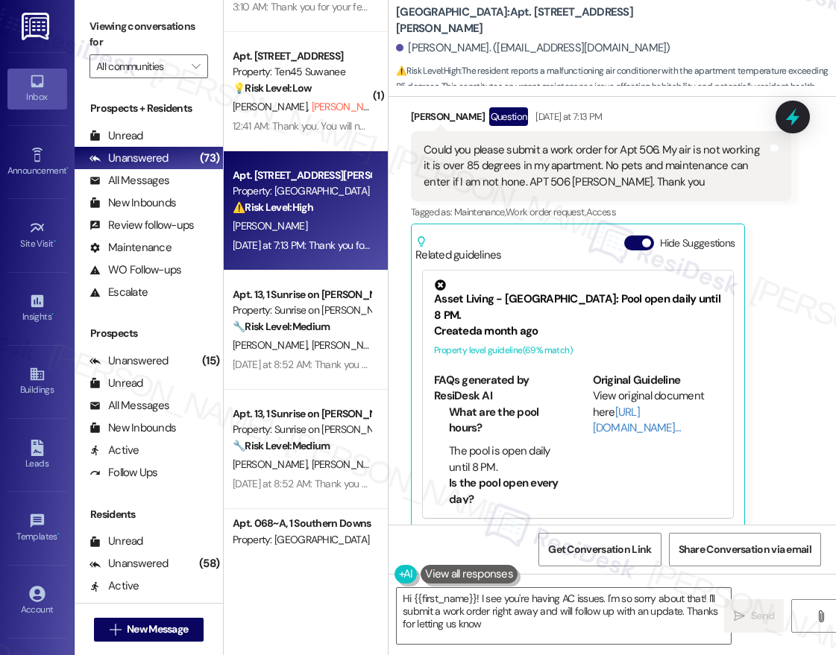
type textarea "Hi {{first_name}}! I see you're having AC issues. I'm so sorry about that! I'll…"
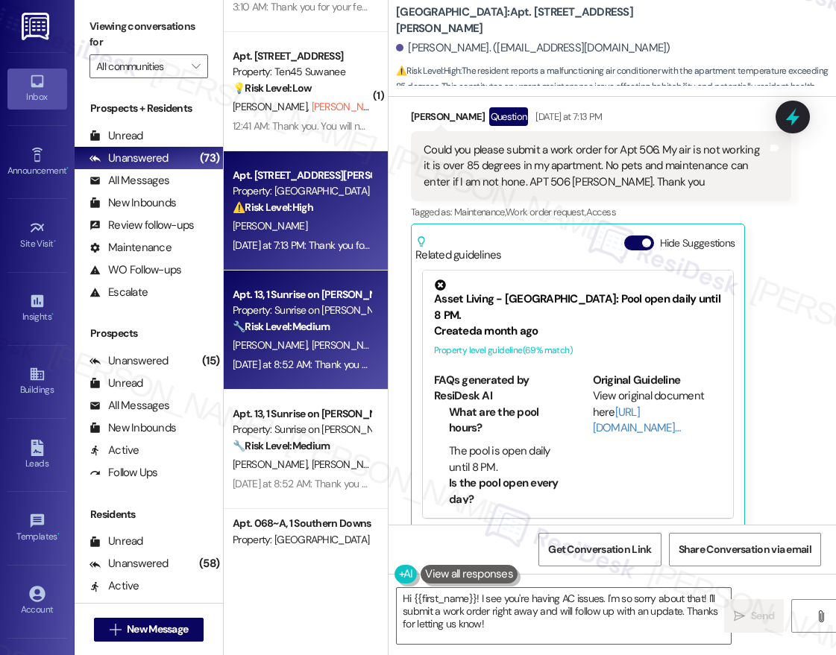
click at [333, 339] on div "[PERSON_NAME] [PERSON_NAME]" at bounding box center [301, 345] width 141 height 19
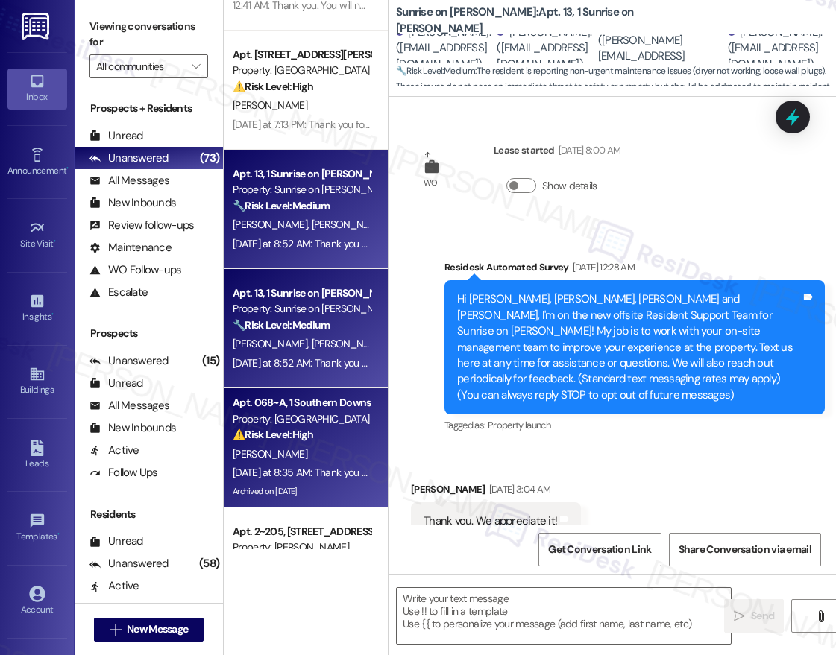
scroll to position [1731, 0]
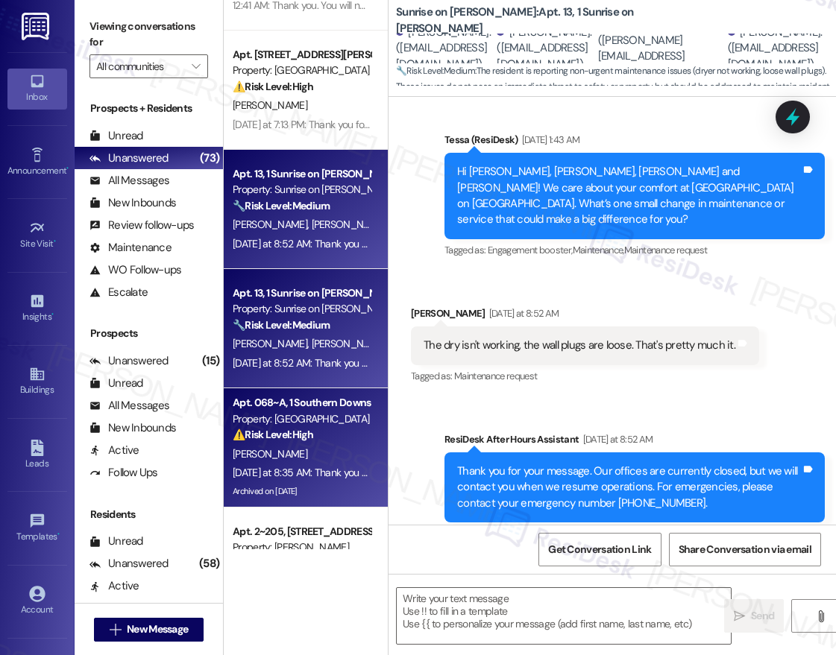
type textarea "Fetching suggested responses. Please feel free to read through the conversation…"
click at [324, 403] on div "Apt. 068~A, 1 Southern Downs" at bounding box center [302, 403] width 138 height 16
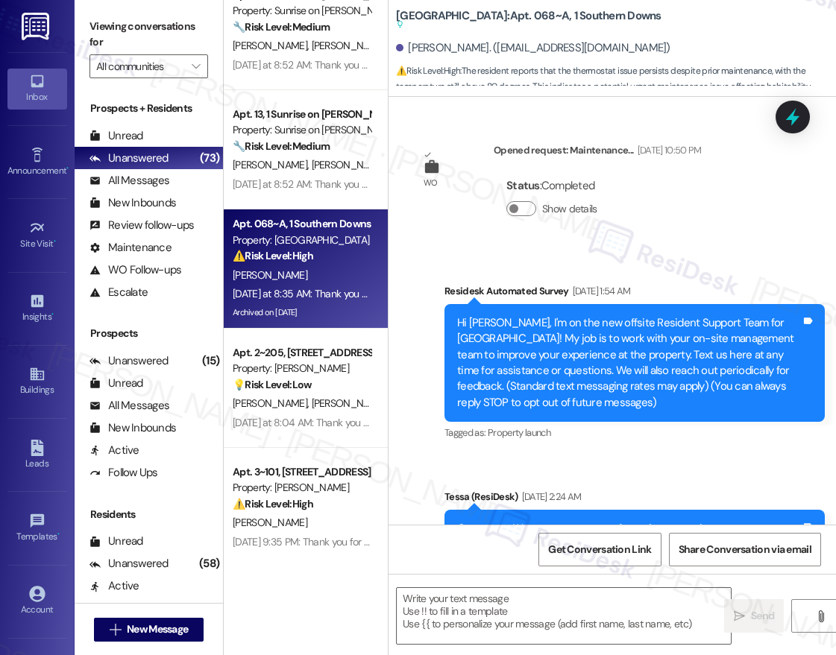
scroll to position [2781, 0]
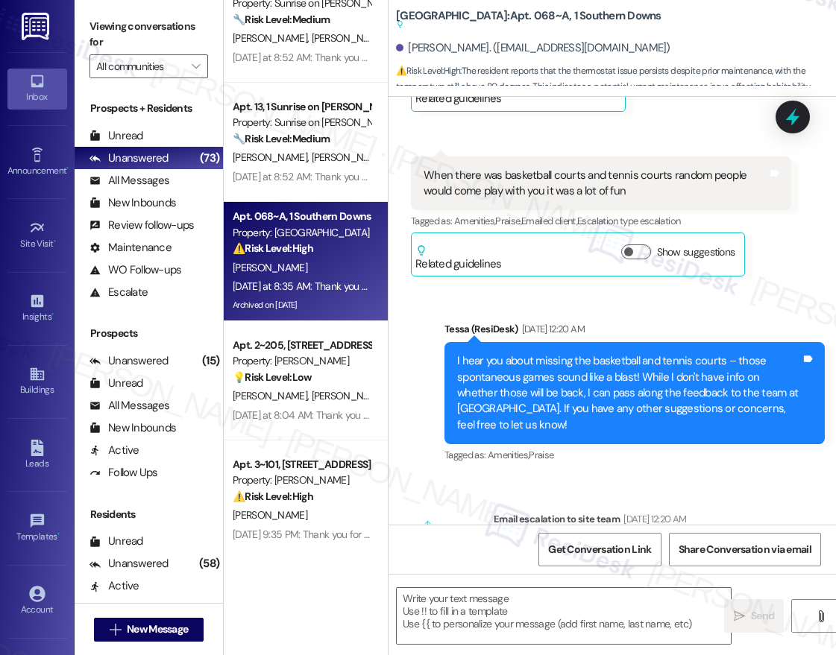
type textarea "Fetching suggested responses. Please feel free to read through the conversation…"
click at [266, 384] on div "Apt. 506, 1015 King George Blvd Property: Georgetown Oaks ⚠️ Risk Level: High T…" at bounding box center [306, 275] width 164 height 550
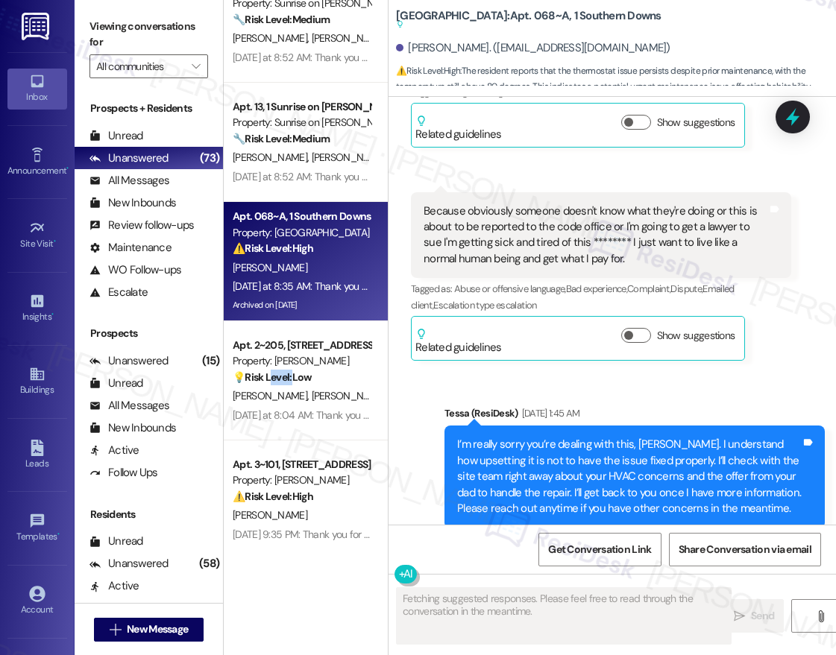
click at [266, 384] on strong "💡 Risk Level: Low" at bounding box center [272, 377] width 79 height 13
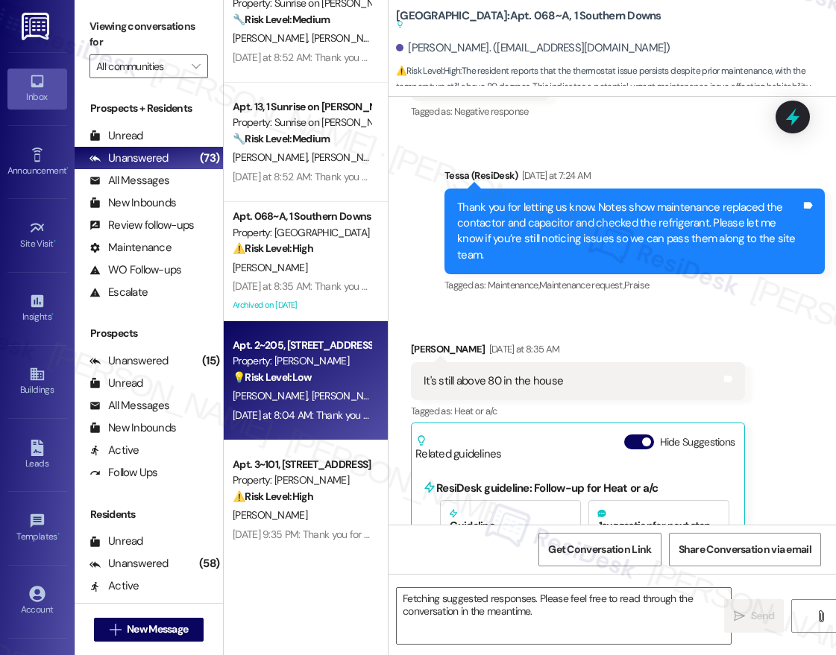
click at [266, 384] on strong "💡 Risk Level: Low" at bounding box center [272, 377] width 79 height 13
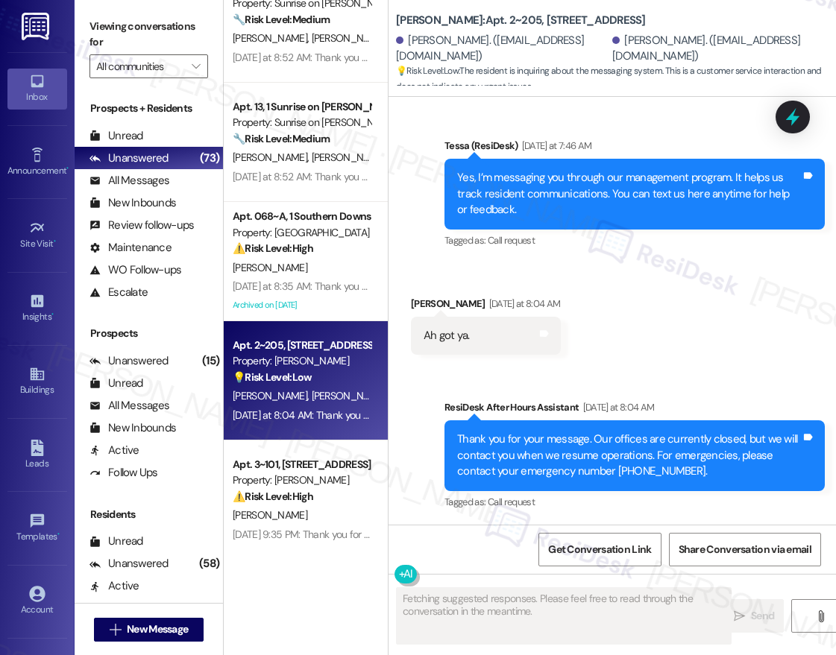
scroll to position [6410, 0]
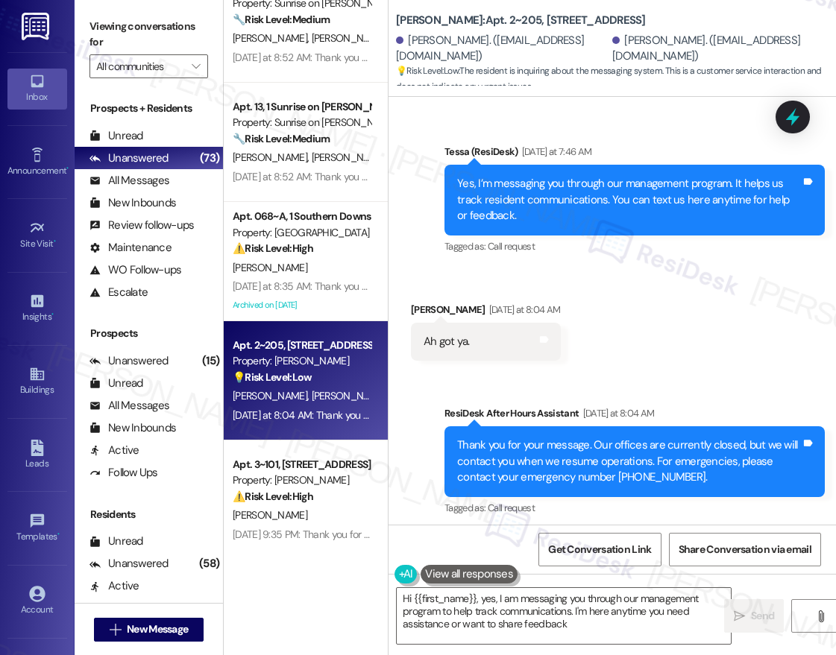
type textarea "Hi {{first_name}}, yes, I am messaging you through our management program to he…"
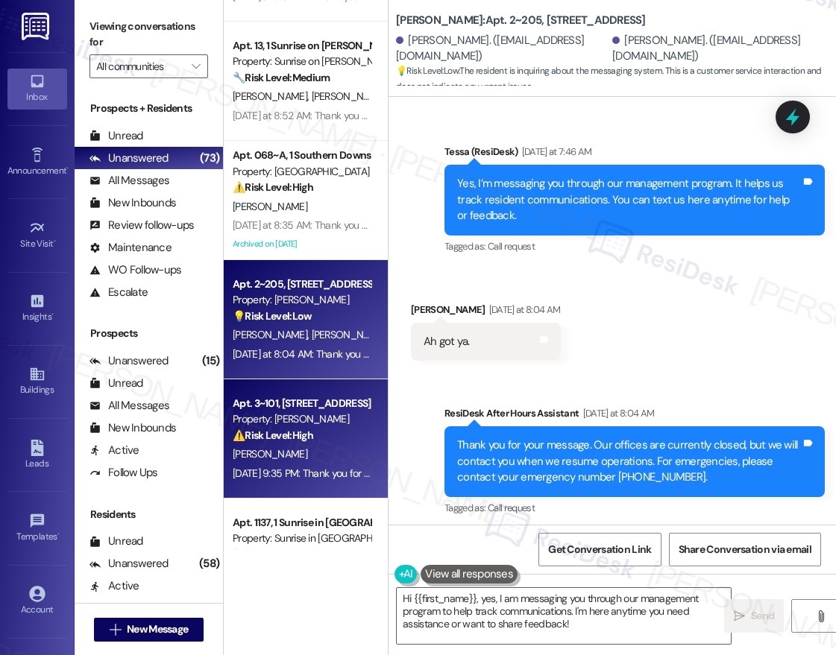
click at [316, 421] on div "Property: [PERSON_NAME]" at bounding box center [302, 420] width 138 height 16
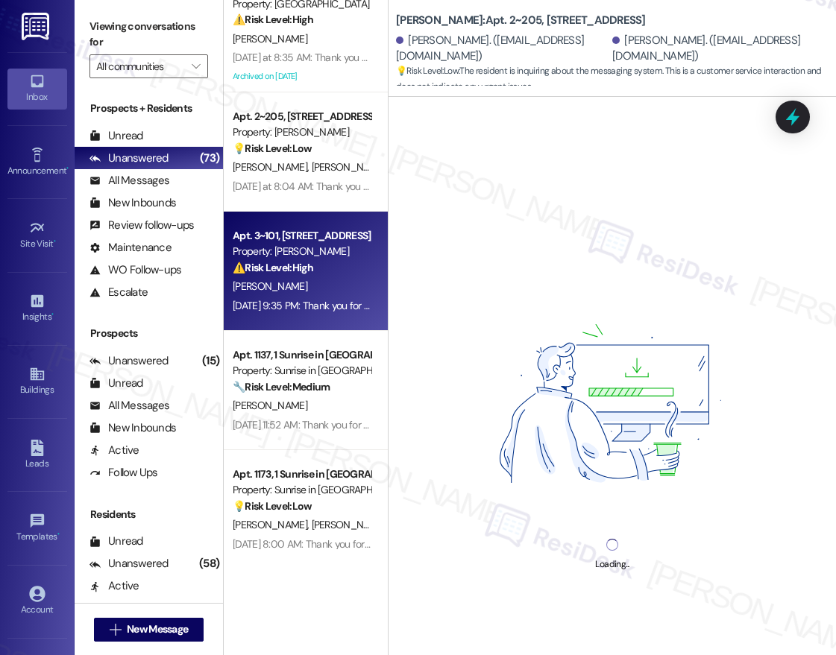
scroll to position [3042, 0]
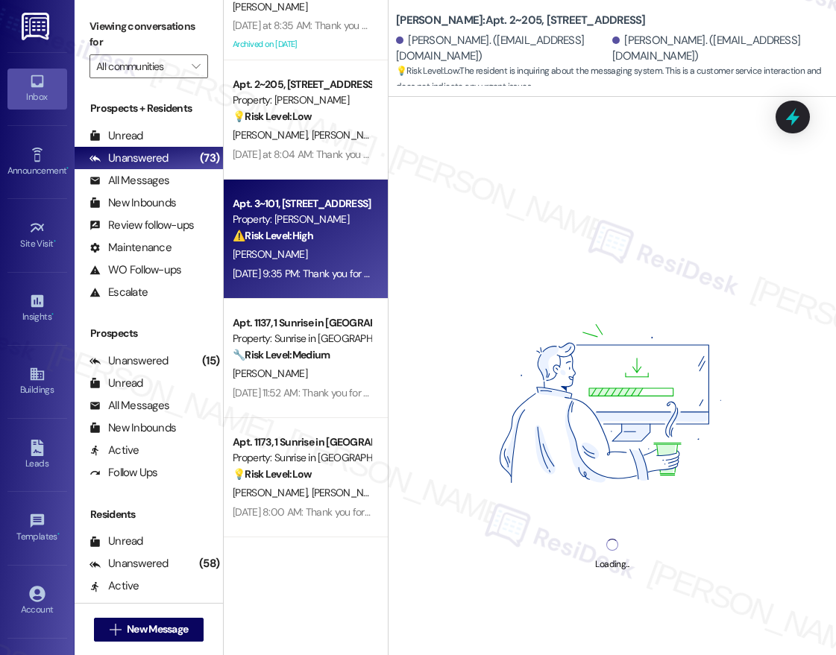
click at [323, 373] on div "Apt. 13, 1 Sunrise on Bethany Property: Sunrise on Bethany 🔧 Risk Level: Medium…" at bounding box center [306, 275] width 164 height 550
click at [323, 373] on div "[PERSON_NAME]" at bounding box center [301, 374] width 141 height 19
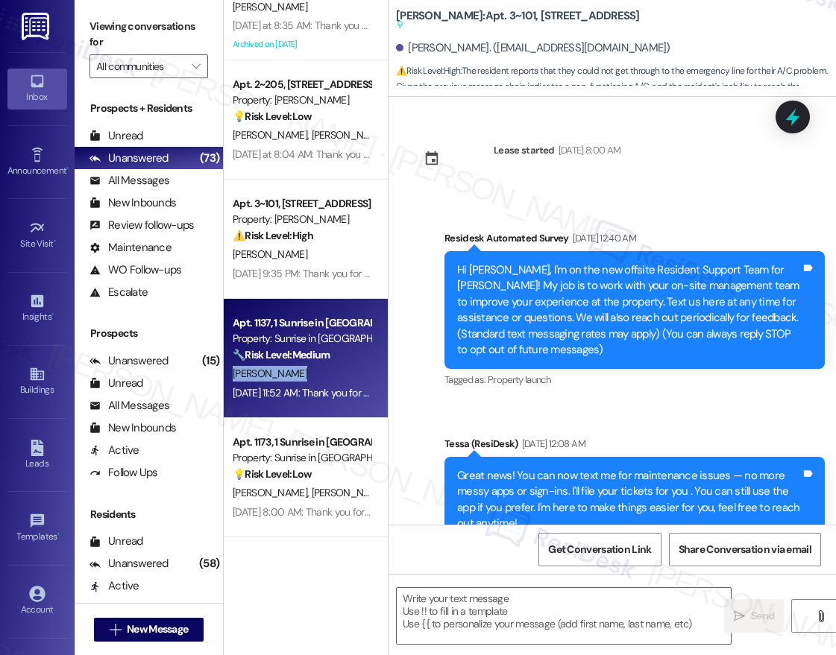
click at [323, 373] on div "[PERSON_NAME]" at bounding box center [301, 374] width 141 height 19
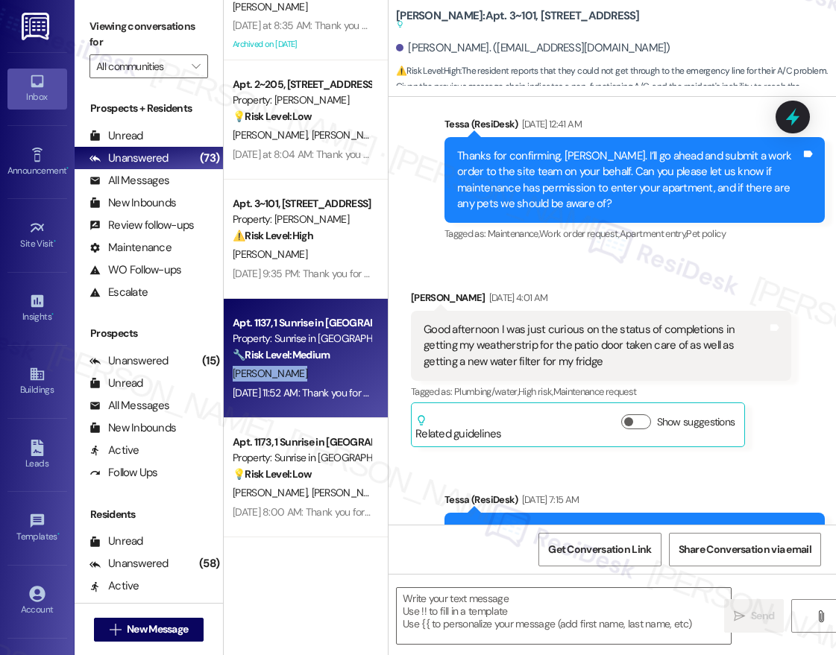
click at [323, 373] on div "[PERSON_NAME]" at bounding box center [301, 374] width 141 height 19
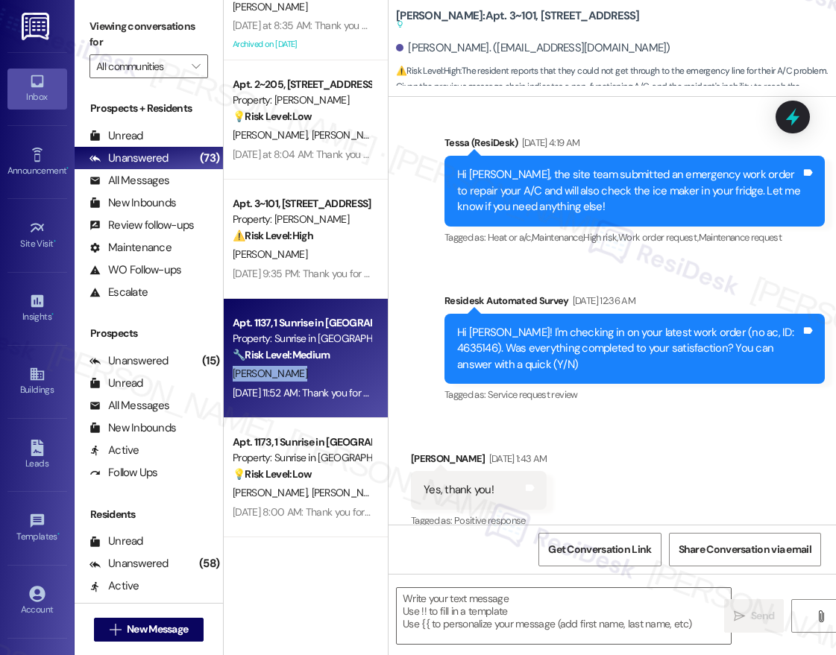
type textarea "Fetching suggested responses. Please feel free to read through the conversation…"
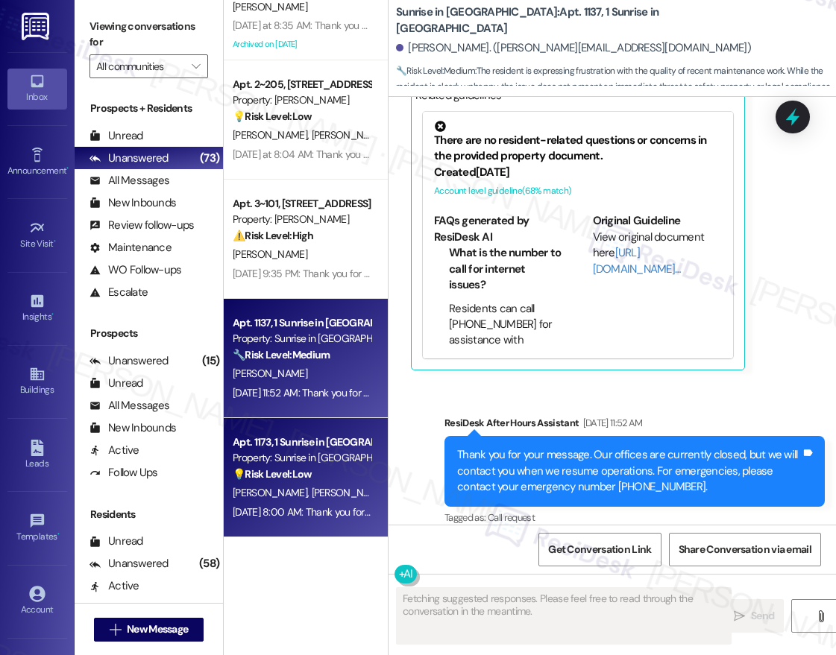
click at [326, 497] on div "[PERSON_NAME] [PERSON_NAME]" at bounding box center [301, 493] width 141 height 19
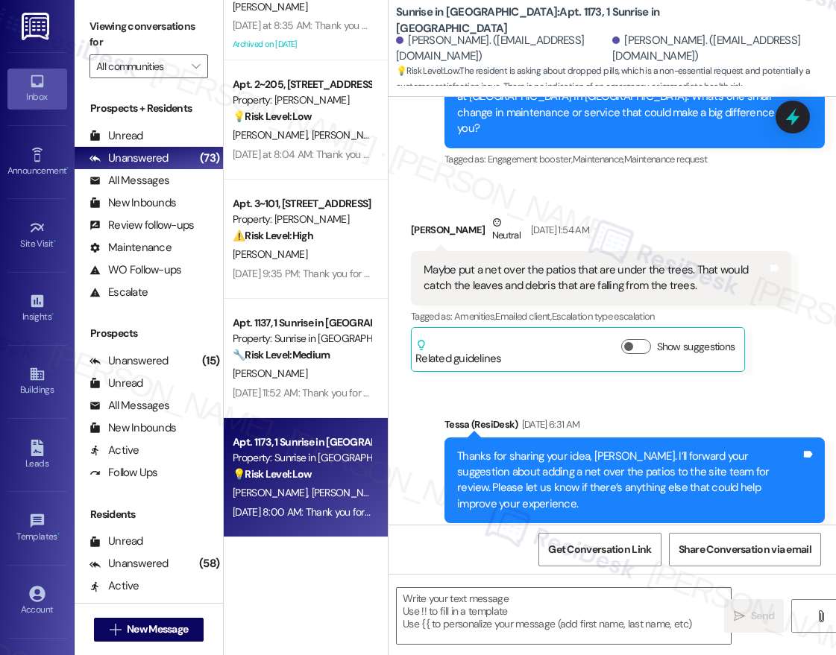
type textarea "Fetching suggested responses. Please feel free to read through the conversation…"
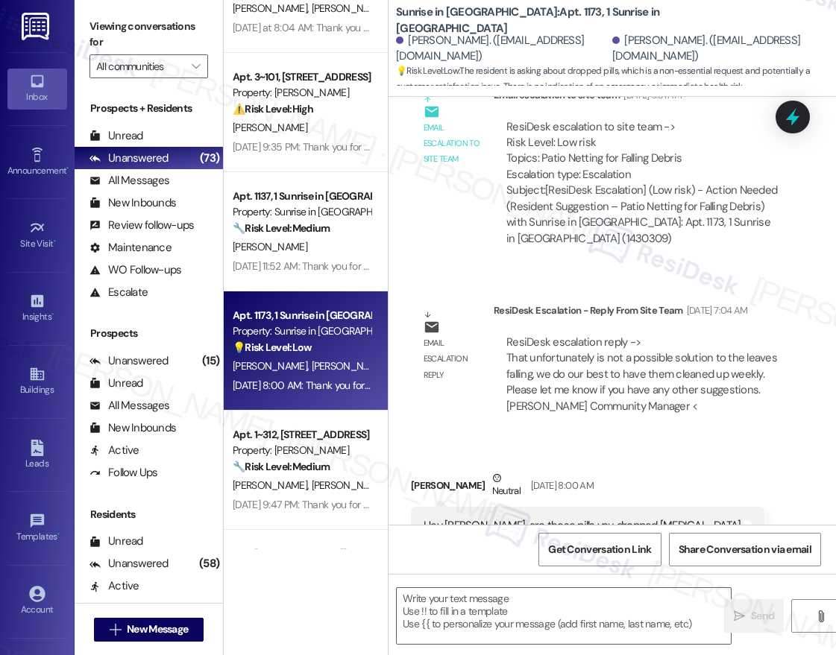
scroll to position [3193, 0]
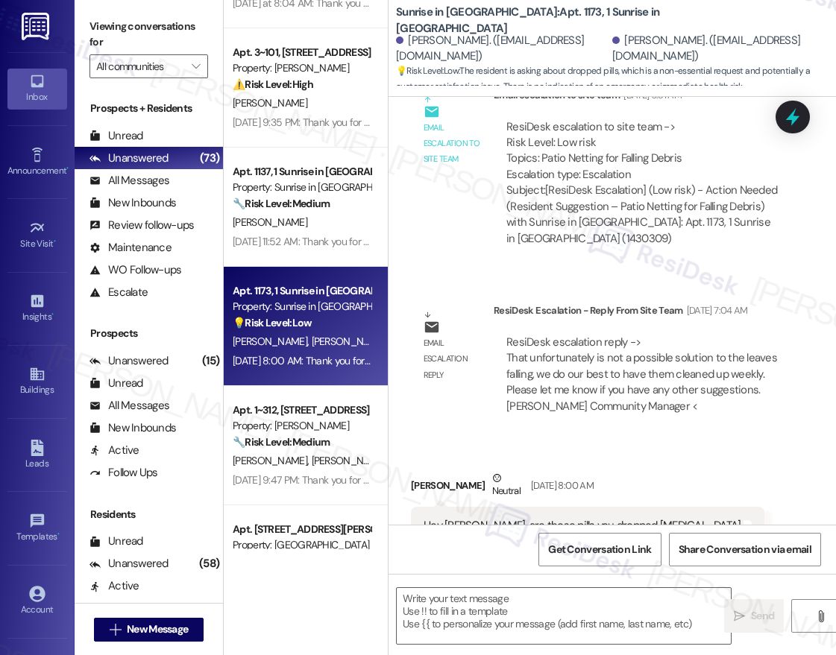
click at [322, 468] on div "C. Meggett T. Meggett" at bounding box center [301, 461] width 141 height 19
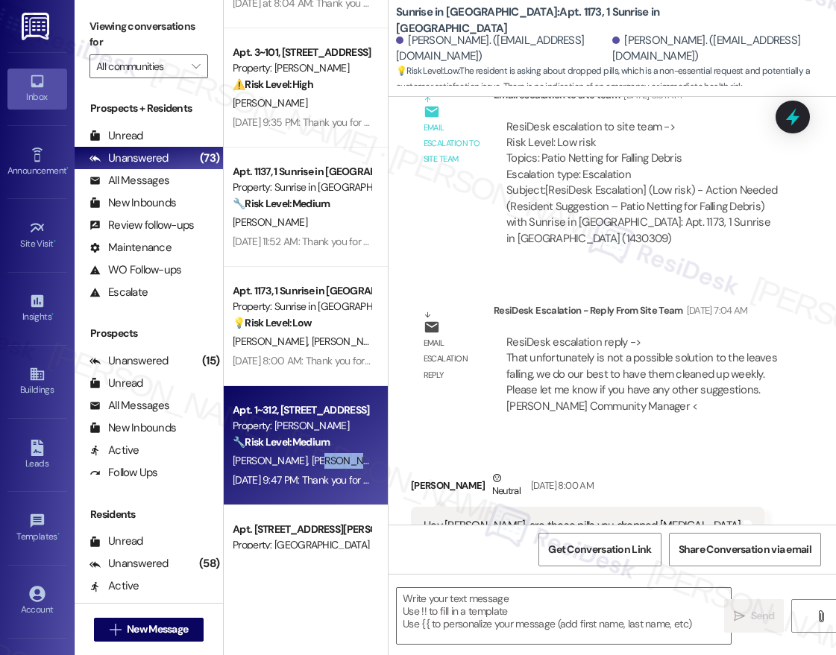
click at [322, 468] on div "C. Meggett T. Meggett" at bounding box center [301, 461] width 141 height 19
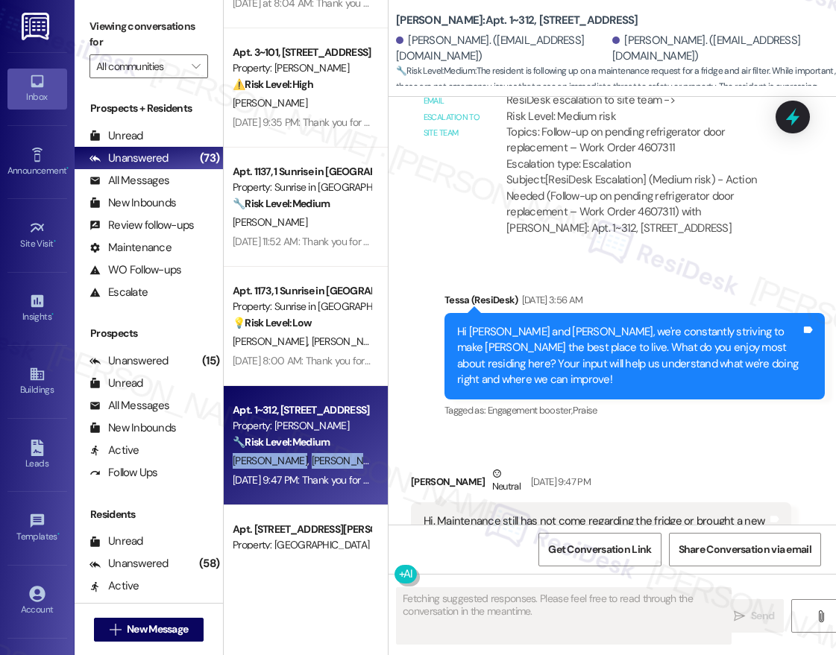
scroll to position [3406, 0]
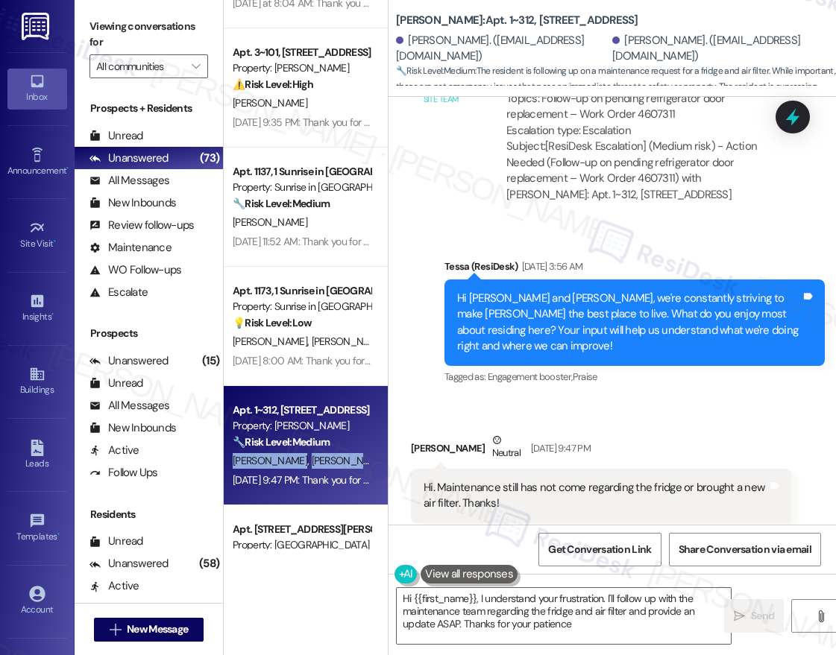
type textarea "Hi {{first_name}}, I understand your frustration. I'll follow up with the maint…"
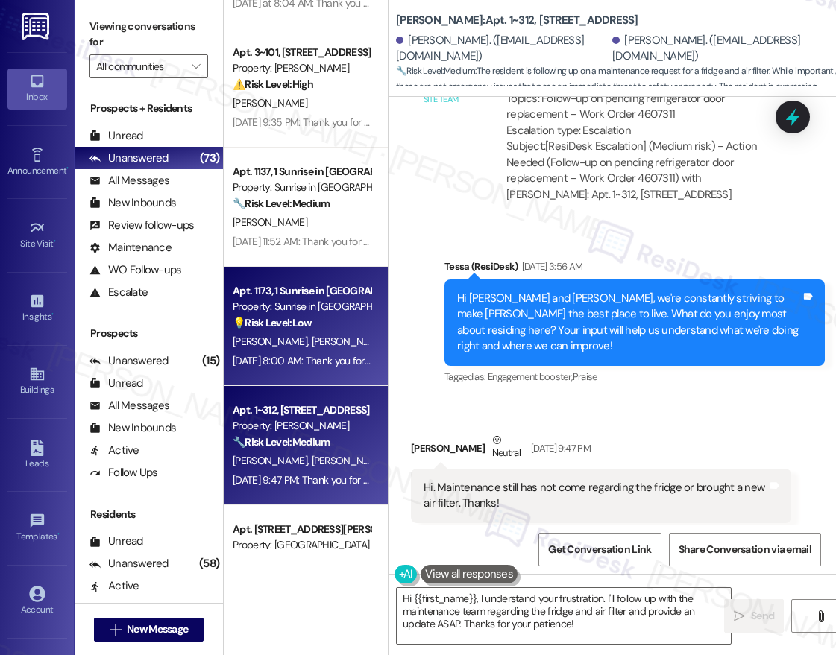
click at [321, 333] on div "[PERSON_NAME] [PERSON_NAME]" at bounding box center [301, 342] width 141 height 19
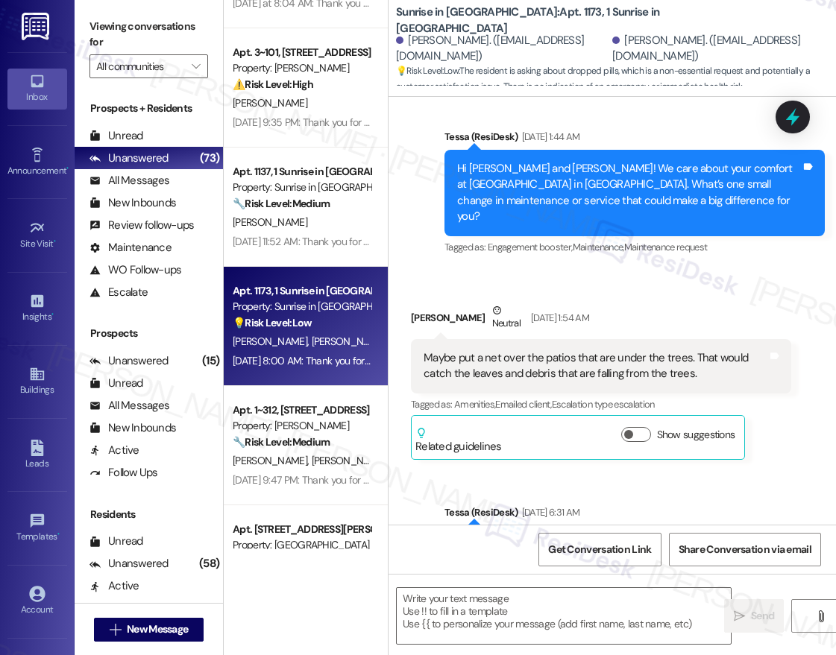
type textarea "Fetching suggested responses. Please feel free to read through the conversation…"
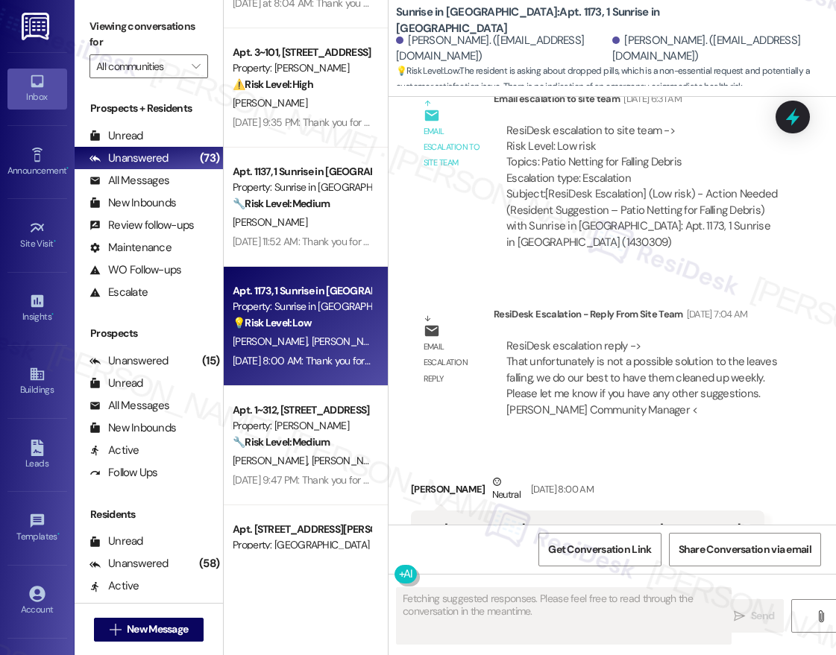
scroll to position [866, 0]
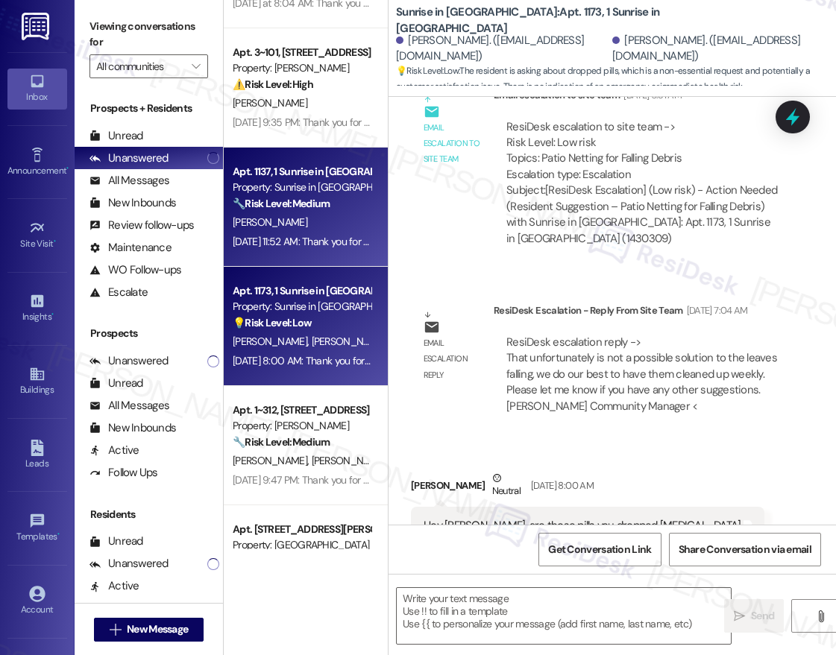
click at [351, 227] on div "[PERSON_NAME]" at bounding box center [301, 222] width 141 height 19
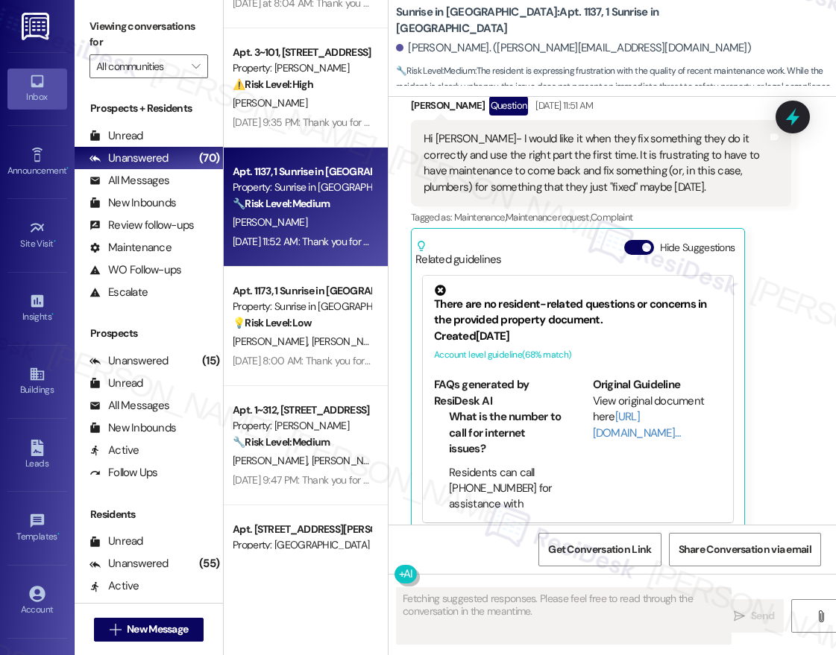
scroll to position [1240, 0]
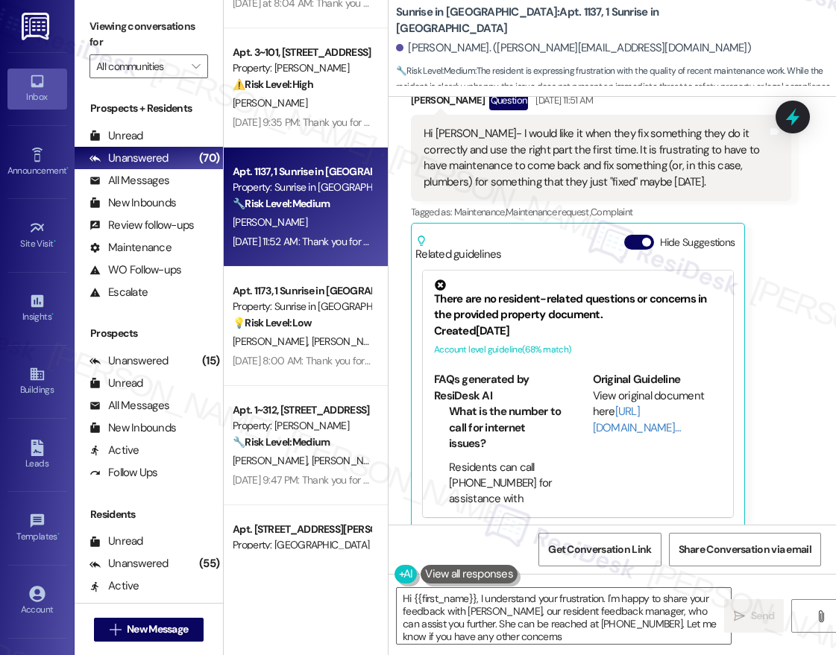
type textarea "Hi {{first_name}}, I understand your frustration. I'm happy to share your feedb…"
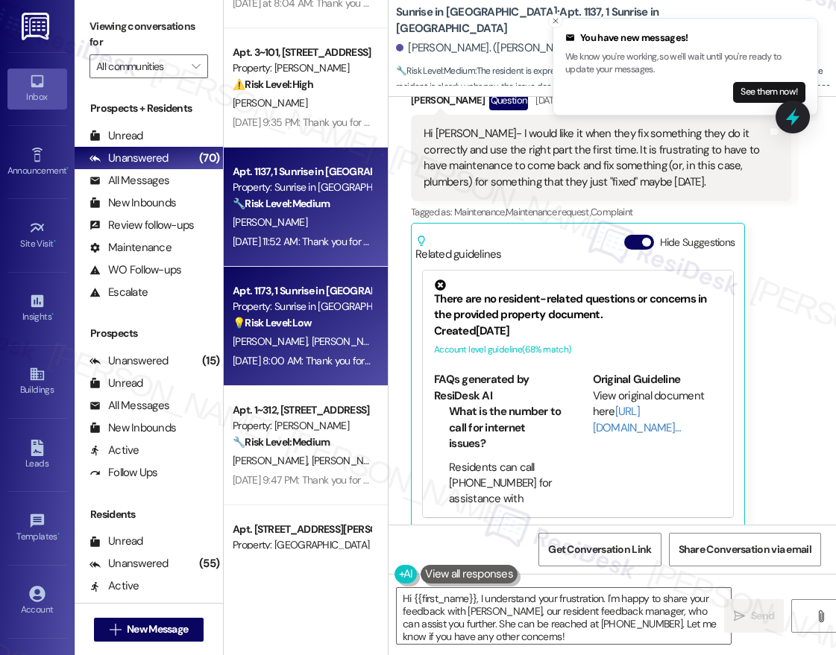
click at [330, 336] on div "[PERSON_NAME] [PERSON_NAME]" at bounding box center [301, 342] width 141 height 19
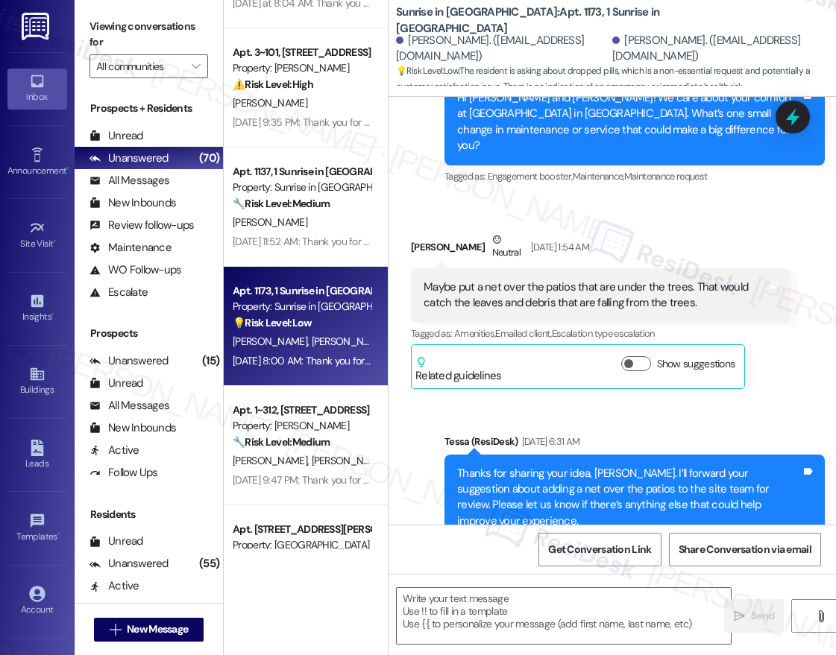
type textarea "Fetching suggested responses. Please feel free to read through the conversation…"
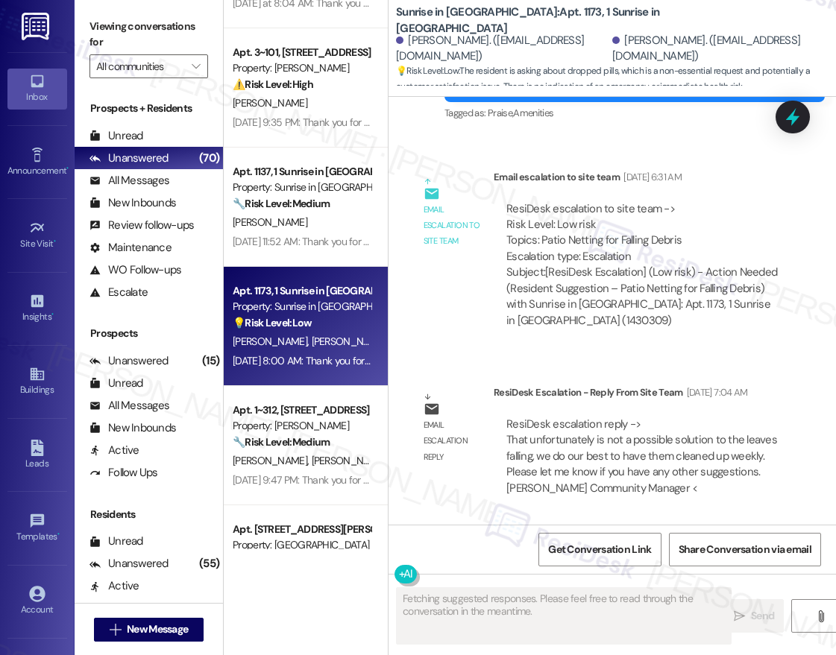
scroll to position [866, 0]
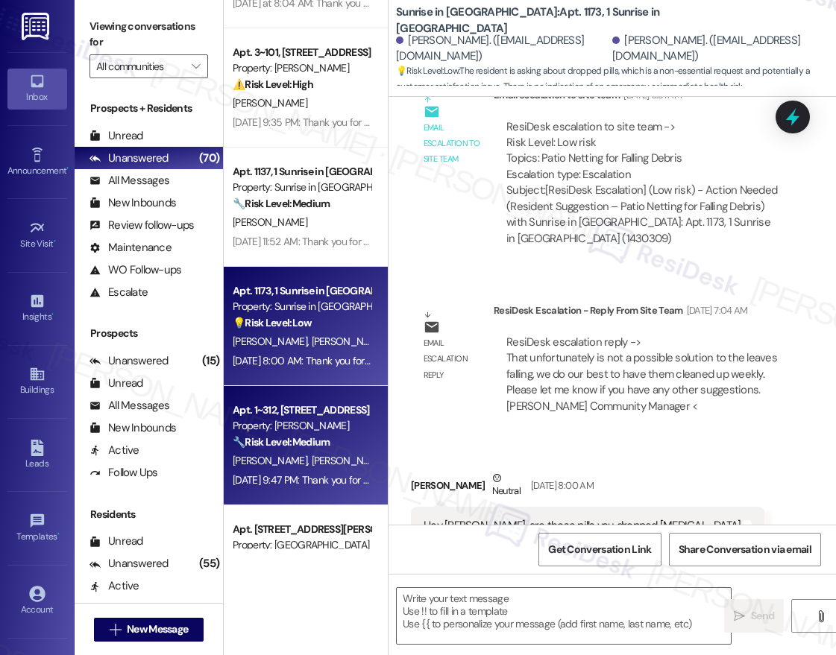
click at [315, 435] on strong "🔧 Risk Level: Medium" at bounding box center [281, 441] width 97 height 13
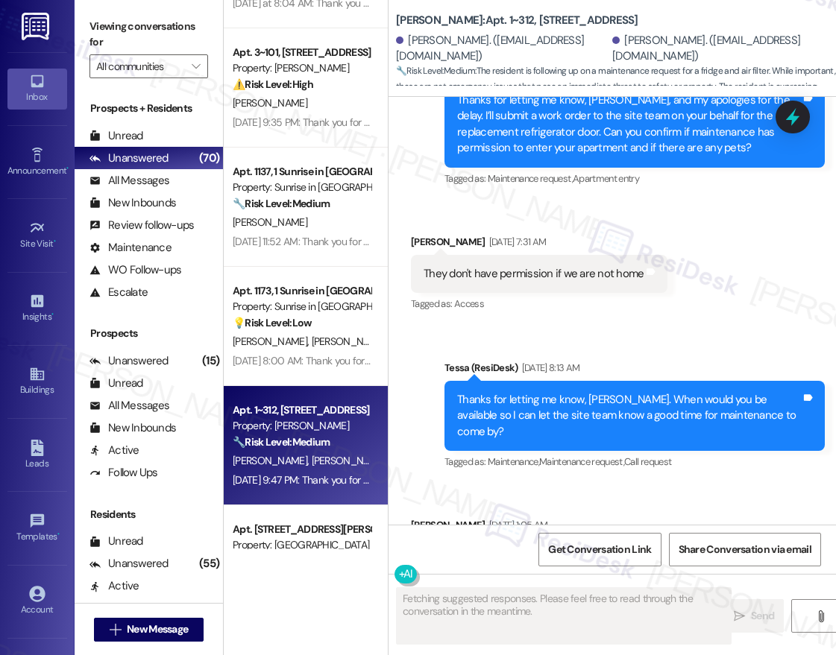
scroll to position [3406, 0]
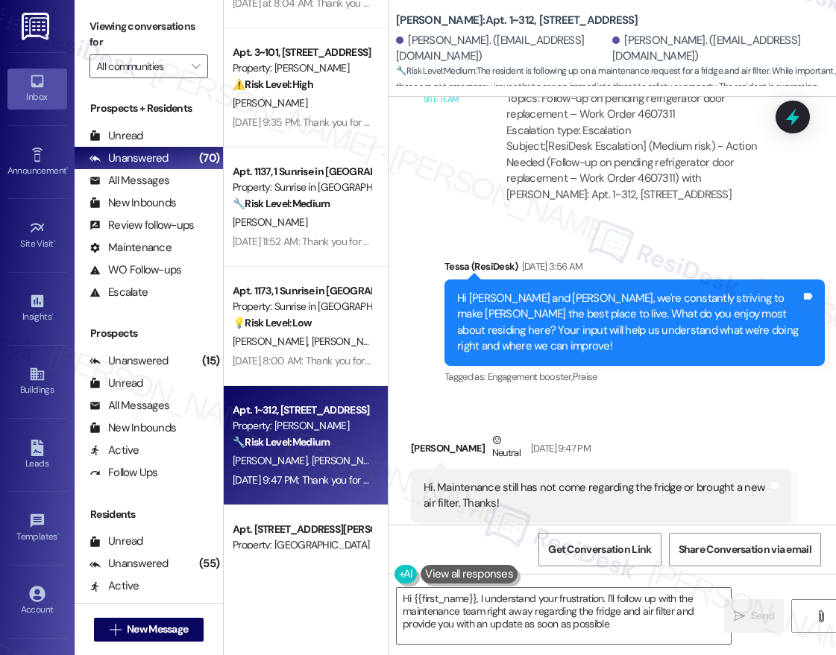
type textarea "Hi {{first_name}}, I understand your frustration. I'll follow up with the maint…"
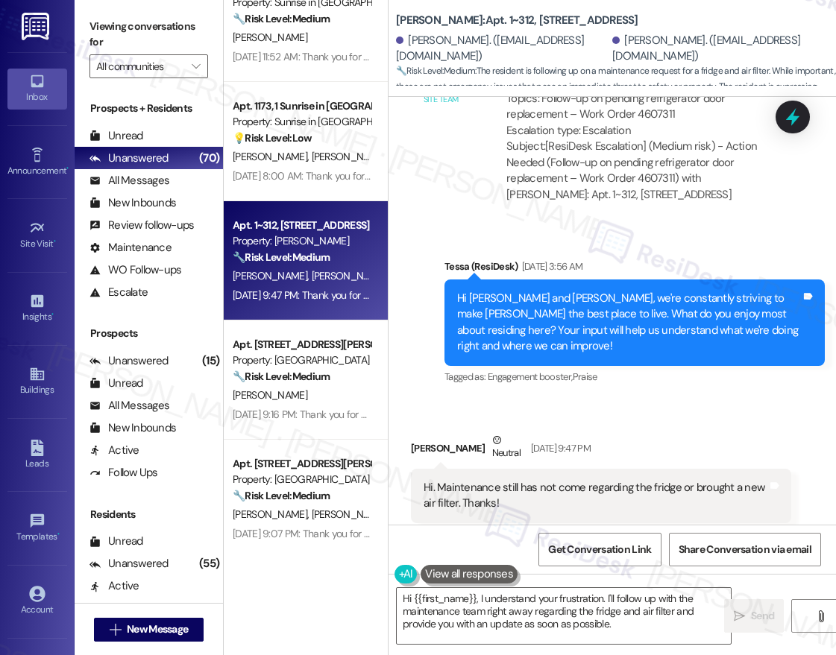
scroll to position [3382, 0]
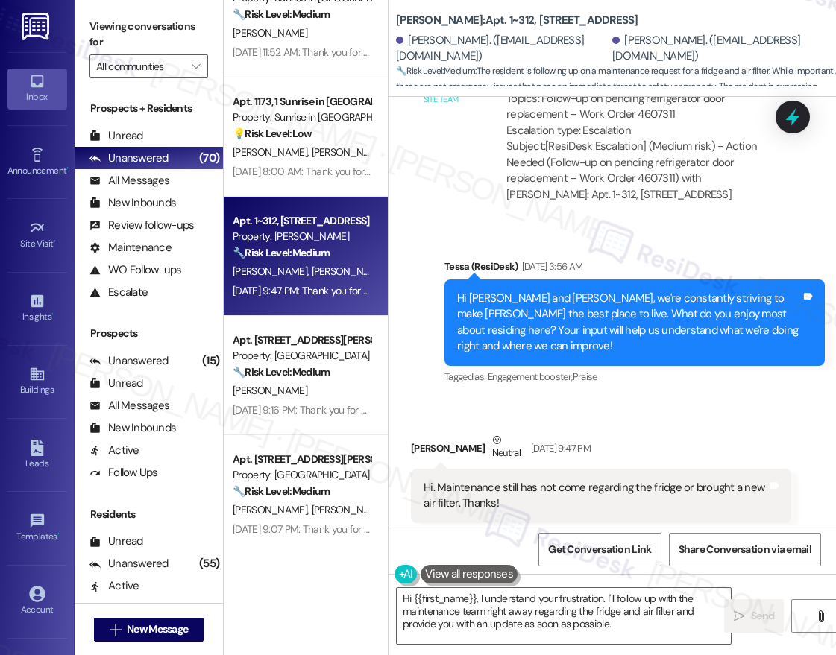
click at [297, 347] on div "Apt. 3~101, 1632 Clearwater Largo Rd Property: Solano Belleair ⚠️ Risk Level: H…" at bounding box center [306, 275] width 164 height 550
click at [297, 347] on div "Apt. [STREET_ADDRESS][PERSON_NAME]" at bounding box center [302, 341] width 138 height 16
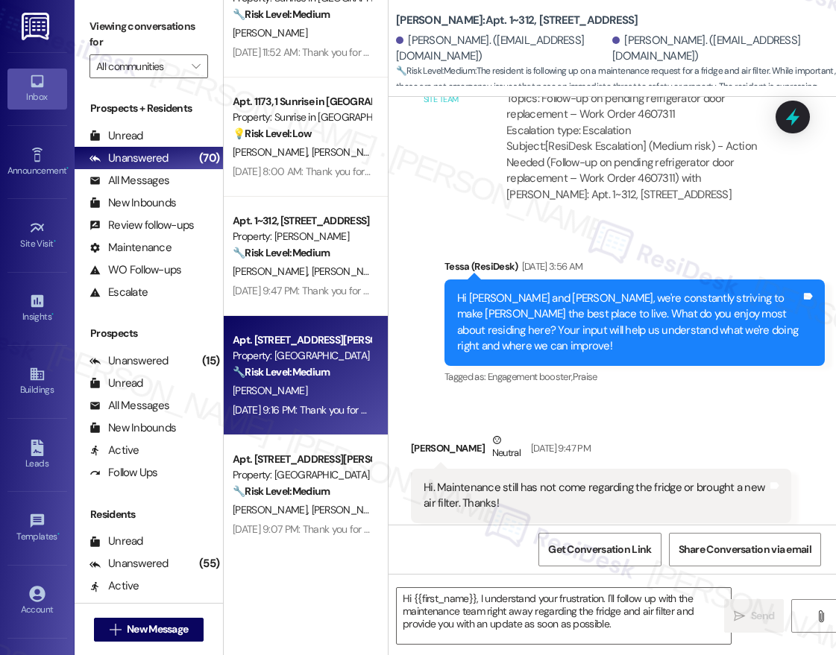
type textarea "Fetching suggested responses. Please feel free to read through the conversation…"
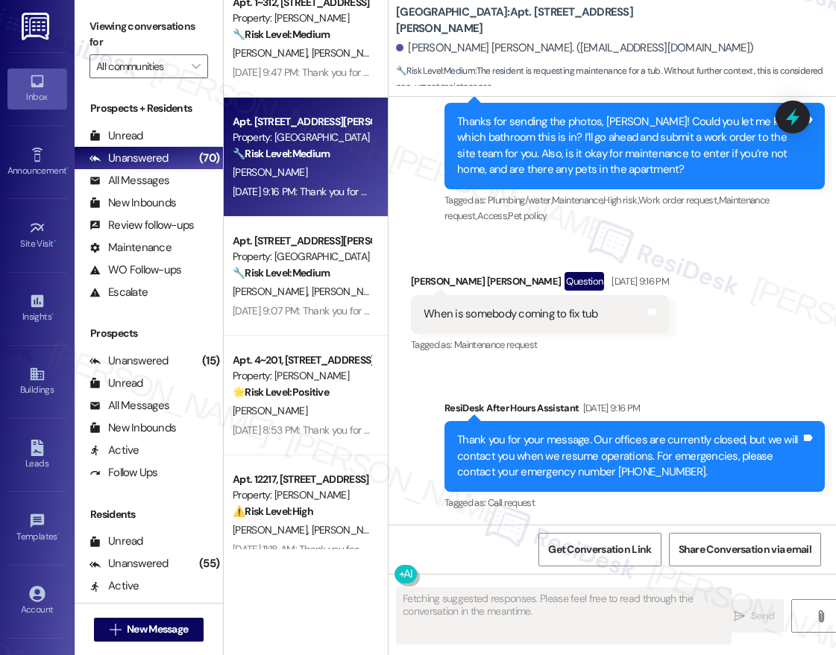
scroll to position [3618, 0]
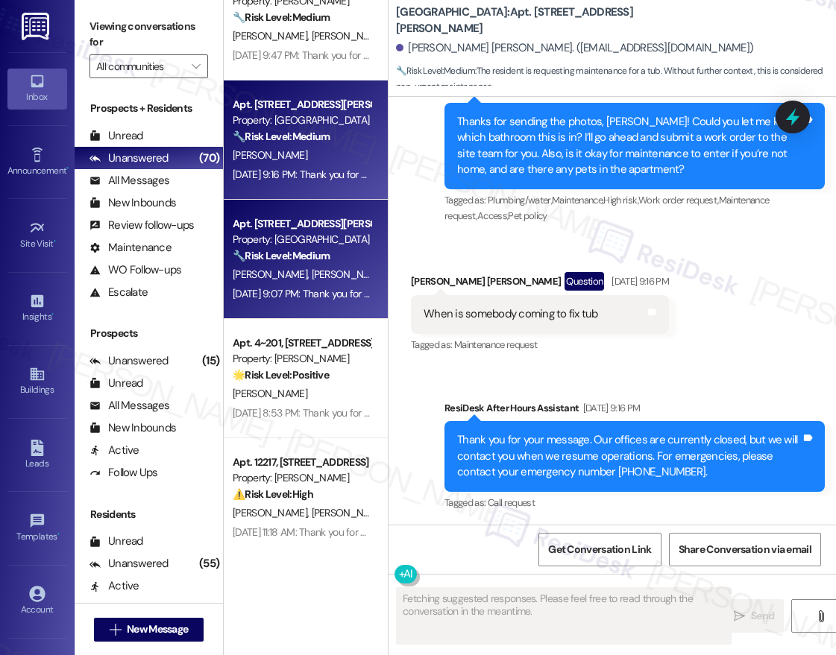
click at [307, 260] on strong "🔧 Risk Level: Medium" at bounding box center [281, 255] width 97 height 13
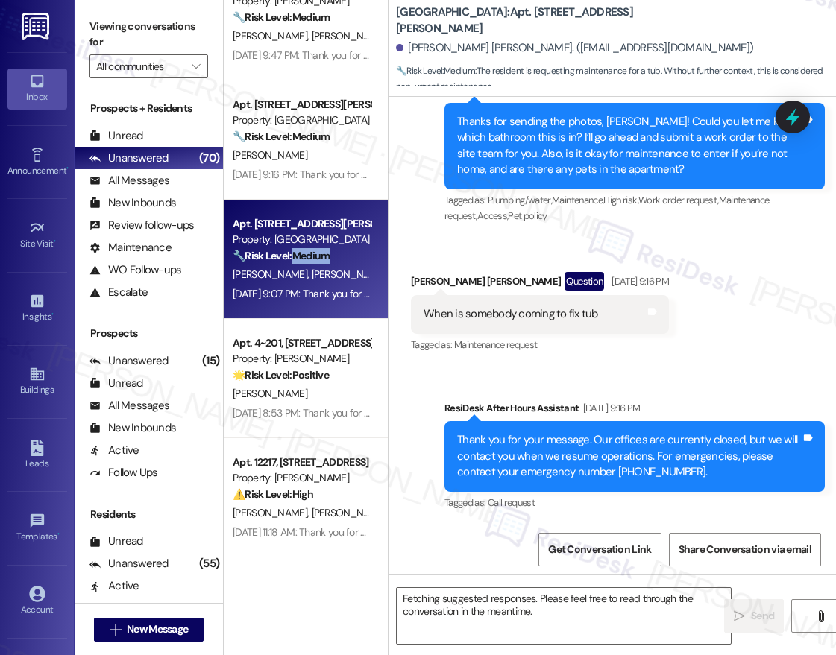
click at [307, 260] on strong "🔧 Risk Level: Medium" at bounding box center [281, 255] width 97 height 13
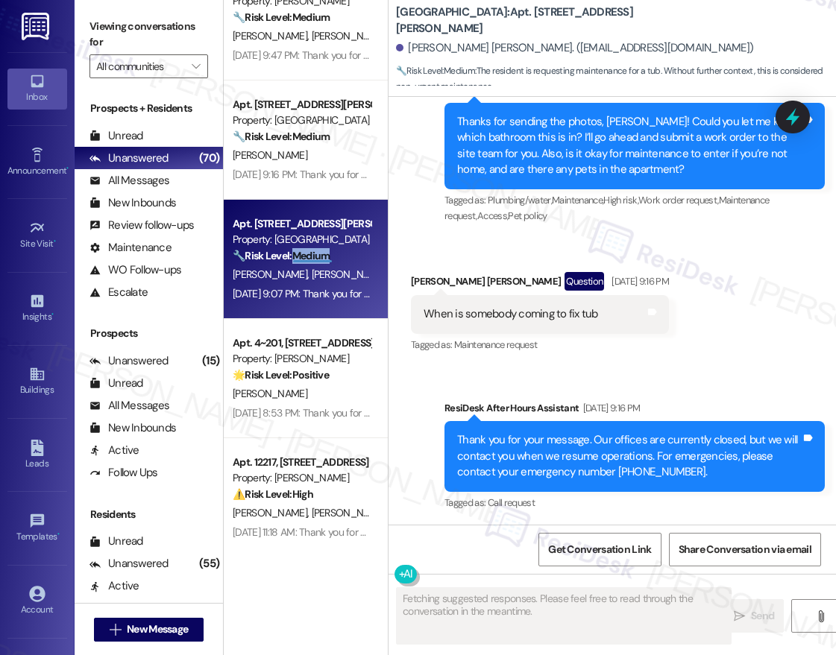
scroll to position [355, 0]
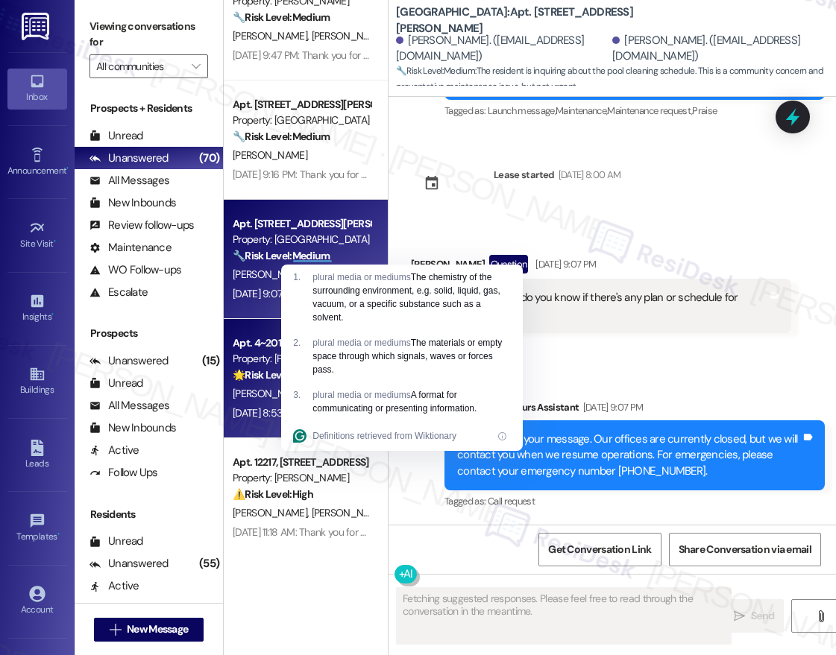
click at [265, 377] on strong "🌟 Risk Level: Positive" at bounding box center [281, 374] width 96 height 13
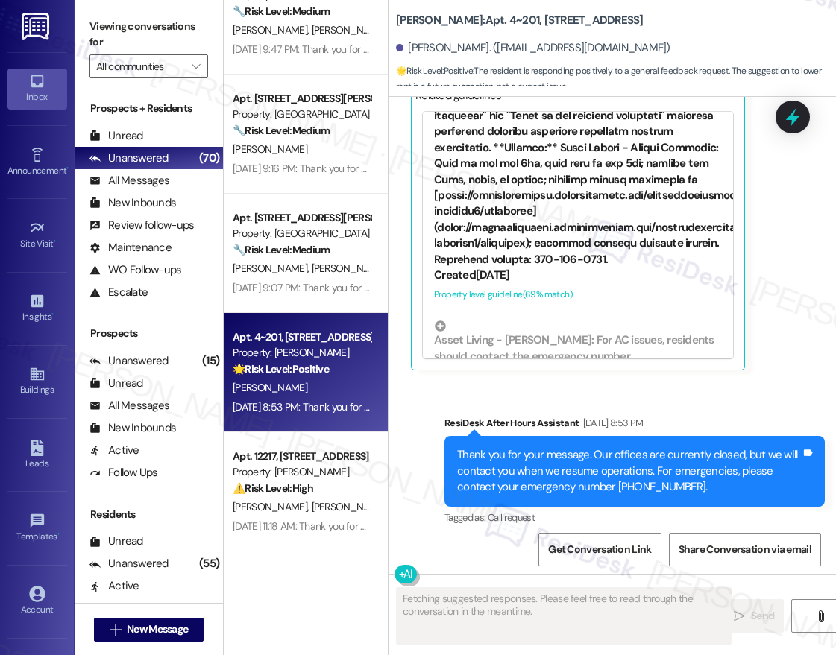
scroll to position [796, 0]
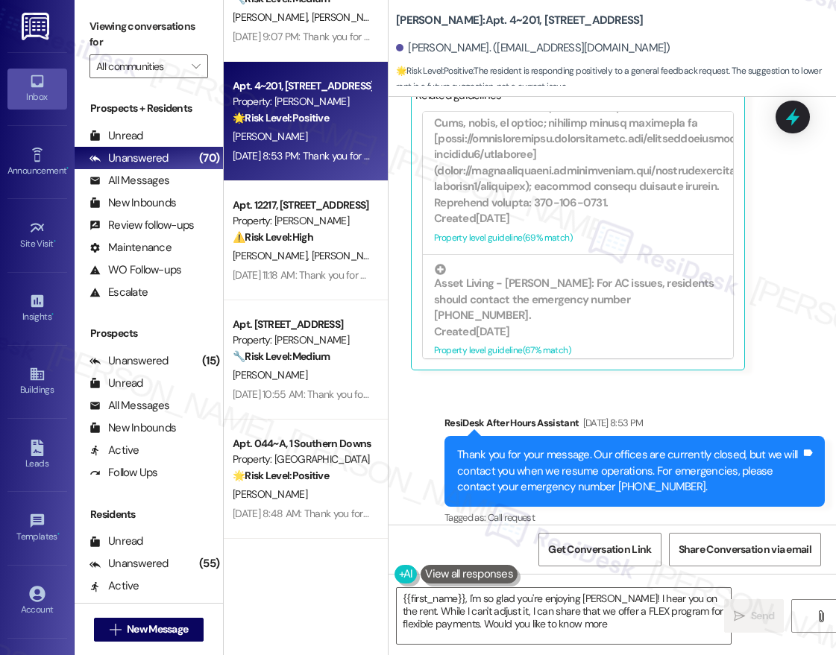
type textarea "{{first_name}}, I'm so glad you're enjoying Solano Belleair! I hear you on the …"
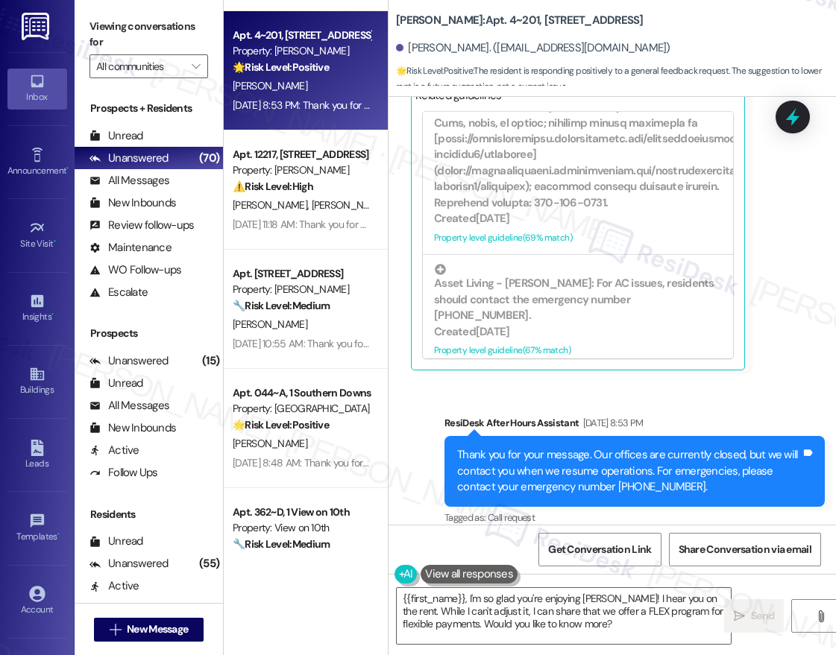
scroll to position [3936, 0]
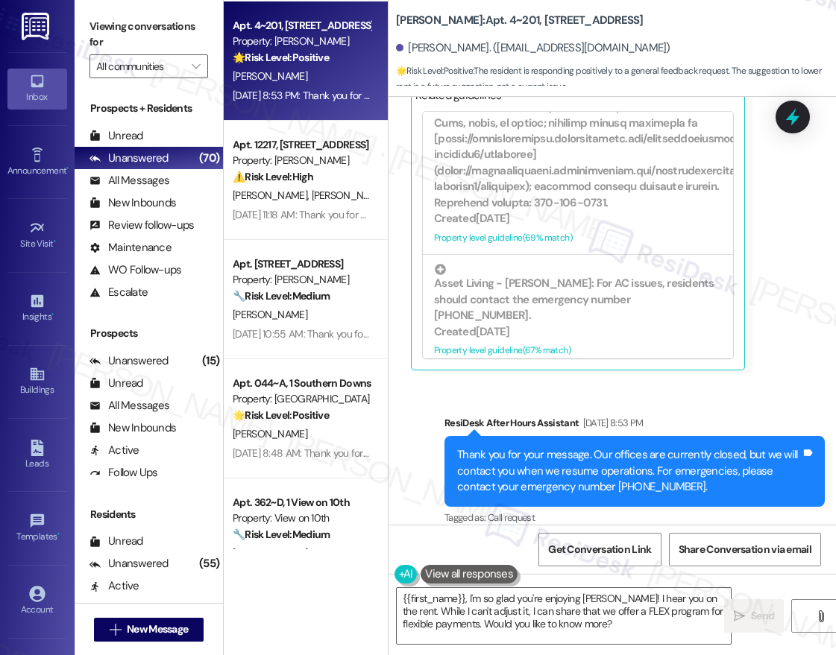
click at [314, 216] on div "Apt. 624, [STREET_ADDRESS][PERSON_NAME] Property: [GEOGRAPHIC_DATA] 🔧 Risk Leve…" at bounding box center [306, 275] width 164 height 550
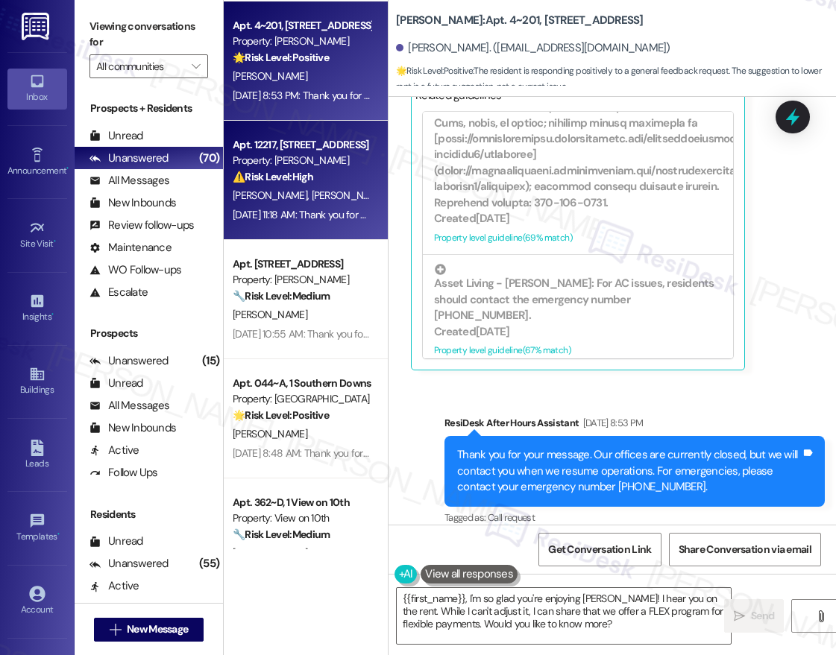
click at [318, 202] on div "A. Ozturk R. Powell" at bounding box center [301, 195] width 141 height 19
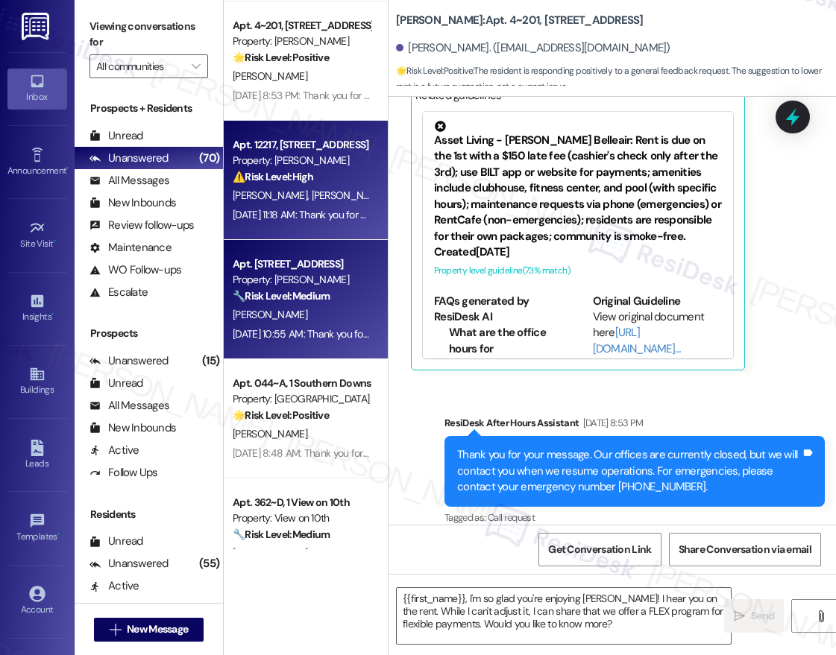
type textarea "Fetching suggested responses. Please feel free to read through the conversation…"
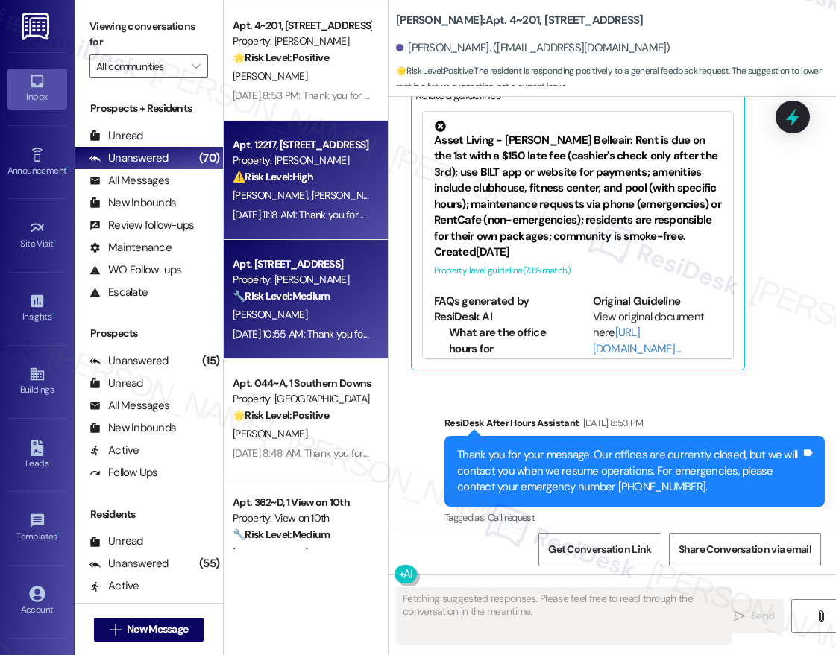
click at [315, 306] on div "[PERSON_NAME]" at bounding box center [301, 315] width 141 height 19
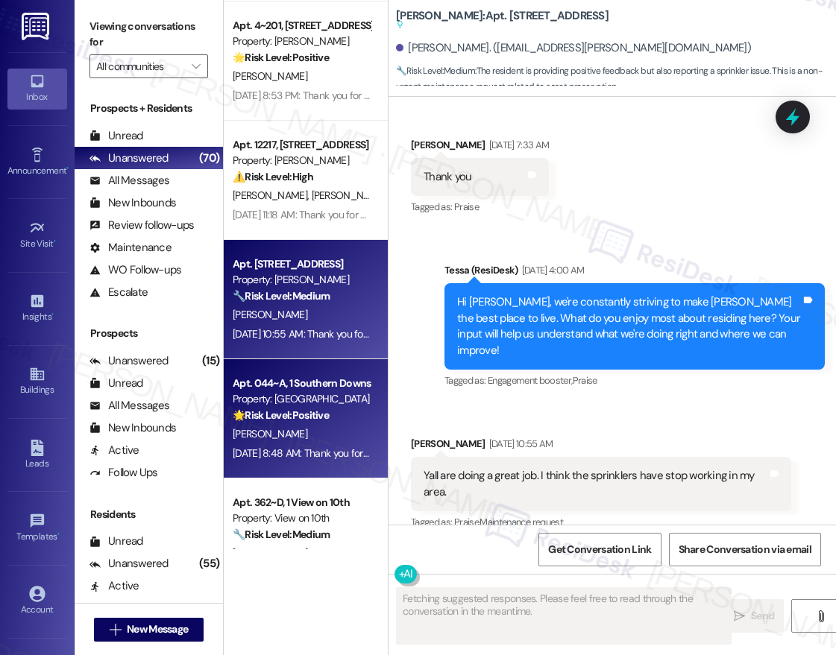
click at [304, 383] on div "Apt. 044~A, 1 Southern Downs" at bounding box center [302, 384] width 138 height 16
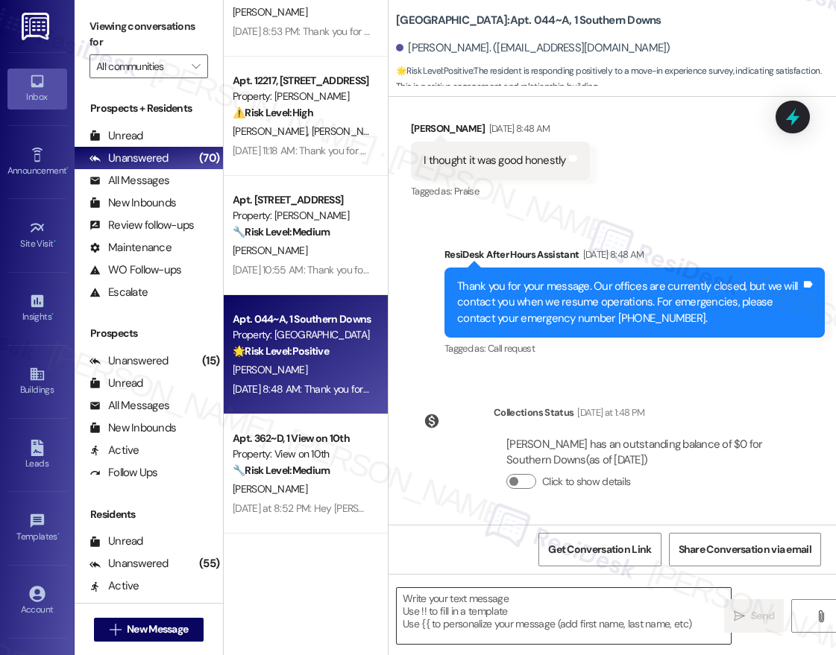
scroll to position [4042, 0]
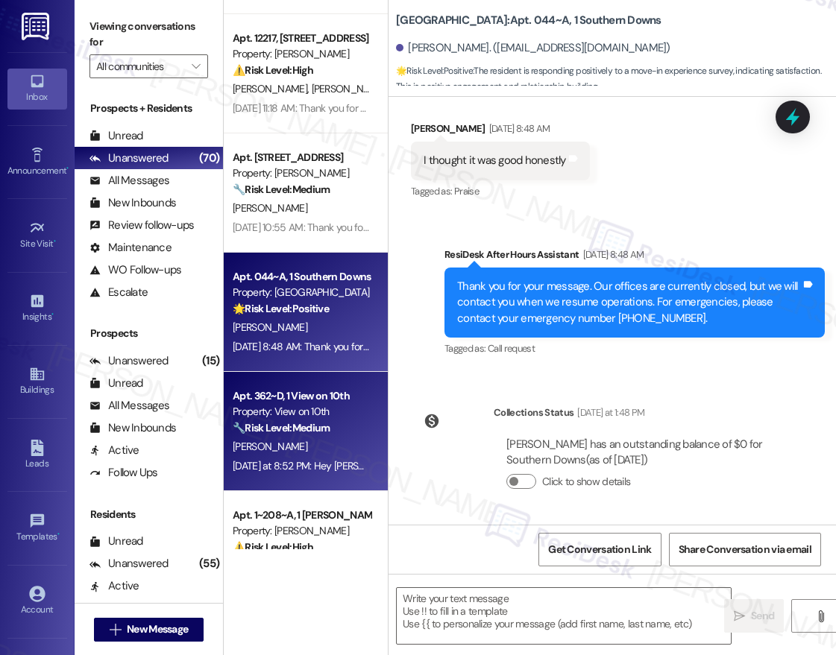
click at [289, 427] on strong "🔧 Risk Level: Medium" at bounding box center [281, 427] width 97 height 13
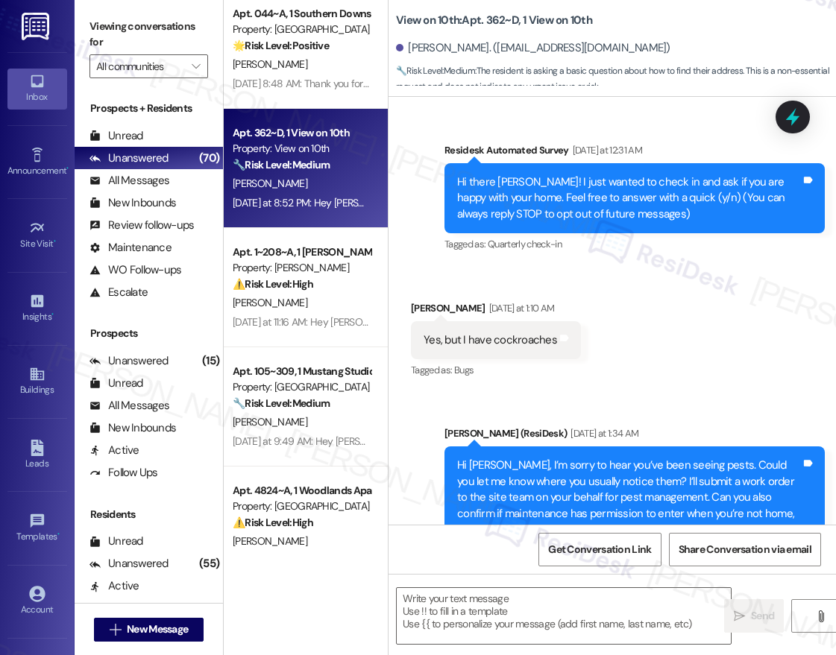
scroll to position [1149, 0]
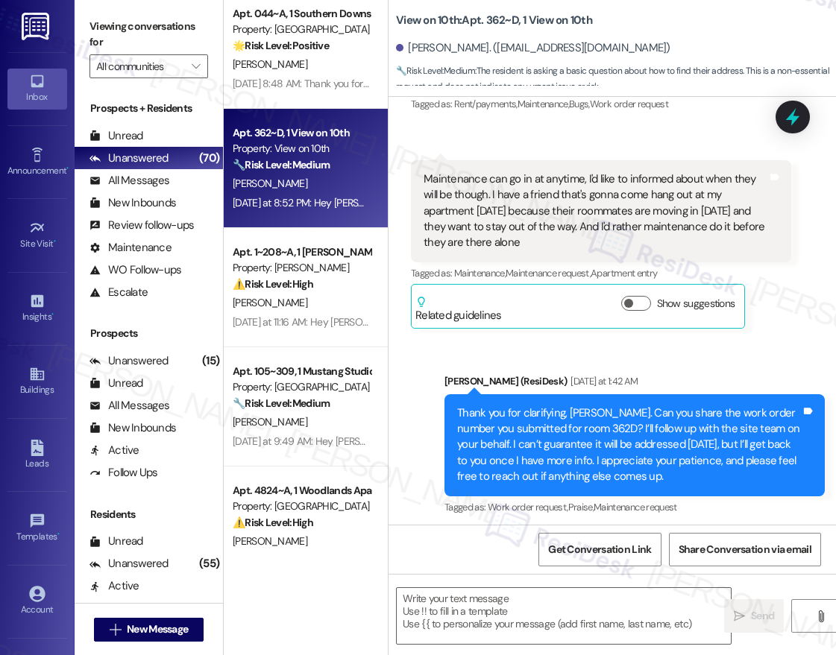
type textarea "Fetching suggested responses. Please feel free to read through the conversation…"
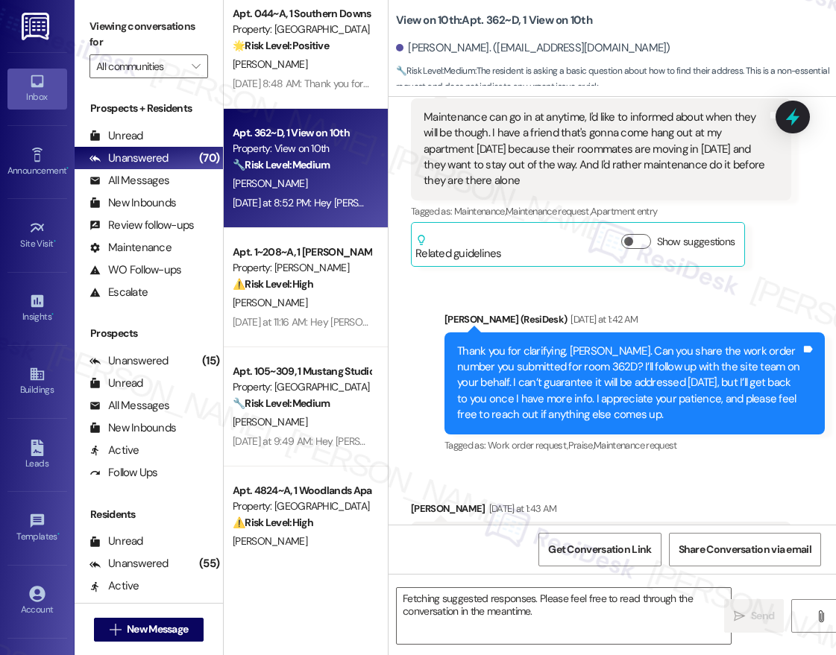
scroll to position [4323, 0]
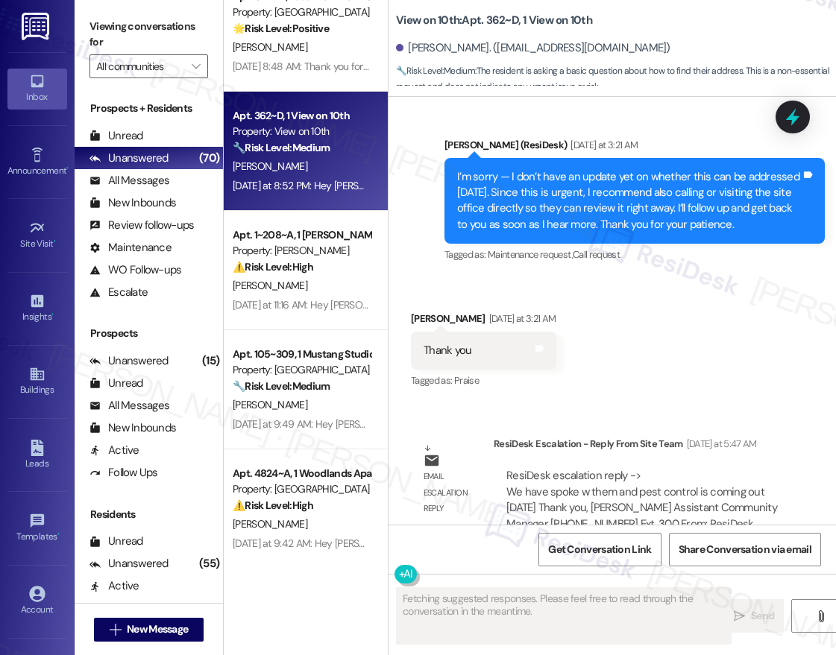
click at [301, 277] on div "Apt. 12123, 12330 Research Road Property: Brea Frisco 🔧 Risk Level: Medium The …" at bounding box center [306, 275] width 164 height 550
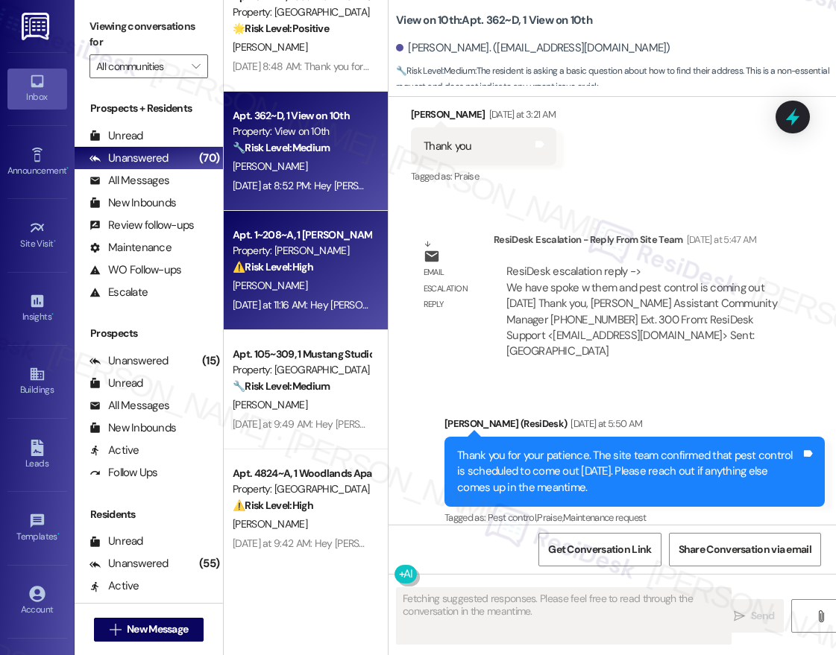
scroll to position [2747, 0]
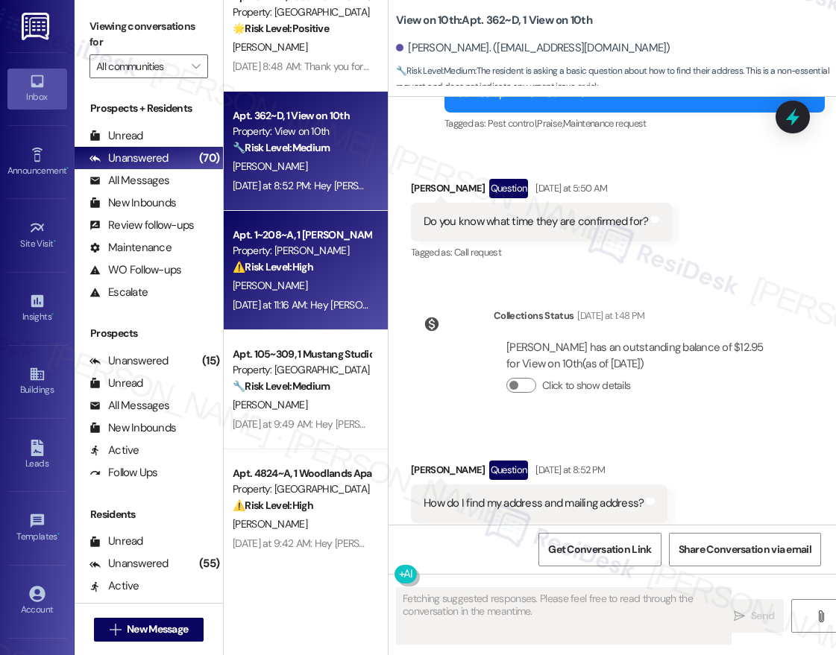
click at [312, 272] on strong "⚠️ Risk Level: High" at bounding box center [273, 266] width 81 height 13
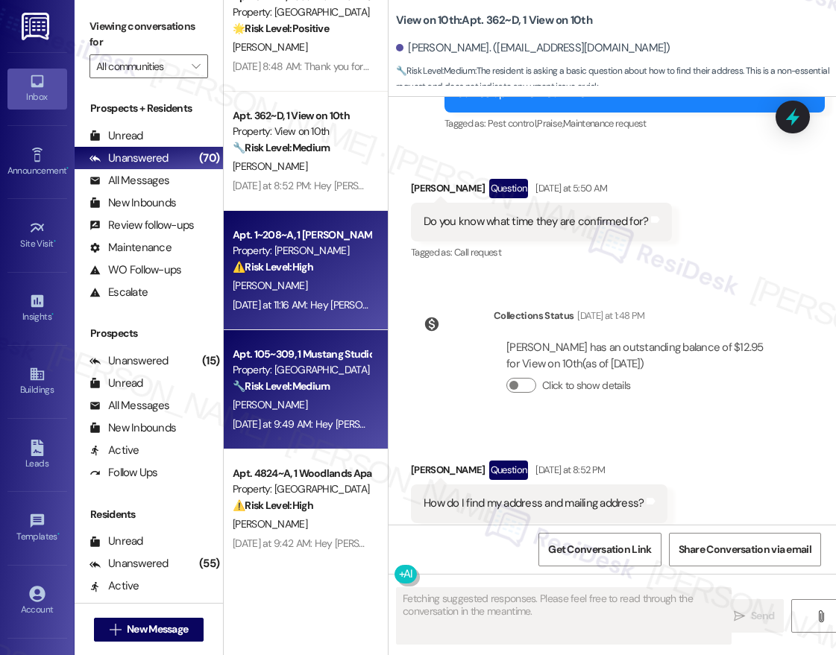
click at [306, 416] on div "[DATE] at 9:49 AM: Hey [PERSON_NAME], we appreciate your text! We'll be back at…" at bounding box center [301, 424] width 141 height 19
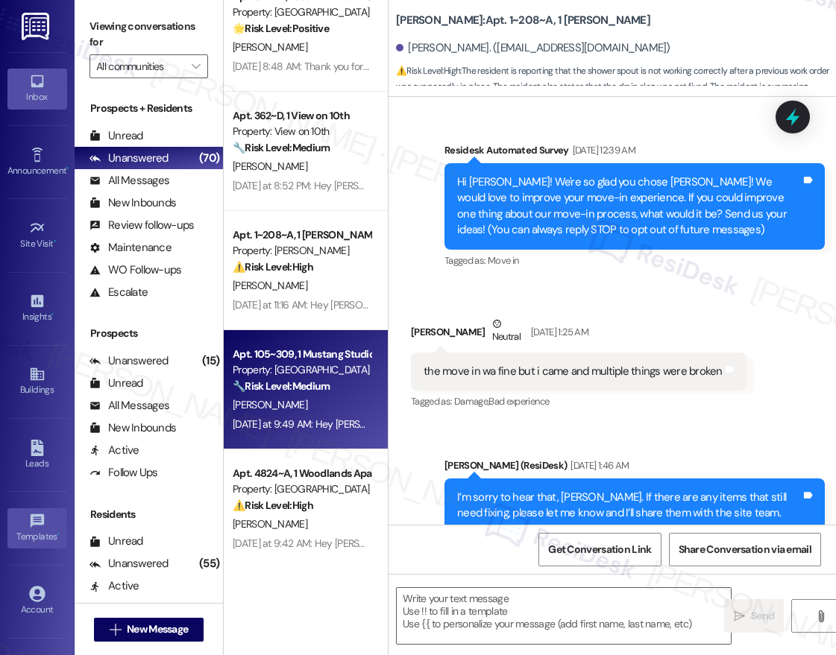
scroll to position [0, 0]
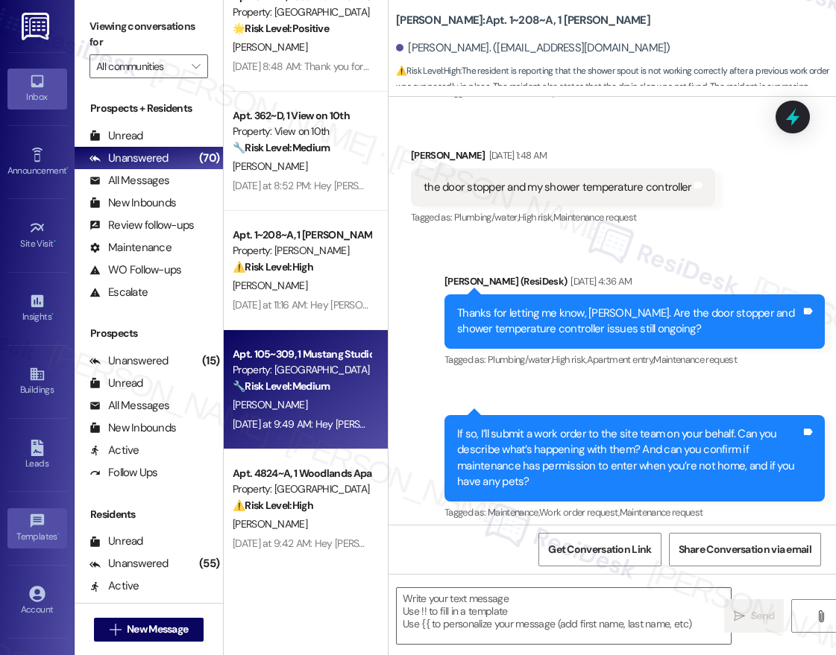
type textarea "Fetching suggested responses. Please feel free to read through the conversation…"
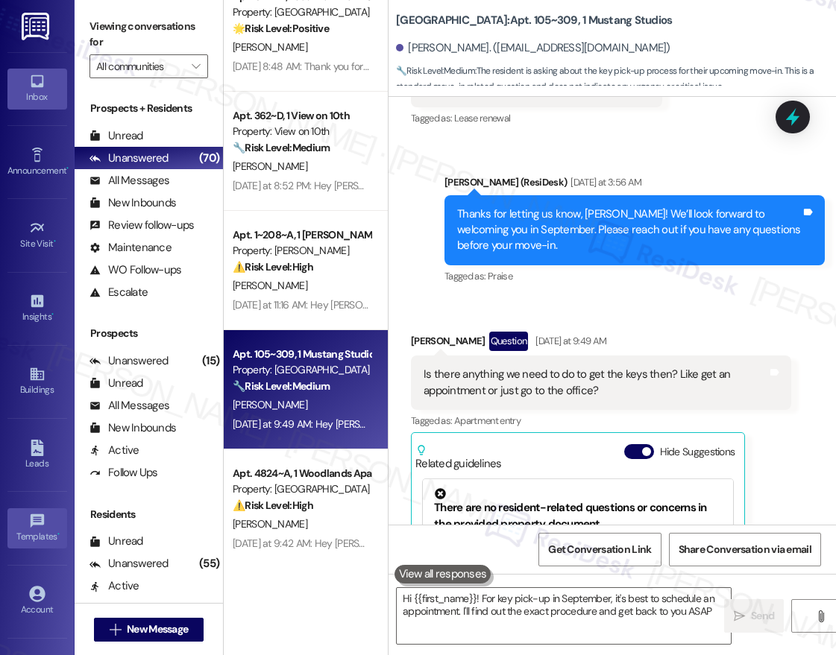
type textarea "Hi {{first_name}}! For key pick-up in September, it's best to schedule an appoi…"
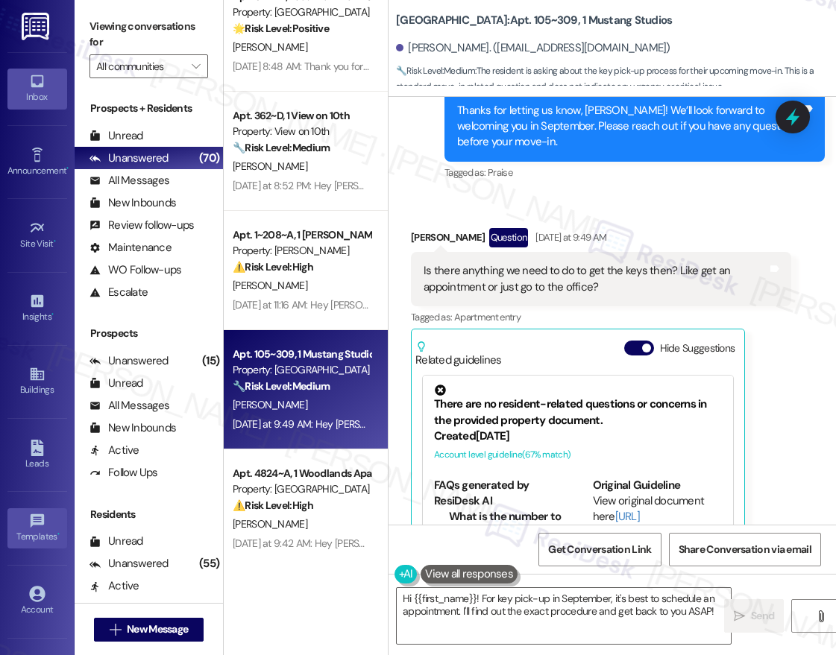
scroll to position [580, 0]
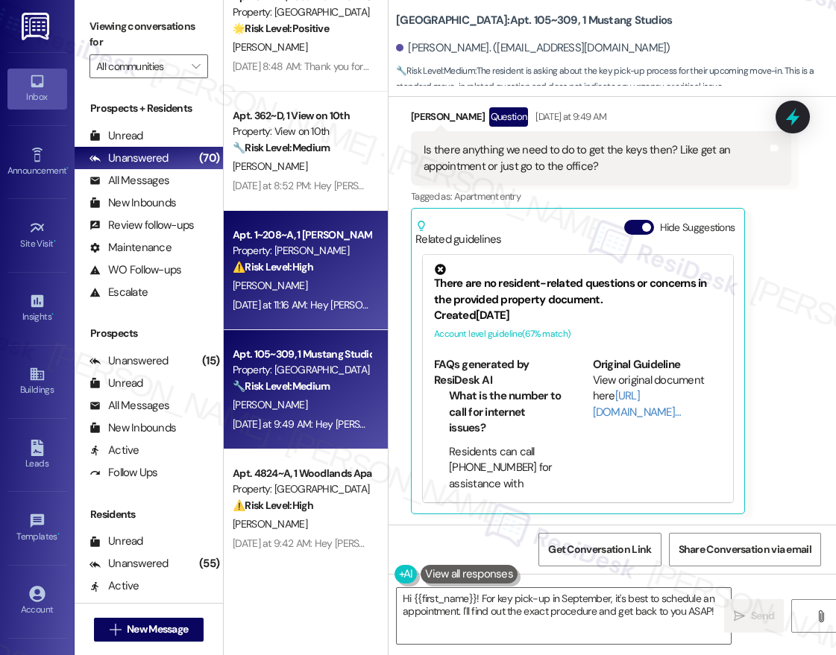
click at [306, 260] on strong "⚠️ Risk Level: High" at bounding box center [273, 266] width 81 height 13
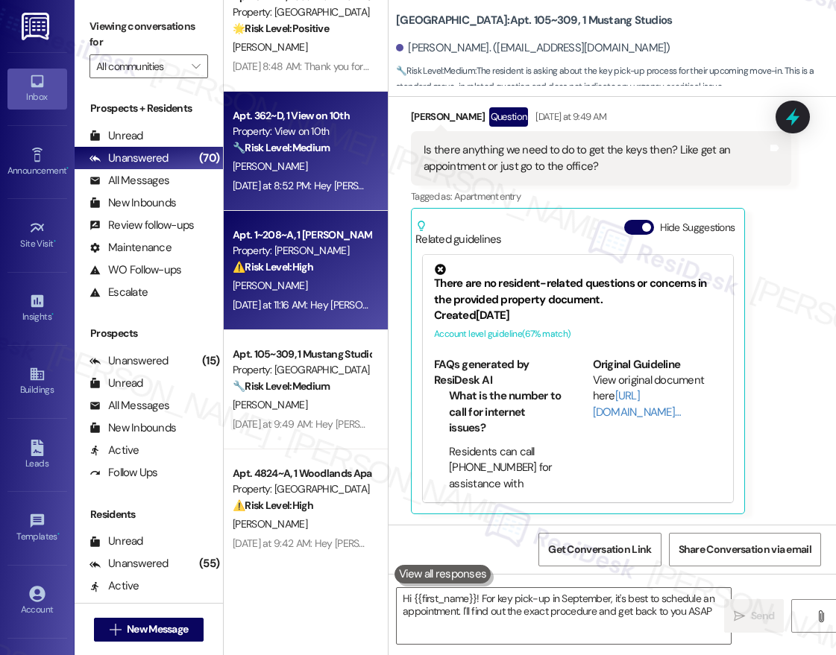
type textarea "Hi {{first_name}}! For key pick-up in September, it's best to schedule an appoi…"
click at [332, 195] on div "Yesterday at 8:52 PM: Hey Aaron, we appreciate your text! We'll be back at 11AM…" at bounding box center [301, 186] width 141 height 19
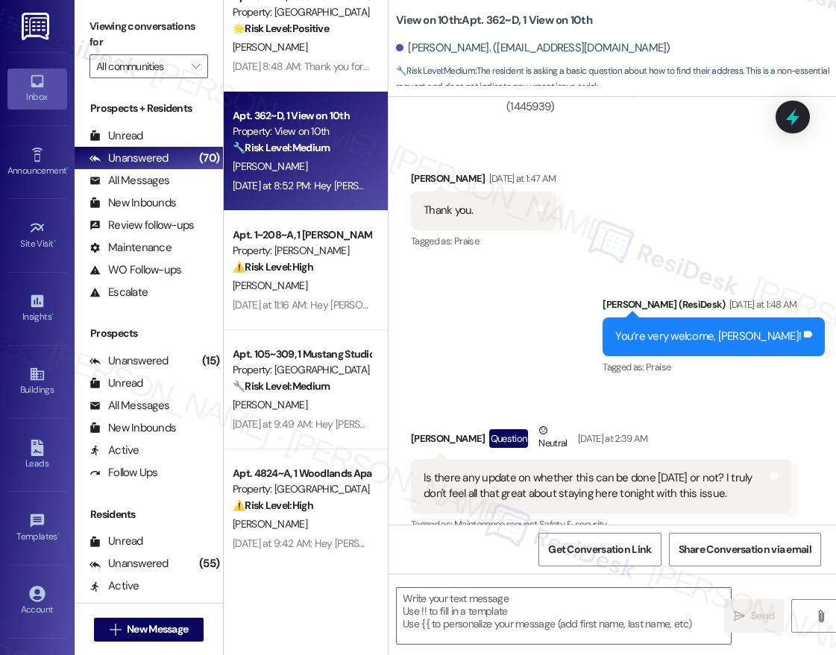
type textarea "Fetching suggested responses. Please feel free to read through the conversation…"
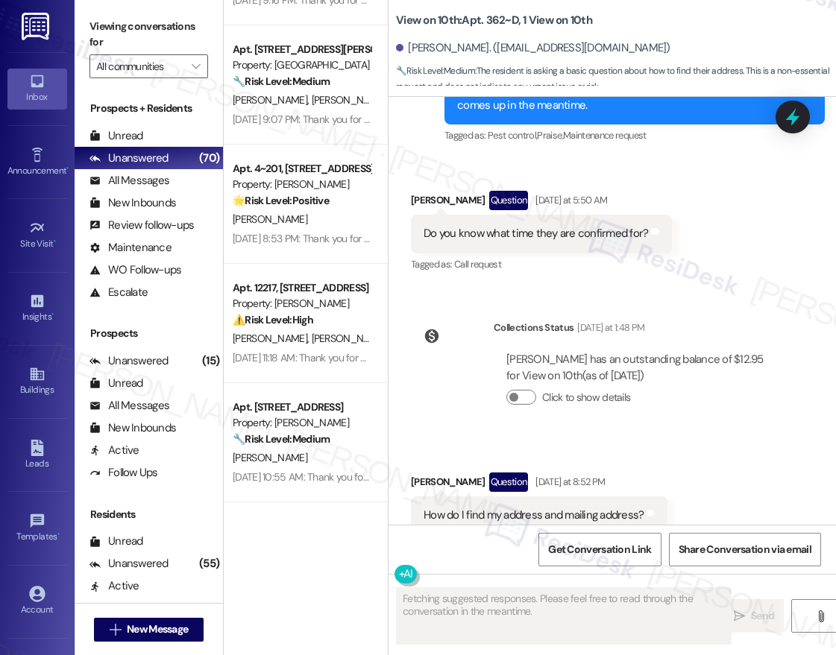
scroll to position [2747, 0]
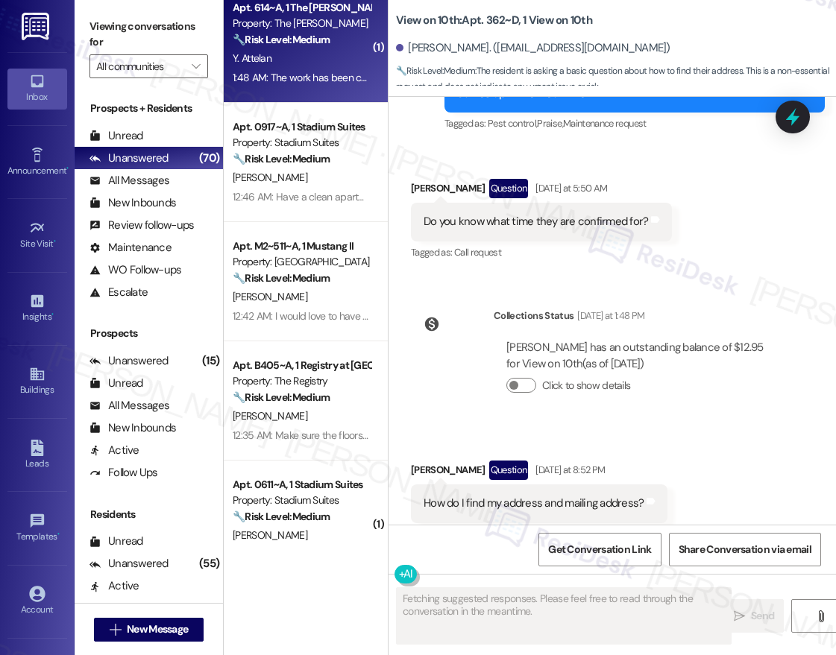
click at [326, 68] on div "Y. Attelan" at bounding box center [301, 58] width 141 height 19
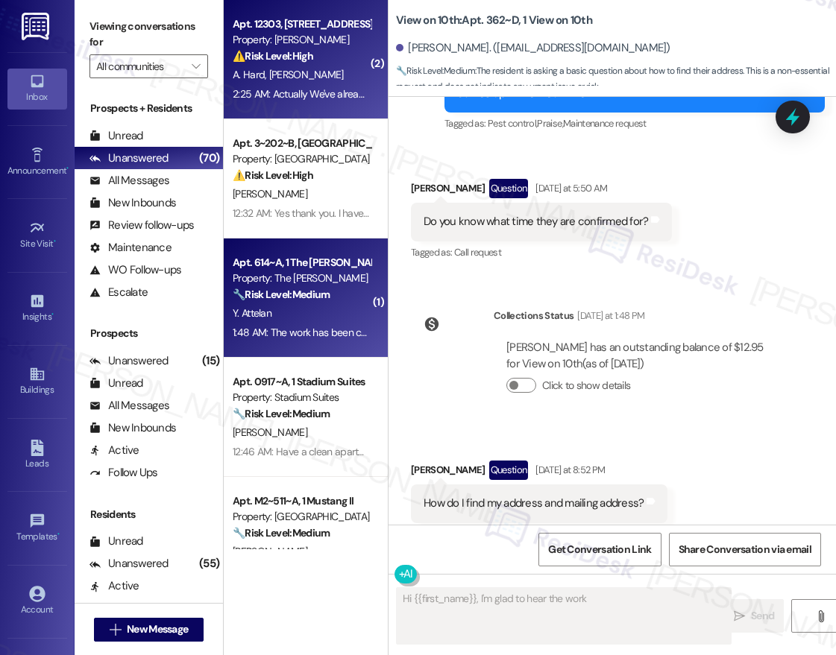
scroll to position [406, 0]
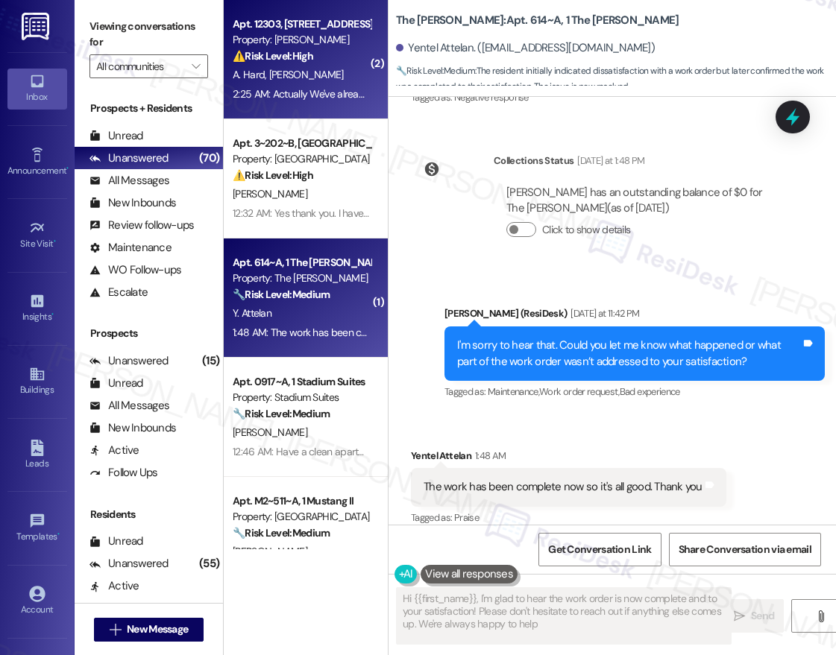
type textarea "Hi {{first_name}}, I'm glad to hear the work order is now complete and to your …"
click at [334, 78] on div "A. Hard D. Mcswain" at bounding box center [301, 75] width 141 height 19
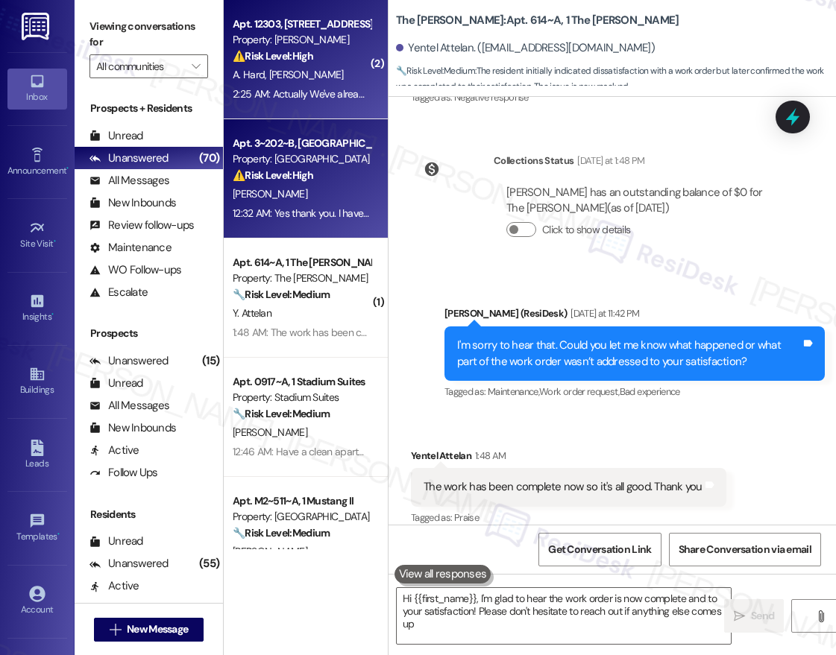
type textarea "Hi {{first_name}}, I'm glad to hear the work order is now complete and to your …"
click at [336, 164] on div "Property: [GEOGRAPHIC_DATA]" at bounding box center [302, 159] width 138 height 16
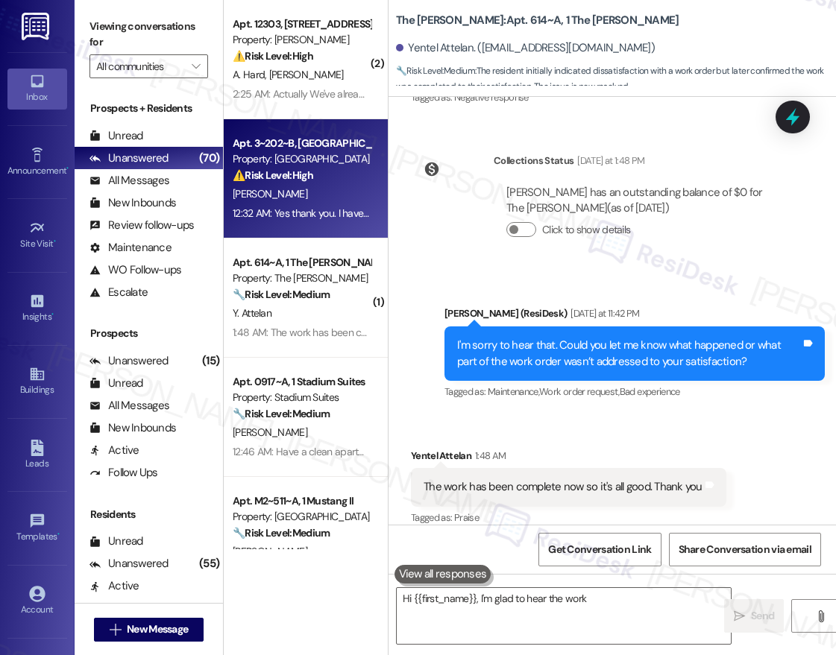
type textarea "Hi {{first_name}}, I'm glad to hear the work order"
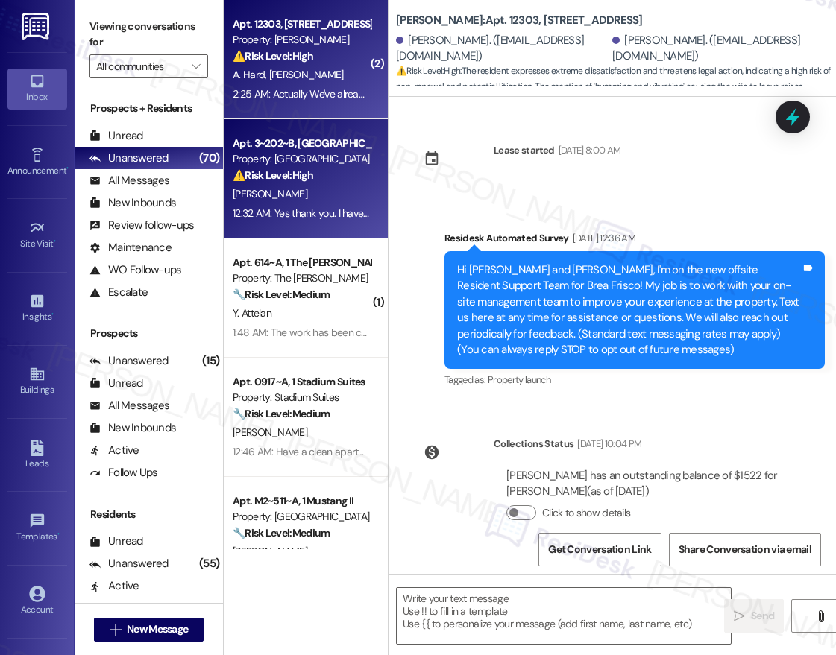
scroll to position [2618, 0]
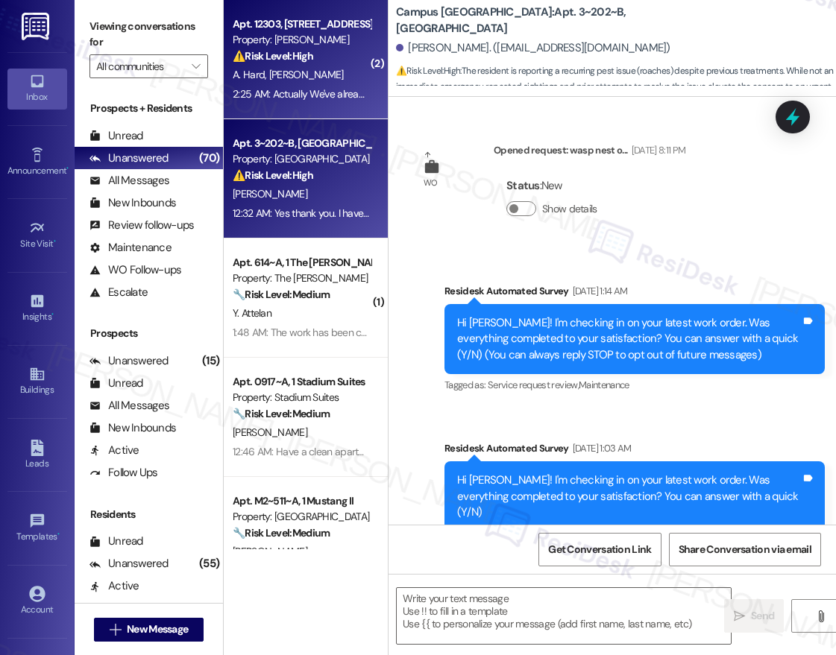
click at [328, 73] on div "A. Hard D. Mcswain" at bounding box center [301, 75] width 141 height 19
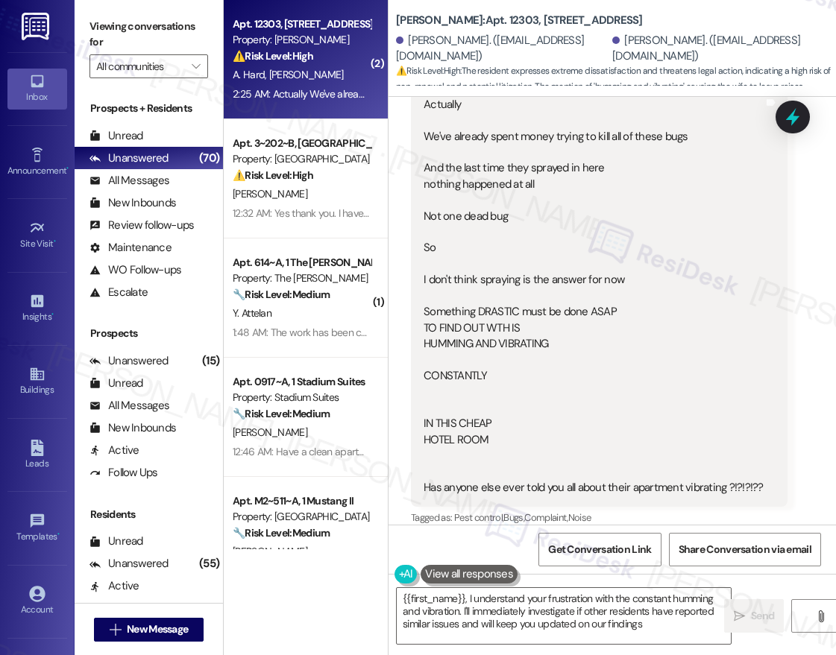
type textarea "{{first_name}}, I understand your frustration with the constant humming and vib…"
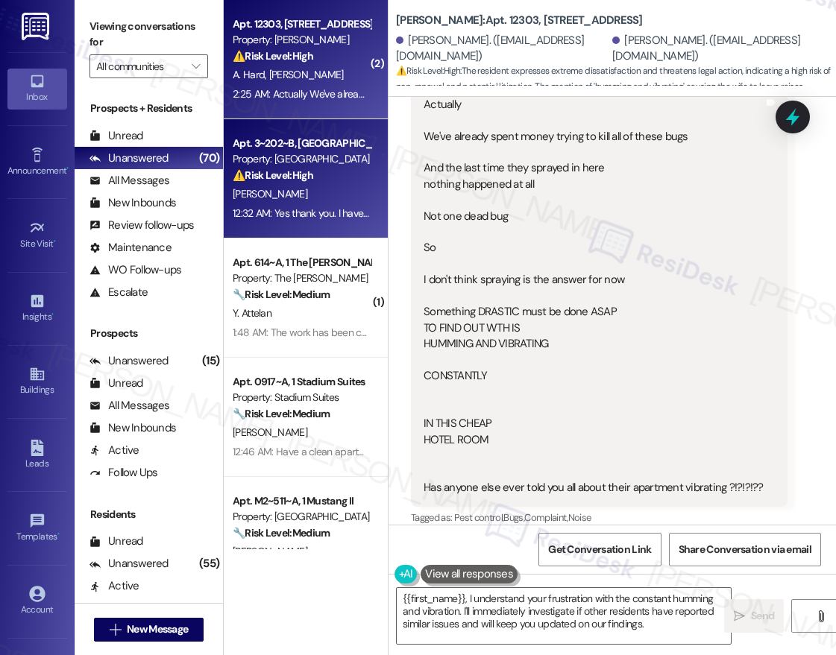
click at [324, 188] on div "[PERSON_NAME]" at bounding box center [301, 194] width 141 height 19
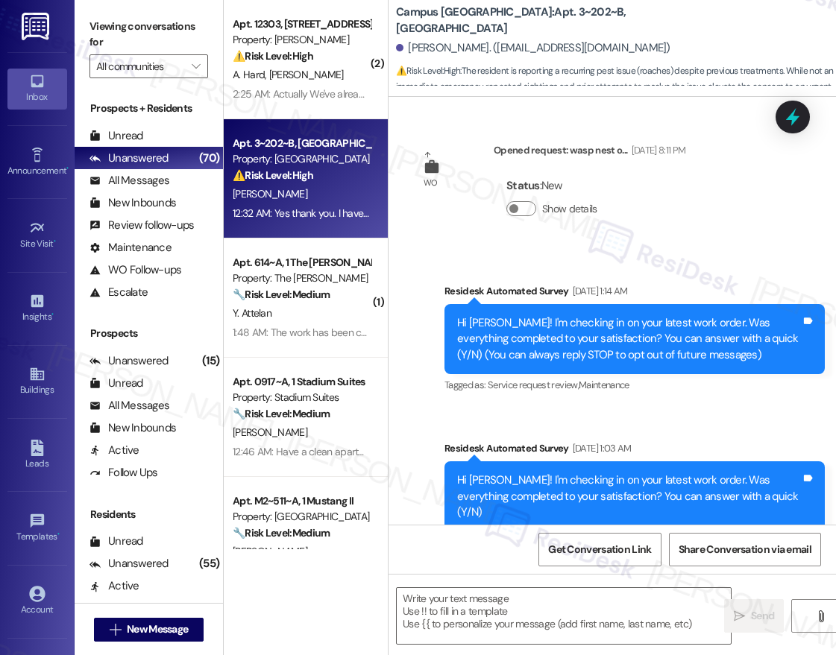
type textarea "Fetching suggested responses. Please feel free to read through the conversation…"
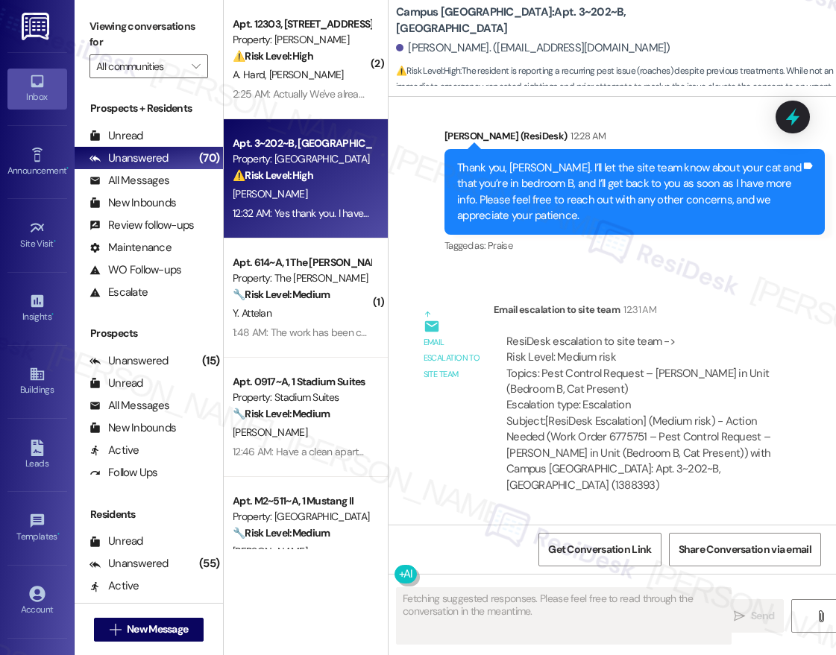
scroll to position [1412, 0]
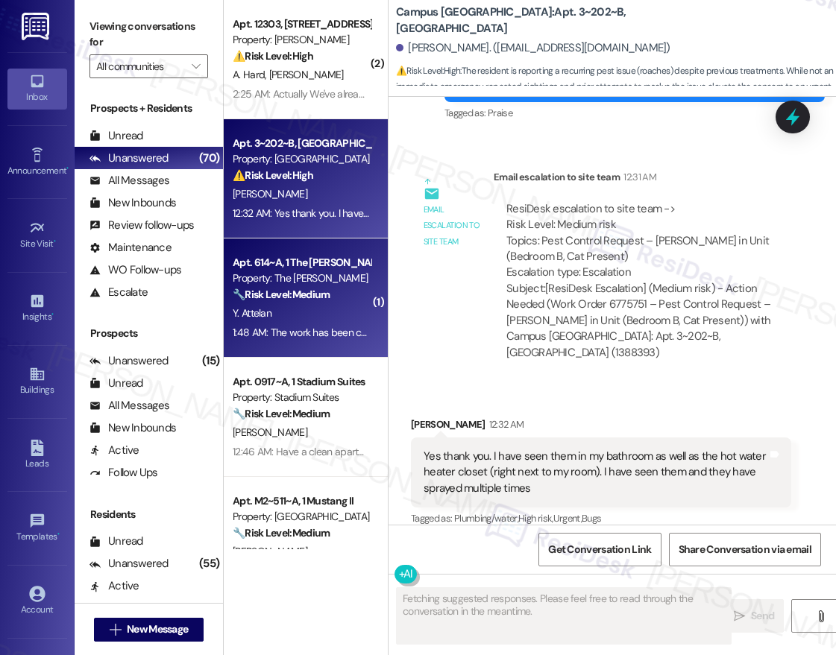
click at [339, 315] on div "Y. Attelan" at bounding box center [301, 313] width 141 height 19
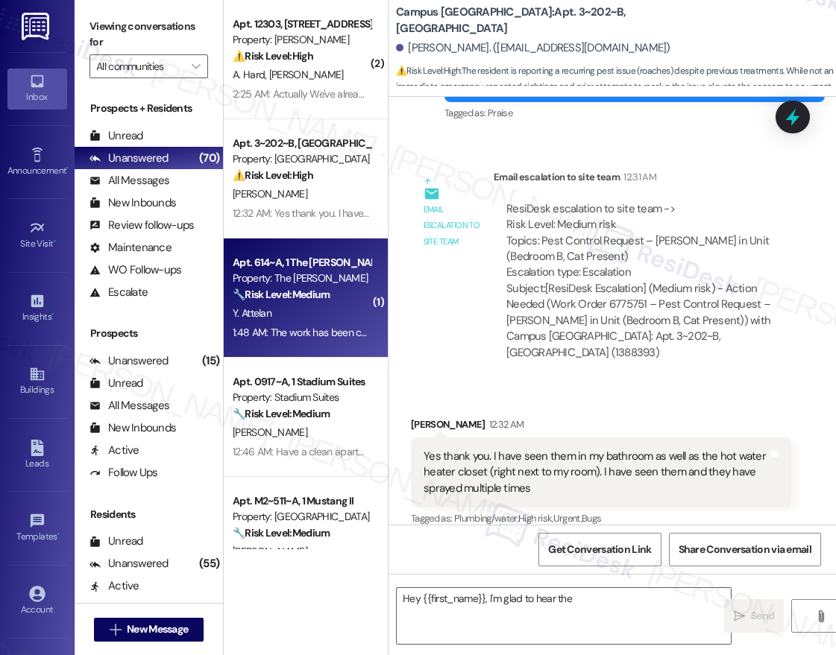
scroll to position [406, 0]
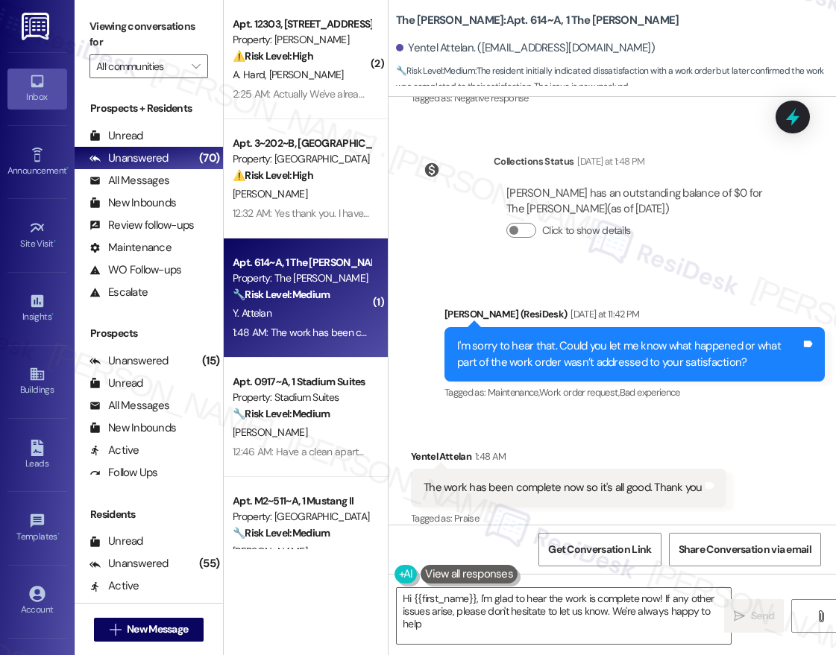
type textarea "Hi {{first_name}}, I'm glad to hear the work is complete now! If any other issu…"
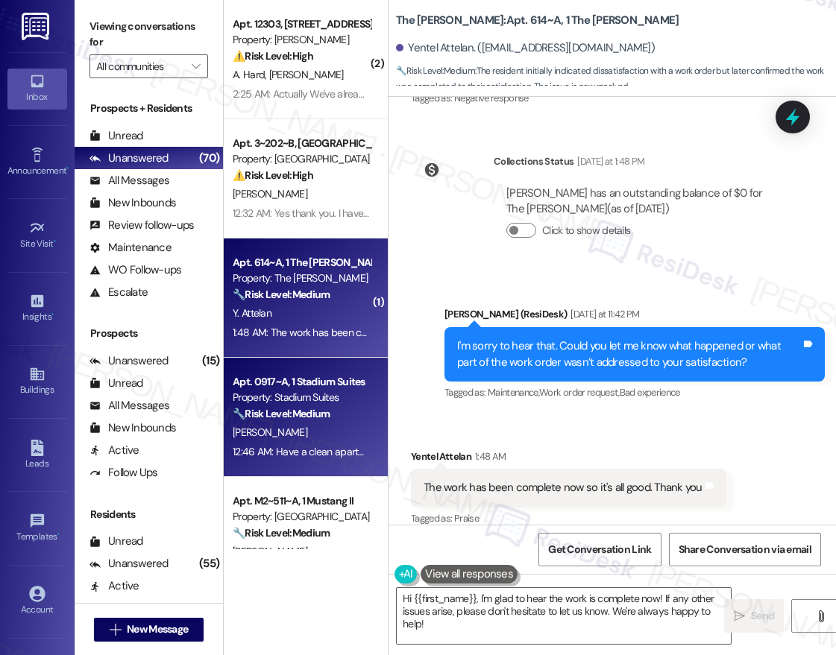
click at [315, 389] on div "Apt. 0917~A, 1 Stadium Suites" at bounding box center [302, 382] width 138 height 16
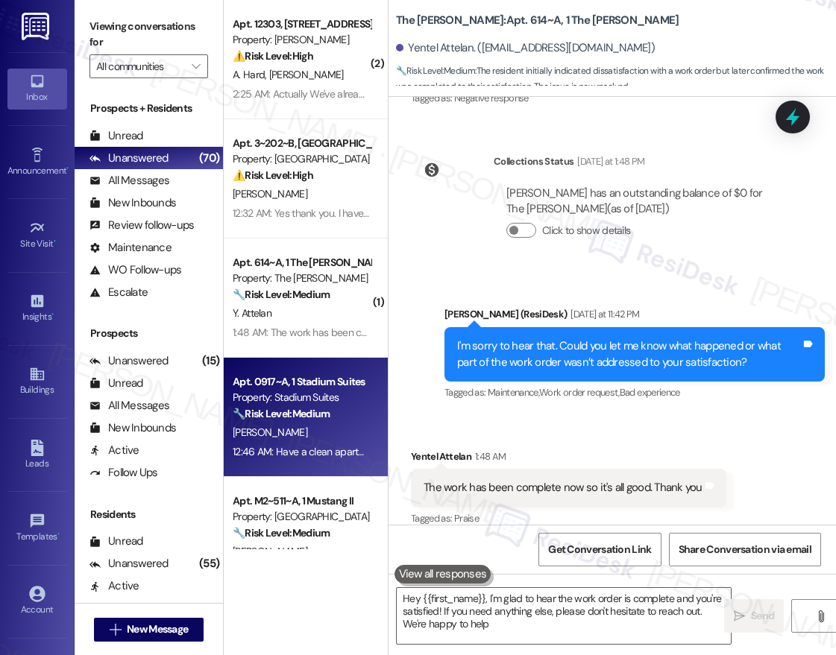
type textarea "Hey {{first_name}}, I'm glad to hear the work order is complete and you're sati…"
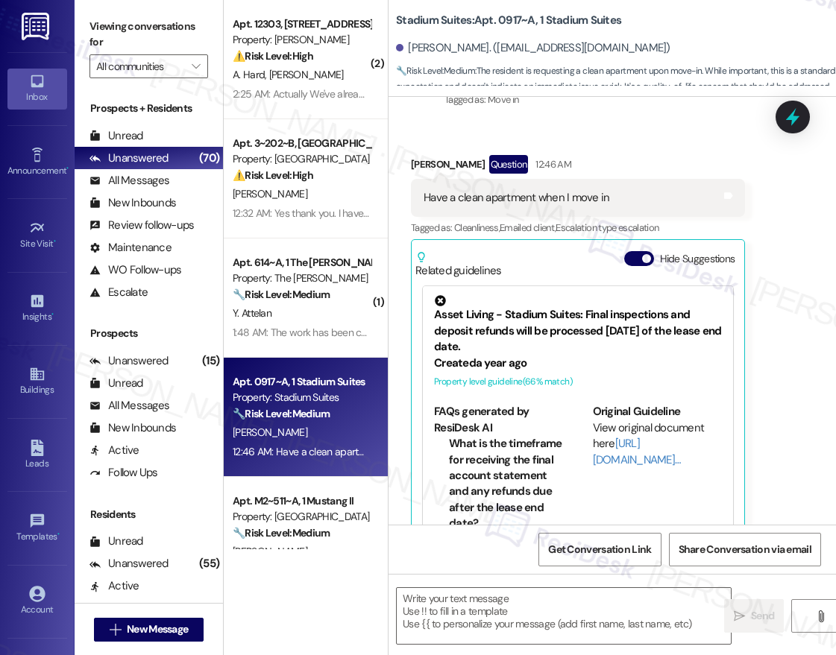
scroll to position [281, 0]
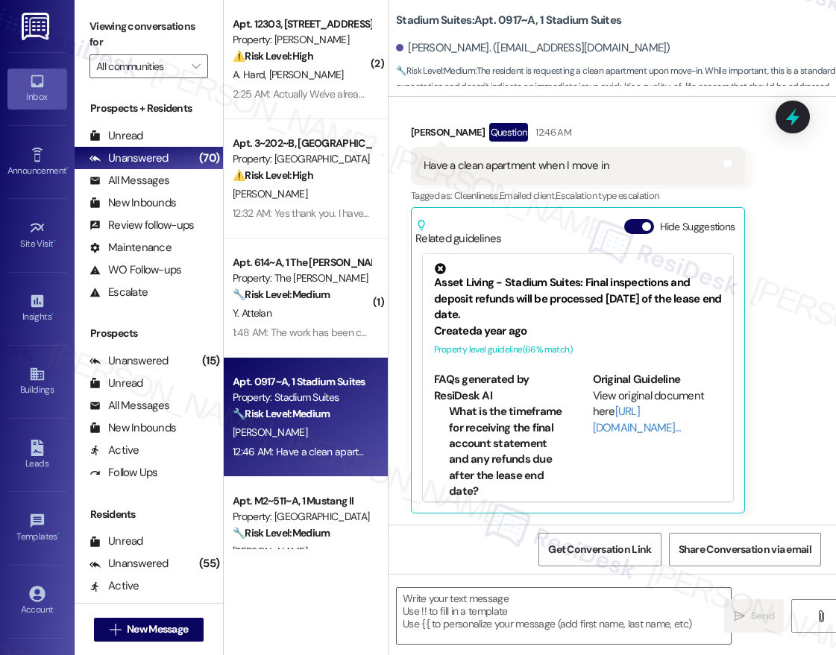
type textarea "Fetching suggested responses. Please feel free to read through the conversation…"
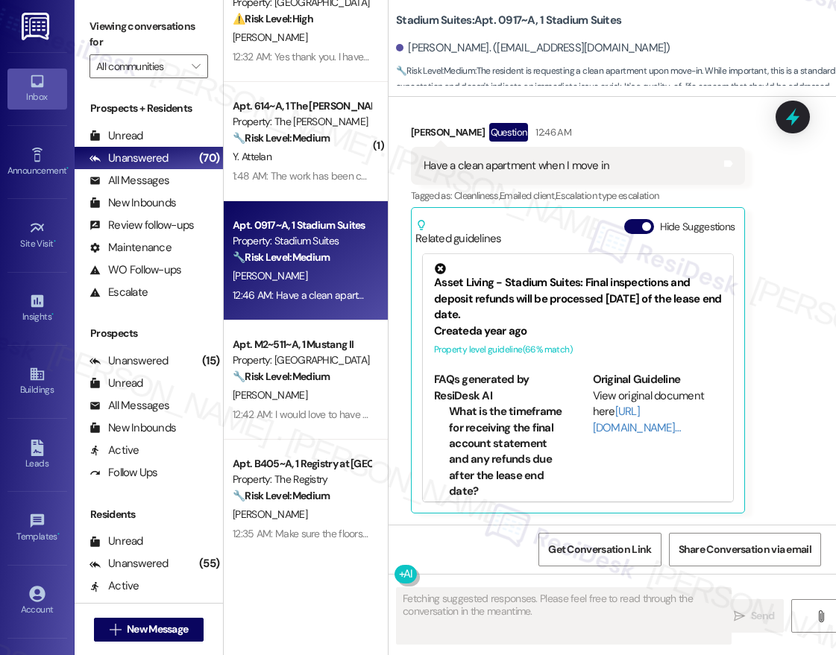
scroll to position [160, 0]
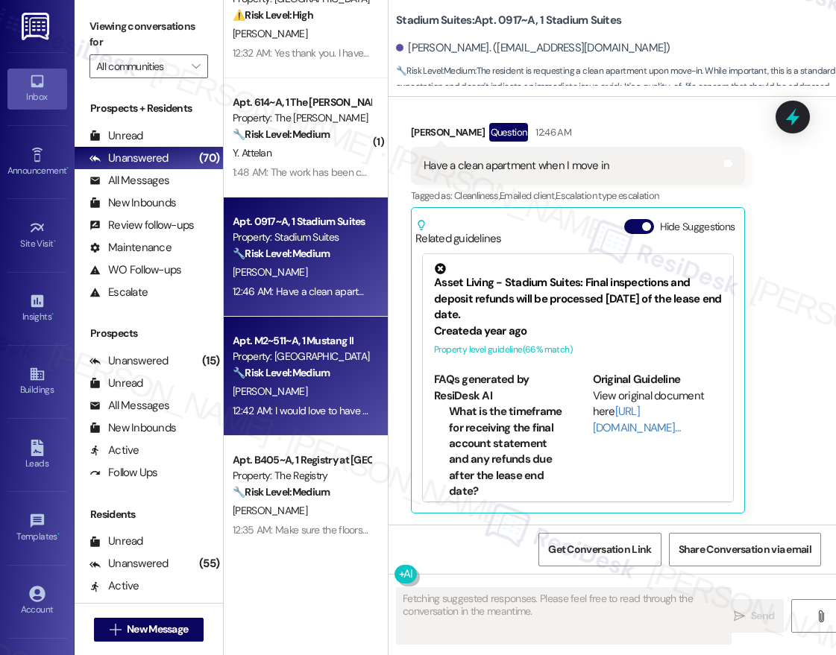
click at [326, 339] on div "Apt. M2~511~A, 1 Mustang II" at bounding box center [302, 341] width 138 height 16
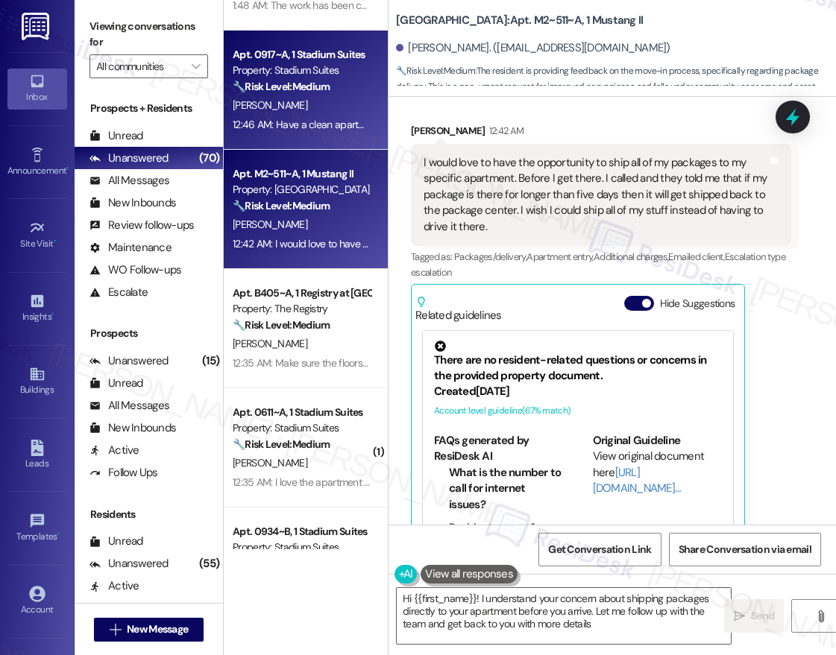
type textarea "Hi {{first_name}}! I understand your concern about shipping packages directly t…"
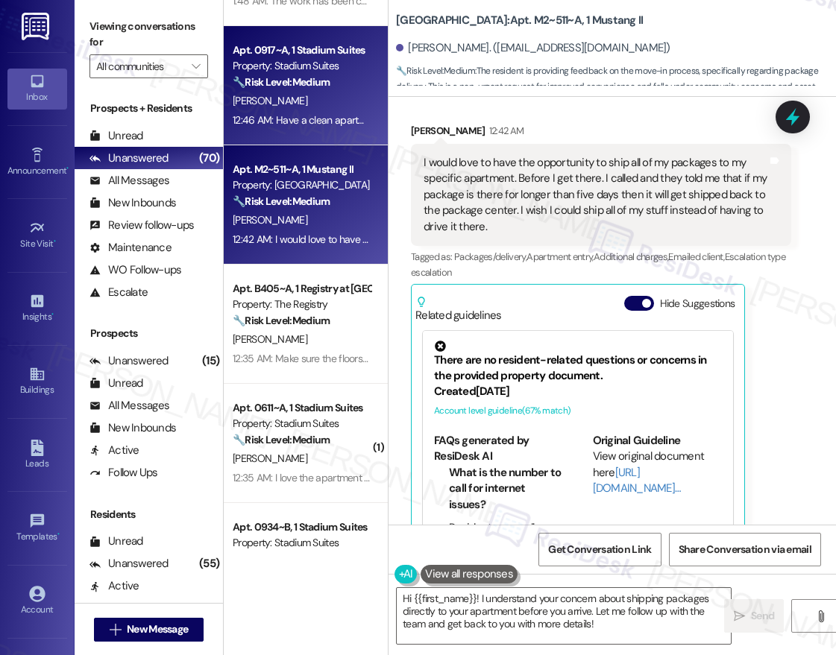
scroll to position [334, 0]
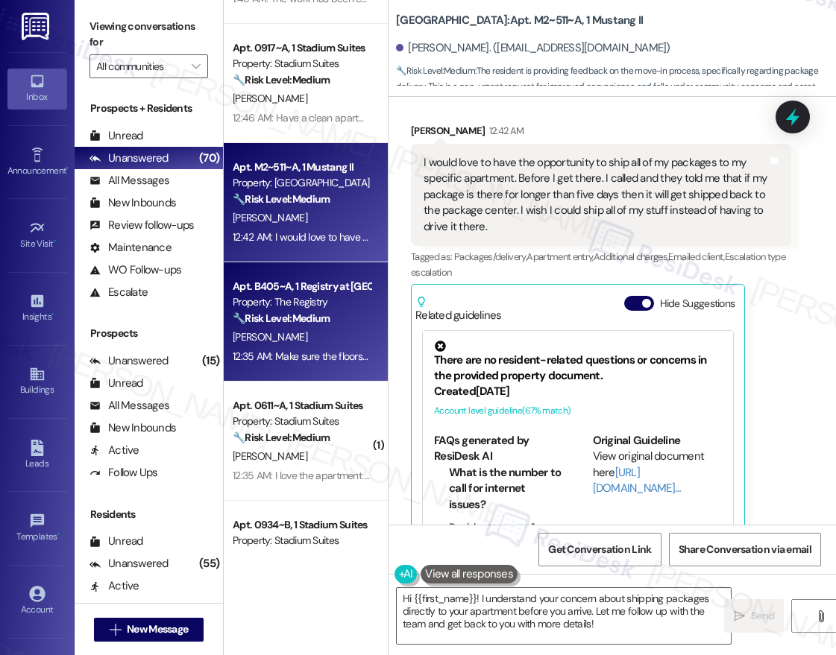
click at [317, 331] on div "M. Renshaw" at bounding box center [301, 337] width 141 height 19
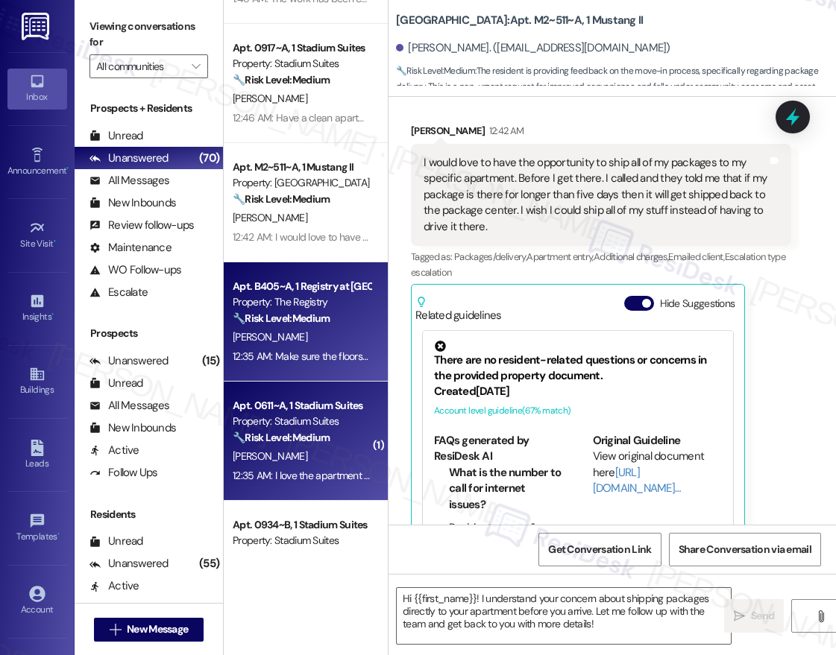
type textarea "Fetching suggested responses. Please feel free to read through the conversation…"
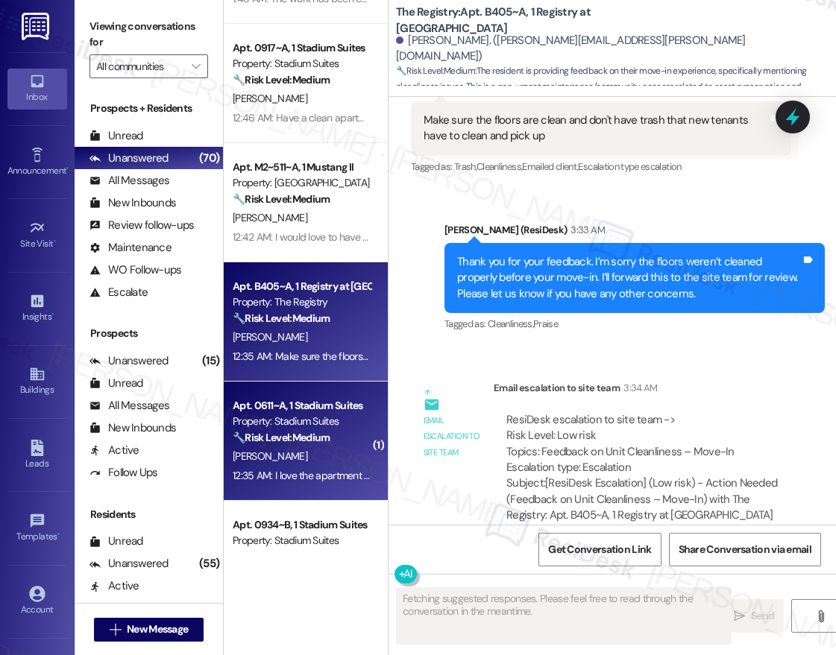
scroll to position [358, 0]
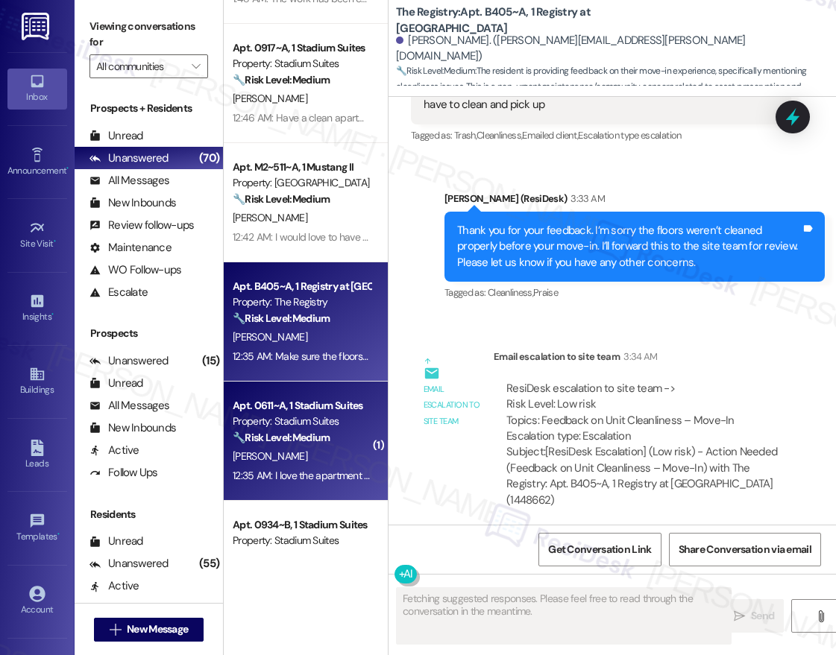
click at [286, 435] on strong "🔧 Risk Level: Medium" at bounding box center [281, 437] width 97 height 13
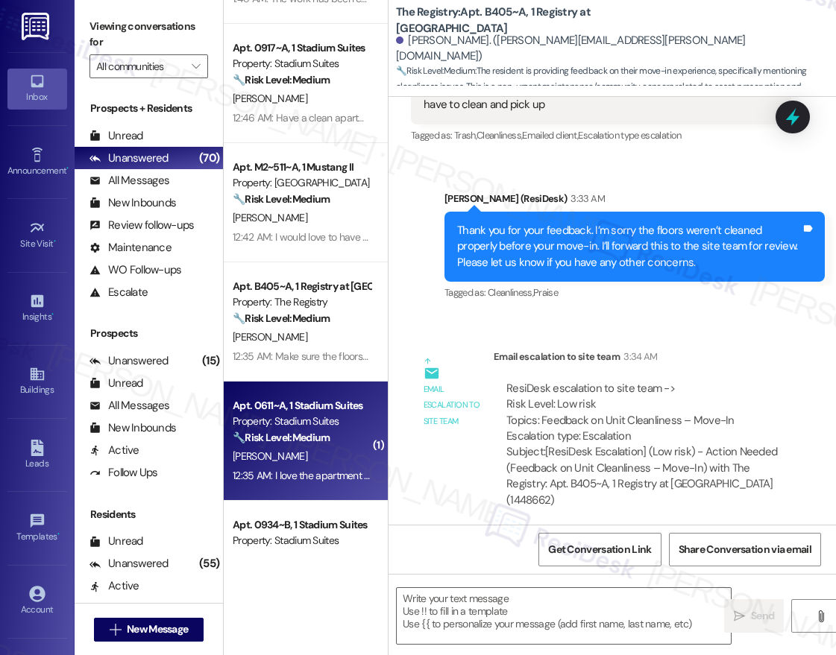
type textarea "Fetching suggested responses. Please feel free to read through the conversation…"
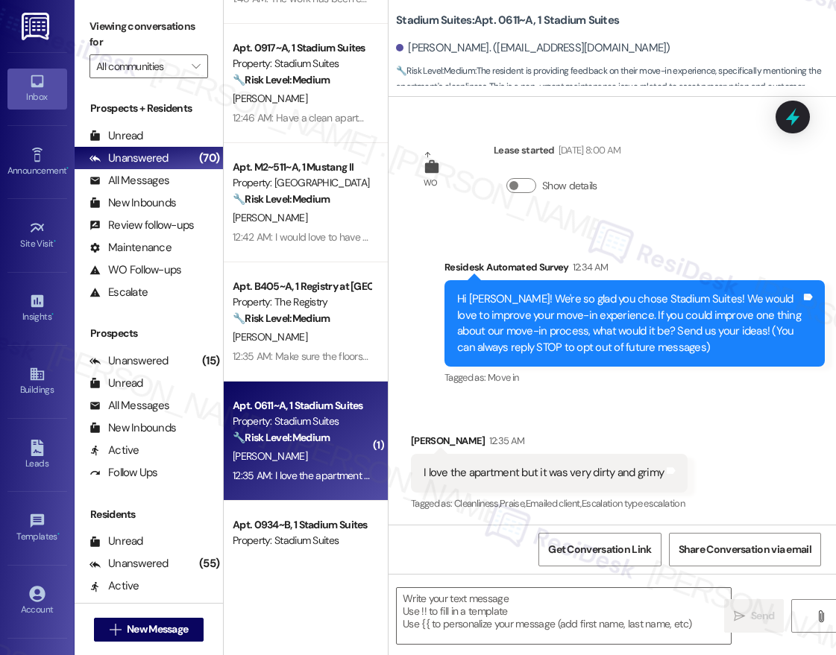
scroll to position [1, 0]
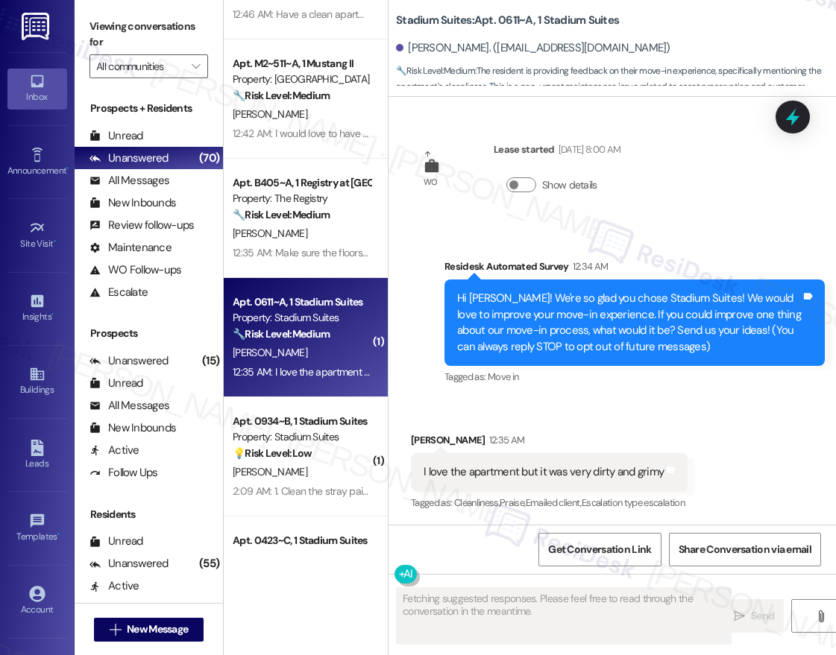
type textarea "Fetching suggested responses. Please feel free to read through the conversation…"
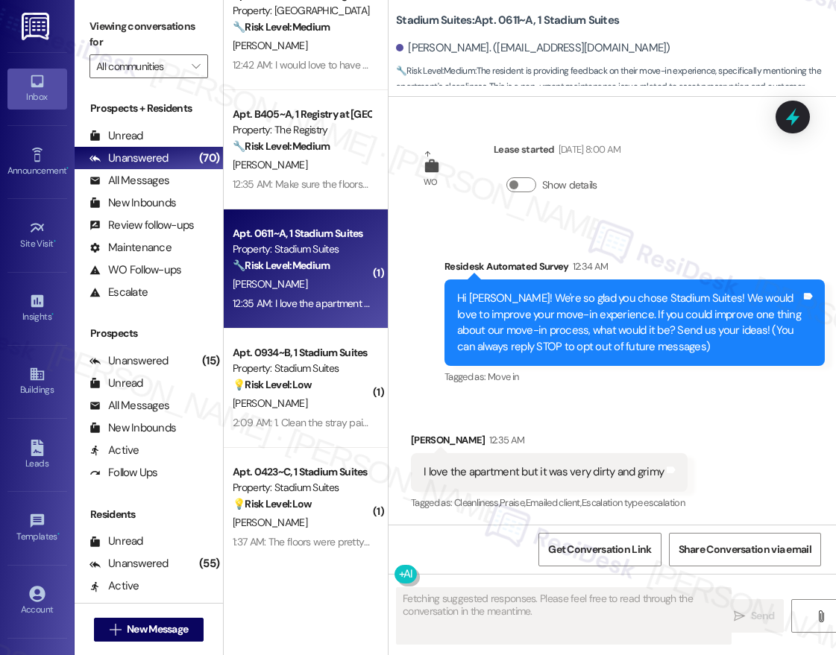
click at [323, 389] on div "( 1 ) Apt. 614~A, 1 The Griffin Property: The Griffin 🔧 Risk Level: Medium The …" at bounding box center [306, 275] width 164 height 550
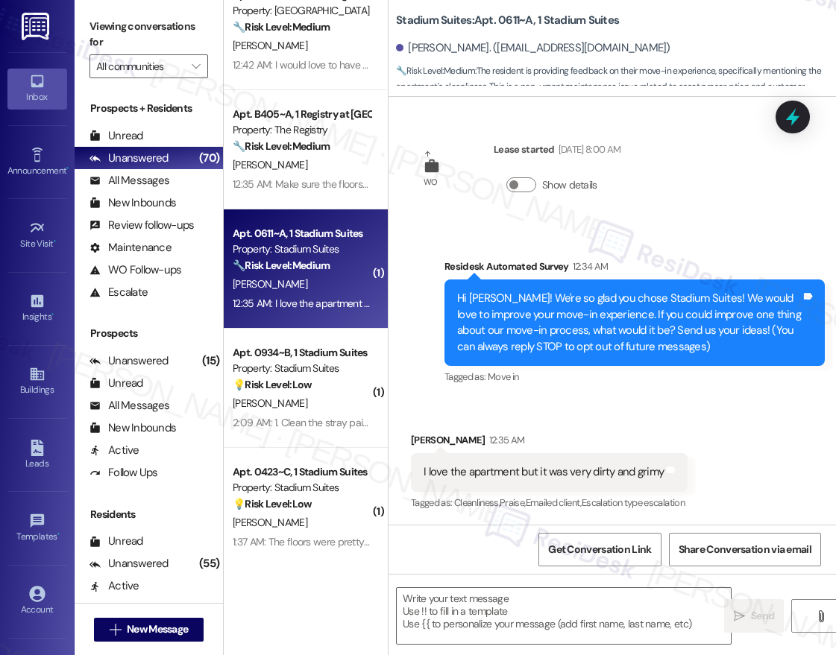
click at [323, 389] on div "💡 Risk Level: Low The resident is providing feedback on their move-in experienc…" at bounding box center [302, 385] width 138 height 16
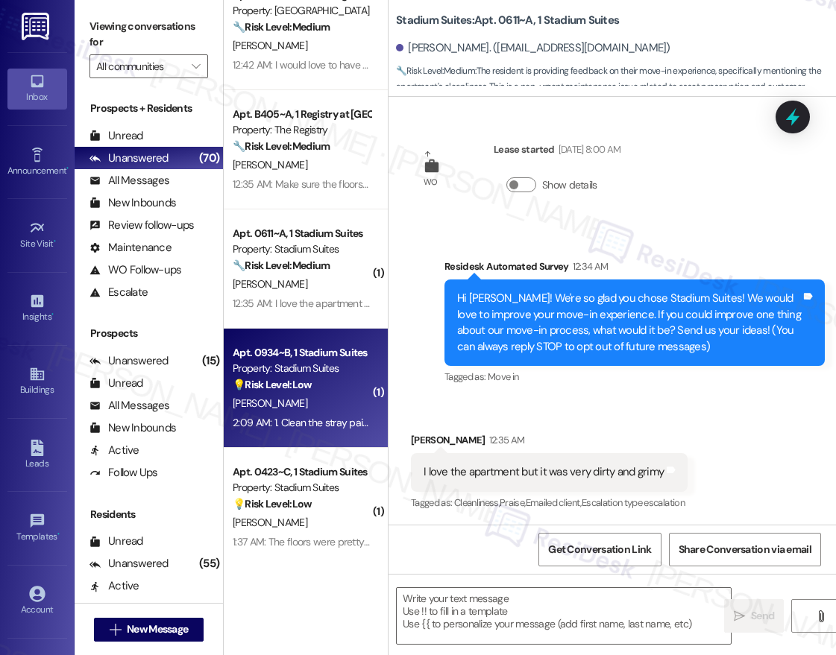
type textarea "Fetching suggested responses. Please feel free to read through the conversation…"
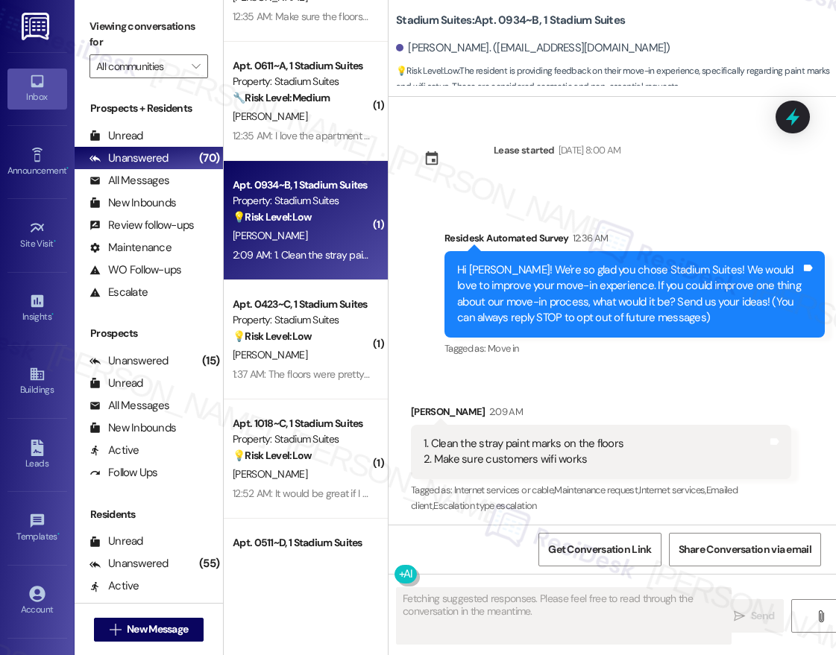
scroll to position [691, 0]
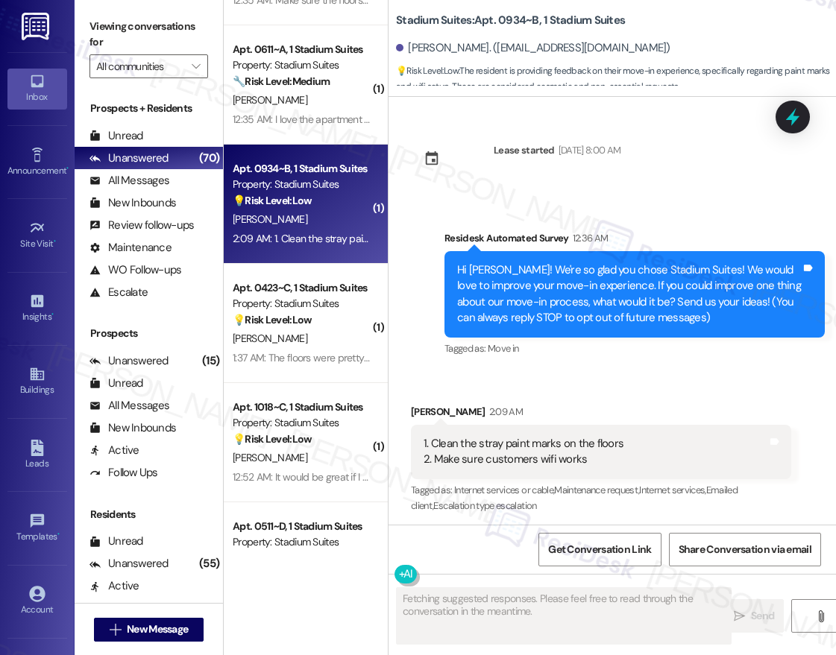
click at [336, 343] on div "Apt. M2~511~A, 1 Mustang II Property: Mustang Village 🔧 Risk Level: Medium The …" at bounding box center [306, 275] width 164 height 550
click at [336, 343] on div "R. Harleston Ii" at bounding box center [301, 339] width 141 height 19
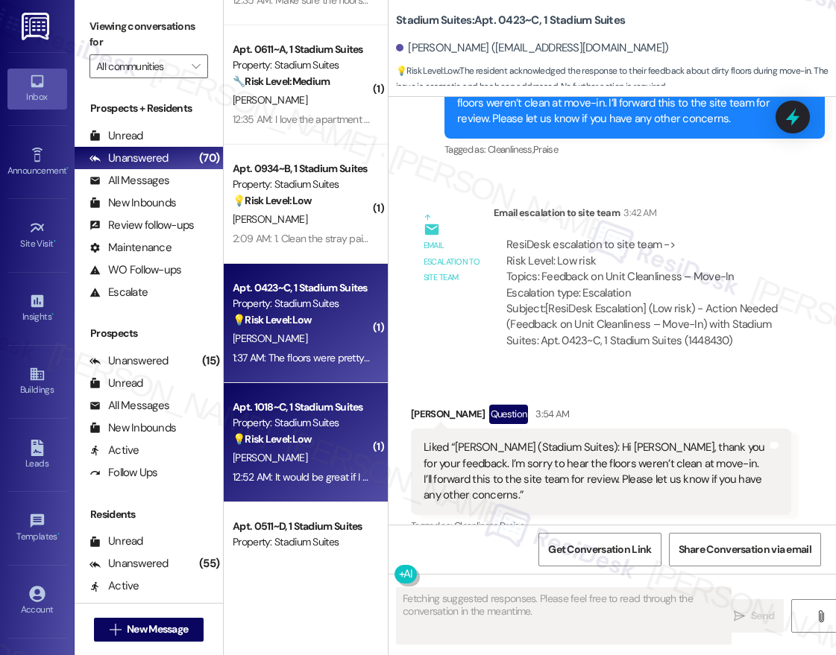
click at [321, 421] on div "Property: Stadium Suites" at bounding box center [302, 423] width 138 height 16
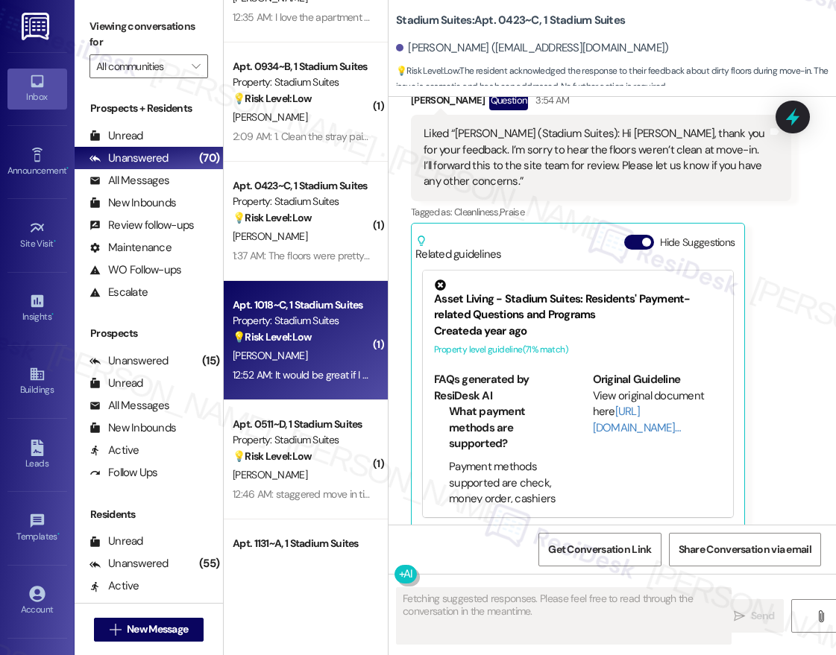
scroll to position [375, 0]
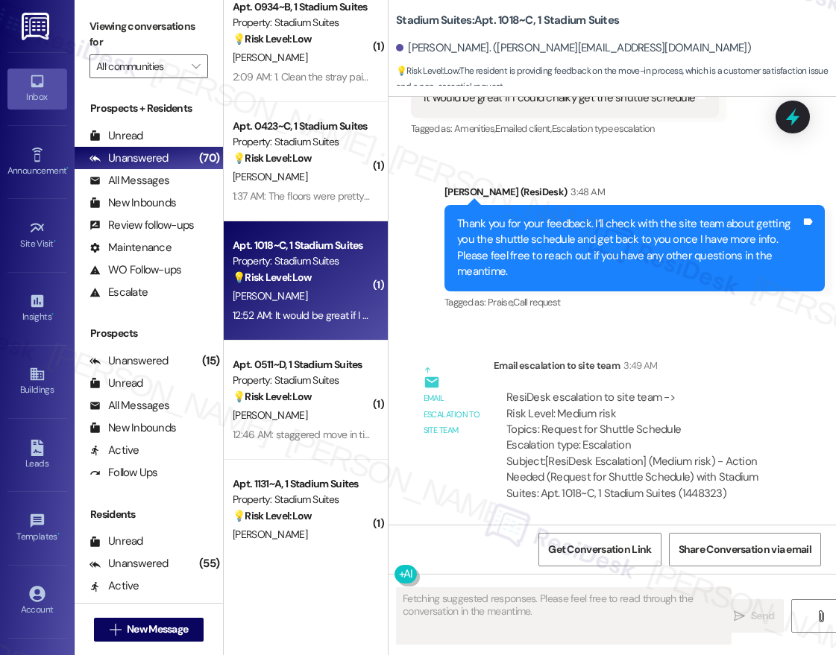
click at [330, 412] on div "( 1 ) Apt. 0611~A, 1 Stadium Suites Property: Stadium Suites 🔧 Risk Level: Medi…" at bounding box center [306, 275] width 164 height 550
click at [330, 412] on div "J. Wolf-Rogers" at bounding box center [301, 415] width 141 height 19
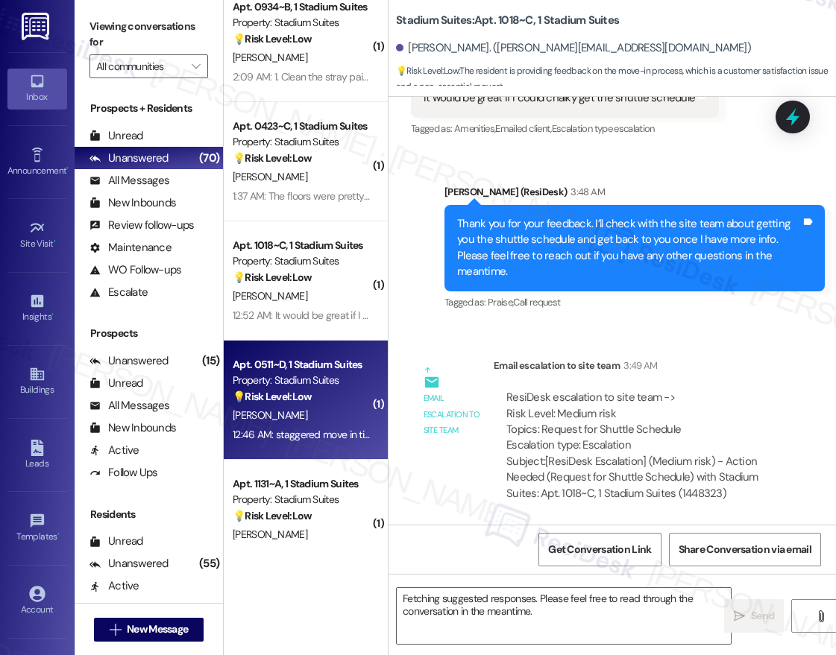
click at [330, 412] on div "J. Wolf-Rogers" at bounding box center [301, 415] width 141 height 19
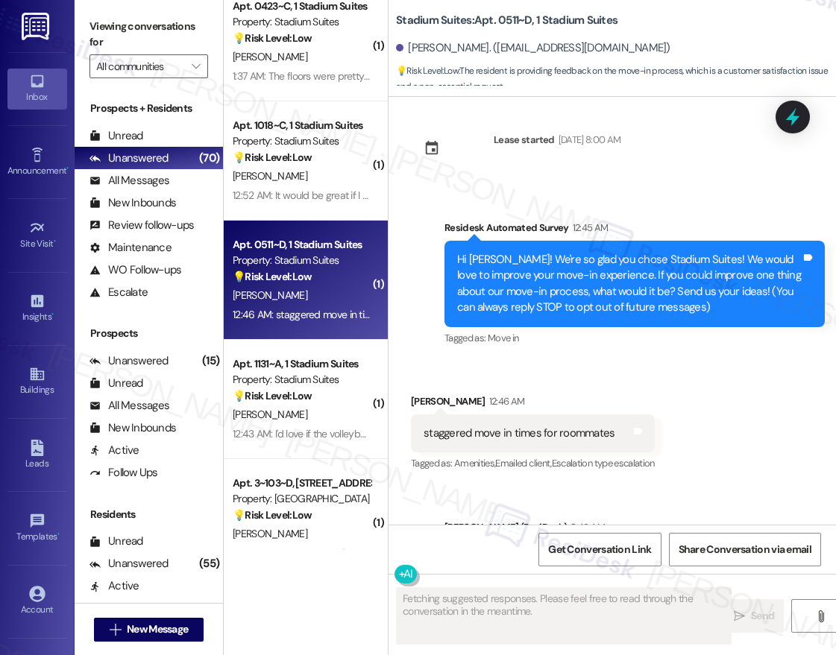
scroll to position [1, 0]
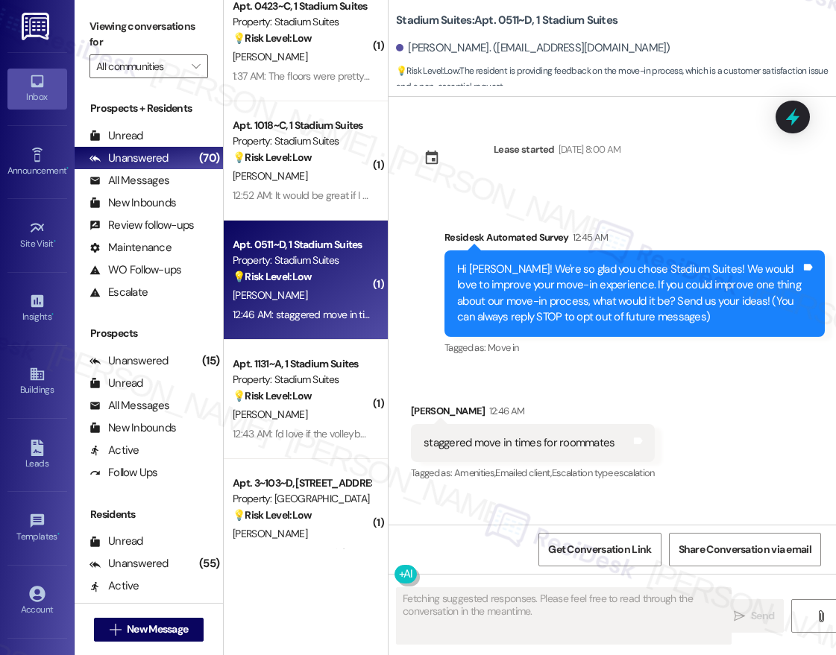
click at [310, 389] on div "💡 Risk Level: Low The resident is requesting that the volleyball court be taken…" at bounding box center [302, 397] width 138 height 16
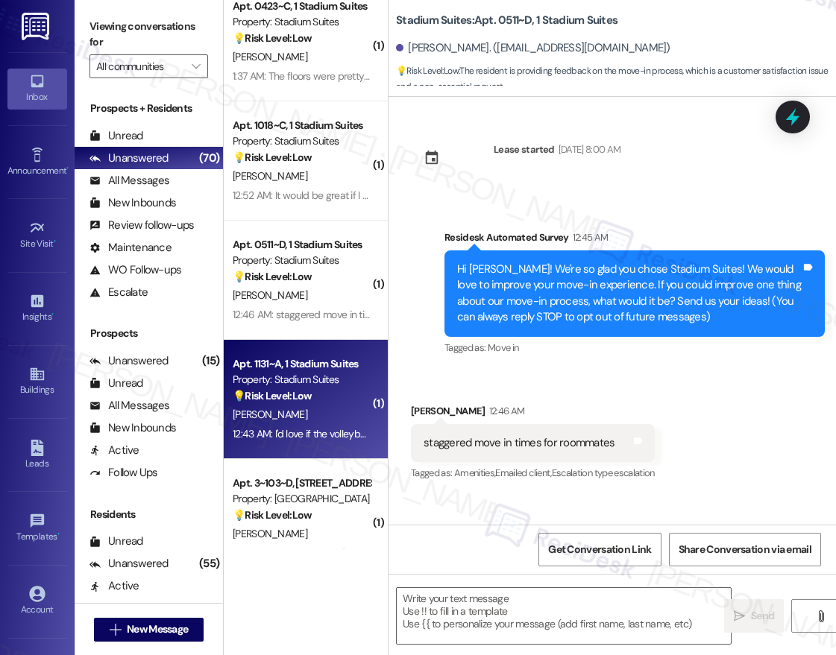
click at [310, 389] on div "💡 Risk Level: Low The resident is requesting that the volleyball court be taken…" at bounding box center [302, 397] width 138 height 16
type textarea "Fetching suggested responses. Please feel free to read through the conversation…"
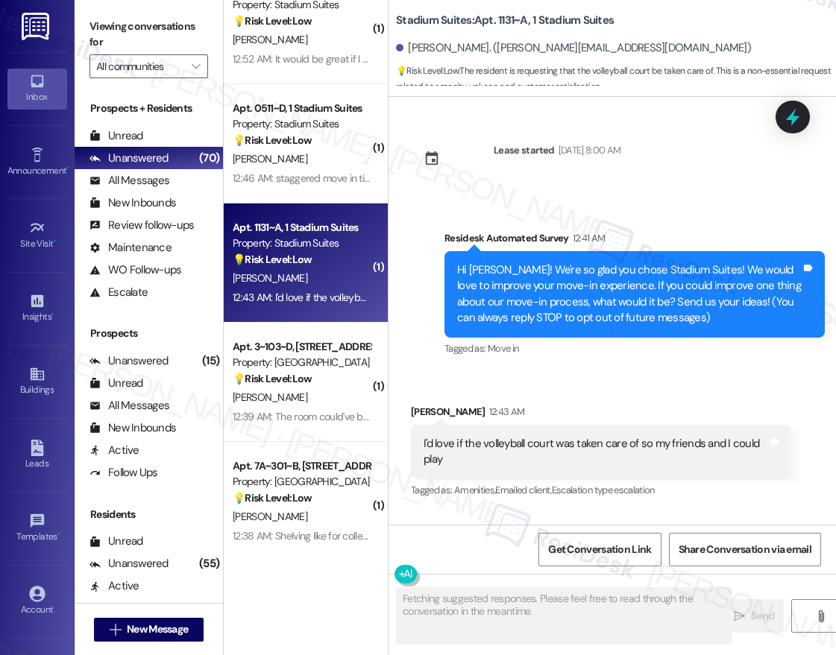
scroll to position [0, 0]
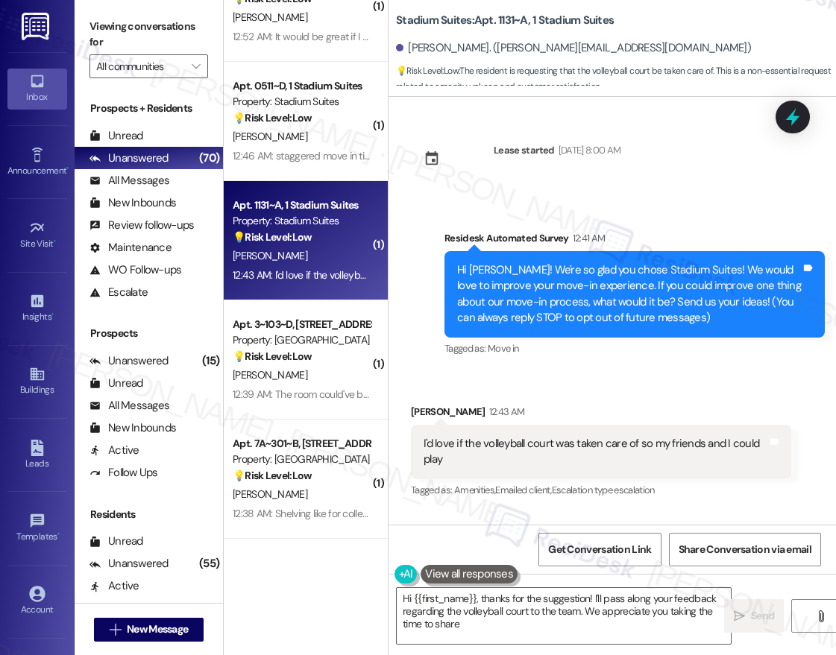
type textarea "Hi {{first_name}}, thanks for the suggestion! I'll pass along your feedback reg…"
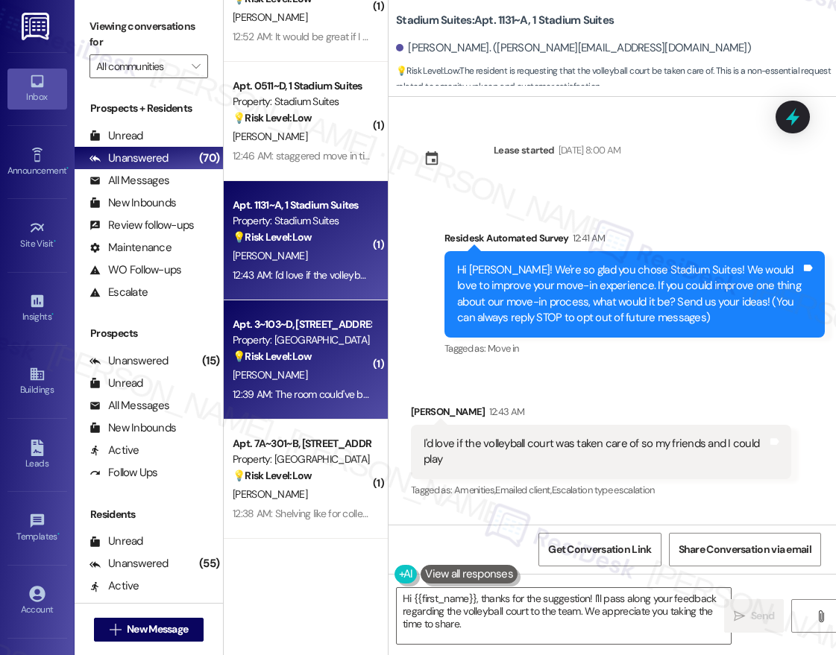
click at [328, 406] on div "Apt. 3~103~D, 1 St Joe Place Property: St.Joes Place 💡 Risk Level: Low The resi…" at bounding box center [306, 360] width 164 height 119
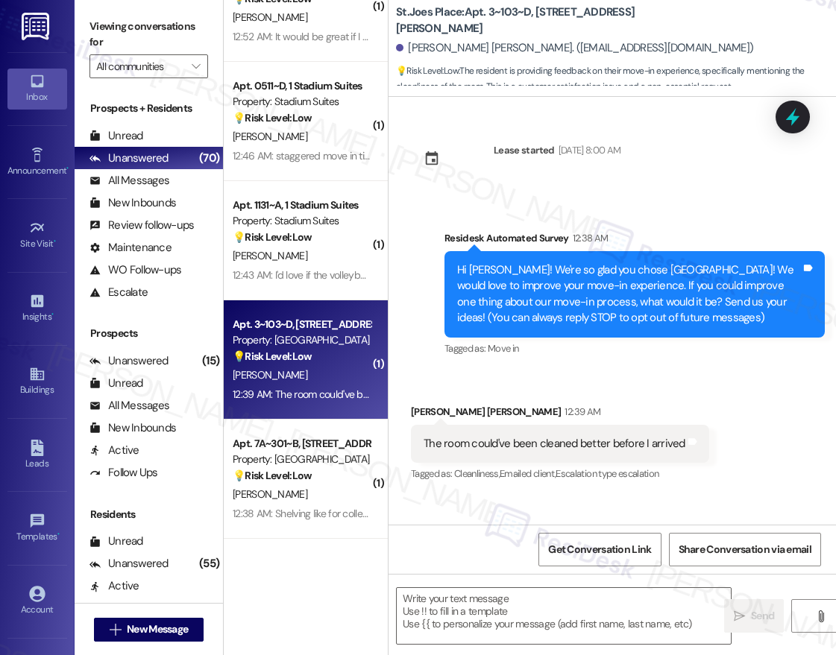
type textarea "Fetching suggested responses. Please feel free to read through the conversation…"
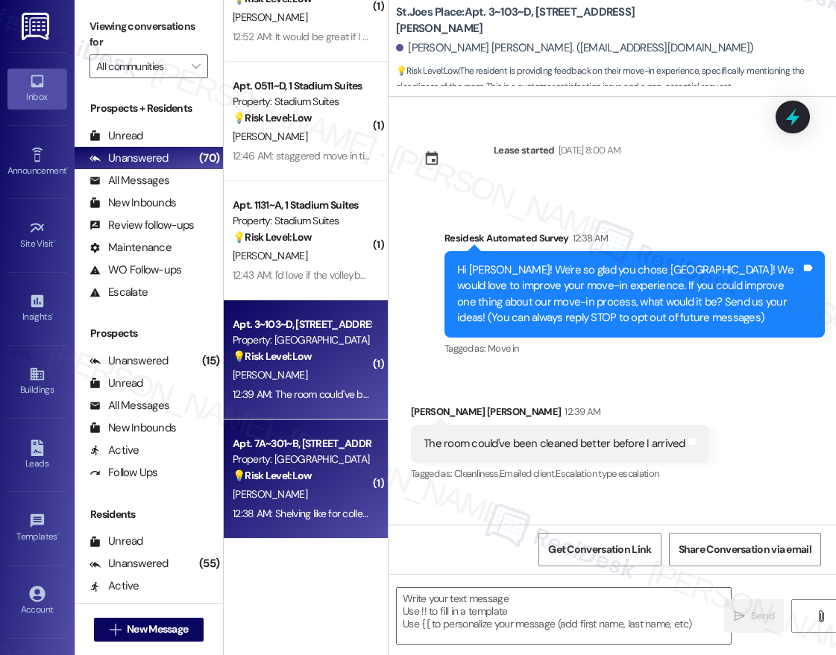
click at [333, 488] on div "J. Bowser" at bounding box center [301, 494] width 141 height 19
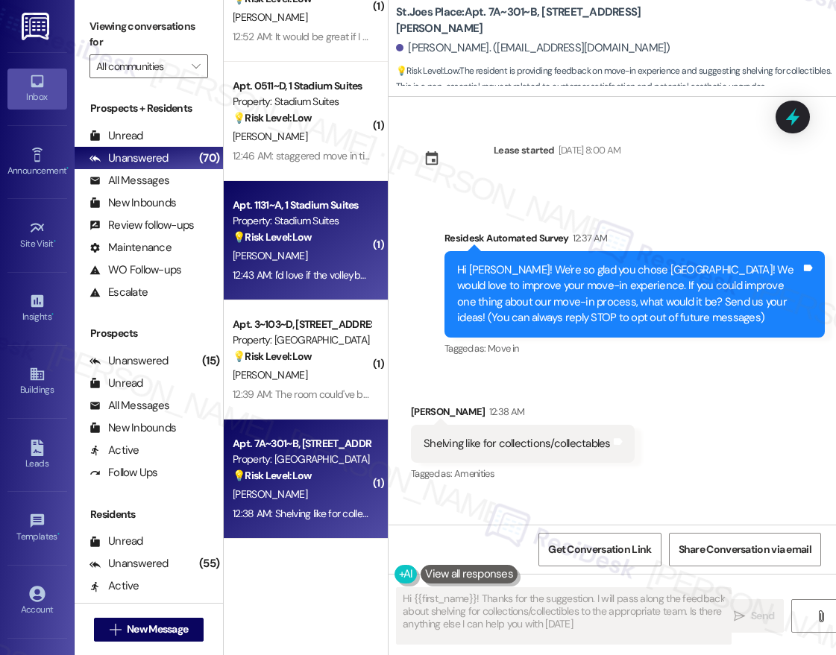
type textarea "Hi {{first_name}}! Thanks for the suggestion. I will pass along the feedback ab…"
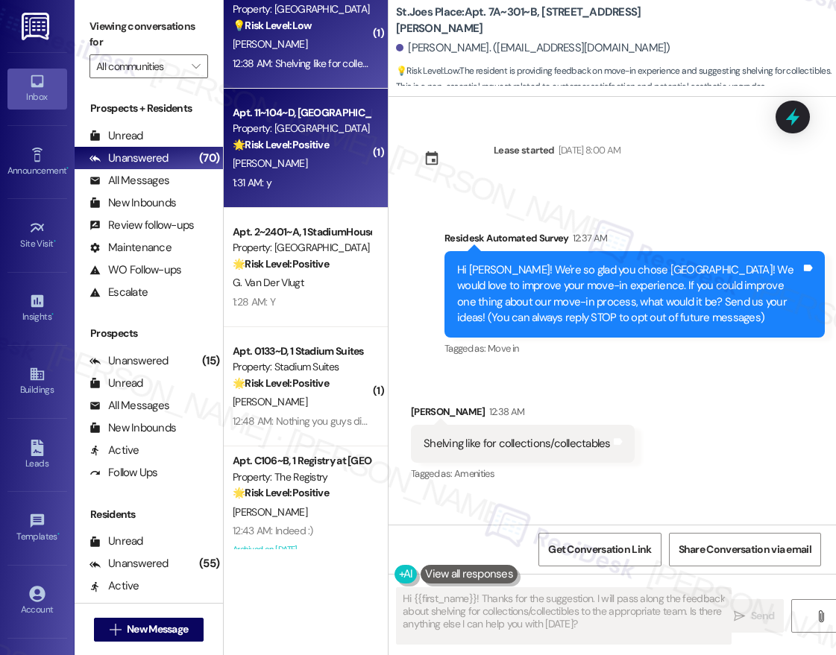
click at [316, 177] on div "( 1 ) Apt. 1131~A, 1 Stadium Suites Property: Stadium Suites 💡 Risk Level: Low …" at bounding box center [306, 275] width 164 height 550
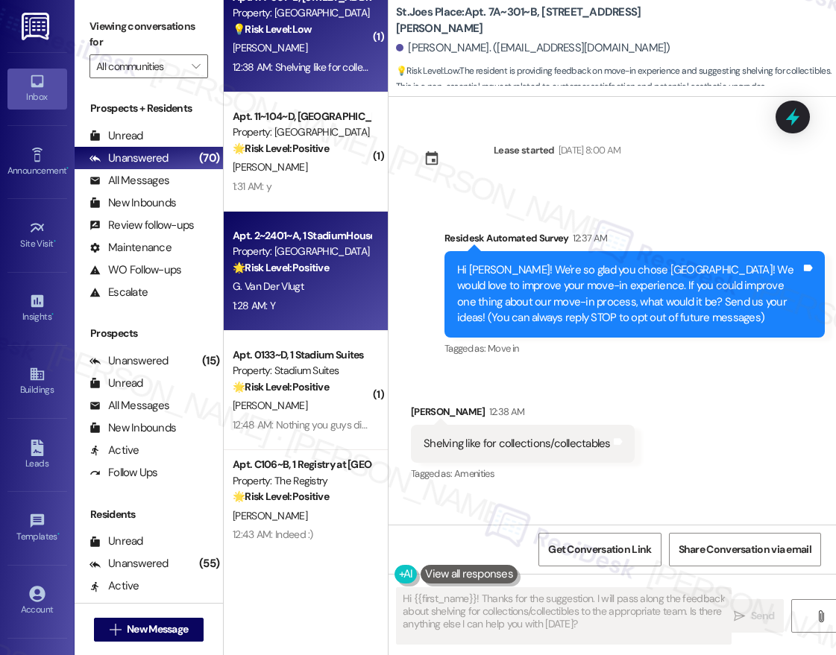
click at [310, 327] on div "Apt. 2~2401~A, 1 StadiumHouse Property: Stadium House 🌟 Risk Level: Positive Th…" at bounding box center [306, 271] width 164 height 119
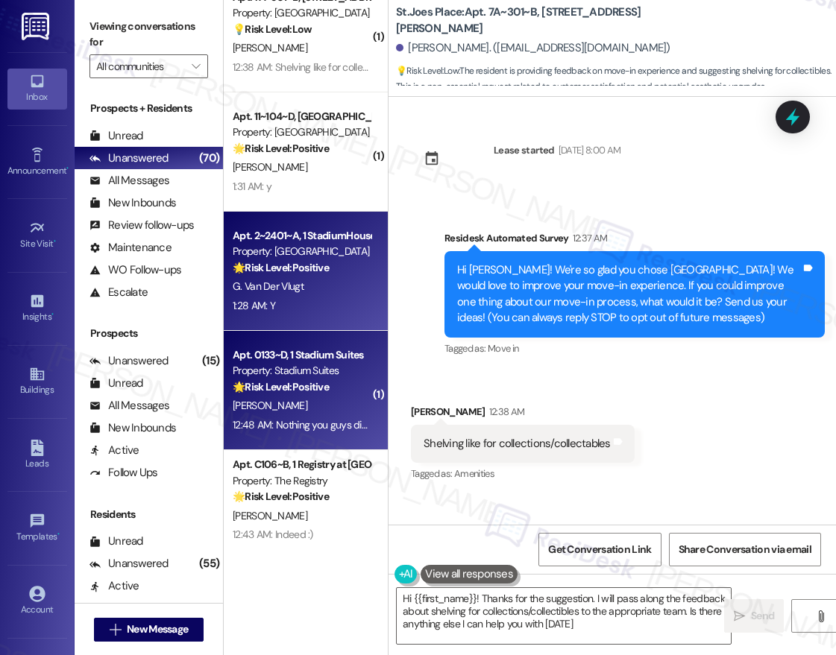
type textarea "Hi {{first_name}}! Thanks for the suggestion. I will pass along the feedback ab…"
click at [293, 422] on div "12:48 AM: Nothing you guys did great 12:48 AM: Nothing you guys did great" at bounding box center [313, 424] width 160 height 13
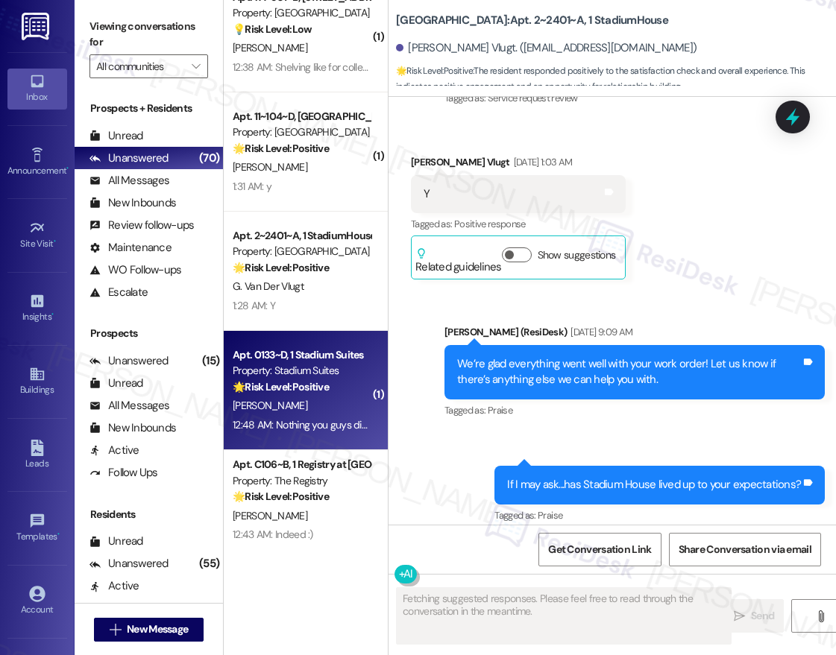
scroll to position [0, 0]
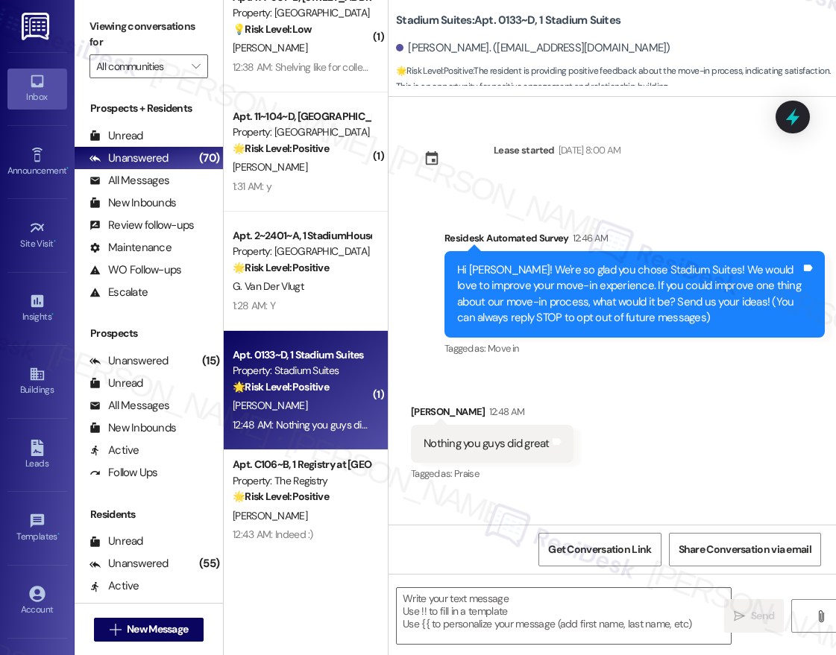
type textarea "Fetching suggested responses. Please feel free to read through the conversation…"
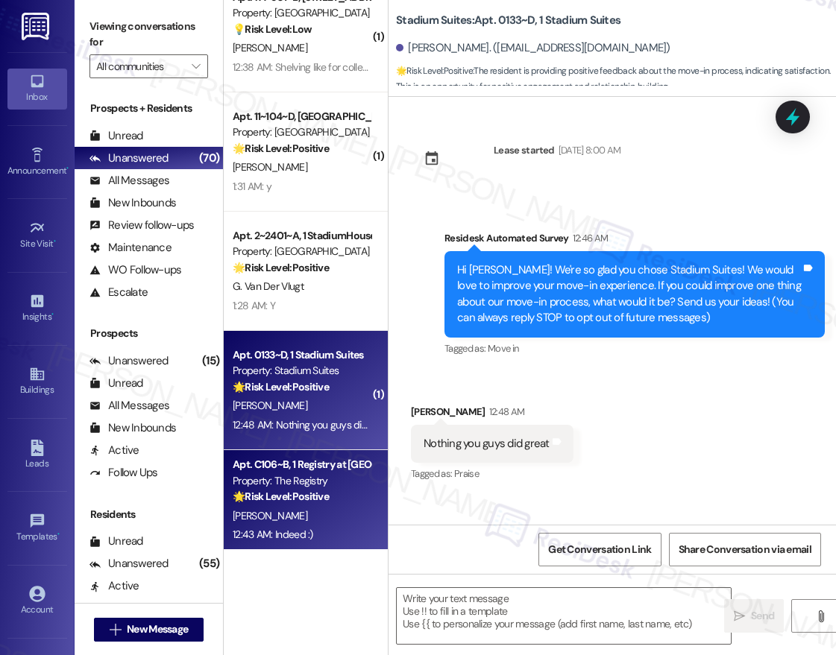
click at [281, 500] on div "( 1 ) Apt. 1131~A, 1 Stadium Suites Property: Stadium Suites 💡 Risk Level: Low …" at bounding box center [306, 275] width 164 height 550
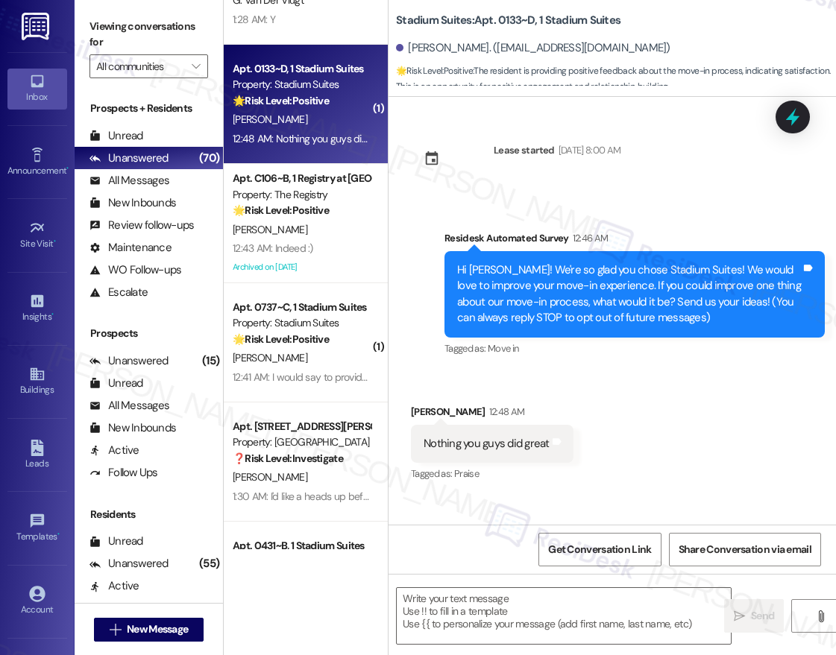
click at [318, 252] on div "( 1 ) Apt. 11~104~D, 1 Campus Village College Station Property: Campus Village …" at bounding box center [306, 275] width 164 height 550
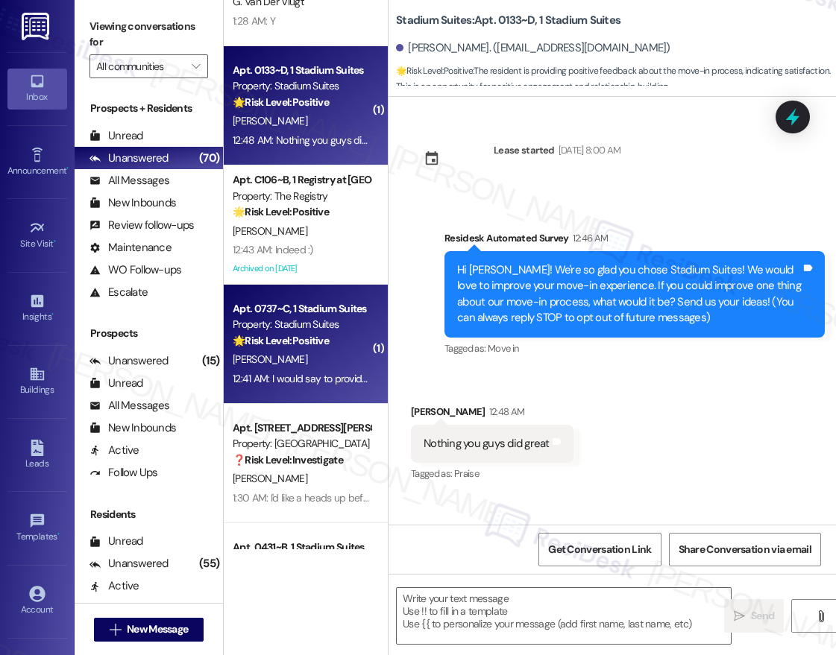
click at [306, 341] on div "( 1 ) Apt. 7A~301~B, 1 St Joe Place Property: St.Joes Place 💡 Risk Level: Low T…" at bounding box center [306, 275] width 164 height 550
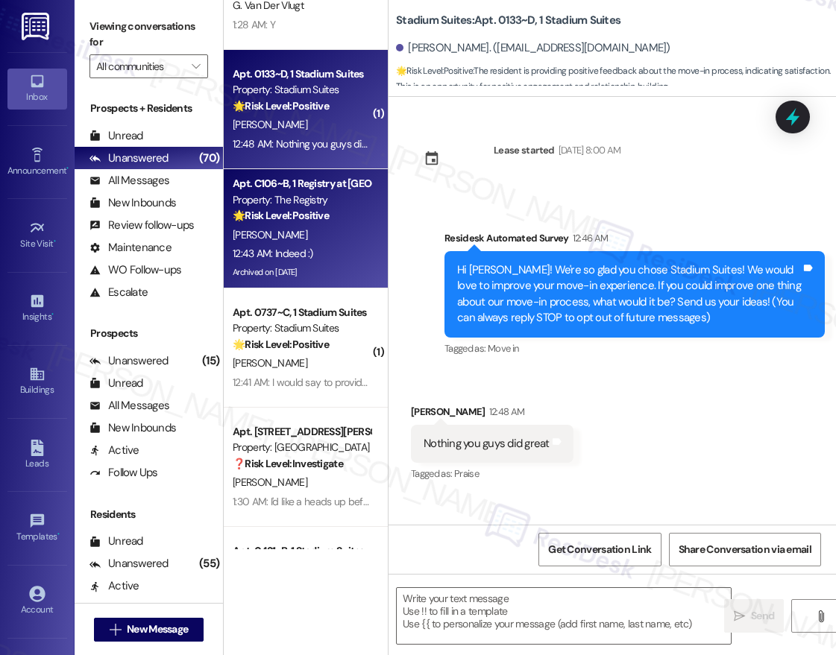
click at [335, 246] on div "12:43 AM: Indeed :) 12:43 AM: Indeed :)" at bounding box center [301, 254] width 141 height 19
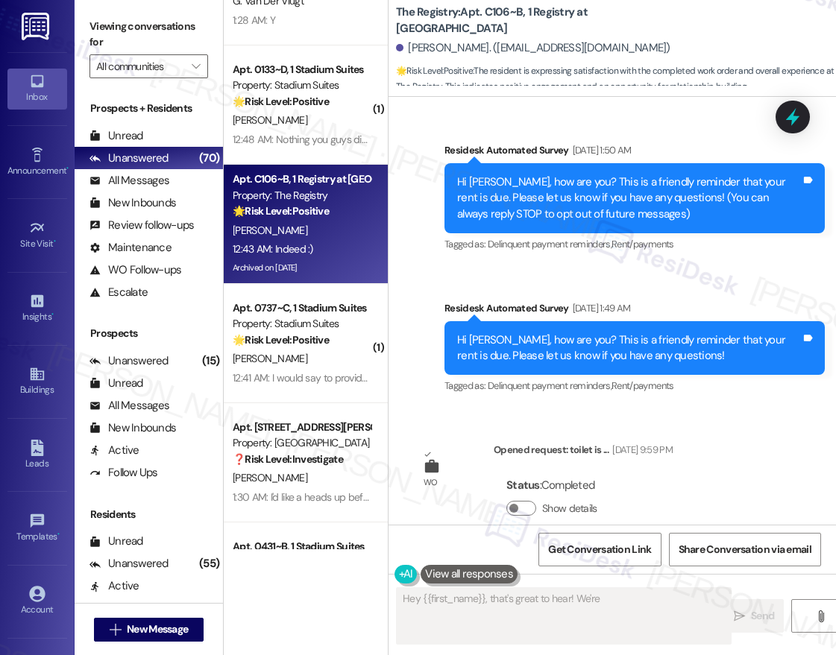
scroll to position [586, 0]
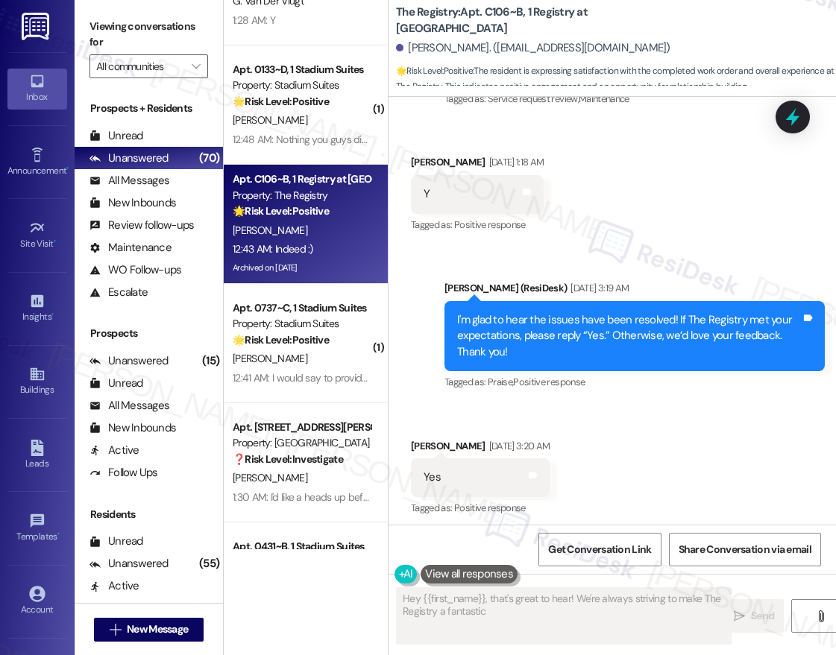
click at [335, 246] on div "( 1 ) Apt. 7A~301~B, 1 St Joe Place Property: St.Joes Place 💡 Risk Level: Low T…" at bounding box center [306, 275] width 164 height 550
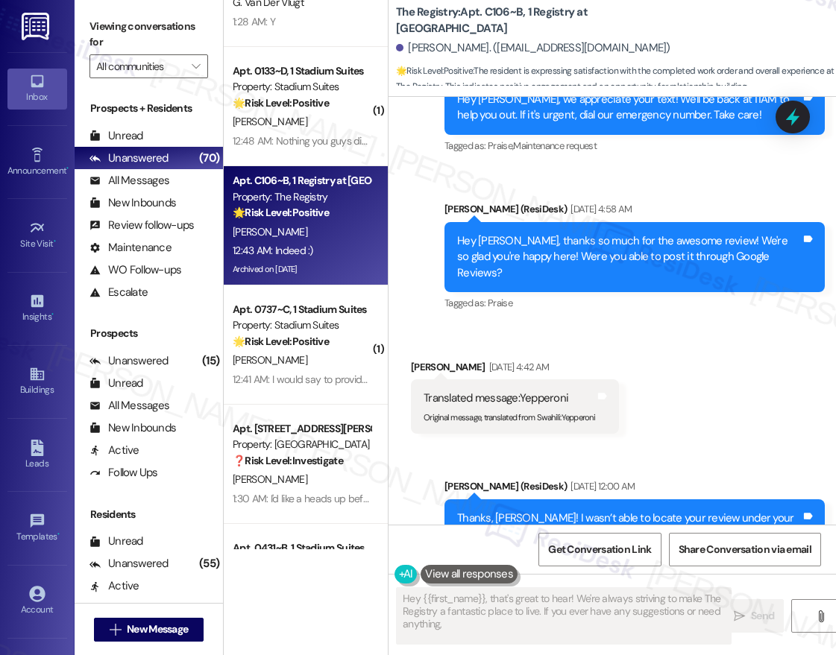
click at [318, 310] on div "( 1 ) Apt. 7A~301~B, 1 St Joe Place Property: St.Joes Place 💡 Risk Level: Low T…" at bounding box center [306, 275] width 164 height 550
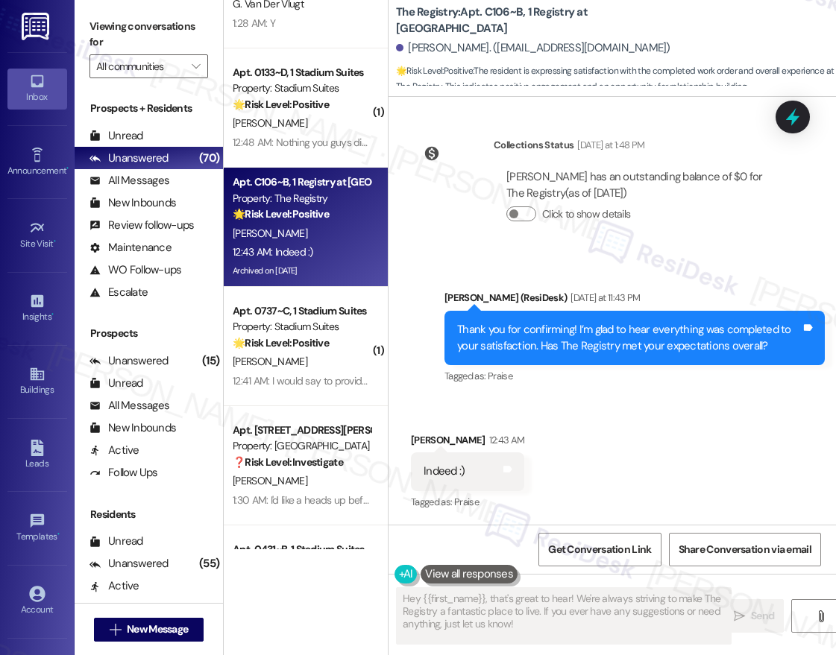
scroll to position [4124, 0]
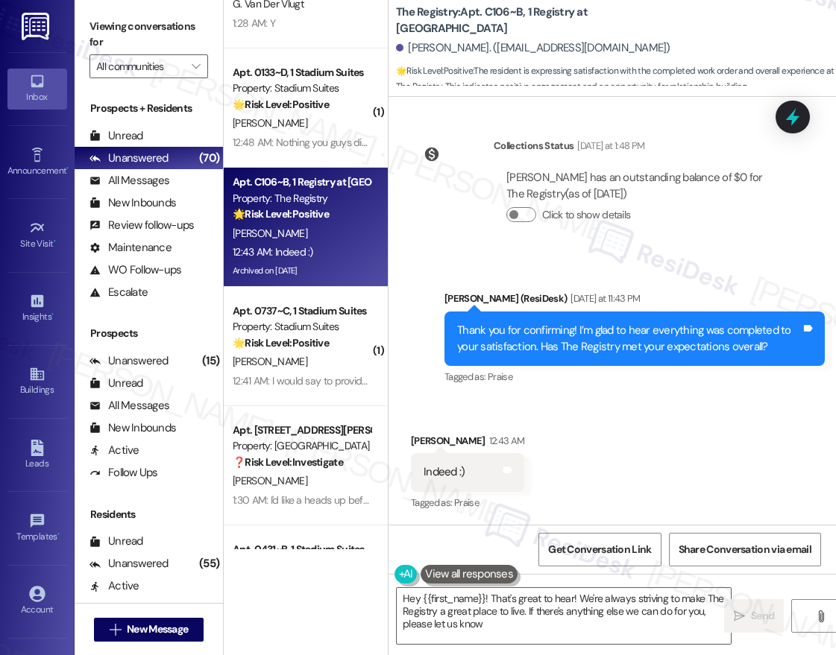
type textarea "Hey {{first_name}}! That's great to hear! We're always striving to make The Reg…"
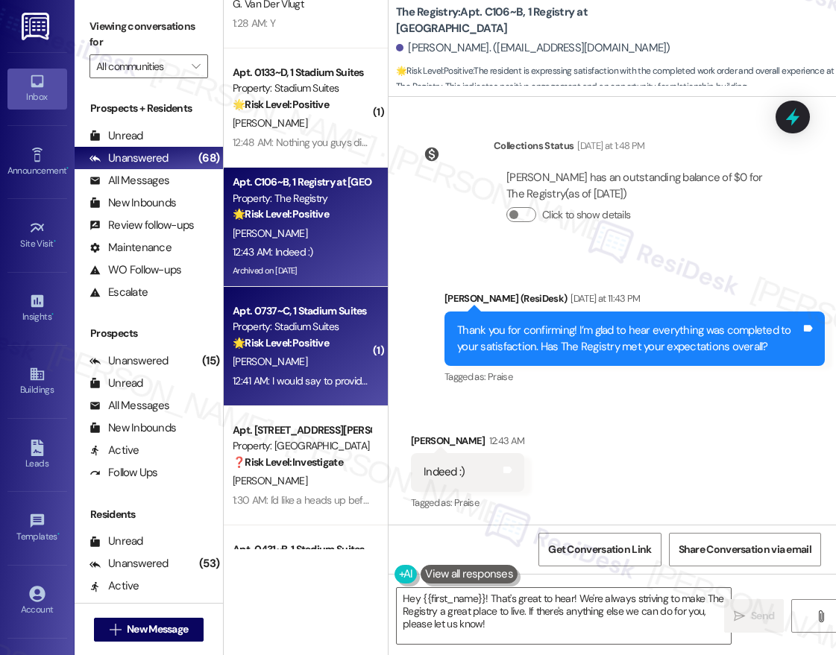
click at [324, 361] on div "H. Shah" at bounding box center [301, 362] width 141 height 19
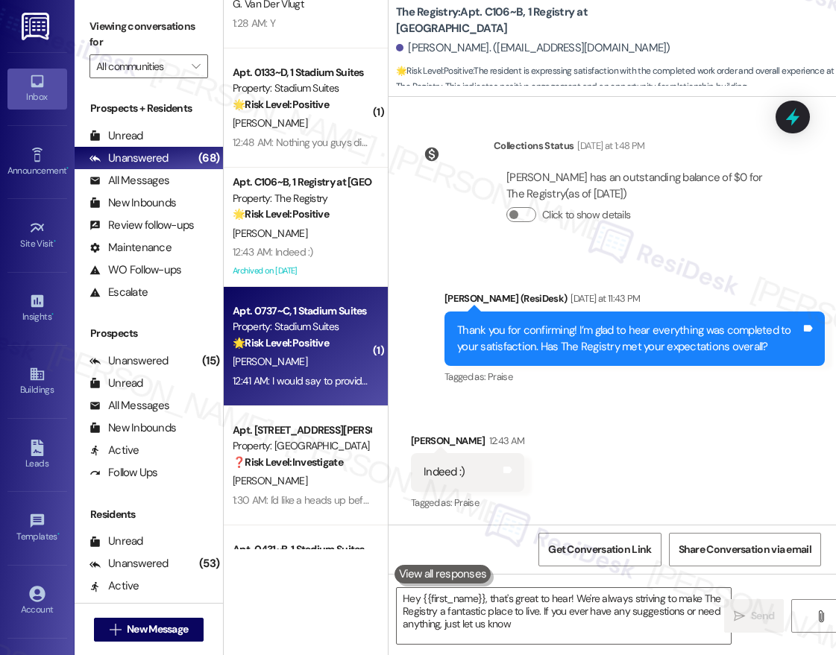
type textarea "Hey {{first_name}}, that's great to hear! We're always striving to make The Reg…"
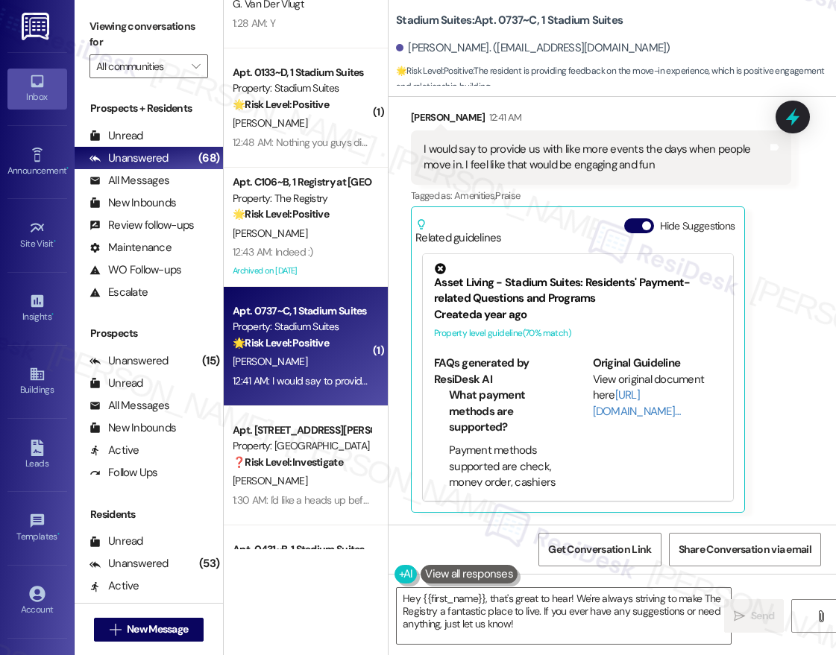
scroll to position [295, 0]
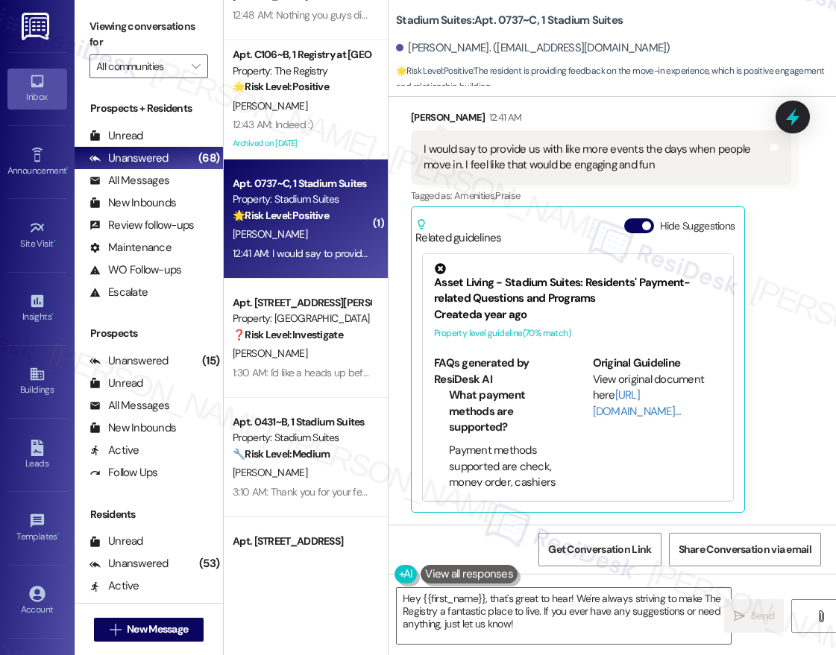
click at [291, 350] on div "Apt. 2~2401~A, 1 StadiumHouse Property: Stadium House 🌟 Risk Level: Positive Th…" at bounding box center [306, 275] width 164 height 550
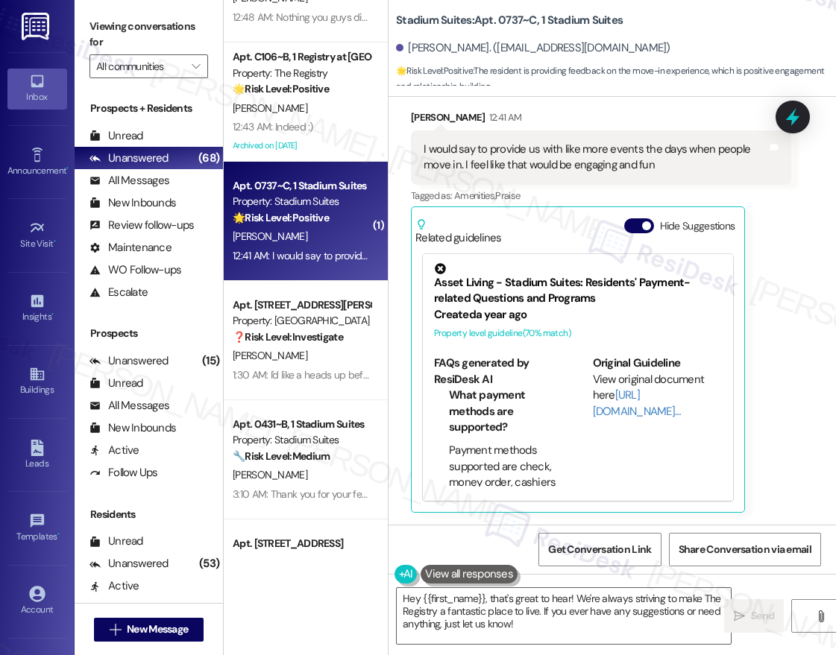
click at [291, 350] on div "( 1 ) Apt. 11~104~D, 1 Campus Village College Station Property: Campus Village …" at bounding box center [306, 275] width 164 height 550
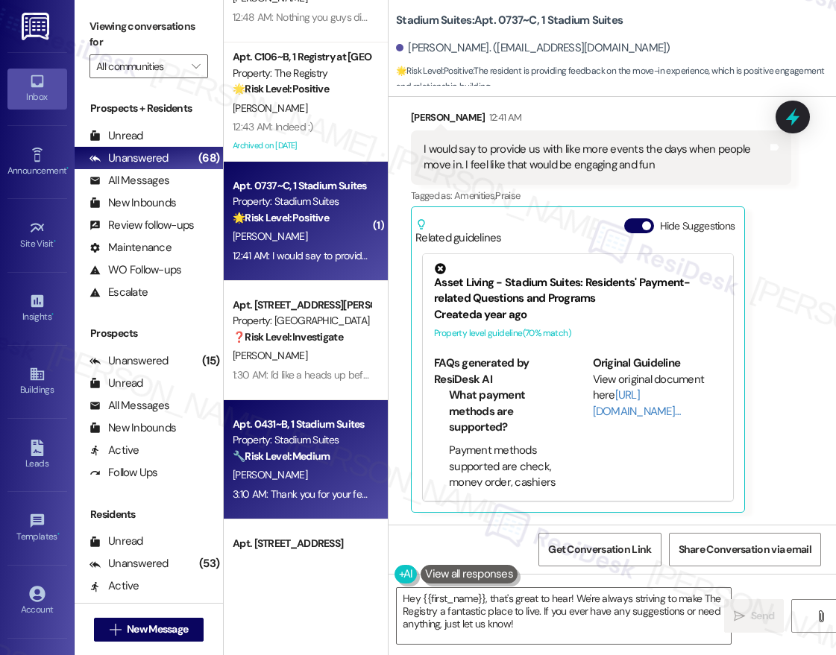
click at [318, 451] on strong "🔧 Risk Level: Medium" at bounding box center [281, 456] width 97 height 13
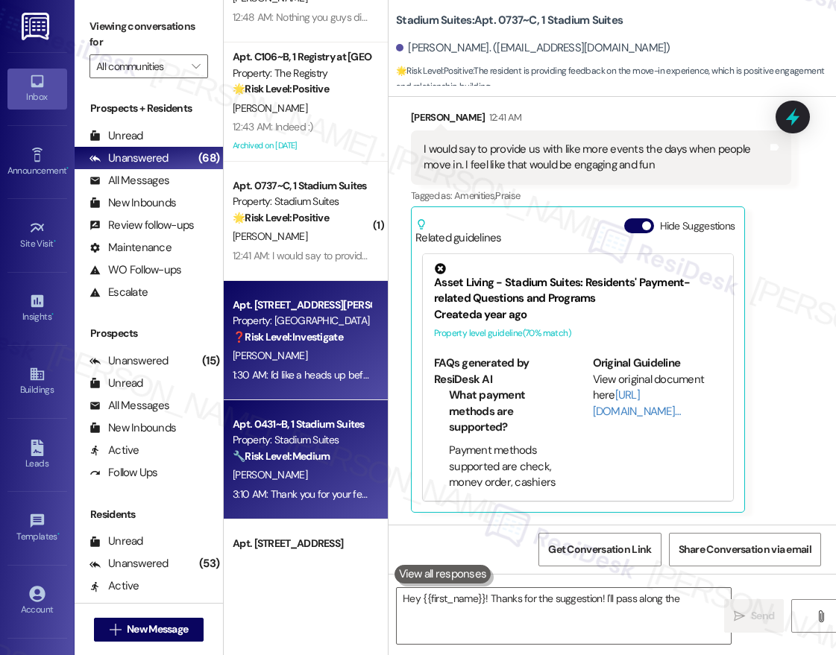
scroll to position [1985, 0]
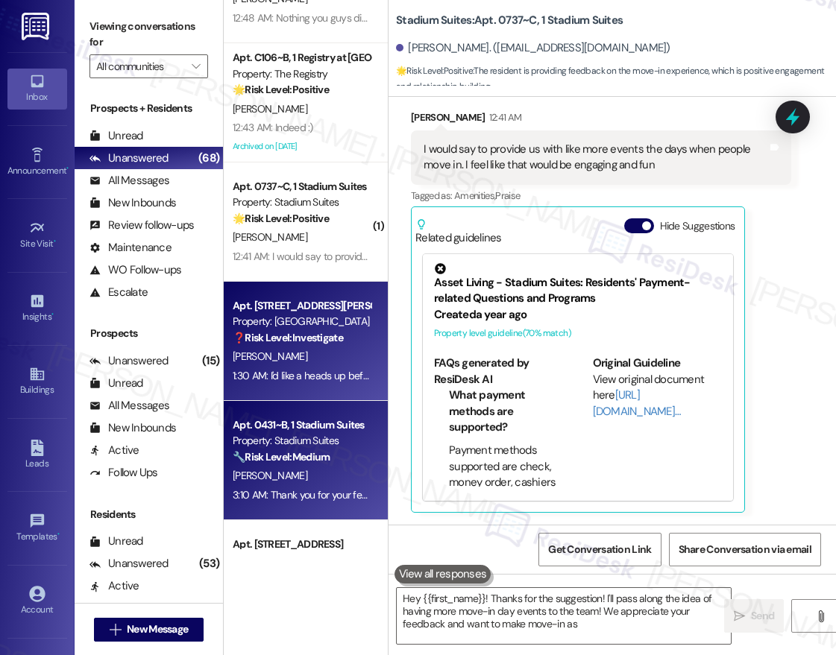
type textarea "Hey {{first_name}}! Thanks for the suggestion! I'll pass along the idea of havi…"
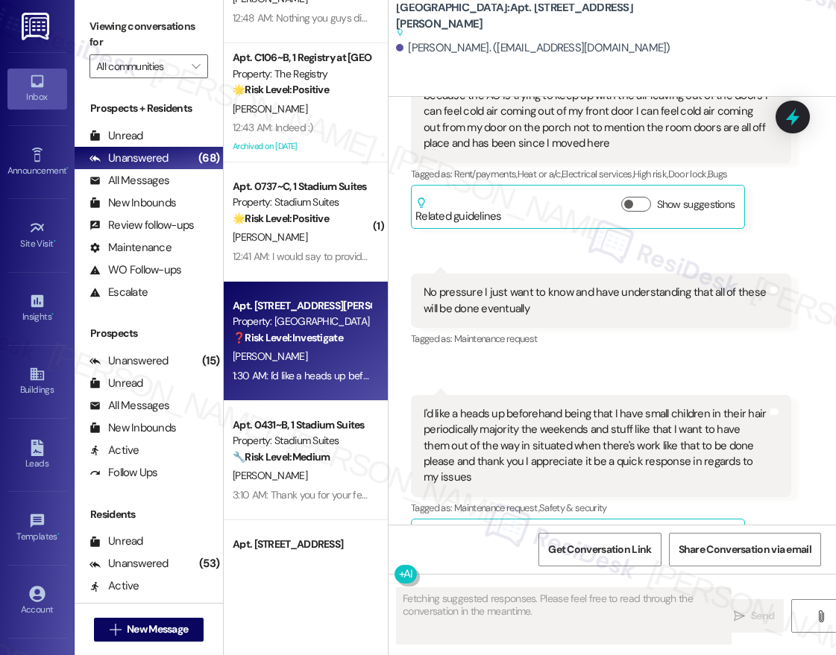
scroll to position [4305, 0]
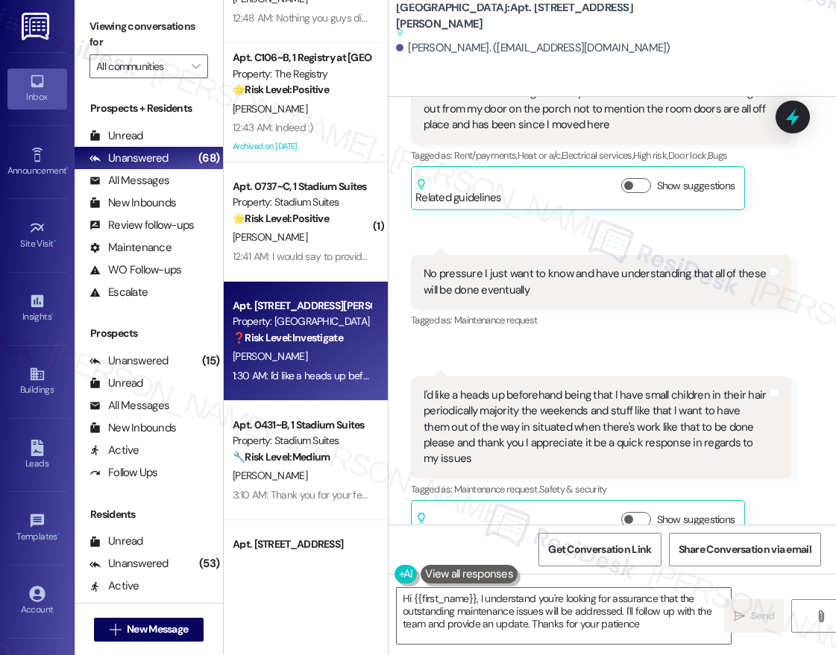
type textarea "Hi {{first_name}}, I understand you're looking for assurance that the outstandi…"
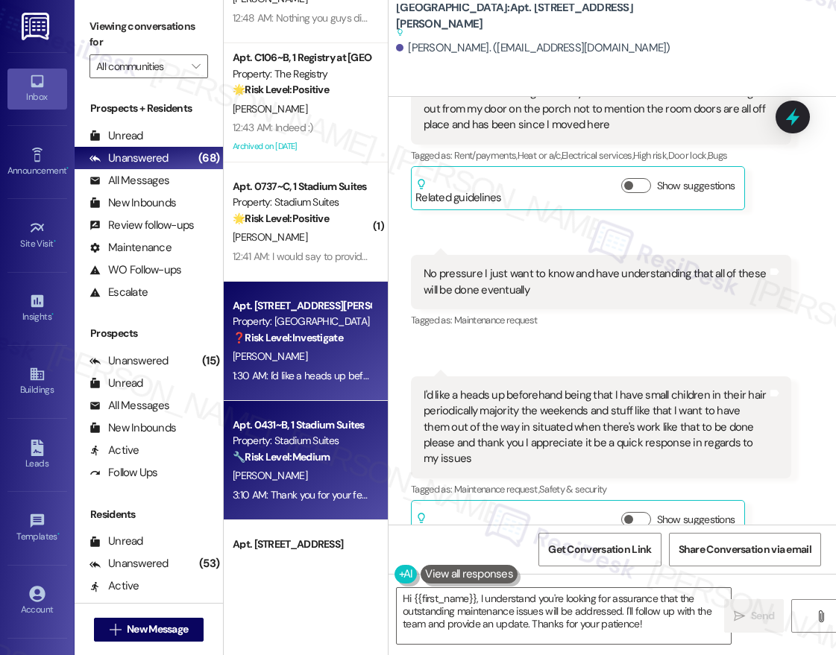
click at [309, 438] on div "Property: Stadium Suites" at bounding box center [302, 441] width 138 height 16
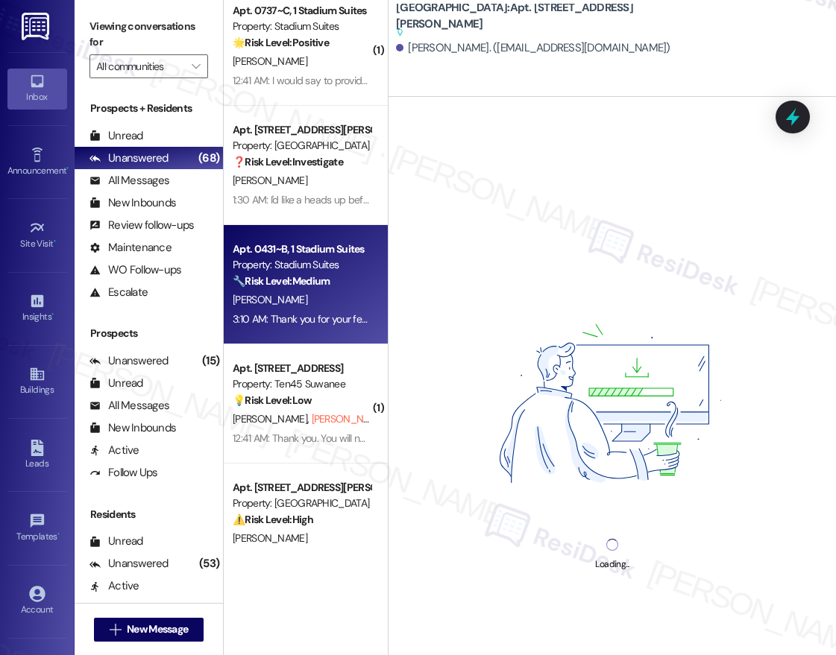
scroll to position [2197, 0]
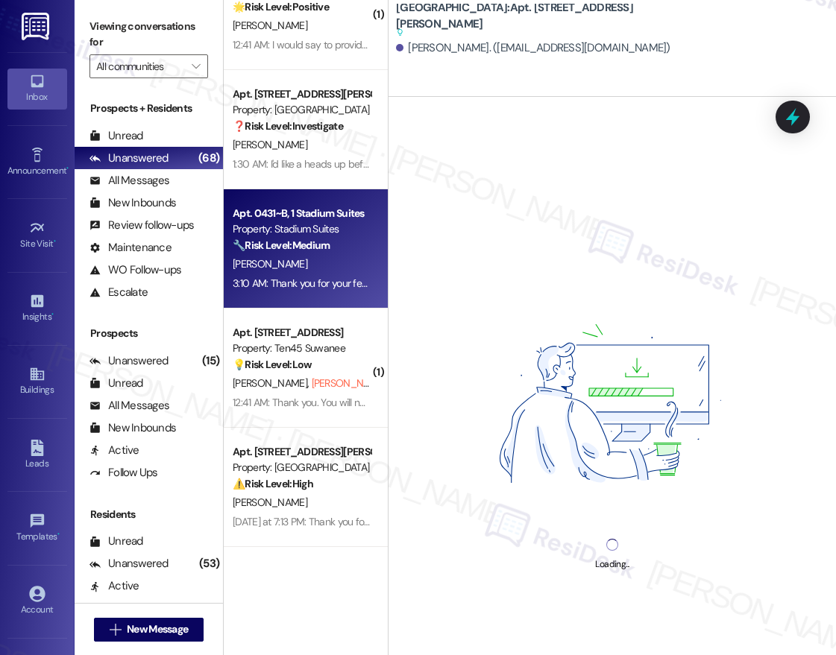
click at [312, 383] on span "I. Kim (Opted Out)" at bounding box center [376, 383] width 128 height 13
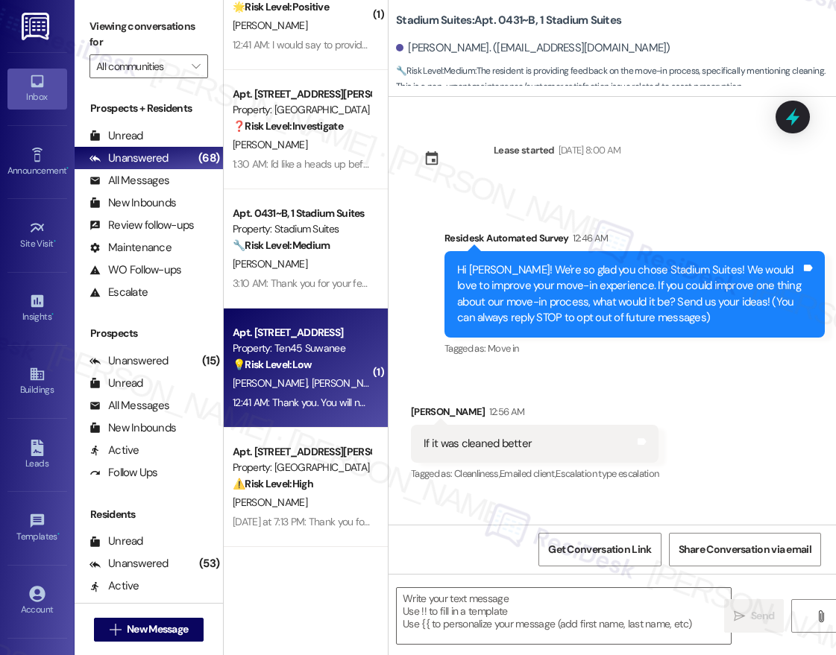
click at [312, 383] on span "I. Kim (Opted Out)" at bounding box center [376, 383] width 128 height 13
type textarea "Fetching suggested responses. Please feel free to read through the conversation…"
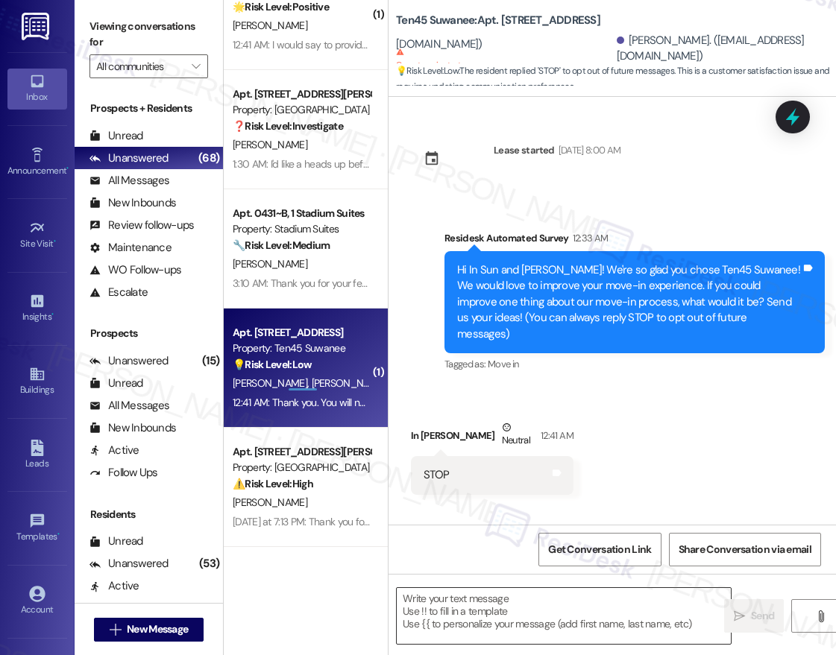
type textarea "Fetching suggested responses. Please feel free to read through the conversation…"
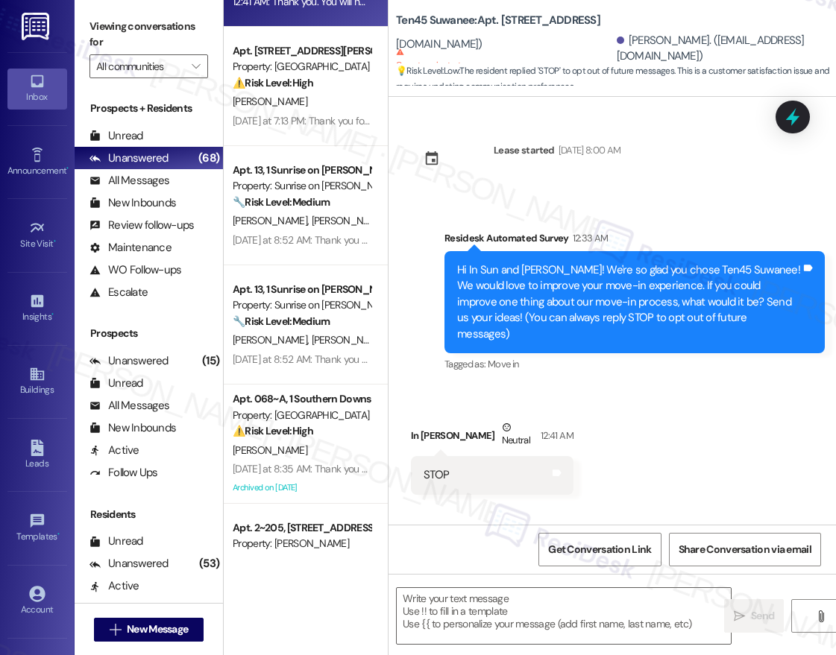
scroll to position [2606, 0]
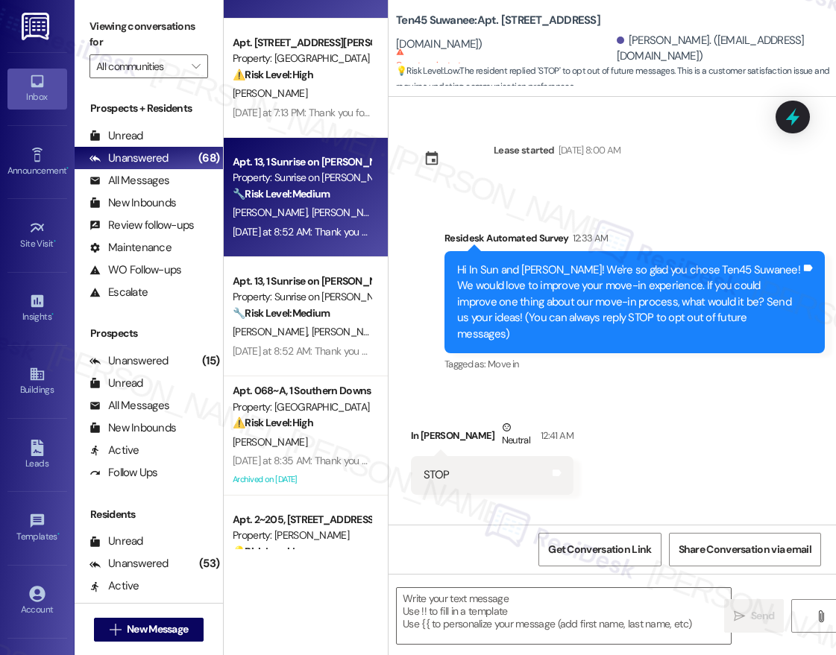
click at [312, 141] on div "Apt. 13, 1 Sunrise on Bethany Property: Sunrise on Bethany 🔧 Risk Level: Medium…" at bounding box center [306, 197] width 164 height 119
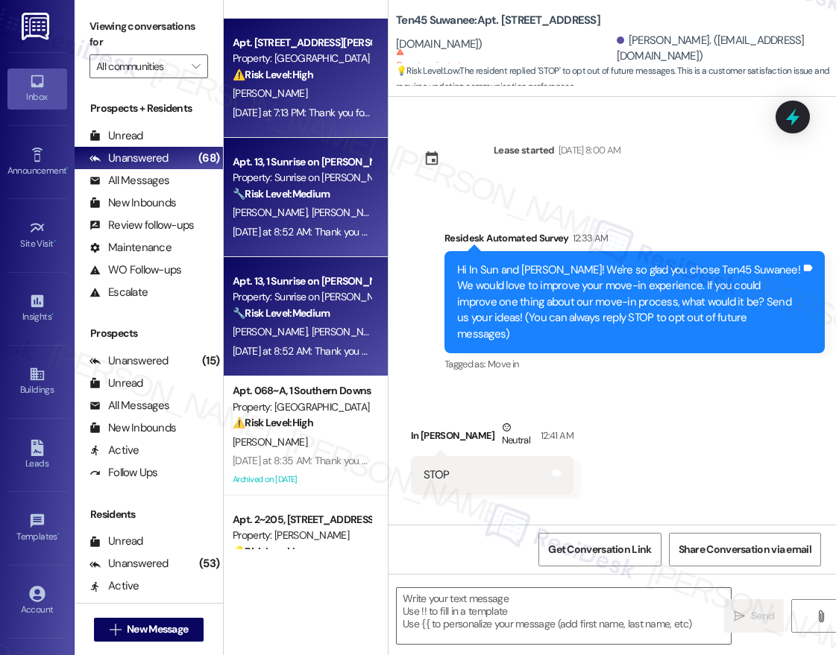
click at [320, 97] on div "[PERSON_NAME]" at bounding box center [301, 93] width 141 height 19
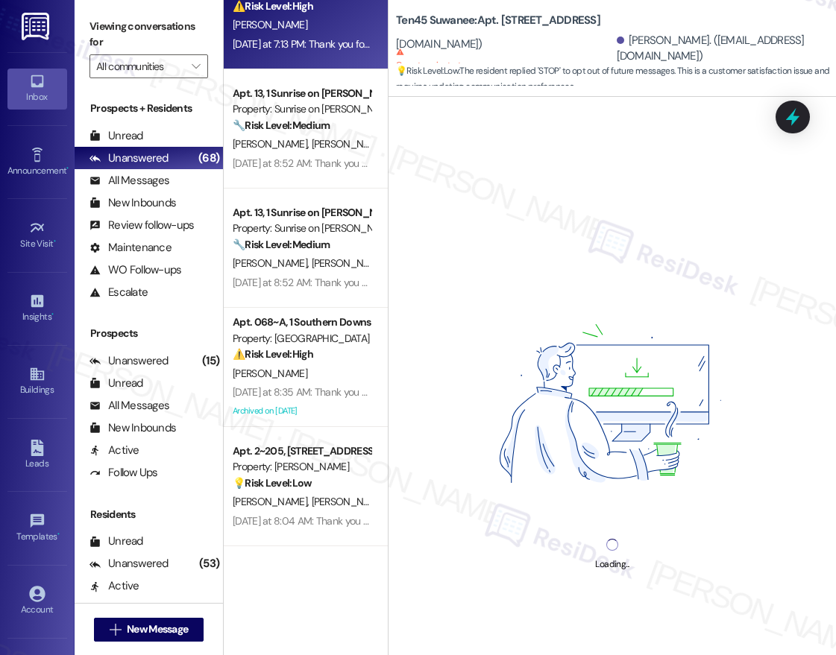
scroll to position [2676, 0]
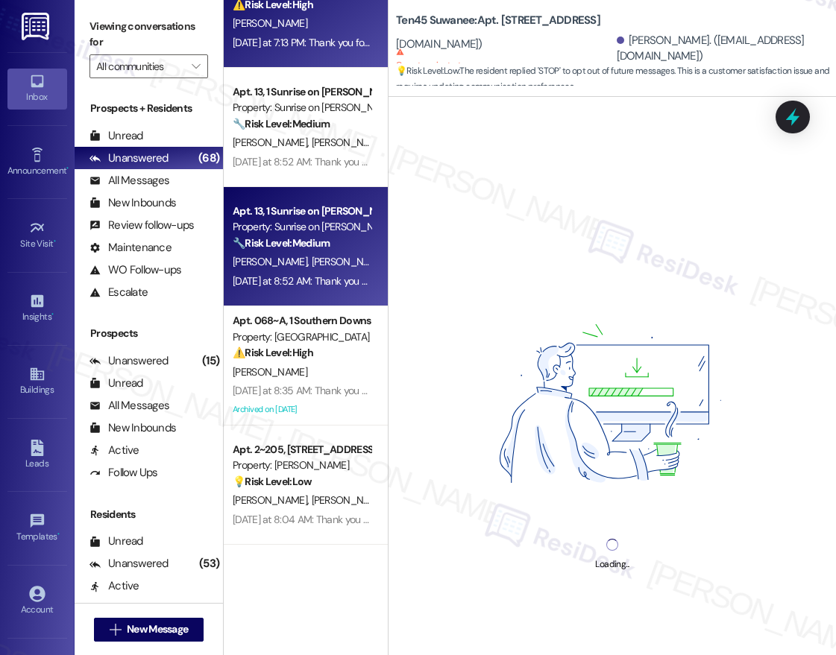
click at [312, 290] on div "Yesterday at 8:52 AM: Thank you for your message. Our offices are currently clo…" at bounding box center [301, 281] width 141 height 19
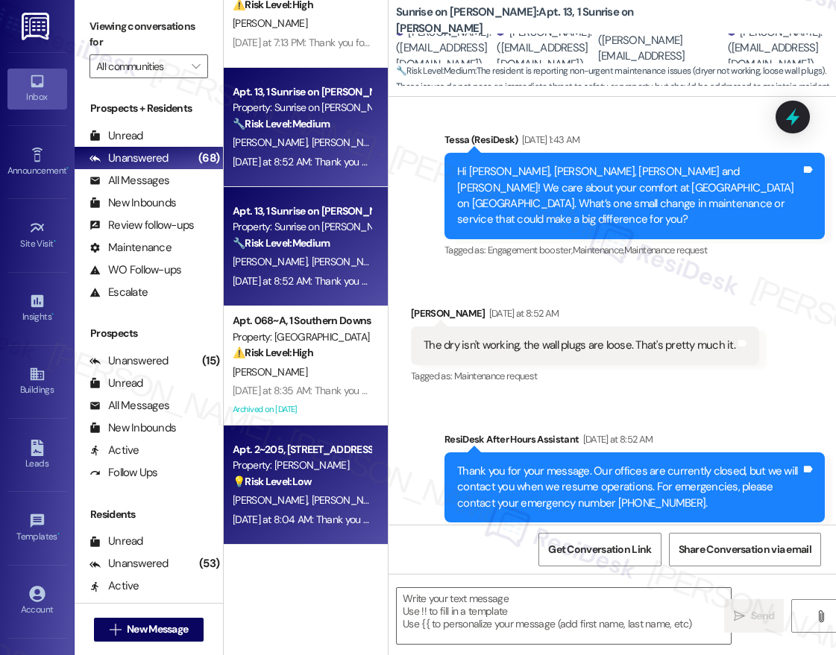
type textarea "Fetching suggested responses. Please feel free to read through the conversation…"
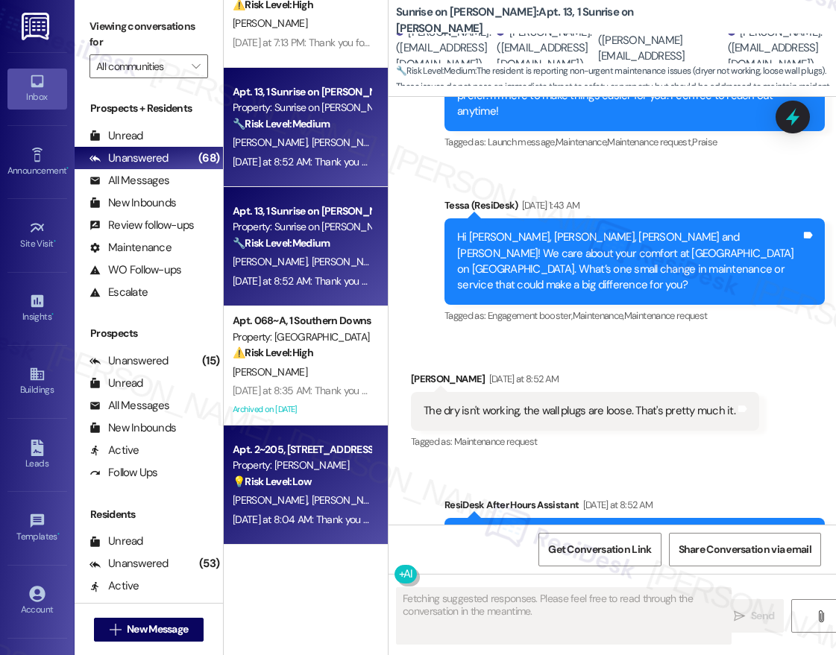
click at [324, 447] on div "Apt. 2~205, [STREET_ADDRESS]" at bounding box center [302, 450] width 138 height 16
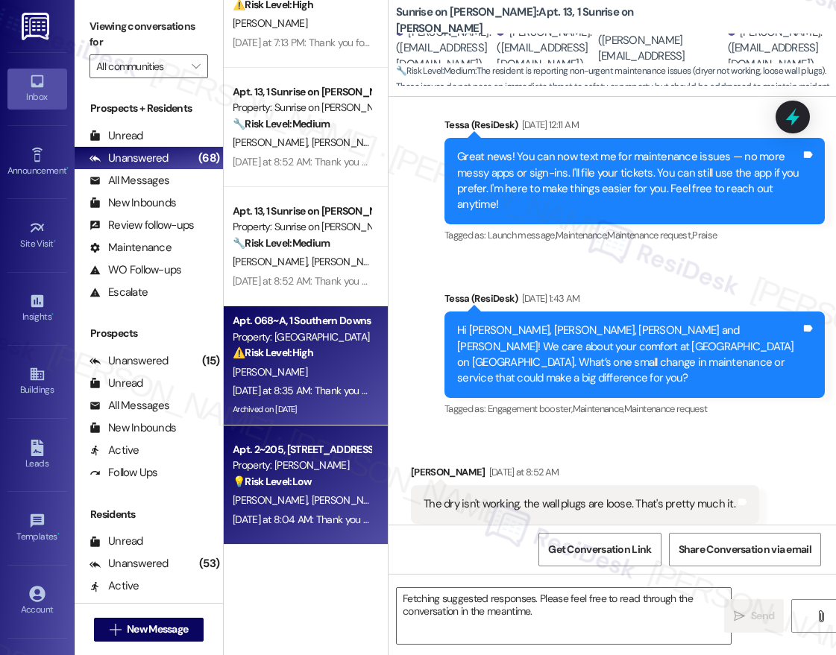
click at [323, 418] on div "Archived on [DATE]" at bounding box center [301, 409] width 141 height 19
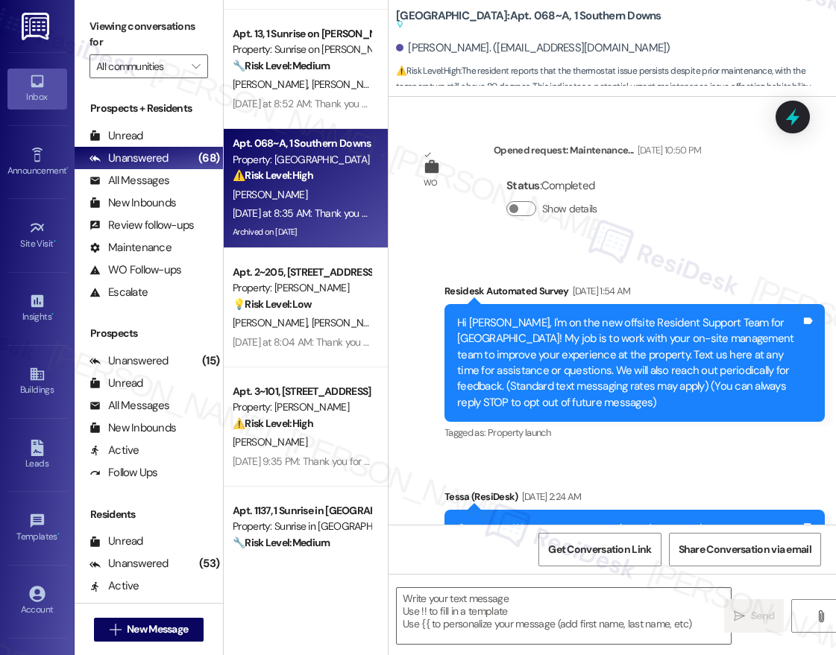
scroll to position [2866, 0]
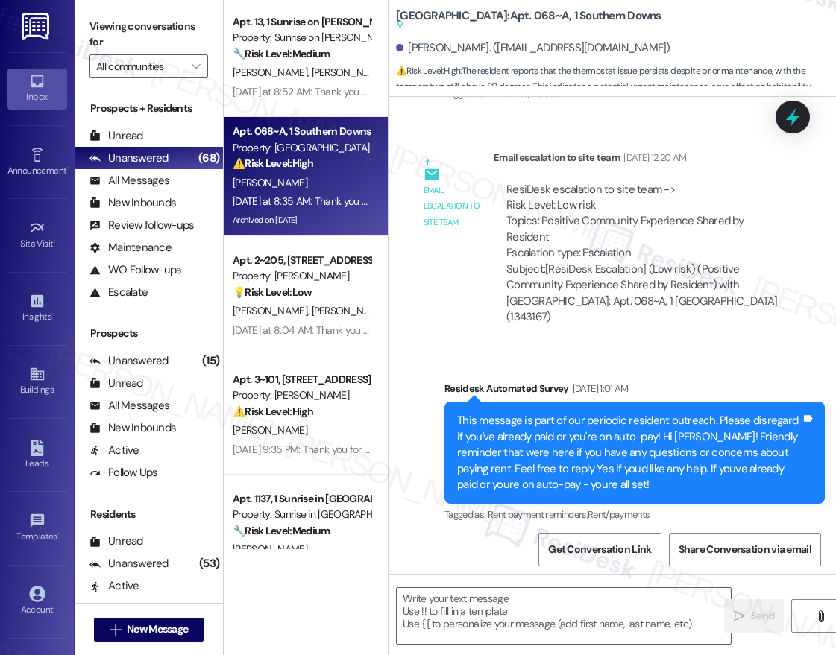
type textarea "Fetching suggested responses. Please feel free to read through the conversation…"
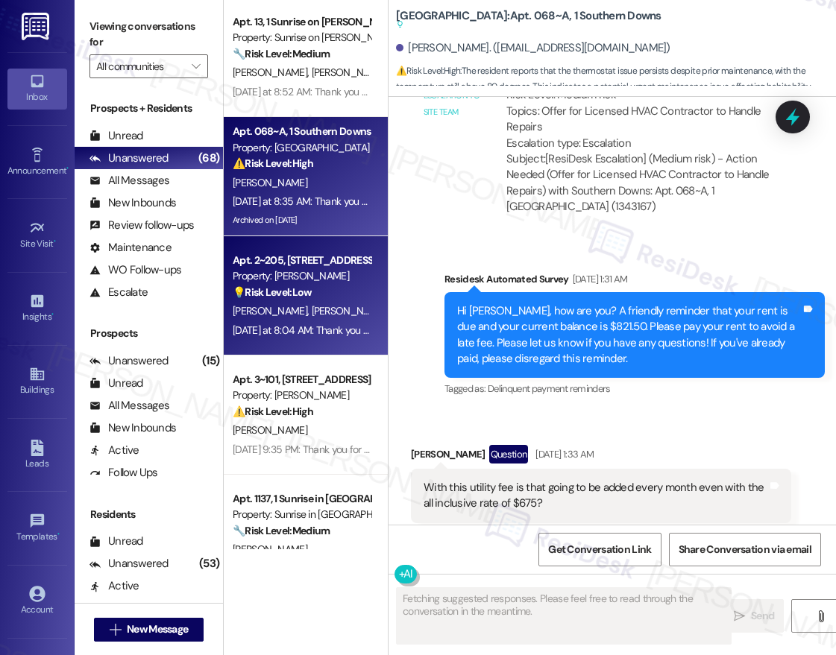
click at [324, 306] on div "T. Dexter S. Knapik" at bounding box center [301, 311] width 141 height 19
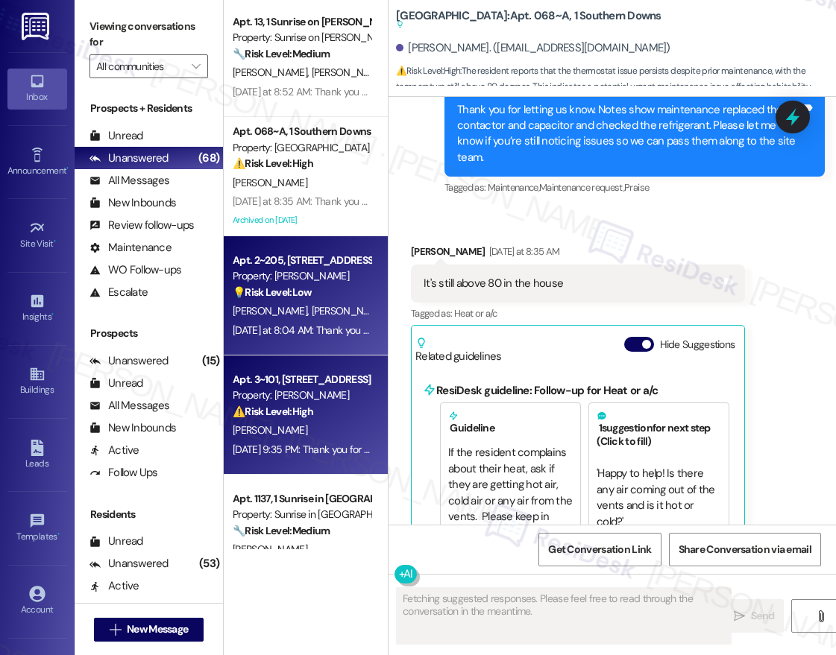
click at [324, 397] on div "Property: [PERSON_NAME]" at bounding box center [302, 396] width 138 height 16
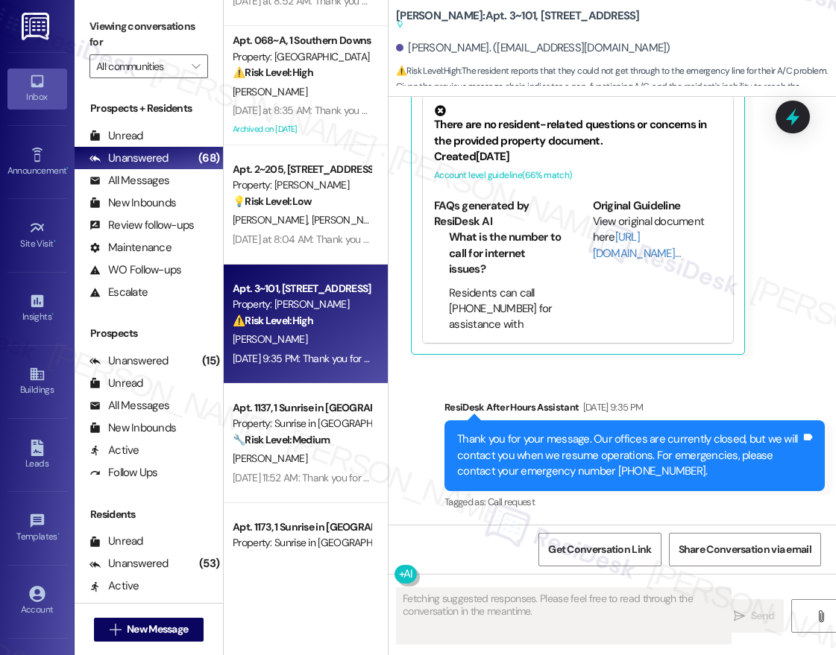
scroll to position [3077, 0]
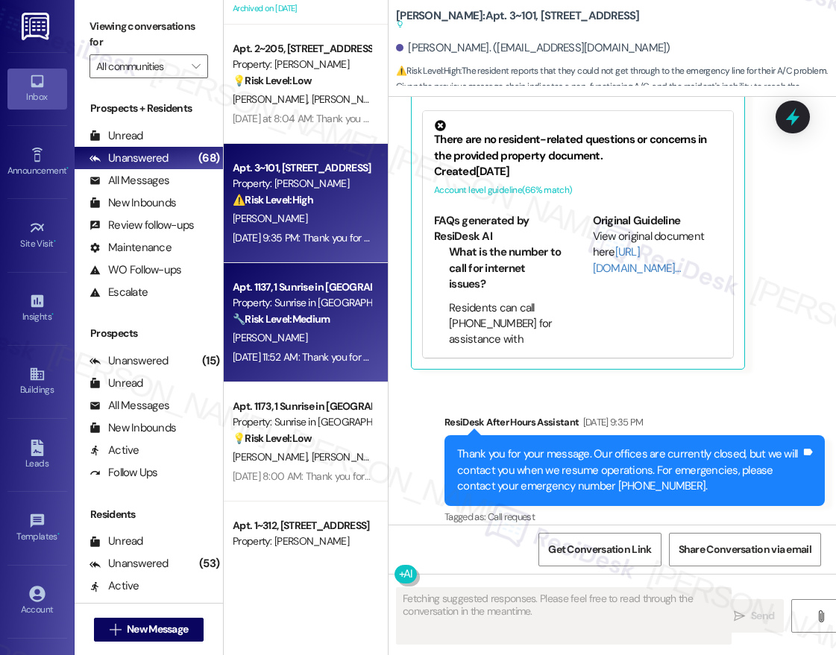
click at [317, 329] on div "[PERSON_NAME]" at bounding box center [301, 338] width 141 height 19
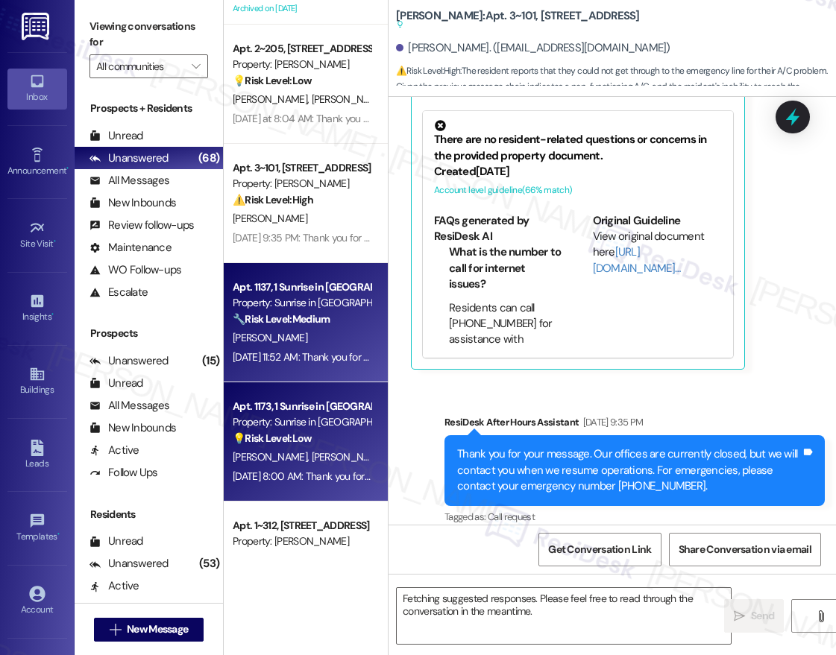
click at [329, 457] on div "[PERSON_NAME] [PERSON_NAME]" at bounding box center [301, 457] width 141 height 19
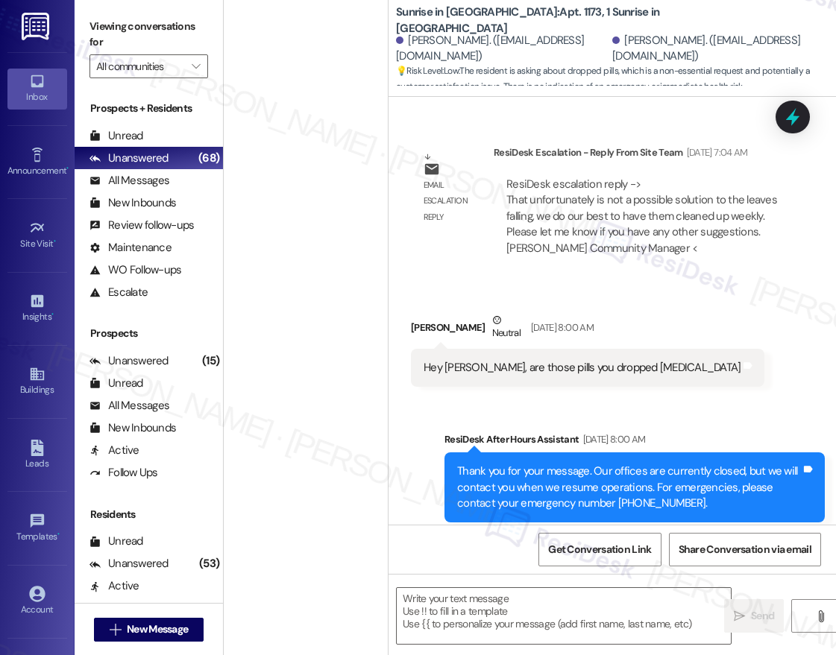
scroll to position [0, 0]
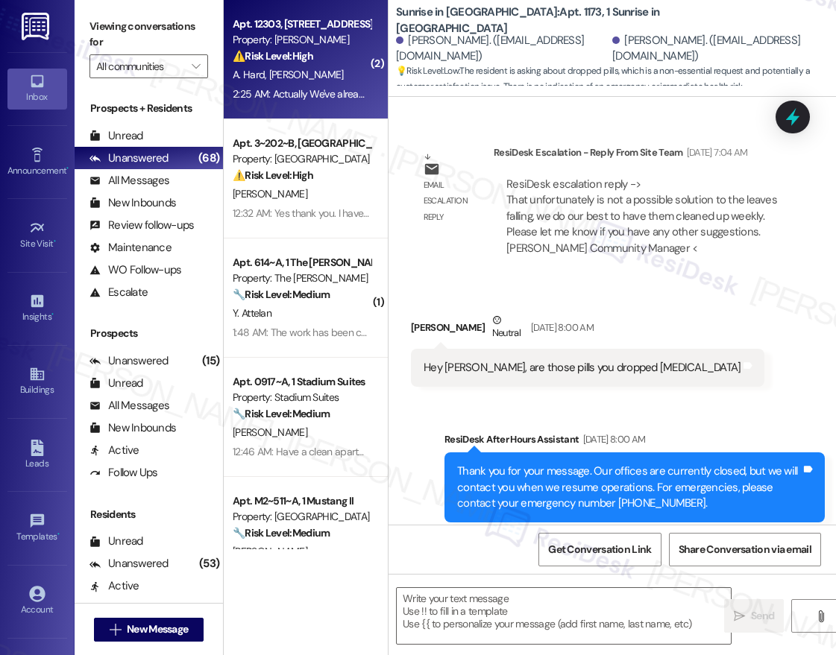
click at [298, 73] on span "D. Mcswain" at bounding box center [306, 74] width 75 height 13
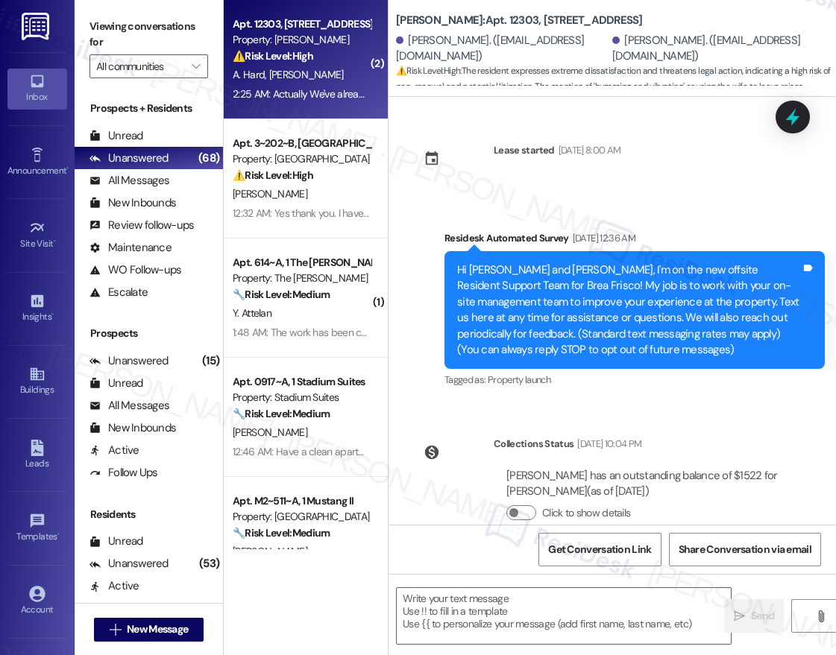
scroll to position [2618, 0]
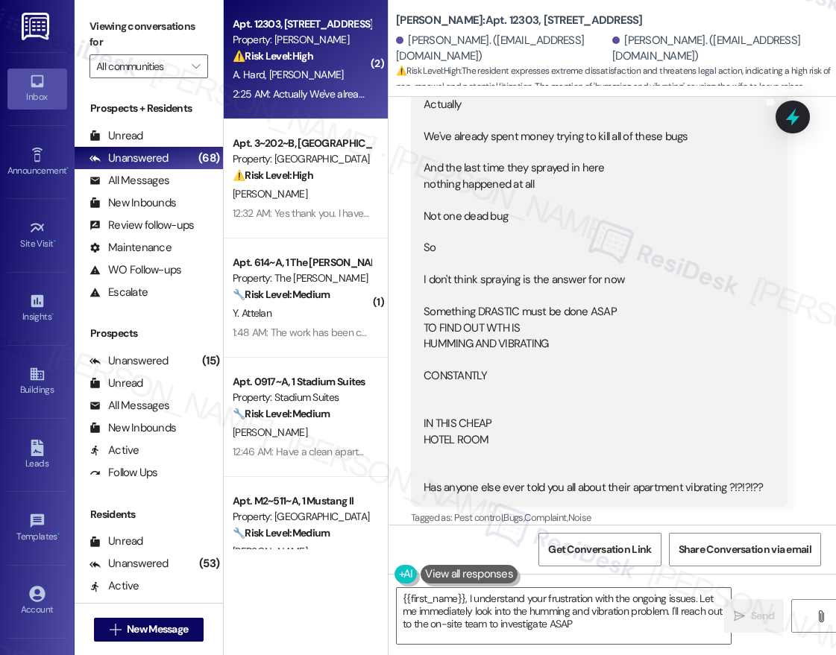
type textarea "{{first_name}}, I understand your frustration with the ongoing issues. Let me i…"
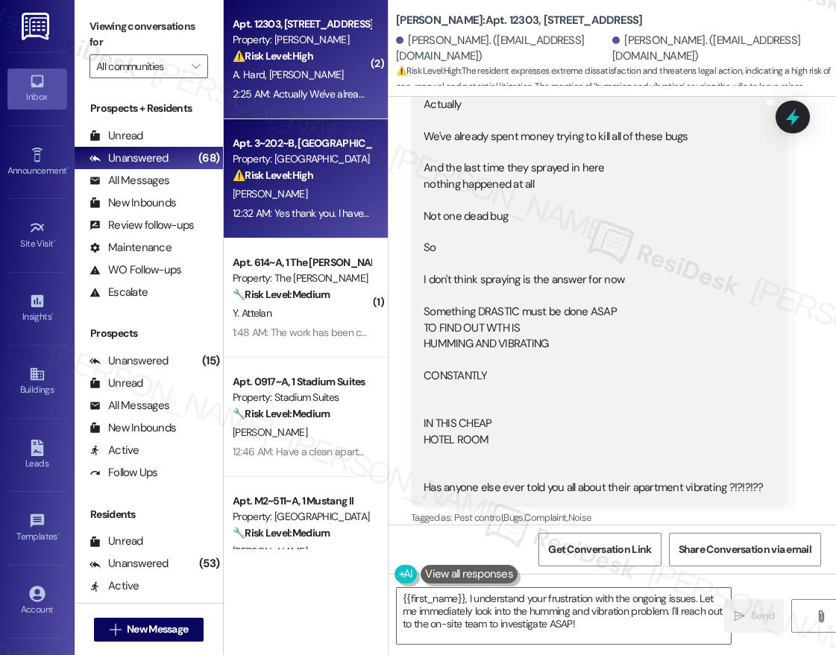
click at [333, 217] on div "12:32 AM: Yes thank you. I have seen them in my bathroom as well as the hot wat…" at bounding box center [612, 213] width 759 height 13
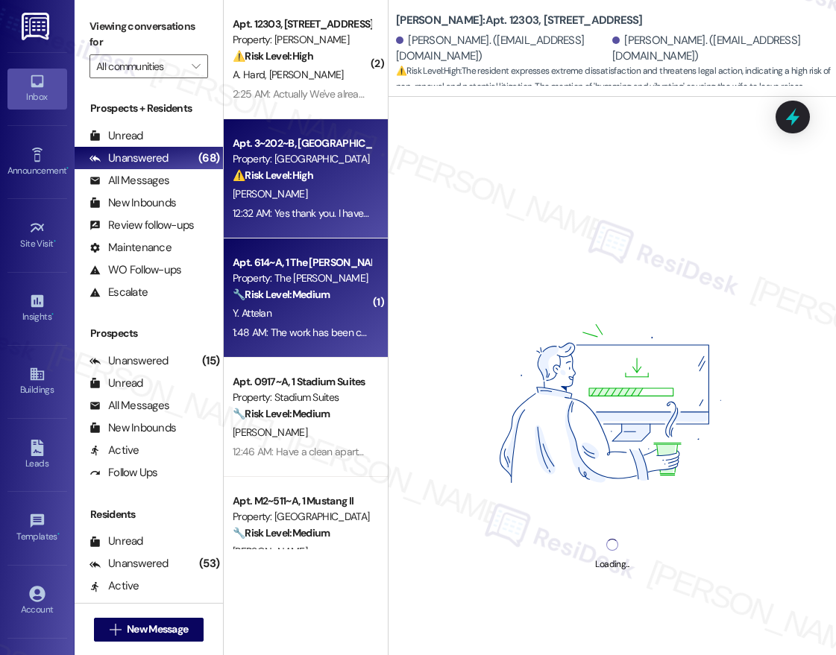
click at [312, 290] on strong "🔧 Risk Level: Medium" at bounding box center [281, 294] width 97 height 13
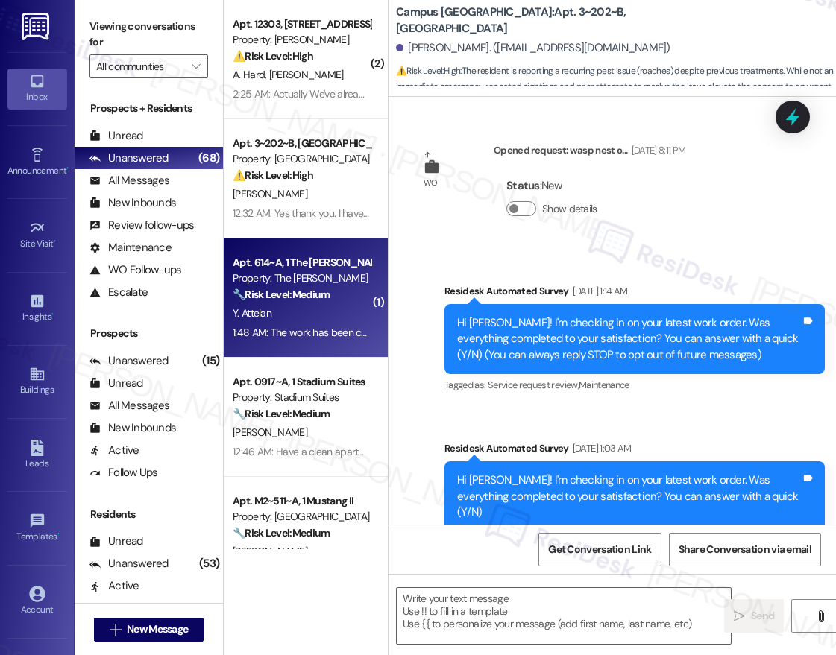
scroll to position [878, 0]
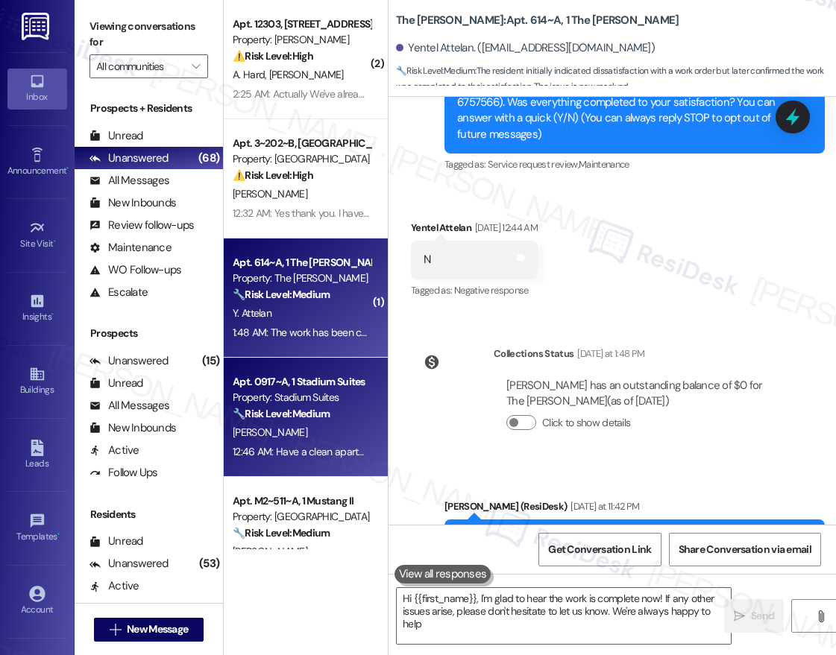
type textarea "Hi {{first_name}}, I'm glad to hear the work is complete now! If any other issu…"
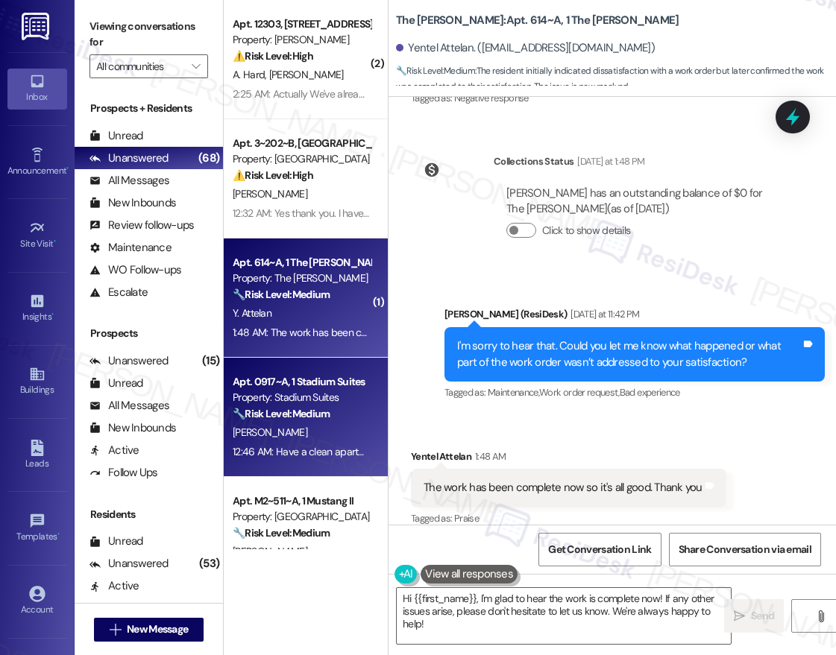
click at [324, 400] on div "Property: Stadium Suites" at bounding box center [302, 398] width 138 height 16
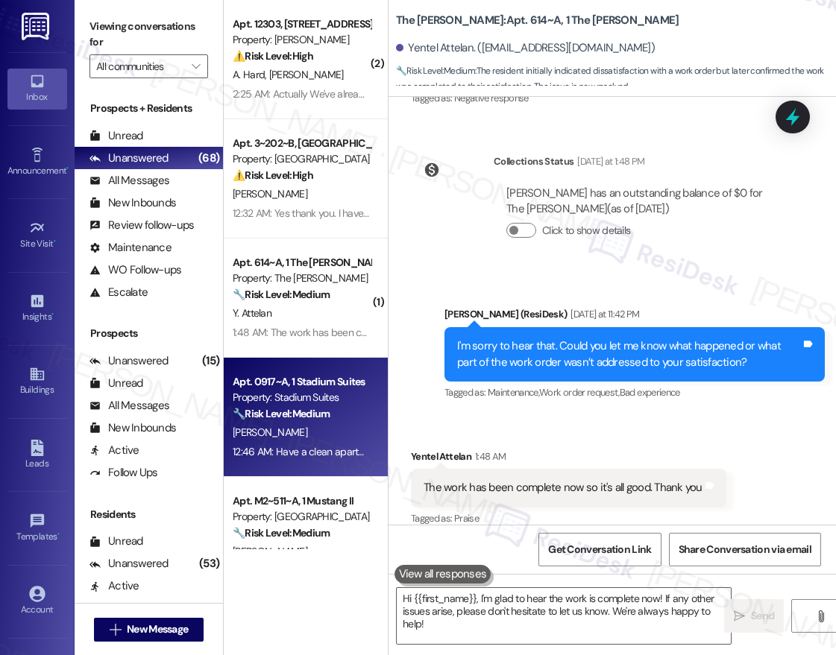
type textarea "Fetching suggested responses. Please feel free to read through the conversation…"
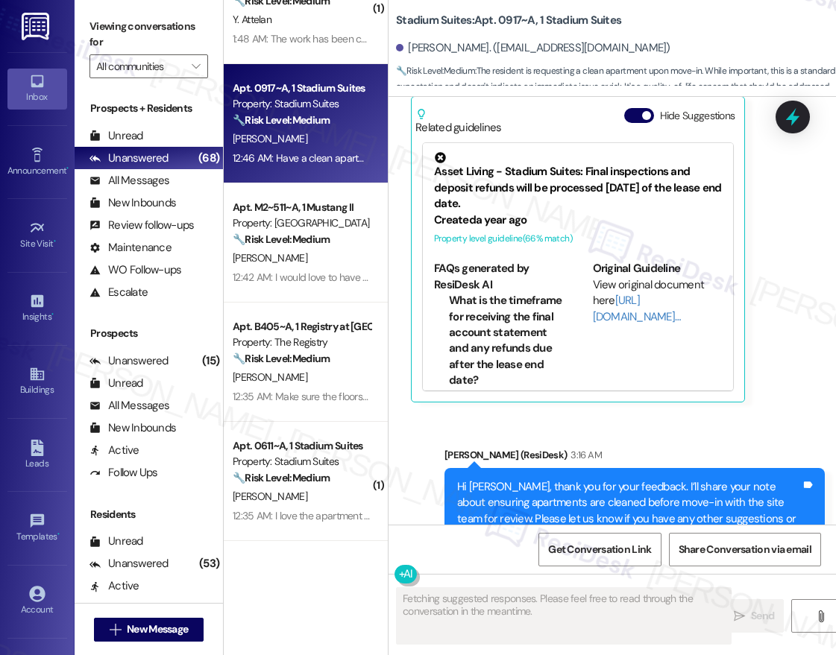
scroll to position [318, 0]
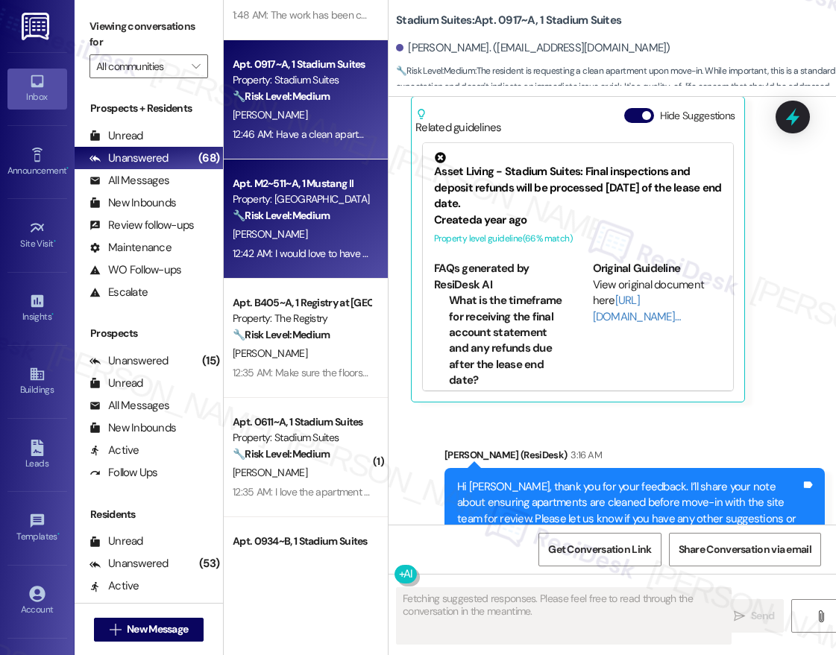
click at [333, 222] on div "🔧 Risk Level: Medium The resident is providing feedback on the move-in process,…" at bounding box center [302, 216] width 138 height 16
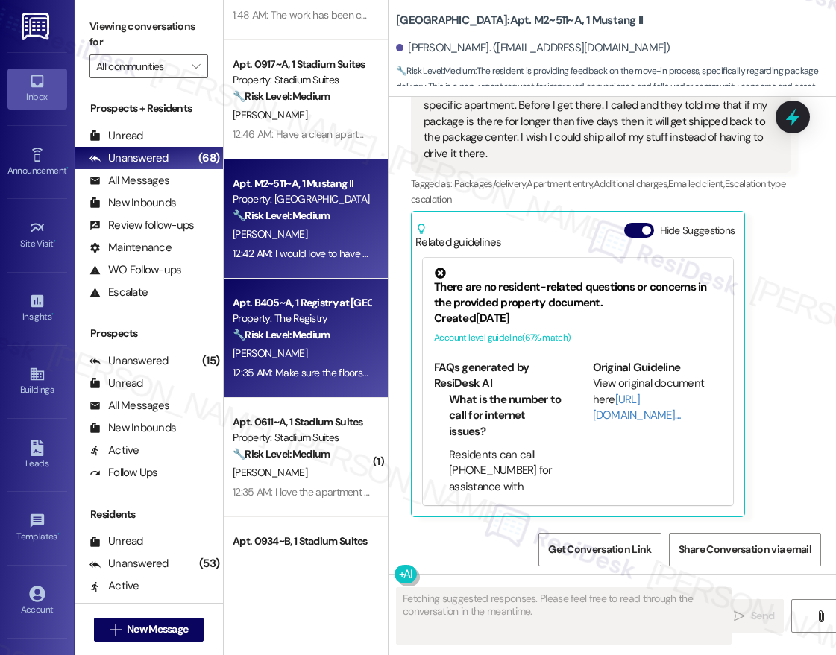
click at [327, 327] on div "🔧 Risk Level: Medium The resident is providing feedback on their move-in experi…" at bounding box center [302, 335] width 138 height 16
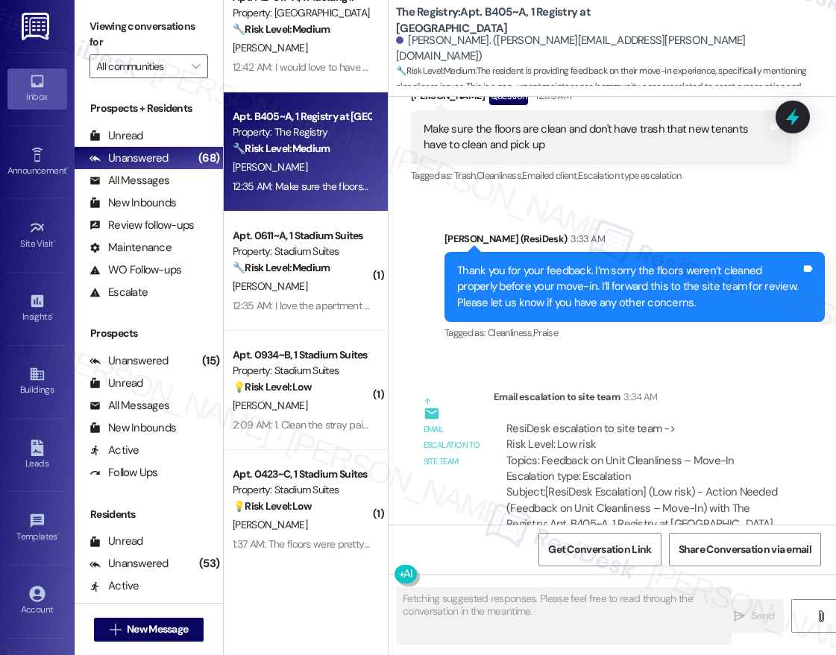
scroll to position [358, 0]
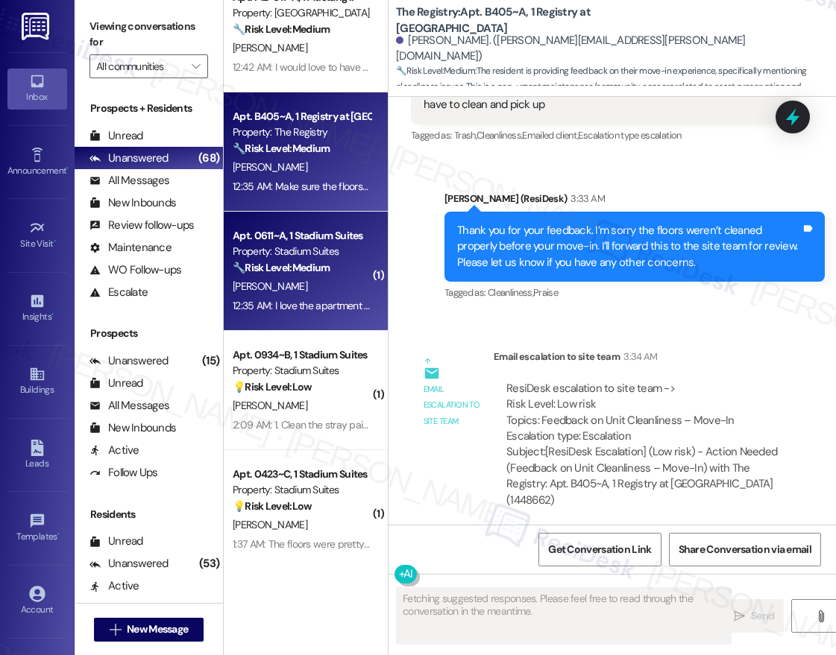
click at [323, 265] on strong "🔧 Risk Level: Medium" at bounding box center [281, 267] width 97 height 13
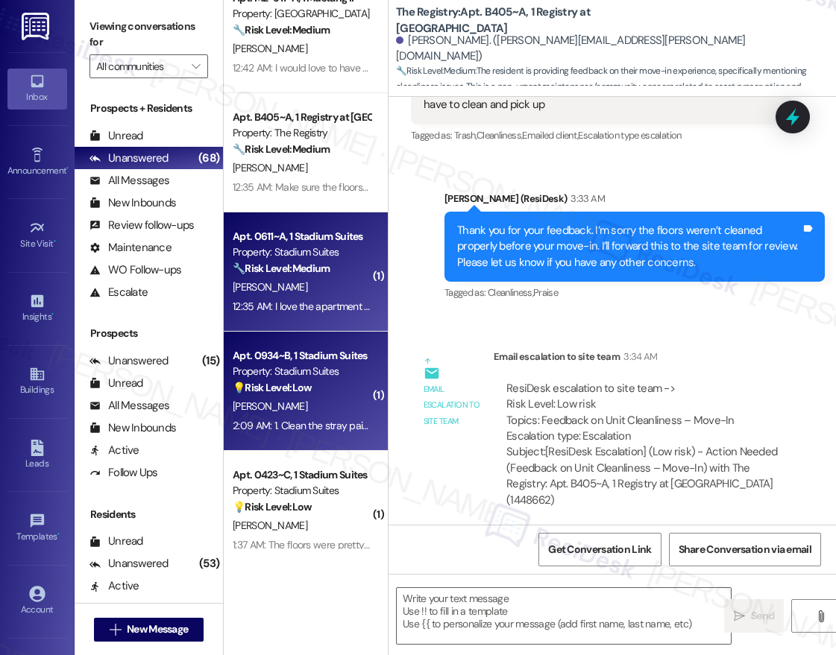
type textarea "Fetching suggested responses. Please feel free to read through the conversation…"
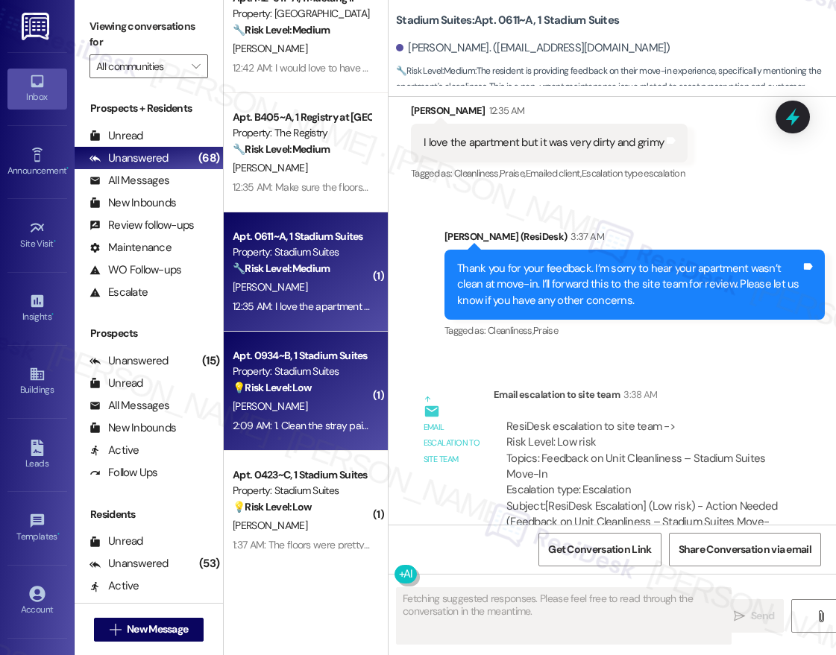
click at [328, 393] on div "💡 Risk Level: Low The resident is providing feedback on their move-in experienc…" at bounding box center [302, 388] width 138 height 16
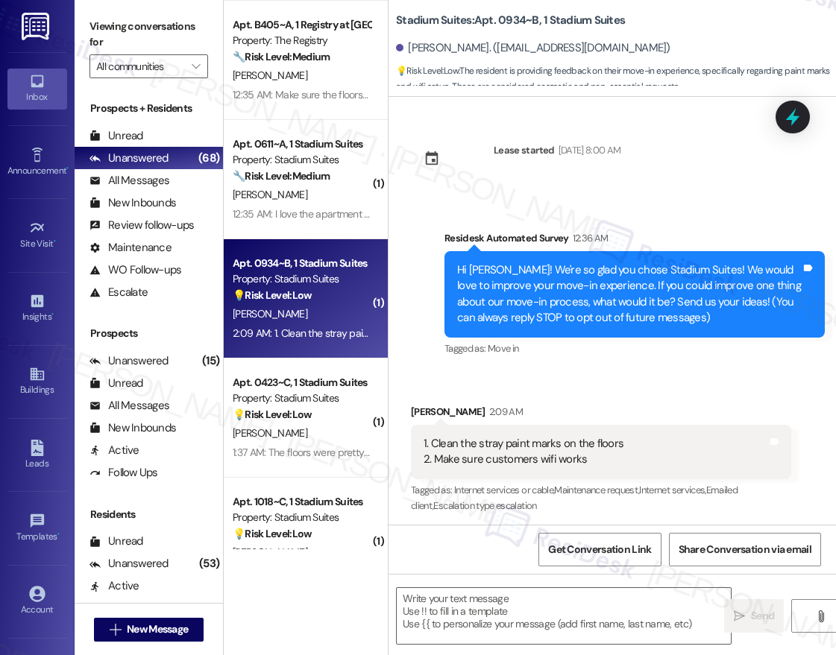
scroll to position [600, 0]
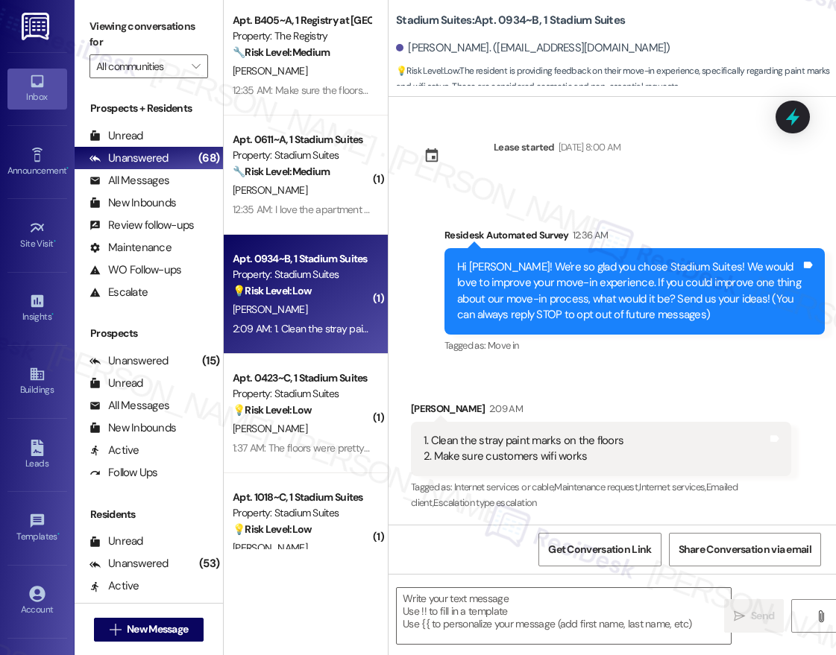
click at [342, 392] on div "Apt. 0917~A, 1 Stadium Suites Property: Stadium Suites 🔧 Risk Level: Medium The…" at bounding box center [306, 275] width 164 height 550
type textarea "Fetching suggested responses. Please feel free to read through the conversation…"
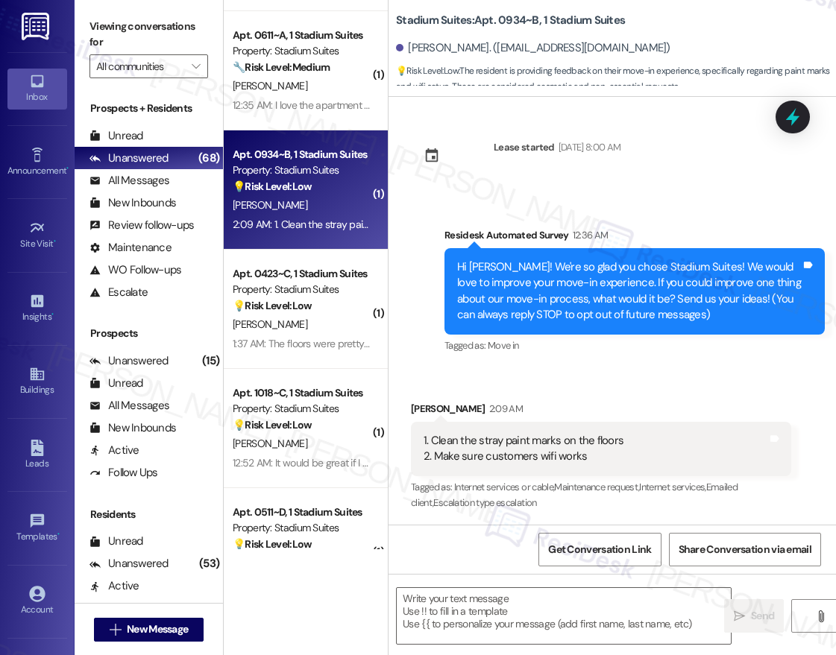
click at [371, 328] on div "Apt. M2~511~A, 1 Mustang II Property: Mustang Village 🔧 Risk Level: Medium The …" at bounding box center [306, 275] width 164 height 550
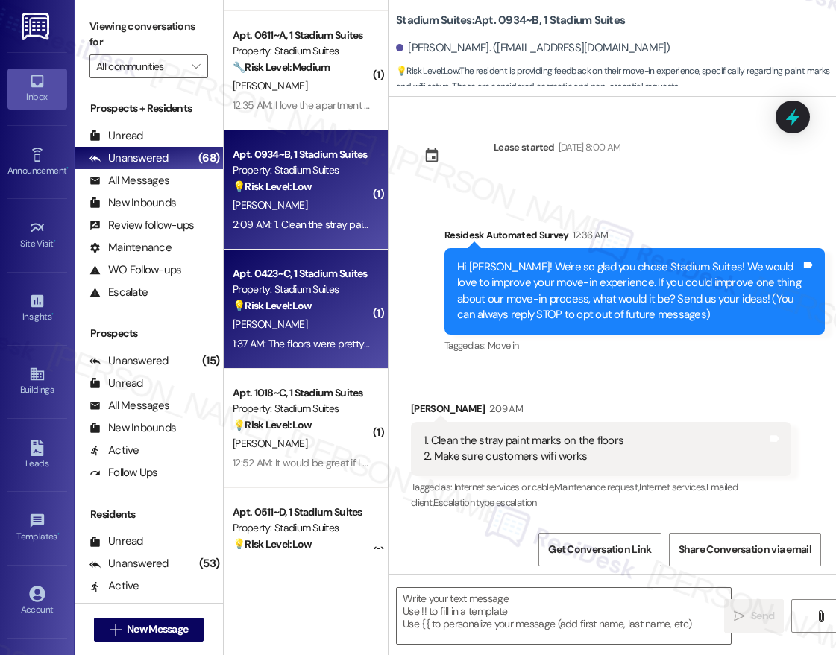
click at [361, 326] on div "R. Harleston Ii" at bounding box center [301, 324] width 141 height 19
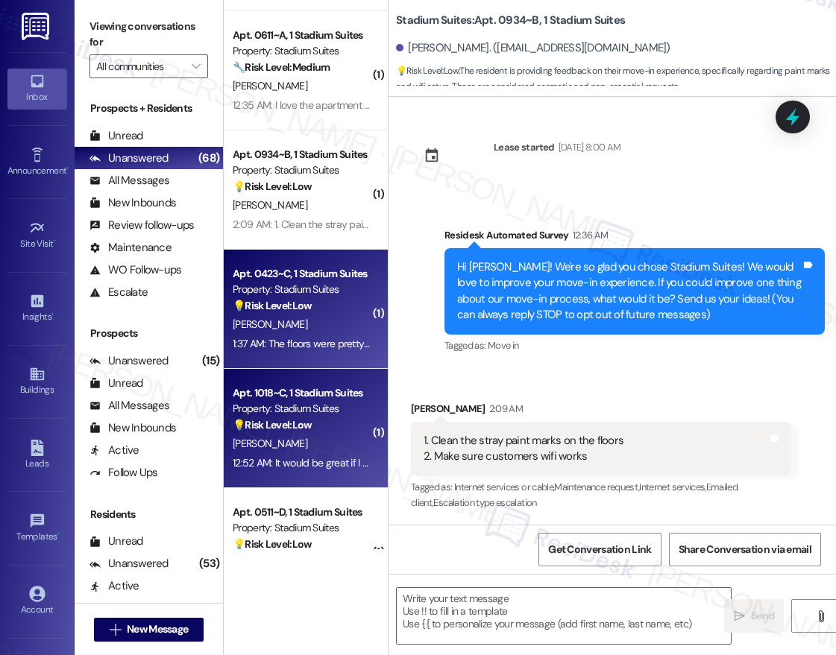
type textarea "Fetching suggested responses. Please feel free to read through the conversation…"
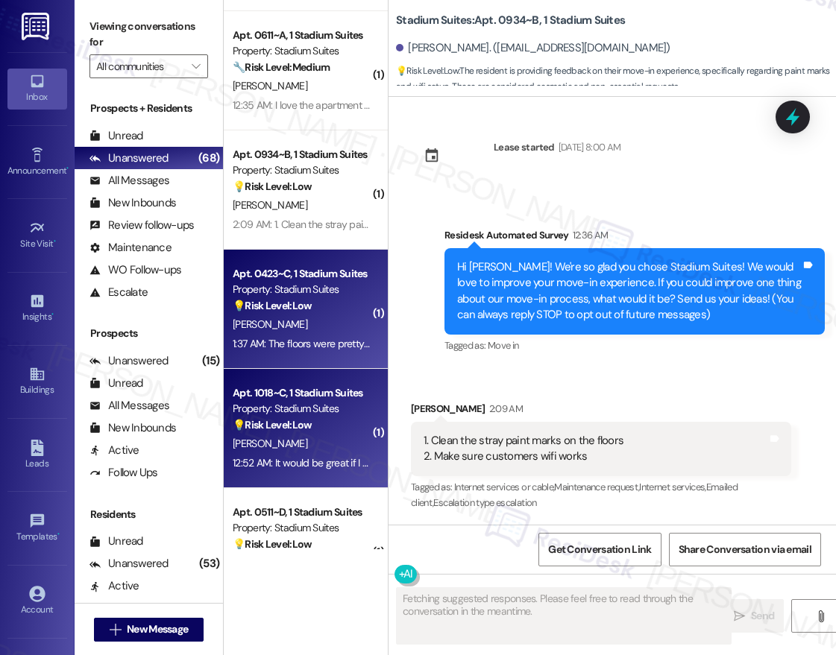
click at [324, 435] on div "M. Brasington" at bounding box center [301, 444] width 141 height 19
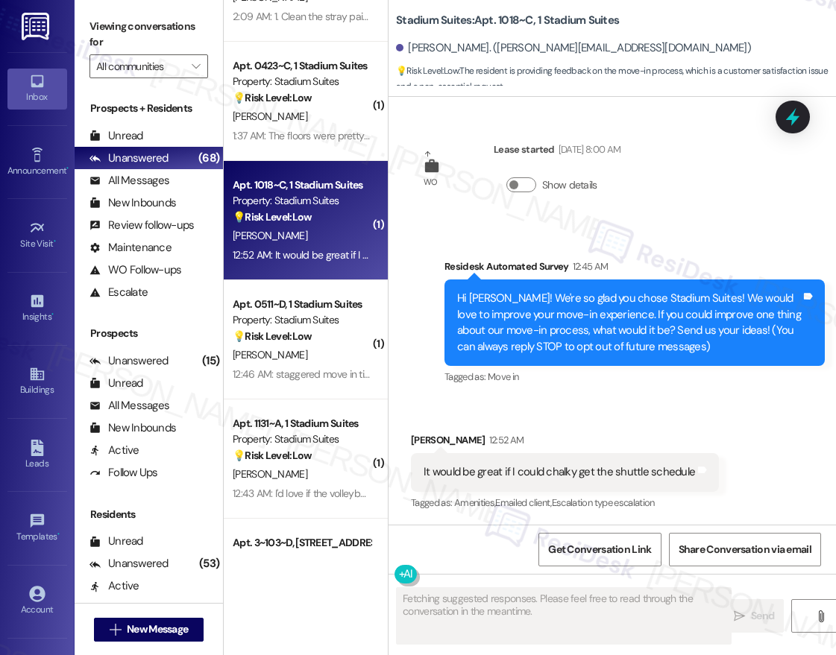
click at [314, 357] on div "J. Wolf-Rogers" at bounding box center [301, 355] width 141 height 19
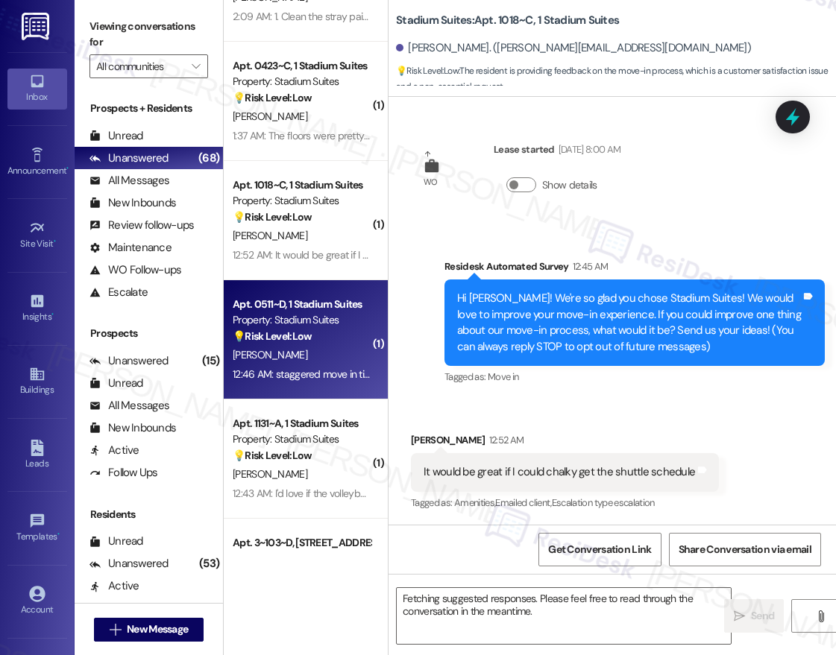
click at [314, 357] on div "J. Wolf-Rogers" at bounding box center [301, 355] width 141 height 19
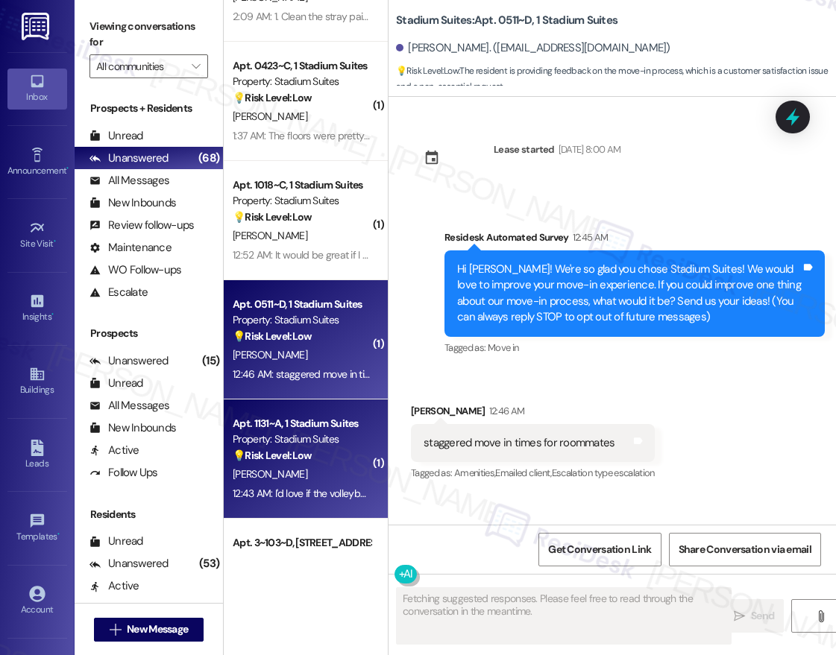
click at [319, 462] on div "💡 Risk Level: Low The resident is requesting that the volleyball court be taken…" at bounding box center [302, 456] width 138 height 16
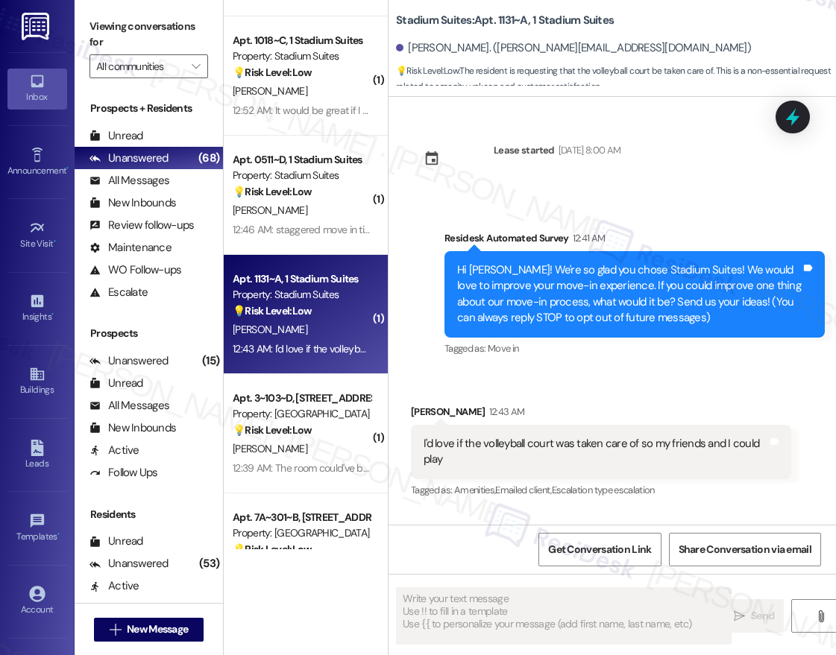
click at [324, 451] on div "( 1 ) Apt. 0934~B, 1 Stadium Suites Property: Stadium Suites 💡 Risk Level: Low …" at bounding box center [306, 275] width 164 height 550
click at [324, 451] on div "G. Smith" at bounding box center [301, 449] width 141 height 19
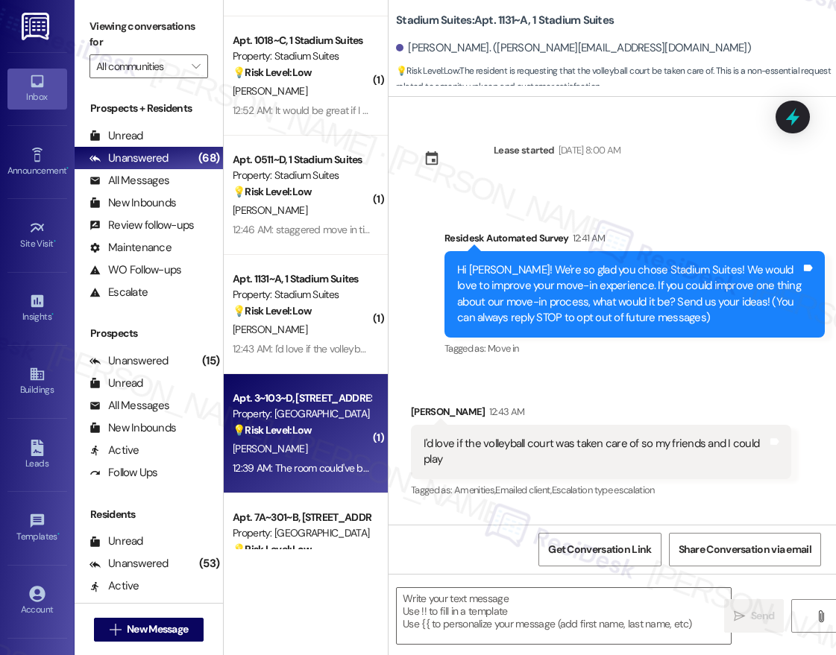
type textarea "Fetching suggested responses. Please feel free to read through the conversation…"
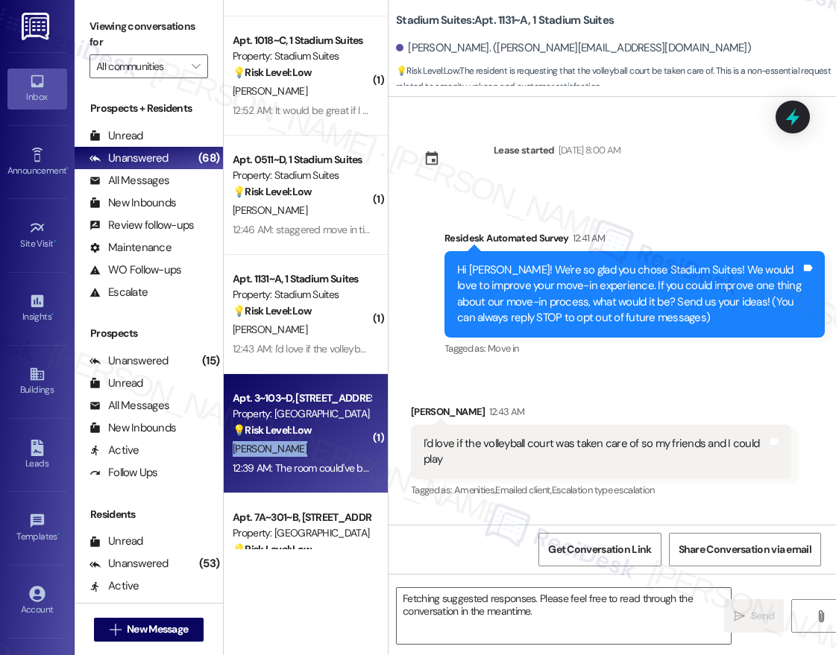
click at [324, 451] on div "G. Smith" at bounding box center [301, 449] width 141 height 19
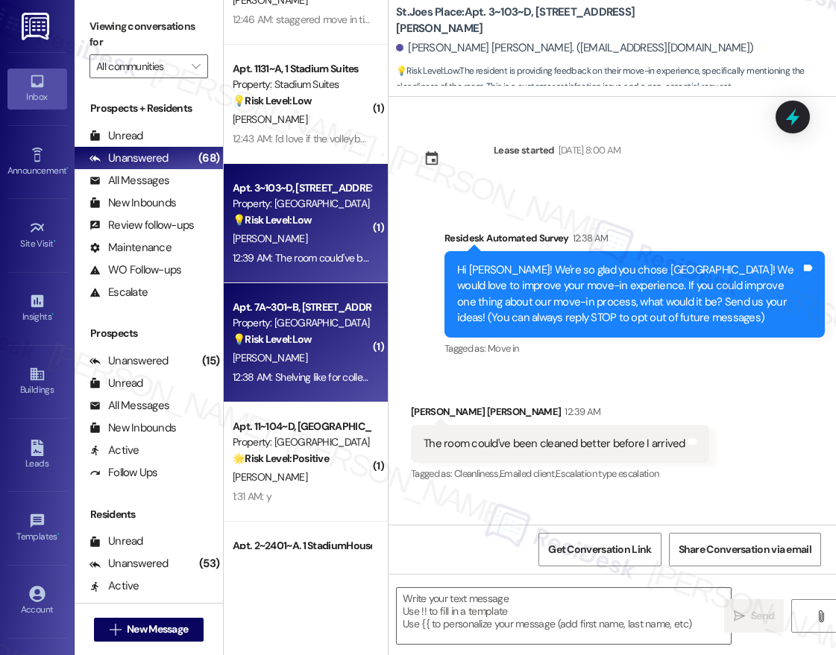
click at [321, 345] on div "💡 Risk Level: Low The resident is providing feedback on move-in experience and …" at bounding box center [302, 340] width 138 height 16
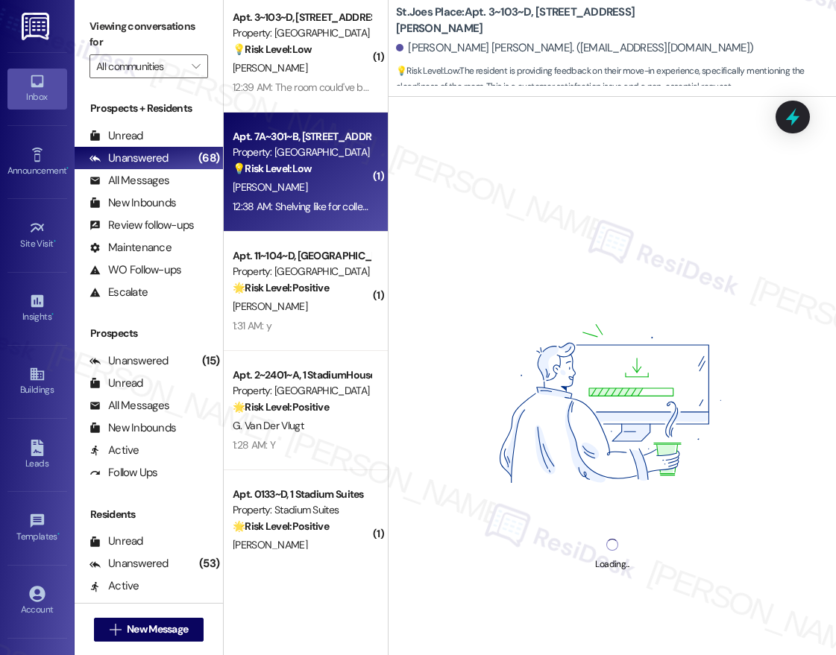
click at [306, 304] on div "( 1 ) Apt. 1131~A, 1 Stadium Suites Property: Stadium Suites 💡 Risk Level: Low …" at bounding box center [306, 275] width 164 height 550
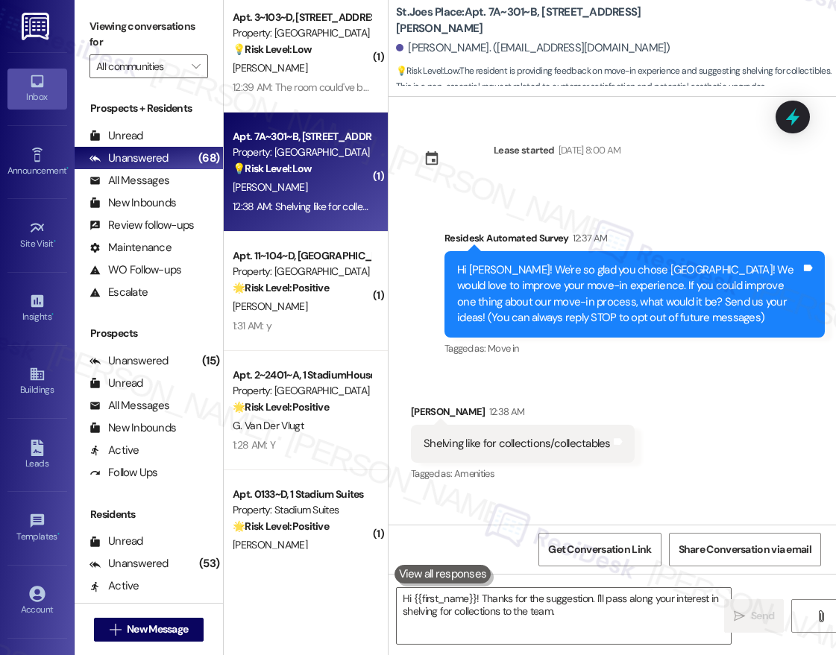
type textarea "Hi {{first_name}}! Thanks for the suggestion. I'll pass along your interest in …"
click at [306, 304] on div "C. Mckittrick" at bounding box center [301, 307] width 141 height 19
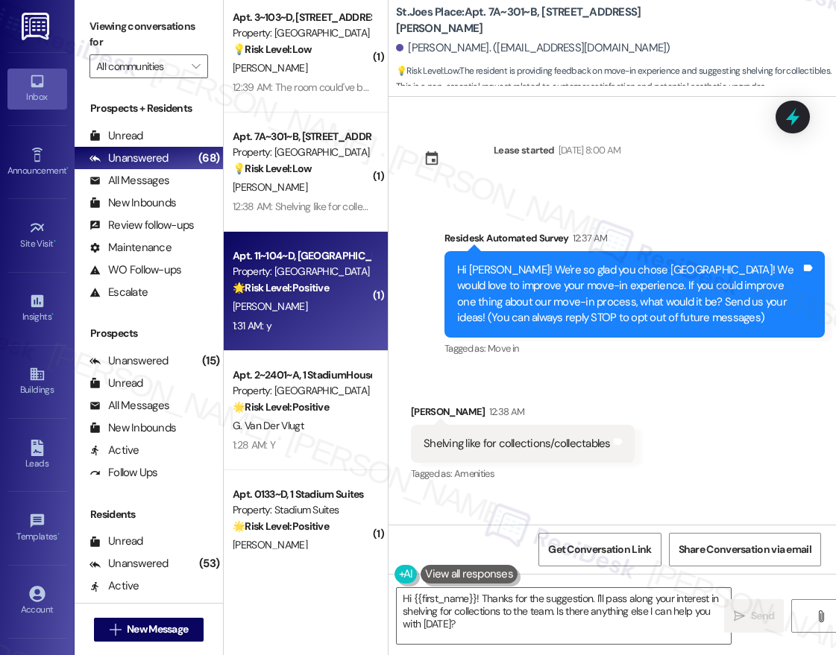
type textarea "Fetching suggested responses. Please feel free to read through the conversation…"
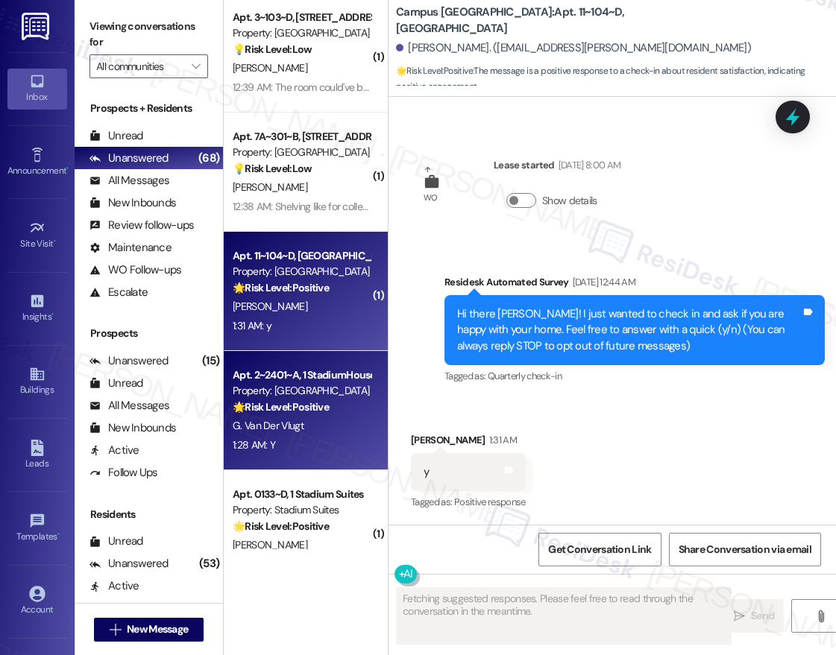
click at [295, 418] on div "G. Van Der Vlugt" at bounding box center [301, 426] width 141 height 19
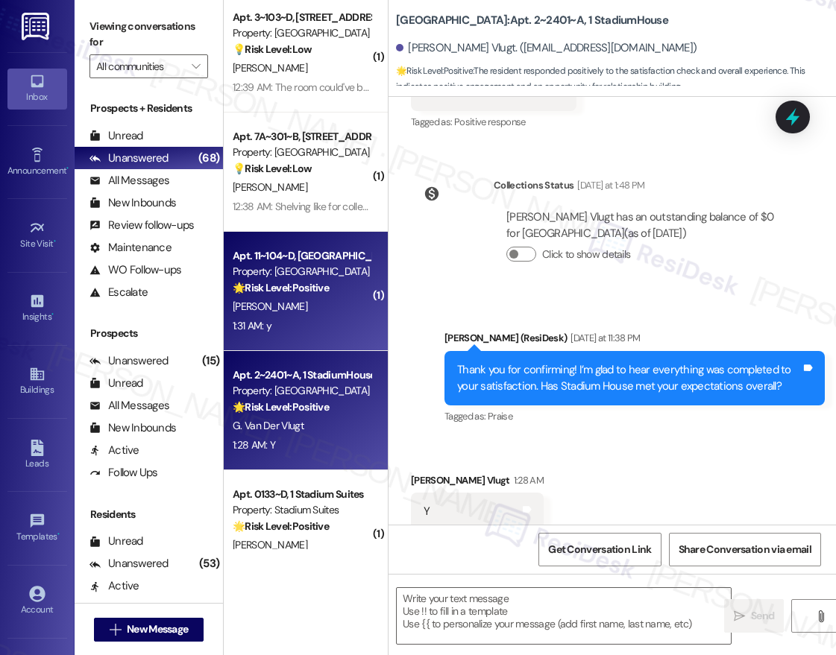
type textarea "Fetching suggested responses. Please feel free to read through the conversation…"
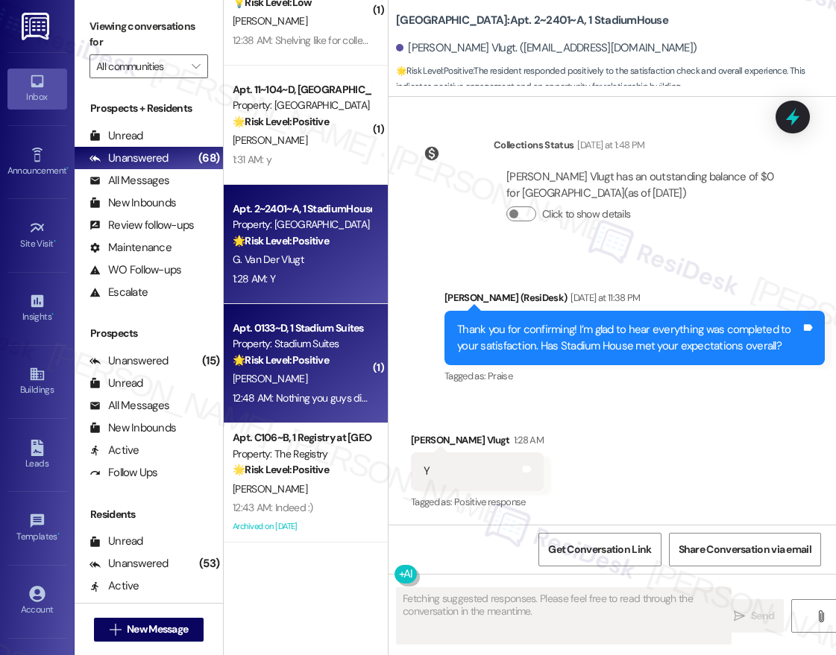
click at [326, 356] on strong "🌟 Risk Level: Positive" at bounding box center [281, 359] width 96 height 13
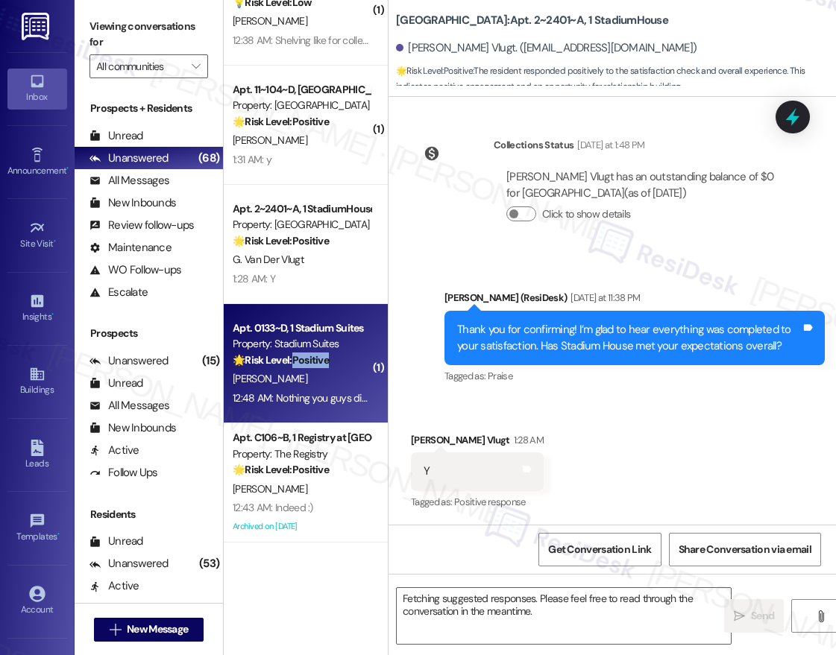
click at [326, 356] on strong "🌟 Risk Level: Positive" at bounding box center [281, 359] width 96 height 13
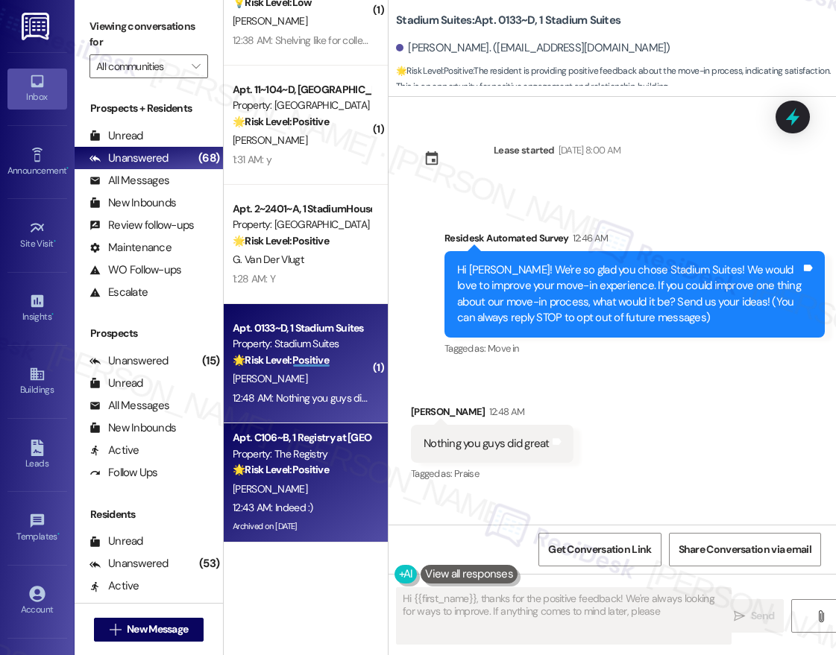
type textarea "Hi {{first_name}}, thanks for the positive feedback! We're always looking for w…"
click at [303, 471] on strong "🌟 Risk Level: Positive" at bounding box center [281, 469] width 96 height 13
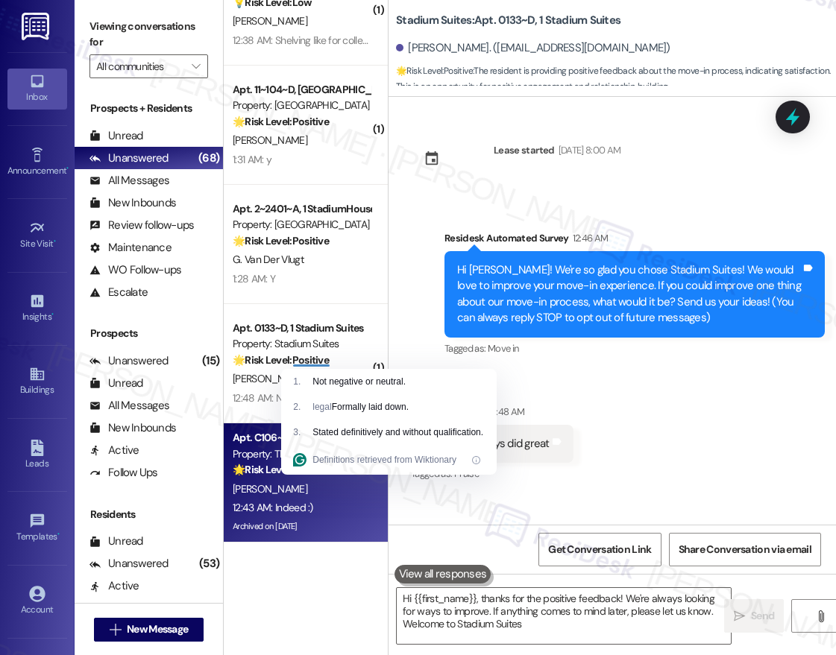
type textarea "Hi {{first_name}}, thanks for the positive feedback! We're always looking for w…"
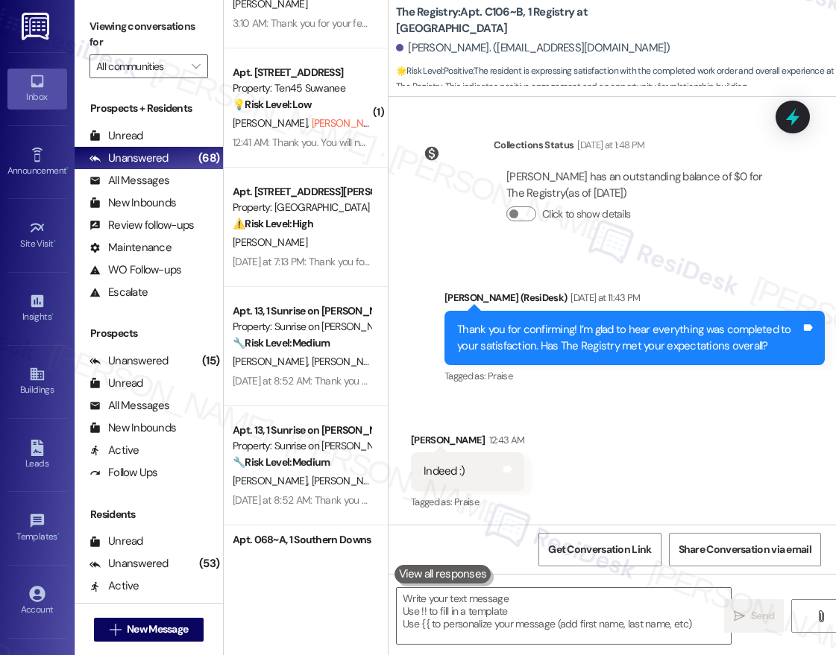
scroll to position [2482, 0]
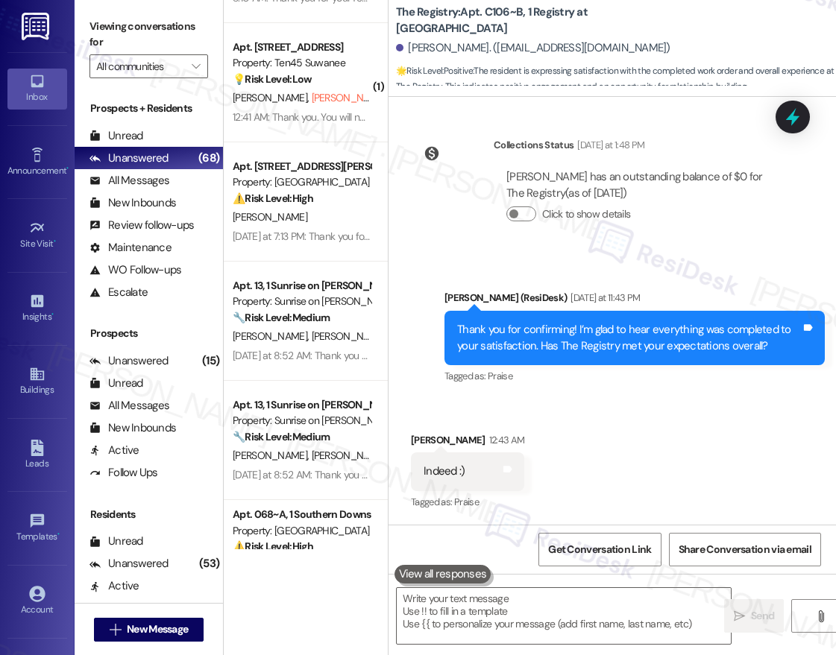
click at [303, 261] on div "Apt. 522, 1015 King George Blvd Property: Georgetown Oaks ❓ Risk Level: Investi…" at bounding box center [306, 275] width 164 height 550
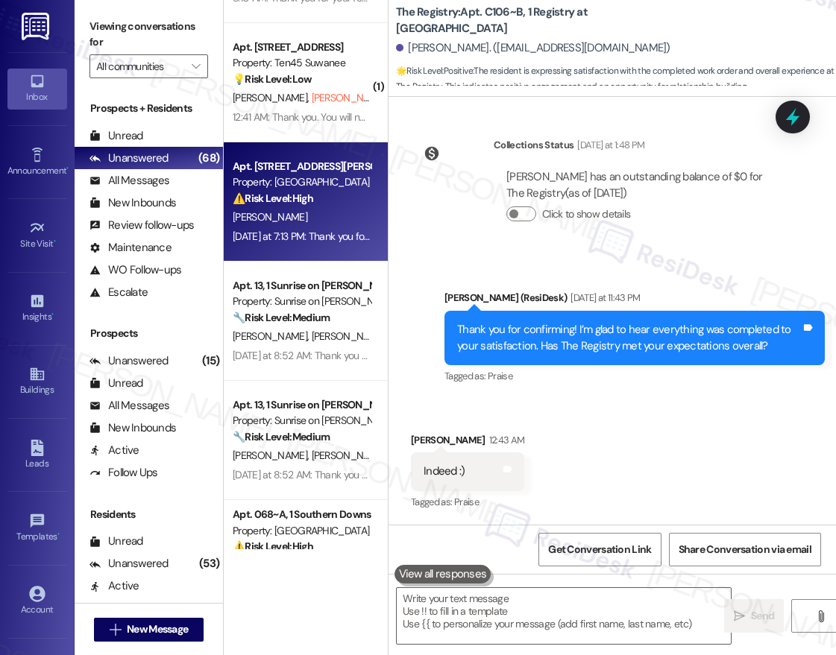
click at [303, 171] on div "Apt. [STREET_ADDRESS][PERSON_NAME]" at bounding box center [302, 167] width 138 height 16
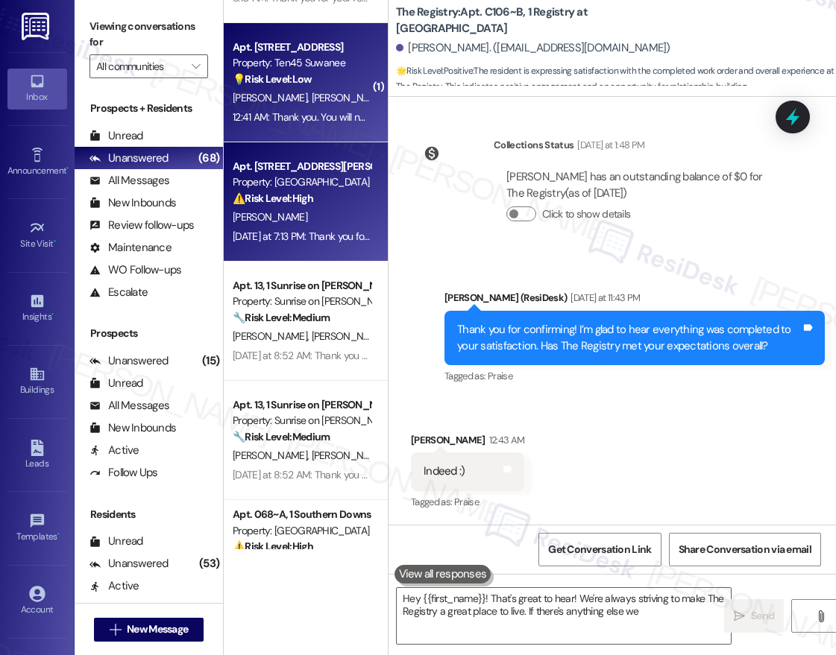
type textarea "Hey {{first_name}}! That's great to hear! We're always striving to make The Reg…"
click at [310, 89] on div "E. Kim I. Kim (Opted Out)" at bounding box center [301, 98] width 141 height 19
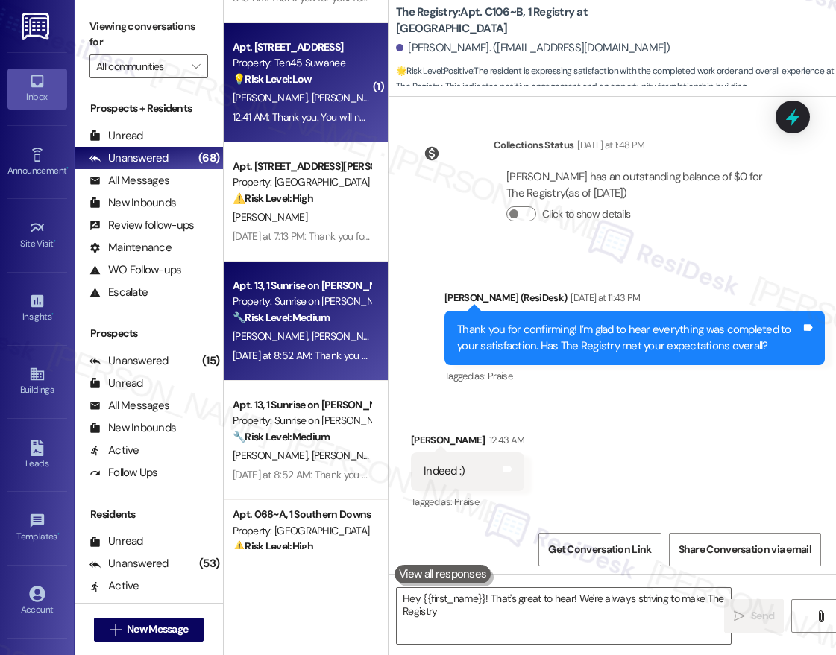
type textarea "Hey {{first_name}}! That's great to hear! We're always striving to make The Reg…"
click at [278, 306] on div "Property: Sunrise on [PERSON_NAME]" at bounding box center [302, 302] width 138 height 16
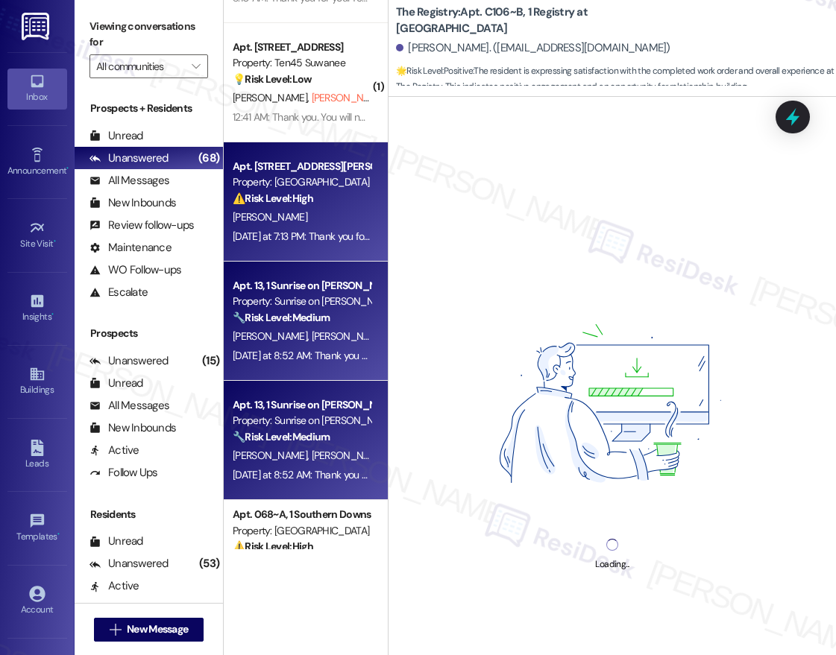
click at [317, 237] on div "[DATE] at 7:13 PM: Thank you for your message. Our offices are currently closed…" at bounding box center [688, 236] width 910 height 13
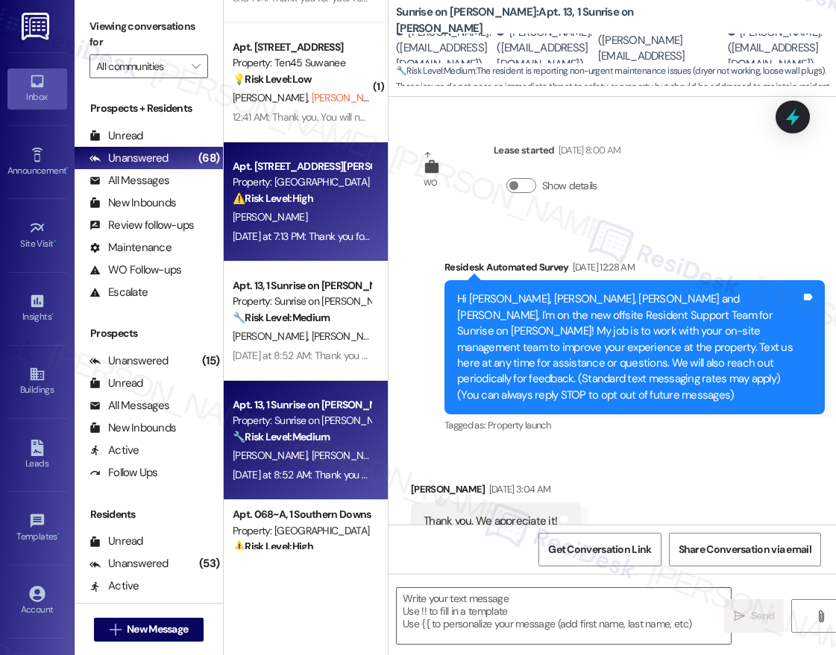
scroll to position [0, 0]
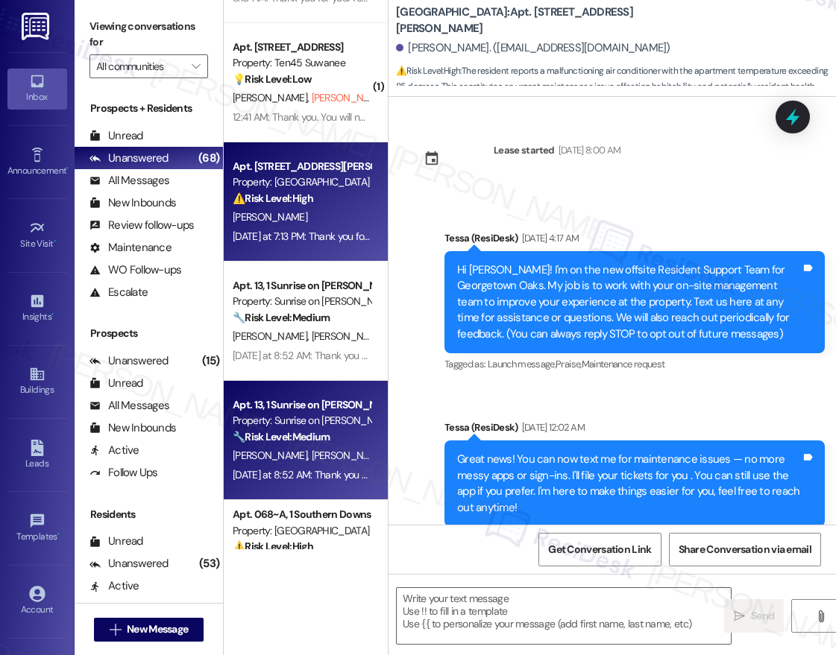
click at [311, 442] on strong "🔧 Risk Level: Medium" at bounding box center [281, 436] width 97 height 13
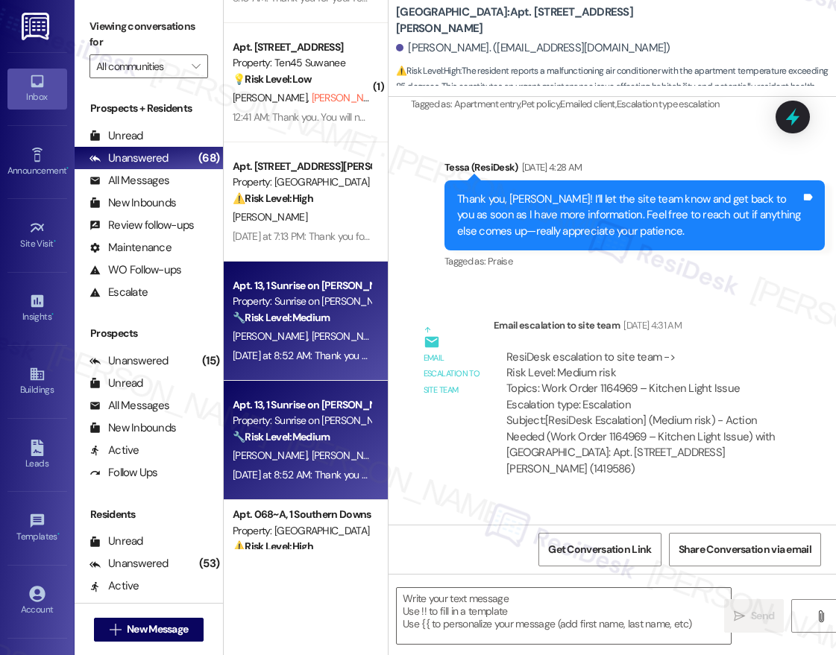
drag, startPoint x: 311, startPoint y: 442, endPoint x: 315, endPoint y: 374, distance: 68.7
click at [315, 374] on div "Apt. 13, 1 Sunrise on Bethany Property: Sunrise on Bethany 🔧 Risk Level: Medium…" at bounding box center [306, 321] width 164 height 119
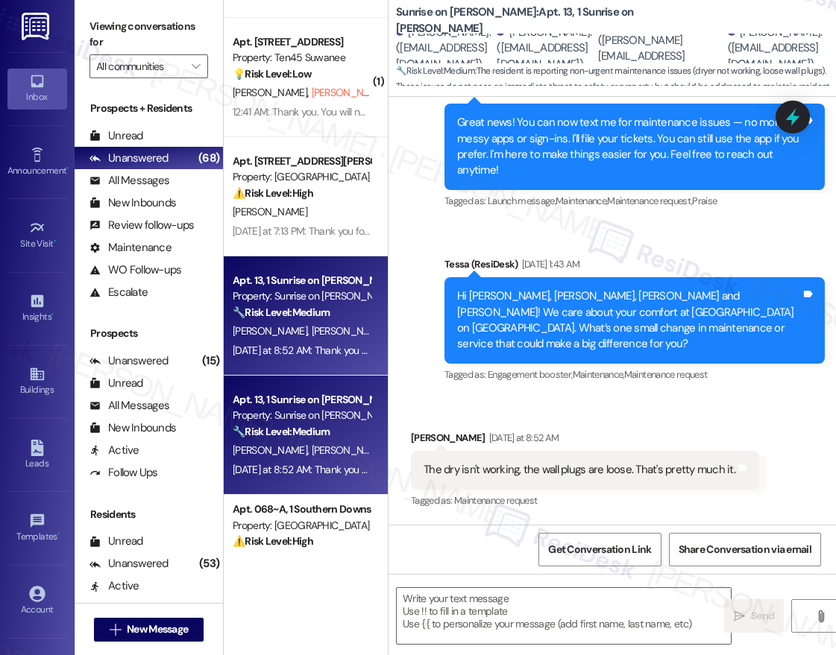
scroll to position [1572, 0]
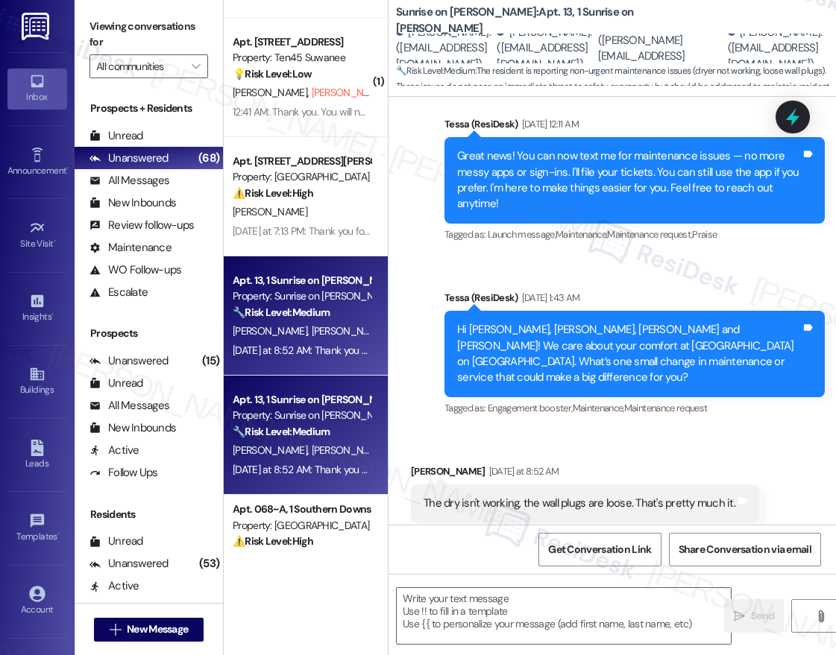
type textarea "Fetching suggested responses. Please feel free to read through the conversation…"
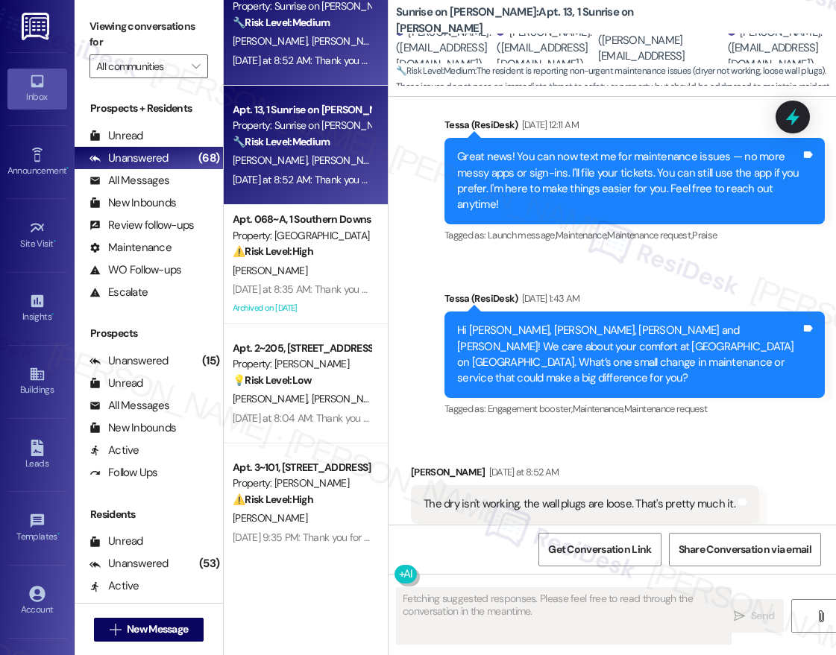
scroll to position [2787, 0]
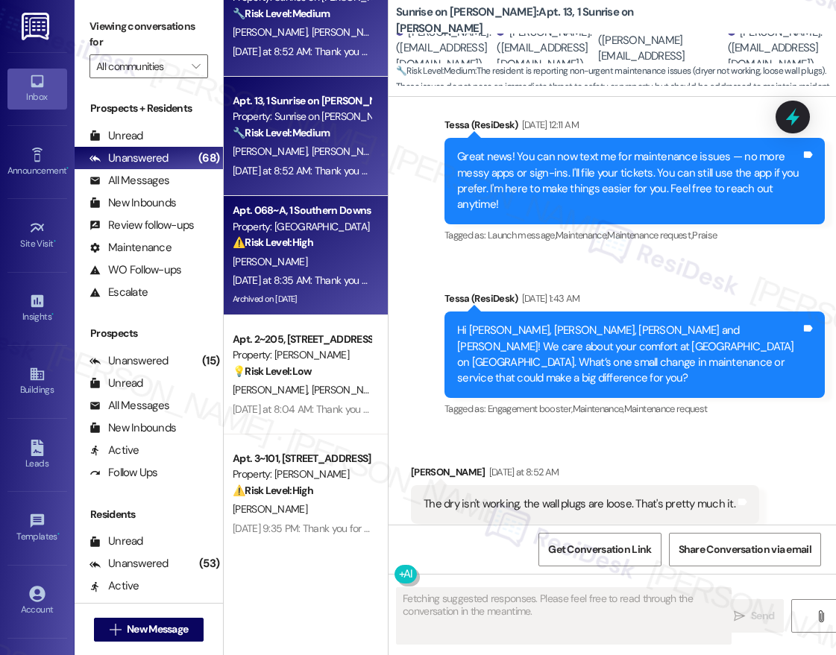
click at [316, 258] on div "[PERSON_NAME]" at bounding box center [301, 262] width 141 height 19
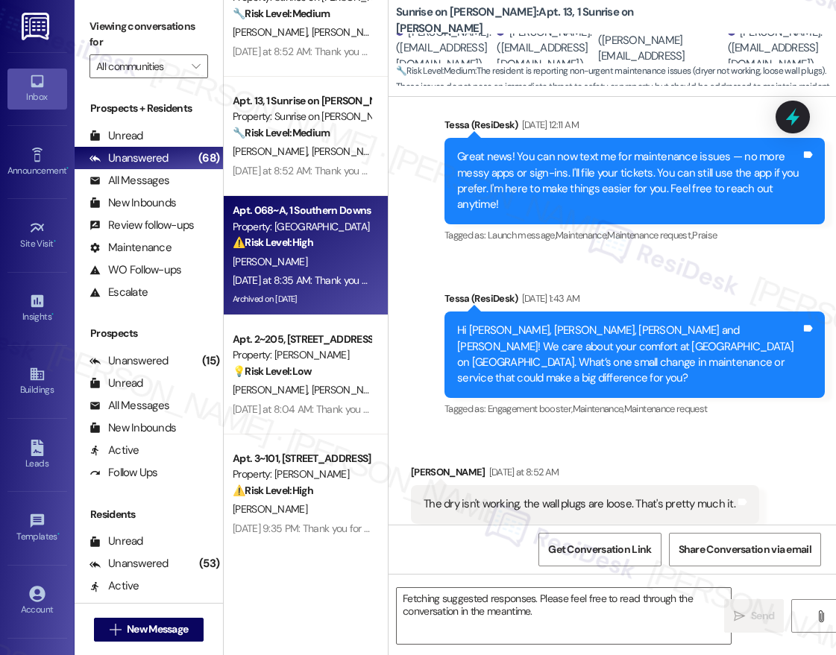
click at [312, 305] on div "Archived on [DATE]" at bounding box center [301, 299] width 141 height 19
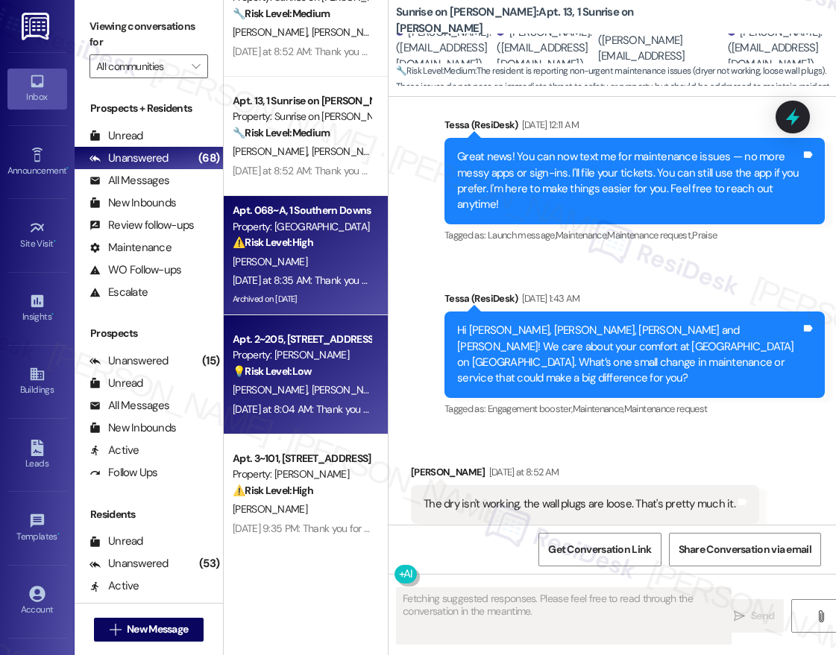
click at [311, 394] on div "T. Dexter S. Knapik" at bounding box center [301, 390] width 141 height 19
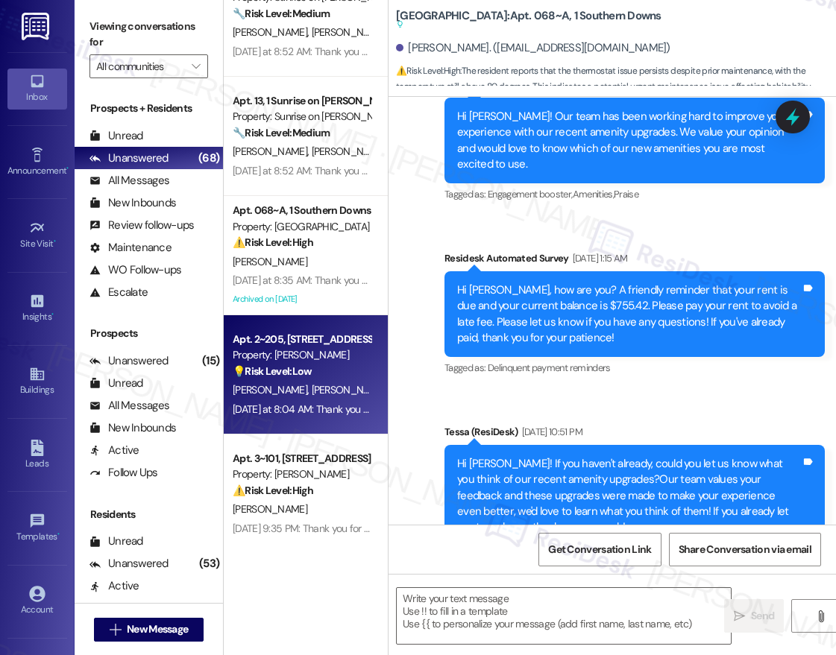
scroll to position [2890, 0]
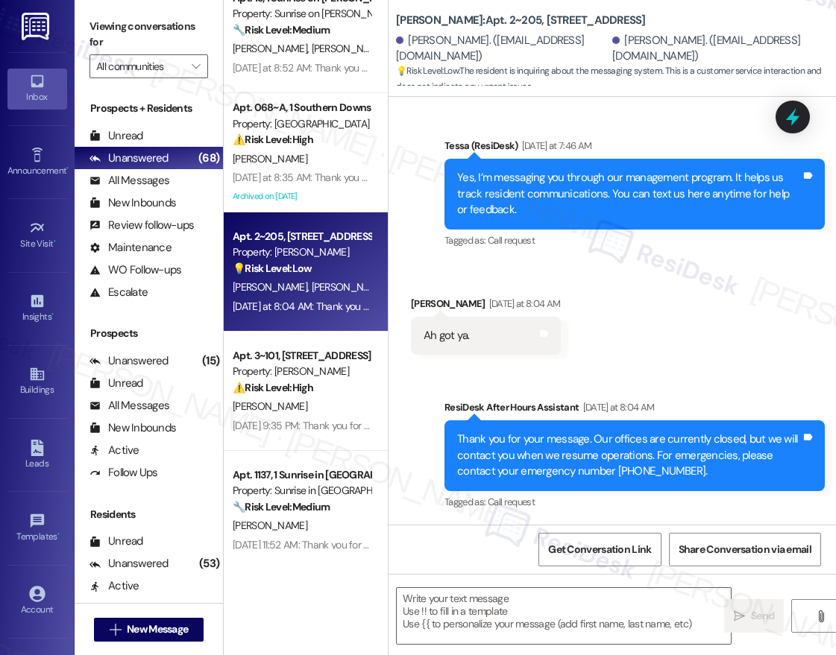
type textarea "Fetching suggested responses. Please feel free to read through the conversation…"
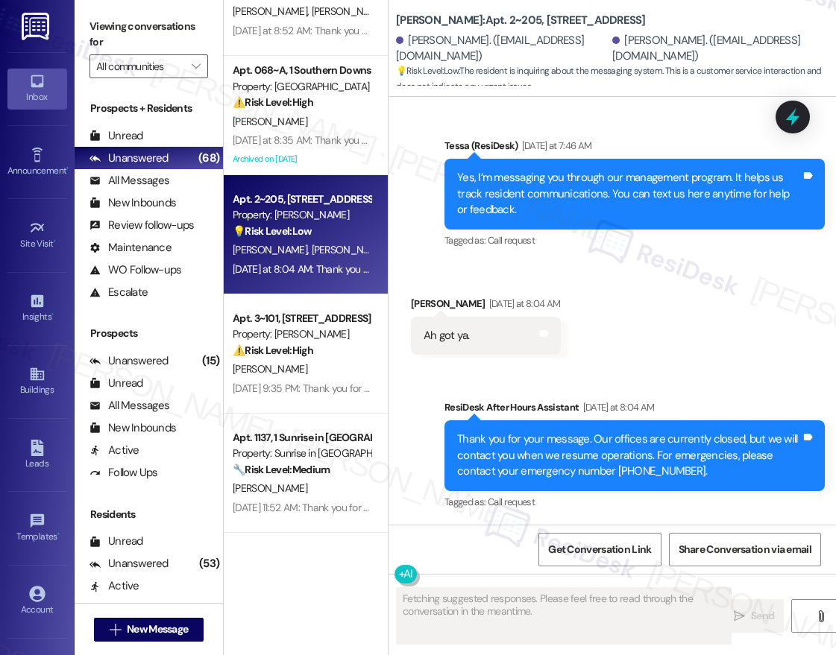
click at [334, 350] on div "Apt. 13, 1 Sunrise on Bethany Property: Sunrise on Bethany 🔧 Risk Level: Medium…" at bounding box center [306, 275] width 164 height 550
click at [334, 350] on div "⚠️ Risk Level: High The resident reports that they could not get through to the…" at bounding box center [302, 351] width 138 height 16
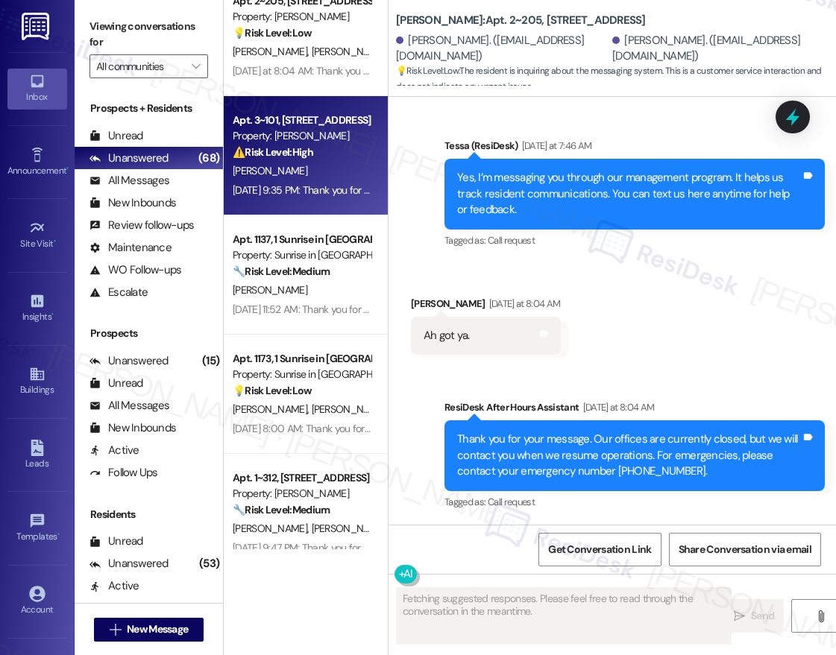
scroll to position [6185, 0]
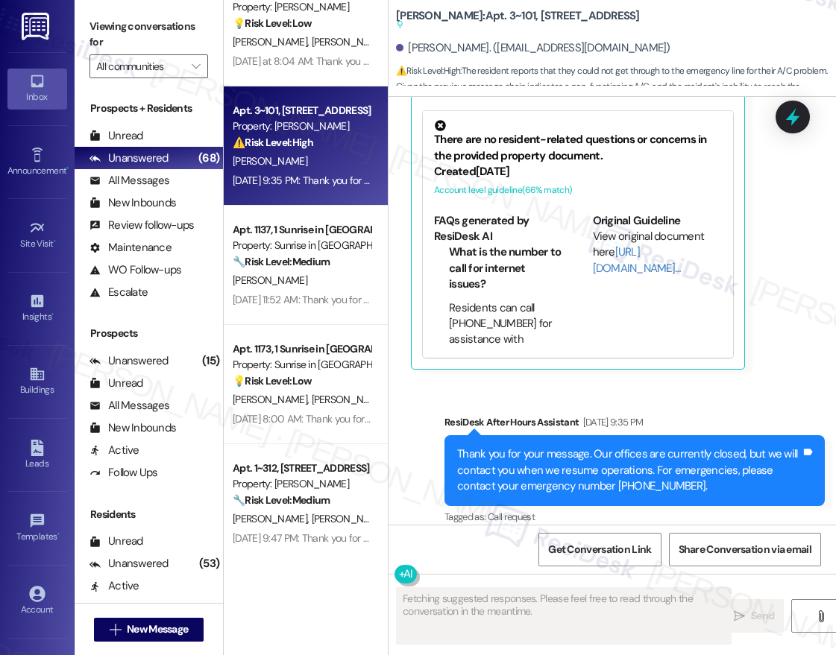
click at [297, 275] on div "Apt. 068~A, 1 Southern Downs Property: Southern Downs ⚠️ Risk Level: High The r…" at bounding box center [306, 275] width 164 height 550
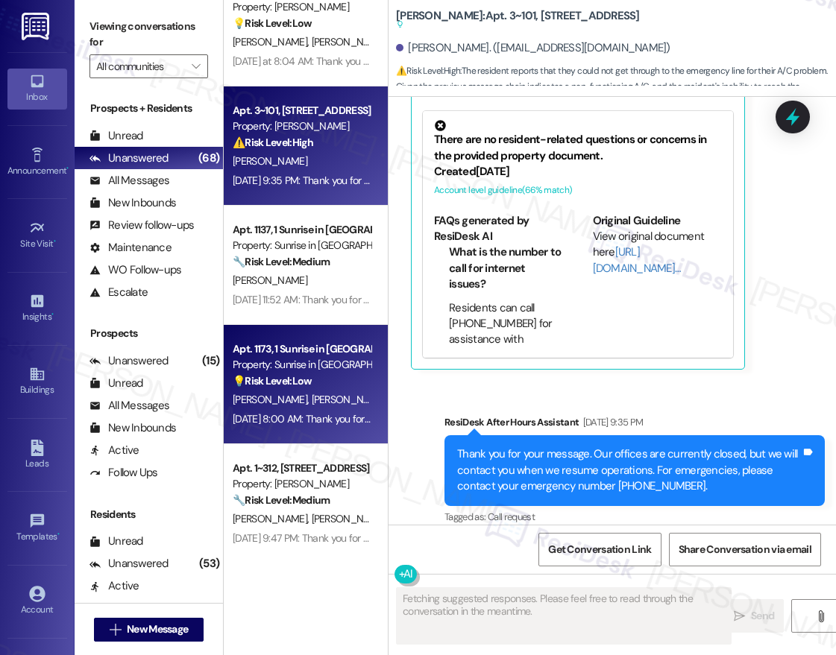
click at [308, 385] on strong "💡 Risk Level: Low" at bounding box center [272, 380] width 79 height 13
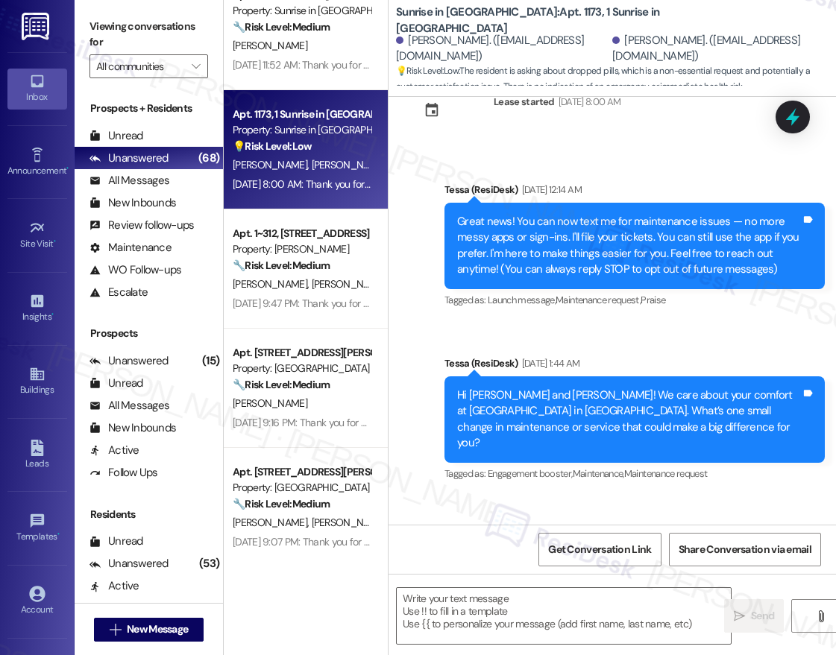
scroll to position [3398, 0]
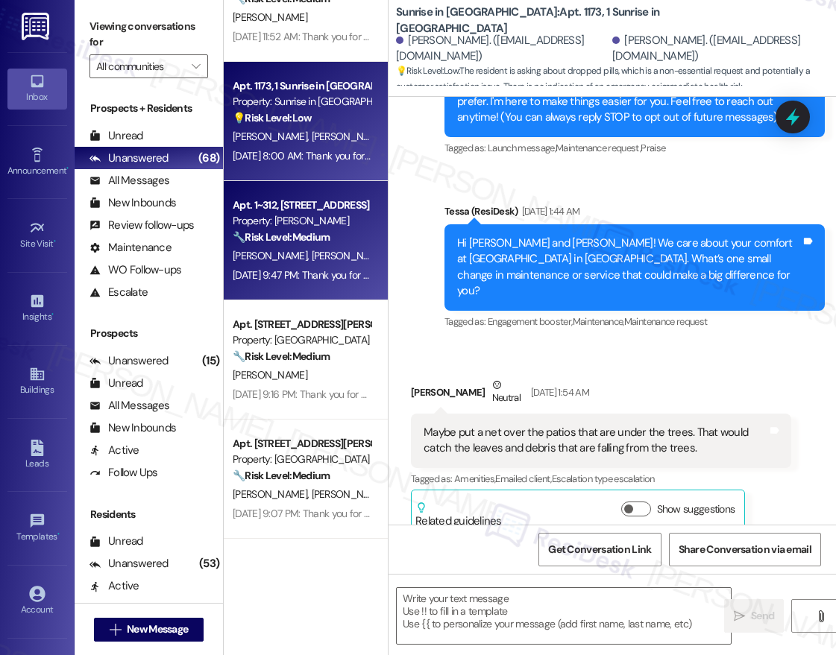
type textarea "Fetching suggested responses. Please feel free to read through the conversation…"
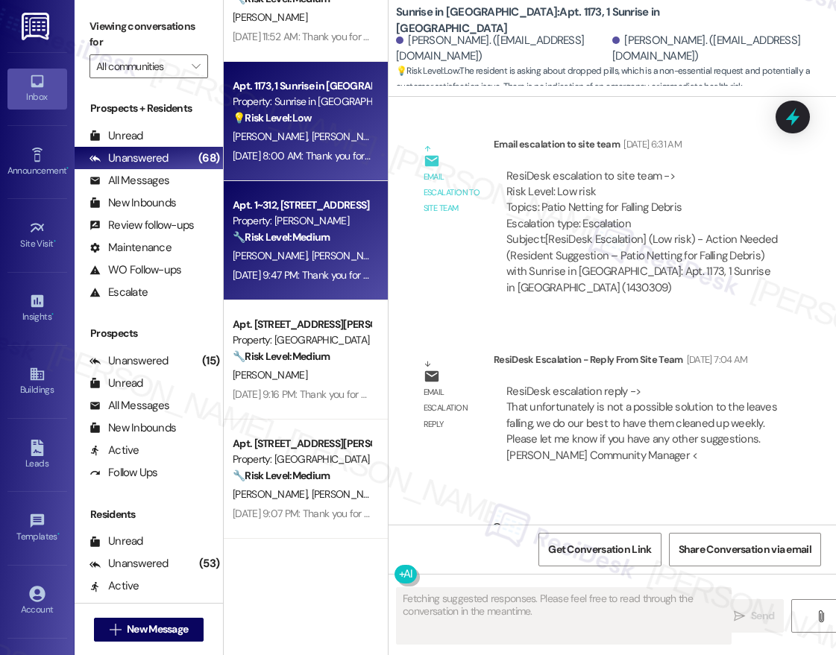
click at [312, 260] on span "[PERSON_NAME]" at bounding box center [349, 255] width 75 height 13
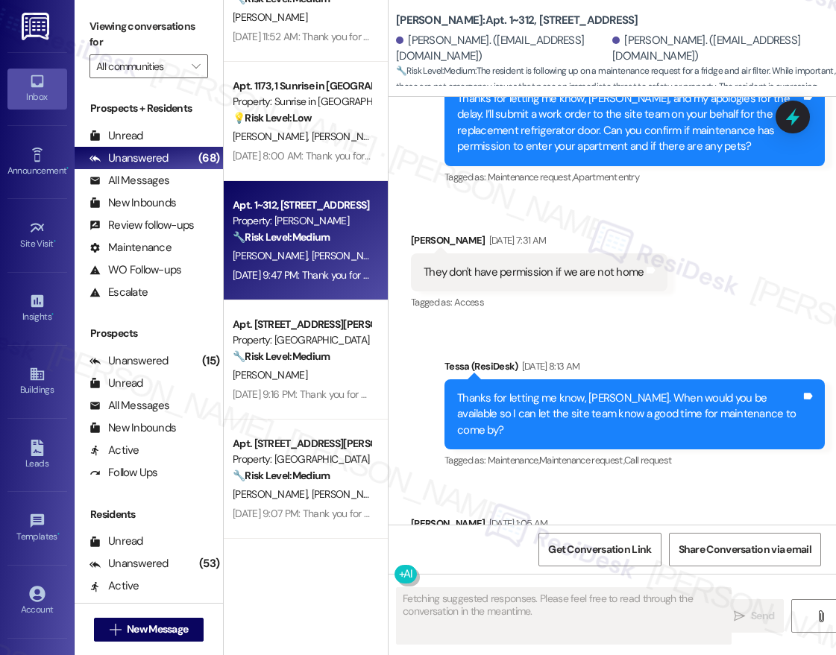
scroll to position [3406, 0]
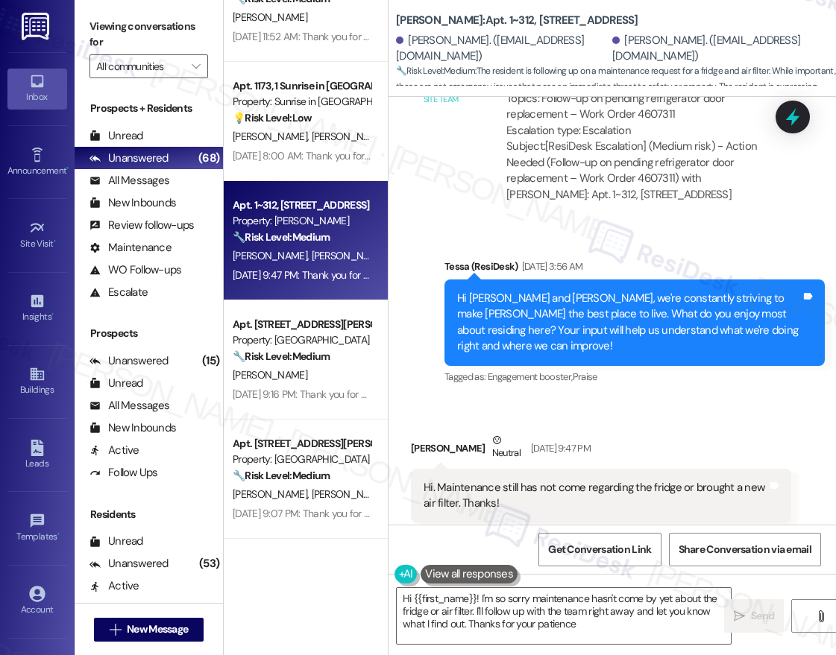
type textarea "Hi {{first_name}}! I'm so sorry maintenance hasn't come by yet about the fridge…"
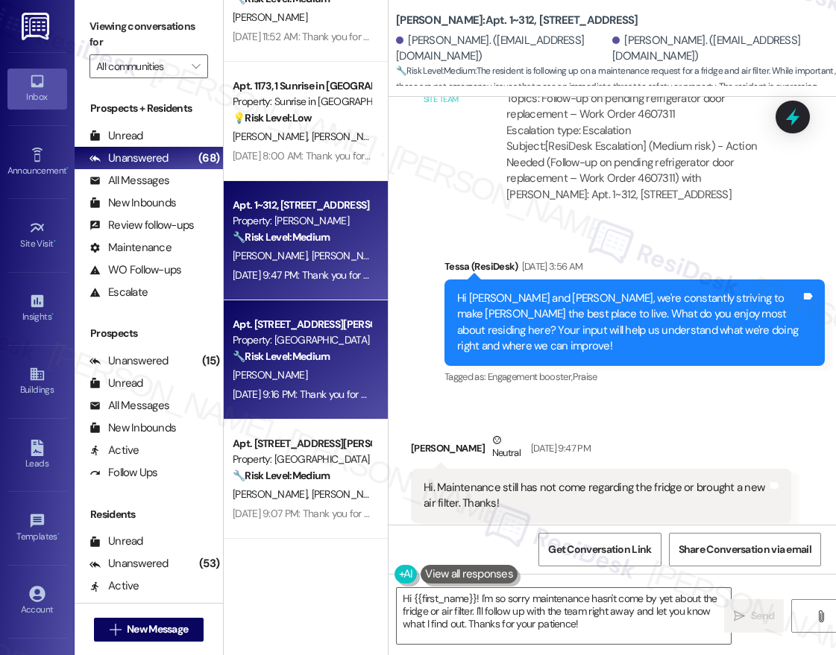
click at [286, 351] on strong "🔧 Risk Level: Medium" at bounding box center [281, 356] width 97 height 13
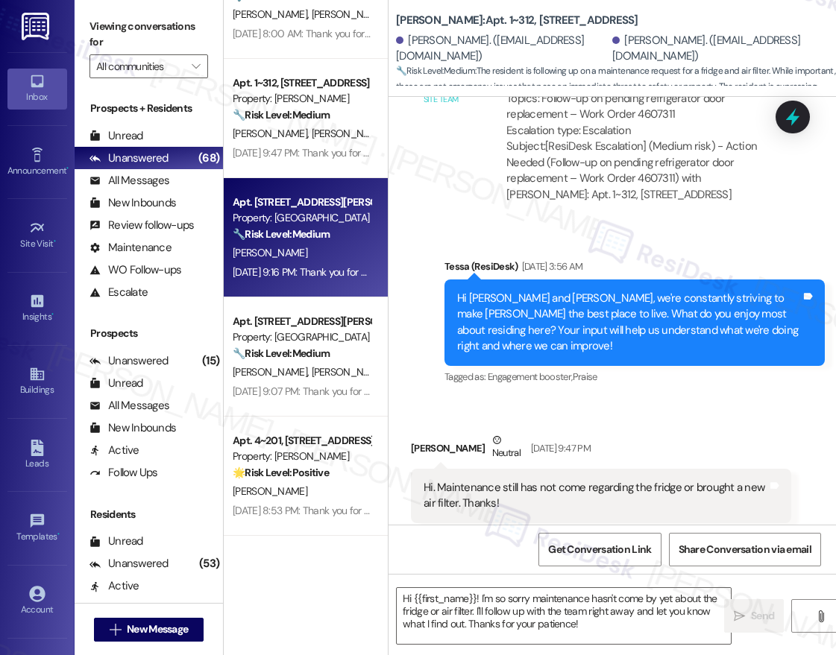
scroll to position [3540, 0]
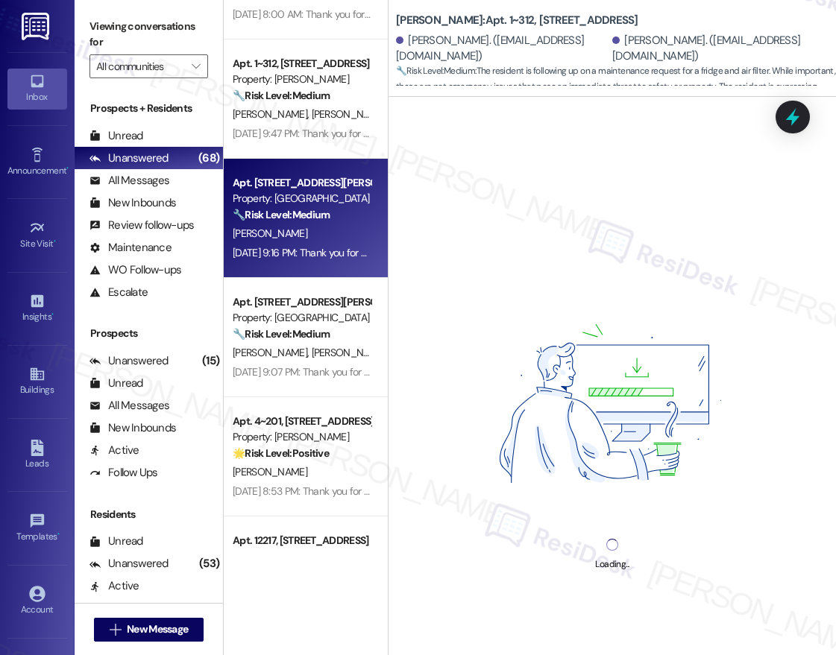
click at [321, 340] on div "Apt. 1137, 1 Sunrise in Chandler Property: Sunrise in Chandler 🔧 Risk Level: Me…" at bounding box center [306, 275] width 164 height 550
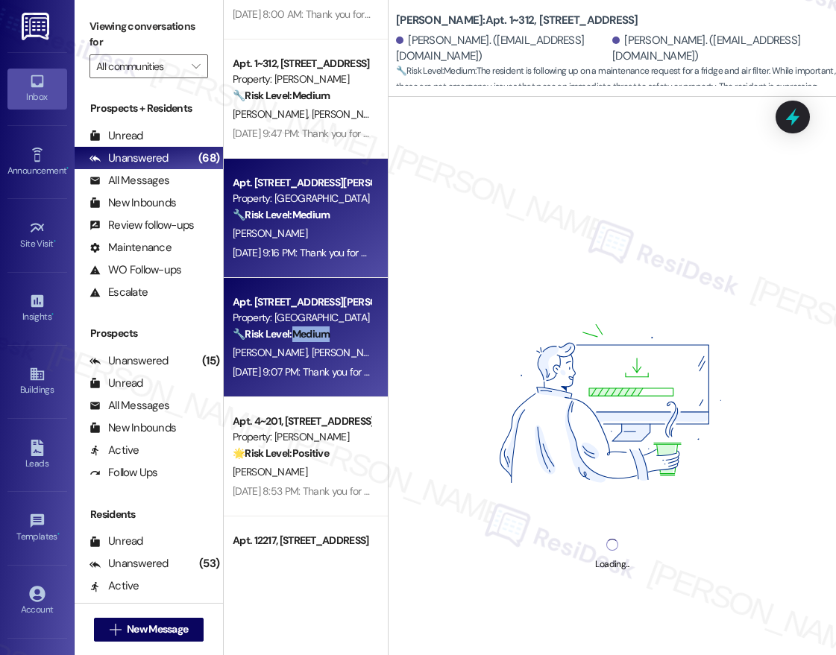
click at [321, 340] on strong "🔧 Risk Level: Medium" at bounding box center [281, 333] width 97 height 13
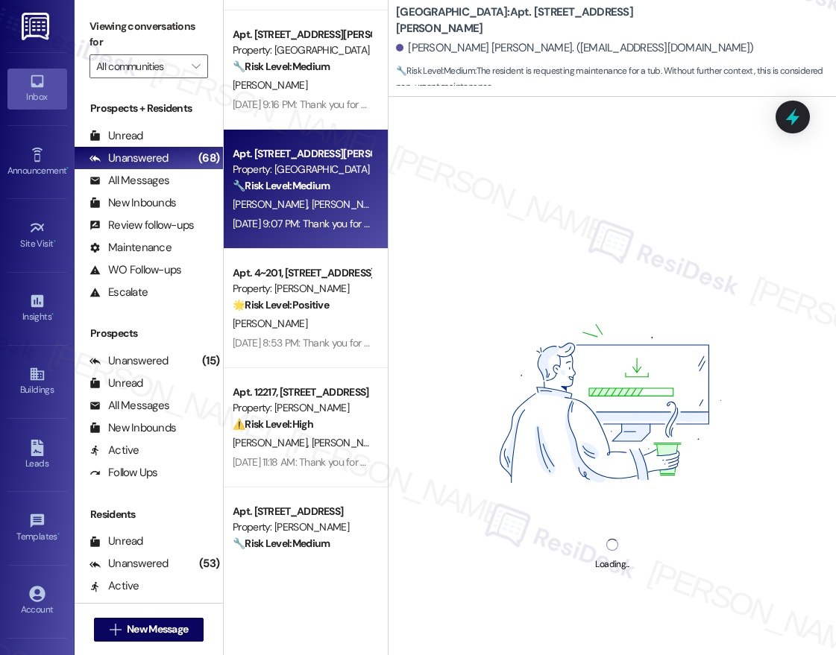
scroll to position [3700, 0]
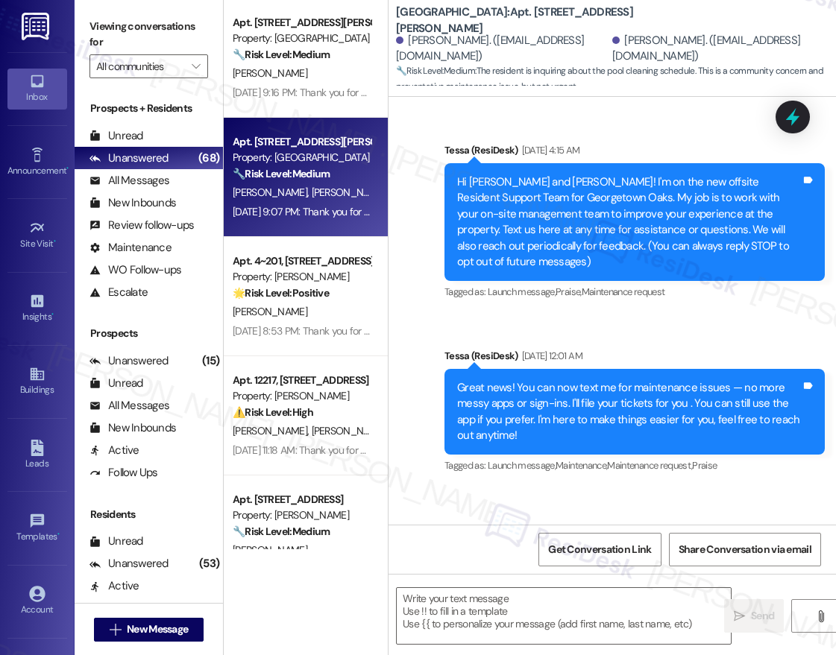
click at [342, 309] on div "Apt. 1173, 1 Sunrise in [GEOGRAPHIC_DATA] Property: Sunrise in [GEOGRAPHIC_DATA…" at bounding box center [306, 275] width 164 height 550
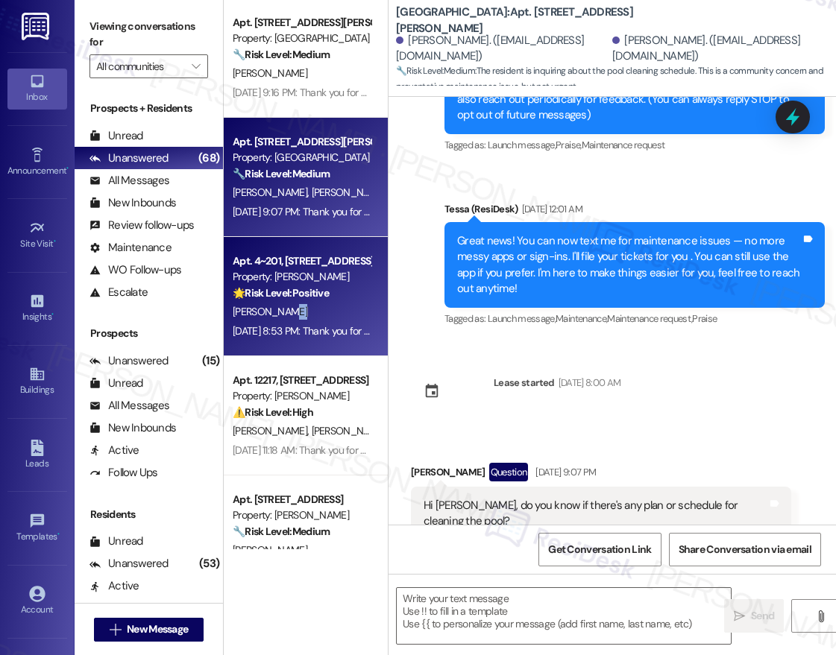
click at [342, 309] on div "[PERSON_NAME]" at bounding box center [301, 312] width 141 height 19
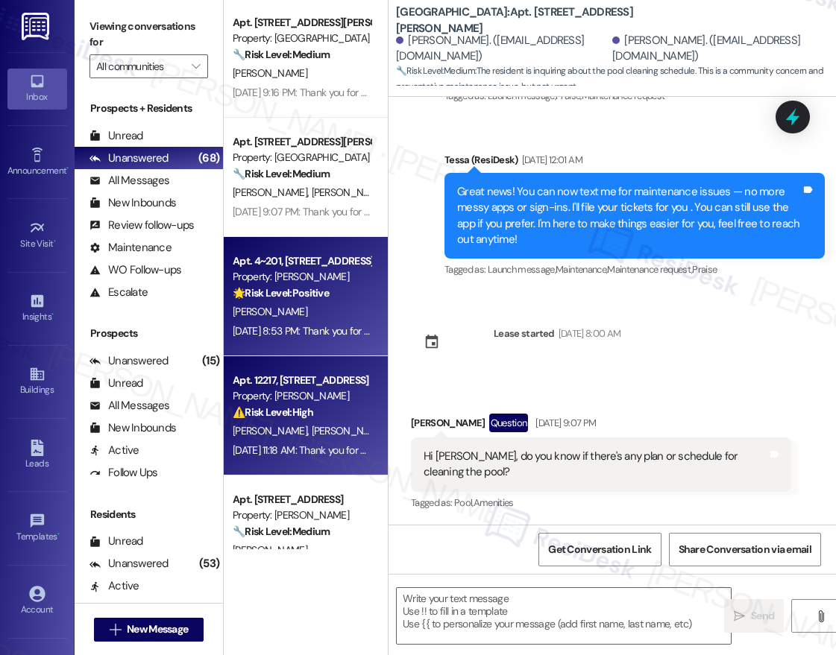
type textarea "Fetching suggested responses. Please feel free to read through the conversation…"
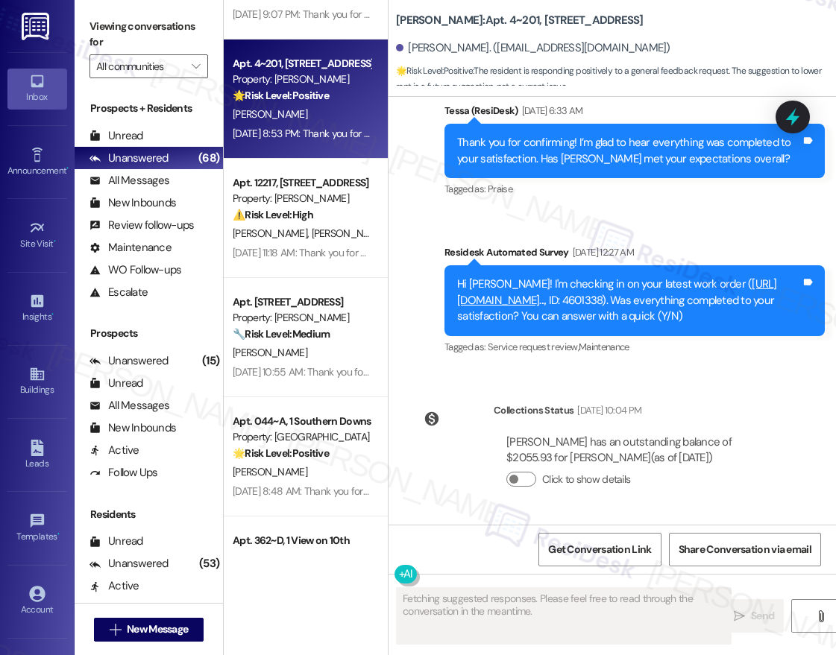
scroll to position [3934, 0]
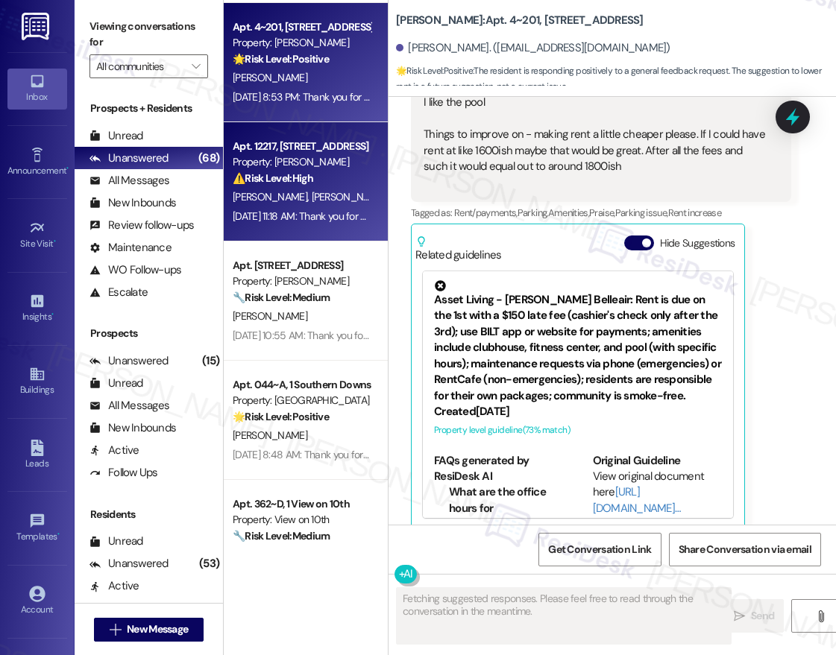
click at [328, 207] on div "A. Ozturk R. Powell" at bounding box center [301, 197] width 141 height 19
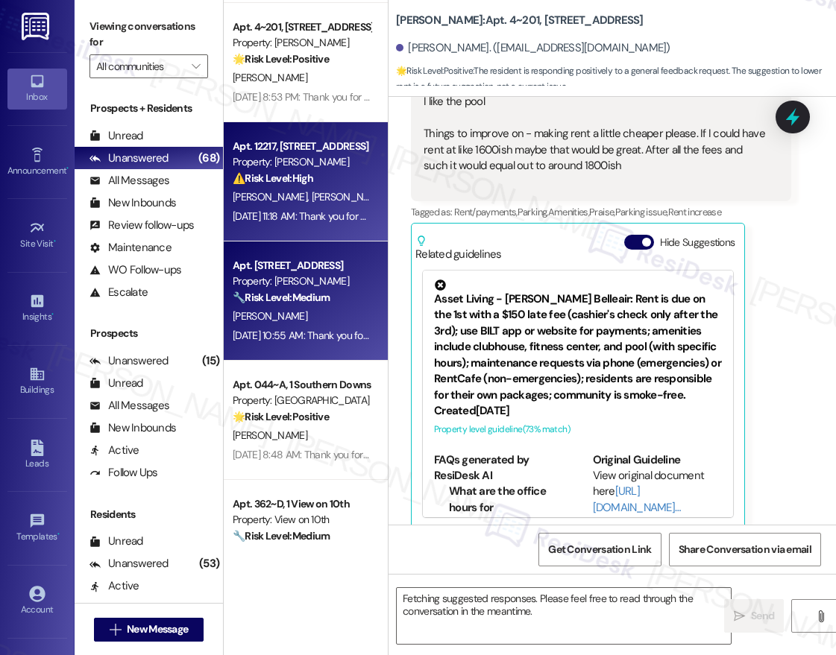
click at [312, 313] on div "[PERSON_NAME]" at bounding box center [301, 316] width 141 height 19
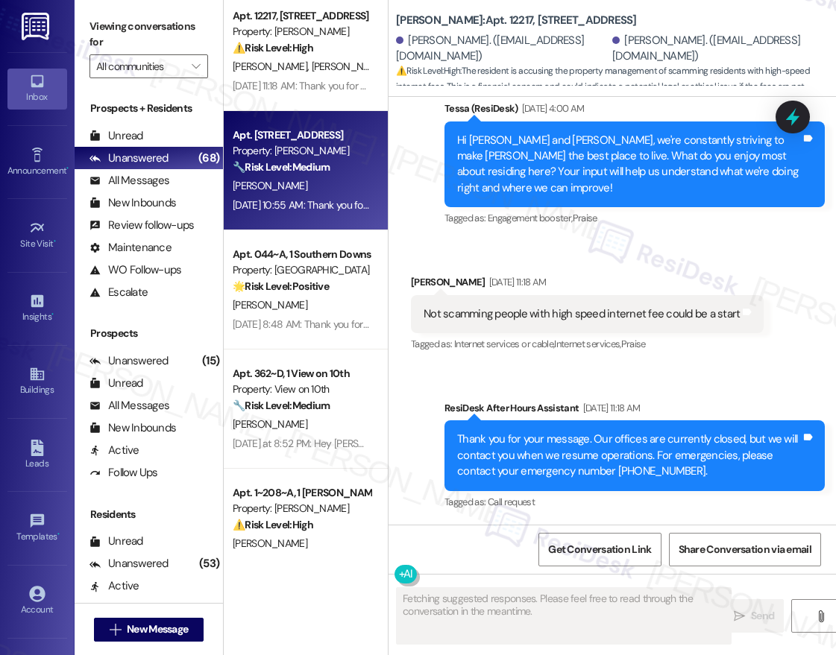
scroll to position [4101, 0]
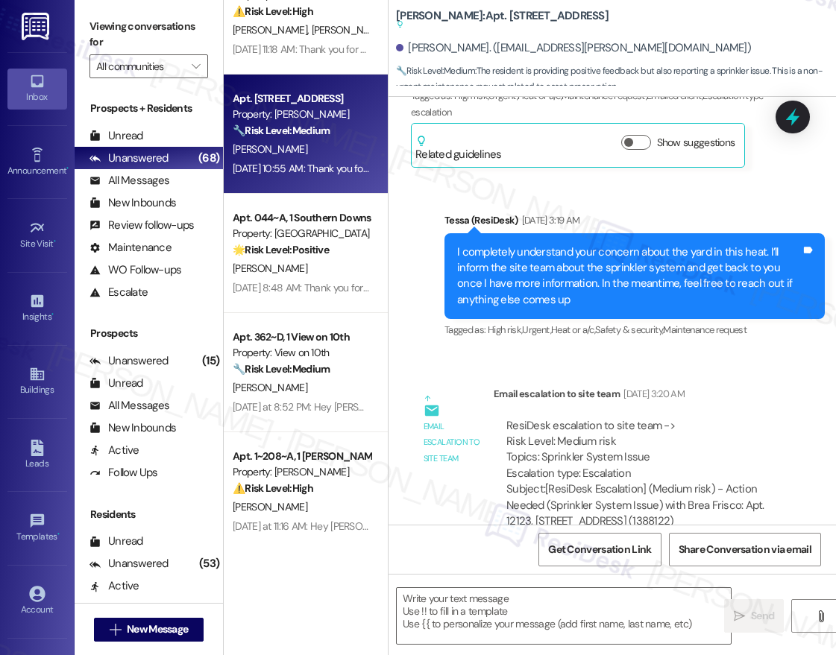
click at [324, 277] on div "Apt. 4~201, 1632 Clearwater Largo Rd Property: Solano Belleair 🌟 Risk Level: Po…" at bounding box center [306, 275] width 164 height 550
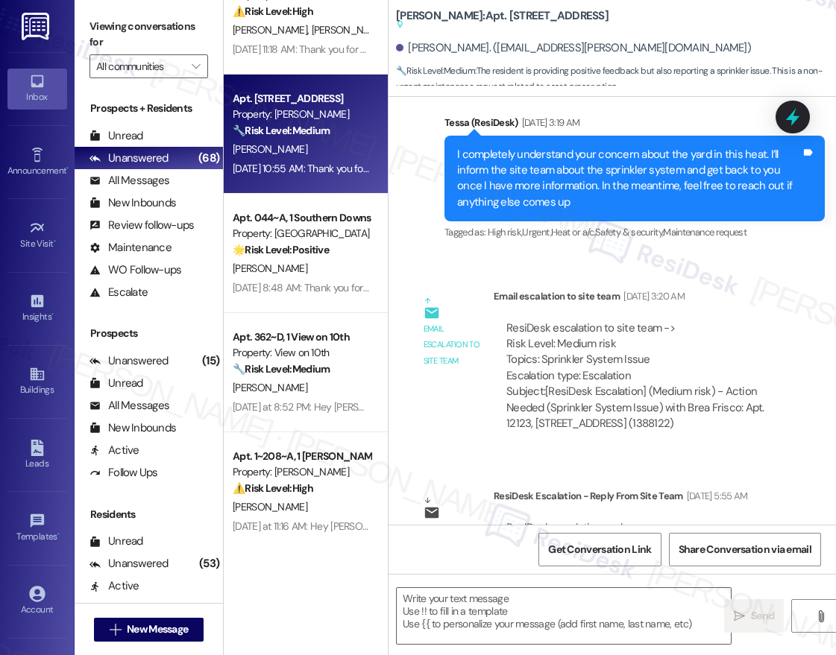
type textarea "Fetching suggested responses. Please feel free to read through the conversation…"
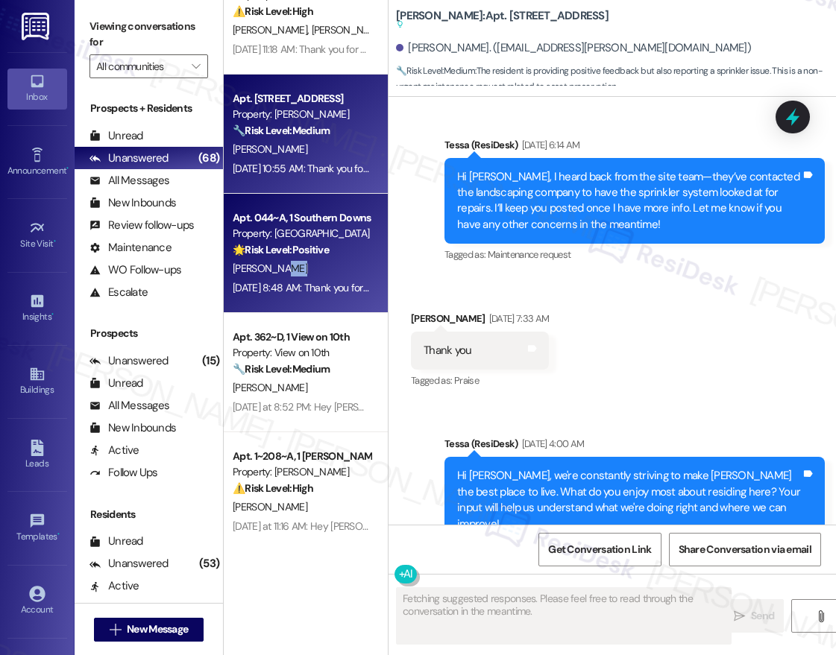
click at [324, 277] on div "[PERSON_NAME]" at bounding box center [301, 268] width 141 height 19
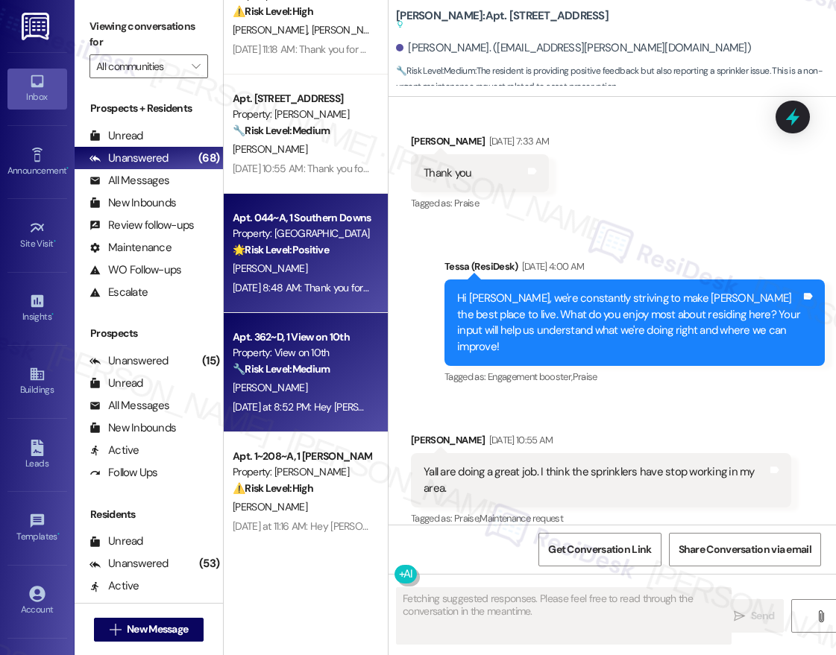
scroll to position [312, 0]
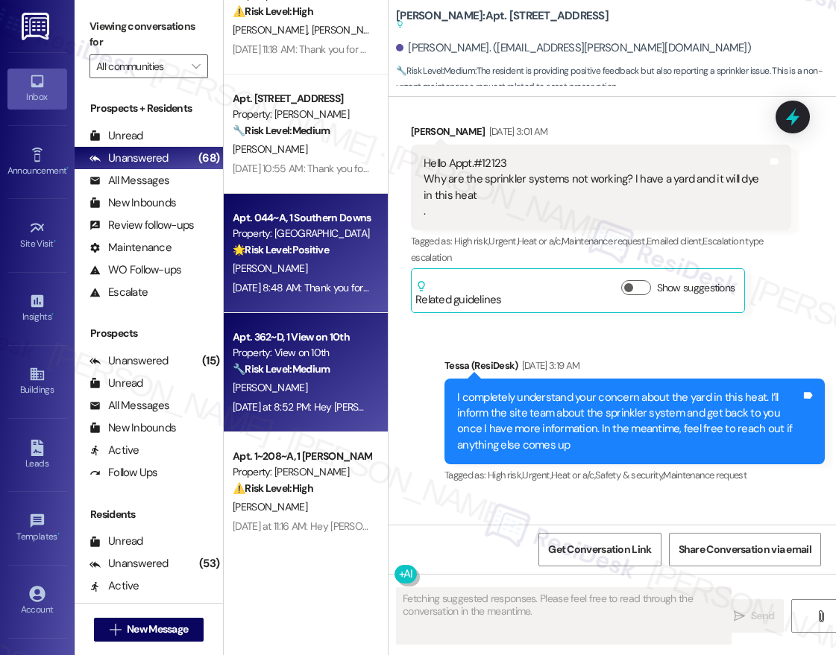
click at [311, 368] on strong "🔧 Risk Level: Medium" at bounding box center [281, 368] width 97 height 13
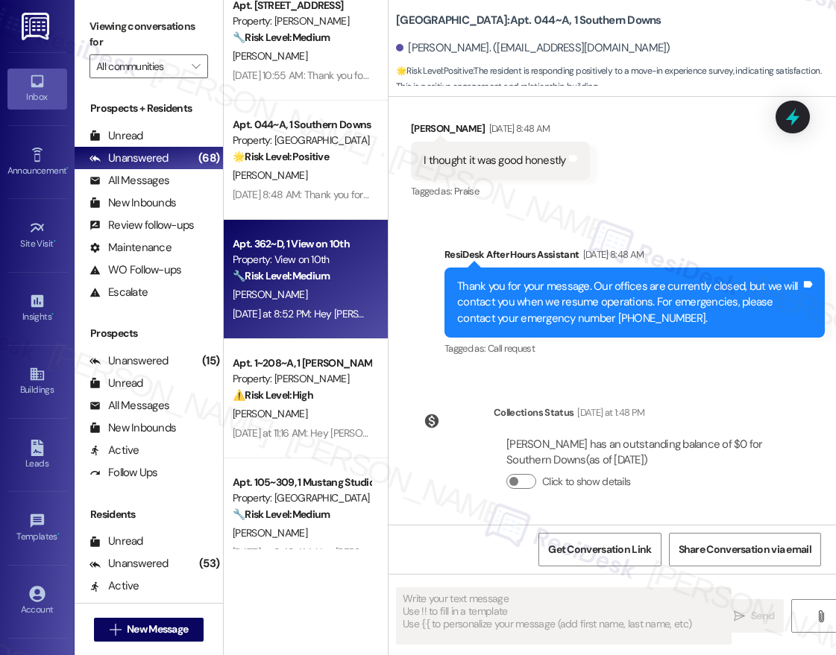
scroll to position [4203, 0]
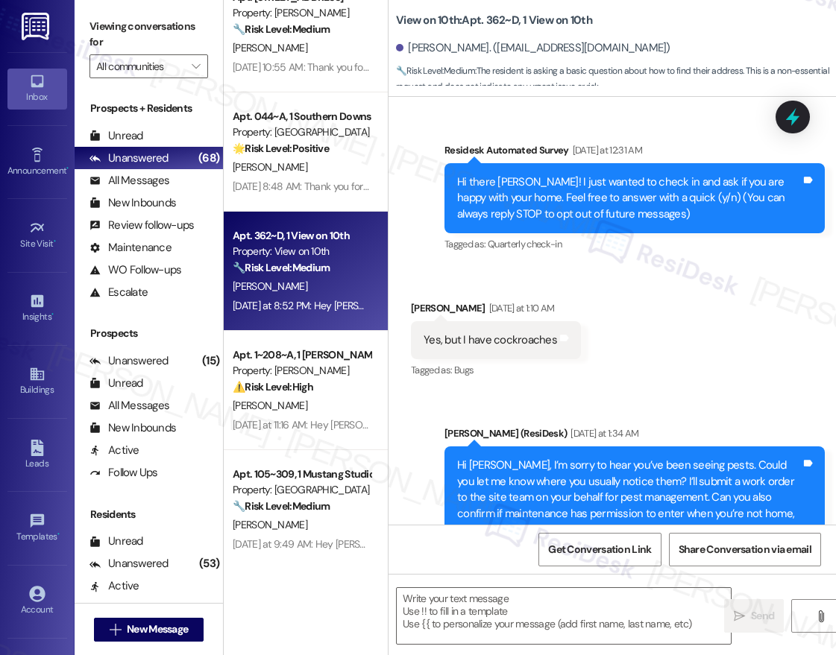
click at [344, 358] on div "Apt. 12217, [STREET_ADDRESS] Property: [PERSON_NAME] ⚠️ Risk Level: High The re…" at bounding box center [306, 275] width 164 height 550
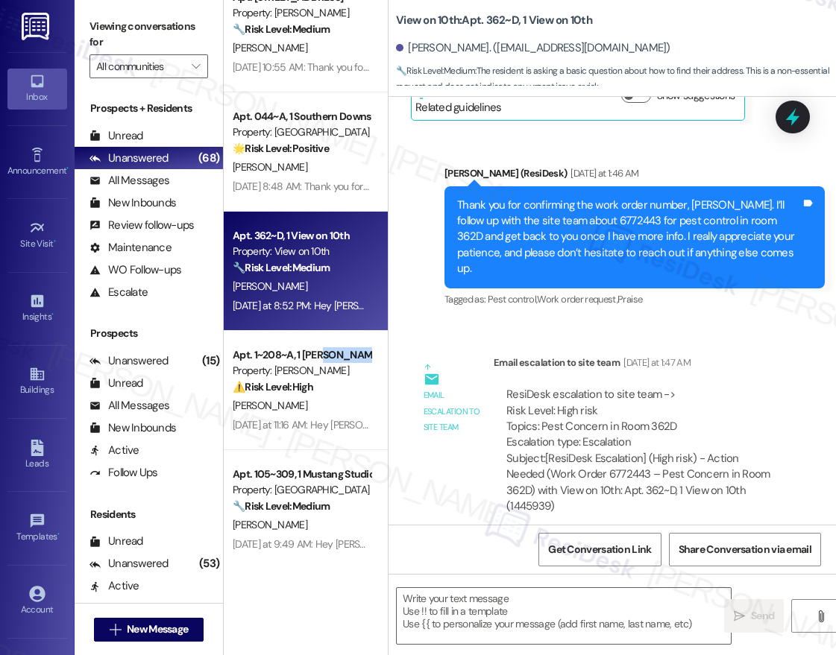
click at [344, 358] on div "Apt. 1~208~A, 1 [PERSON_NAME]" at bounding box center [302, 355] width 138 height 16
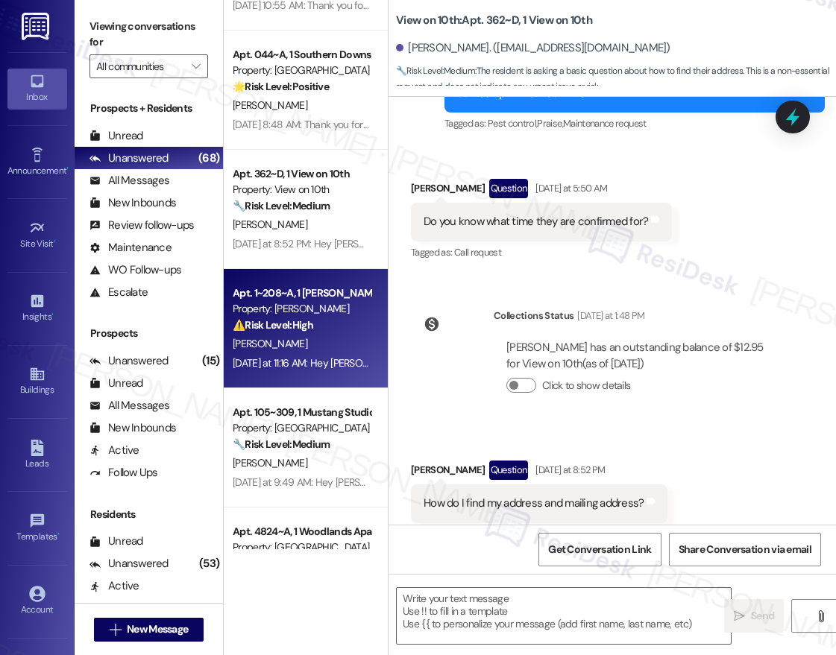
scroll to position [4318, 0]
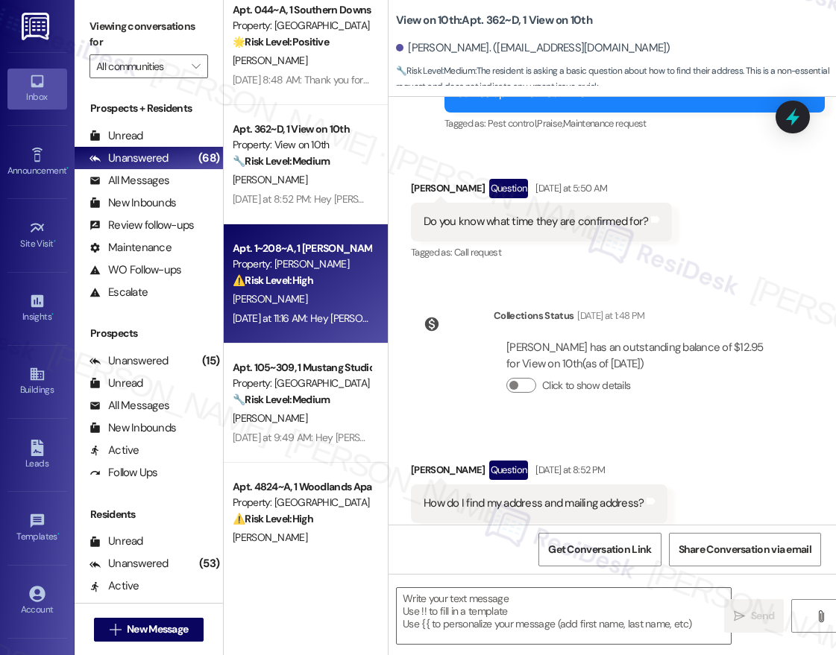
type textarea "Fetching suggested responses. Please feel free to read through the conversation…"
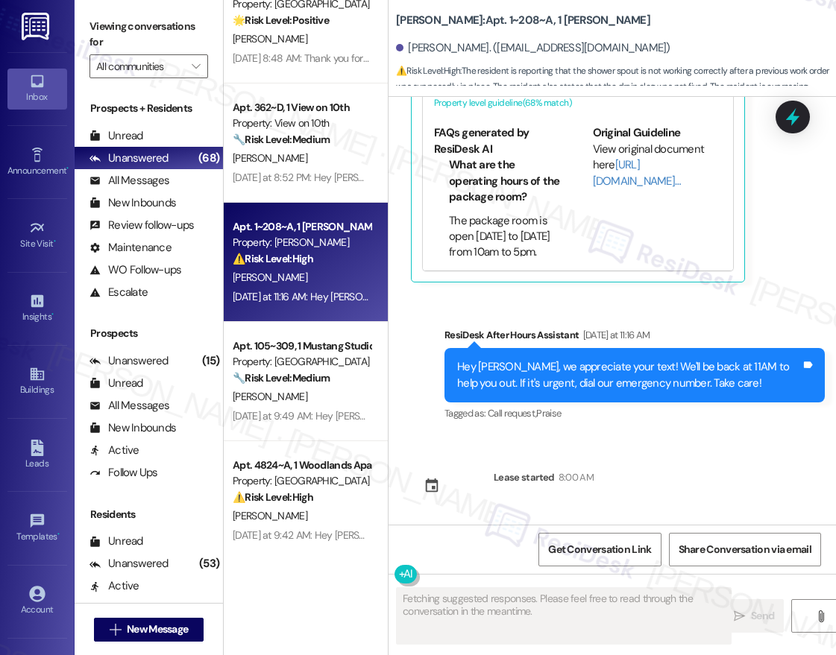
click at [312, 391] on div "Apt. 12123, 12330 Research Road Property: Brea Frisco 🔧 Risk Level: Medium The …" at bounding box center [306, 275] width 164 height 550
click at [312, 391] on div "[PERSON_NAME]" at bounding box center [301, 397] width 141 height 19
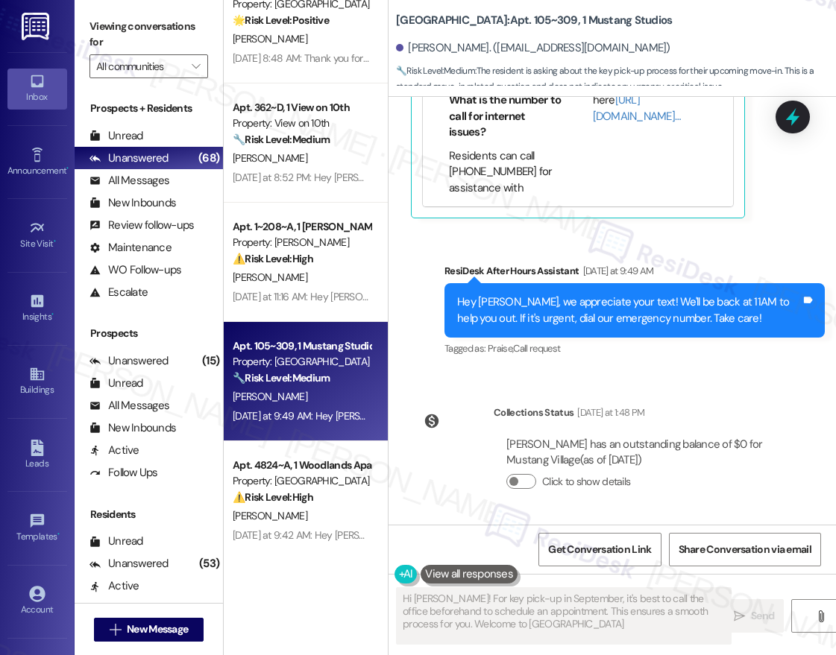
type textarea "Hi Erik! For key pick-up in September, it's best to call the office beforehand …"
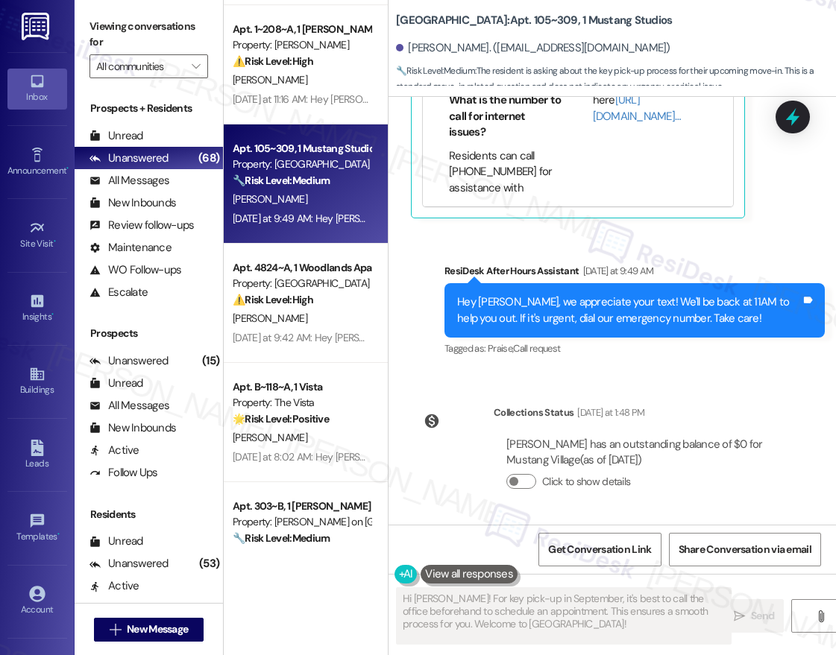
click at [296, 359] on div "Apt. 044~A, 1 Southern Downs Property: Southern Downs 🌟 Risk Level: Positive Th…" at bounding box center [306, 275] width 164 height 550
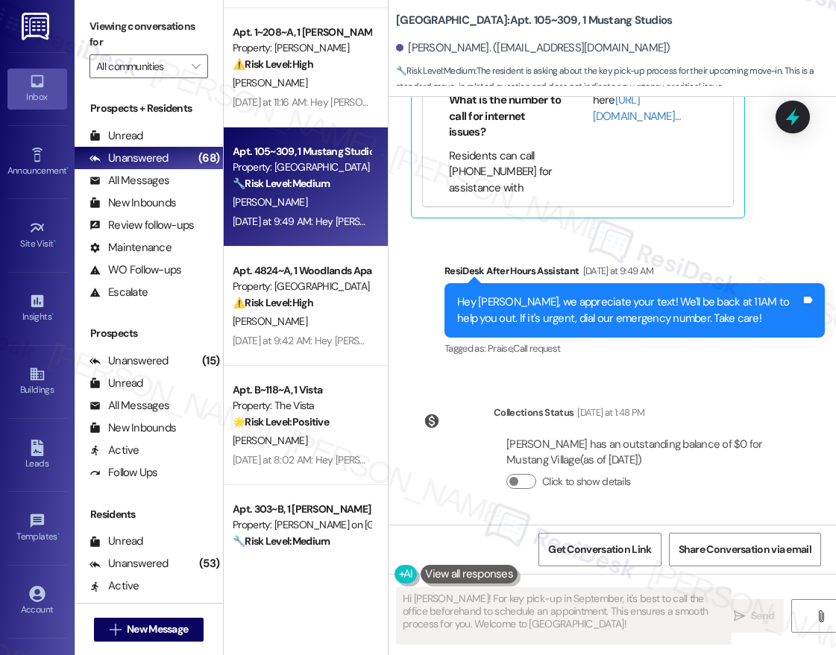
click at [310, 322] on div "[PERSON_NAME]" at bounding box center [301, 321] width 141 height 19
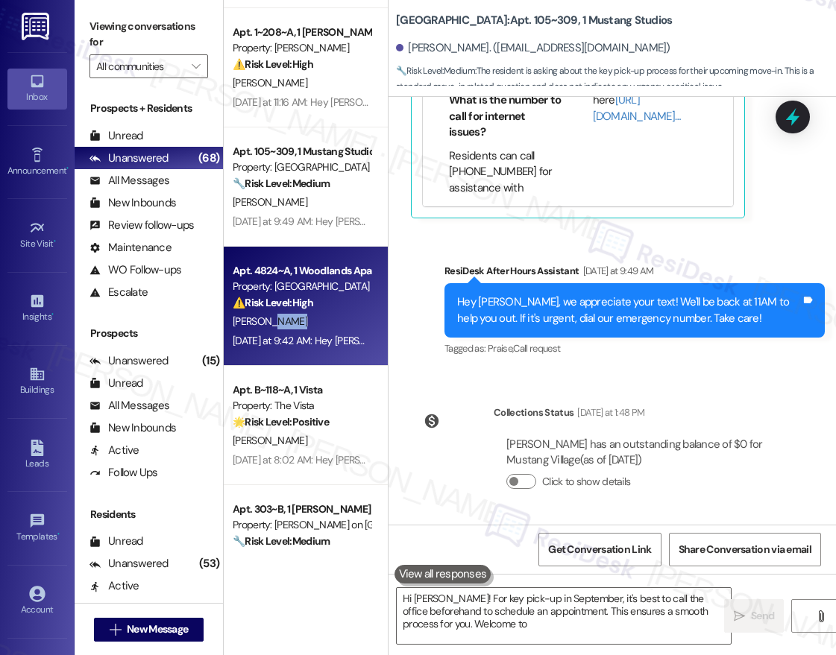
click at [310, 322] on div "[PERSON_NAME]" at bounding box center [301, 321] width 141 height 19
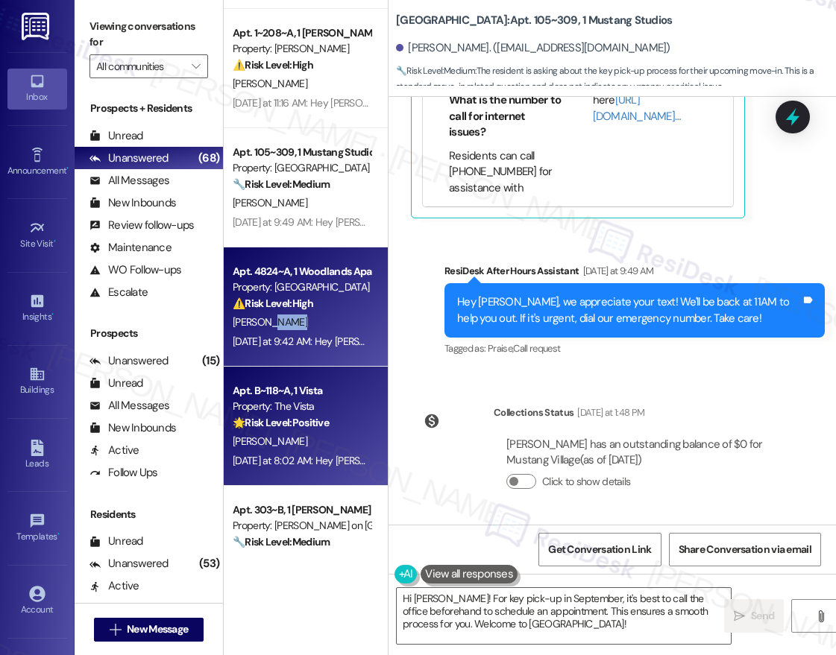
type textarea "Fetching suggested responses. Please feel free to read through the conversation…"
click at [317, 425] on strong "🌟 Risk Level: Positive" at bounding box center [281, 422] width 96 height 13
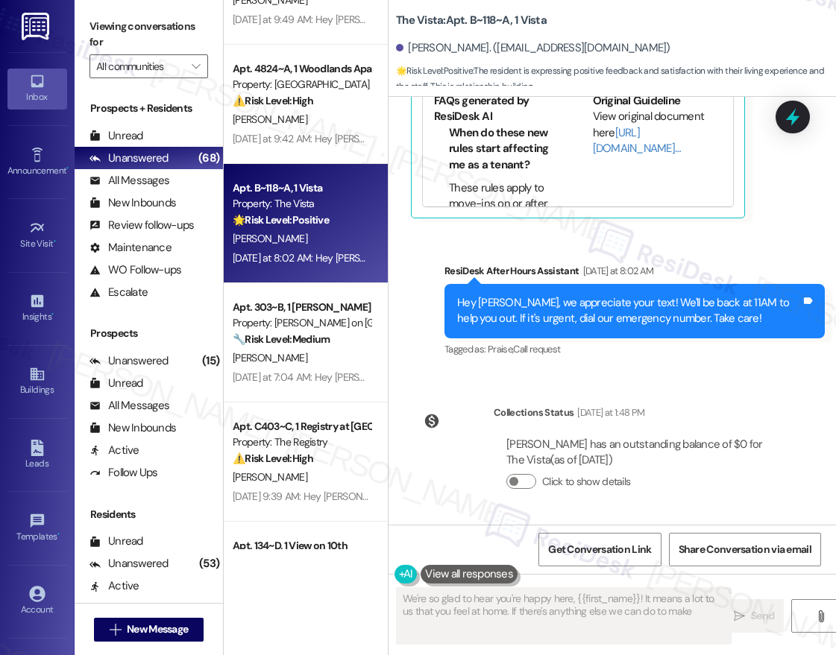
click at [321, 355] on div "Apt. 1~208~A, 1 Todd Property: TODD ⚠️ Risk Level: High The resident is reporti…" at bounding box center [306, 275] width 164 height 550
click at [321, 355] on div "[PERSON_NAME]" at bounding box center [301, 358] width 141 height 19
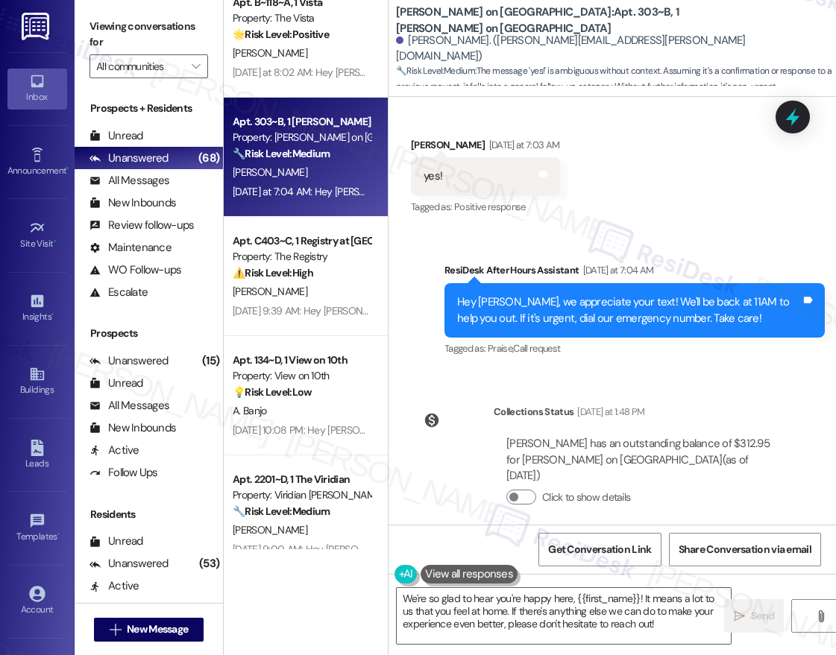
click at [315, 308] on div "Apt. 4824~A, 1 Woodlands Apartments 721 Property: Woodlands ⚠️ Risk Level: High…" at bounding box center [306, 275] width 164 height 550
click at [315, 308] on div "[DATE] 9:39 AM: Hey [PERSON_NAME] ([PERSON_NAME]), we appreciate your text! We'…" at bounding box center [604, 310] width 743 height 13
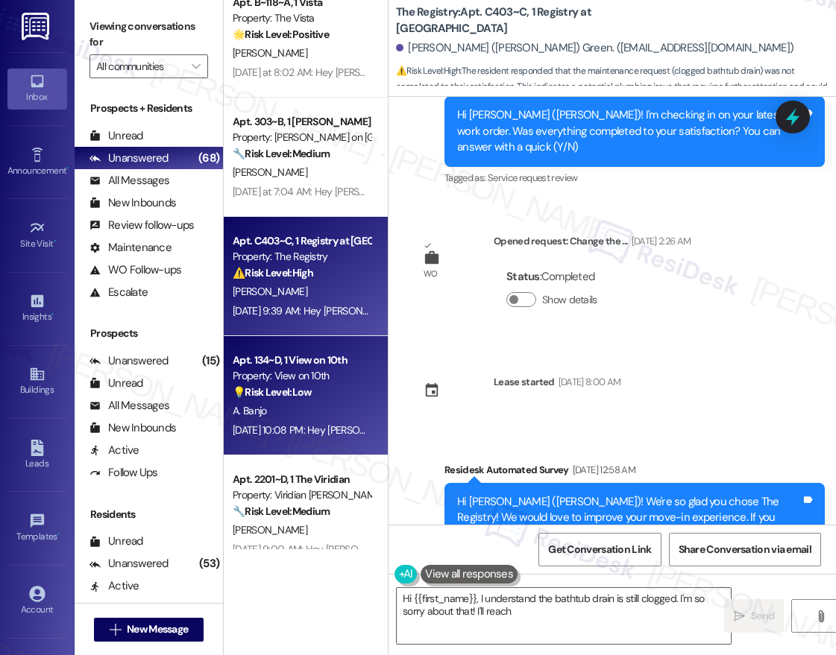
click at [330, 429] on div "Aug 19, 2025 at 10:08 PM: Hey Annabella, we appreciate your text! We'll be back…" at bounding box center [565, 430] width 664 height 13
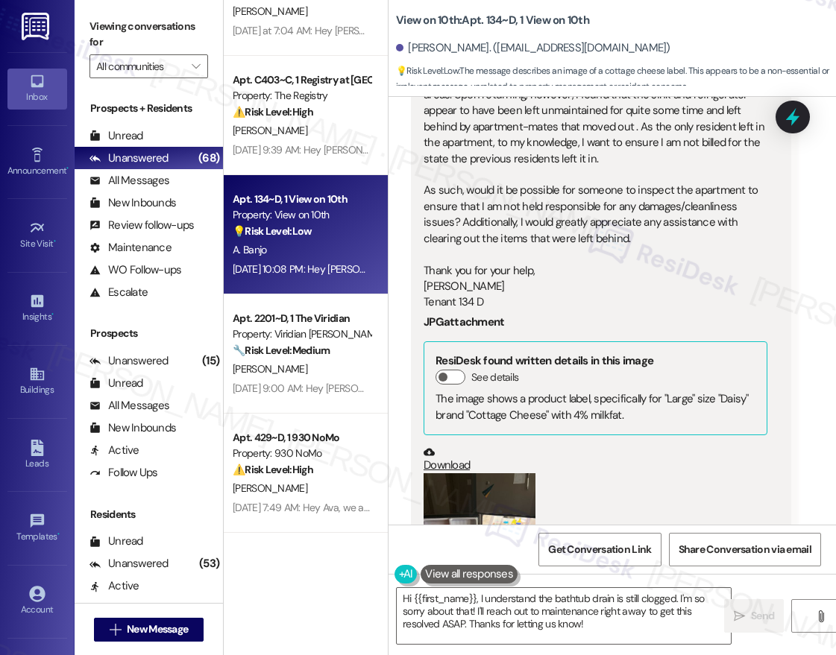
click at [347, 348] on div "Apt. 4824~A, 1 Woodlands Apartments 721 Property: Woodlands ⚠️ Risk Level: High…" at bounding box center [306, 275] width 164 height 550
click at [347, 348] on div "🔧 Risk Level: Medium The resident responded negatively to a satisfaction check …" at bounding box center [302, 351] width 138 height 16
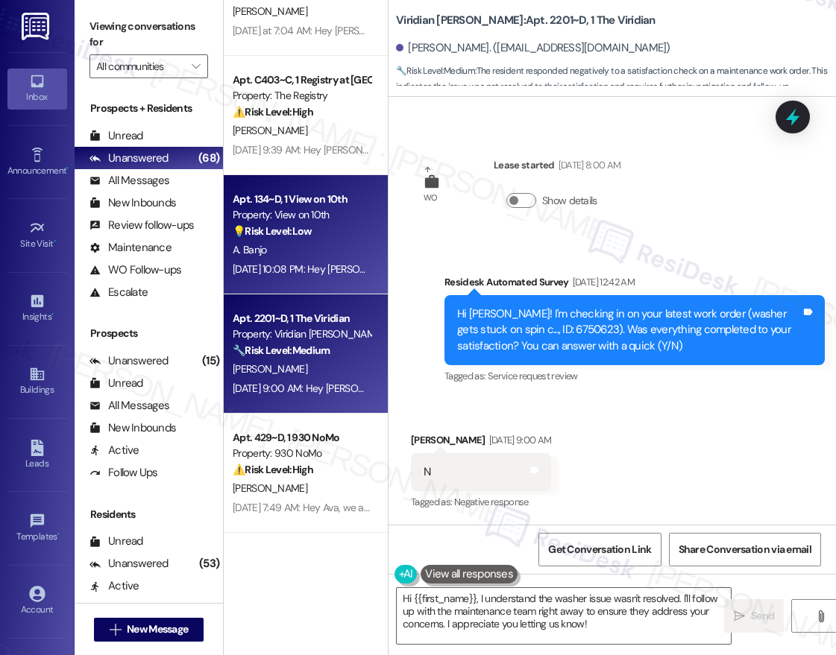
click at [316, 274] on div "Aug 19, 2025 at 10:08 PM: Hey Annabella, we appreciate your text! We'll be back…" at bounding box center [565, 268] width 664 height 13
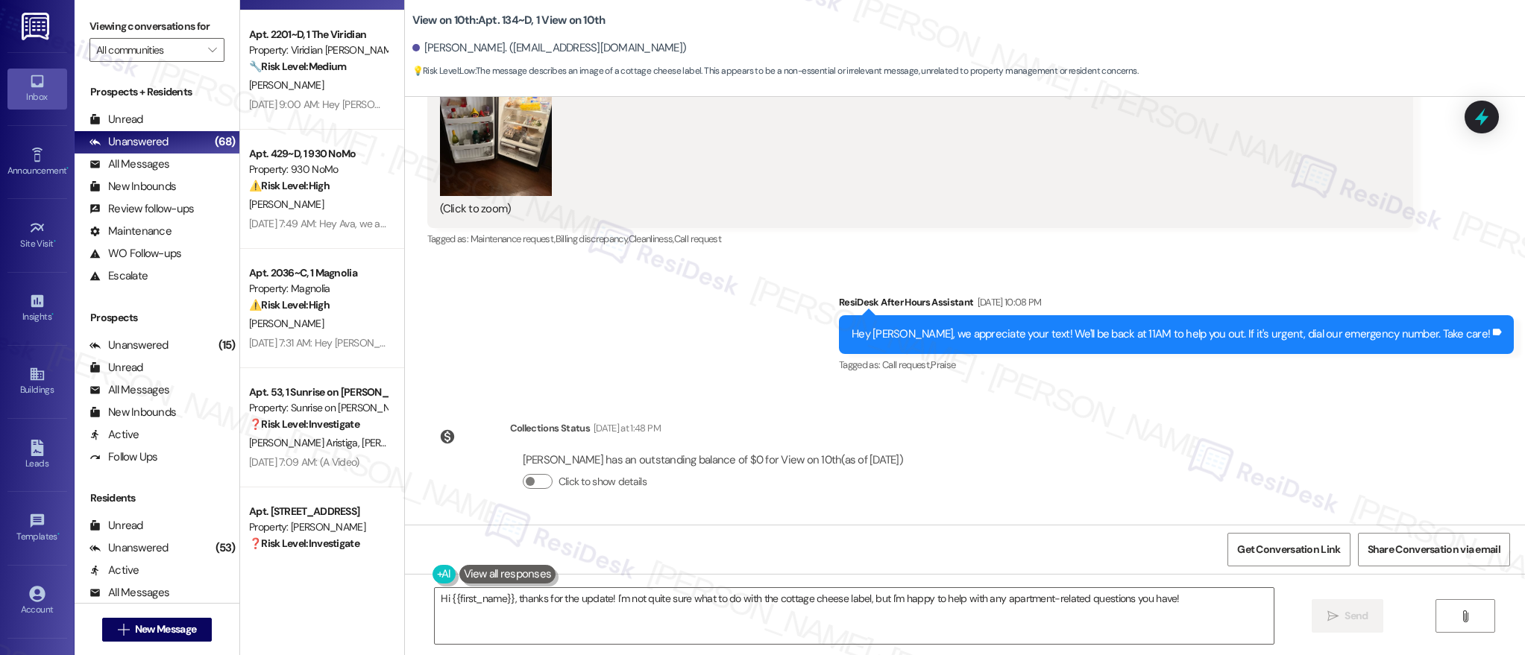
scroll to position [1670, 0]
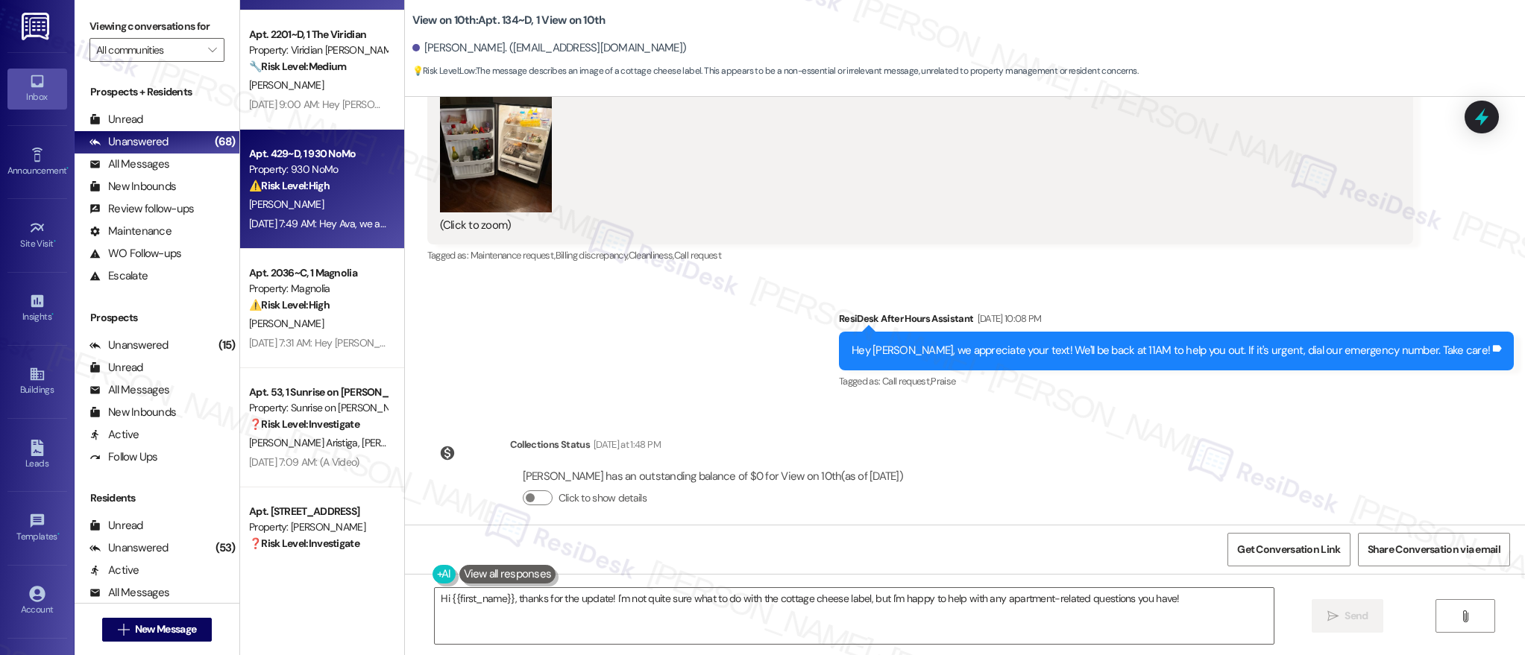
click at [279, 173] on div "Property: 930 NoMo" at bounding box center [318, 170] width 138 height 16
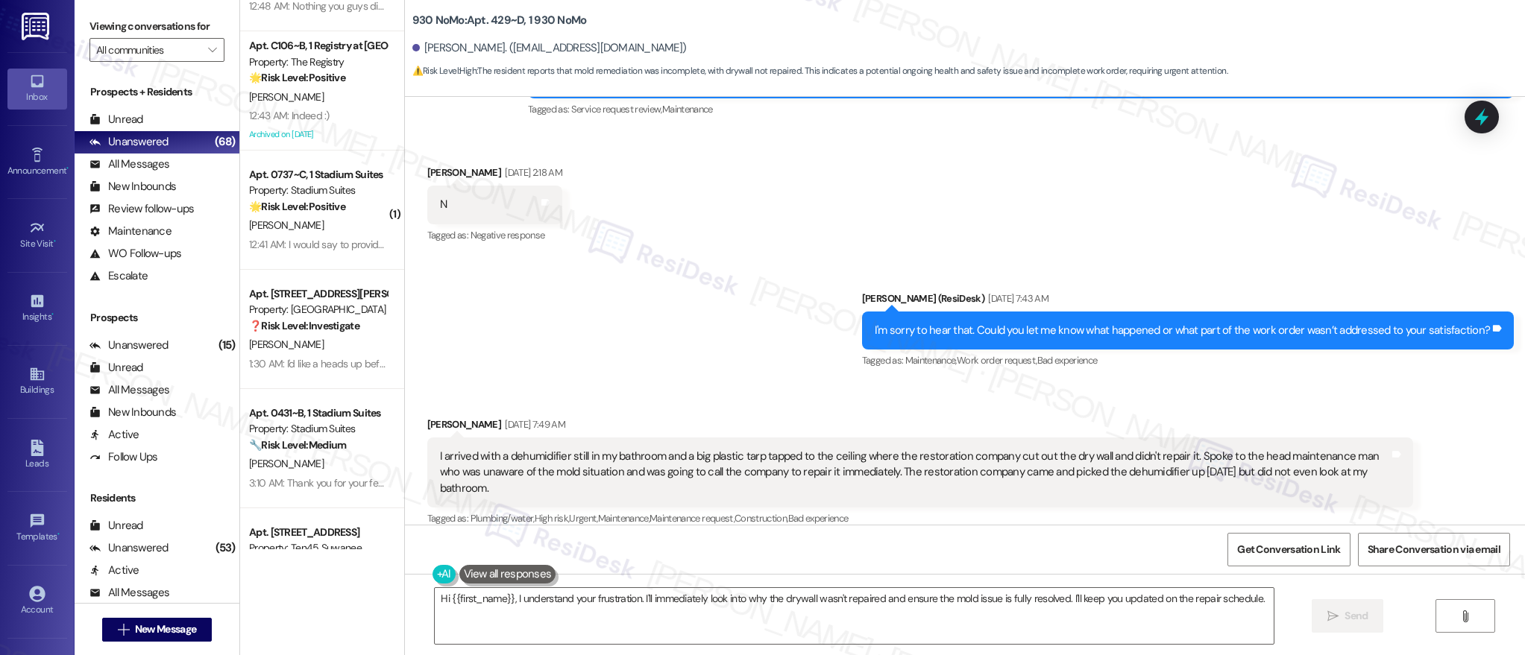
scroll to position [641, 0]
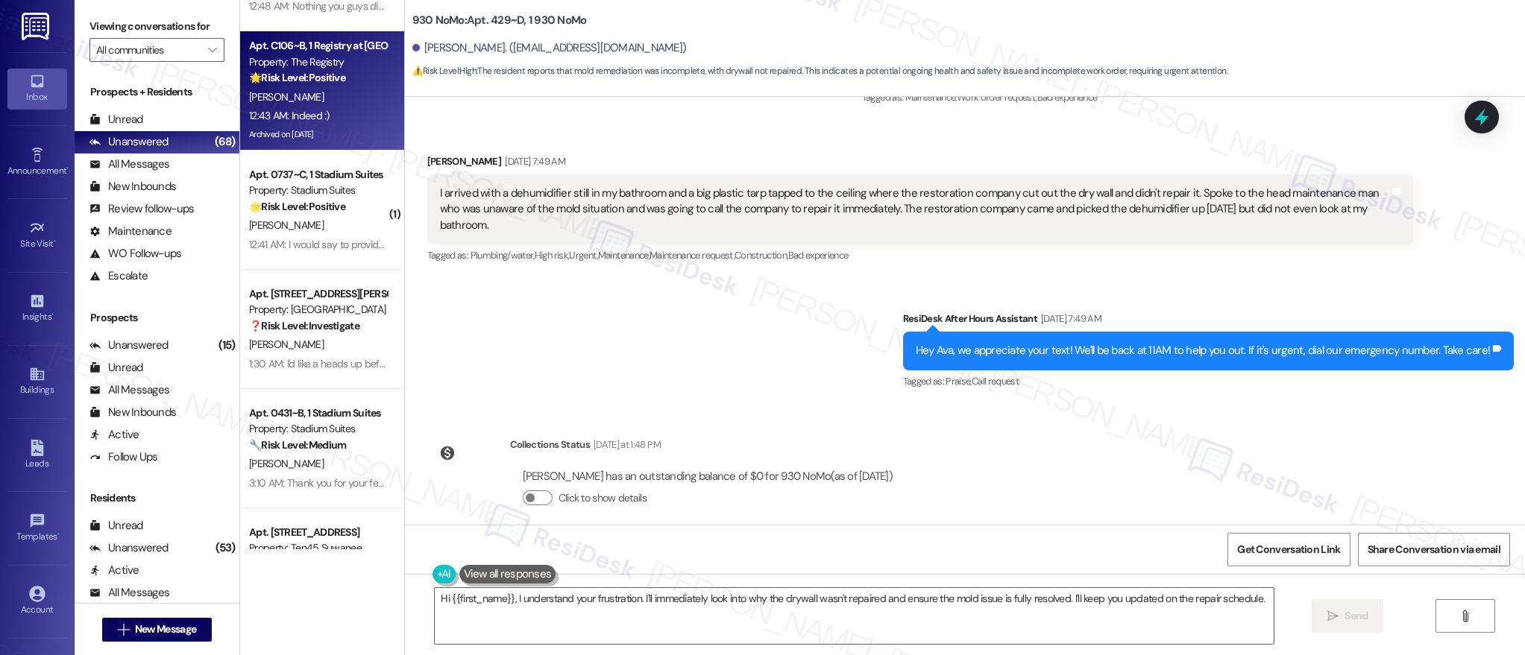
click at [336, 117] on div "12:43 AM: Indeed :) 12:43 AM: Indeed :)" at bounding box center [318, 116] width 141 height 19
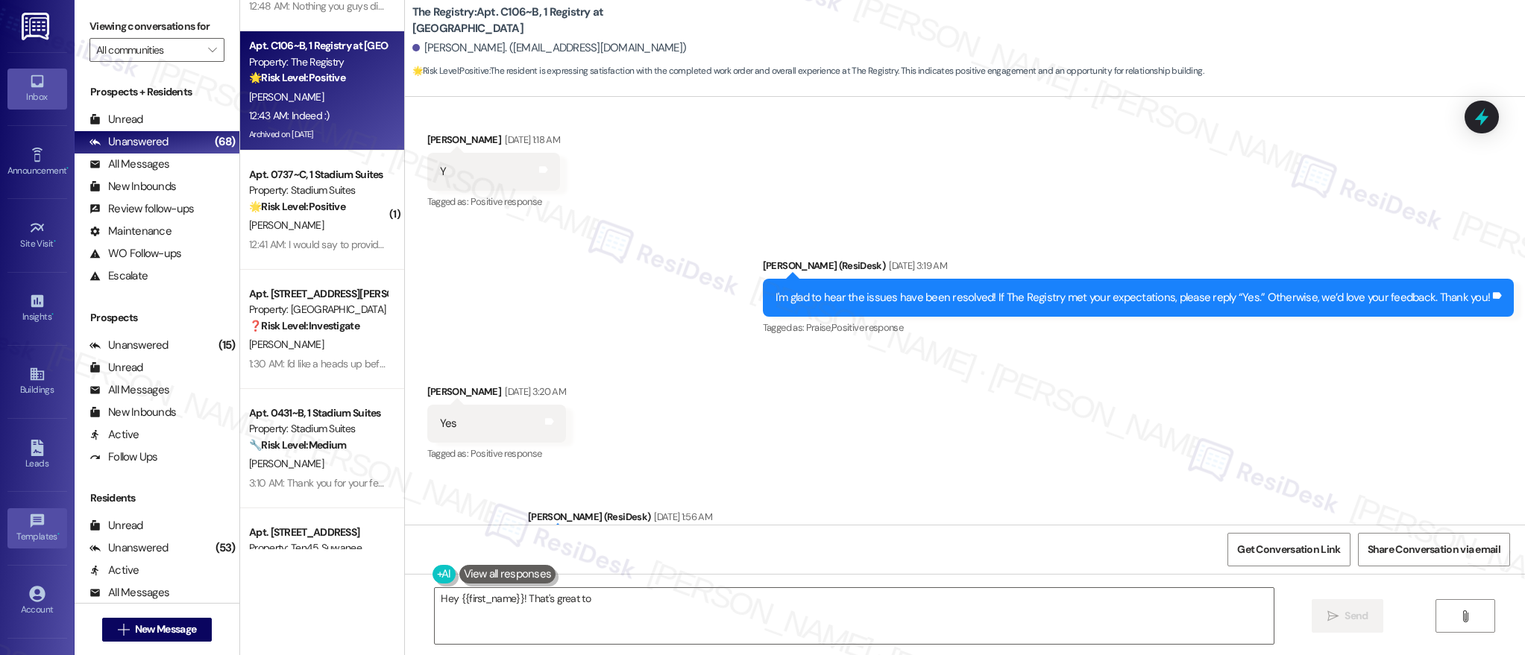
scroll to position [3709, 0]
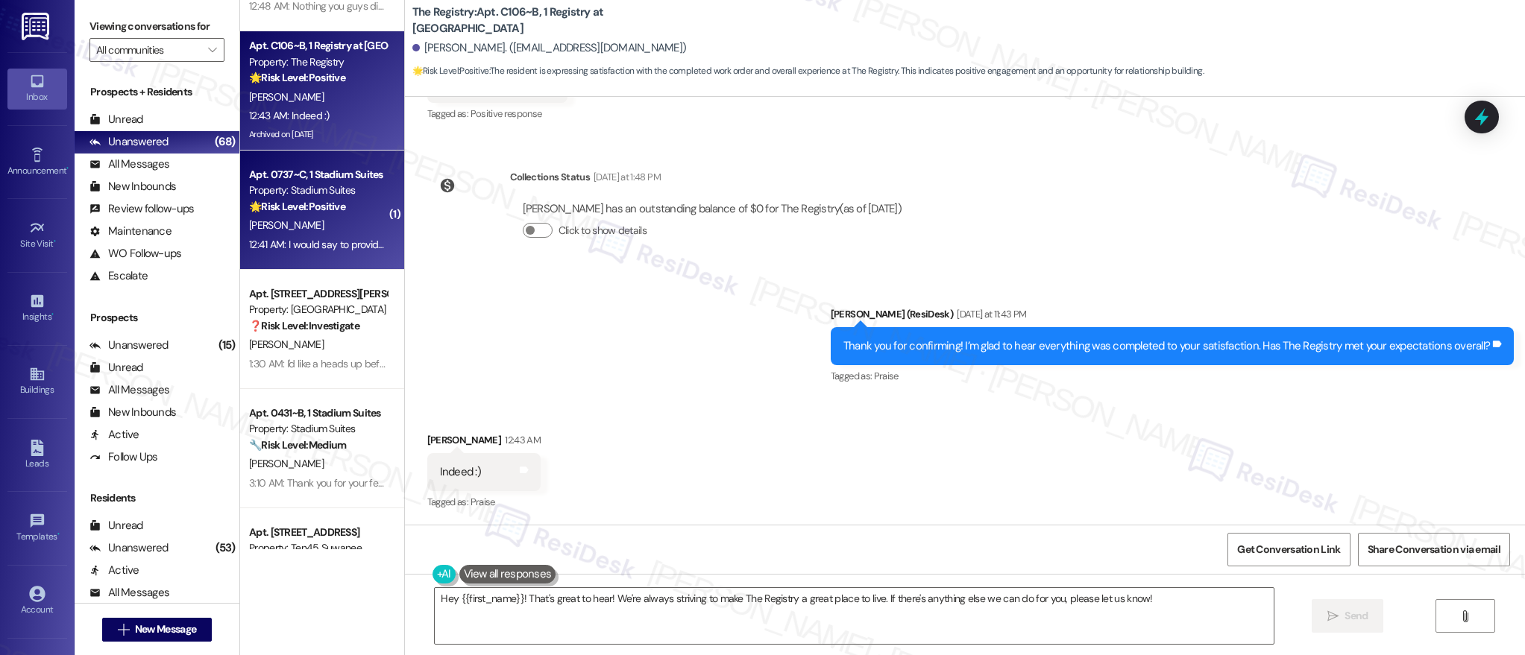
click at [374, 229] on div "Apt. 0737~C, 1 Stadium Suites Property: Stadium Suites 🌟 Risk Level: Positive T…" at bounding box center [322, 210] width 164 height 119
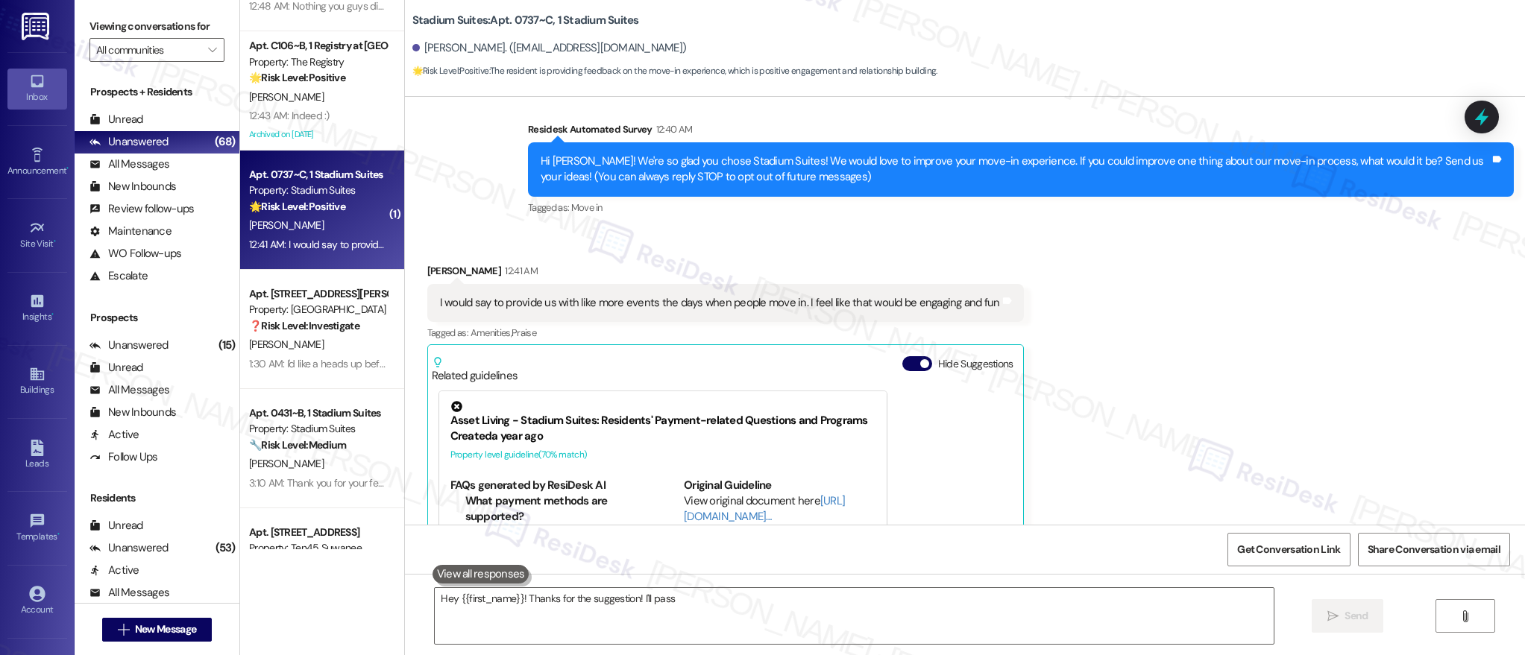
scroll to position [246, 0]
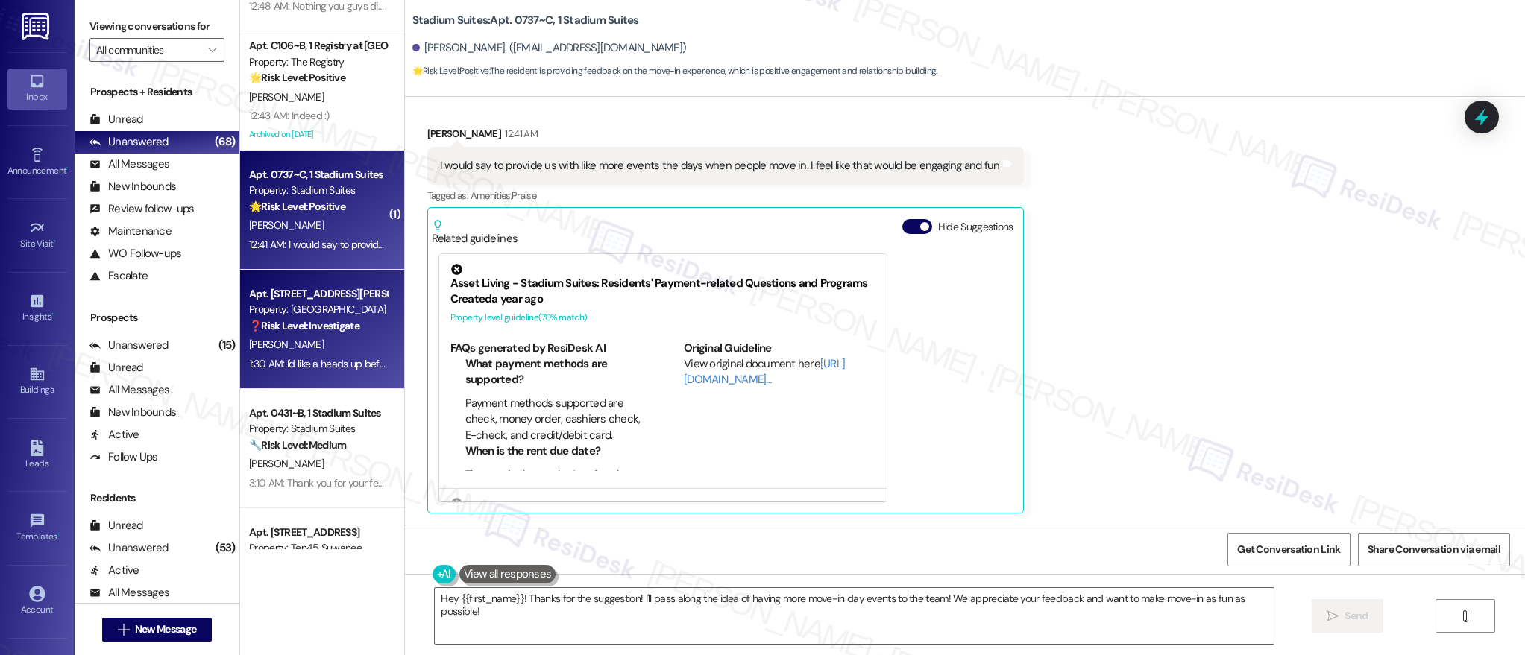
click at [317, 306] on div "Property: [GEOGRAPHIC_DATA]" at bounding box center [318, 310] width 138 height 16
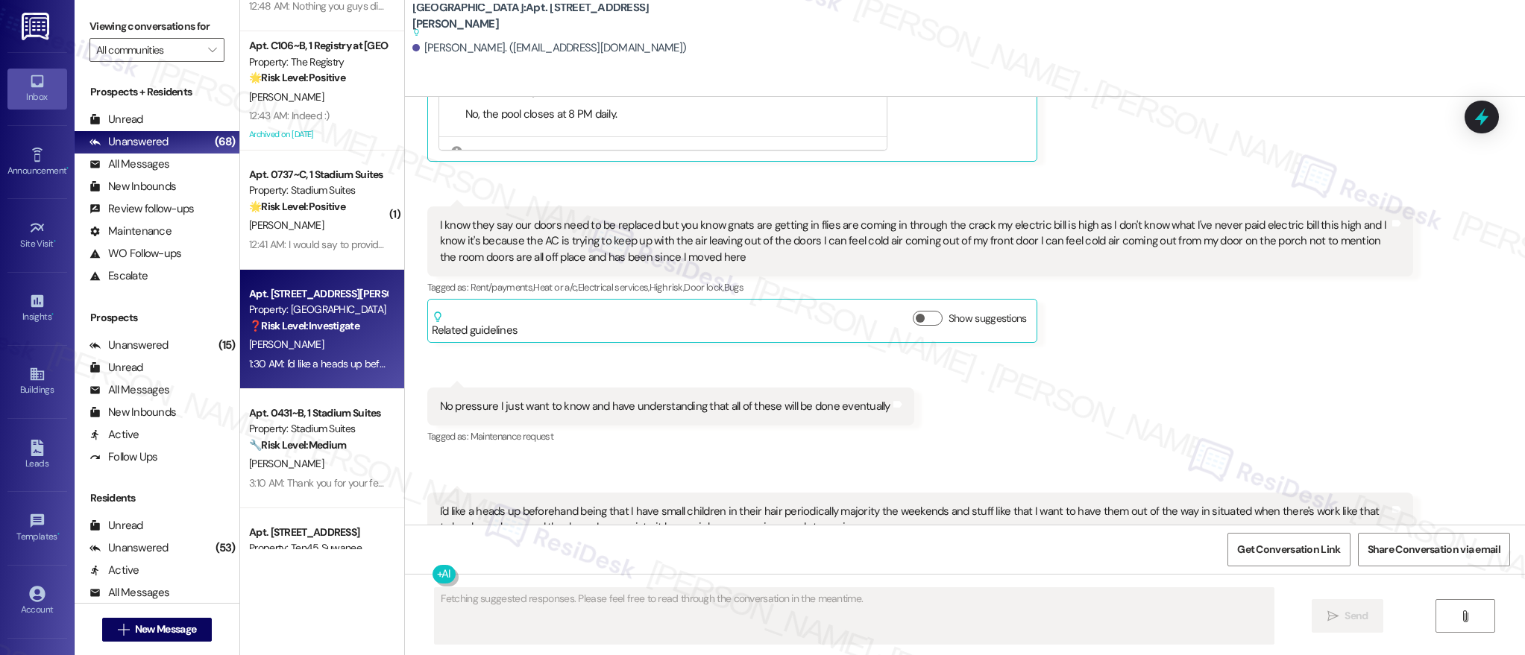
scroll to position [3538, 0]
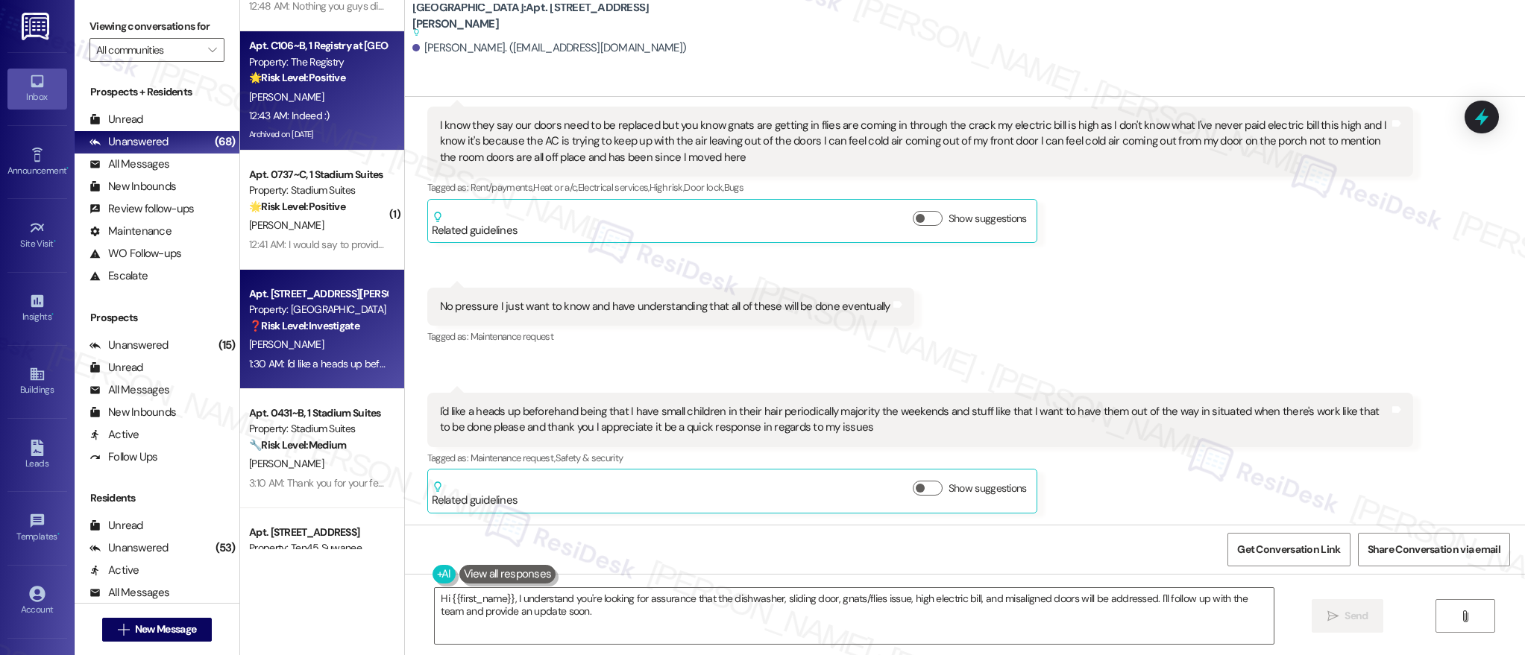
click at [300, 131] on div "Archived on [DATE]" at bounding box center [318, 134] width 141 height 19
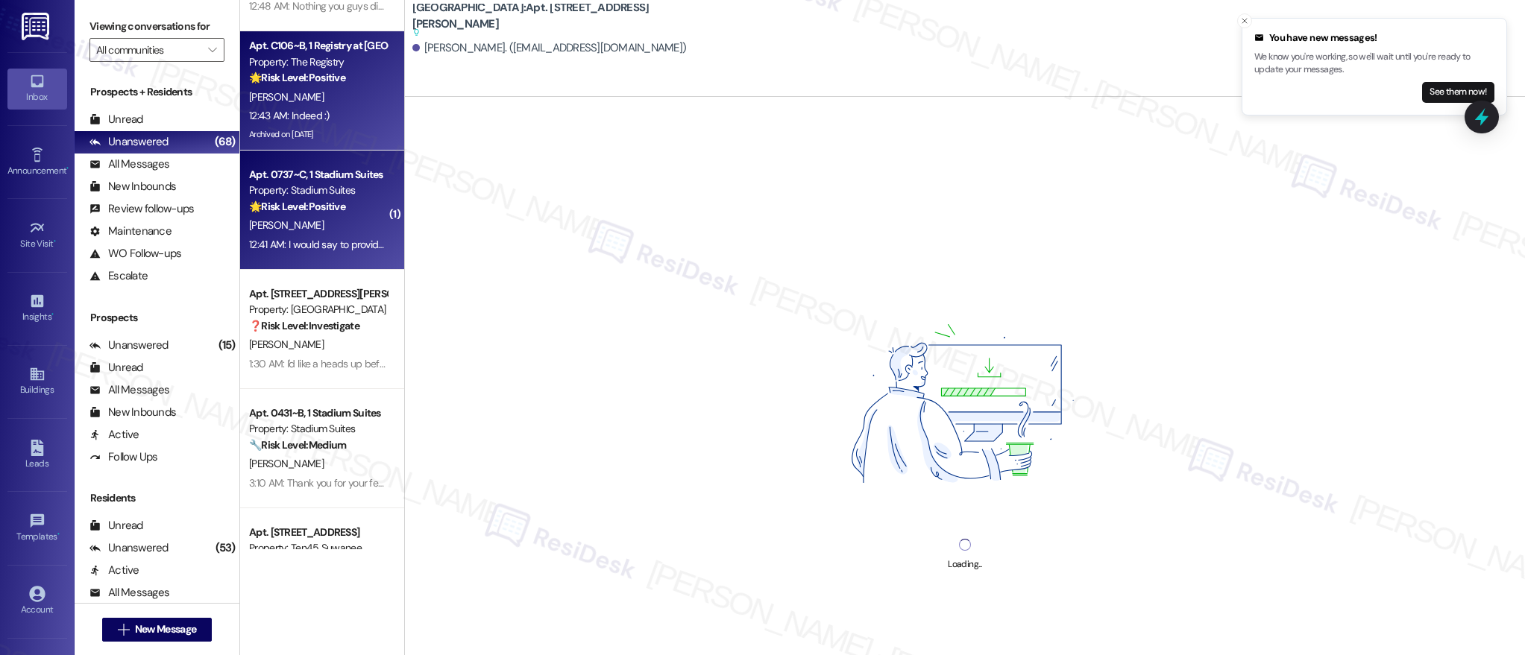
click at [339, 204] on div "🌟 Risk Level: Positive The resident is providing feedback on the move-in experi…" at bounding box center [318, 207] width 138 height 16
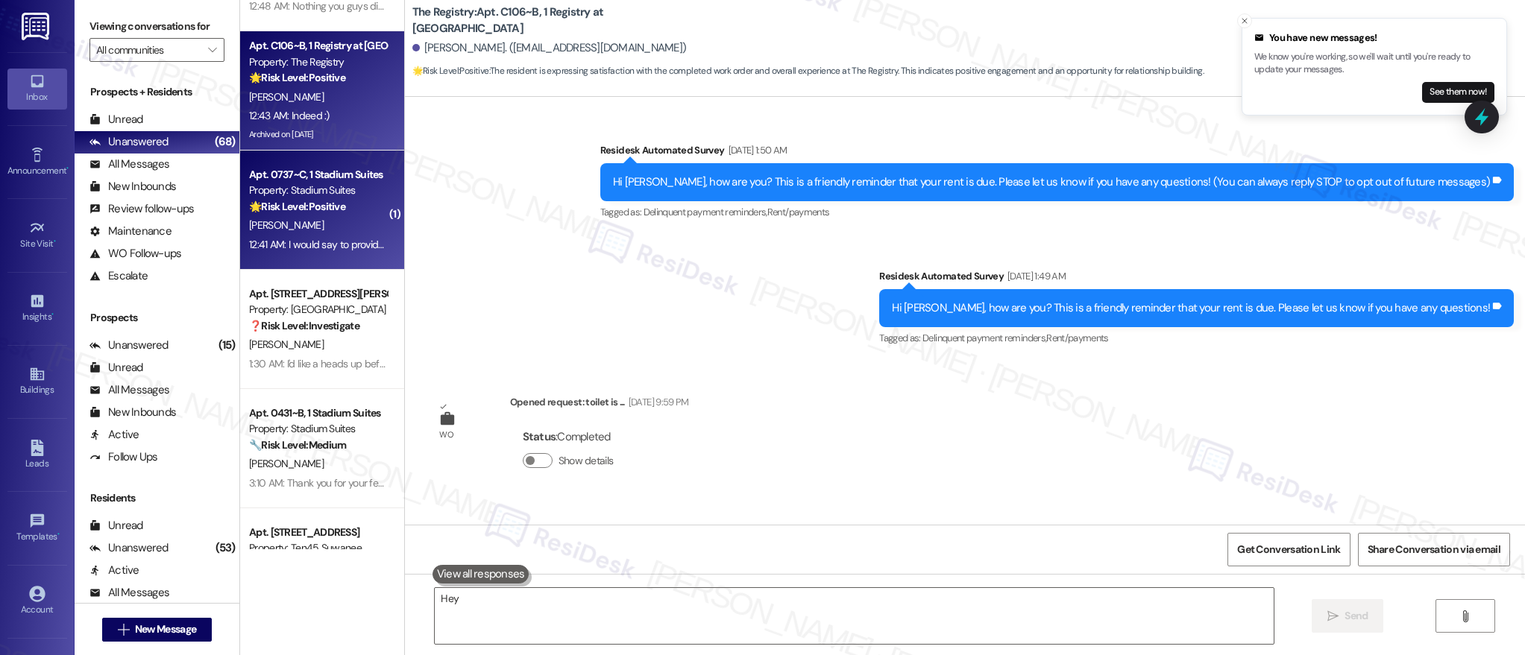
click at [365, 122] on div "12:43 AM: Indeed :) 12:43 AM: Indeed :)" at bounding box center [318, 116] width 141 height 19
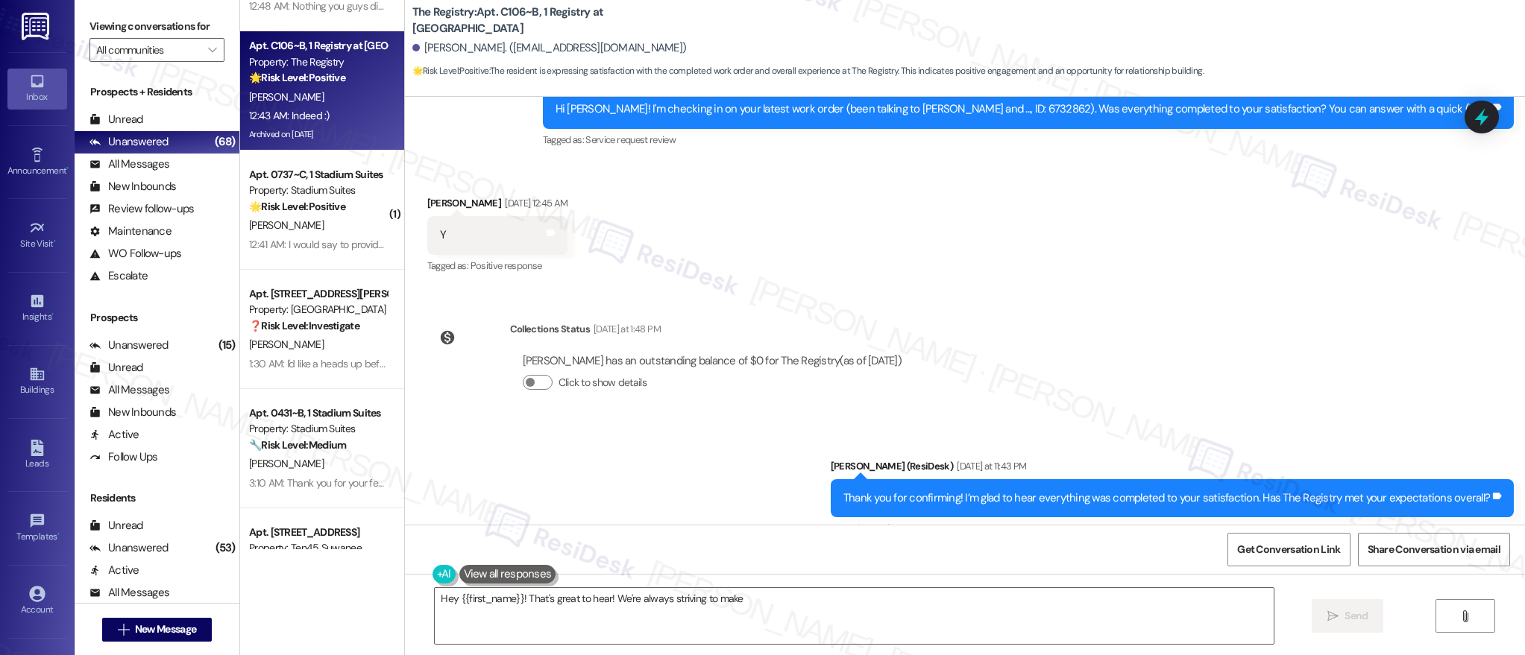
scroll to position [3709, 0]
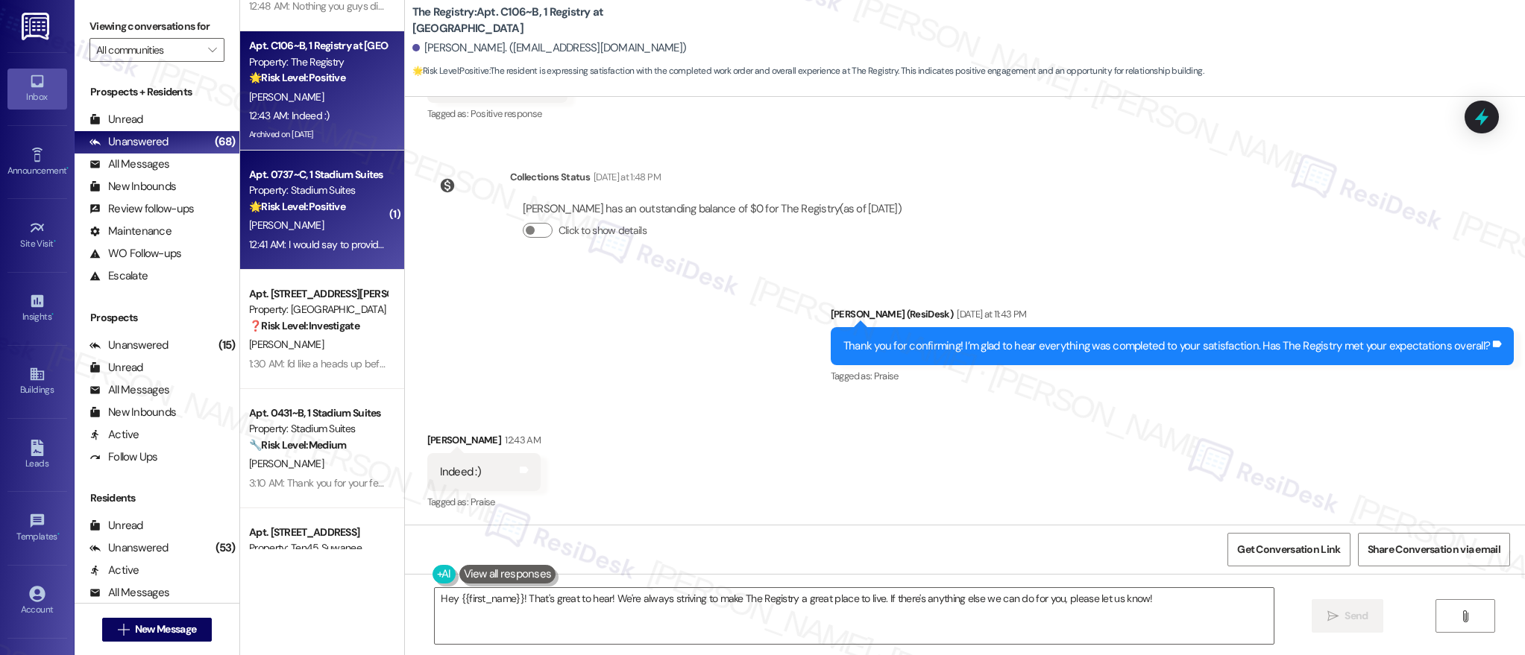
click at [289, 234] on div "H. Shah" at bounding box center [318, 225] width 141 height 19
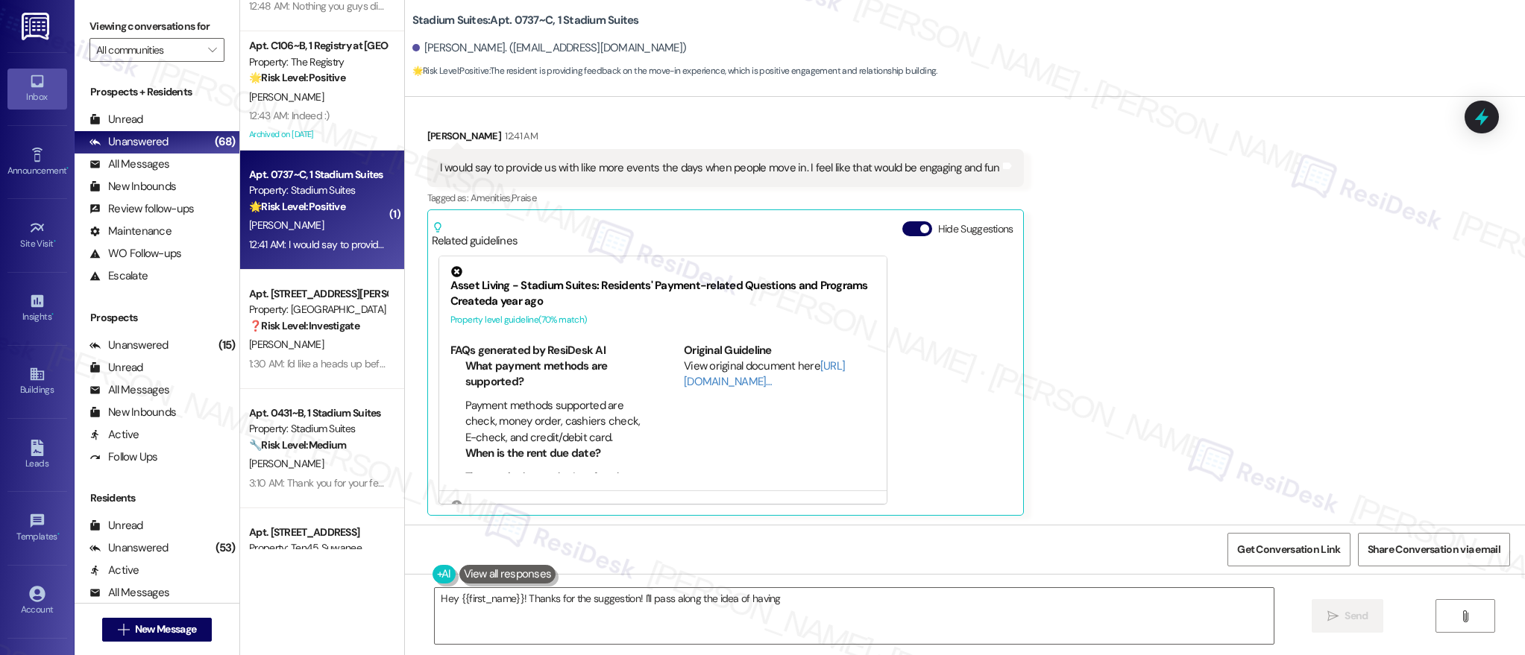
scroll to position [246, 0]
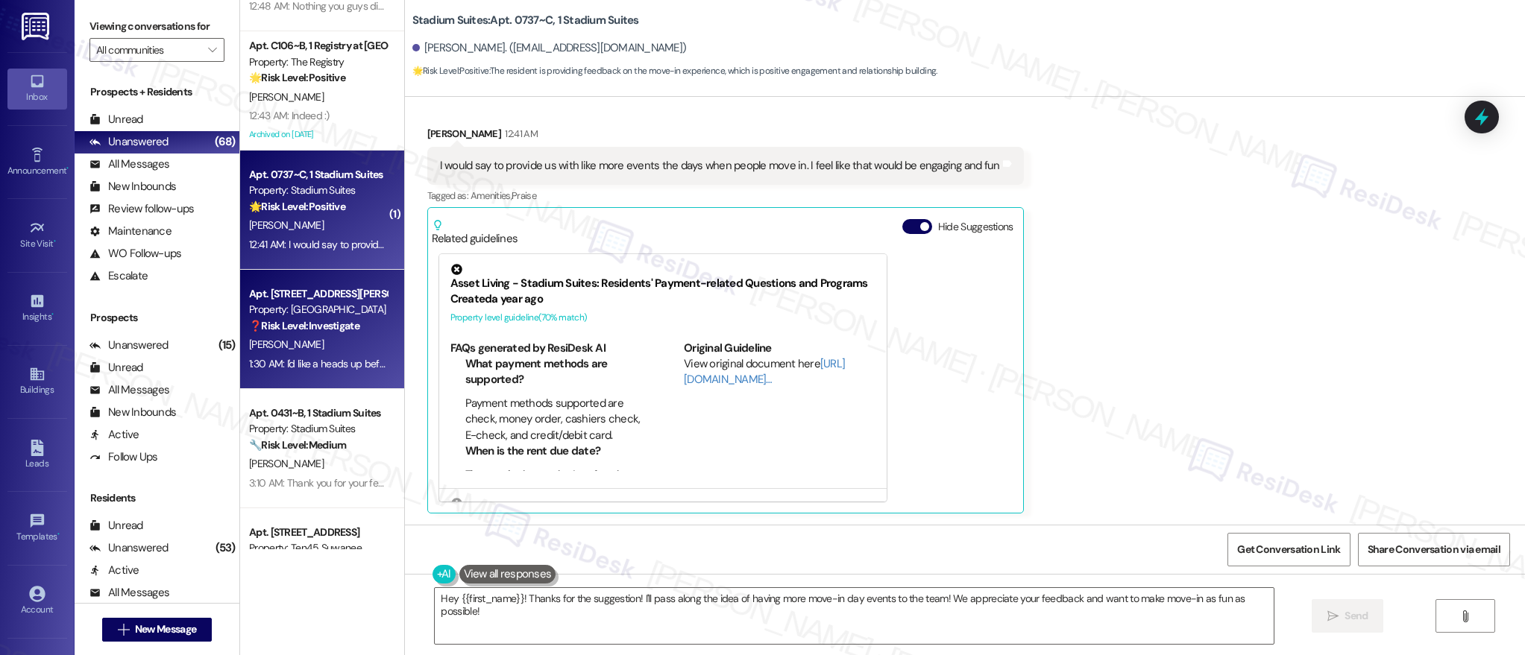
click at [292, 318] on div "Property: [GEOGRAPHIC_DATA]" at bounding box center [318, 310] width 138 height 16
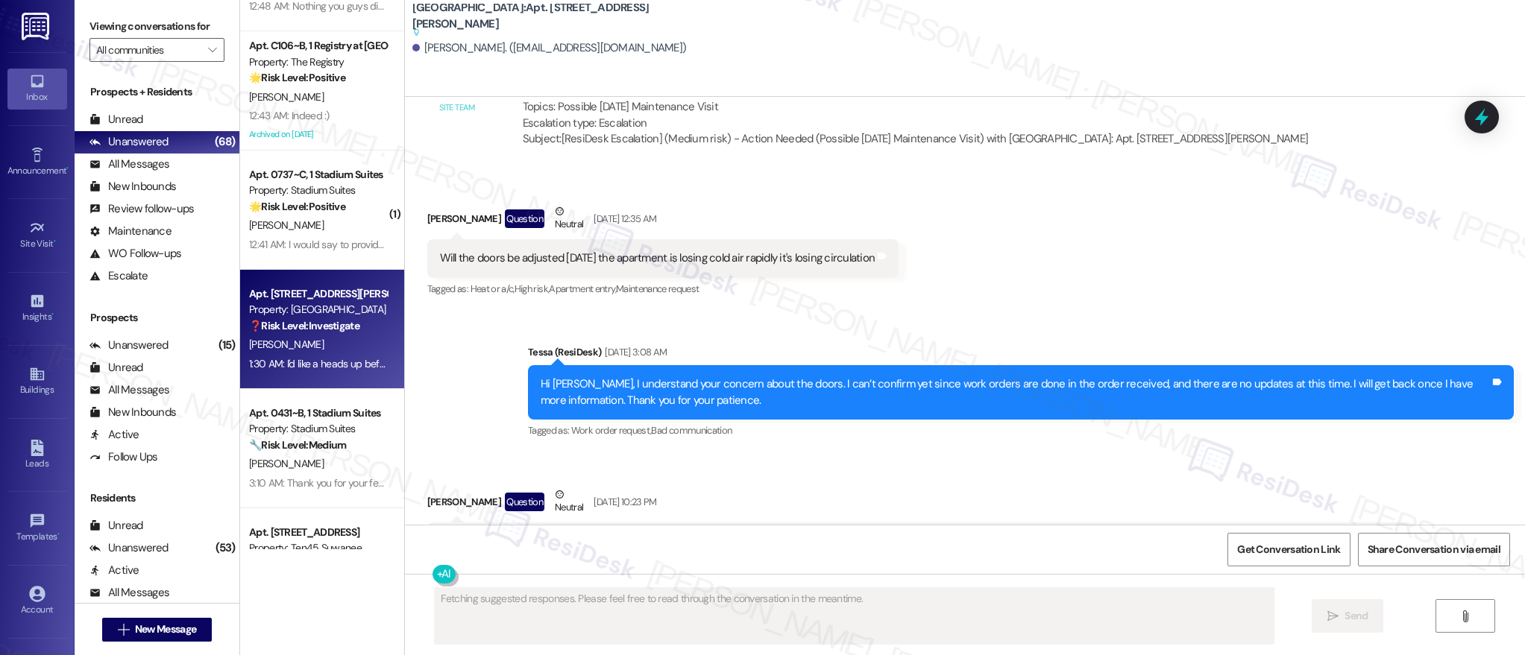
scroll to position [3538, 0]
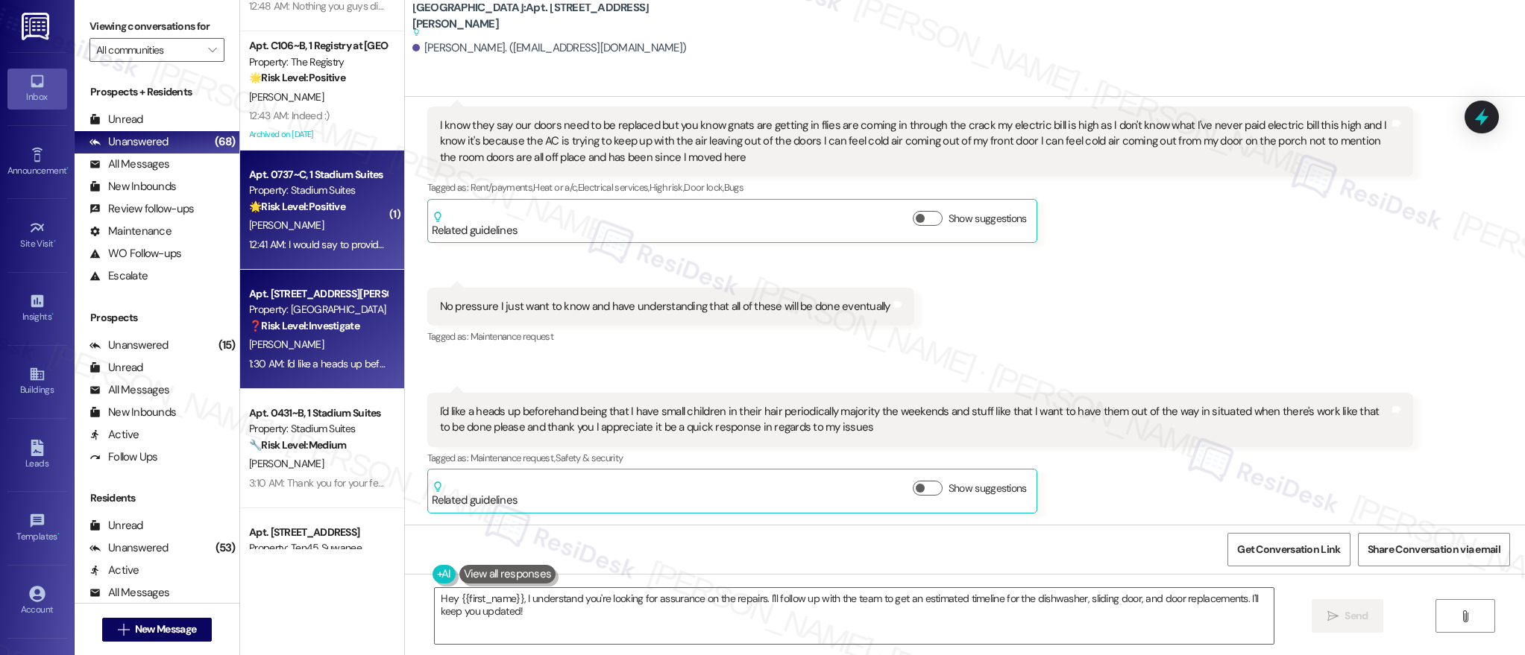
click at [324, 200] on strong "🌟 Risk Level: Positive" at bounding box center [297, 206] width 96 height 13
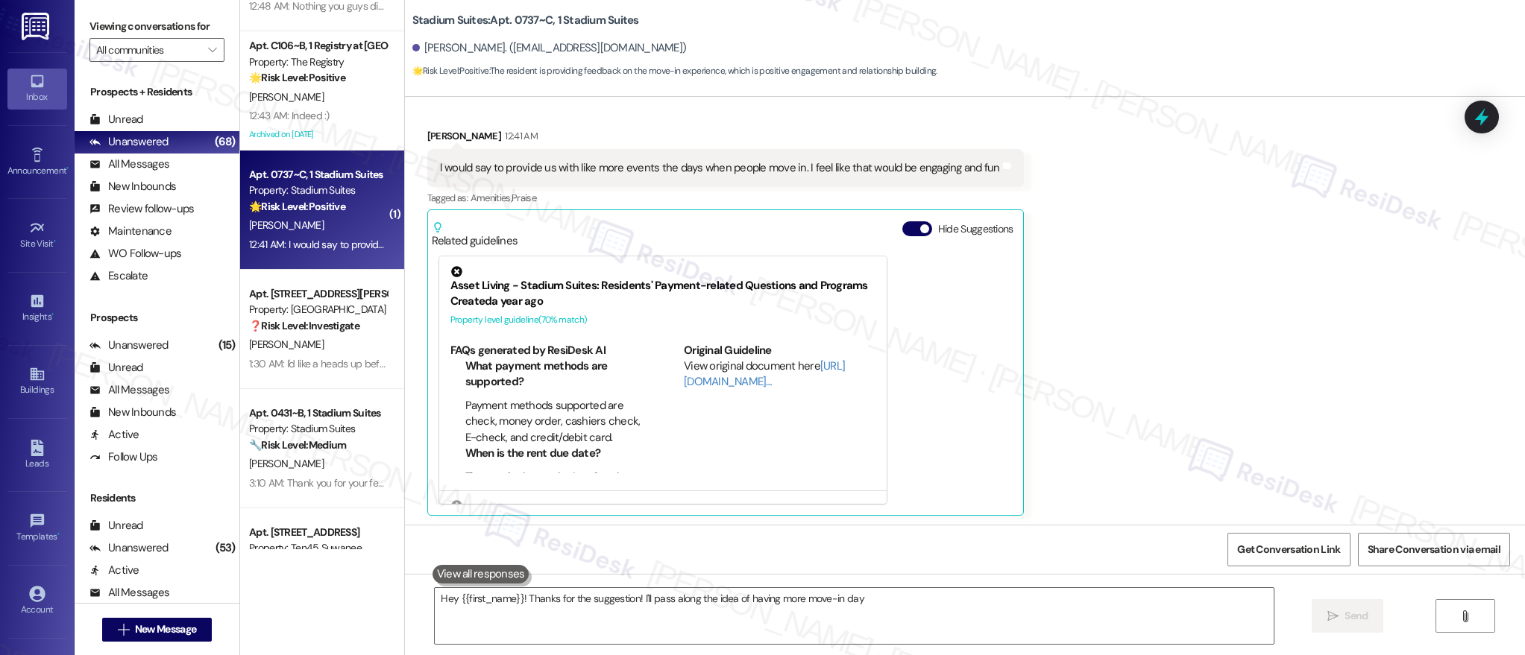
scroll to position [246, 0]
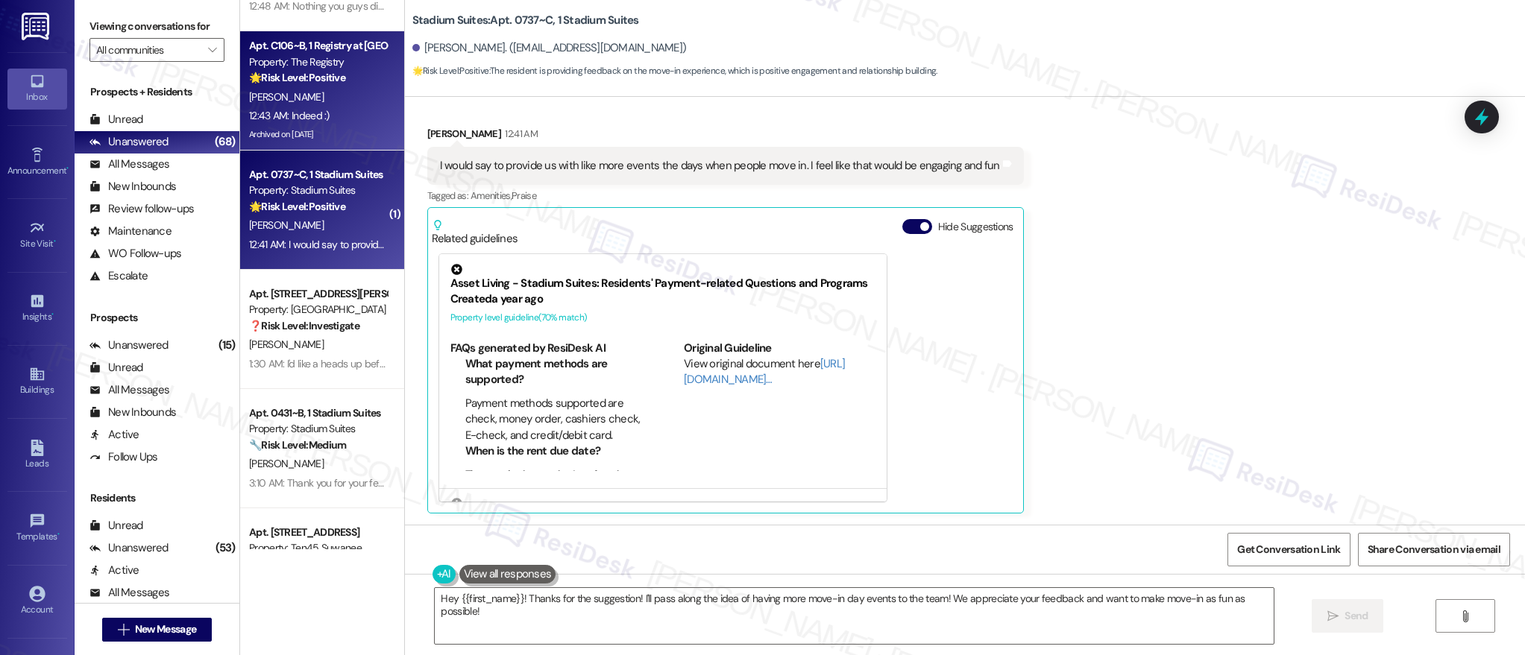
click at [294, 130] on div "Archived on [DATE]" at bounding box center [318, 134] width 141 height 19
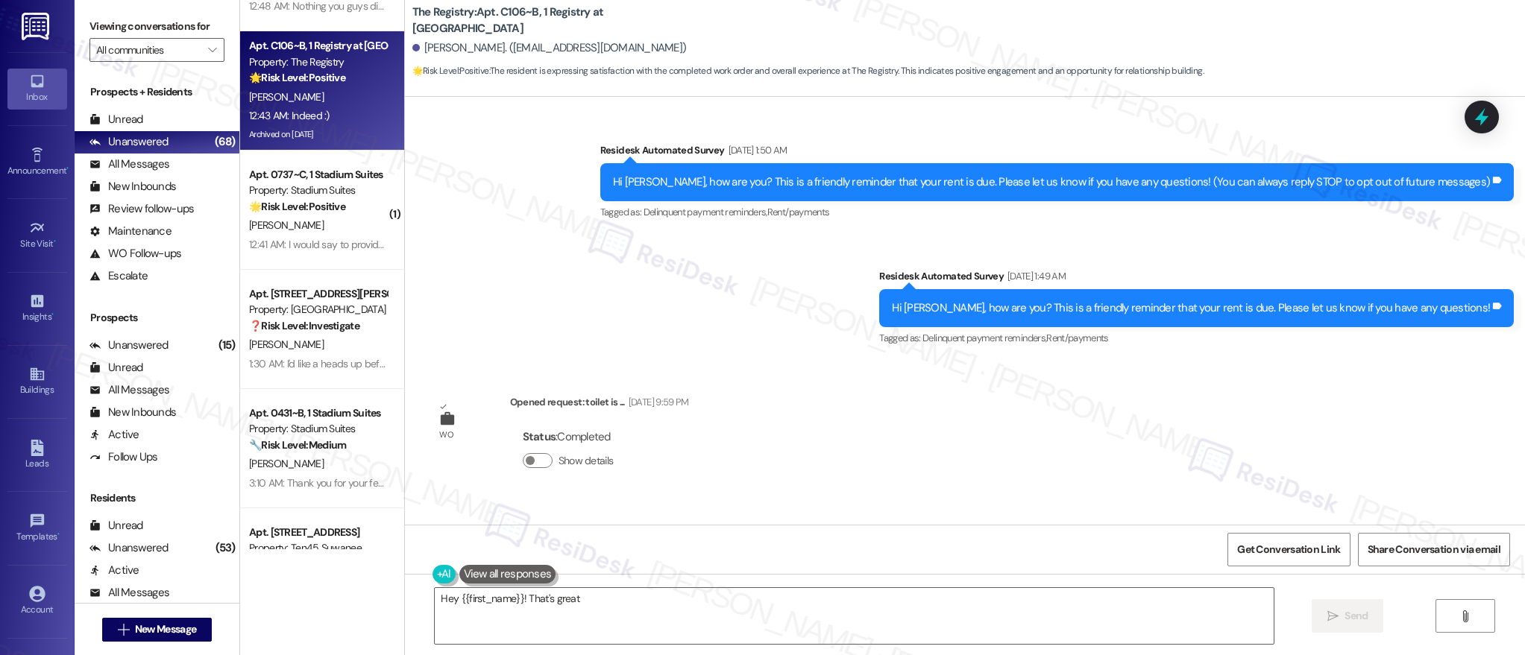
scroll to position [3709, 0]
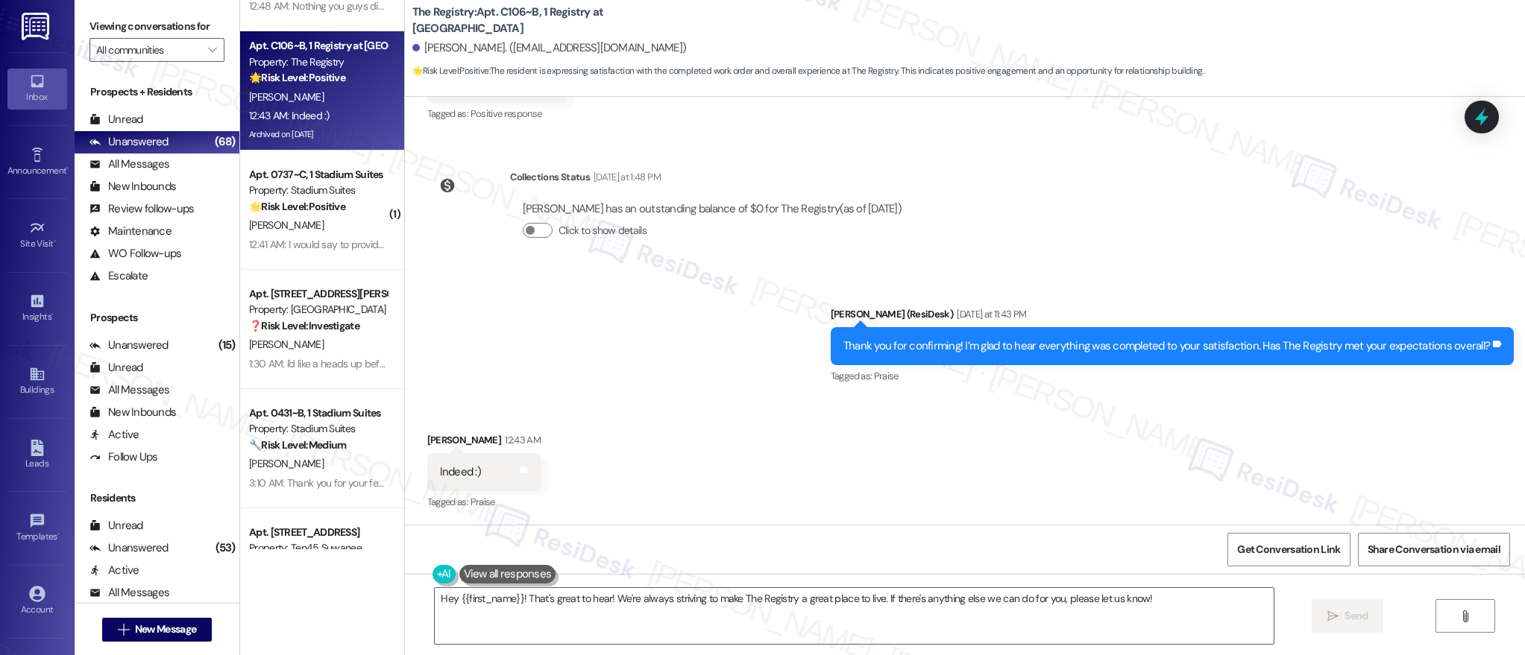
click at [832, 106] on div "Received via SMS Anthony Kirk Aug 19, 2025 at 12:45 AM Y Tags and notes Tagged …" at bounding box center [965, 73] width 1120 height 126
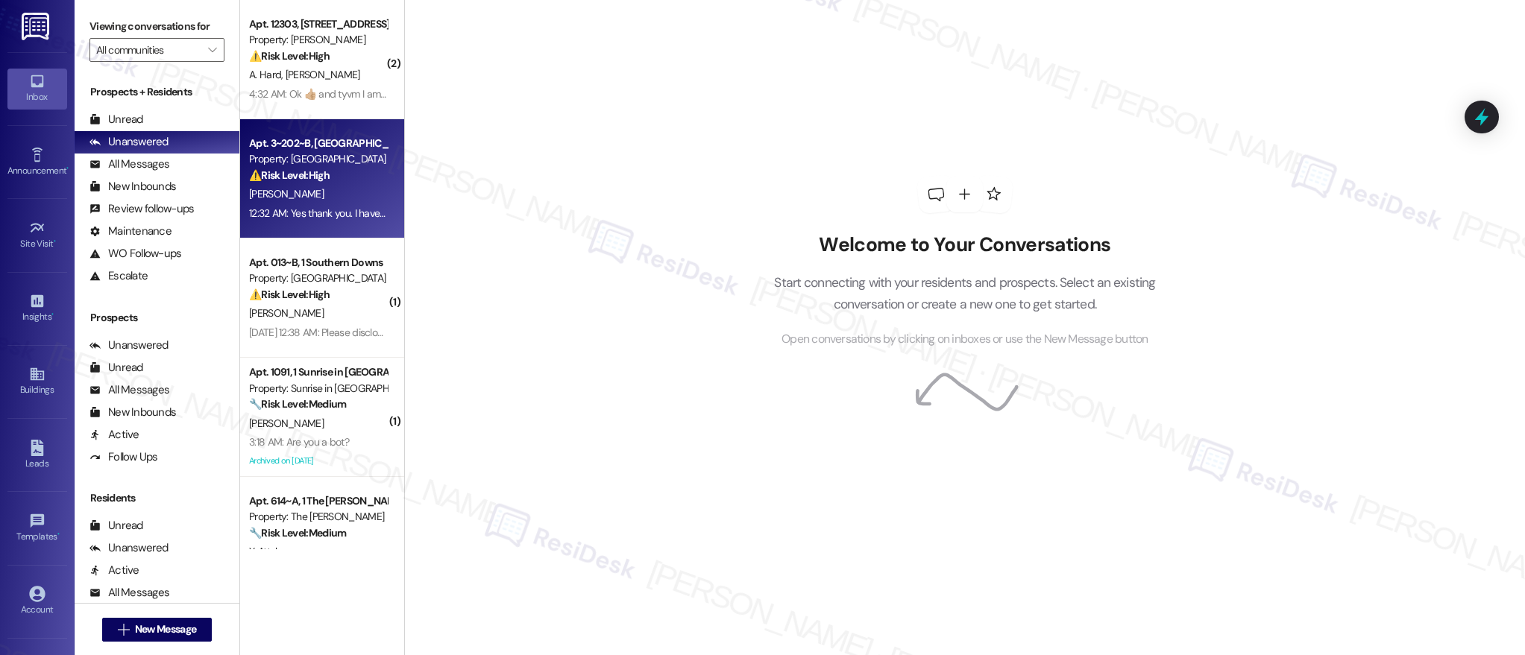
click at [373, 160] on div "Apt. 3~202~B, 1 Campus [GEOGRAPHIC_DATA] Property: Campus [GEOGRAPHIC_DATA] ⚠️ …" at bounding box center [322, 178] width 164 height 119
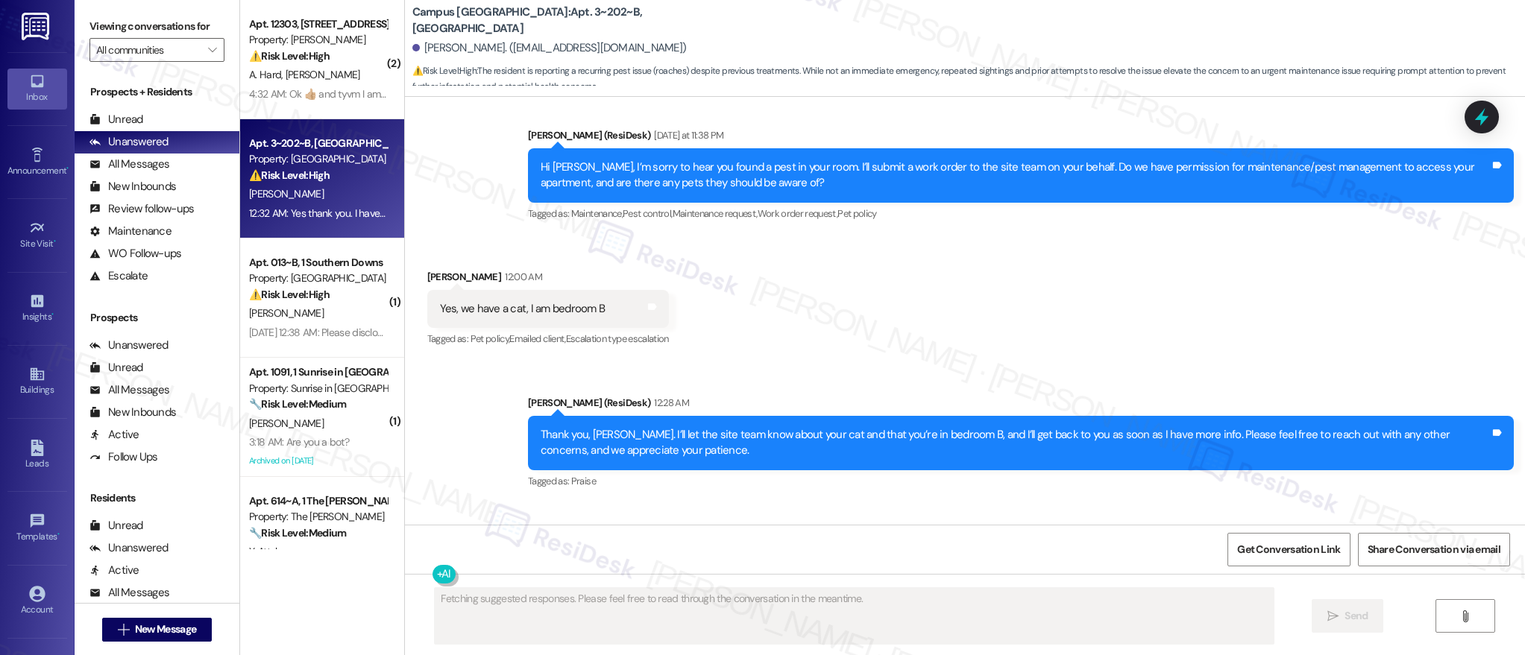
scroll to position [1172, 0]
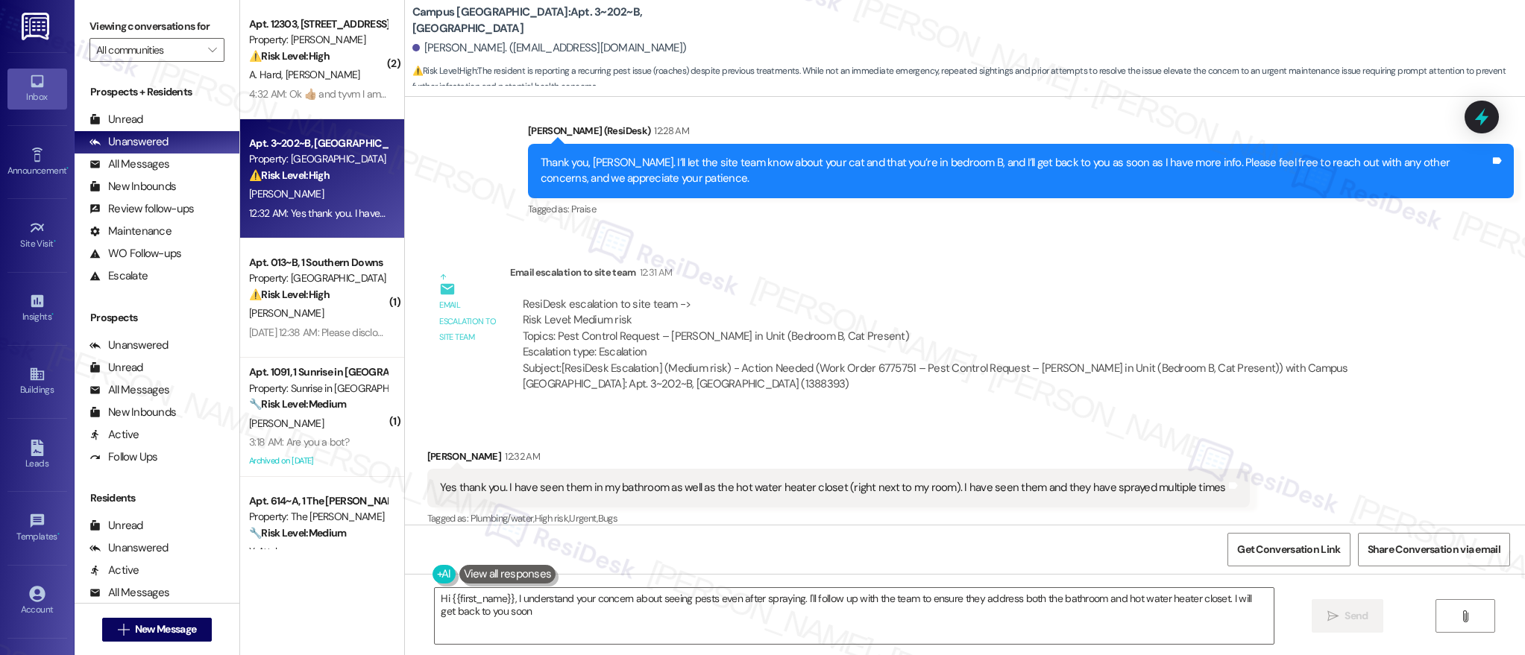
type textarea "Hi {{first_name}}, I understand your concern about seeing pests even after spra…"
click at [1168, 123] on div "Sarah (ResiDesk) 12:28 AM" at bounding box center [1021, 133] width 986 height 21
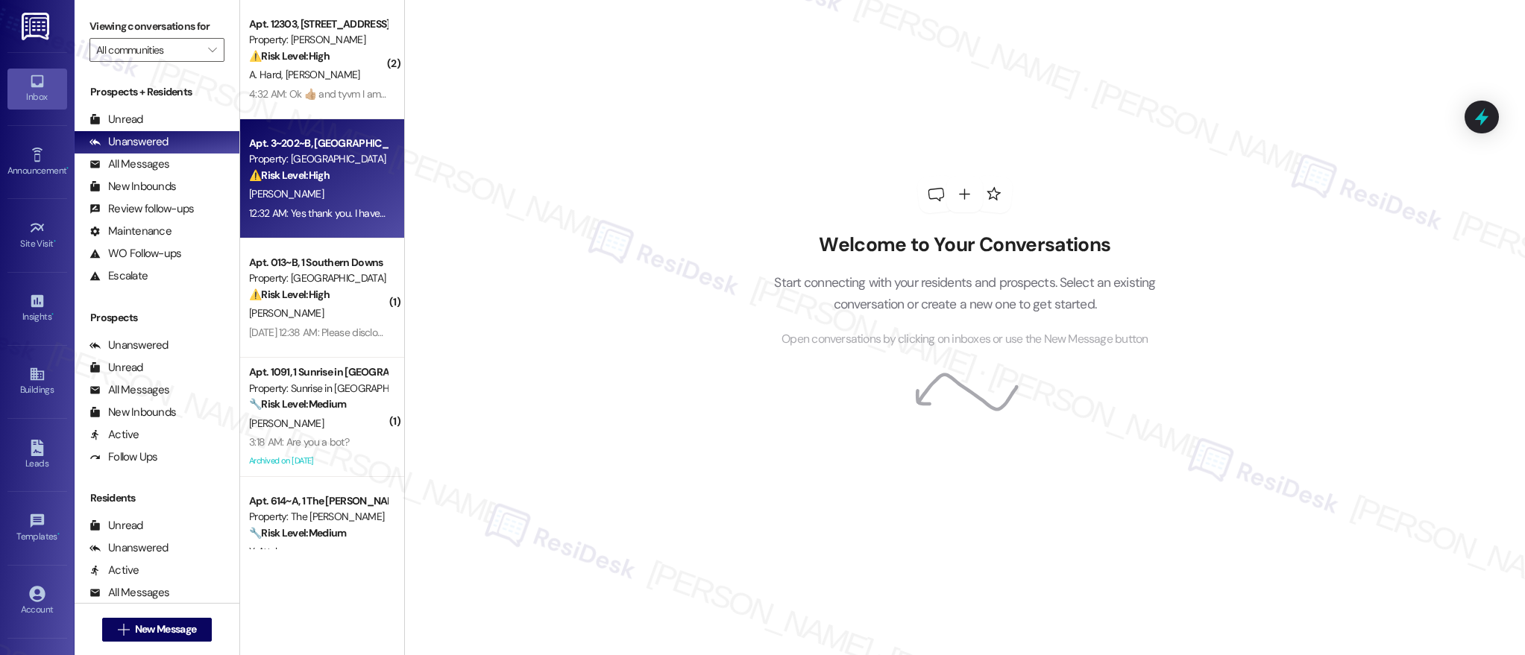
click at [315, 180] on strong "⚠️ Risk Level: High" at bounding box center [289, 175] width 81 height 13
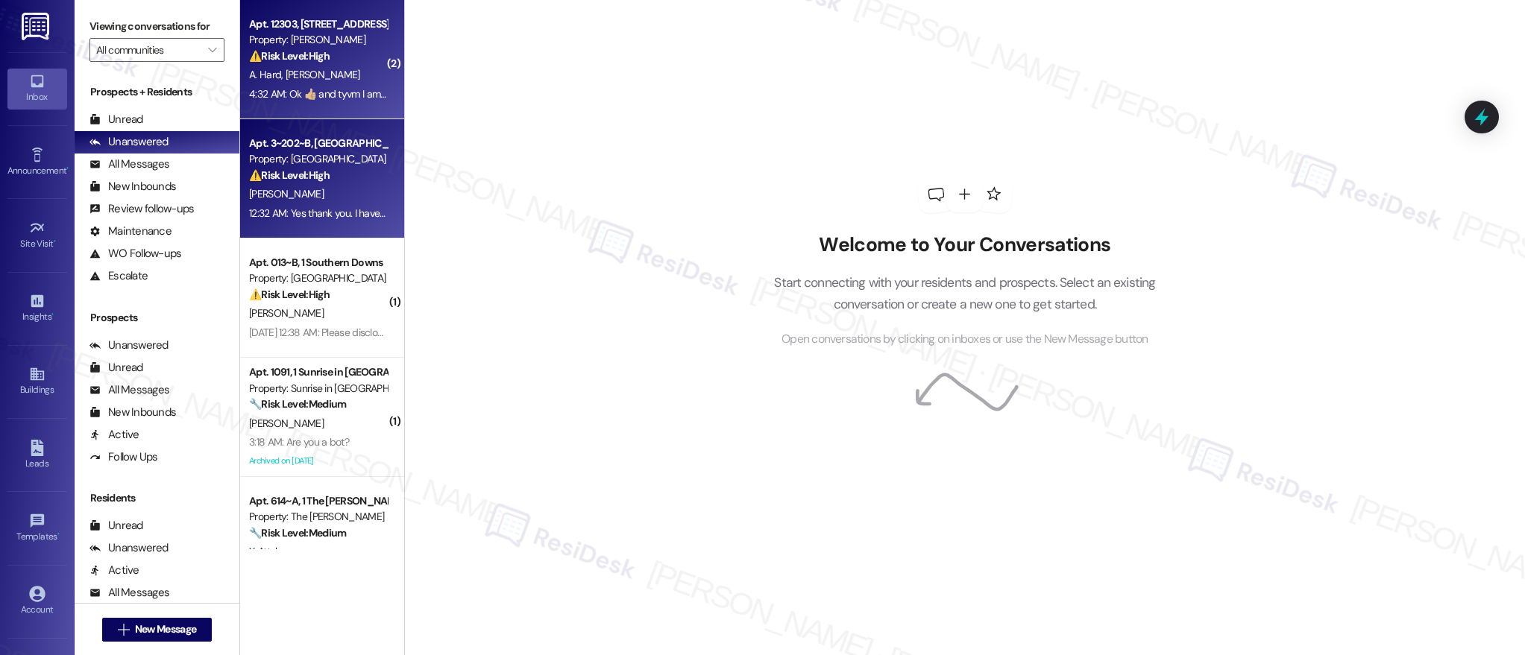
click at [312, 79] on span "[PERSON_NAME]" at bounding box center [322, 74] width 75 height 13
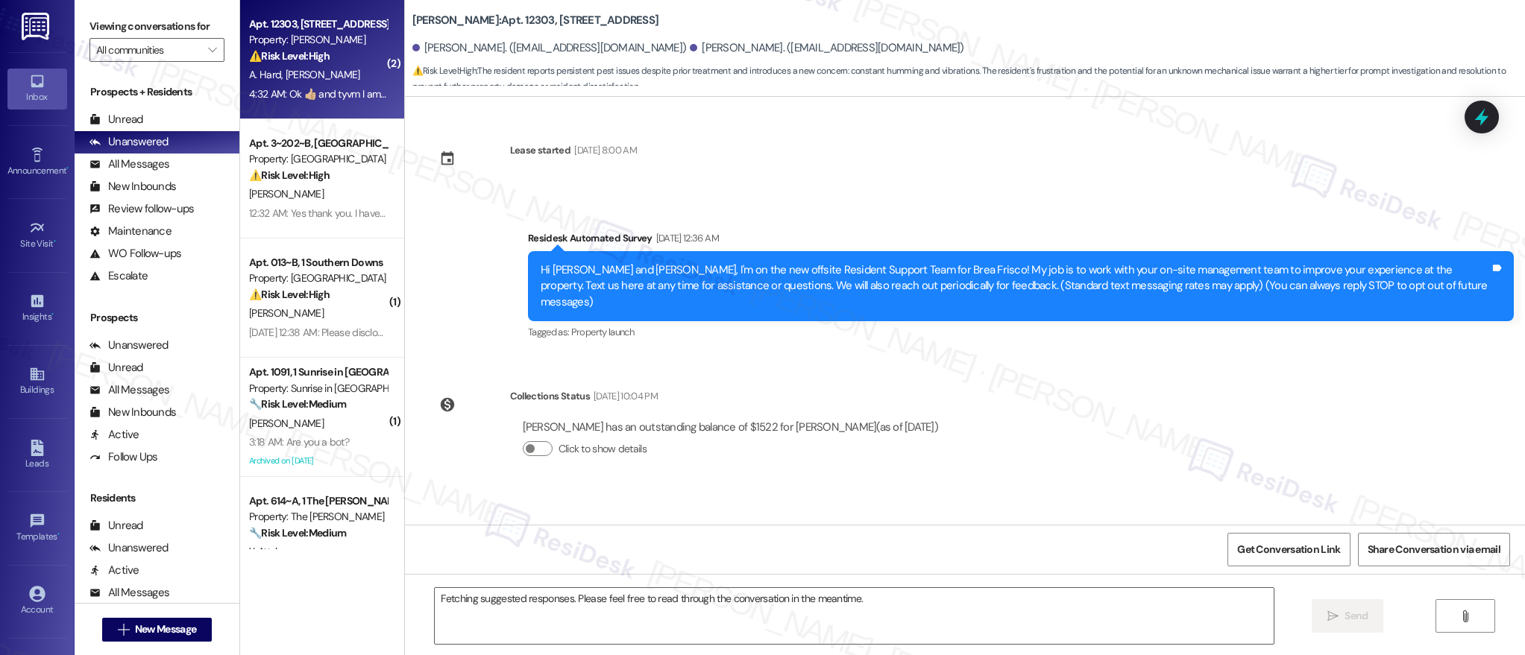
scroll to position [3356, 0]
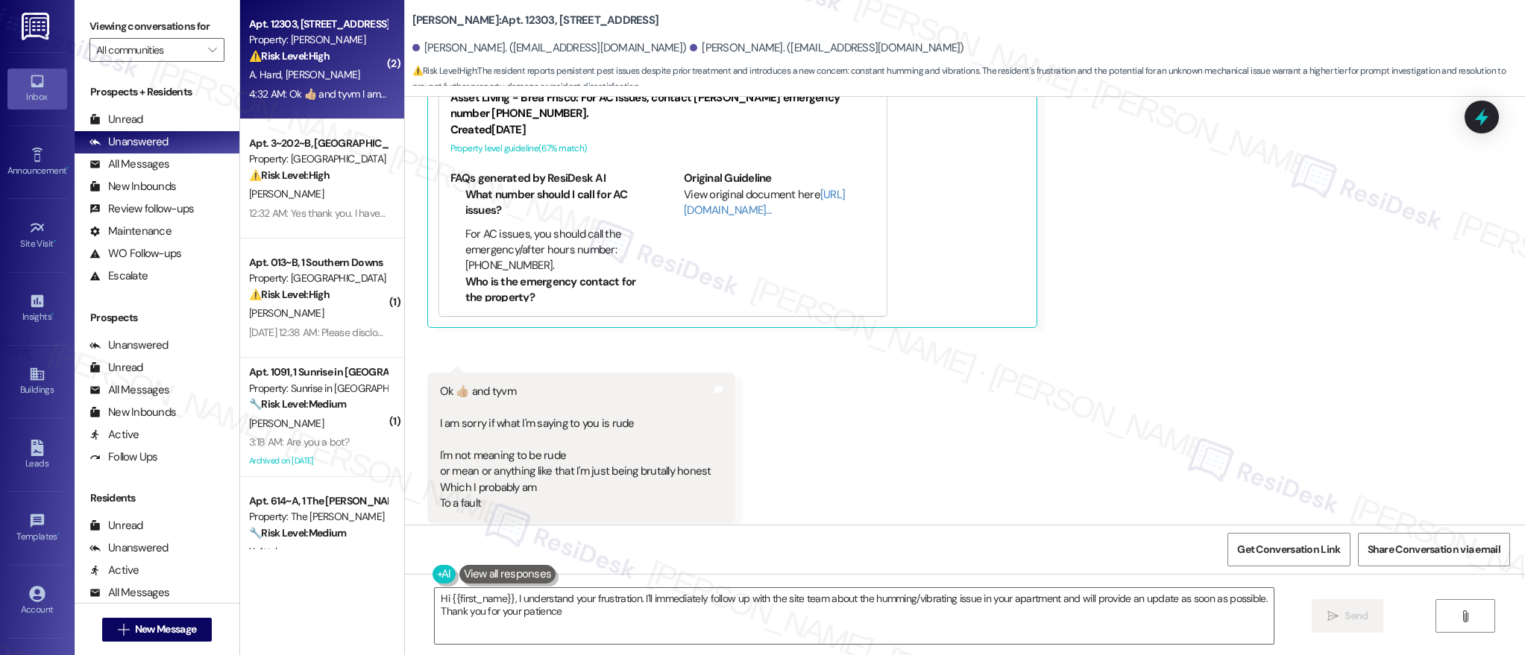
type textarea "Hi {{first_name}}, I understand your frustration. I'll immediately follow up wi…"
drag, startPoint x: 1083, startPoint y: 199, endPoint x: 635, endPoint y: 109, distance: 456.4
click at [1082, 199] on div "Daryl Mcswain Question 4:30 AM Liked “Tessa (Brea Frisco): Thanks for sharing t…" at bounding box center [920, 125] width 986 height 406
